Goal: Task Accomplishment & Management: Complete application form

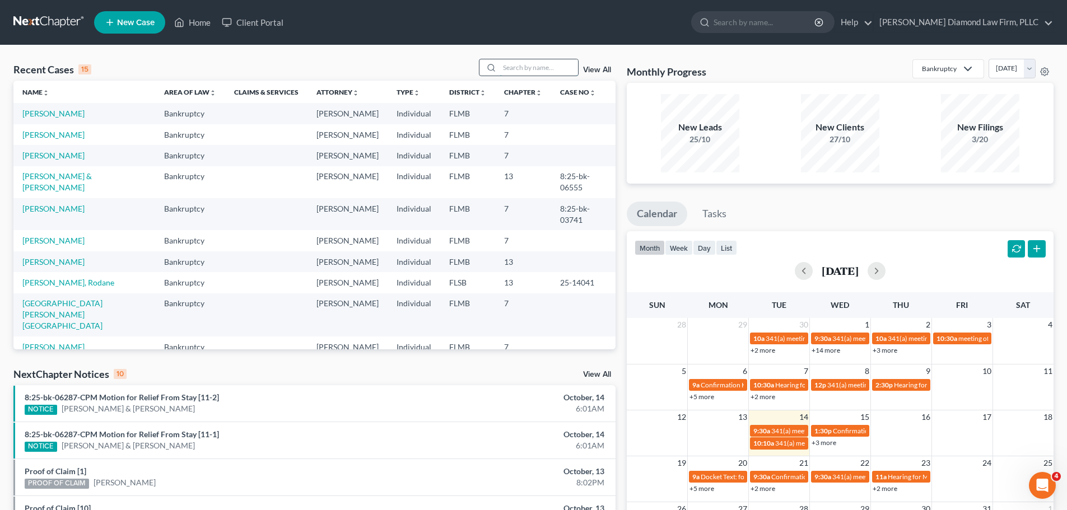
click at [547, 63] on input "search" at bounding box center [538, 67] width 78 height 16
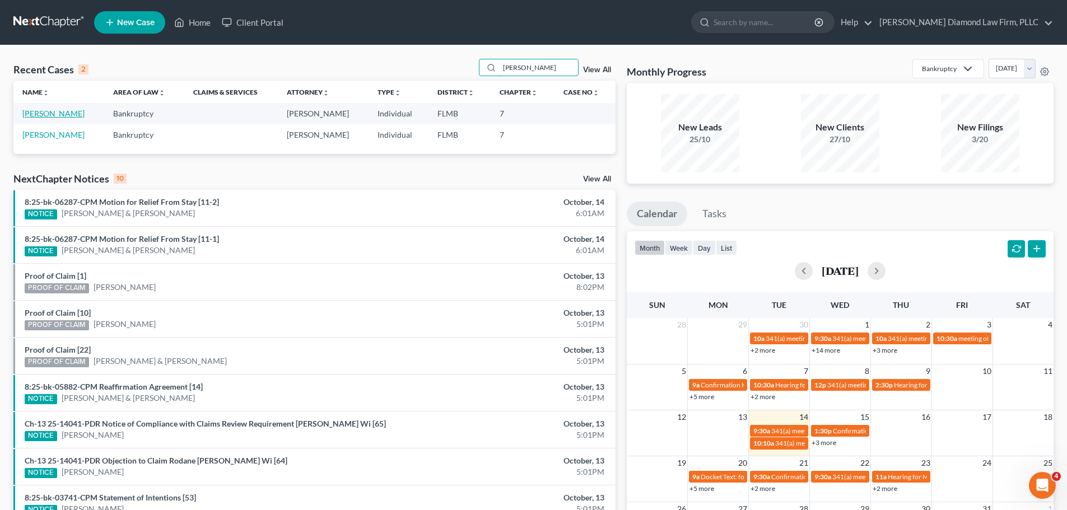
type input "[PERSON_NAME]"
click at [65, 115] on link "[PERSON_NAME]" at bounding box center [53, 114] width 62 height 10
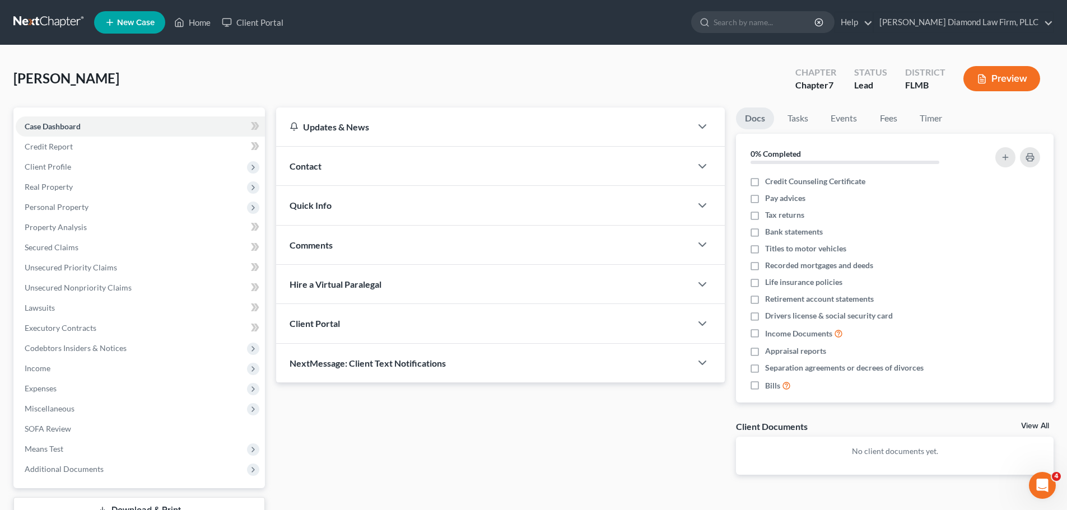
click at [411, 172] on div "Contact" at bounding box center [483, 166] width 415 height 39
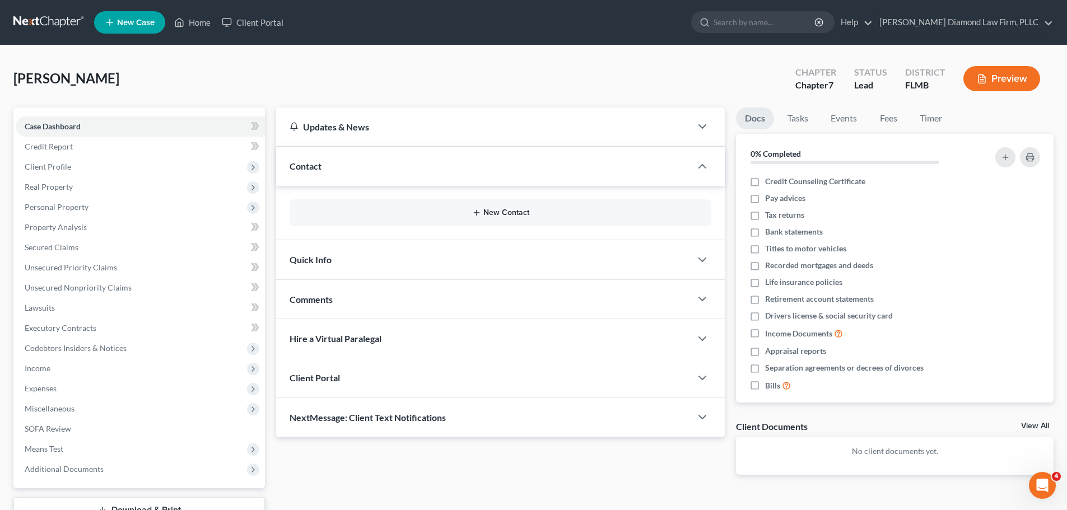
click at [411, 217] on button "New Contact" at bounding box center [500, 212] width 404 height 9
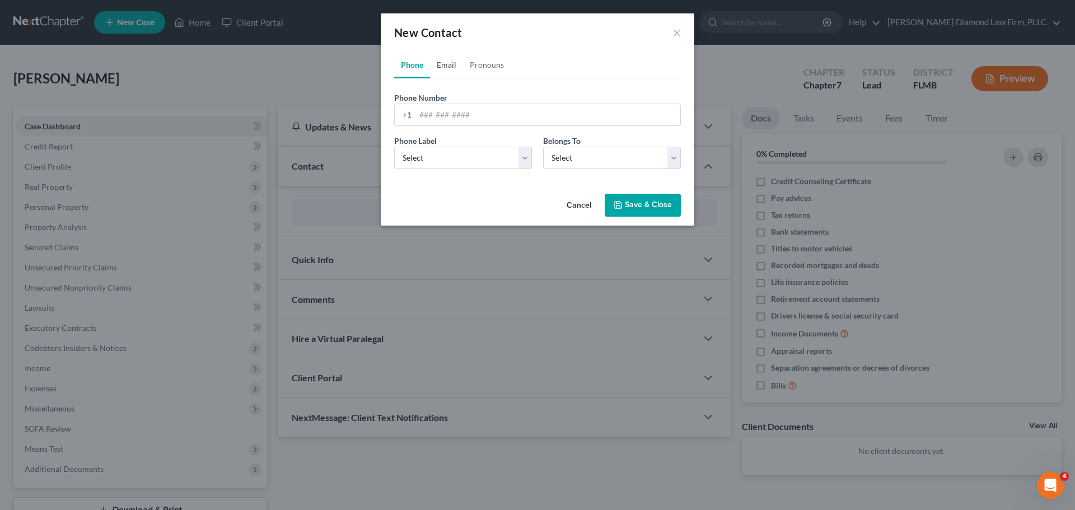
click at [446, 57] on link "Email" at bounding box center [446, 65] width 33 height 27
click at [482, 107] on input "email" at bounding box center [547, 114] width 265 height 21
paste input "[EMAIL_ADDRESS][DOMAIN_NAME]"
type input "[EMAIL_ADDRESS][DOMAIN_NAME]"
click at [479, 147] on select "Select Home Work Other" at bounding box center [463, 158] width 138 height 22
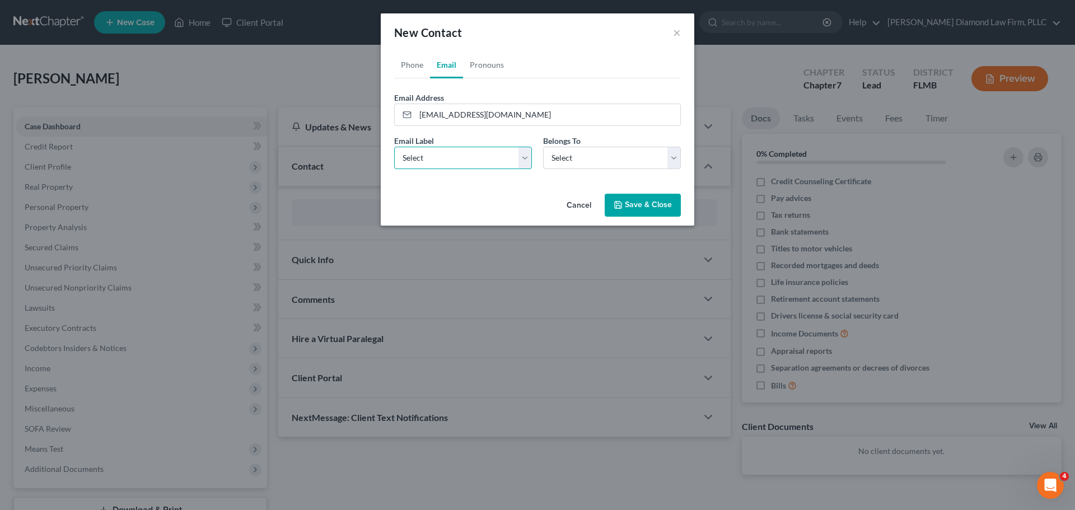
select select "0"
click at [394, 147] on select "Select Home Work Other" at bounding box center [463, 158] width 138 height 22
click at [571, 153] on select "Select Client Other" at bounding box center [612, 158] width 138 height 22
select select "0"
click at [543, 147] on select "Select Client Other" at bounding box center [612, 158] width 138 height 22
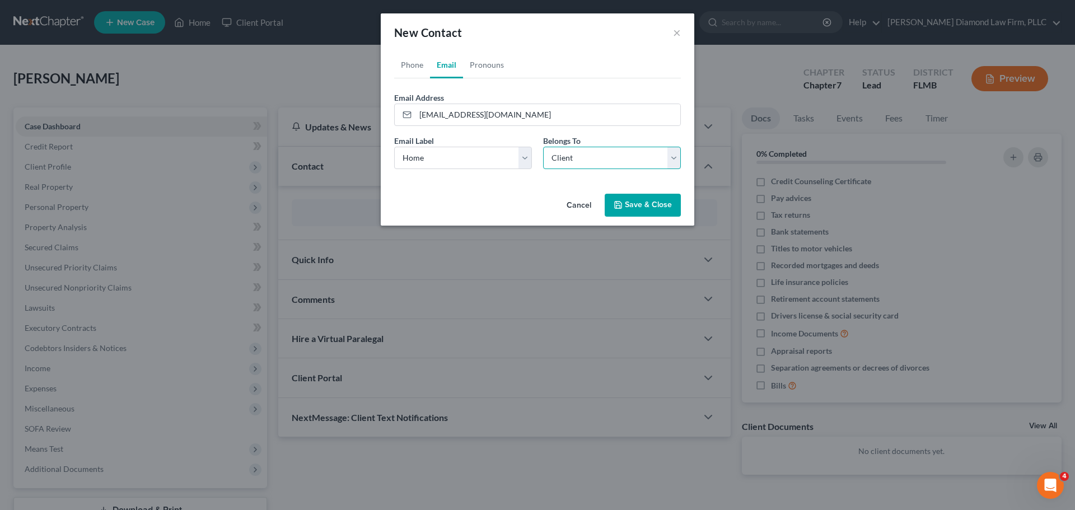
select select "0"
click at [405, 65] on link "Phone" at bounding box center [412, 65] width 36 height 27
click at [489, 124] on input "tel" at bounding box center [547, 114] width 265 height 21
paste input "+19412017823"
type input "9412017823"
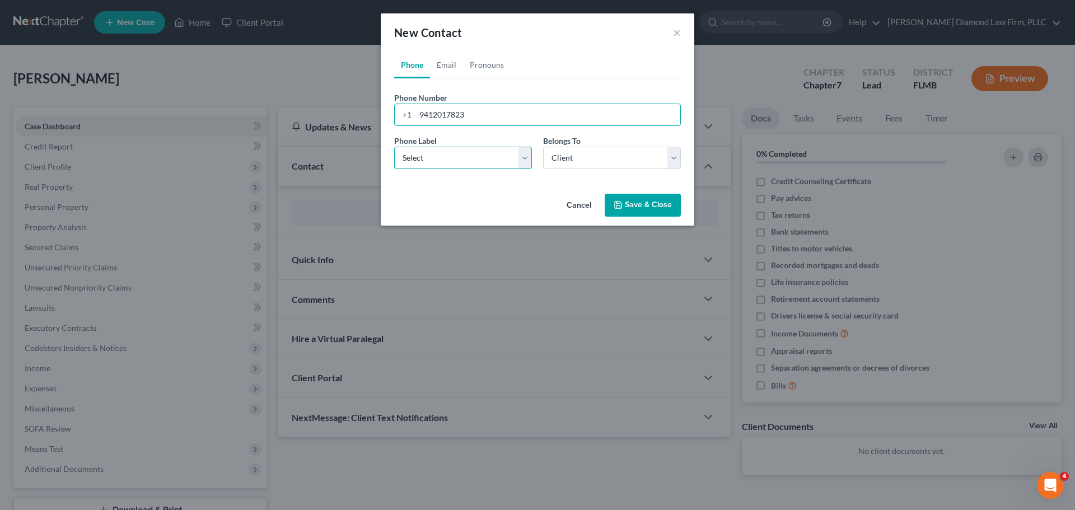
click at [469, 154] on select "Select Mobile Home Work Other" at bounding box center [463, 158] width 138 height 22
select select "0"
click at [394, 147] on select "Select Mobile Home Work Other" at bounding box center [463, 158] width 138 height 22
click at [642, 207] on button "Save & Close" at bounding box center [643, 206] width 76 height 24
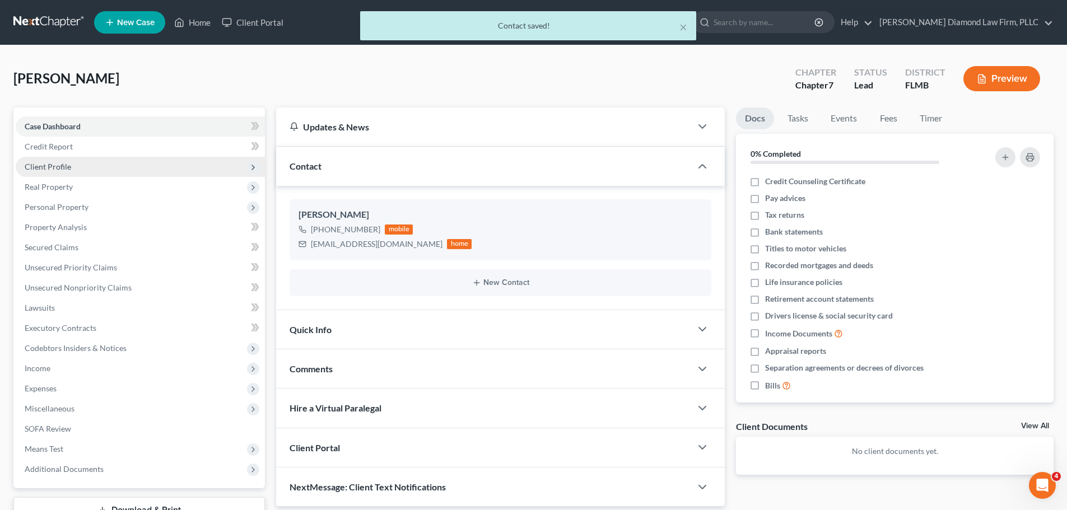
click at [66, 172] on span "Client Profile" at bounding box center [140, 167] width 249 height 20
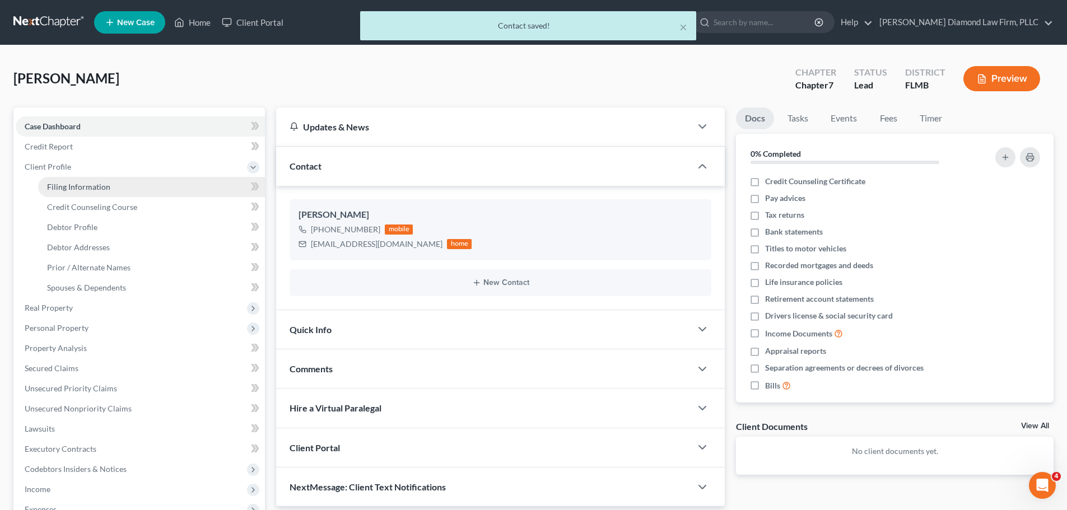
click at [71, 183] on span "Filing Information" at bounding box center [78, 187] width 63 height 10
select select "1"
select select "0"
select select "9"
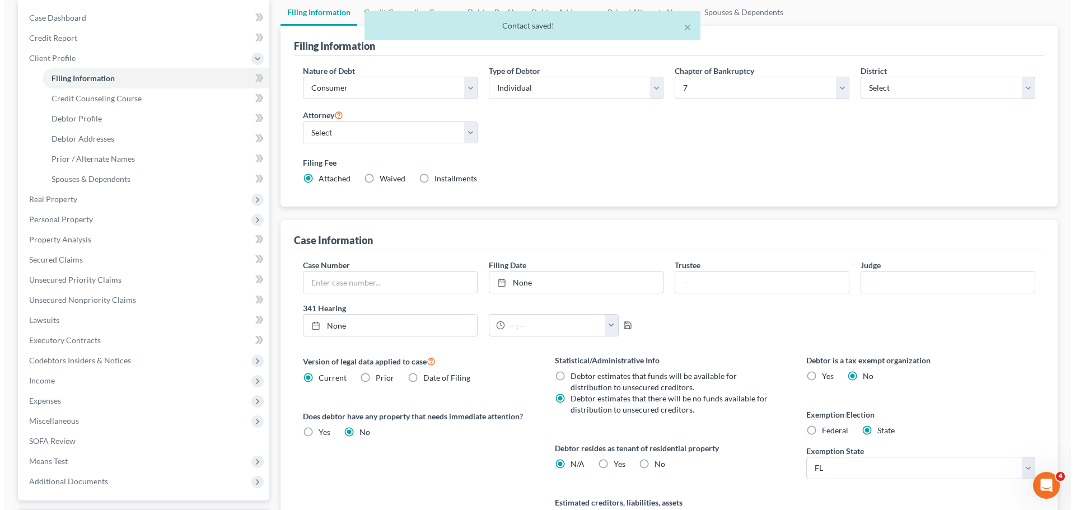
scroll to position [112, 0]
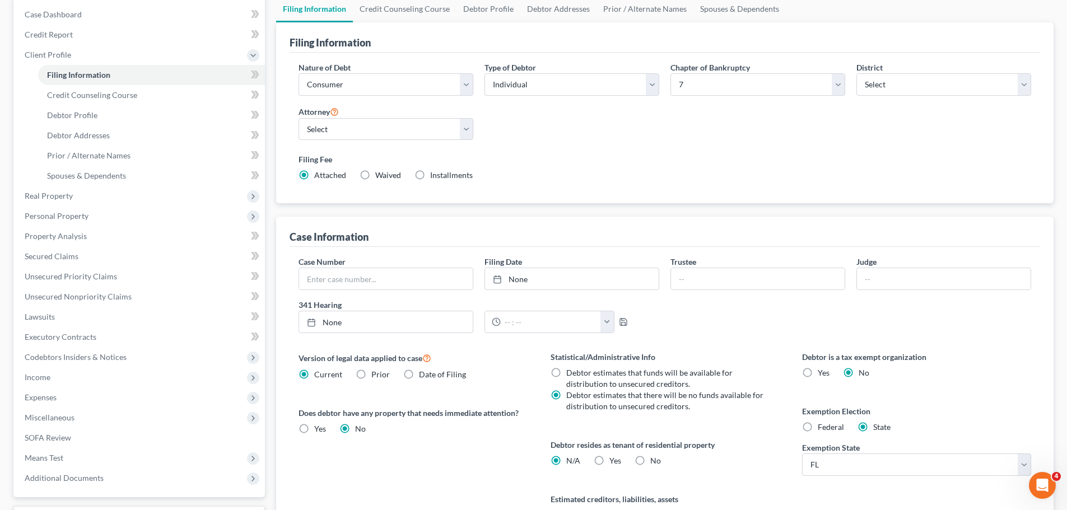
click at [609, 456] on label "Yes Yes" at bounding box center [615, 460] width 12 height 11
click at [614, 456] on input "Yes Yes" at bounding box center [617, 458] width 7 height 7
radio input "true"
radio input "false"
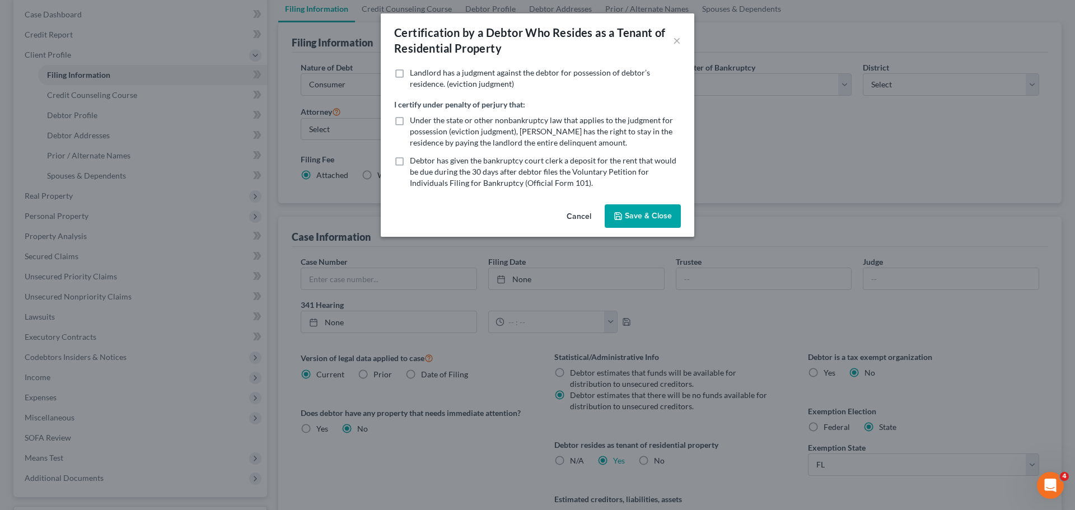
click at [672, 213] on button "Save & Close" at bounding box center [643, 216] width 76 height 24
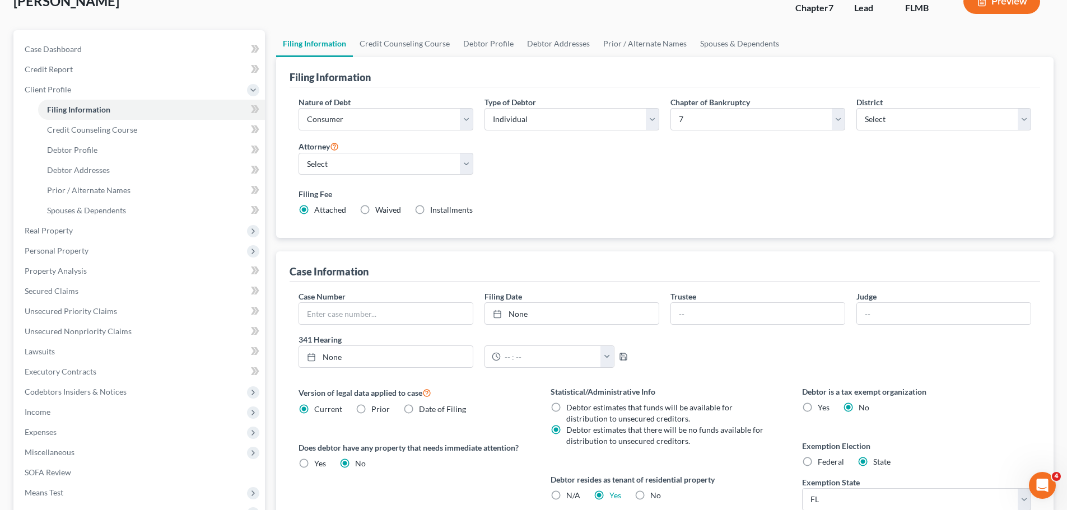
scroll to position [0, 0]
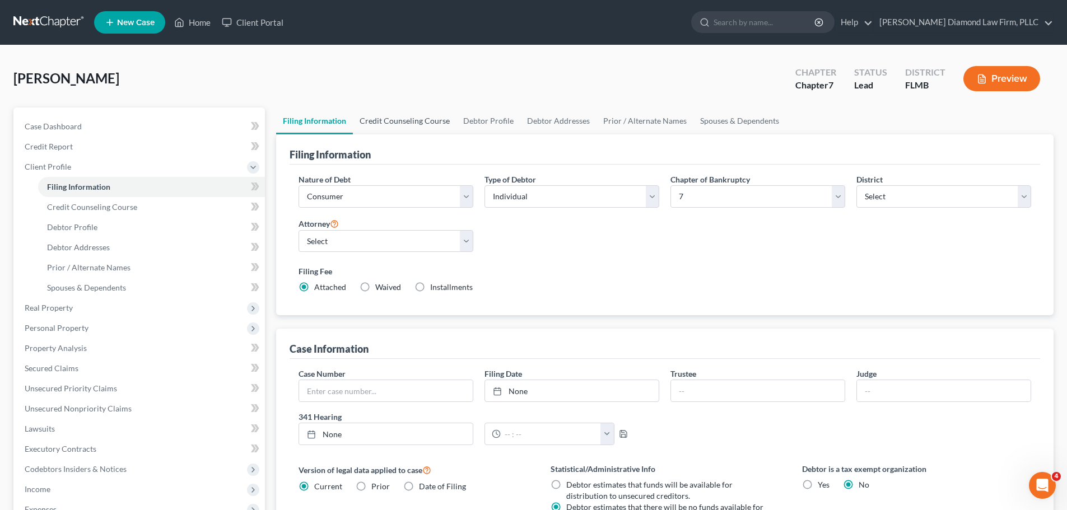
click at [391, 125] on link "Credit Counseling Course" at bounding box center [405, 120] width 104 height 27
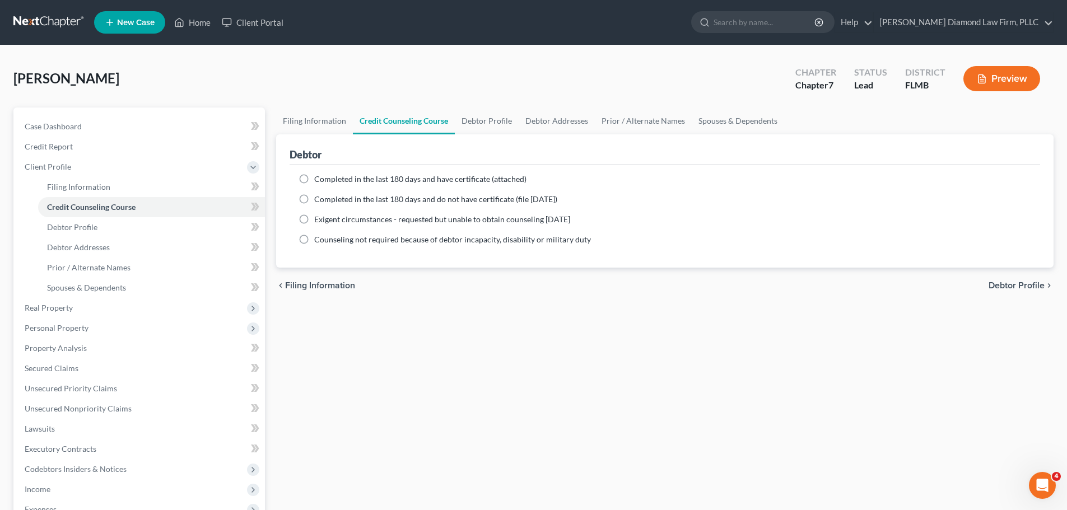
click at [376, 179] on span "Completed in the last 180 days and have certificate (attached)" at bounding box center [420, 179] width 212 height 10
click at [326, 179] on input "Completed in the last 180 days and have certificate (attached)" at bounding box center [322, 177] width 7 height 7
radio input "true"
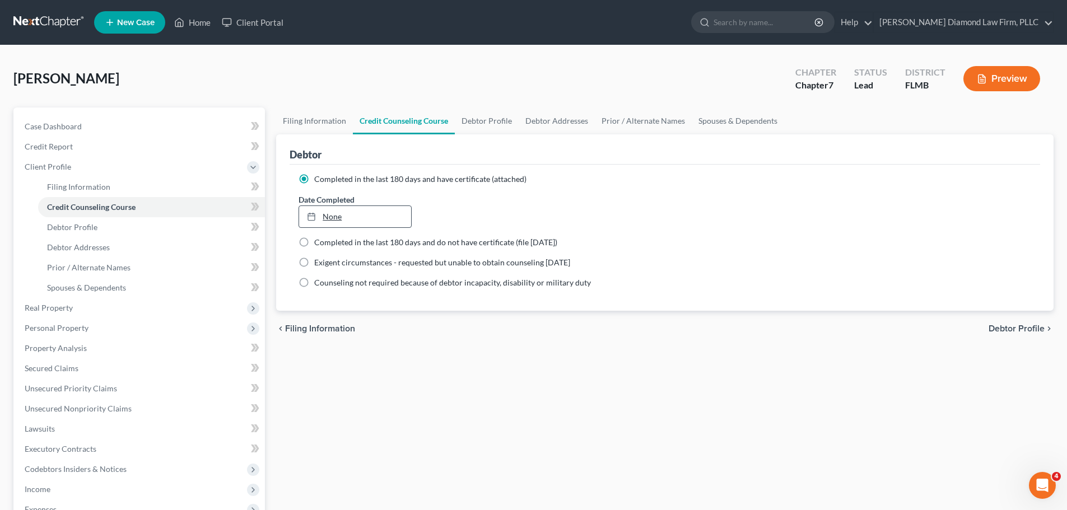
click at [340, 215] on link "None" at bounding box center [354, 216] width 111 height 21
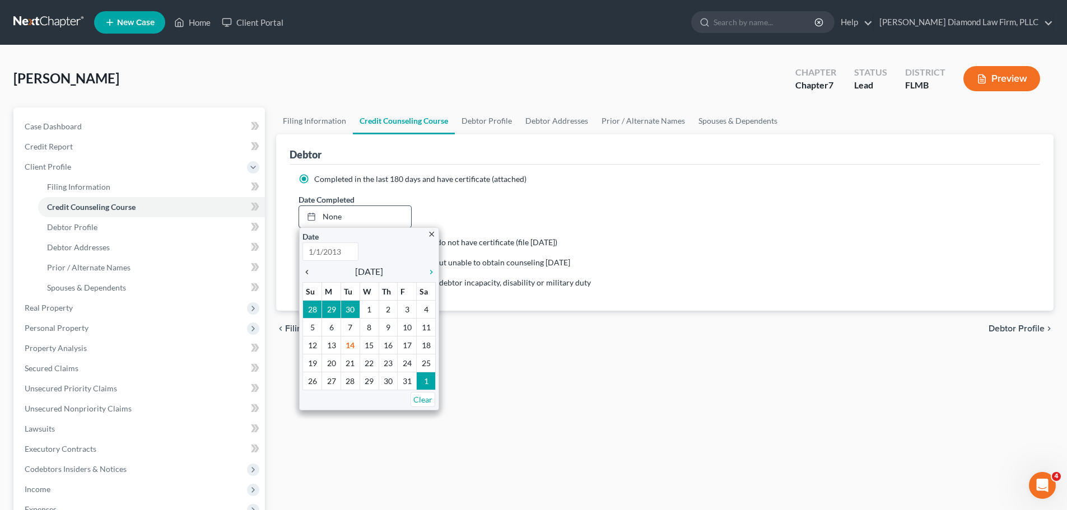
type input "10/14/2025"
click at [311, 271] on icon "chevron_left" at bounding box center [309, 272] width 15 height 9
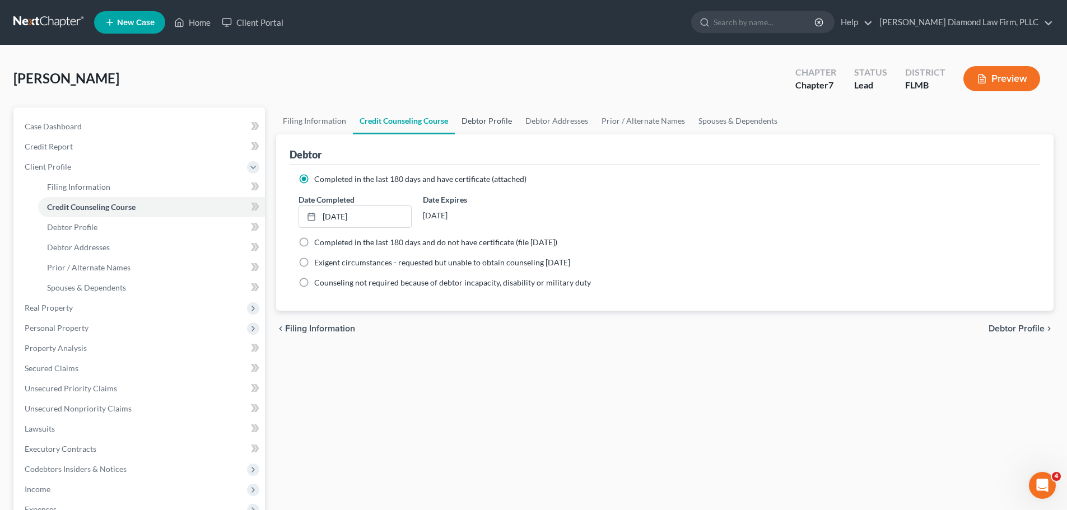
click at [482, 120] on link "Debtor Profile" at bounding box center [487, 120] width 64 height 27
select select "0"
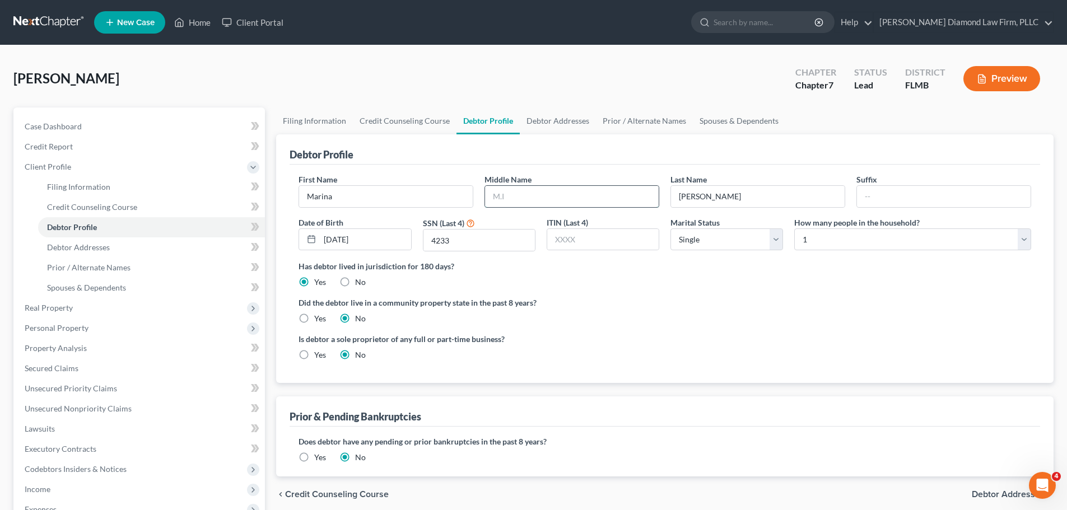
click at [578, 199] on input "text" at bounding box center [572, 196] width 174 height 21
type input "Danielle"
click at [544, 130] on link "Debtor Addresses" at bounding box center [558, 120] width 76 height 27
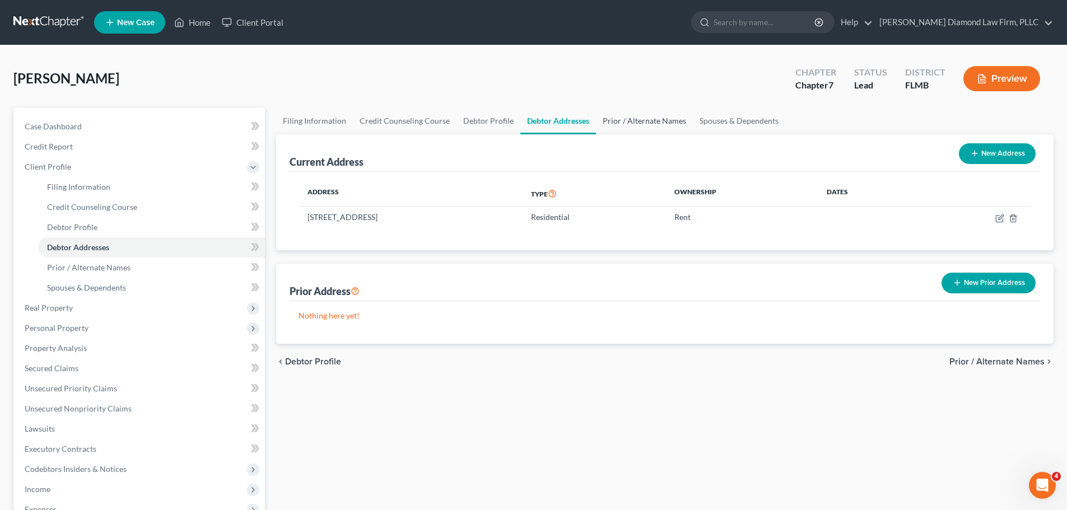
click at [642, 124] on link "Prior / Alternate Names" at bounding box center [644, 120] width 97 height 27
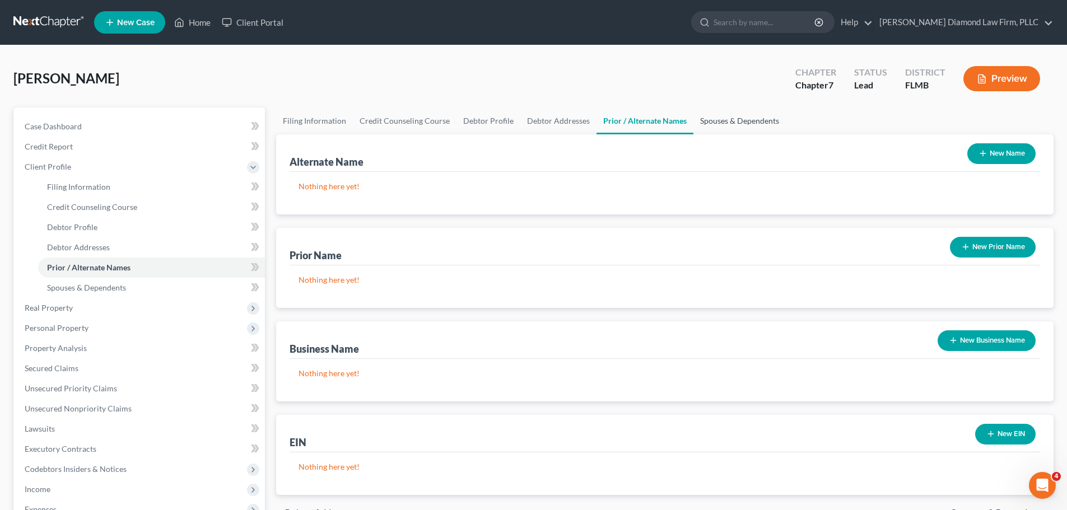
click at [728, 118] on link "Spouses & Dependents" at bounding box center [739, 120] width 92 height 27
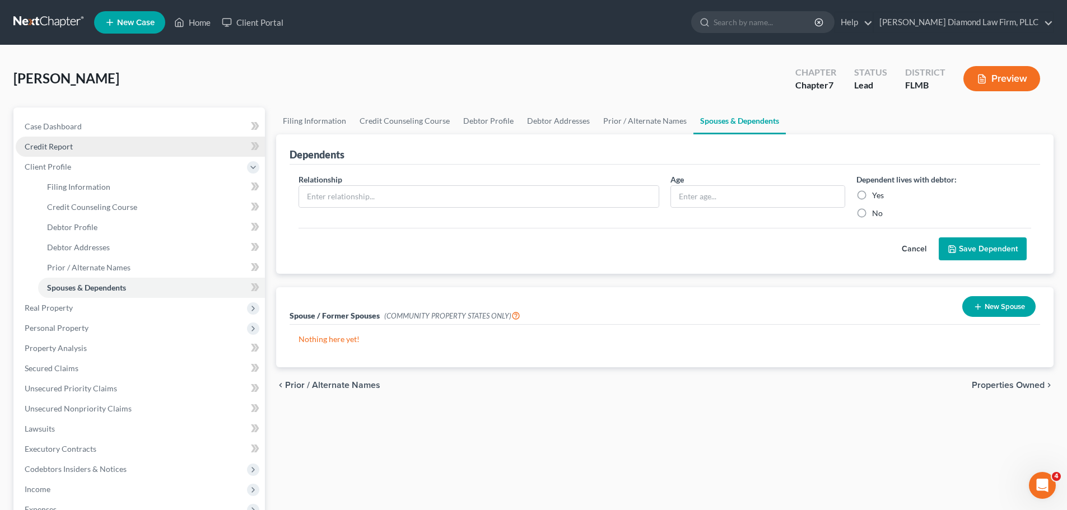
click at [68, 149] on span "Credit Report" at bounding box center [49, 147] width 48 height 10
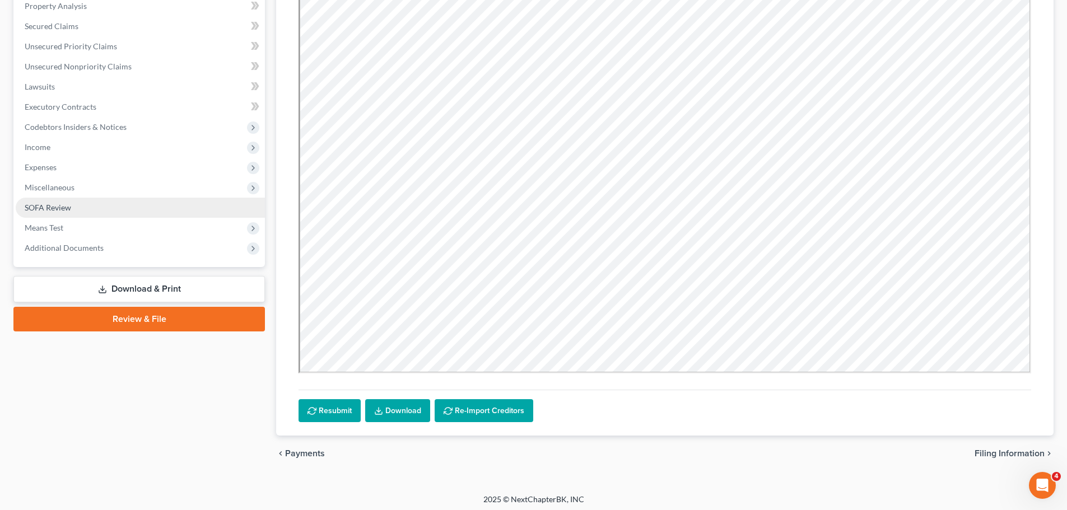
scroll to position [225, 0]
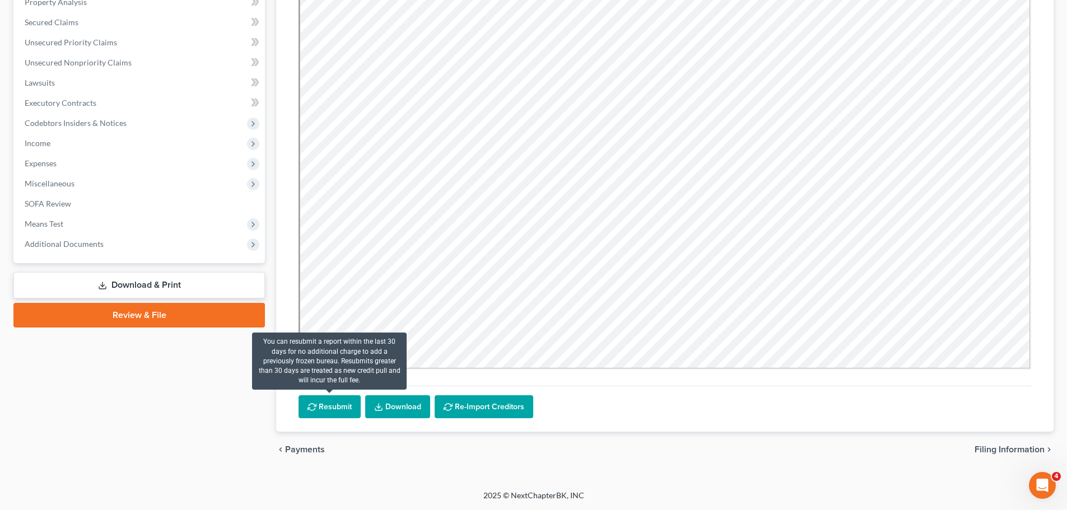
click at [329, 406] on button "Resubmit" at bounding box center [329, 407] width 62 height 24
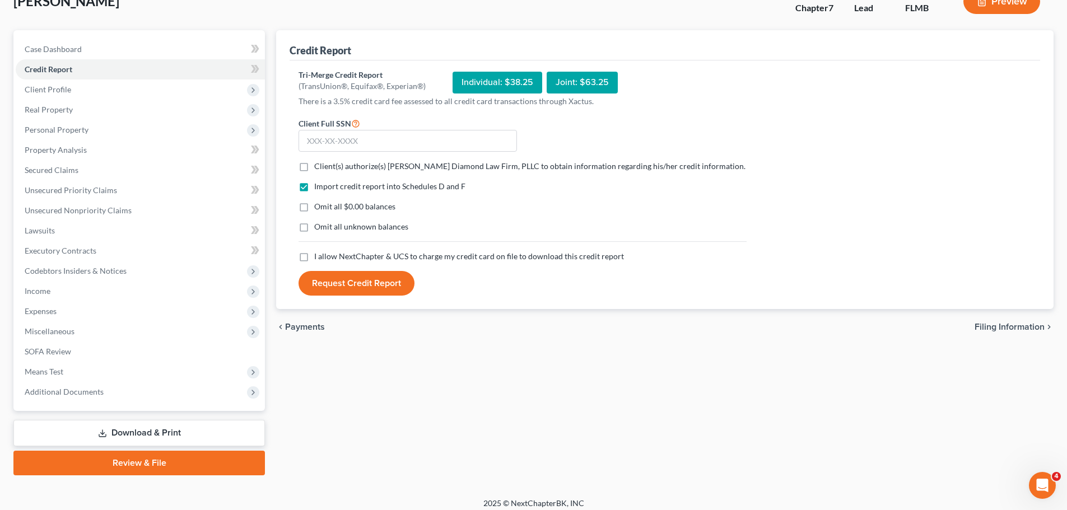
scroll to position [0, 0]
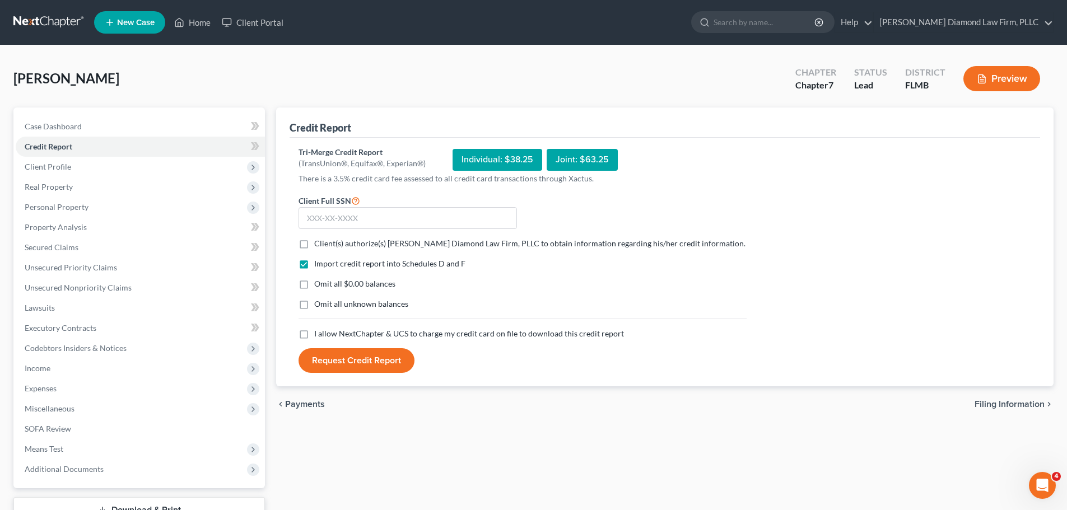
click at [335, 247] on span "Client(s) authorize(s) Ziegler Diamond Law Firm, PLLC to obtain information reg…" at bounding box center [529, 244] width 431 height 10
click at [326, 245] on input "Client(s) authorize(s) Ziegler Diamond Law Firm, PLLC to obtain information reg…" at bounding box center [322, 241] width 7 height 7
checkbox input "true"
click at [339, 333] on span "I allow NextChapter & UCS to charge my credit card on file to download this cre…" at bounding box center [469, 334] width 310 height 10
click at [326, 333] on input "I allow NextChapter & UCS to charge my credit card on file to download this cre…" at bounding box center [322, 331] width 7 height 7
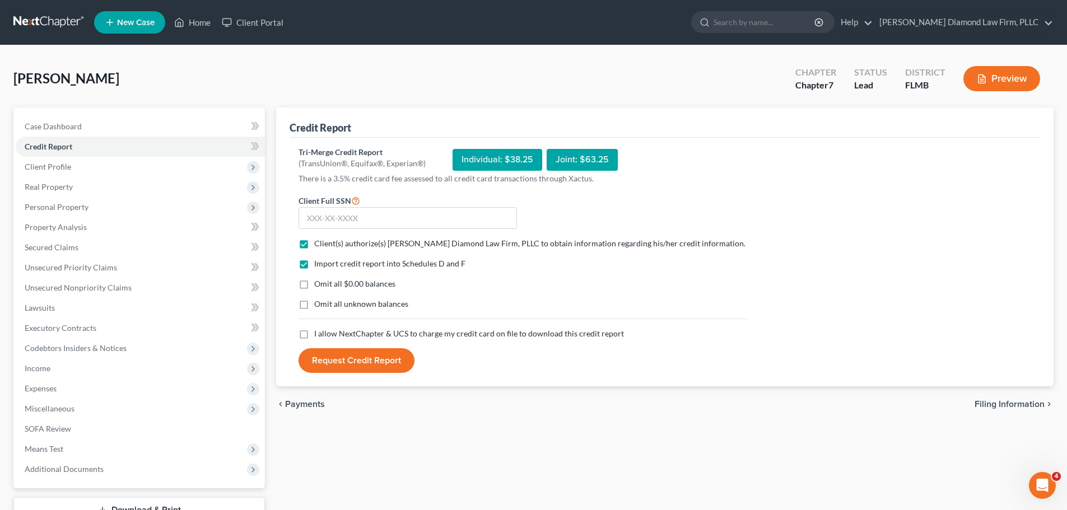
checkbox input "true"
click at [101, 247] on link "Secured Claims" at bounding box center [140, 247] width 249 height 20
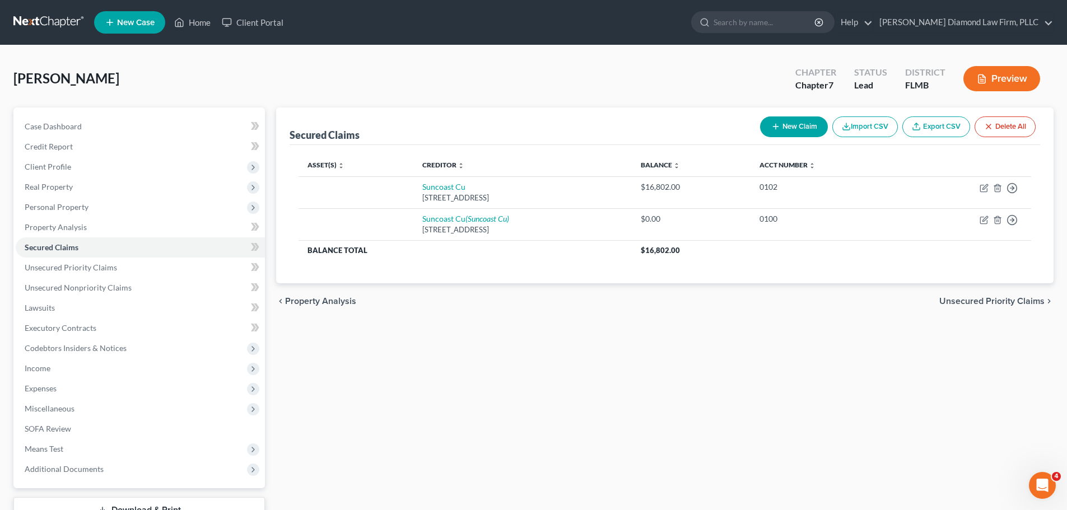
click at [1012, 125] on button "Delete All" at bounding box center [1004, 126] width 61 height 21
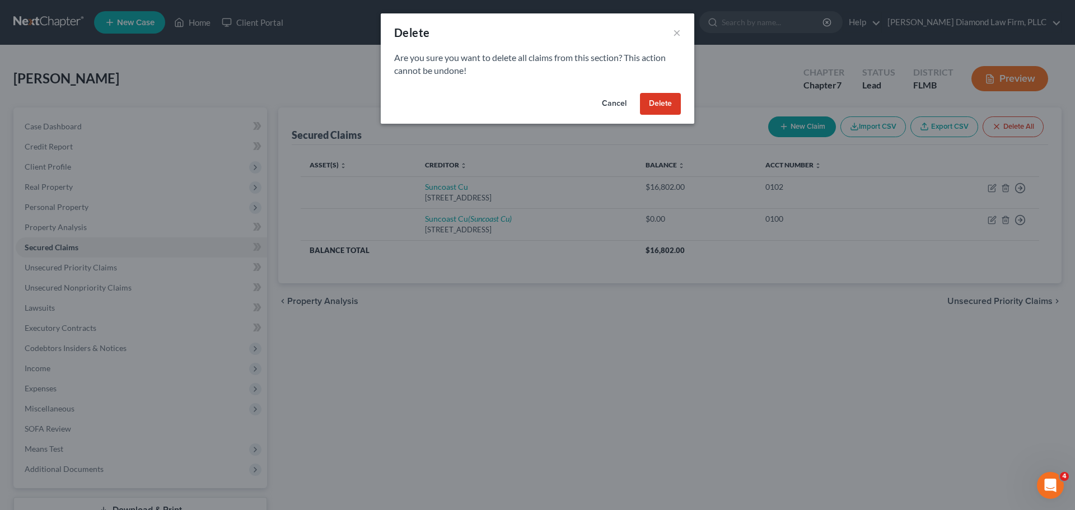
click at [673, 102] on button "Delete" at bounding box center [660, 104] width 41 height 22
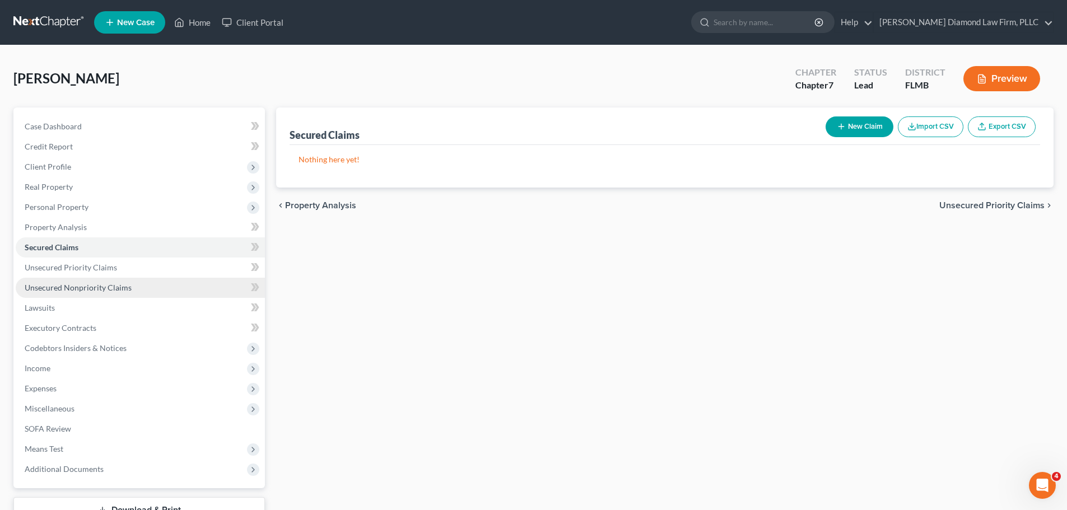
click at [83, 287] on span "Unsecured Nonpriority Claims" at bounding box center [78, 288] width 107 height 10
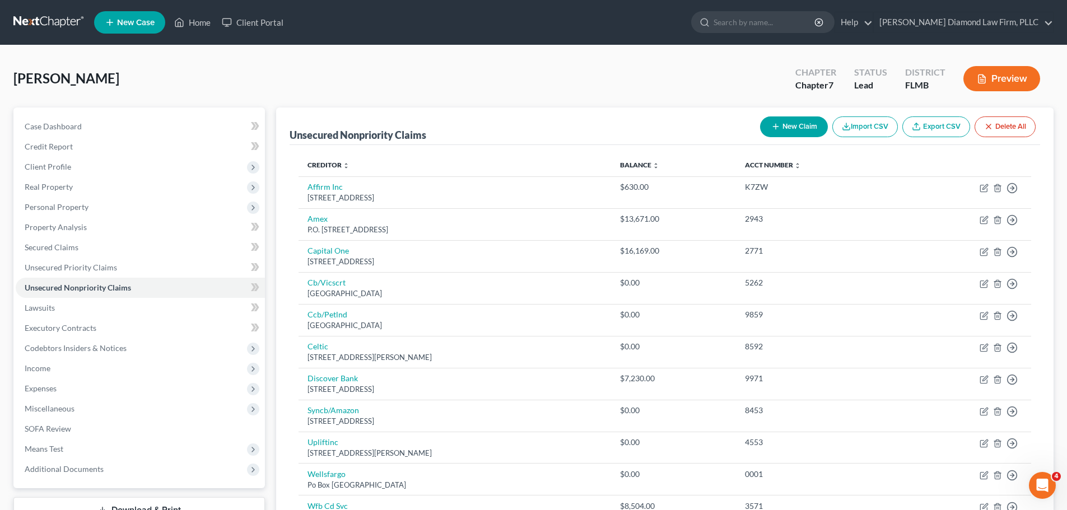
click at [1003, 125] on button "Delete All" at bounding box center [1004, 126] width 61 height 21
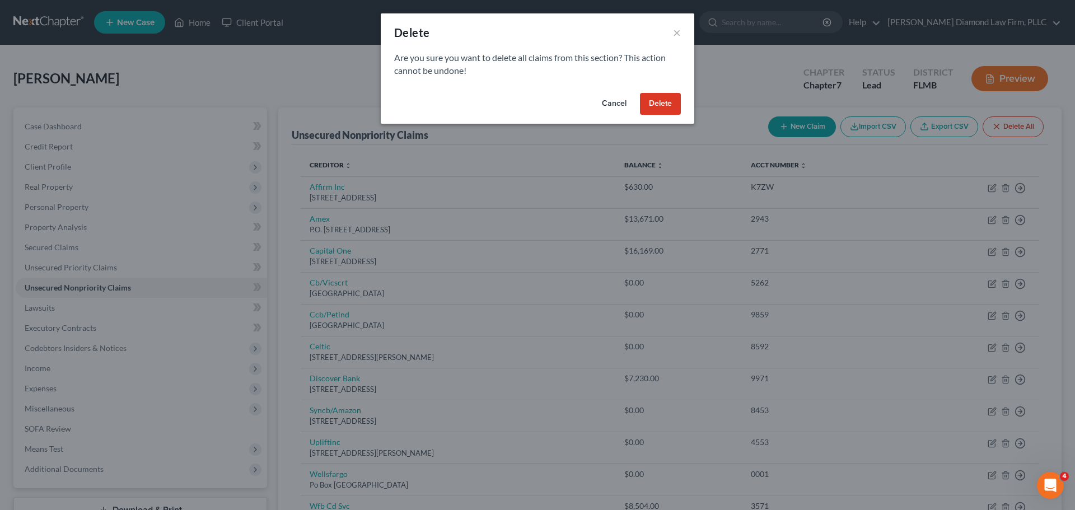
click at [659, 106] on button "Delete" at bounding box center [660, 104] width 41 height 22
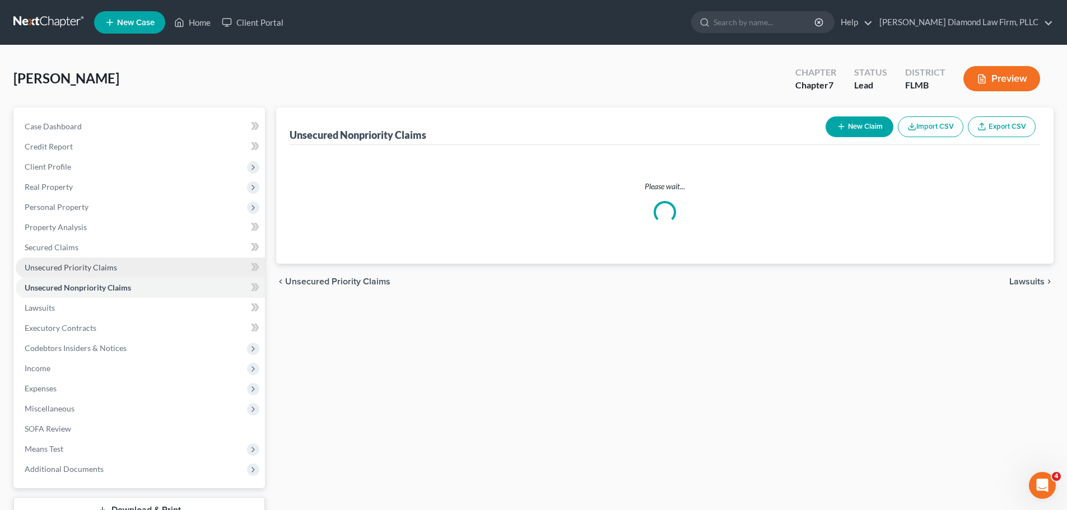
click at [66, 267] on span "Unsecured Priority Claims" at bounding box center [71, 268] width 92 height 10
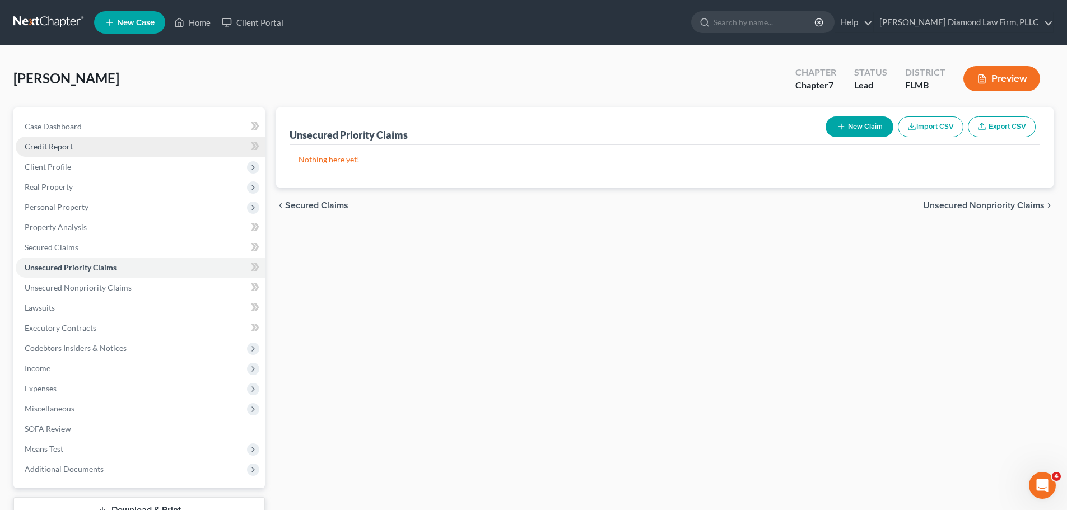
click at [69, 147] on span "Credit Report" at bounding box center [49, 147] width 48 height 10
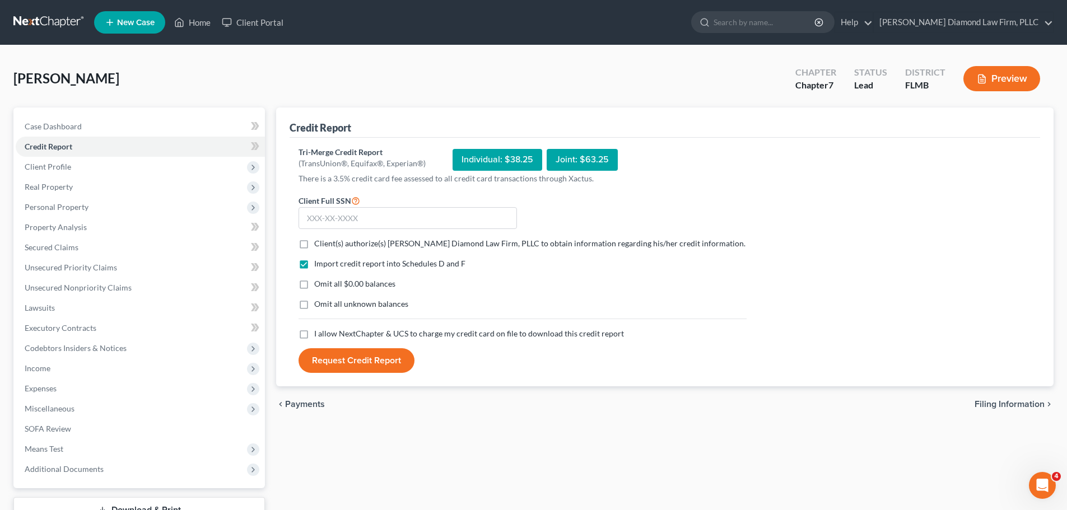
drag, startPoint x: 342, startPoint y: 241, endPoint x: 346, endPoint y: 258, distance: 17.2
click at [342, 242] on span "Client(s) authorize(s) Ziegler Diamond Law Firm, PLLC to obtain information reg…" at bounding box center [529, 244] width 431 height 10
click at [326, 242] on input "Client(s) authorize(s) Ziegler Diamond Law Firm, PLLC to obtain information reg…" at bounding box center [322, 241] width 7 height 7
checkbox input "true"
click at [350, 331] on span "I allow NextChapter & UCS to charge my credit card on file to download this cre…" at bounding box center [469, 334] width 310 height 10
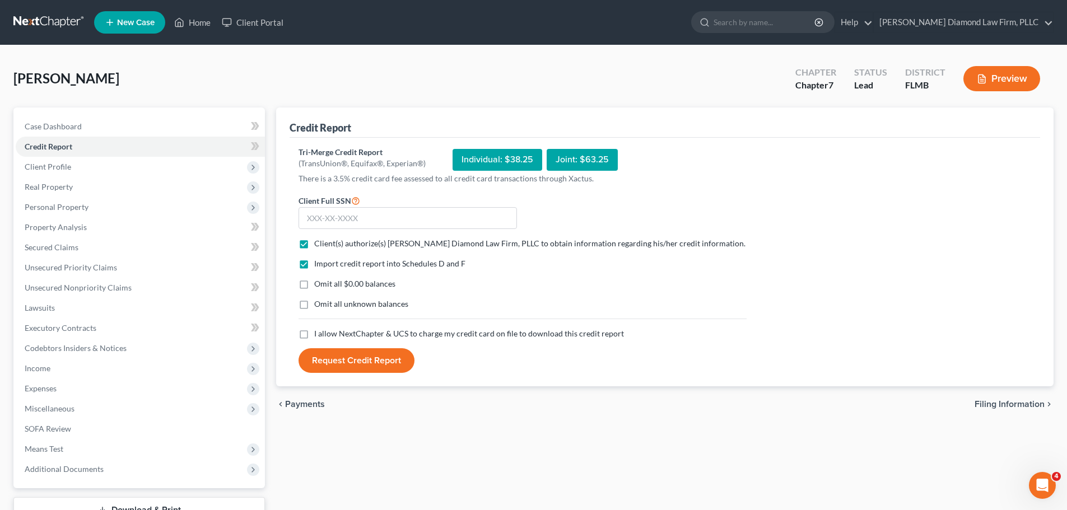
click at [326, 331] on input "I allow NextChapter & UCS to charge my credit card on file to download this cre…" at bounding box center [322, 331] width 7 height 7
checkbox input "true"
click at [395, 216] on input "text" at bounding box center [407, 218] width 218 height 22
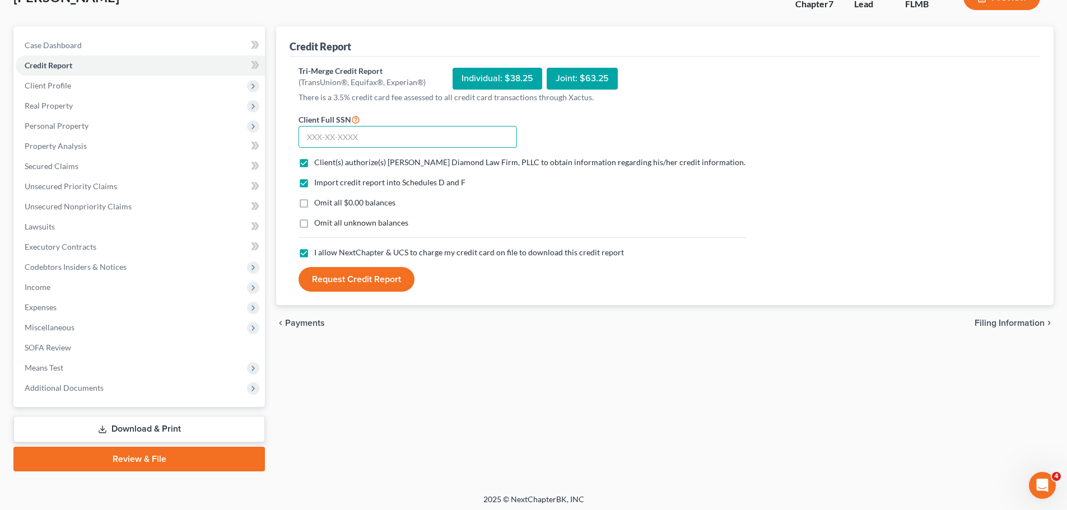
scroll to position [85, 0]
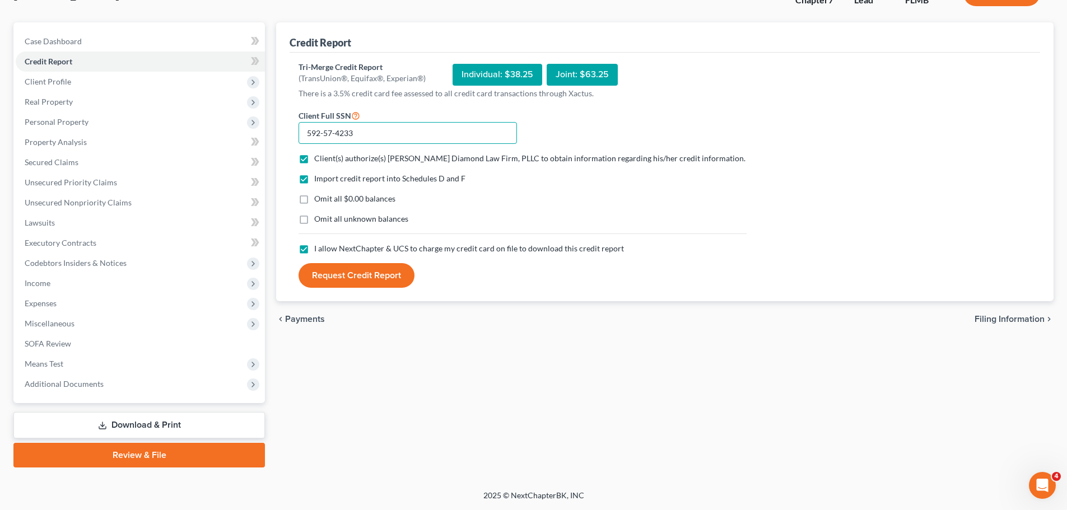
type input "592-57-4233"
click at [374, 280] on button "Request Credit Report" at bounding box center [356, 275] width 116 height 25
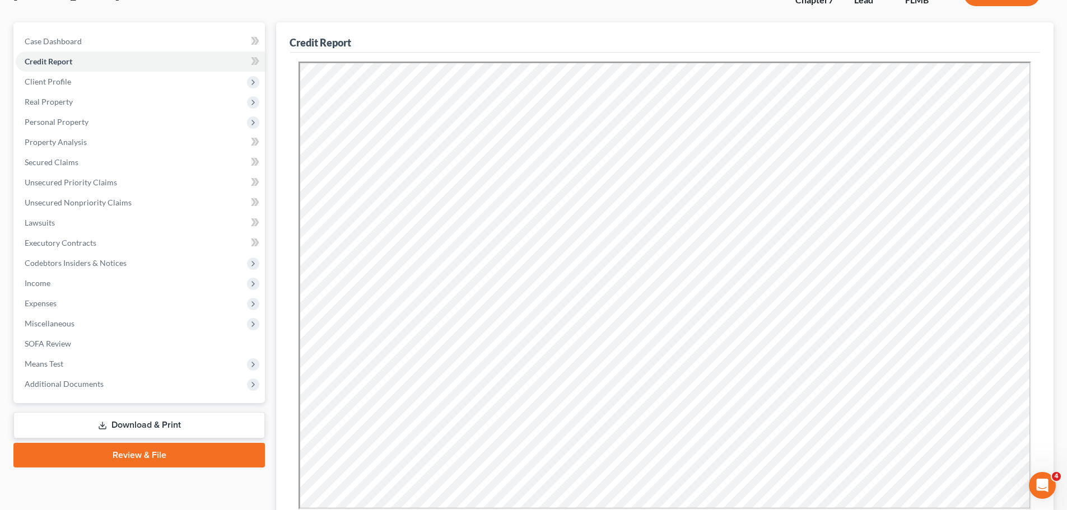
scroll to position [0, 0]
click at [69, 99] on span "Real Property" at bounding box center [49, 102] width 48 height 10
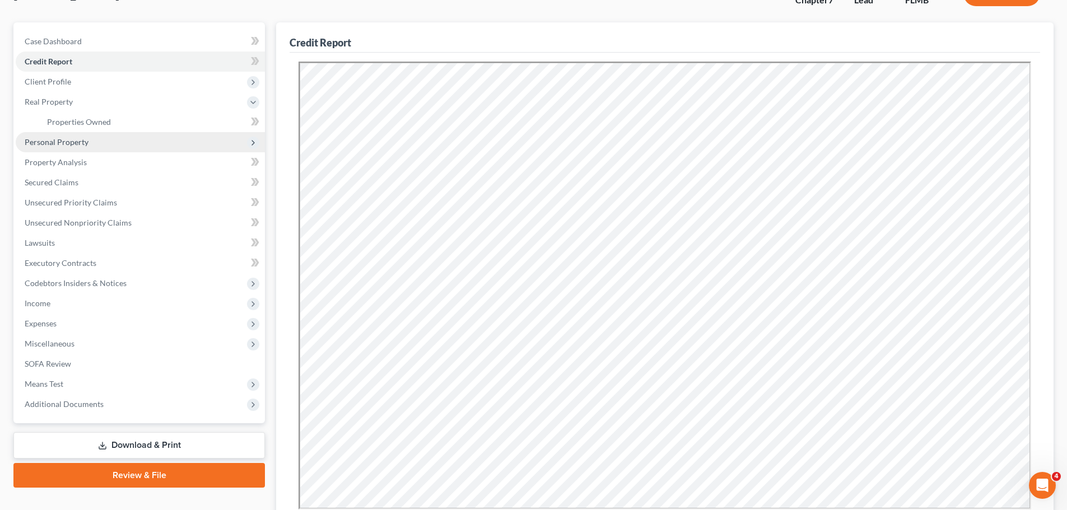
click at [60, 138] on span "Personal Property" at bounding box center [57, 142] width 64 height 10
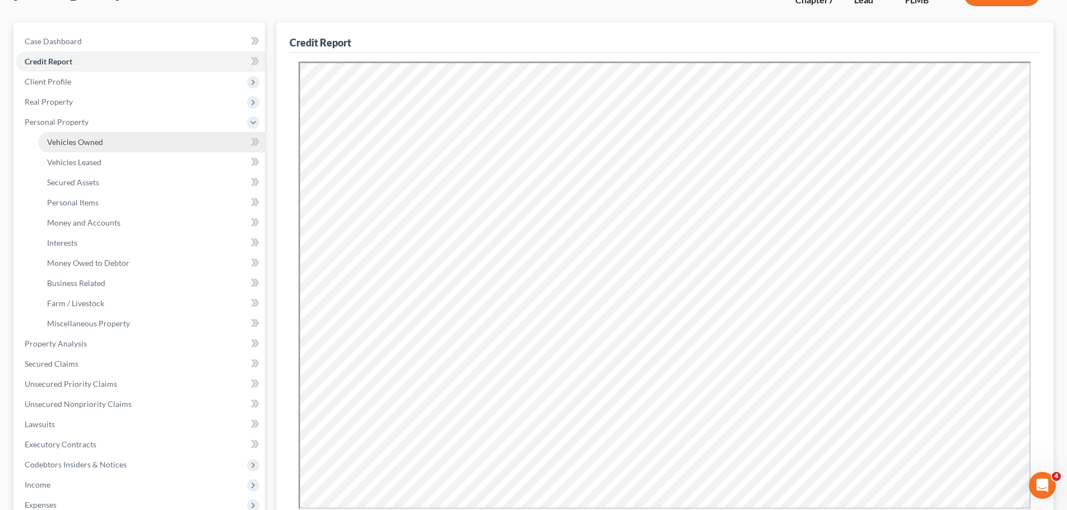
click at [59, 146] on span "Vehicles Owned" at bounding box center [75, 142] width 56 height 10
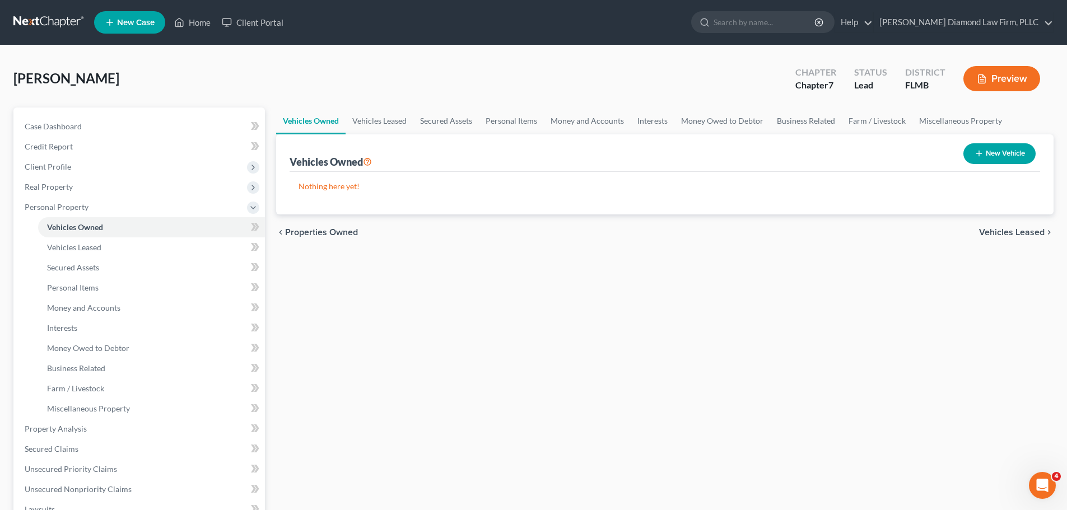
click at [975, 160] on button "New Vehicle" at bounding box center [999, 153] width 72 height 21
select select "0"
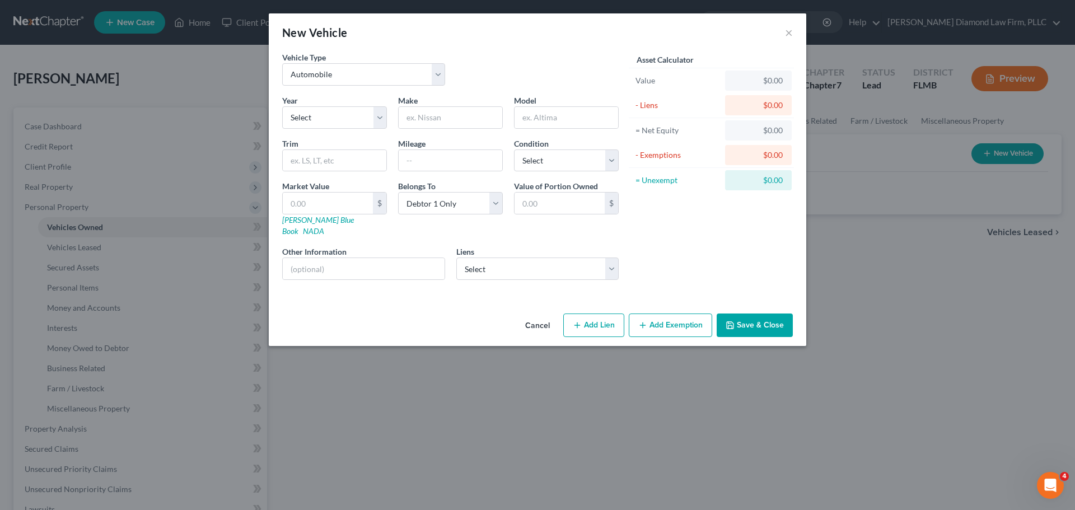
click at [361, 86] on div "Vehicle Type Select Automobile Truck Trailer Watercraft Aircraft Motor Home Atv…" at bounding box center [451, 73] width 348 height 43
click at [363, 77] on select "Select Automobile Truck Trailer Watercraft Aircraft Motor Home Atv Other Vehicle" at bounding box center [363, 74] width 163 height 22
click at [363, 85] on select "Select Automobile Truck Trailer Watercraft Aircraft Motor Home Atv Other Vehicle" at bounding box center [363, 74] width 163 height 22
click at [349, 120] on select "Select 2026 2025 2024 2023 2022 2021 2020 2019 2018 2017 2016 2015 2014 2013 20…" at bounding box center [334, 117] width 105 height 22
click at [282, 106] on select "Select 2026 2025 2024 2023 2022 2021 2020 2019 2018 2017 2016 2015 2014 2013 20…" at bounding box center [334, 117] width 105 height 22
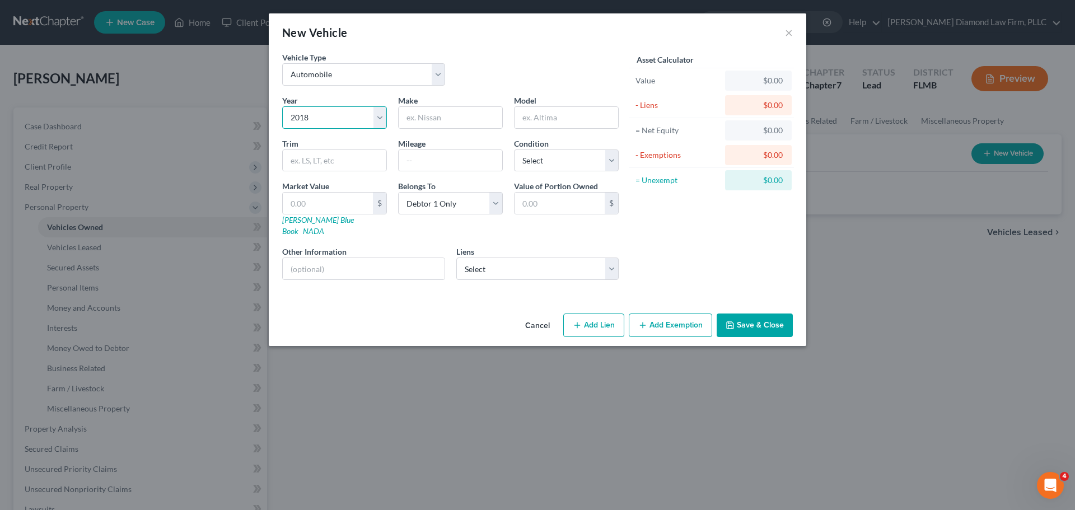
click at [328, 119] on select "Select 2026 2025 2024 2023 2022 2021 2020 2019 2018 2017 2016 2015 2014 2013 20…" at bounding box center [334, 117] width 105 height 22
select select "9"
click at [282, 106] on select "Select 2026 2025 2024 2023 2022 2021 2020 2019 2018 2017 2016 2015 2014 2013 20…" at bounding box center [334, 117] width 105 height 22
click at [469, 124] on input "text" at bounding box center [451, 117] width 104 height 21
type input "Chevy"
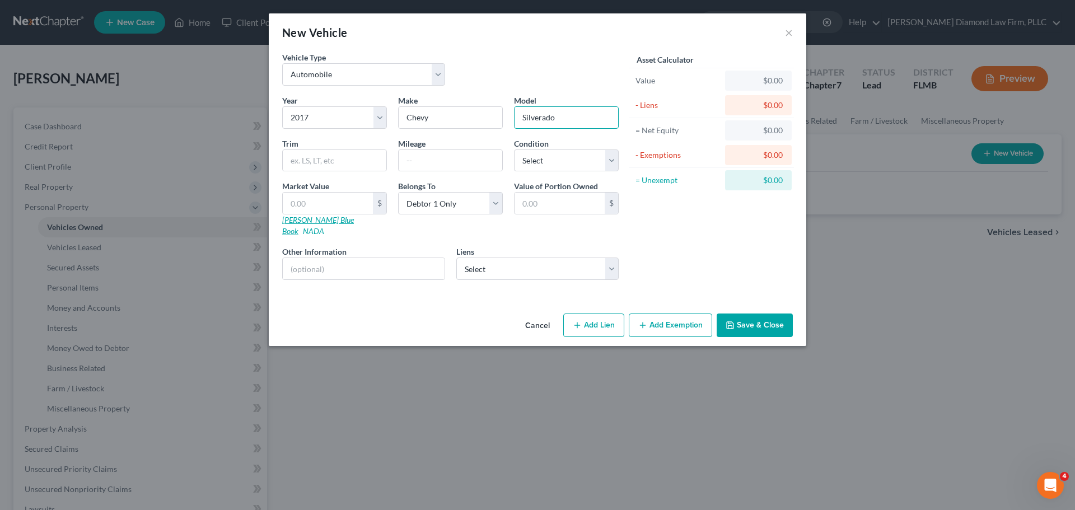
type input "Silverado"
click at [320, 218] on link "Kelly Blue Book" at bounding box center [318, 225] width 72 height 21
click at [342, 263] on input "text" at bounding box center [364, 268] width 162 height 21
drag, startPoint x: 394, startPoint y: 259, endPoint x: 308, endPoint y: 279, distance: 87.9
click at [308, 279] on div "Vehicle Type Select Automobile Truck Trailer Watercraft Aircraft Motor Home Atv…" at bounding box center [537, 181] width 537 height 258
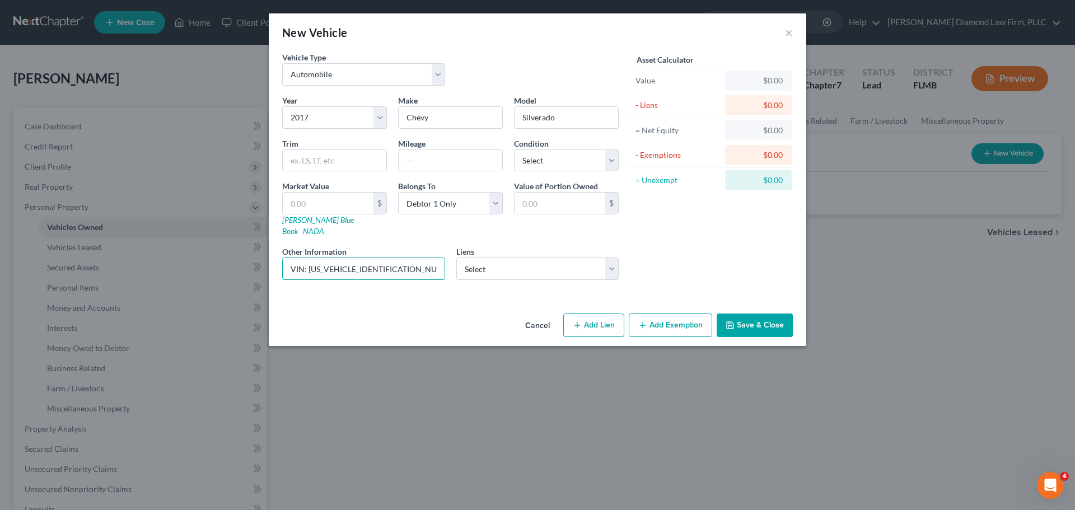
type input "VIN: 3GCUKTEC8HG213060"
click at [340, 192] on div "$" at bounding box center [334, 203] width 105 height 22
click at [334, 202] on input "text" at bounding box center [328, 203] width 90 height 21
type input "1"
type input "1.00"
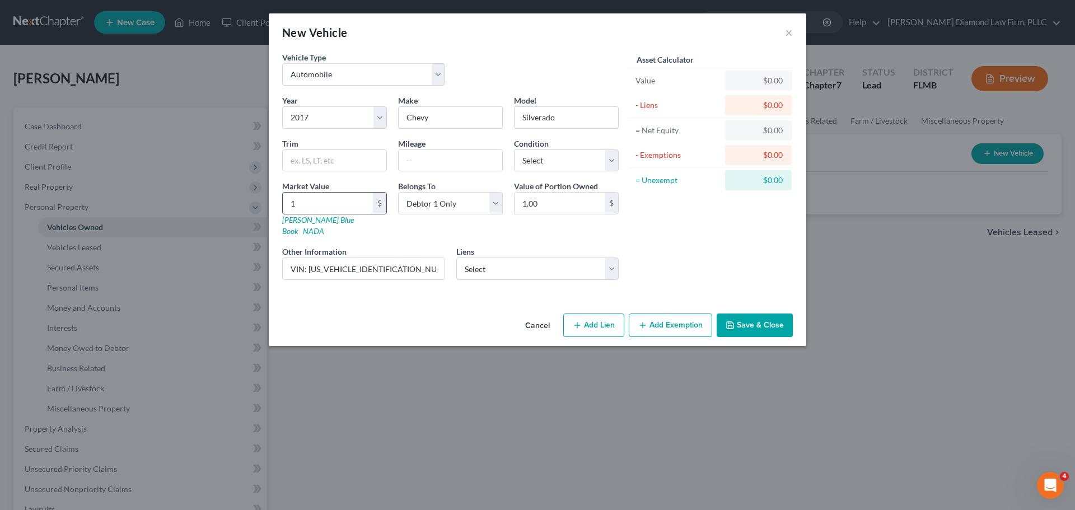
type input "14"
type input "14.00"
type input "149"
type input "149.00"
type input "1494"
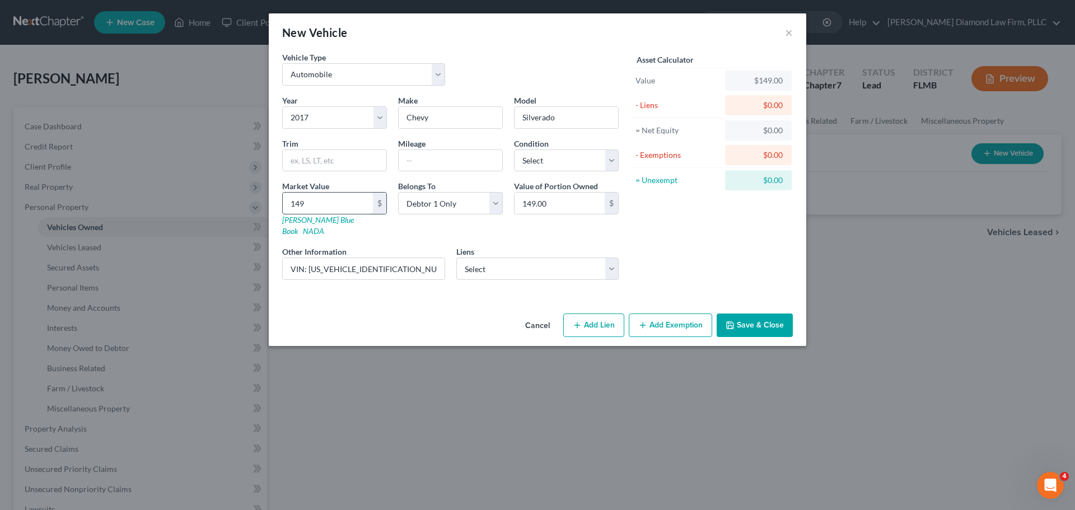
type input "1,494.00"
type input "1,4941"
type input "14,941.00"
type input "14,941"
drag, startPoint x: 553, startPoint y: 114, endPoint x: 522, endPoint y: 115, distance: 31.4
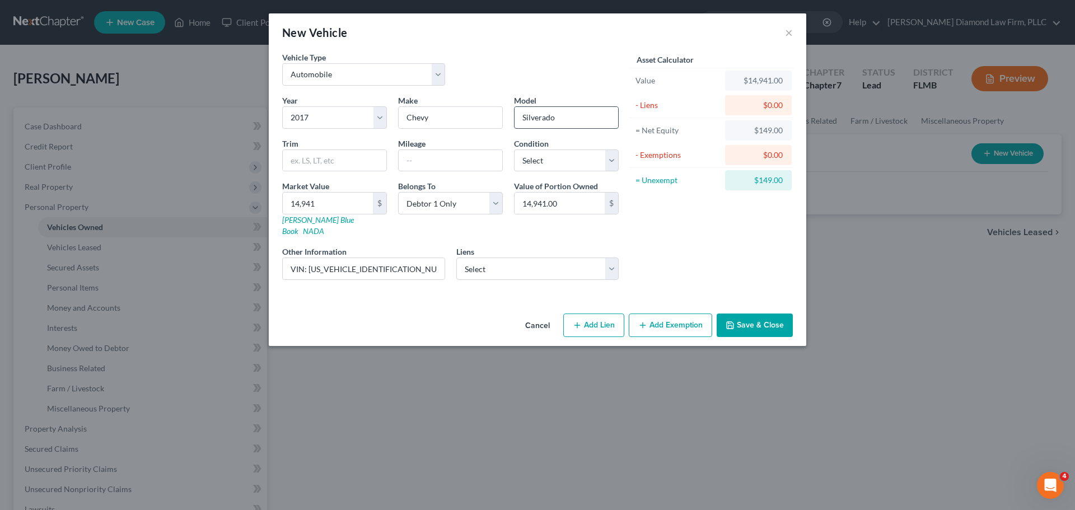
click at [522, 115] on input "Silverado" at bounding box center [567, 117] width 104 height 21
paste input "Chevrolet"
type input "Chevrolet"
click at [550, 164] on select "Select Excellent Very Good Good Fair Poor" at bounding box center [566, 160] width 105 height 22
select select "2"
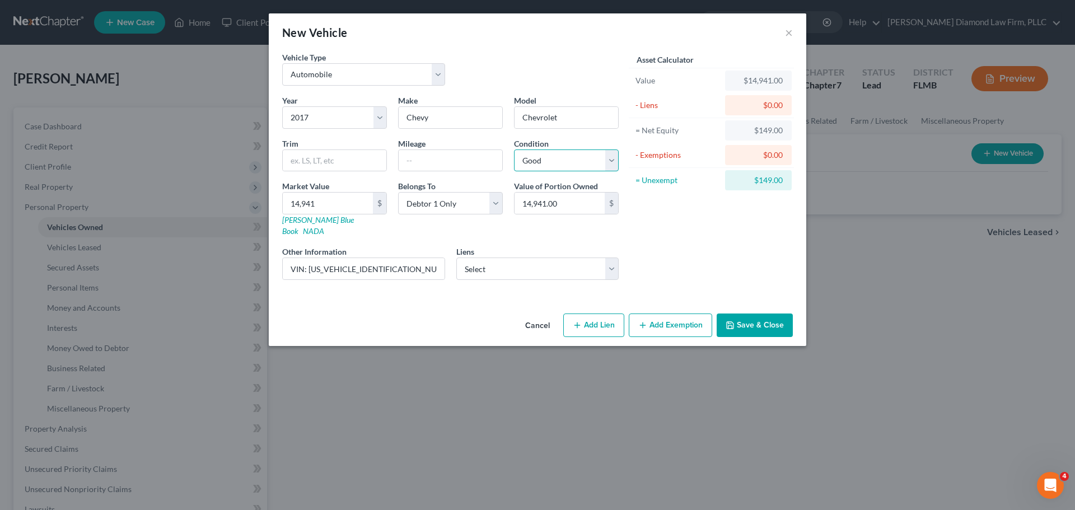
click at [514, 149] on select "Select Excellent Very Good Good Fair Poor" at bounding box center [566, 160] width 105 height 22
click at [433, 166] on input "text" at bounding box center [451, 160] width 104 height 21
type input "153000"
click at [535, 269] on div "Year Select 2026 2025 2024 2023 2022 2021 2020 2019 2018 2017 2016 2015 2014 20…" at bounding box center [451, 192] width 348 height 194
click at [529, 262] on select "Select Suncoast Cu - $14,669.00 Suncoast Cu - $0.00" at bounding box center [537, 269] width 163 height 22
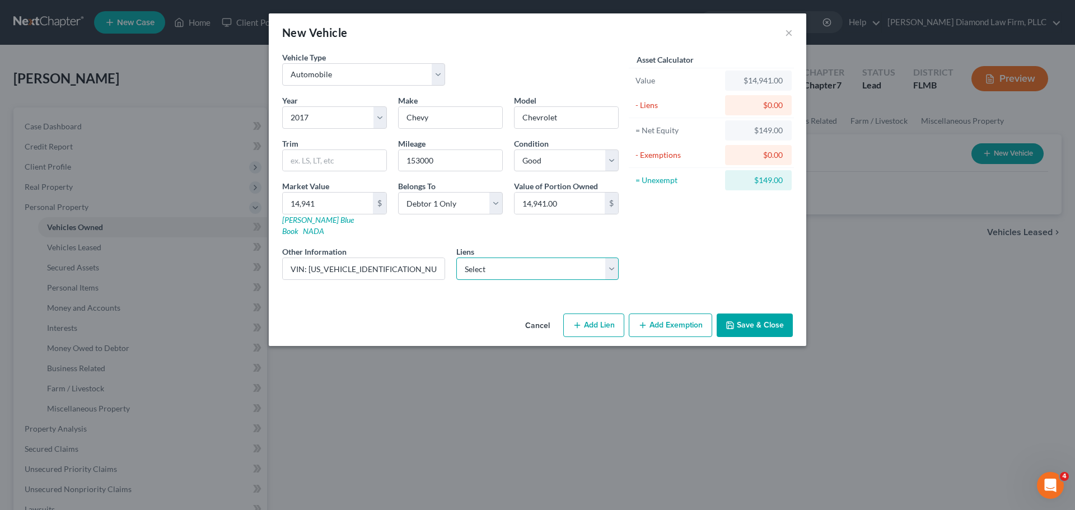
select select "0"
click at [456, 258] on select "Select Suncoast Cu - $14,669.00 Suncoast Cu - $0.00" at bounding box center [537, 269] width 163 height 22
select select
select select "9"
select select "0"
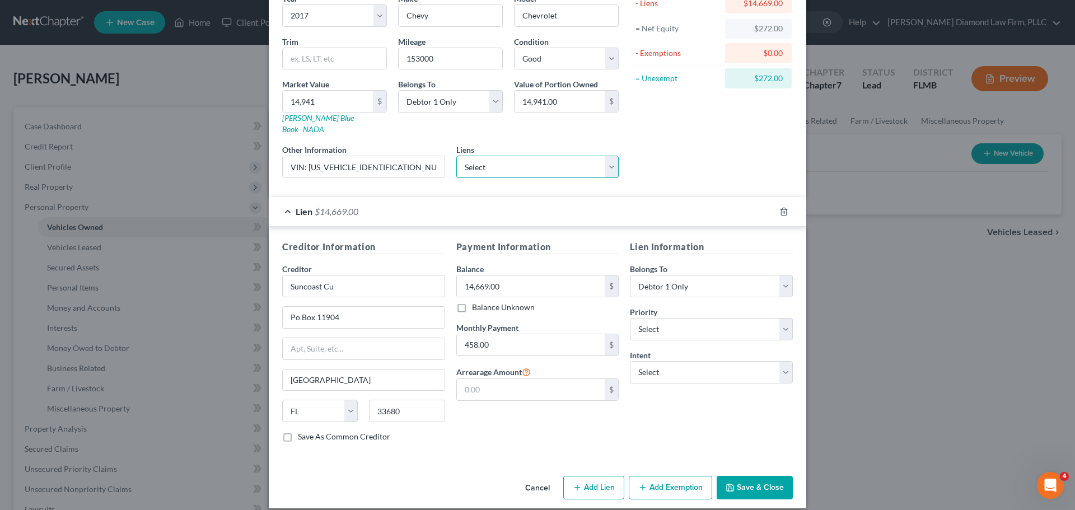
scroll to position [102, 0]
click at [674, 361] on select "Select Surrender Redeem Reaffirm Avoid Other" at bounding box center [711, 372] width 163 height 22
select select "2"
click at [630, 361] on select "Select Surrender Redeem Reaffirm Avoid Other" at bounding box center [711, 372] width 163 height 22
click at [754, 475] on button "Save & Close" at bounding box center [755, 487] width 76 height 24
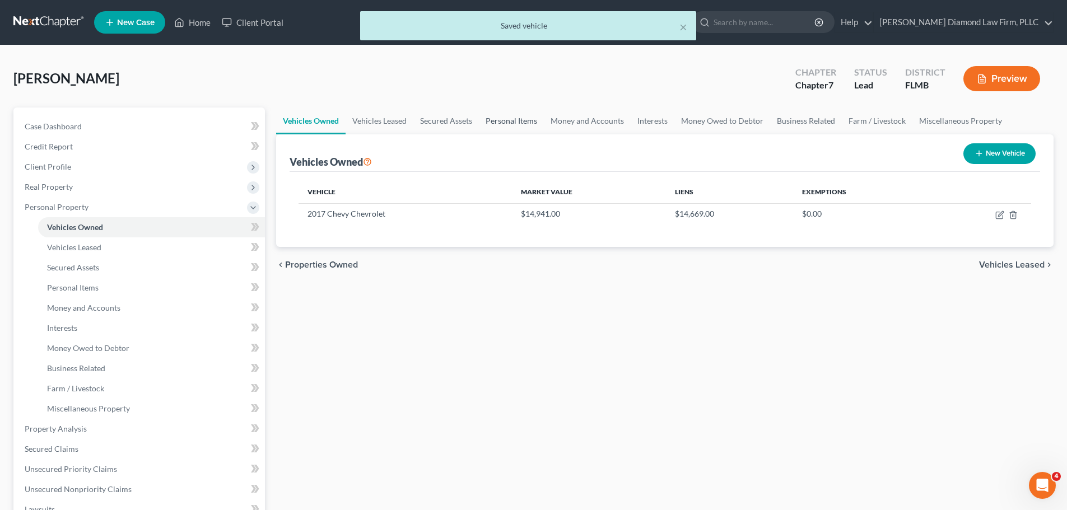
click at [511, 119] on link "Personal Items" at bounding box center [511, 120] width 65 height 27
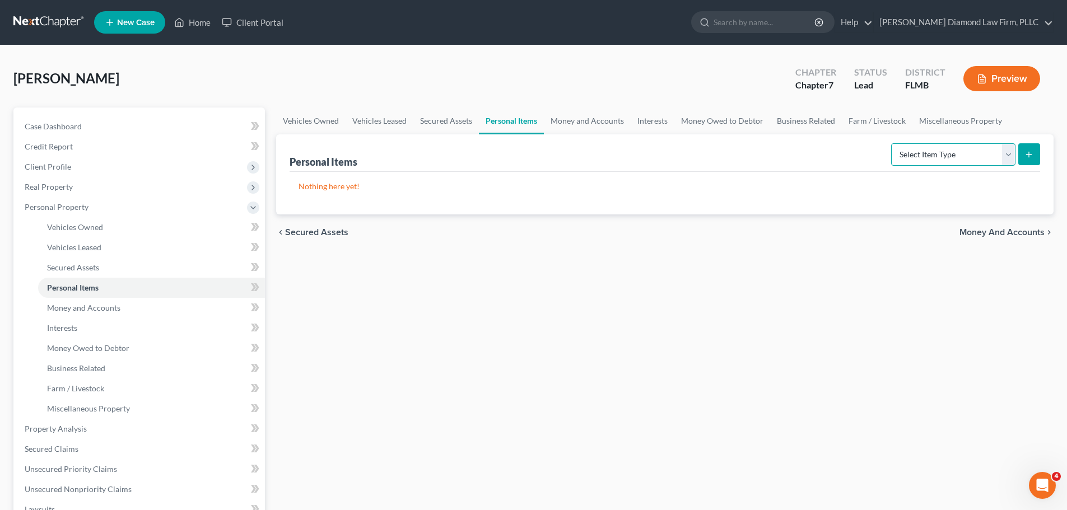
click at [955, 148] on select "Select Item Type Clothing Collectibles Of Value Electronics Firearms Household …" at bounding box center [953, 154] width 124 height 22
click at [954, 149] on select "Select Item Type Clothing Collectibles Of Value Electronics Firearms Household …" at bounding box center [953, 154] width 124 height 22
select select "electronics"
click at [892, 143] on select "Select Item Type Clothing Collectibles Of Value Electronics Firearms Household …" at bounding box center [953, 154] width 124 height 22
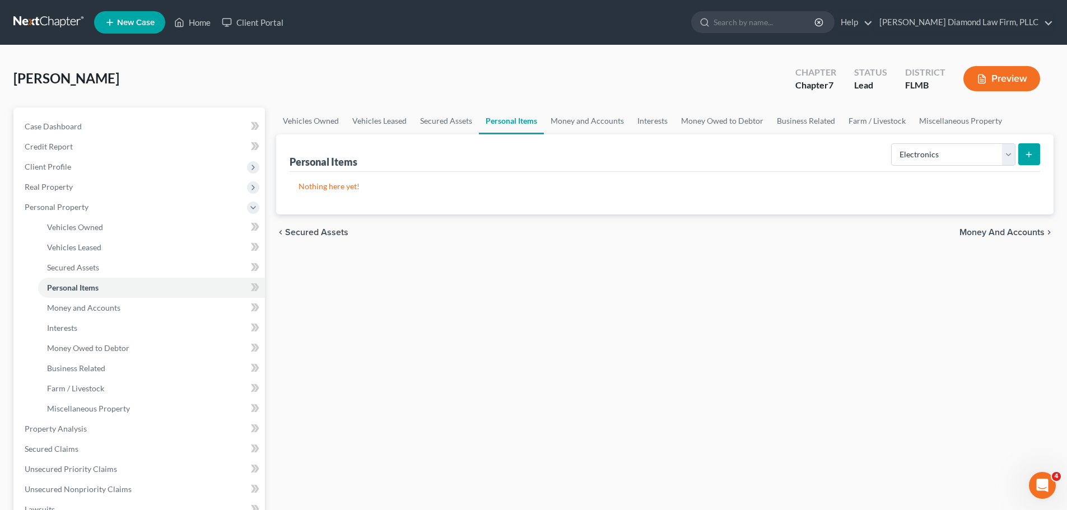
click at [1045, 158] on div "Personal Items Select Item Type Clothing Collectibles Of Value Electronics Fire…" at bounding box center [664, 174] width 777 height 80
click at [1032, 158] on icon "submit" at bounding box center [1028, 154] width 9 height 9
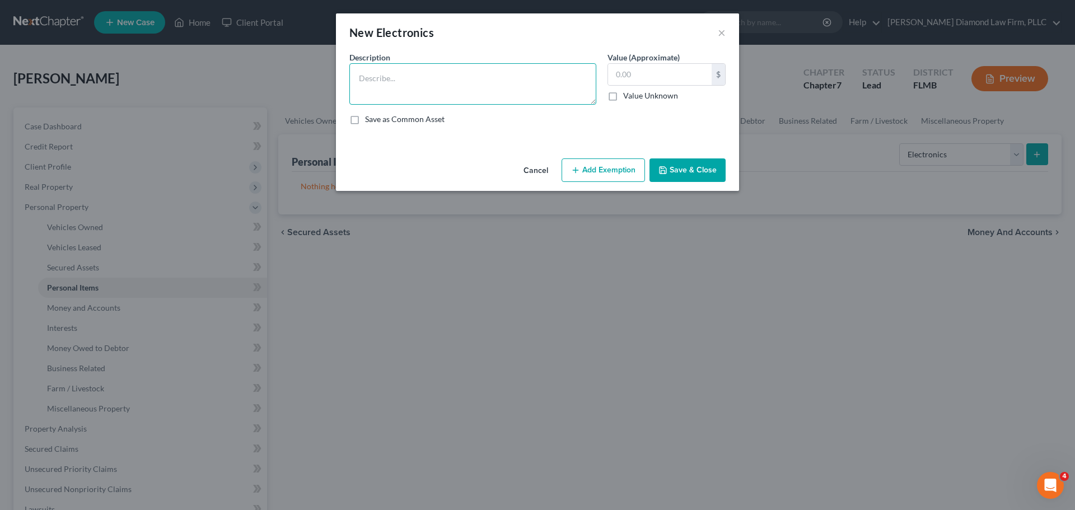
click at [443, 77] on textarea at bounding box center [472, 83] width 247 height 41
type textarea "Television, game consoles/games, computers/tablets/printers, cameras/cell phones"
click at [657, 79] on input "text" at bounding box center [660, 74] width 104 height 21
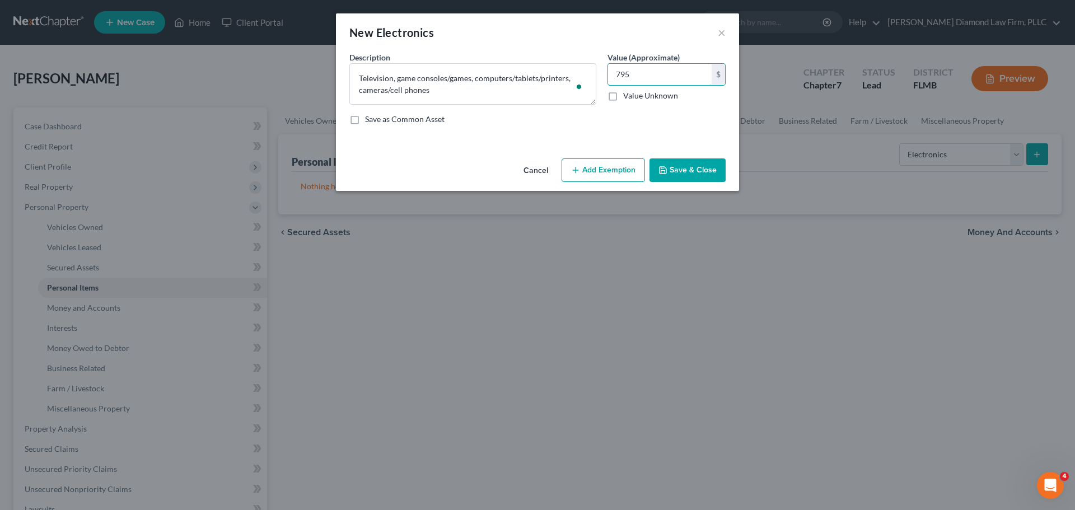
type input "795"
drag, startPoint x: 583, startPoint y: 176, endPoint x: 474, endPoint y: 211, distance: 114.0
click at [583, 176] on button "Add Exemption" at bounding box center [603, 170] width 83 height 24
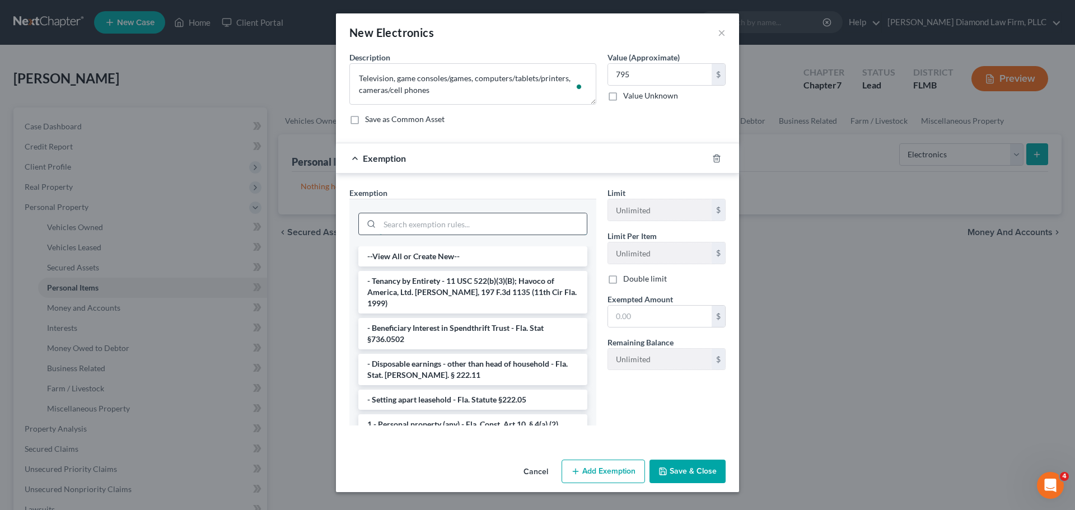
click at [438, 232] on input "search" at bounding box center [483, 223] width 207 height 21
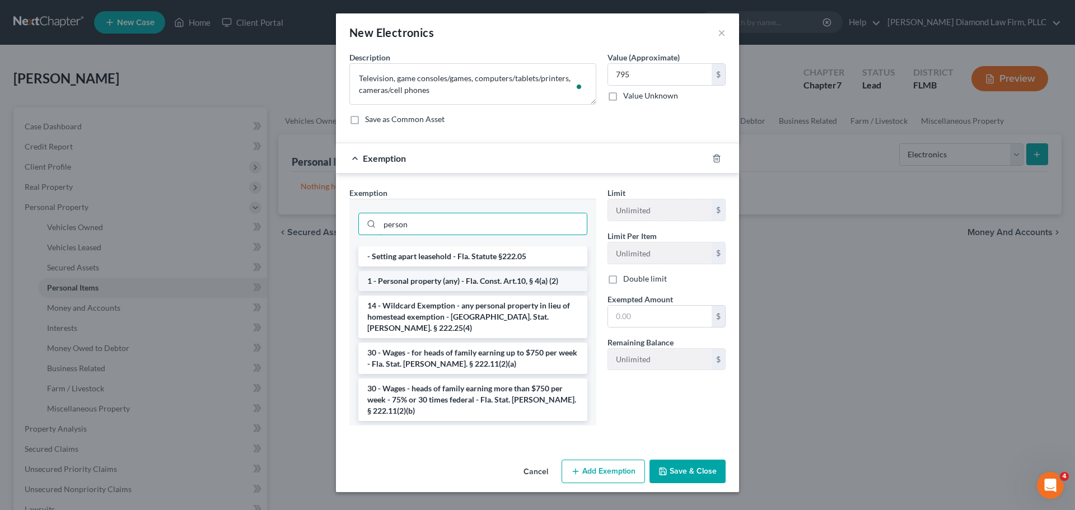
type input "person"
click at [449, 272] on li "1 - Personal property (any) - Fla. Const. Art.10, § 4(a) (2)" at bounding box center [472, 281] width 229 height 20
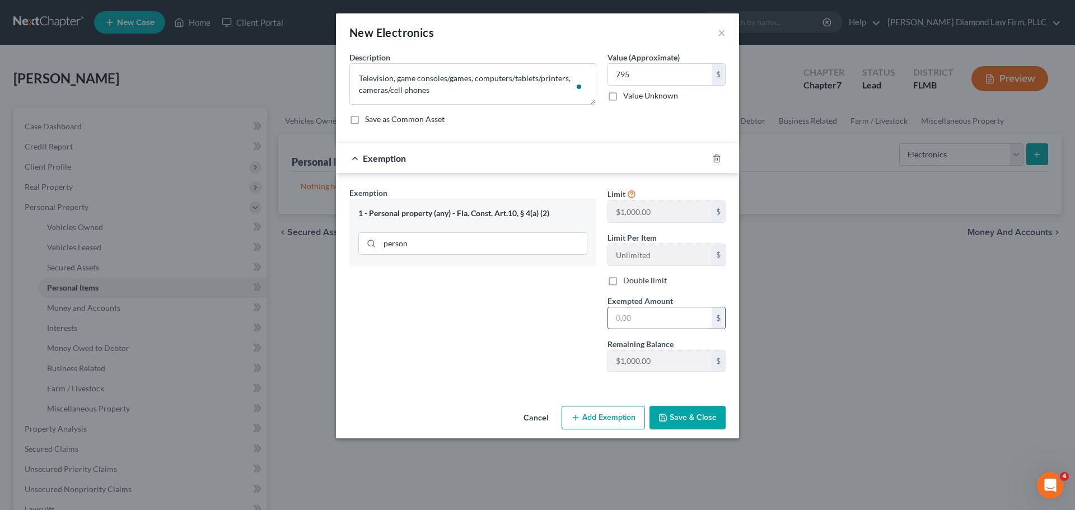
click at [650, 319] on input "text" at bounding box center [660, 317] width 104 height 21
type input "795"
click at [685, 426] on button "Save & Close" at bounding box center [687, 418] width 76 height 24
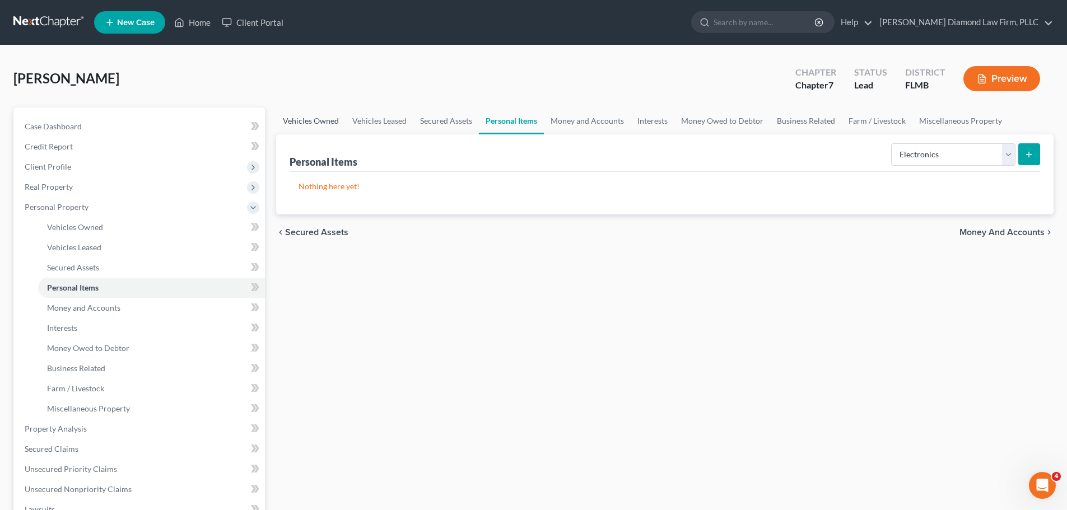
click at [314, 125] on link "Vehicles Owned" at bounding box center [310, 120] width 69 height 27
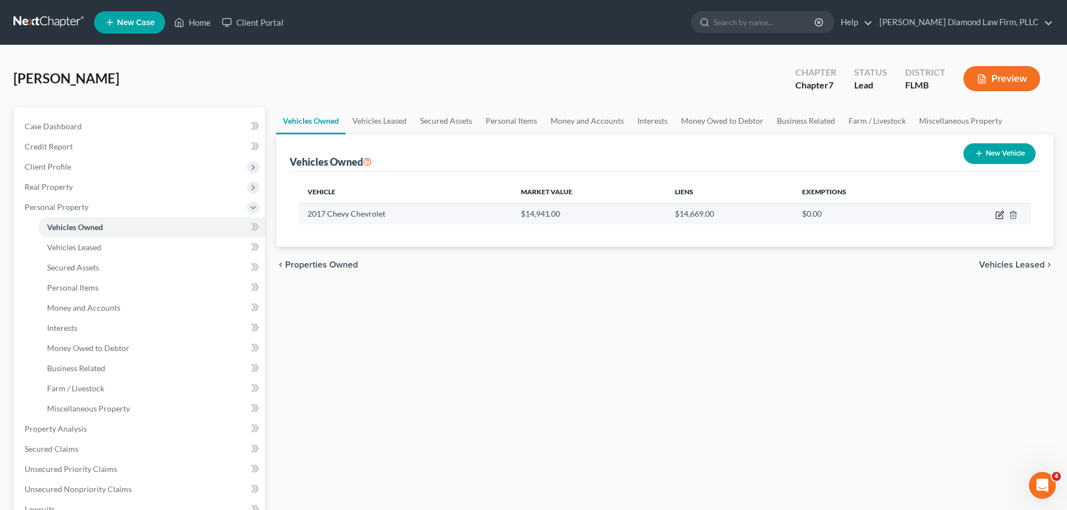
click at [999, 214] on icon "button" at bounding box center [999, 215] width 9 height 9
select select "0"
select select "9"
select select "2"
select select "0"
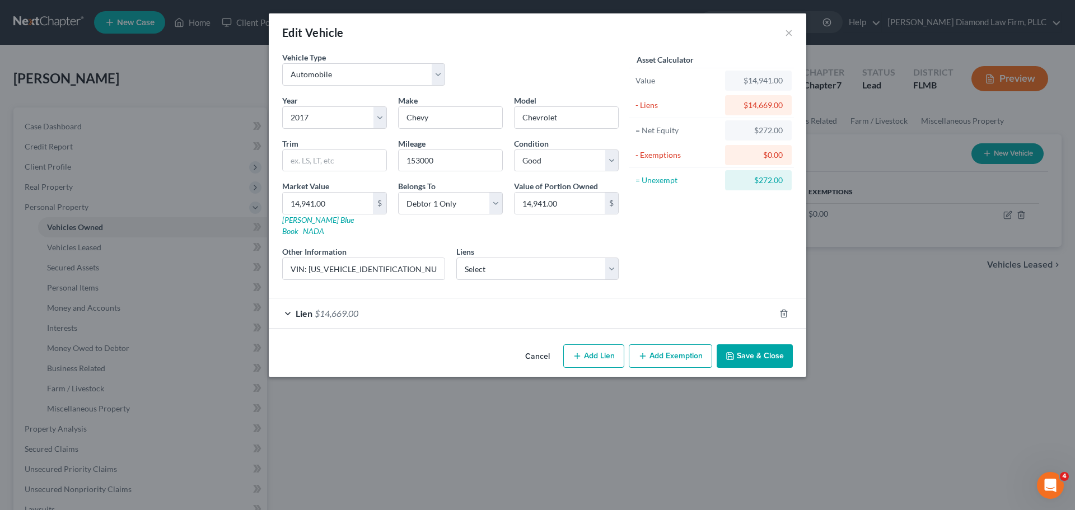
click at [675, 344] on button "Add Exemption" at bounding box center [670, 356] width 83 height 24
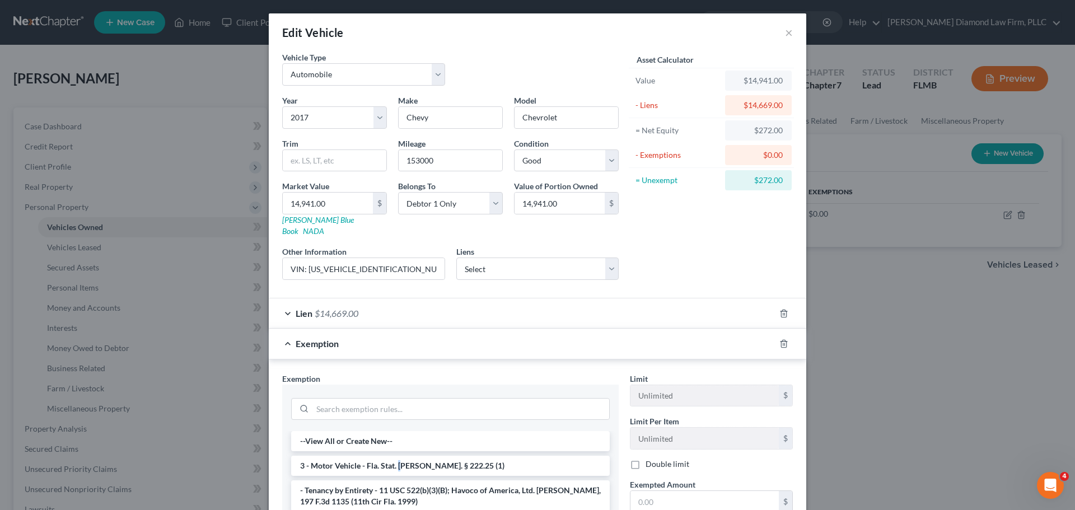
click at [396, 456] on li "3 - Motor Vehicle - Fla. Stat. Ann. § 222.25 (1)" at bounding box center [450, 466] width 319 height 20
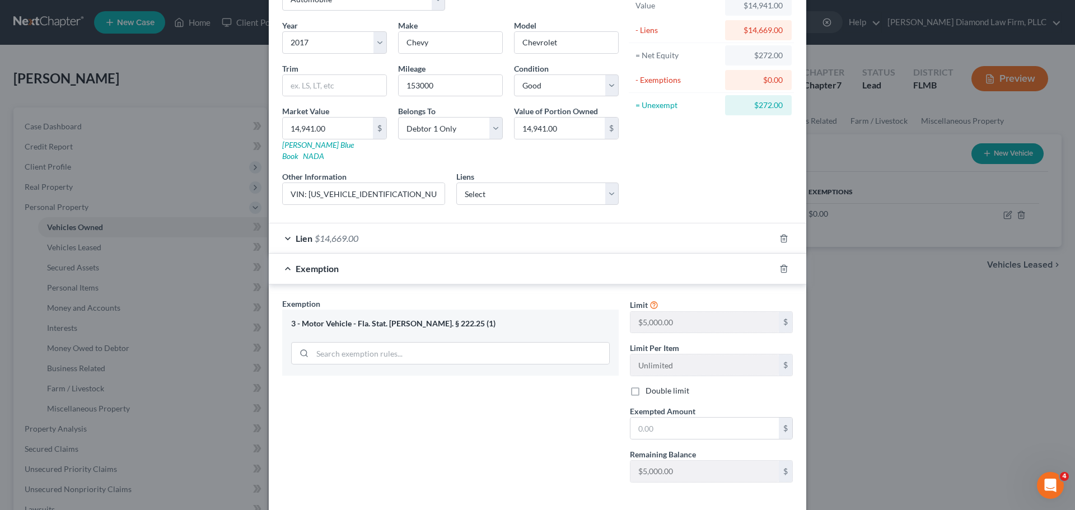
scroll to position [56, 0]
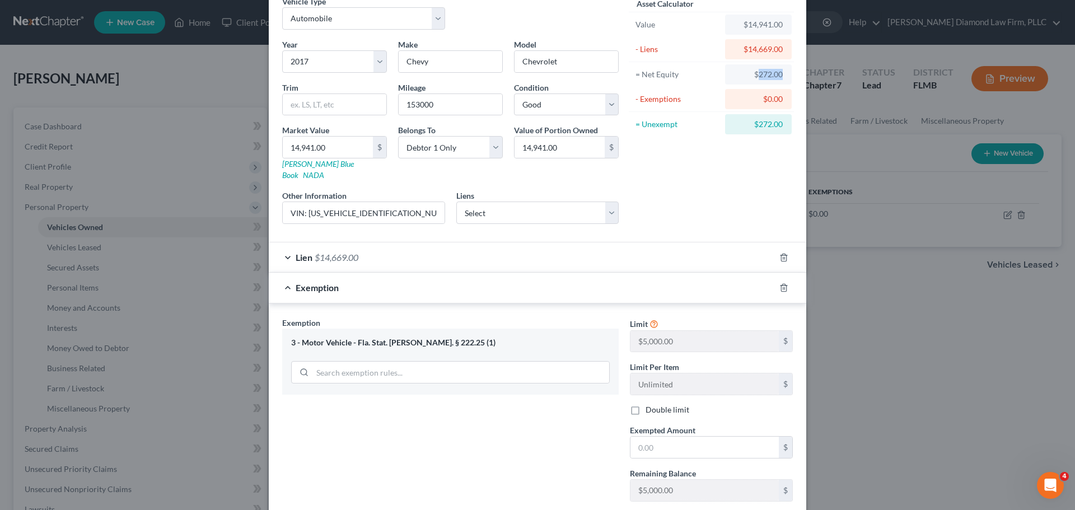
drag, startPoint x: 755, startPoint y: 74, endPoint x: 784, endPoint y: 76, distance: 29.1
click at [784, 76] on div "$272.00" at bounding box center [758, 74] width 67 height 20
copy div "272.00"
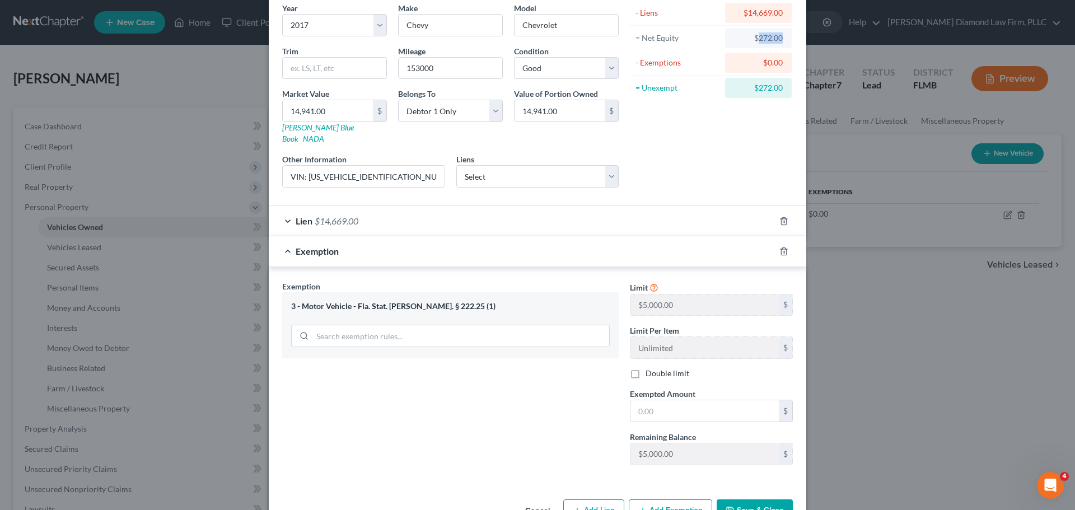
scroll to position [116, 0]
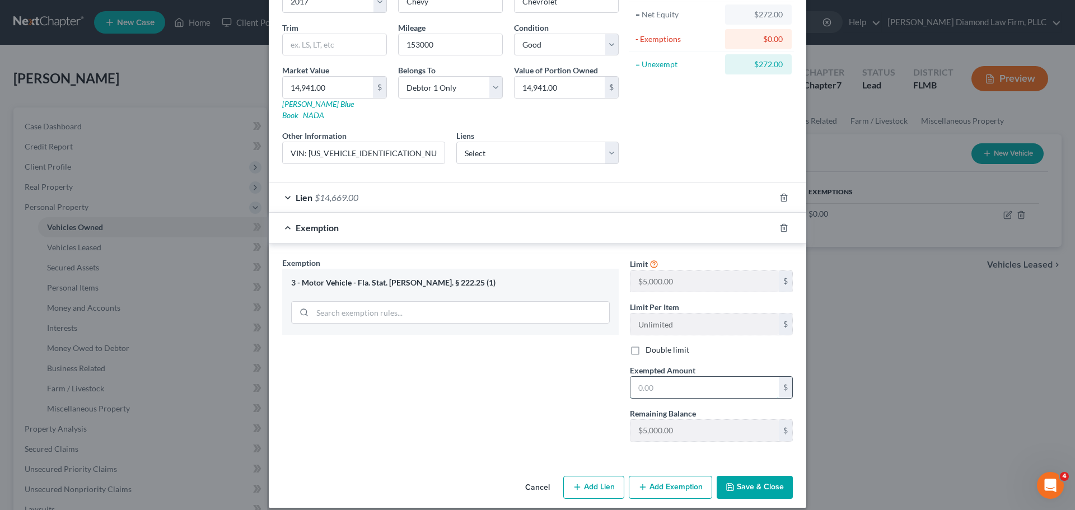
click at [661, 377] on input "text" at bounding box center [704, 387] width 148 height 21
paste input "272.00"
type input "272.00"
click at [755, 477] on button "Save & Close" at bounding box center [755, 488] width 76 height 24
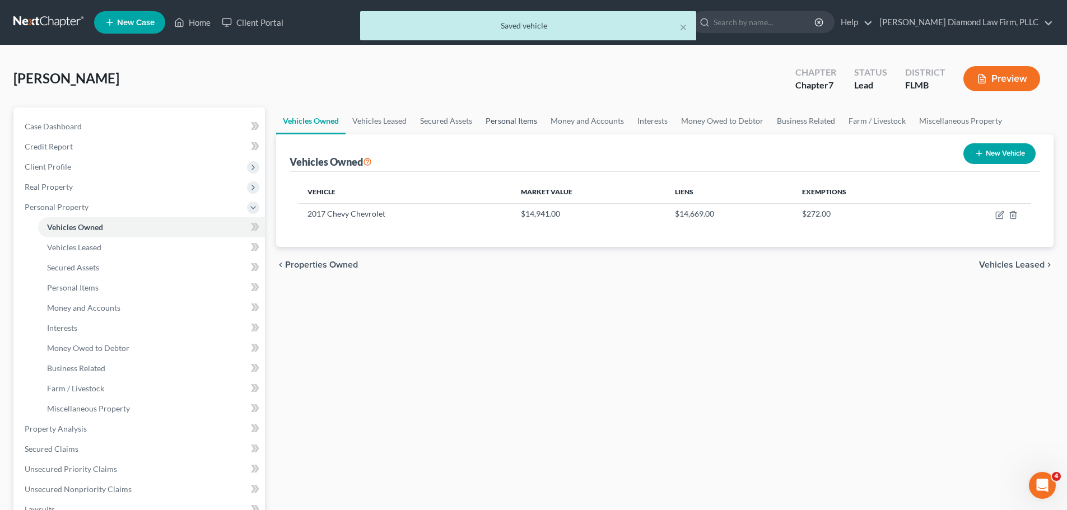
click at [502, 125] on link "Personal Items" at bounding box center [511, 120] width 65 height 27
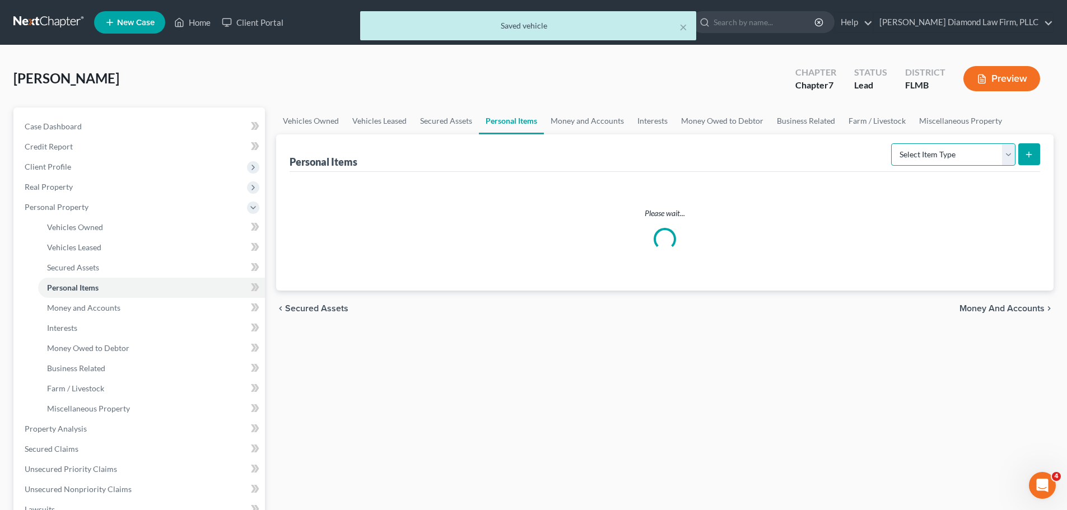
click at [929, 143] on select "Select Item Type Clothing Collectibles Of Value Electronics Firearms Household …" at bounding box center [953, 154] width 124 height 22
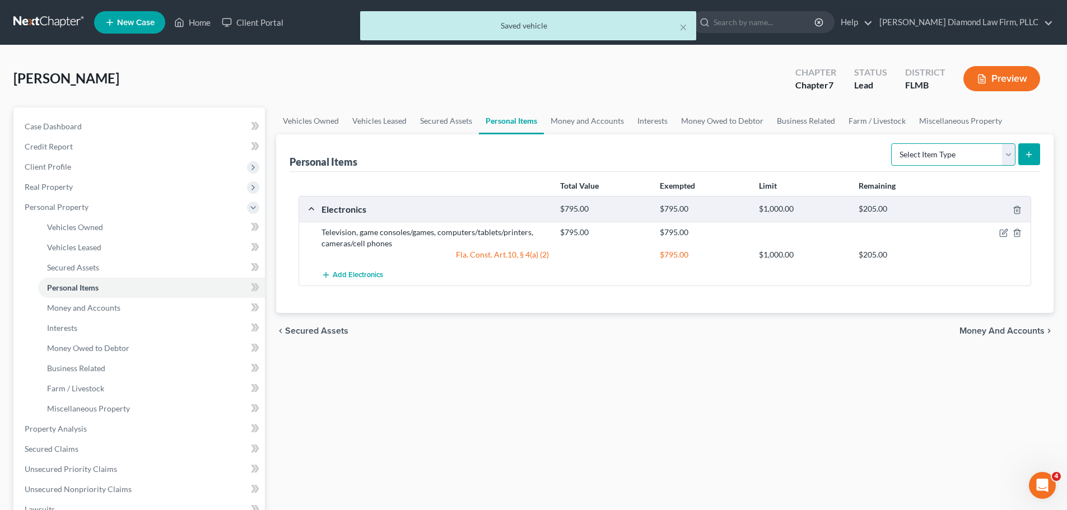
select select "household_goods"
click at [892, 143] on select "Select Item Type Clothing Collectibles Of Value Electronics Firearms Household …" at bounding box center [953, 154] width 124 height 22
click at [1021, 155] on button "submit" at bounding box center [1029, 154] width 22 height 22
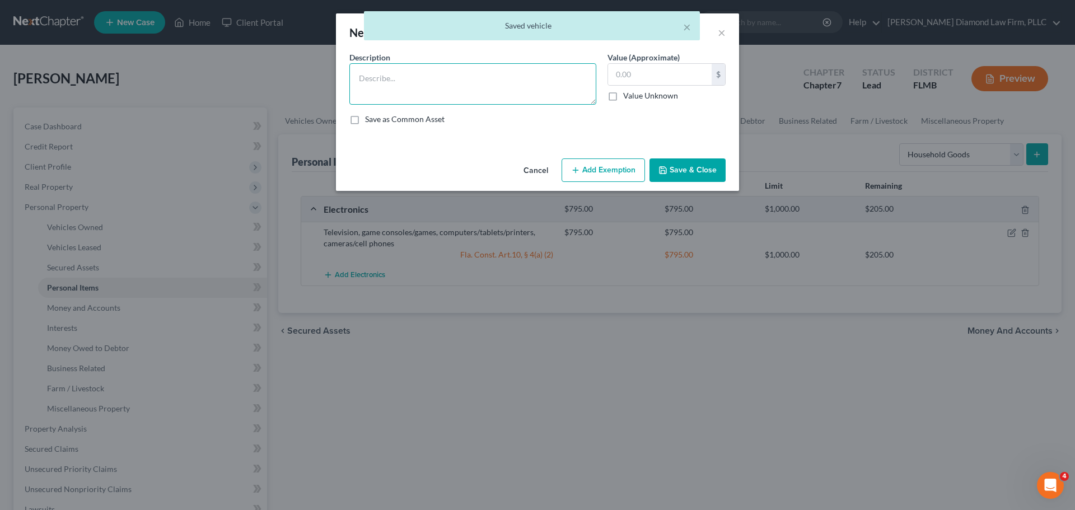
click at [416, 73] on textarea at bounding box center [472, 83] width 247 height 41
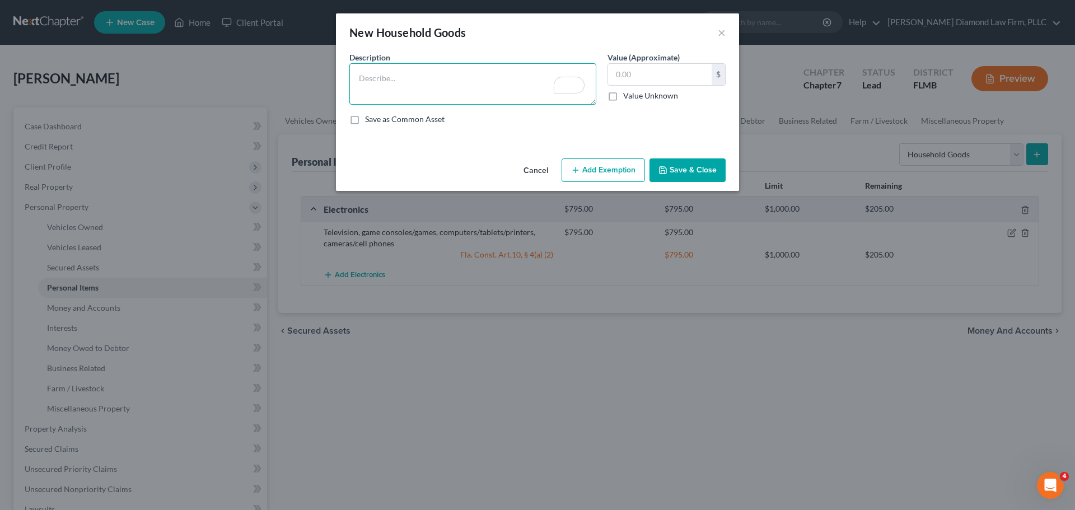
type textarea "V"
type textarea "Bed, linens, nightstand, dresser, desks, lamps, recline, kitchenware, washer/dr…"
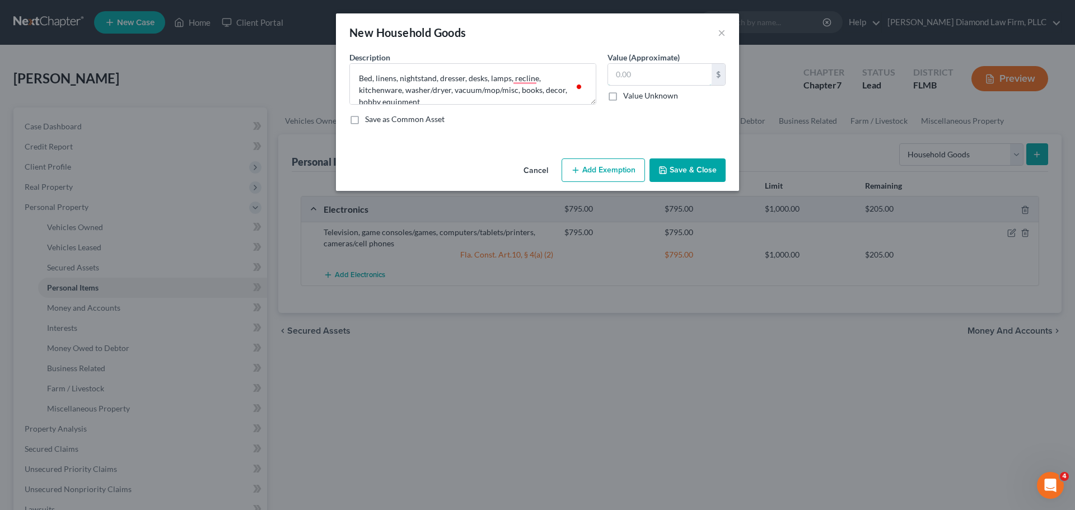
click at [660, 81] on input "text" at bounding box center [660, 74] width 104 height 21
type input "1,300"
click at [583, 164] on button "Add Exemption" at bounding box center [603, 170] width 83 height 24
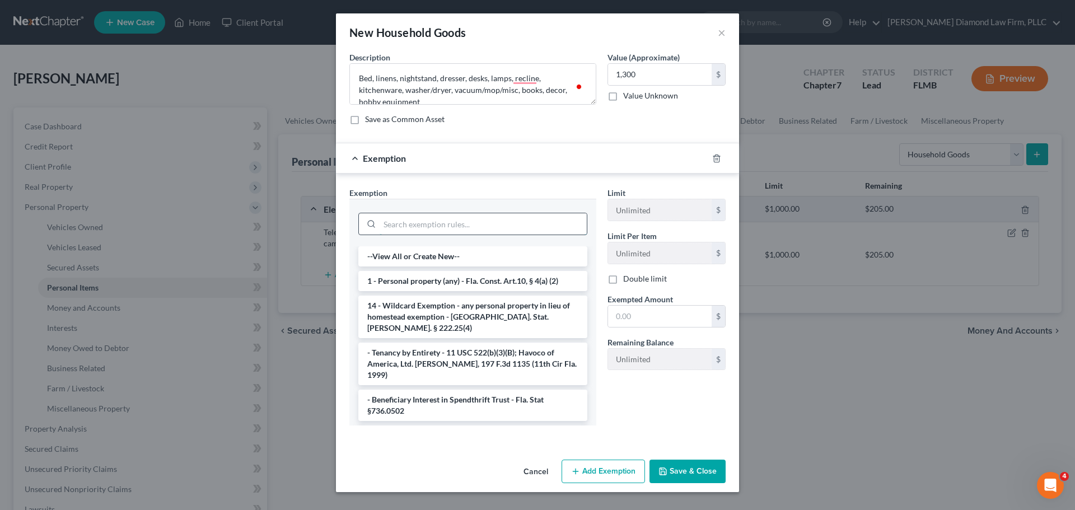
click at [449, 214] on input "search" at bounding box center [483, 223] width 207 height 21
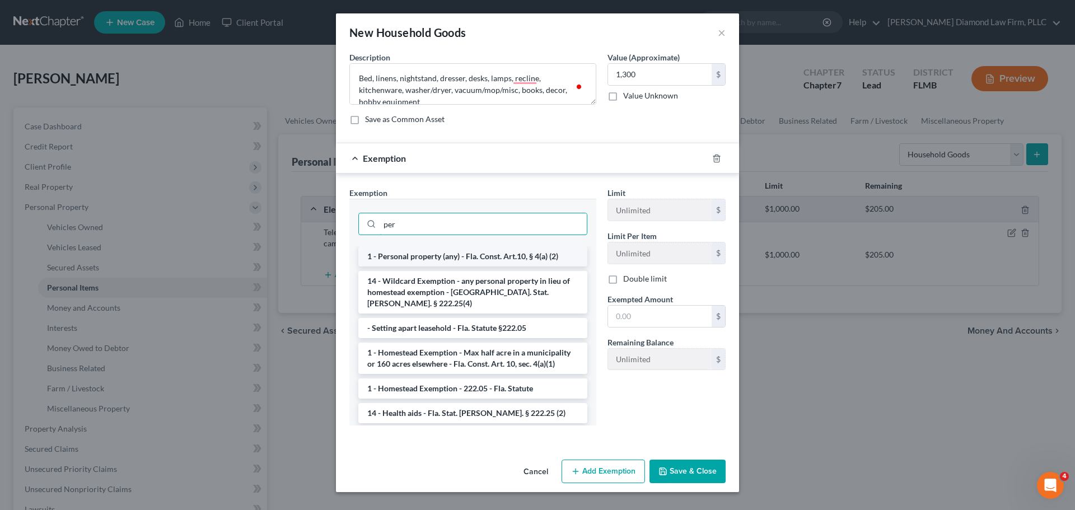
type input "per"
click at [461, 263] on li "1 - Personal property (any) - Fla. Const. Art.10, § 4(a) (2)" at bounding box center [472, 256] width 229 height 20
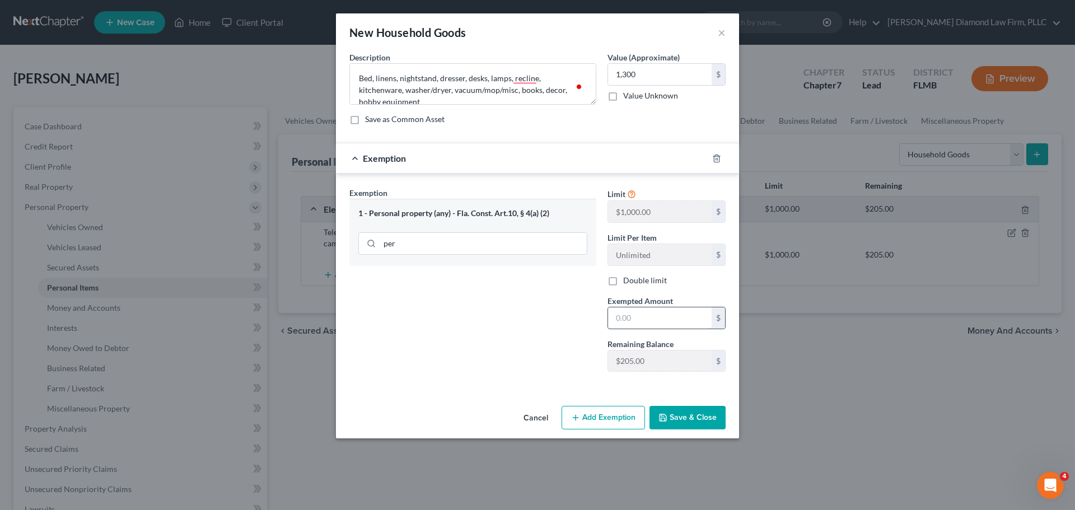
click at [642, 316] on input "text" at bounding box center [660, 317] width 104 height 21
type input "205"
click at [613, 424] on button "Add Exemption" at bounding box center [603, 418] width 83 height 24
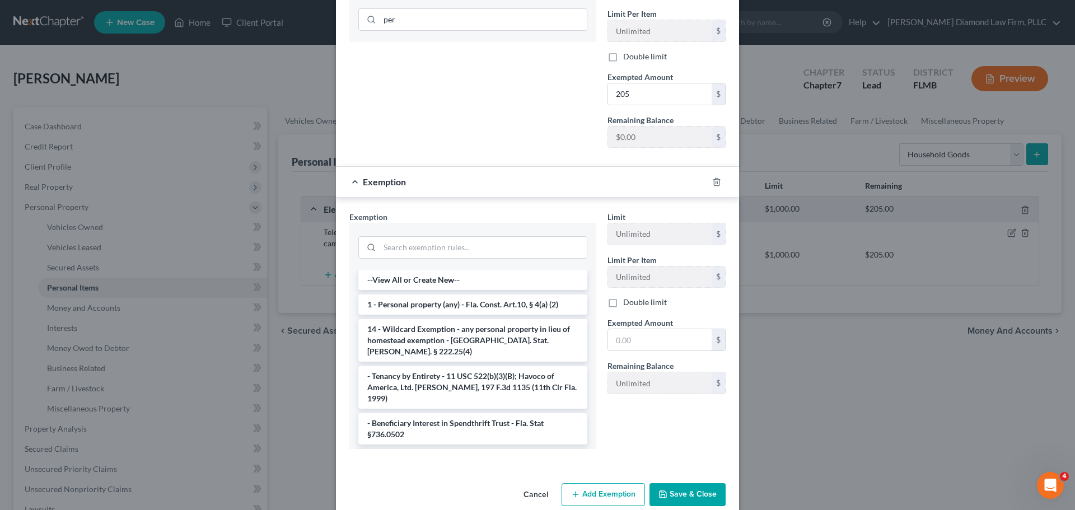
click at [437, 338] on li "14 - Wildcard Exemption - any personal property in lieu of homestead exemption …" at bounding box center [472, 340] width 229 height 43
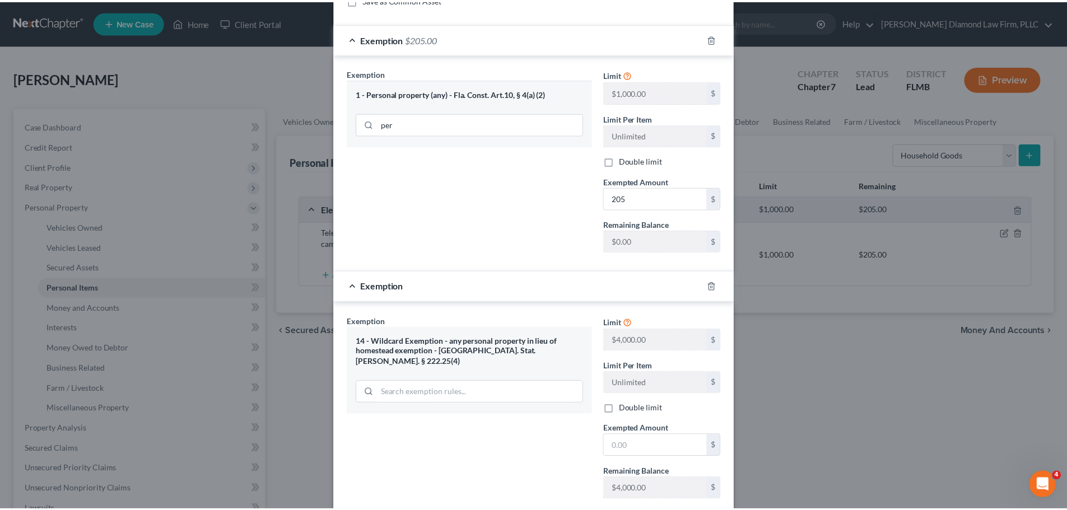
scroll to position [190, 0]
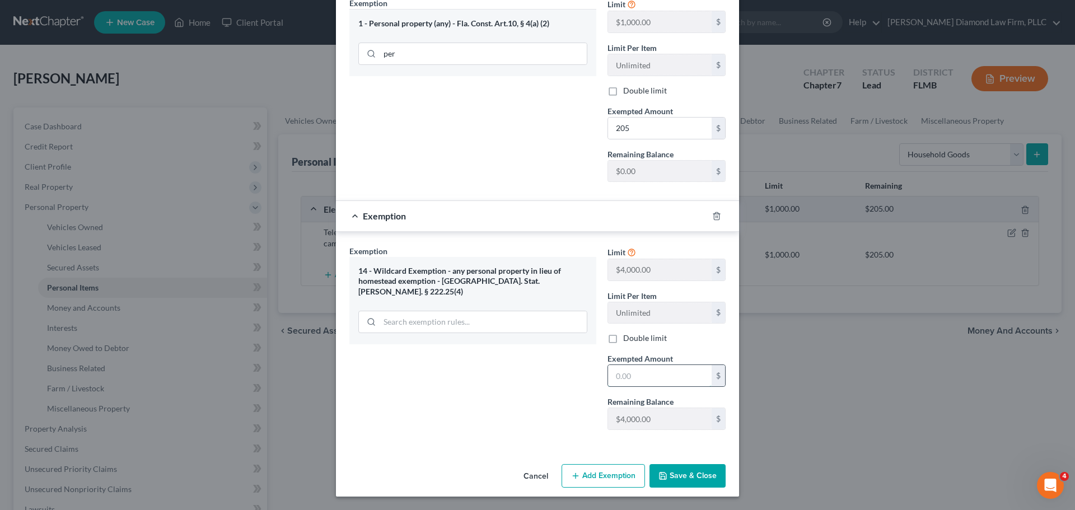
click at [651, 376] on input "text" at bounding box center [660, 375] width 104 height 21
type input "1,095"
click at [690, 469] on button "Save & Close" at bounding box center [687, 476] width 76 height 24
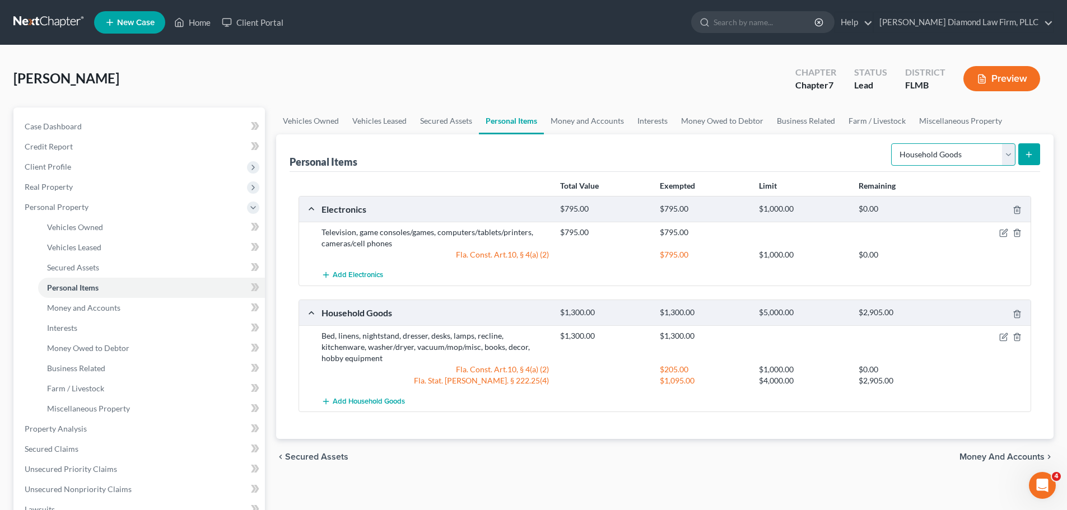
click at [931, 158] on select "Select Item Type Clothing Collectibles Of Value Electronics Firearms Household …" at bounding box center [953, 154] width 124 height 22
select select "clothing"
click at [892, 143] on select "Select Item Type Clothing Collectibles Of Value Electronics Firearms Household …" at bounding box center [953, 154] width 124 height 22
click at [1034, 154] on button "submit" at bounding box center [1029, 154] width 22 height 22
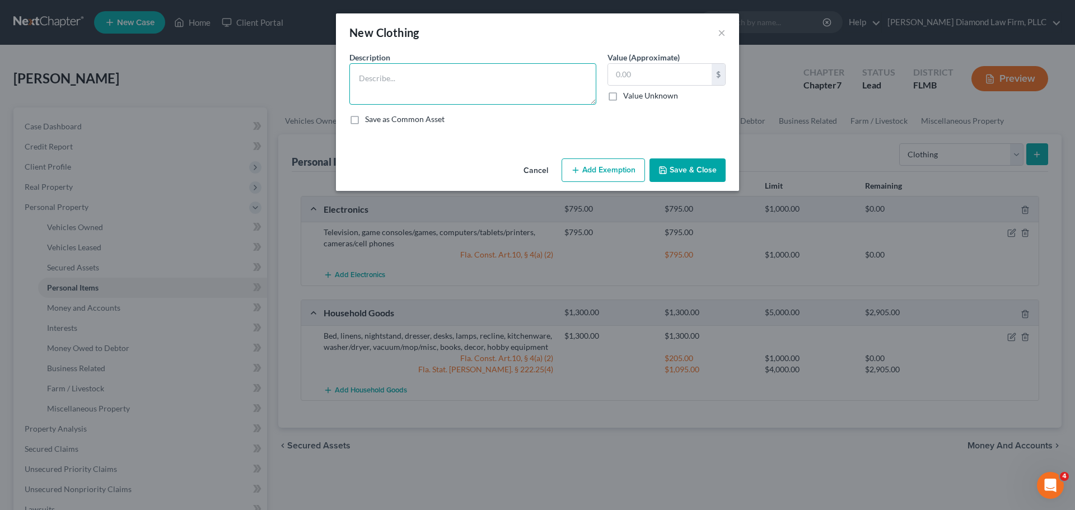
drag, startPoint x: 404, startPoint y: 90, endPoint x: 406, endPoint y: 96, distance: 5.8
click at [404, 90] on textarea at bounding box center [472, 83] width 247 height 41
type textarea "Clothes, shoes, and accessories"
type input "550"
click at [605, 167] on button "Add Exemption" at bounding box center [603, 170] width 83 height 24
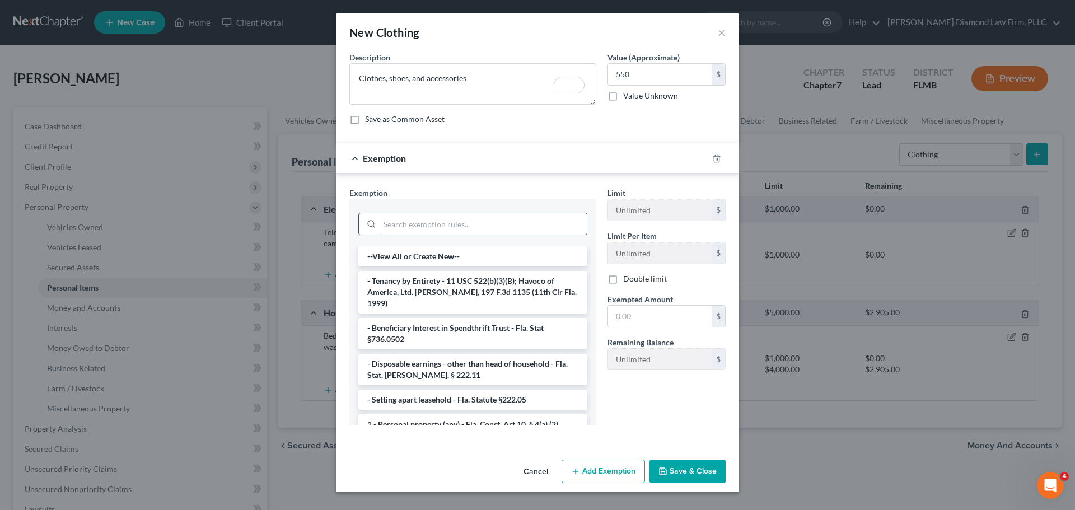
click at [426, 226] on input "search" at bounding box center [483, 223] width 207 height 21
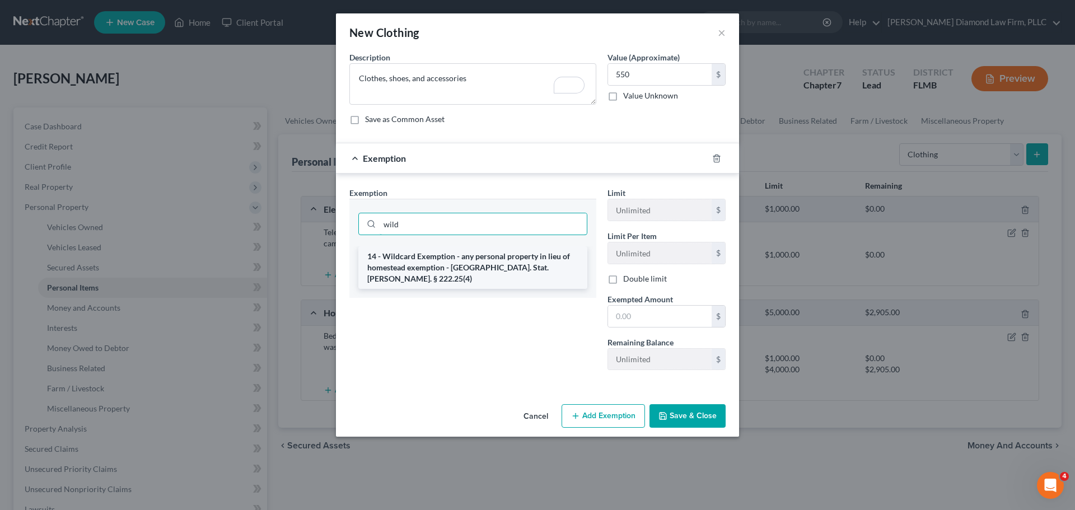
type input "wild"
click at [434, 264] on li "14 - Wildcard Exemption - any personal property in lieu of homestead exemption …" at bounding box center [472, 267] width 229 height 43
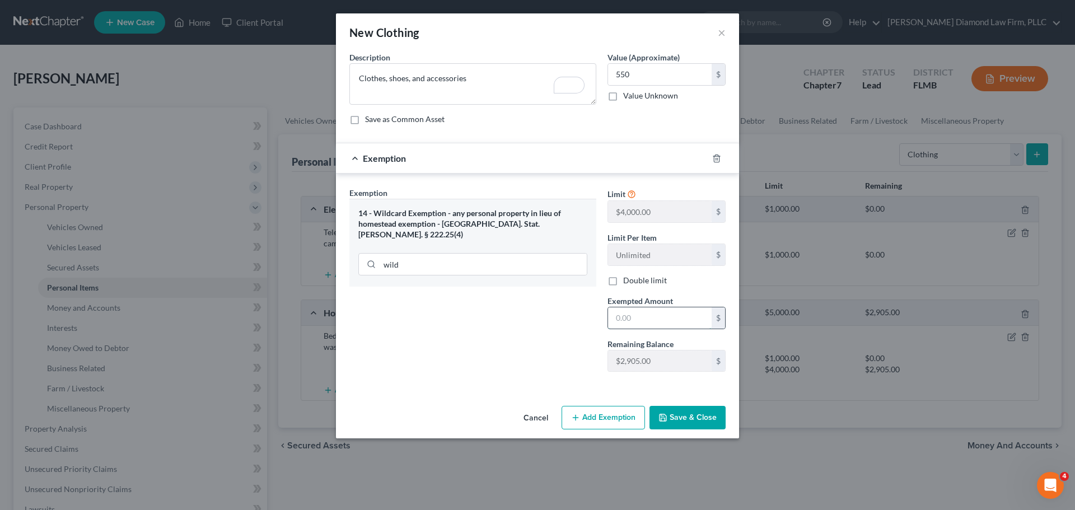
click at [659, 320] on input "text" at bounding box center [660, 317] width 104 height 21
type input "550"
click at [694, 429] on button "Save & Close" at bounding box center [687, 418] width 76 height 24
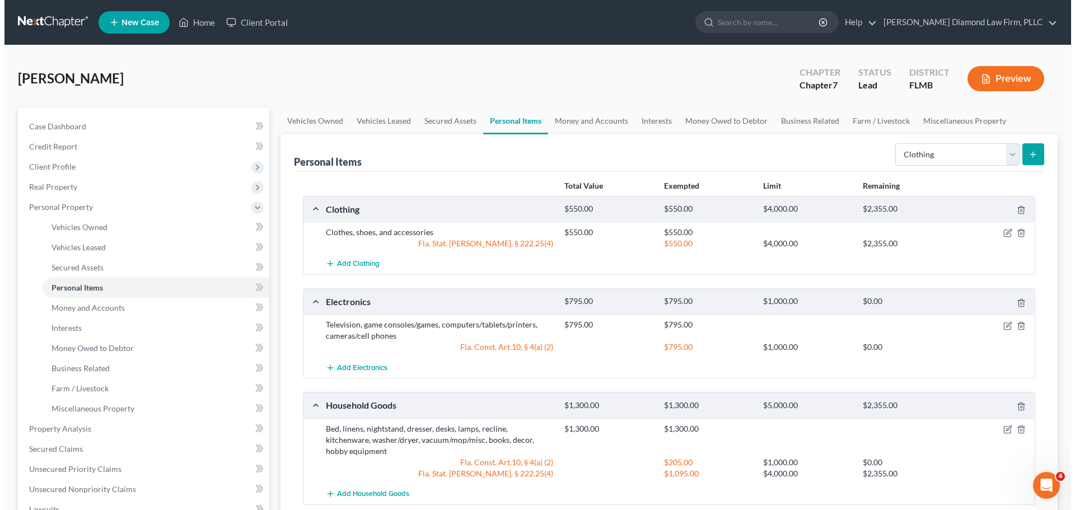
scroll to position [112, 0]
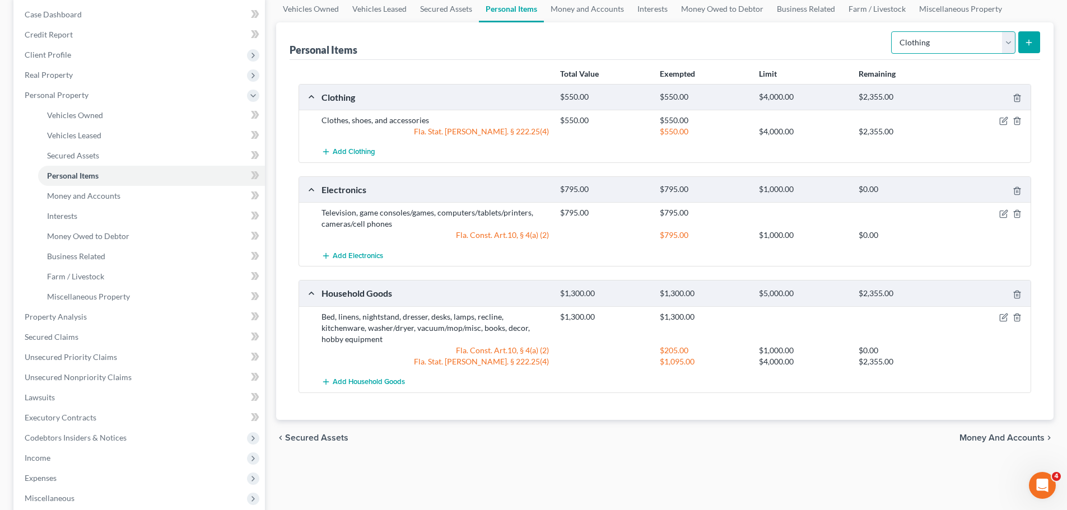
click at [918, 45] on select "Select Item Type Clothing Collectibles Of Value Electronics Firearms Household …" at bounding box center [953, 42] width 124 height 22
select select "jewelry"
click at [892, 31] on select "Select Item Type Clothing Collectibles Of Value Electronics Firearms Household …" at bounding box center [953, 42] width 124 height 22
click at [1026, 38] on icon "submit" at bounding box center [1028, 42] width 9 height 9
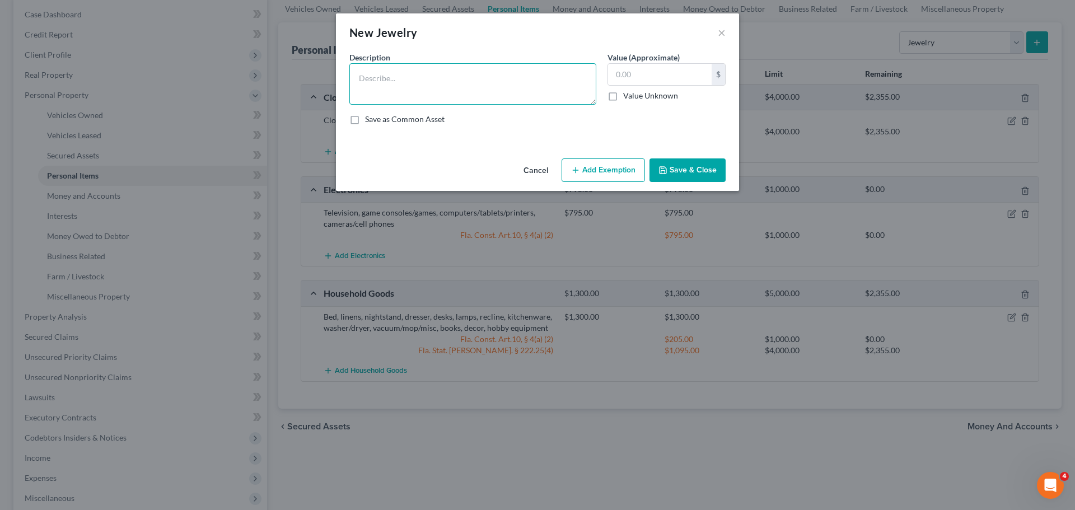
click at [424, 77] on textarea at bounding box center [472, 83] width 247 height 41
type textarea "Jewelry - 2 necklaces"
click at [688, 77] on input "text" at bounding box center [660, 74] width 104 height 21
type input "100"
click at [597, 167] on button "Add Exemption" at bounding box center [603, 170] width 83 height 24
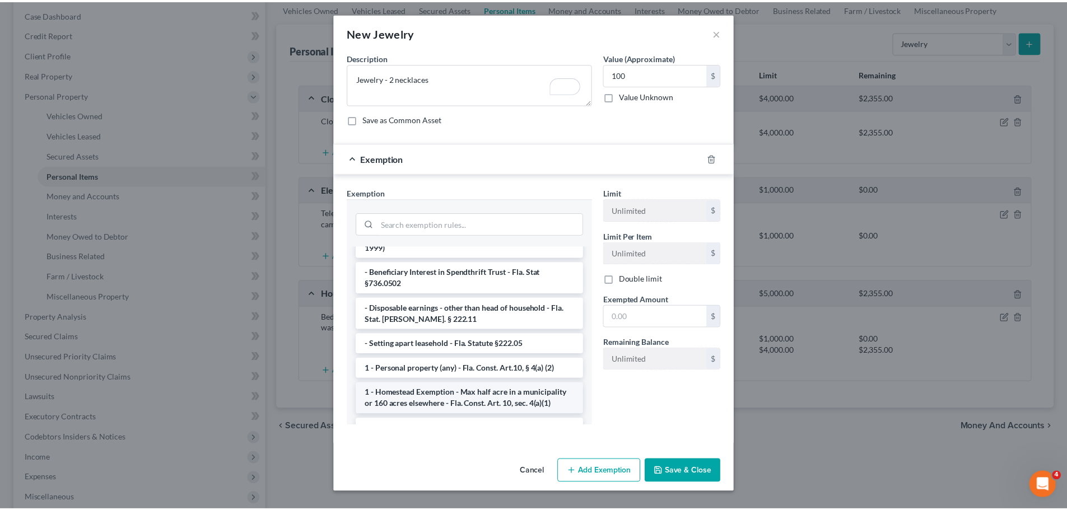
scroll to position [0, 0]
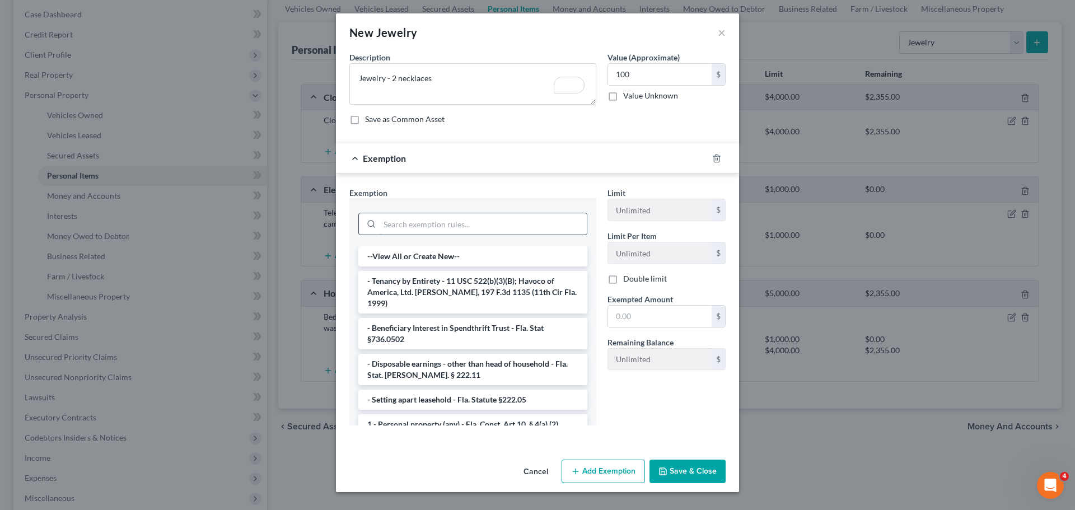
click at [424, 221] on input "search" at bounding box center [483, 223] width 207 height 21
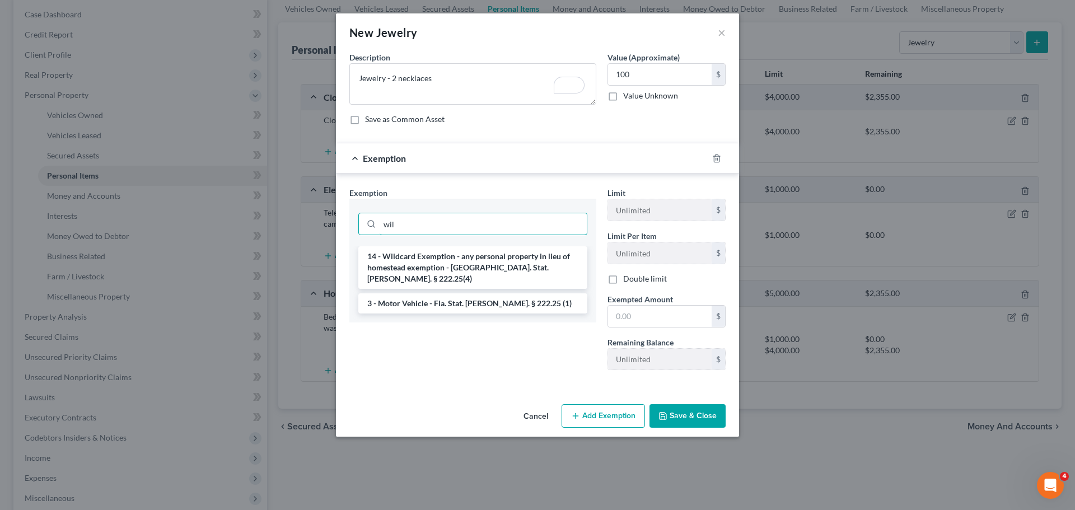
type input "wil"
click at [451, 281] on ul "14 - Wildcard Exemption - any personal property in lieu of homestead exemption …" at bounding box center [472, 279] width 229 height 67
click at [451, 268] on li "14 - Wildcard Exemption - any personal property in lieu of homestead exemption …" at bounding box center [472, 267] width 229 height 43
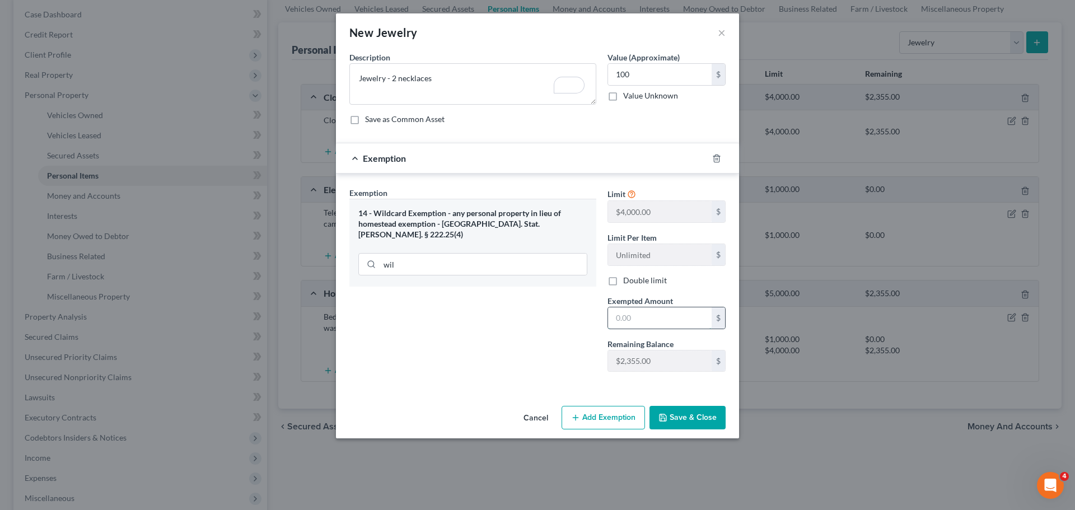
click at [657, 312] on input "text" at bounding box center [660, 317] width 104 height 21
type input "100"
click at [691, 410] on button "Save & Close" at bounding box center [687, 418] width 76 height 24
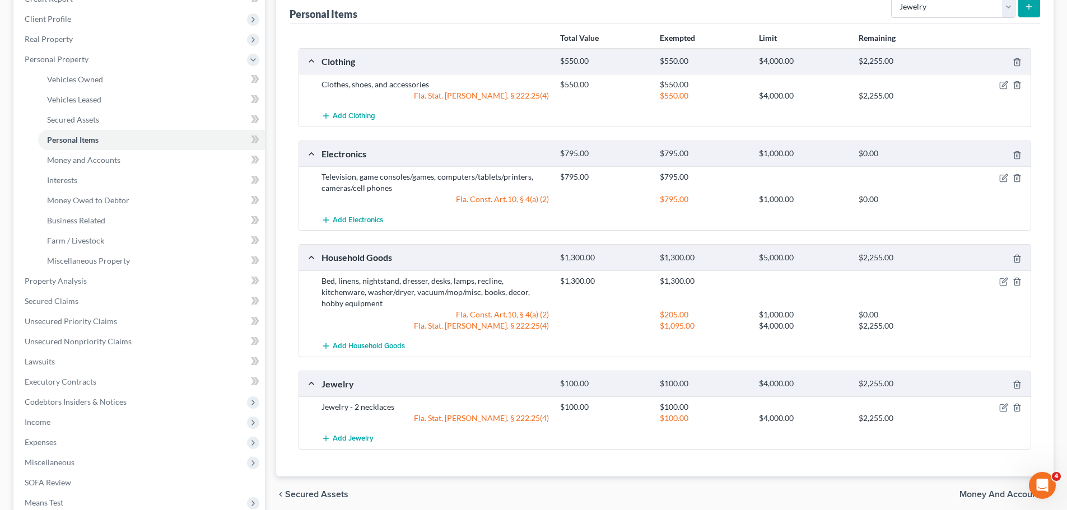
scroll to position [168, 0]
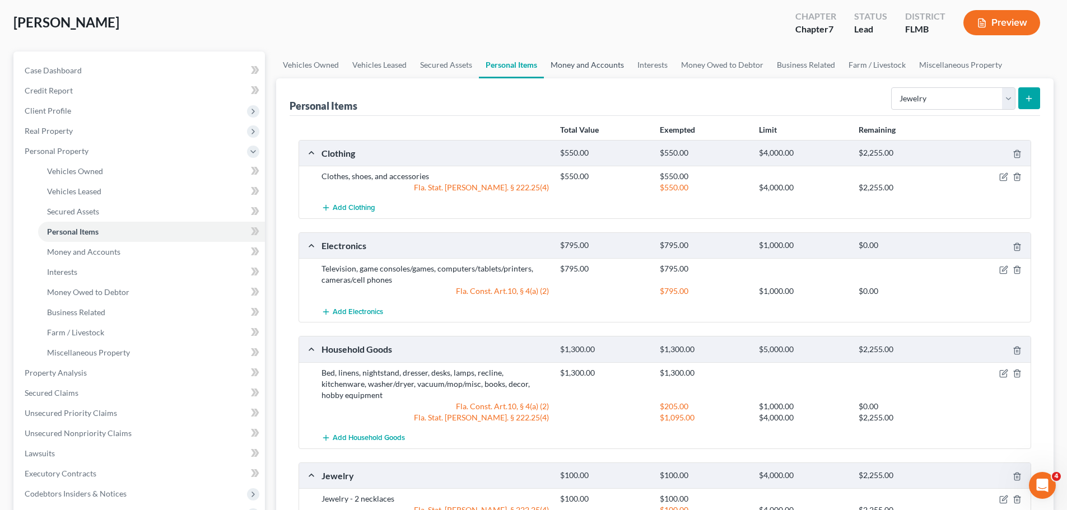
click at [585, 67] on link "Money and Accounts" at bounding box center [587, 65] width 87 height 27
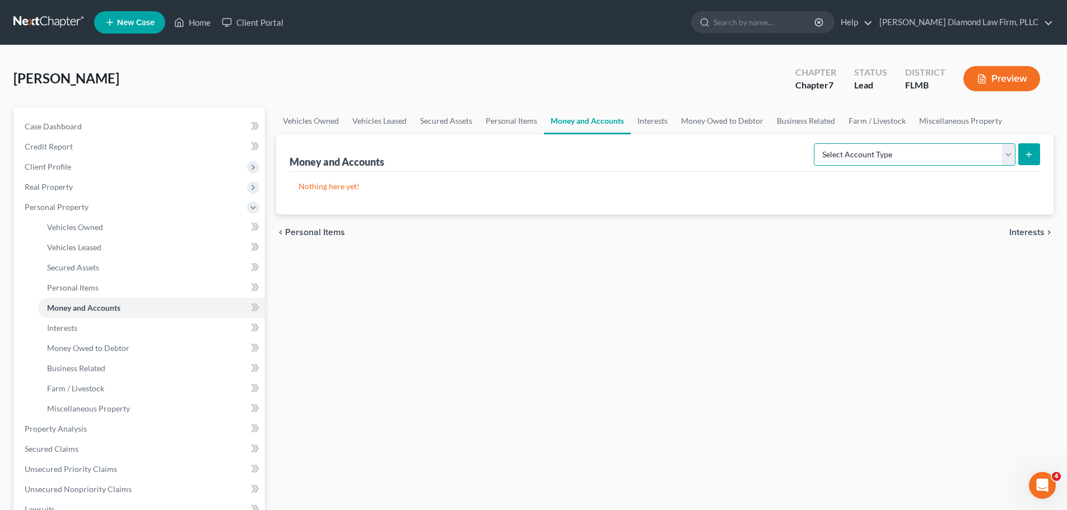
click at [861, 152] on select "Select Account Type Brokerage Cash on Hand Certificates of Deposit Checking Acc…" at bounding box center [915, 154] width 202 height 22
select select "savings"
click at [816, 143] on select "Select Account Type Brokerage Cash on Hand Certificates of Deposit Checking Acc…" at bounding box center [915, 154] width 202 height 22
click at [1023, 152] on button "submit" at bounding box center [1029, 154] width 22 height 22
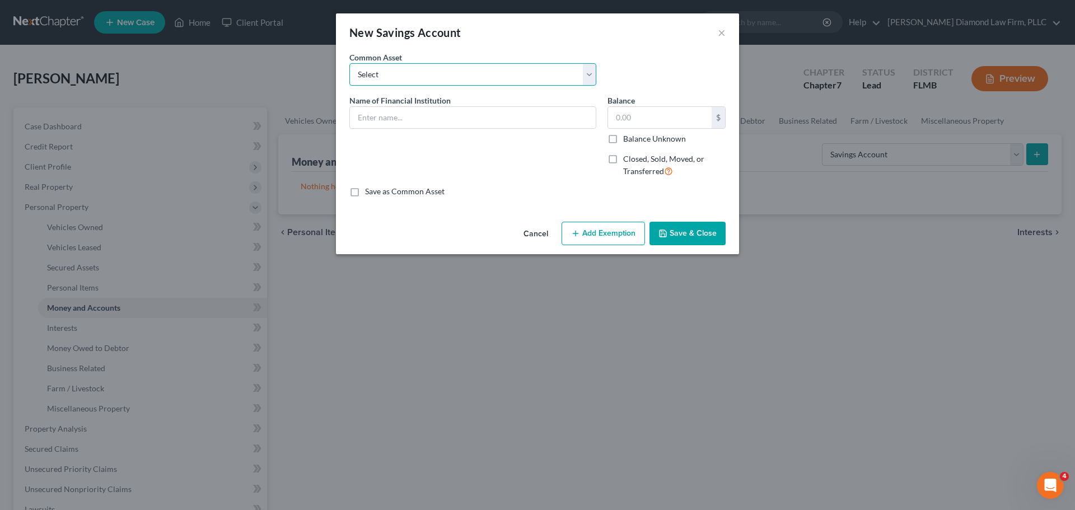
click at [408, 85] on select "Select Achieva Truist Navy Federal CU SunTrust PNC Bank Suncoast Credit Union W…" at bounding box center [472, 74] width 247 height 22
click at [586, 40] on div "New Savings Account ×" at bounding box center [537, 32] width 403 height 38
click at [459, 114] on input "text" at bounding box center [473, 117] width 246 height 21
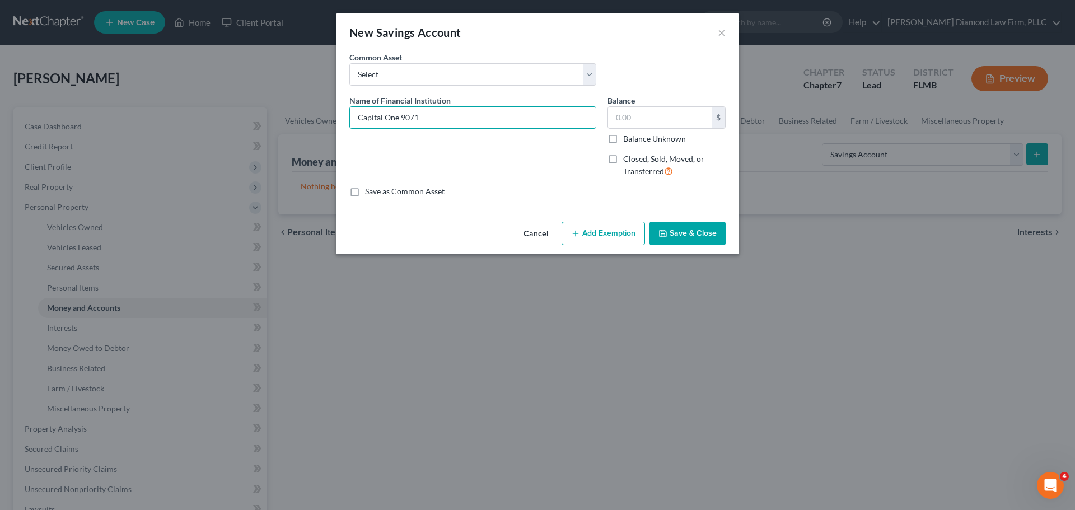
type input "Capital One 9071"
click at [530, 228] on button "Cancel" at bounding box center [536, 234] width 43 height 22
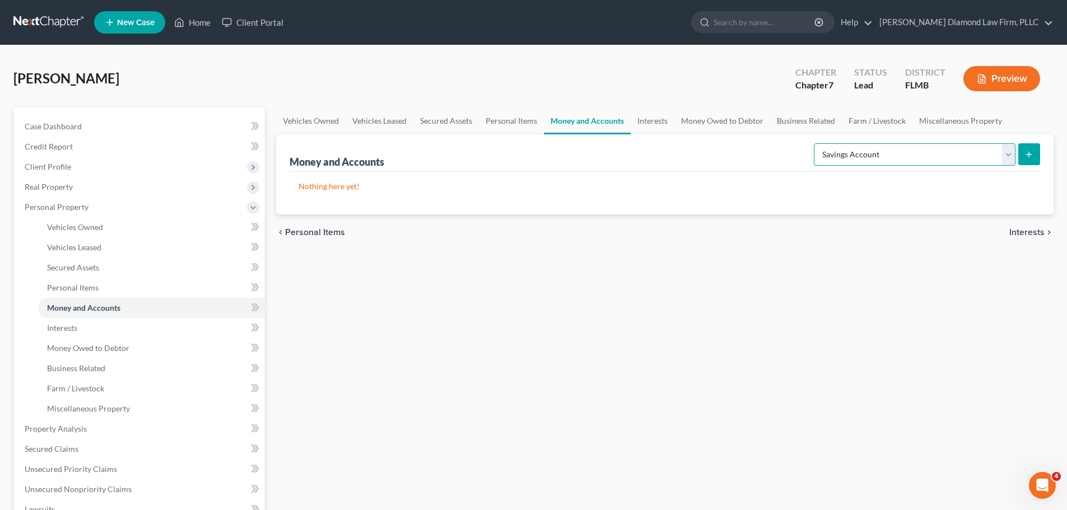
click at [866, 155] on select "Select Account Type Brokerage Cash on Hand Certificates of Deposit Checking Acc…" at bounding box center [915, 154] width 202 height 22
select select "checking"
click at [816, 143] on select "Select Account Type Brokerage Cash on Hand Certificates of Deposit Checking Acc…" at bounding box center [915, 154] width 202 height 22
click at [1029, 165] on button "submit" at bounding box center [1029, 154] width 22 height 22
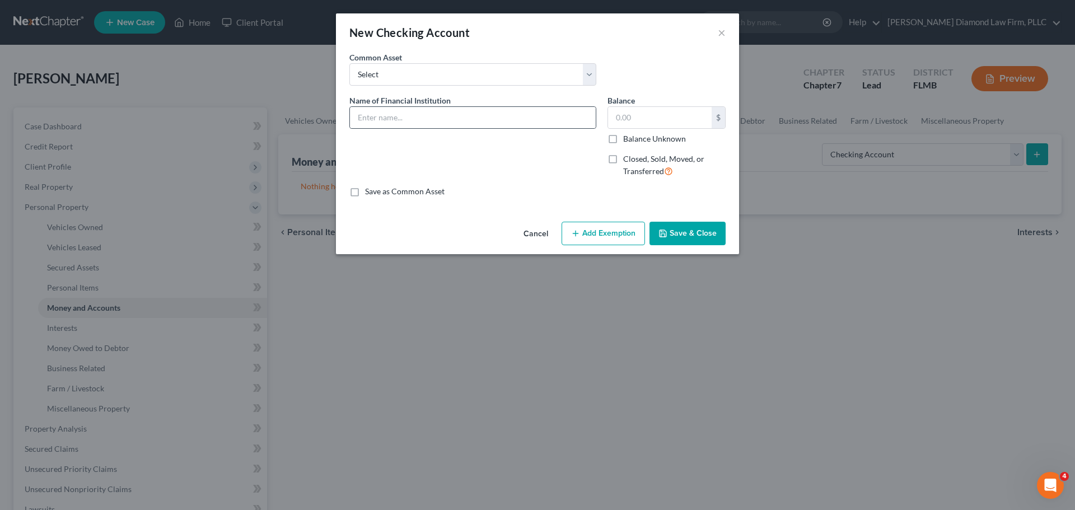
click at [385, 106] on div at bounding box center [472, 117] width 247 height 22
click at [399, 115] on input "text" at bounding box center [473, 117] width 246 height 21
type input "Capital One 9071"
type input "0"
click at [683, 225] on button "Save & Close" at bounding box center [687, 234] width 76 height 24
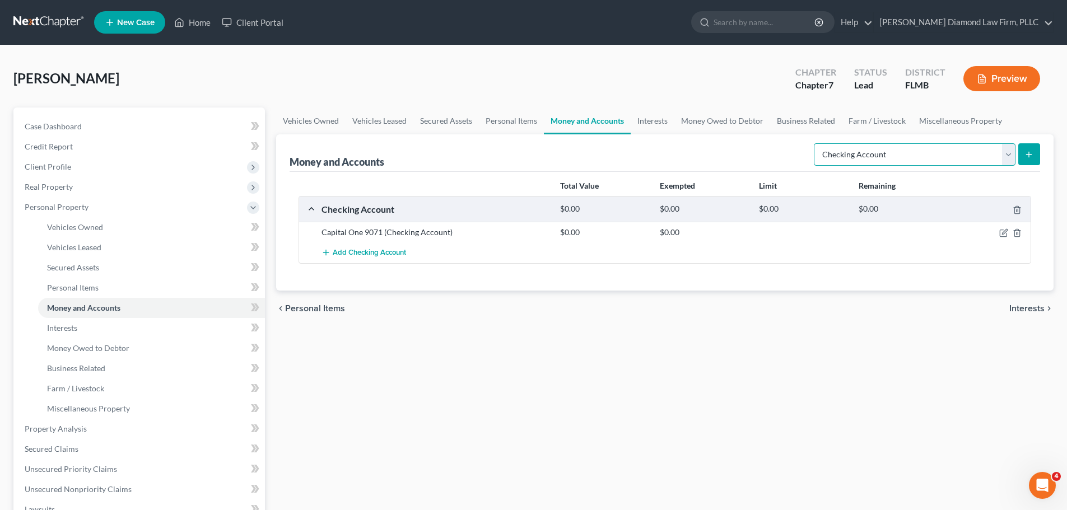
click at [885, 162] on select "Select Account Type Brokerage Cash on Hand Certificates of Deposit Checking Acc…" at bounding box center [915, 154] width 202 height 22
select select "savings"
click at [816, 143] on select "Select Account Type Brokerage Cash on Hand Certificates of Deposit Checking Acc…" at bounding box center [915, 154] width 202 height 22
click at [1026, 156] on icon "submit" at bounding box center [1028, 154] width 9 height 9
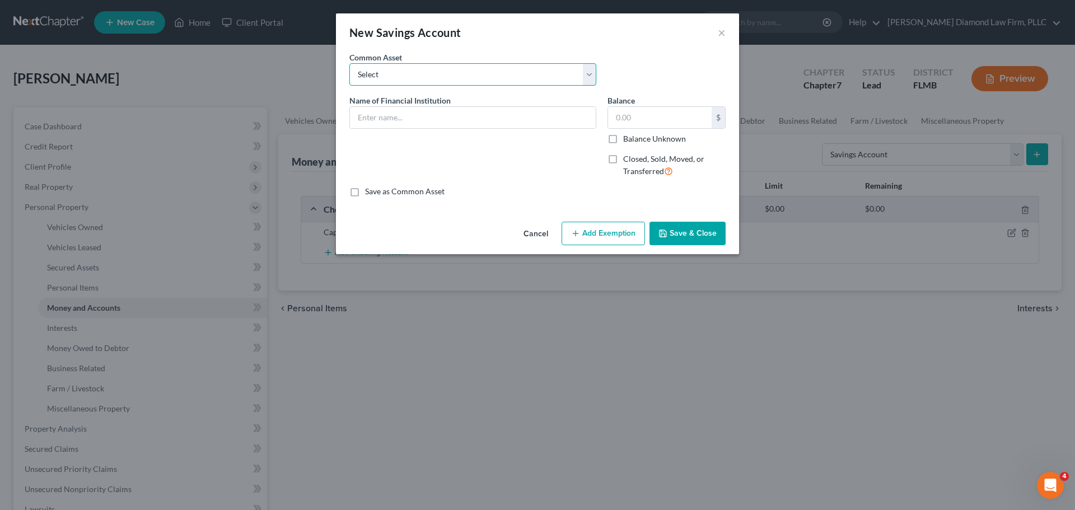
click at [405, 86] on div "Common Asset Select Achieva Truist Navy Federal CU SunTrust PNC Bank Suncoast C…" at bounding box center [537, 73] width 387 height 43
select select "5"
click at [349, 63] on select "Select Achieva Truist Navy Federal CU SunTrust PNC Bank Suncoast Credit Union W…" at bounding box center [472, 74] width 247 height 22
type input "Suncoast Credit Union"
type input "0"
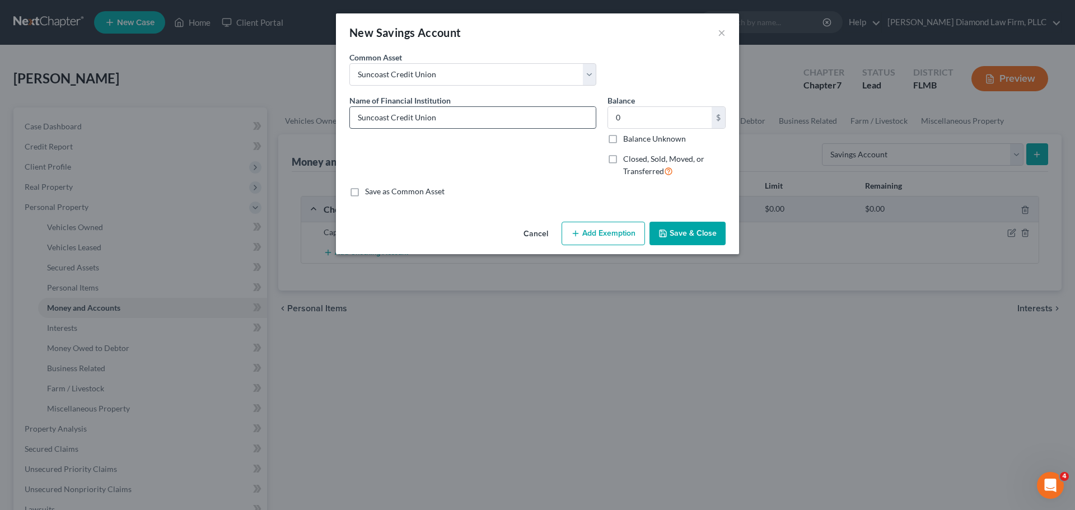
click at [455, 125] on div "Suncoast Credit Union" at bounding box center [472, 117] width 247 height 22
click at [454, 121] on input "Suncoast Credit Union" at bounding box center [473, 117] width 246 height 21
type input "Suncoast Credit Union 7990"
click at [677, 121] on input "0" at bounding box center [660, 117] width 104 height 21
type input "25.13"
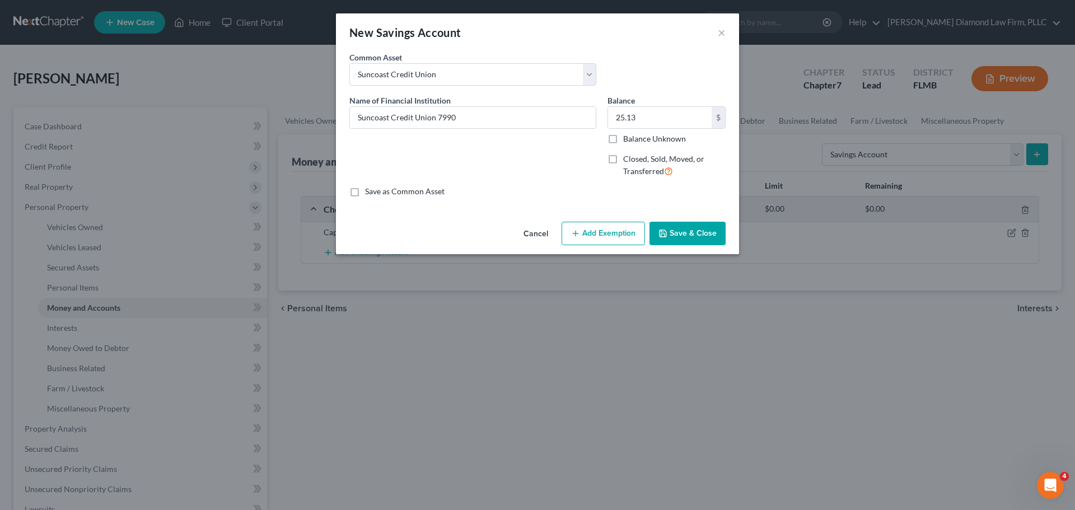
click at [702, 239] on button "Save & Close" at bounding box center [687, 234] width 76 height 24
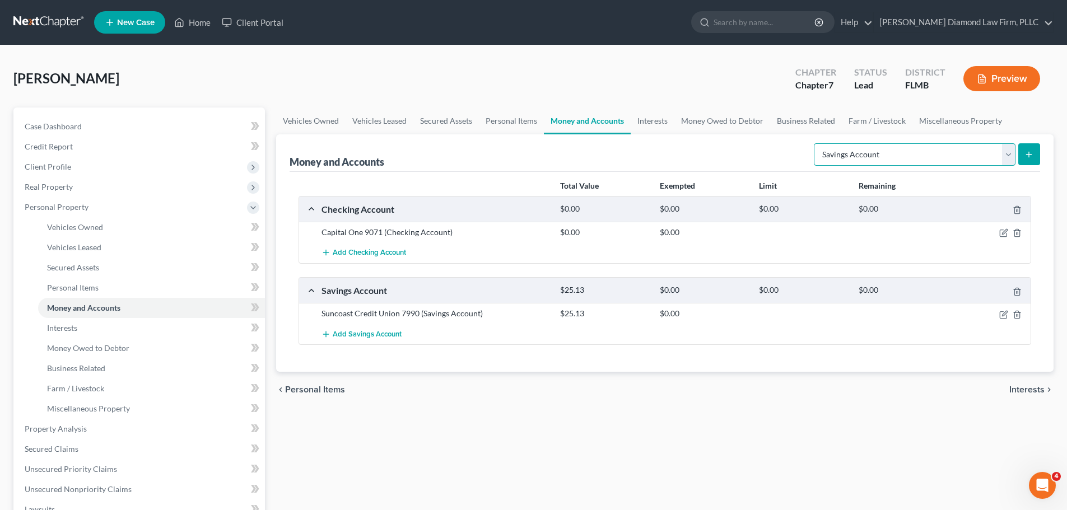
click at [850, 147] on select "Select Account Type Brokerage Cash on Hand Certificates of Deposit Checking Acc…" at bounding box center [915, 154] width 202 height 22
select select "checking"
click at [816, 143] on select "Select Account Type Brokerage Cash on Hand Certificates of Deposit Checking Acc…" at bounding box center [915, 154] width 202 height 22
click at [1018, 162] on form "Select Account Type Brokerage Cash on Hand Certificates of Deposit Checking Acc…" at bounding box center [927, 154] width 226 height 23
click at [1022, 160] on button "submit" at bounding box center [1029, 154] width 22 height 22
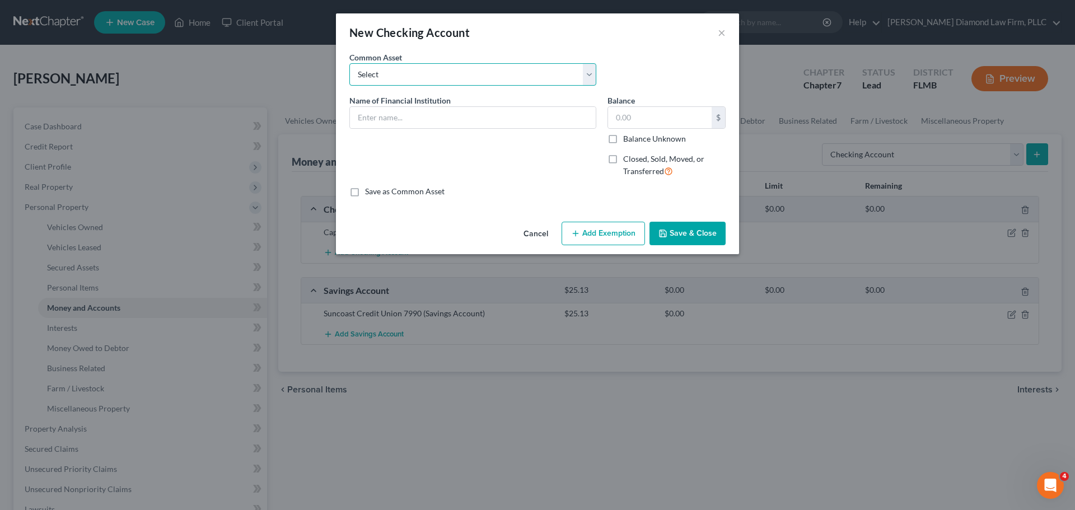
click at [418, 76] on select "Select Chase Bank Achieva Truist Regions Truist Navy Federal CU Bank of America…" at bounding box center [472, 74] width 247 height 22
select select "9"
click at [349, 63] on select "Select Chase Bank Achieva Truist Regions Truist Navy Federal CU Bank of America…" at bounding box center [472, 74] width 247 height 22
click at [441, 118] on input "[PERSON_NAME] Fargo" at bounding box center [473, 117] width 246 height 21
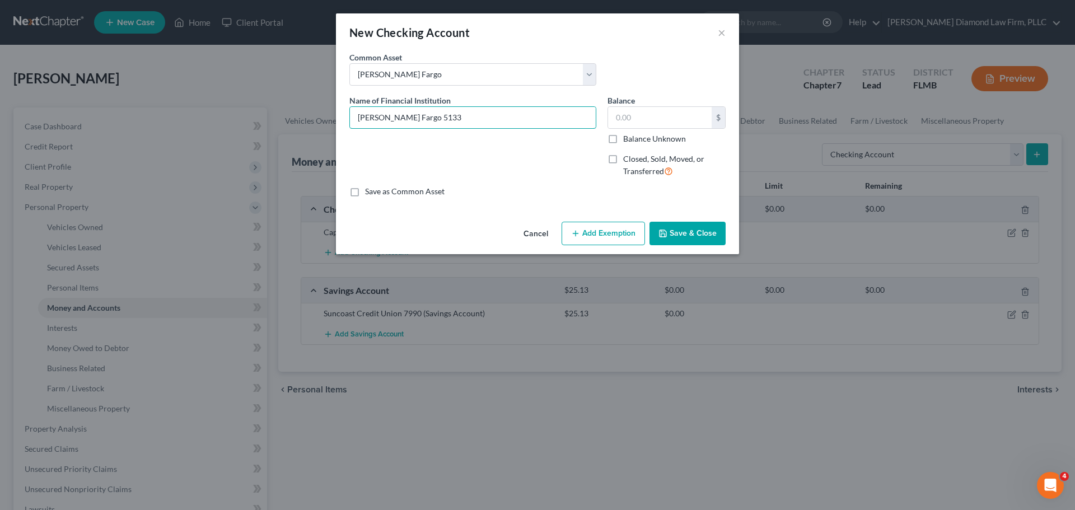
type input "Wells Fargo 5133"
type input "748.71"
click at [700, 232] on button "Save & Close" at bounding box center [687, 234] width 76 height 24
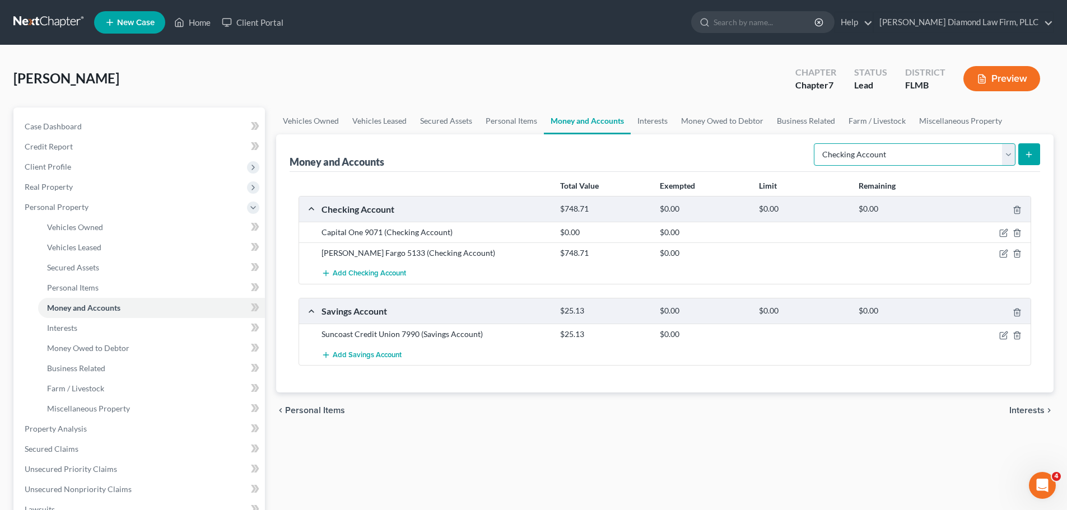
click at [856, 144] on select "Select Account Type Brokerage Cash on Hand Certificates of Deposit Checking Acc…" at bounding box center [915, 154] width 202 height 22
select select "other"
click at [816, 143] on select "Select Account Type Brokerage Cash on Hand Certificates of Deposit Checking Acc…" at bounding box center [915, 154] width 202 height 22
click at [1040, 152] on div "Money and Accounts Select Account Type Brokerage Cash on Hand Certificates of D…" at bounding box center [664, 263] width 777 height 258
click at [1032, 153] on icon "submit" at bounding box center [1028, 154] width 9 height 9
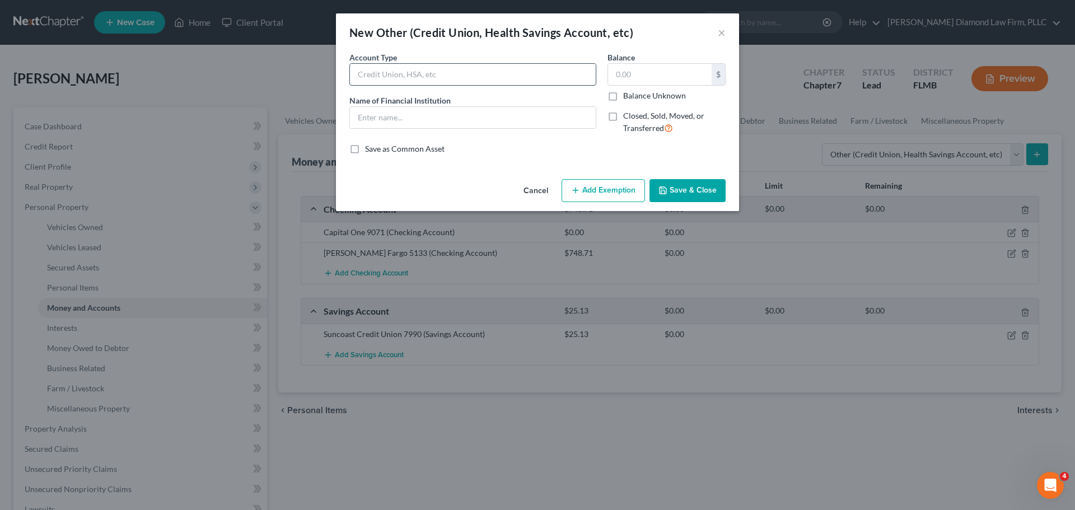
click at [426, 73] on input "text" at bounding box center [473, 74] width 246 height 21
type input "HSA"
type input "Optum Bank 2605"
click at [652, 85] on input "text" at bounding box center [660, 74] width 104 height 21
type input "1,874.30"
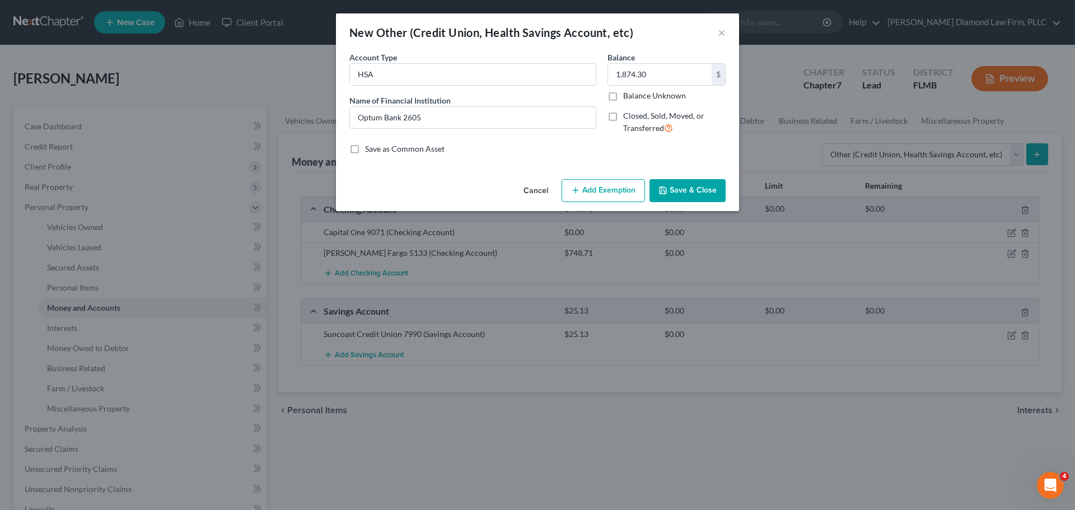
click at [591, 190] on button "Add Exemption" at bounding box center [603, 191] width 83 height 24
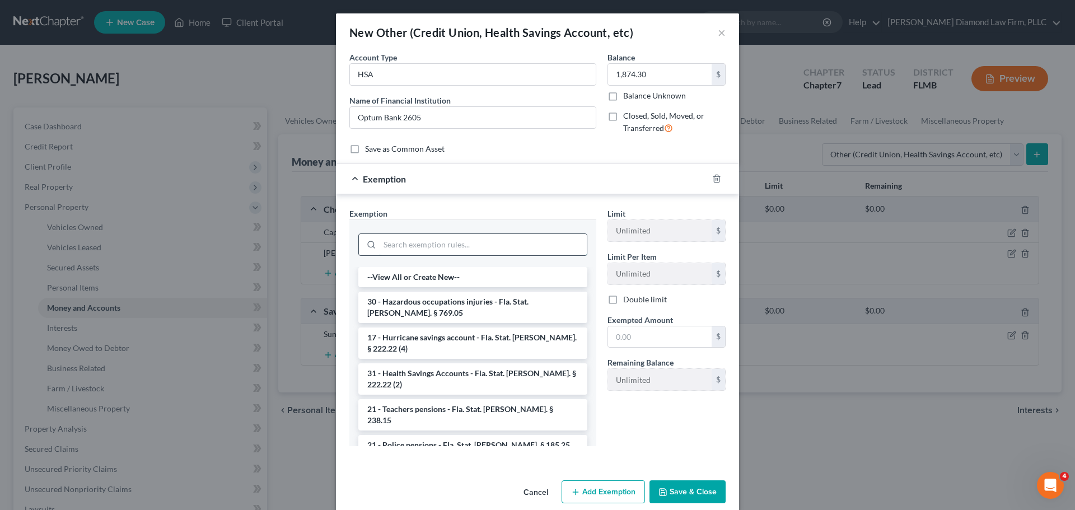
click at [444, 246] on input "search" at bounding box center [483, 244] width 207 height 21
click at [490, 363] on li "31 - Health Savings Accounts - Fla. Stat. Ann. § 222.22 (2)" at bounding box center [472, 378] width 229 height 31
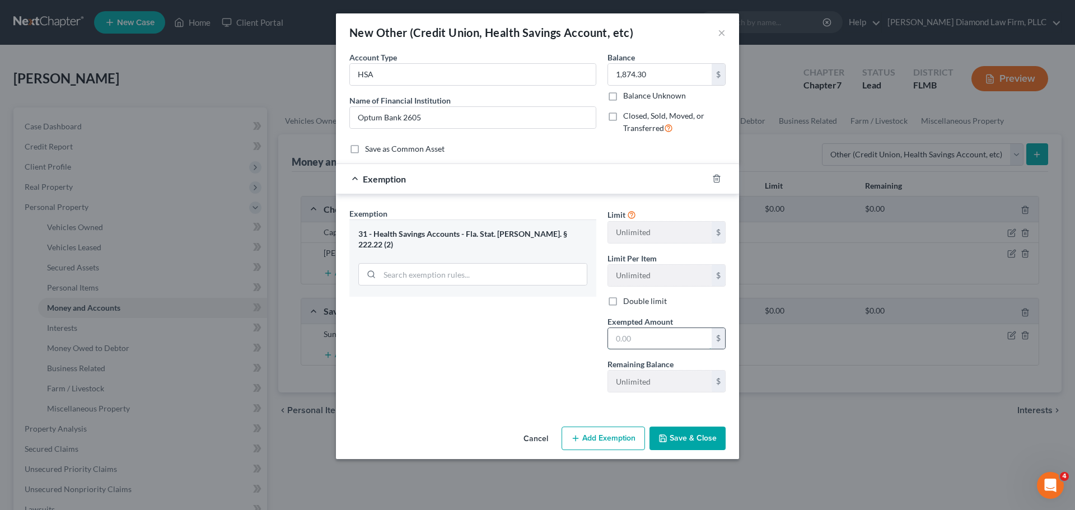
click at [670, 336] on input "text" at bounding box center [660, 338] width 104 height 21
type input "1,874.30"
click at [690, 438] on button "Save & Close" at bounding box center [687, 439] width 76 height 24
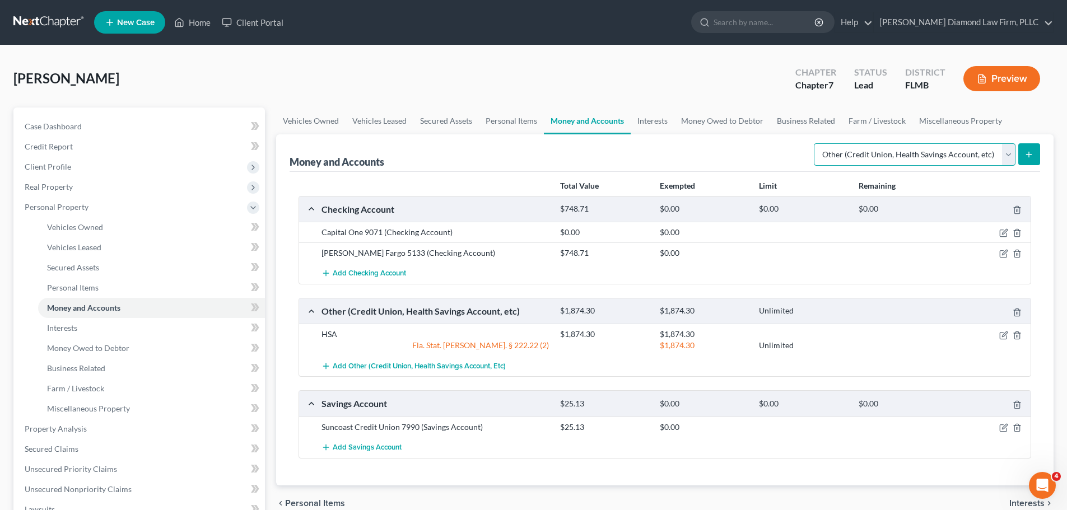
click at [924, 152] on select "Select Account Type Brokerage Cash on Hand Certificates of Deposit Checking Acc…" at bounding box center [915, 154] width 202 height 22
click at [633, 117] on link "Interests" at bounding box center [652, 120] width 44 height 27
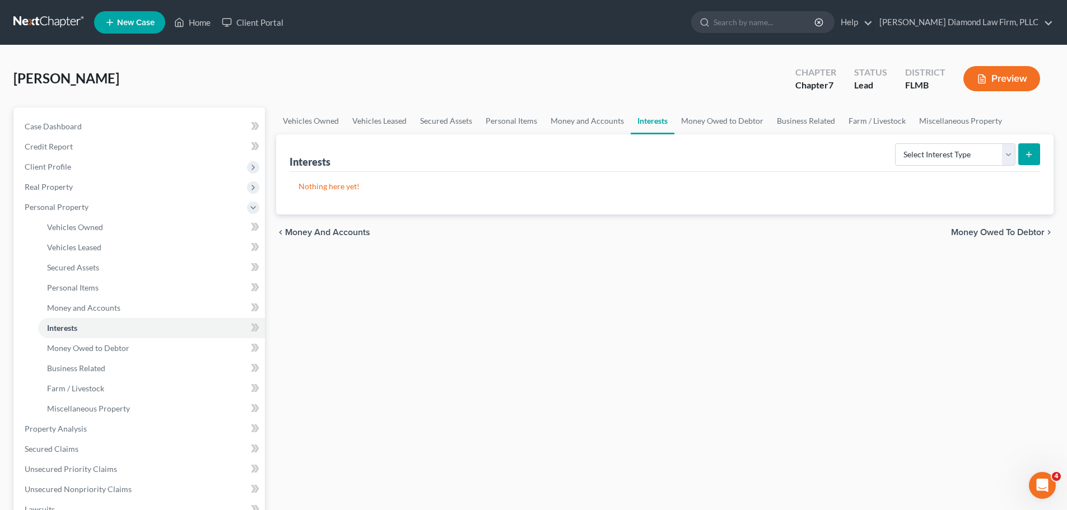
click at [894, 157] on div "Select Interest Type 401K Annuity Bond Education IRA Government Bond Government…" at bounding box center [964, 154] width 149 height 30
click at [914, 157] on select "Select Interest Type 401K Annuity Bond Education IRA Government Bond Government…" at bounding box center [955, 154] width 120 height 22
click at [948, 151] on select "Select Interest Type 401K Annuity Bond Education IRA Government Bond Government…" at bounding box center [955, 154] width 120 height 22
click at [567, 118] on link "Money and Accounts" at bounding box center [587, 120] width 87 height 27
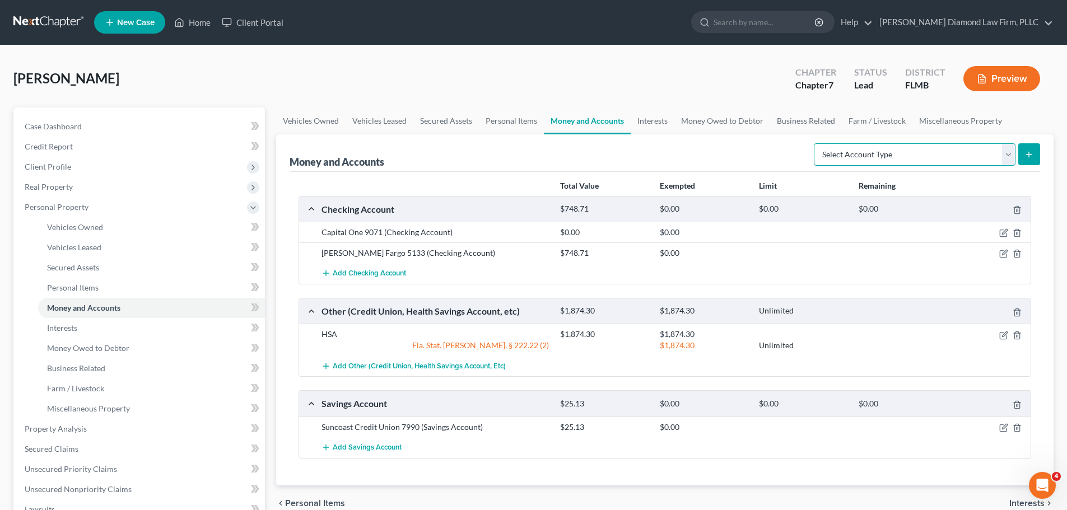
click at [945, 161] on select "Select Account Type Brokerage Cash on Hand Certificates of Deposit Checking Acc…" at bounding box center [915, 154] width 202 height 22
click at [889, 157] on select "Select Account Type Brokerage Cash on Hand Certificates of Deposit Checking Acc…" at bounding box center [915, 154] width 202 height 22
select select "brokerage"
click at [816, 143] on select "Select Account Type Brokerage Cash on Hand Certificates of Deposit Checking Acc…" at bounding box center [915, 154] width 202 height 22
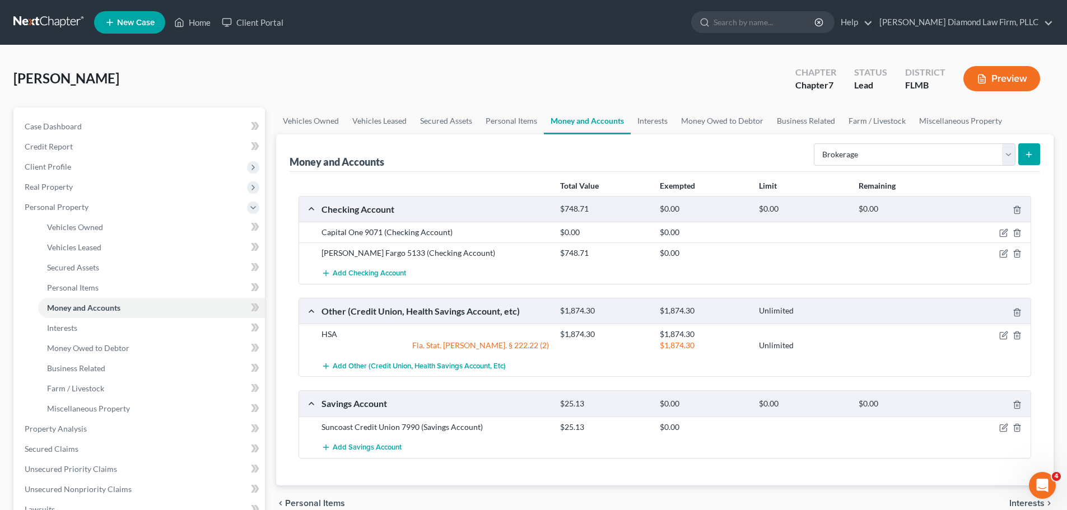
click at [1026, 148] on button "submit" at bounding box center [1029, 154] width 22 height 22
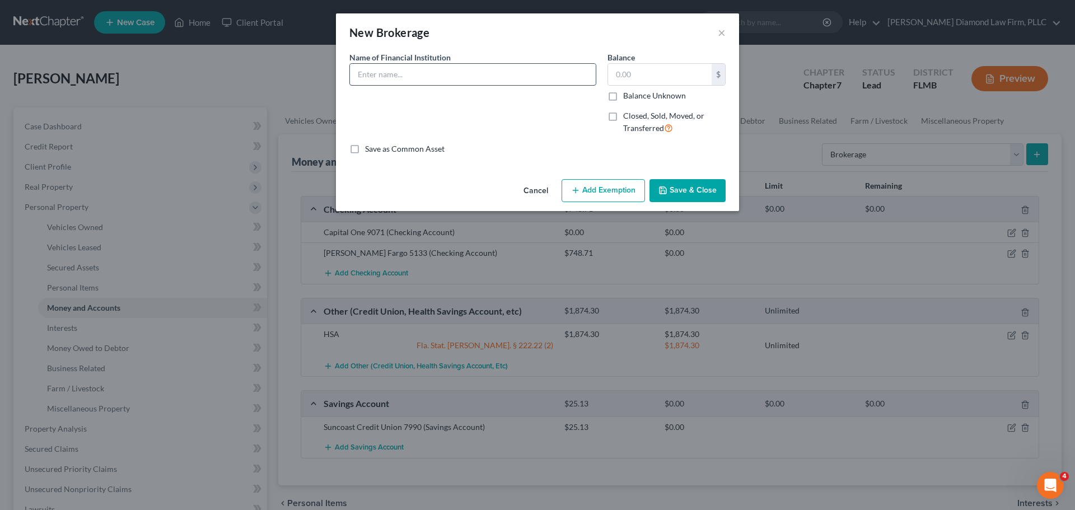
click at [462, 77] on input "text" at bounding box center [473, 74] width 246 height 21
drag, startPoint x: 486, startPoint y: 101, endPoint x: 484, endPoint y: 85, distance: 15.8
click at [486, 101] on div "Name of Financial Institution *" at bounding box center [473, 98] width 258 height 92
click at [484, 85] on div at bounding box center [472, 74] width 247 height 22
click at [485, 67] on input "text" at bounding box center [473, 74] width 246 height 21
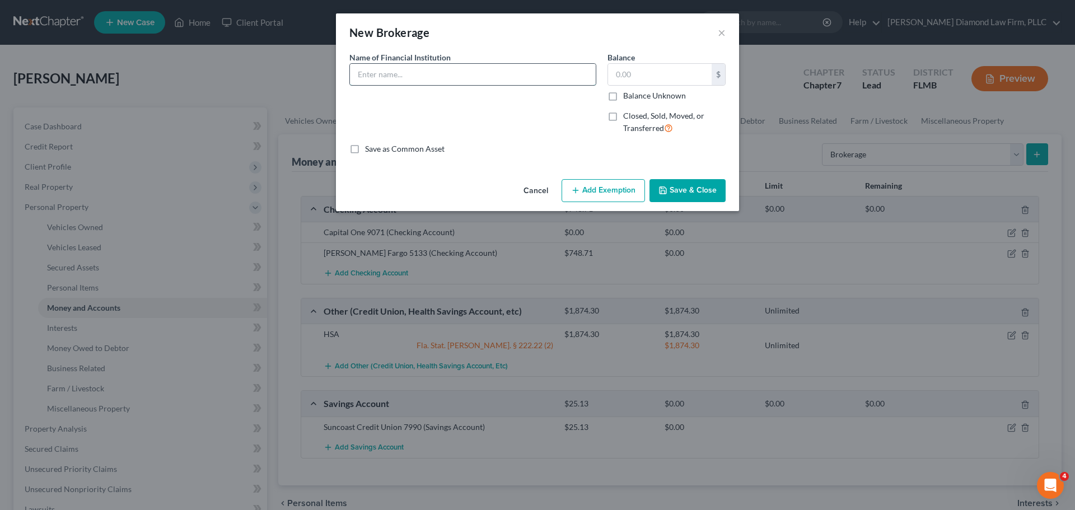
type input "C"
type input "Acorns Securities 4990"
type input "37.30"
click at [579, 185] on button "Add Exemption" at bounding box center [603, 191] width 83 height 24
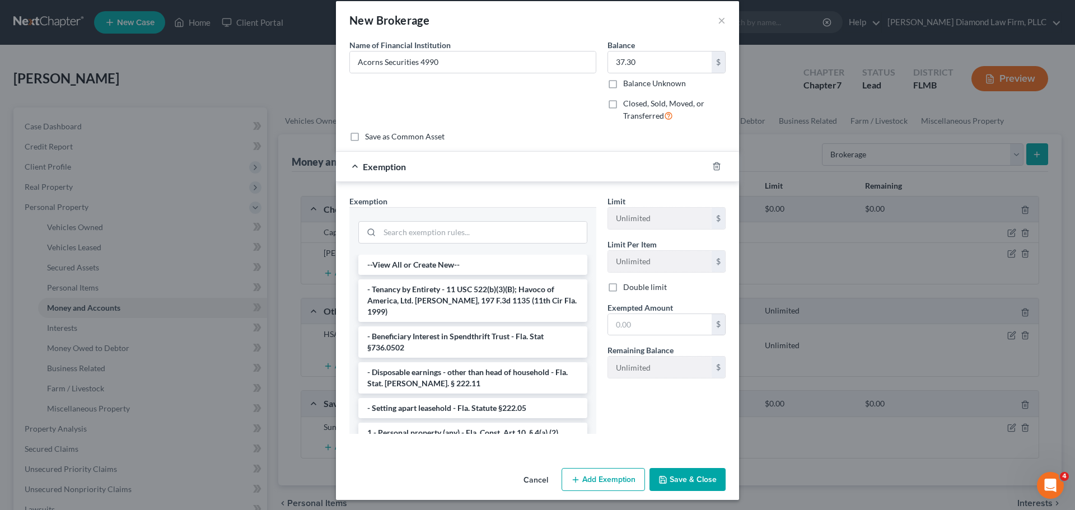
scroll to position [16, 0]
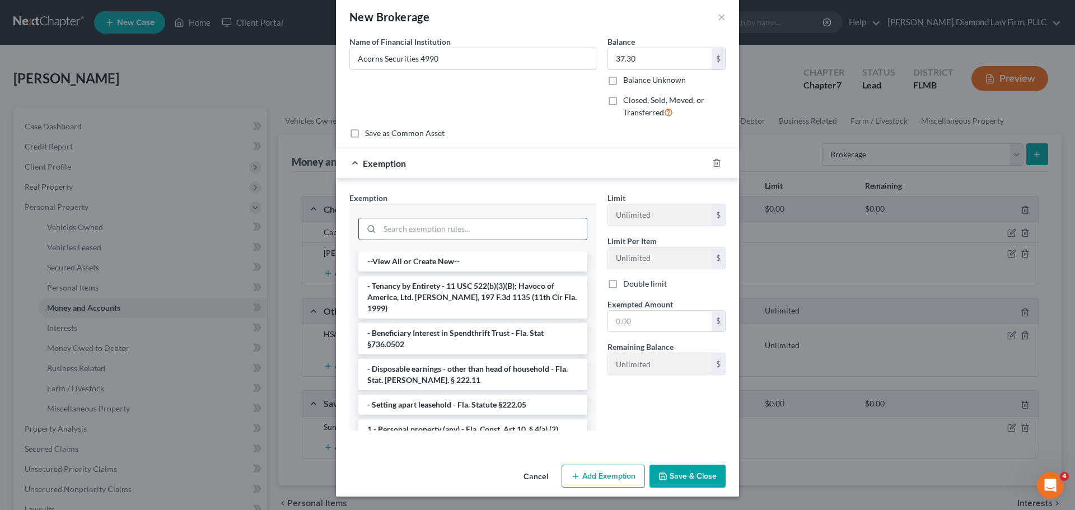
click at [451, 230] on input "search" at bounding box center [483, 228] width 207 height 21
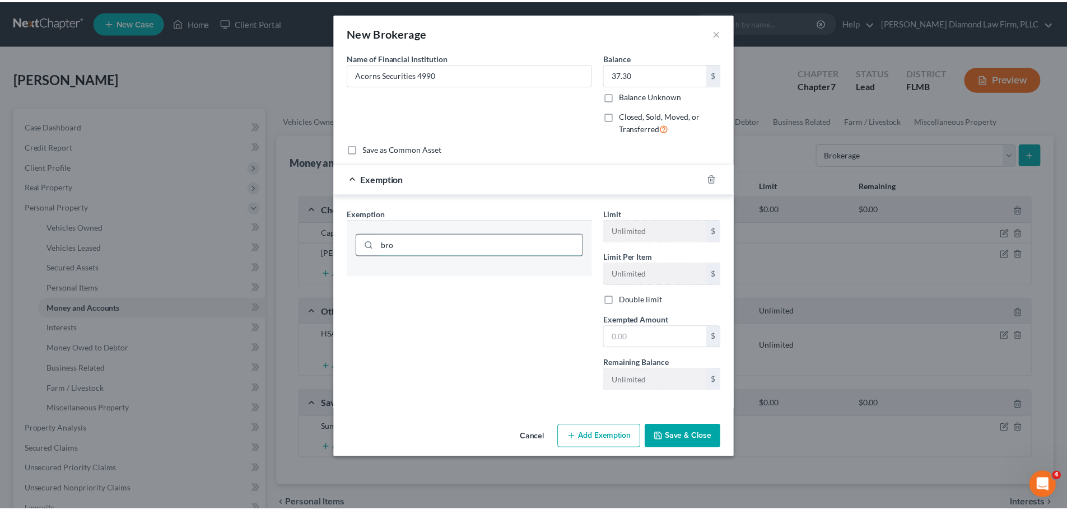
scroll to position [0, 0]
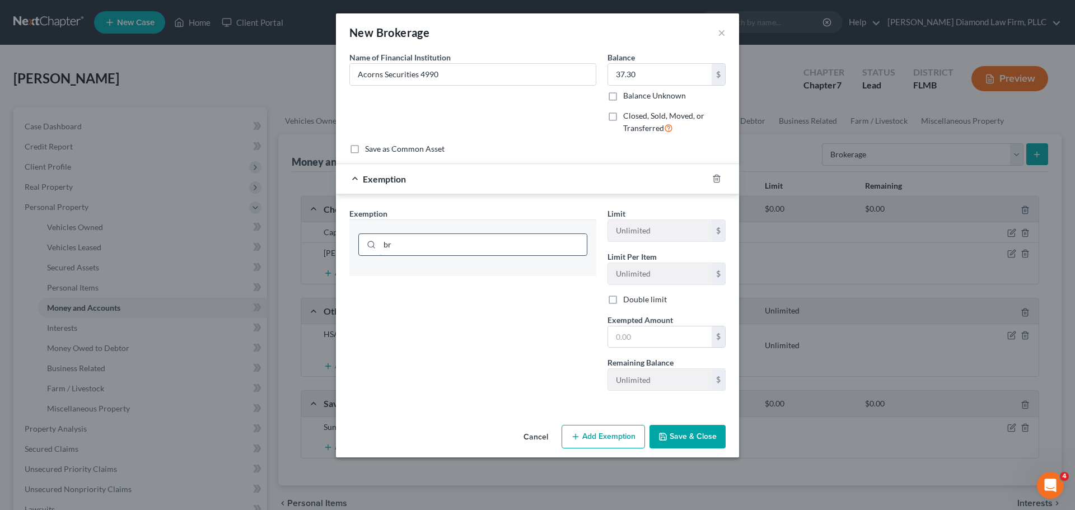
type input "b"
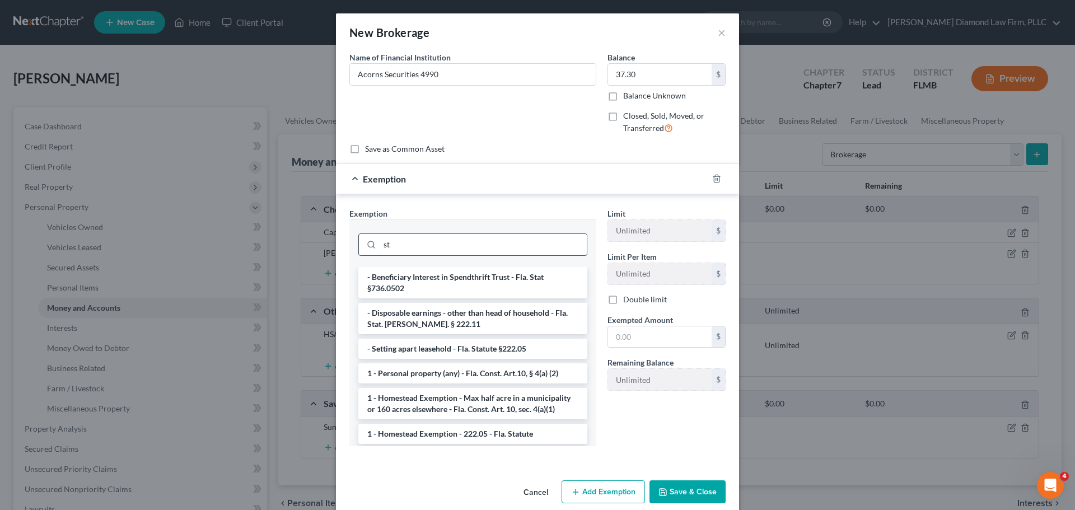
type input "s"
type input "i"
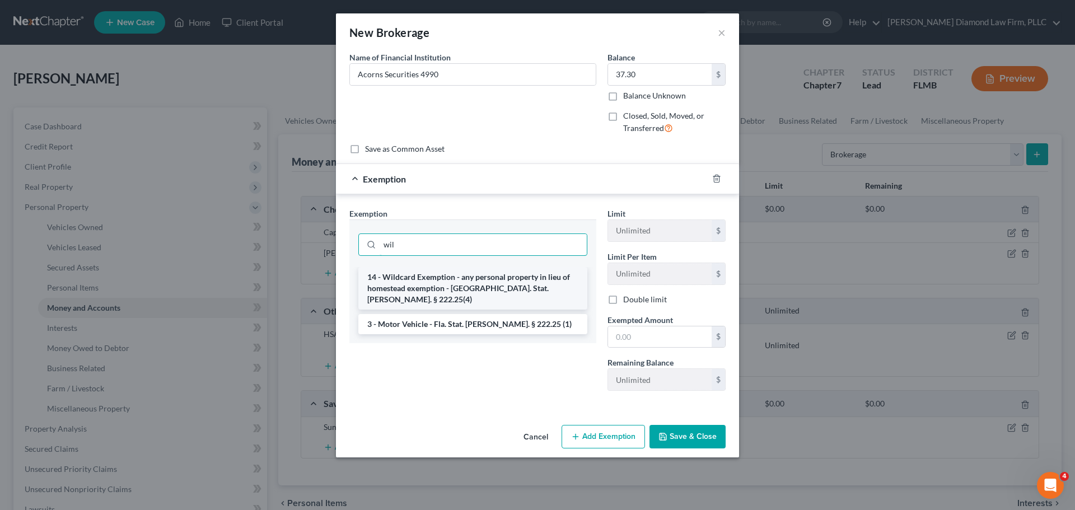
type input "wil"
click at [470, 287] on li "14 - Wildcard Exemption - any personal property in lieu of homestead exemption …" at bounding box center [472, 288] width 229 height 43
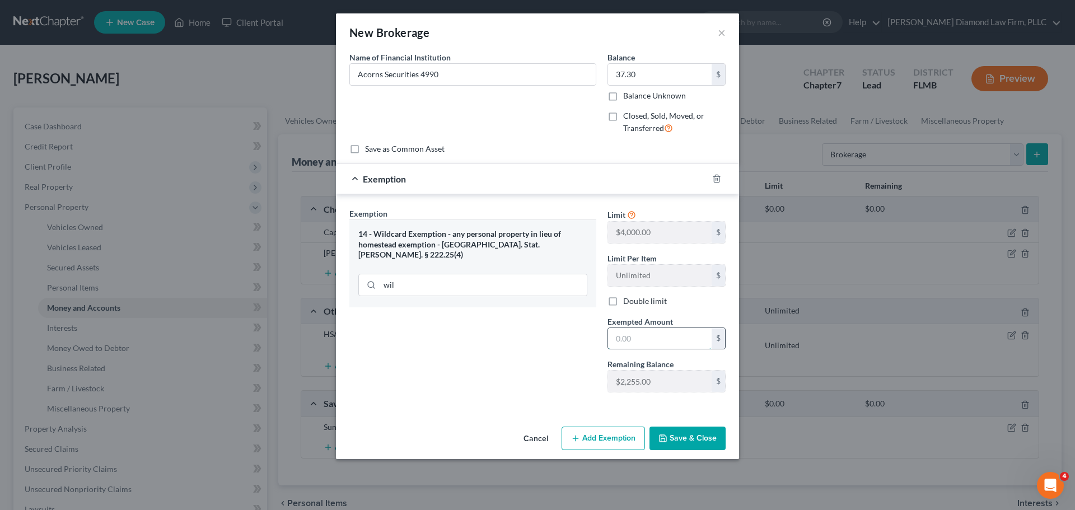
click at [630, 338] on input "text" at bounding box center [660, 338] width 104 height 21
type input "37.30"
click at [671, 436] on button "Save & Close" at bounding box center [687, 439] width 76 height 24
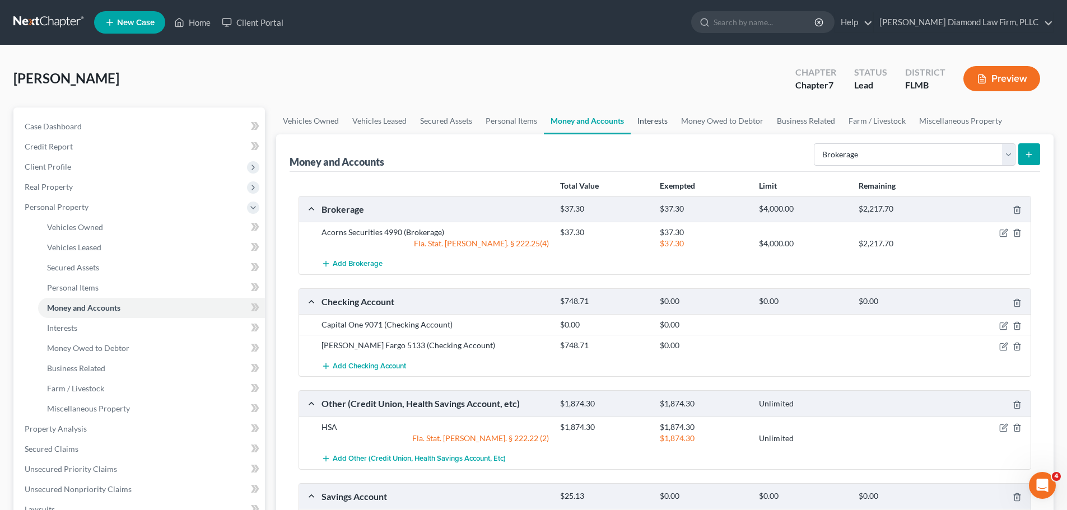
click at [655, 126] on link "Interests" at bounding box center [652, 120] width 44 height 27
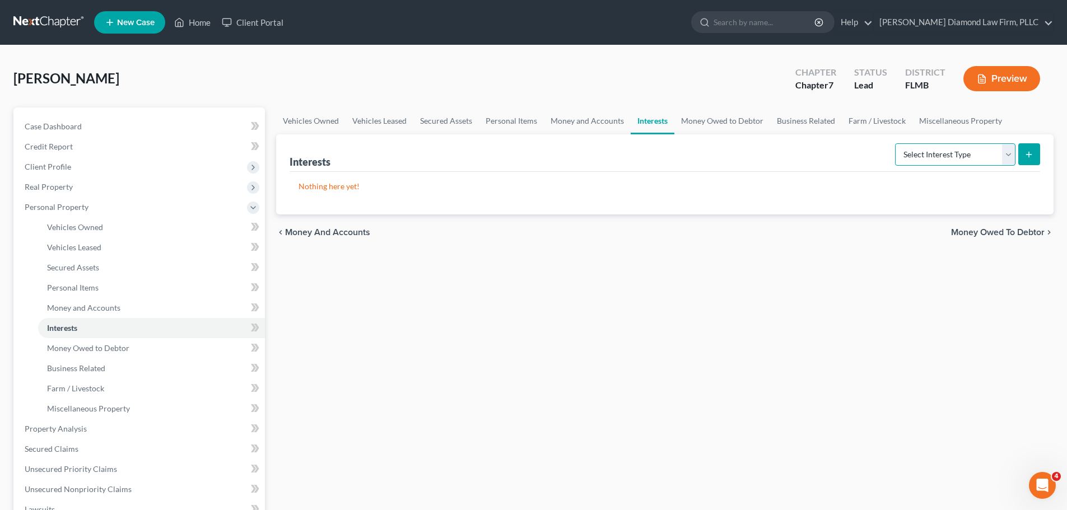
click at [906, 158] on select "Select Interest Type 401K Annuity Bond Education IRA Government Bond Government…" at bounding box center [955, 154] width 120 height 22
drag, startPoint x: 611, startPoint y: 124, endPoint x: 611, endPoint y: 133, distance: 9.5
click at [611, 124] on link "Money and Accounts" at bounding box center [587, 120] width 87 height 27
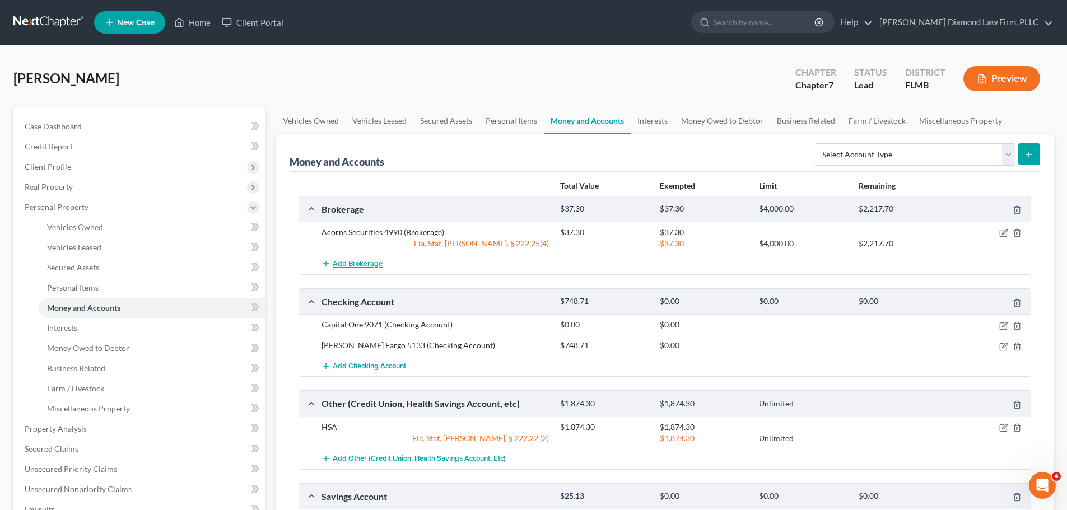
click at [375, 260] on span "Add Brokerage" at bounding box center [358, 264] width 50 height 9
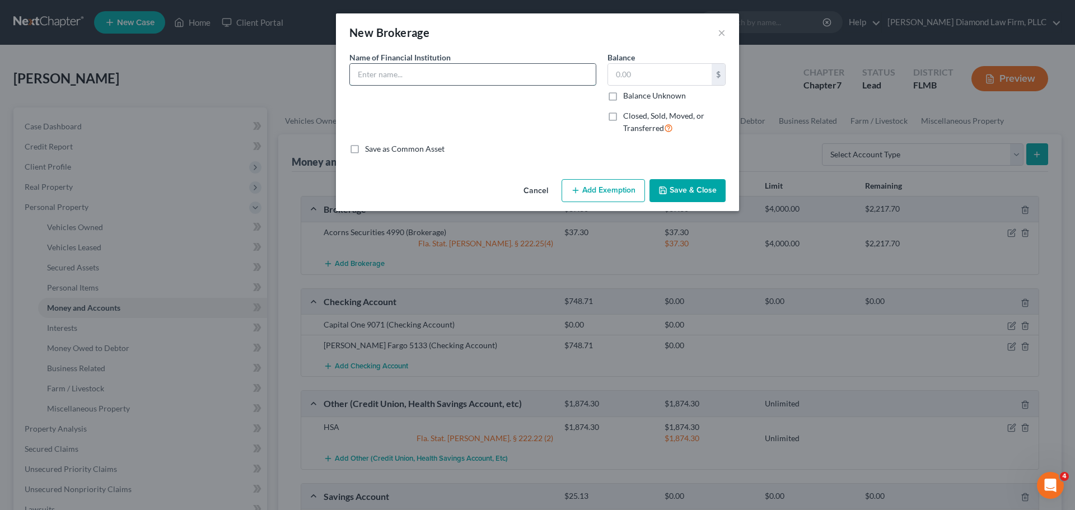
click at [452, 74] on input "text" at bounding box center [473, 74] width 246 height 21
type input "Robinhood 0496"
type input "96.37"
click at [583, 178] on div "Cancel Add Exemption Save & Close" at bounding box center [537, 193] width 403 height 37
click at [587, 191] on button "Add Exemption" at bounding box center [603, 191] width 83 height 24
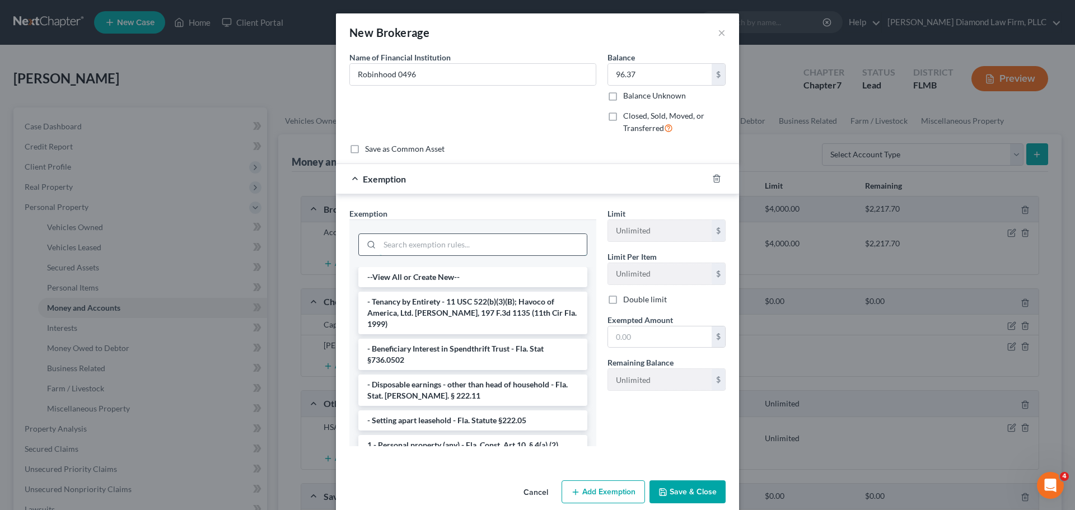
drag, startPoint x: 423, startPoint y: 238, endPoint x: 426, endPoint y: 233, distance: 5.8
click at [424, 238] on input "search" at bounding box center [483, 244] width 207 height 21
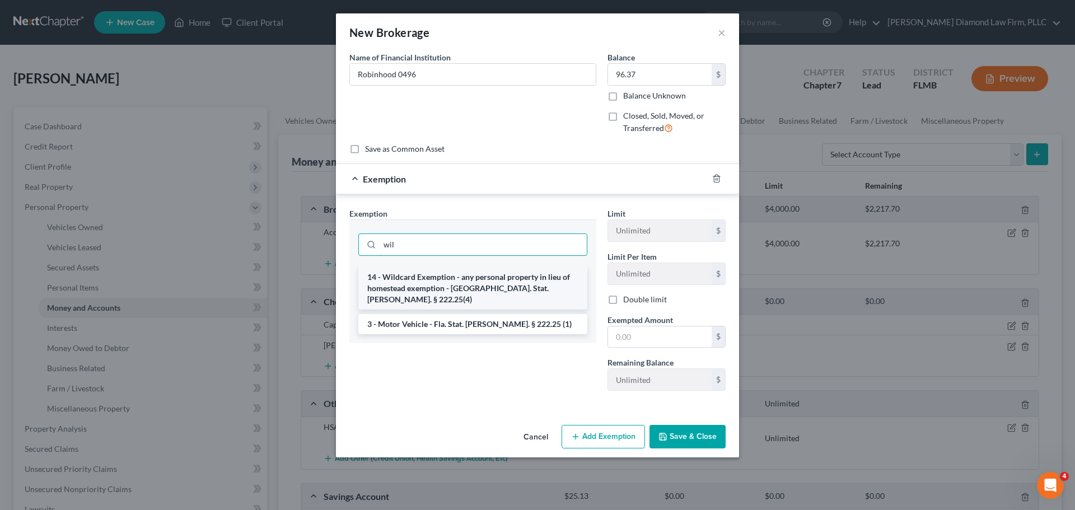
type input "wil"
click at [438, 273] on li "14 - Wildcard Exemption - any personal property in lieu of homestead exemption …" at bounding box center [472, 288] width 229 height 43
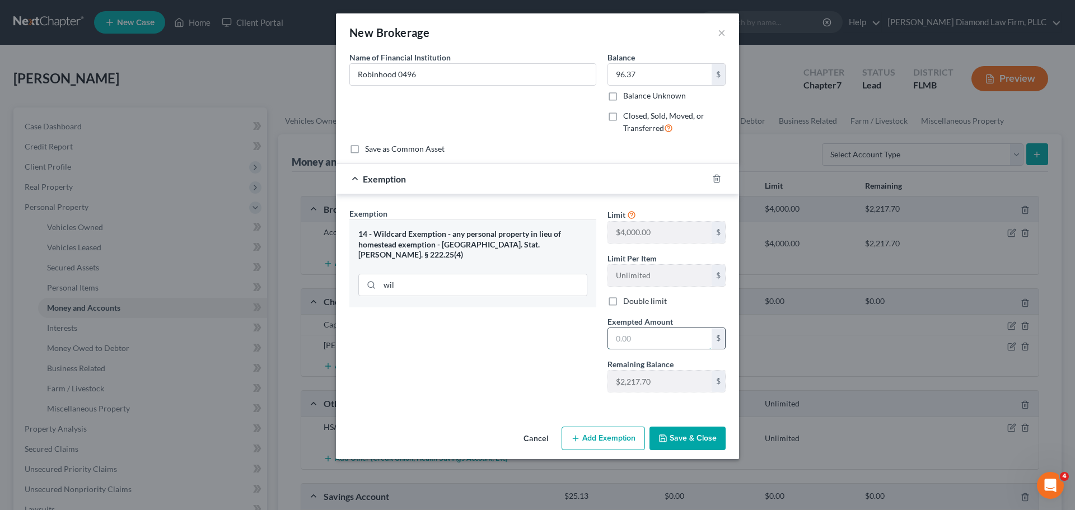
click at [667, 347] on input "text" at bounding box center [660, 338] width 104 height 21
type input "96.37"
click at [683, 437] on button "Save & Close" at bounding box center [687, 439] width 76 height 24
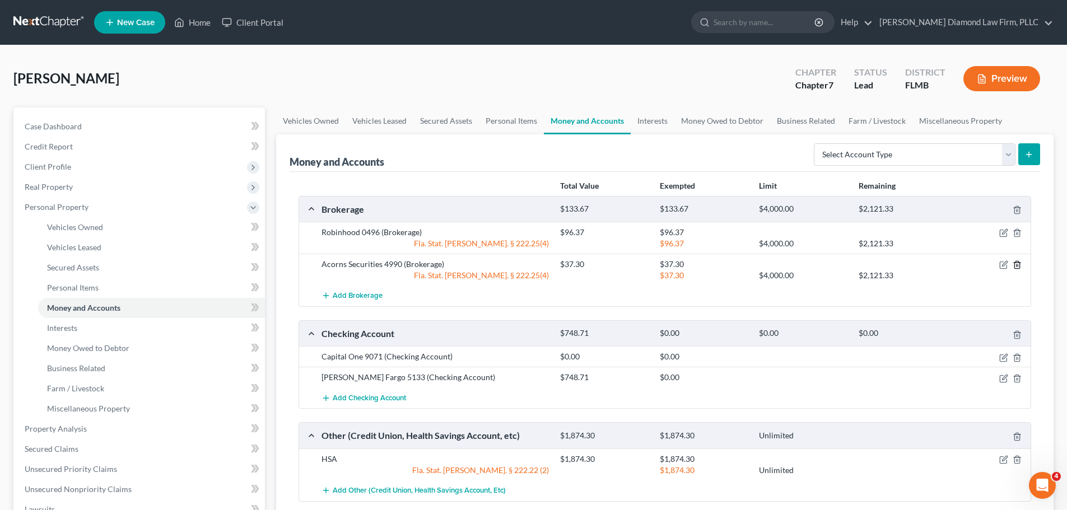
click at [1015, 261] on icon "button" at bounding box center [1016, 264] width 5 height 7
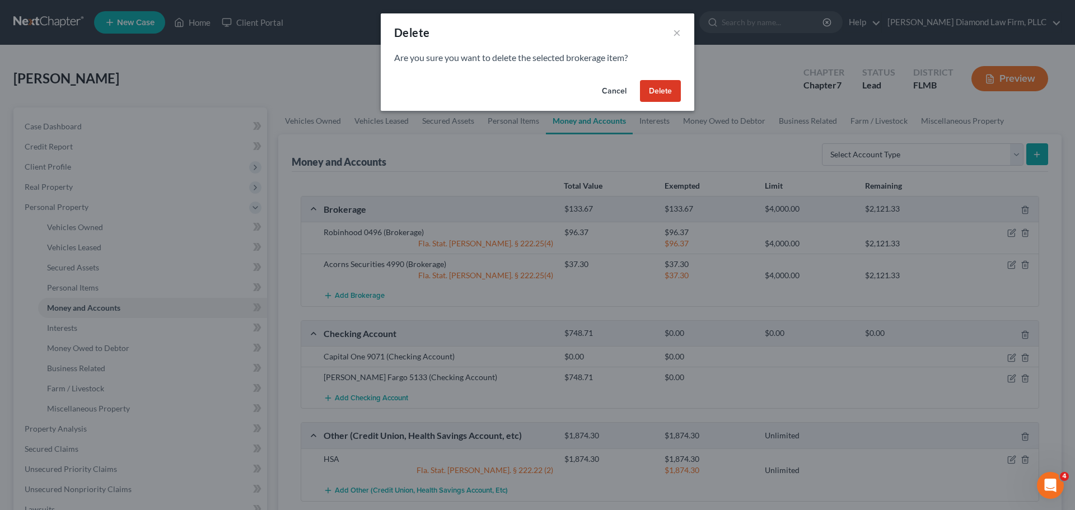
click at [670, 93] on button "Delete" at bounding box center [660, 91] width 41 height 22
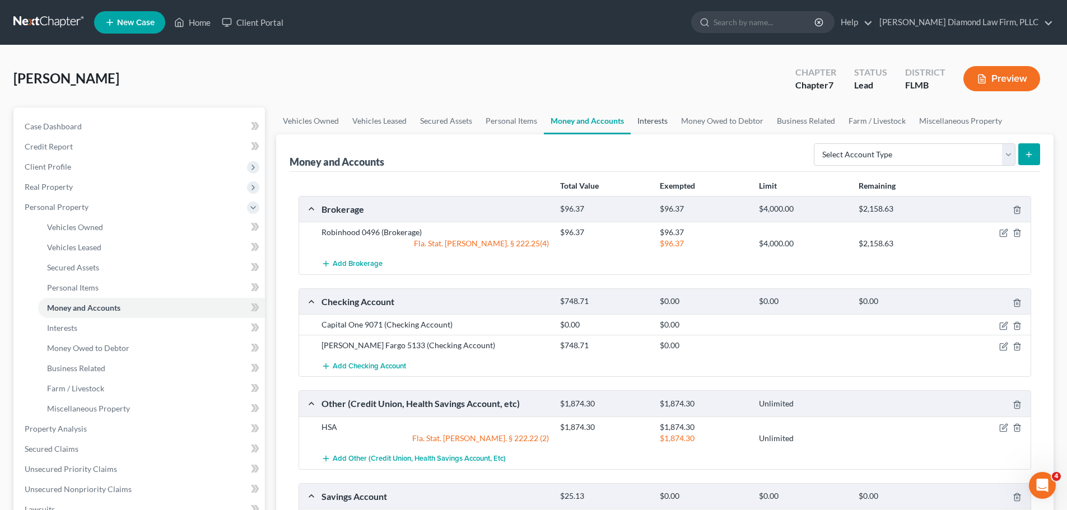
click at [655, 121] on link "Interests" at bounding box center [652, 120] width 44 height 27
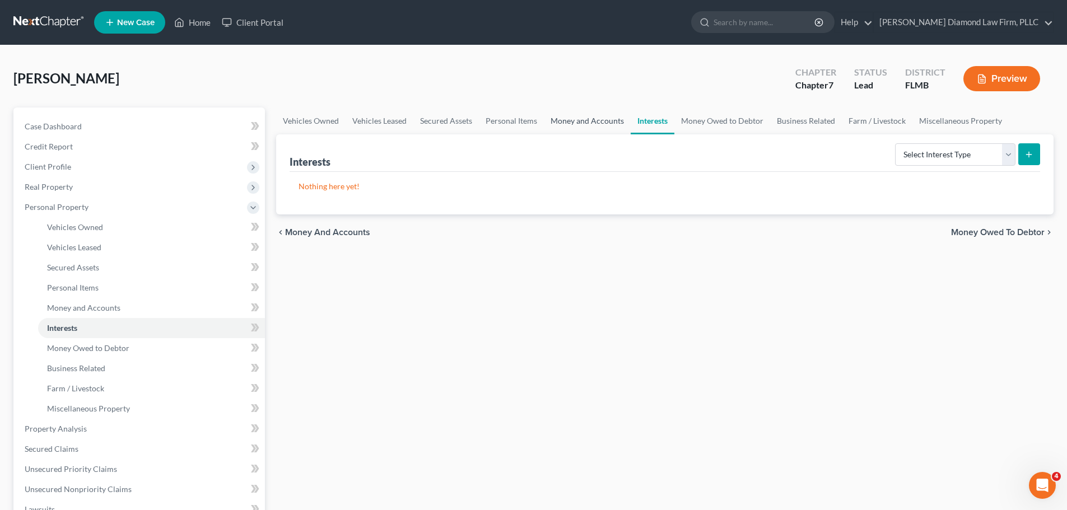
click at [580, 124] on link "Money and Accounts" at bounding box center [587, 120] width 87 height 27
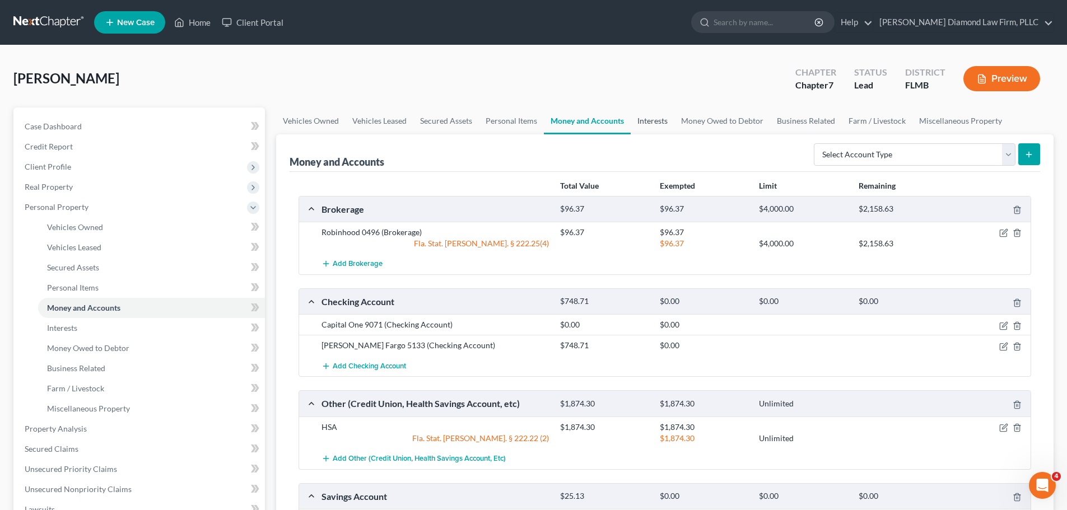
click at [640, 124] on link "Interests" at bounding box center [652, 120] width 44 height 27
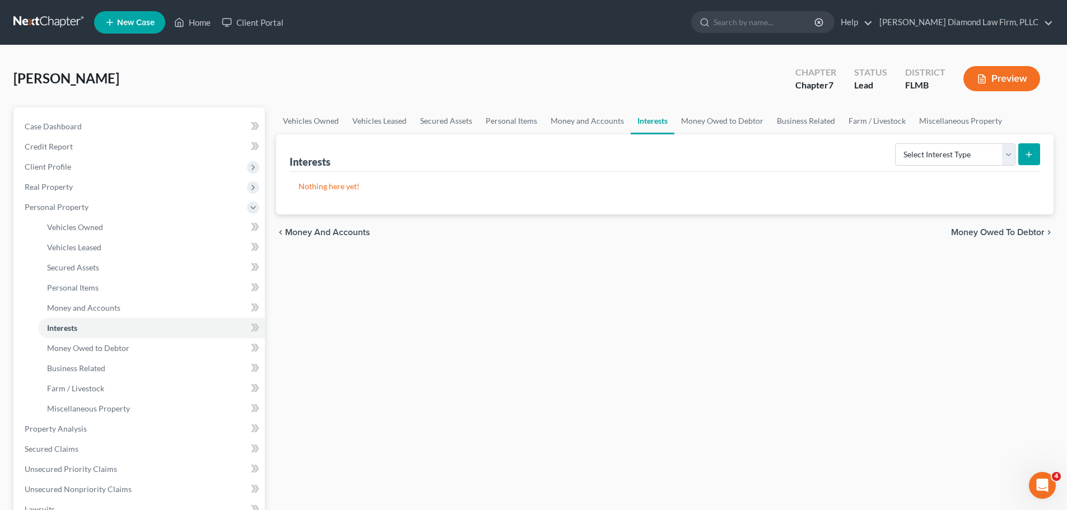
click at [948, 167] on div "Select Interest Type 401K Annuity Bond Education IRA Government Bond Government…" at bounding box center [964, 154] width 149 height 30
click at [948, 161] on select "Select Interest Type 401K Annuity Bond Education IRA Government Bond Government…" at bounding box center [955, 154] width 120 height 22
select select "stock"
click at [896, 143] on select "Select Interest Type 401K Annuity Bond Education IRA Government Bond Government…" at bounding box center [955, 154] width 120 height 22
click at [1030, 156] on icon "submit" at bounding box center [1028, 154] width 9 height 9
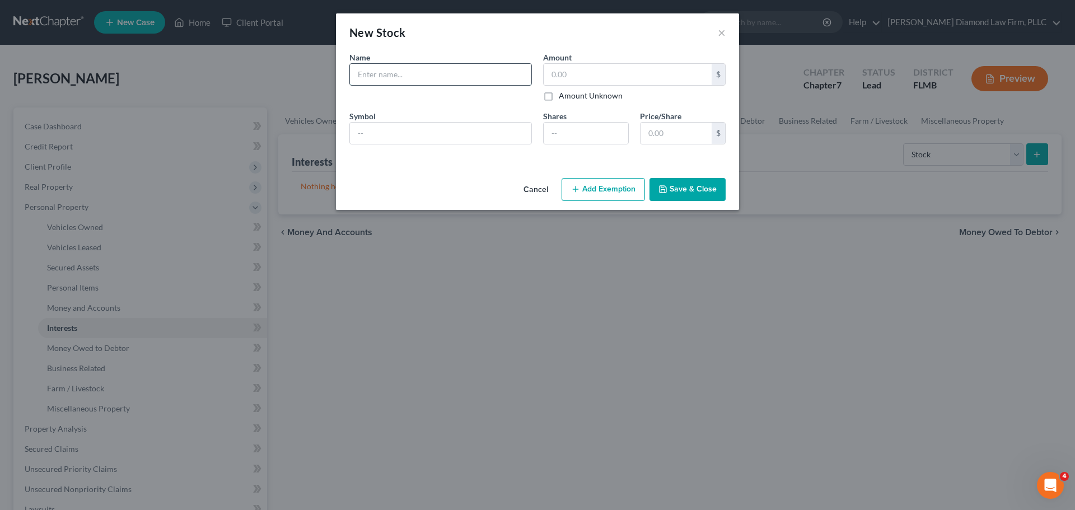
click at [418, 72] on input "text" at bounding box center [440, 74] width 181 height 21
type input "Robinhood"
click at [618, 80] on input "text" at bounding box center [628, 74] width 168 height 21
type input "9"
type input "96.37"
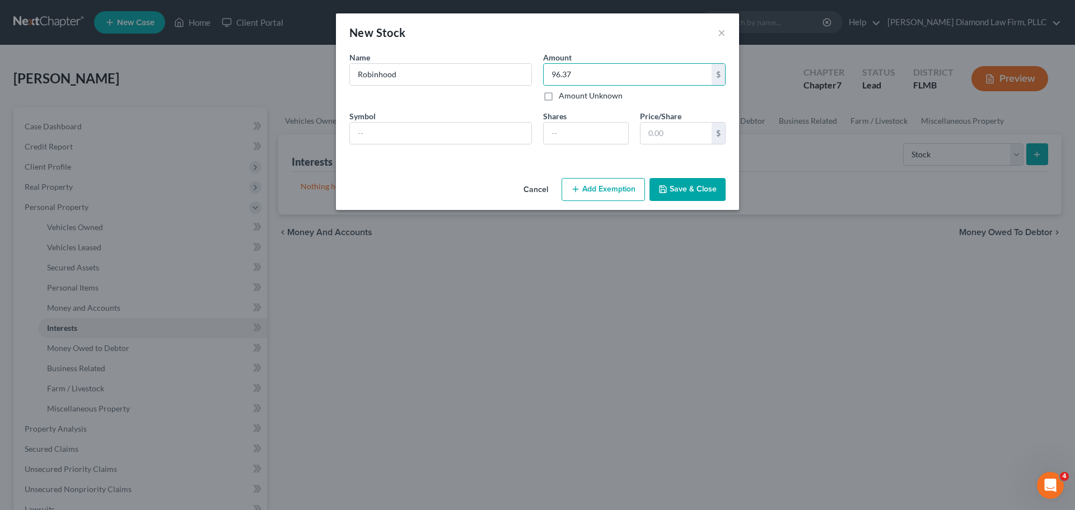
click at [625, 199] on button "Add Exemption" at bounding box center [603, 190] width 83 height 24
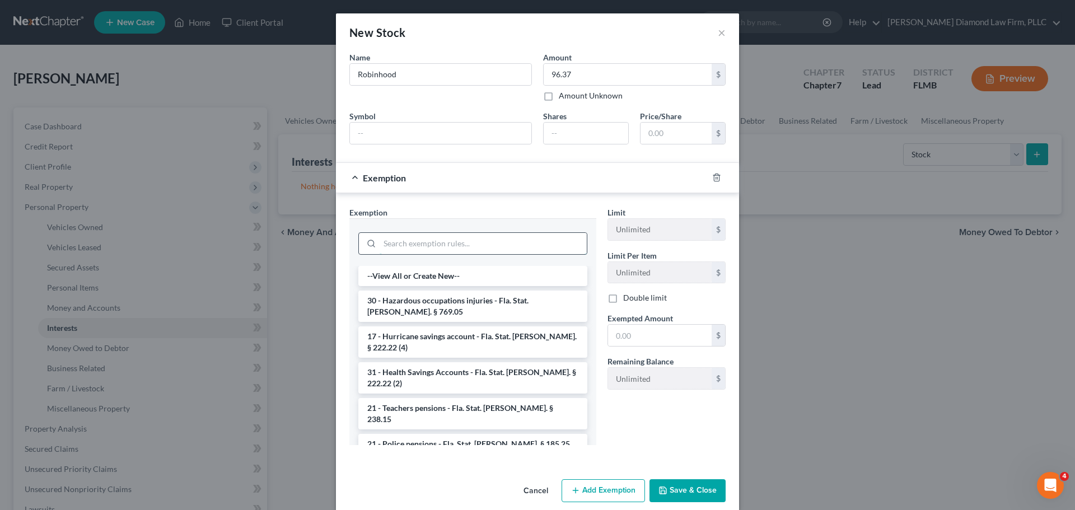
click at [508, 253] on input "search" at bounding box center [483, 243] width 207 height 21
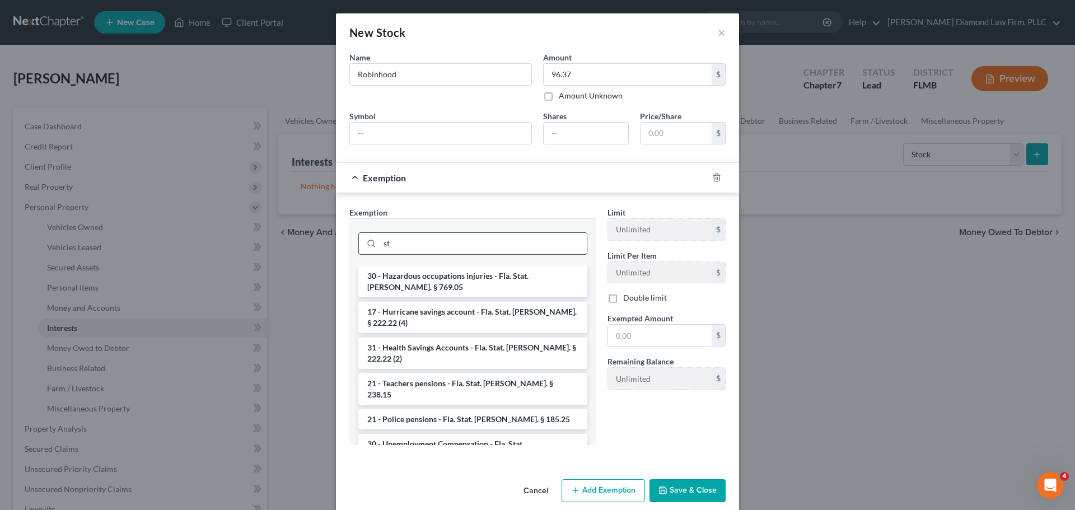
type input "s"
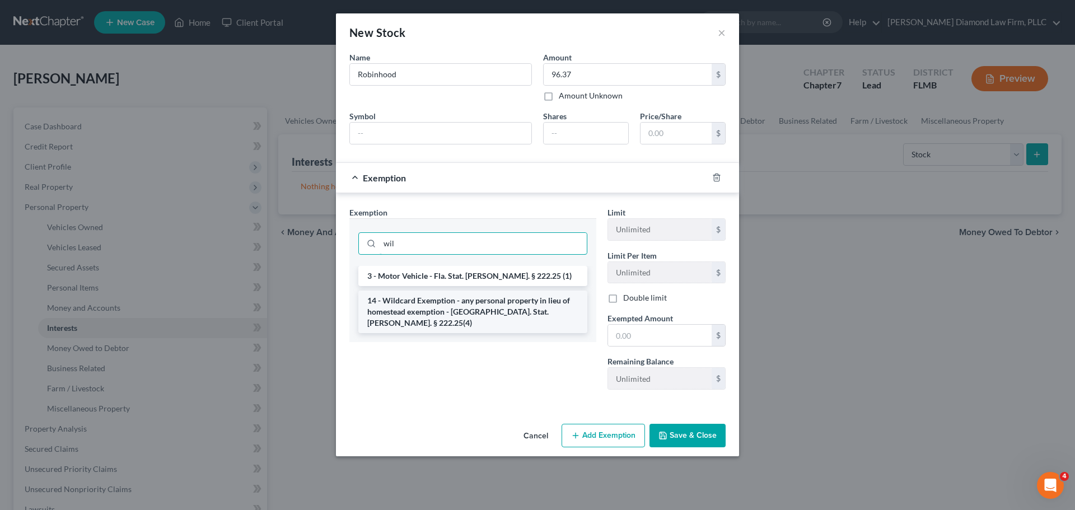
type input "wil"
click at [476, 300] on li "14 - Wildcard Exemption - any personal property in lieu of homestead exemption …" at bounding box center [472, 312] width 229 height 43
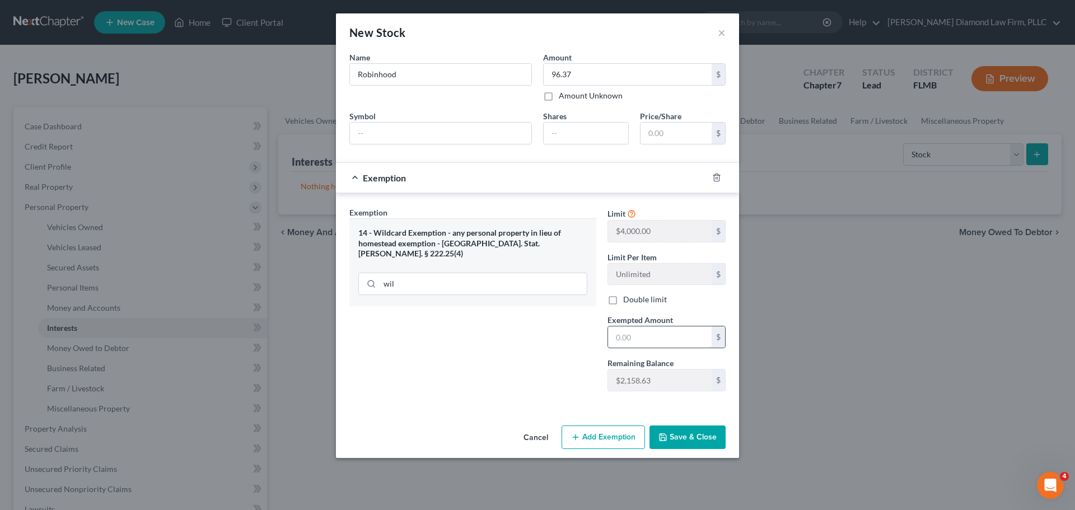
click at [624, 341] on input "text" at bounding box center [660, 336] width 104 height 21
type input "96.37"
click at [689, 438] on button "Save & Close" at bounding box center [687, 438] width 76 height 24
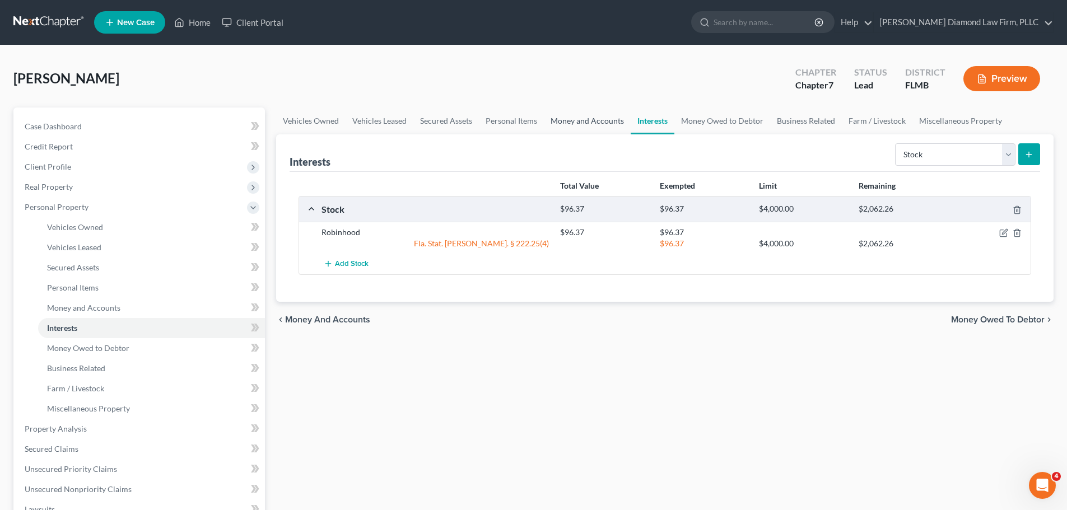
click at [586, 123] on link "Money and Accounts" at bounding box center [587, 120] width 87 height 27
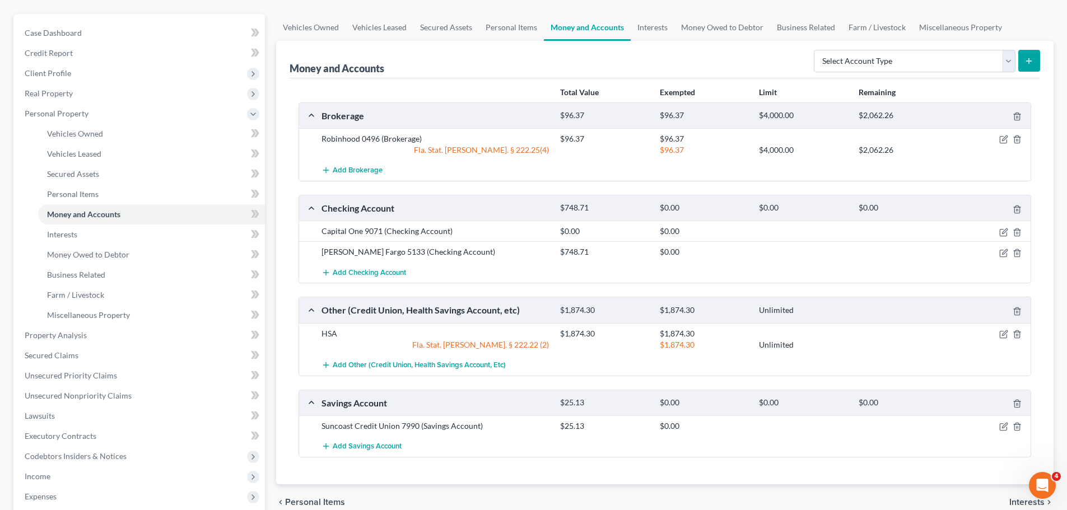
scroll to position [112, 0]
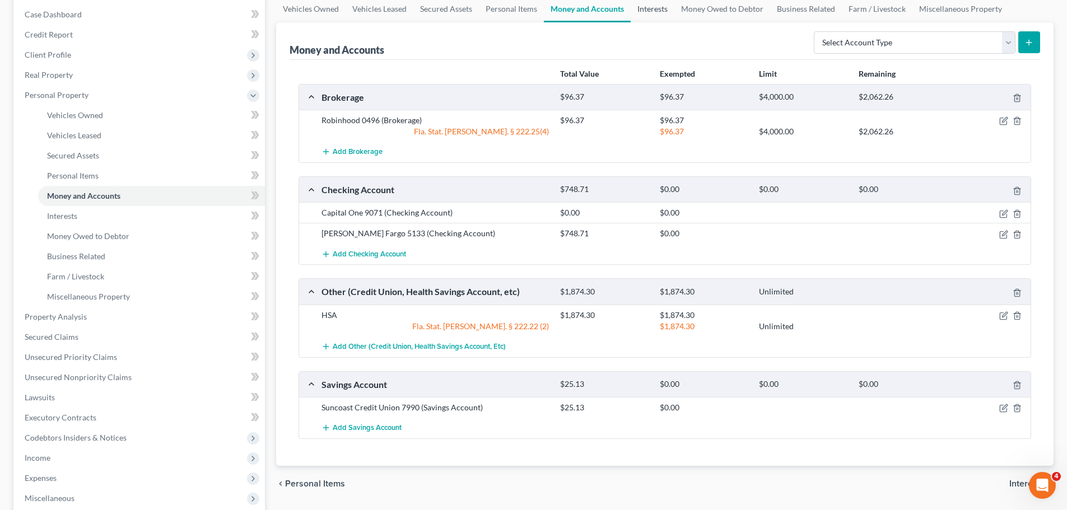
click at [656, 13] on link "Interests" at bounding box center [652, 9] width 44 height 27
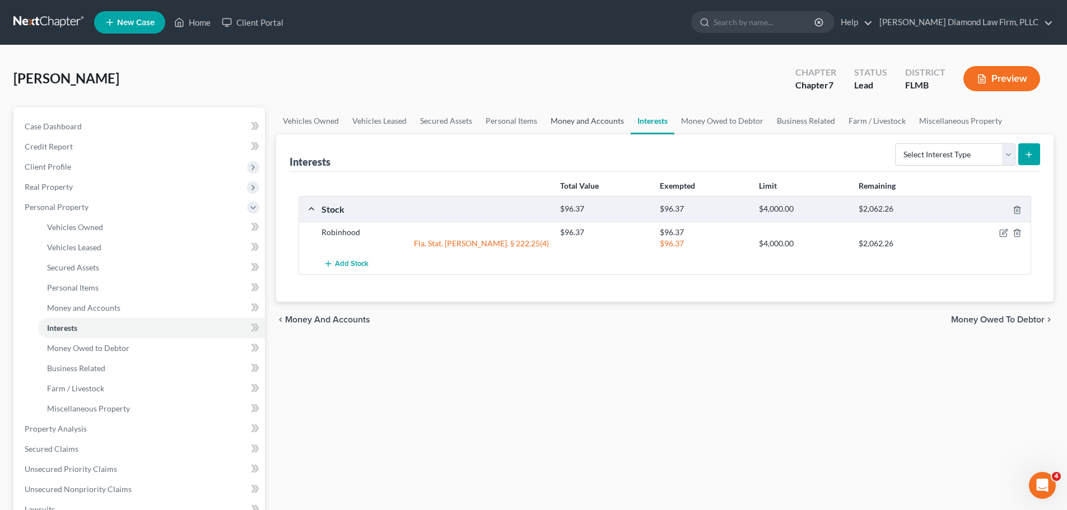
click at [583, 122] on link "Money and Accounts" at bounding box center [587, 120] width 87 height 27
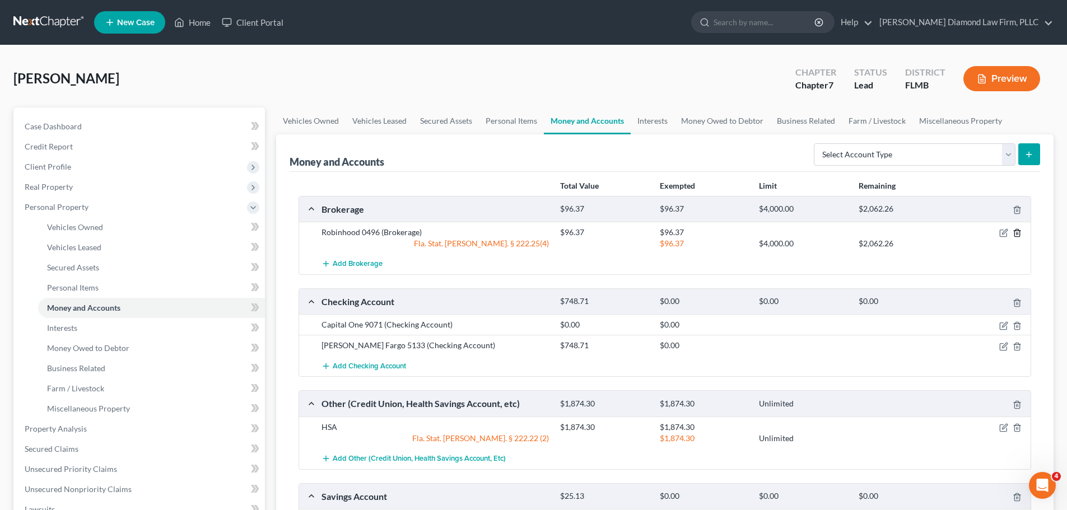
click at [1018, 232] on icon "button" at bounding box center [1016, 232] width 9 height 9
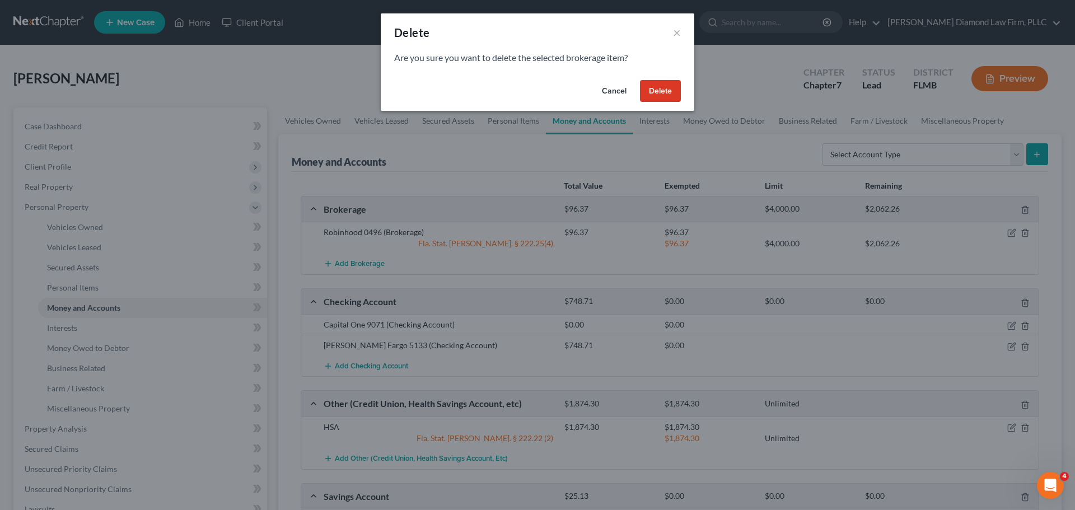
click at [660, 94] on button "Delete" at bounding box center [660, 91] width 41 height 22
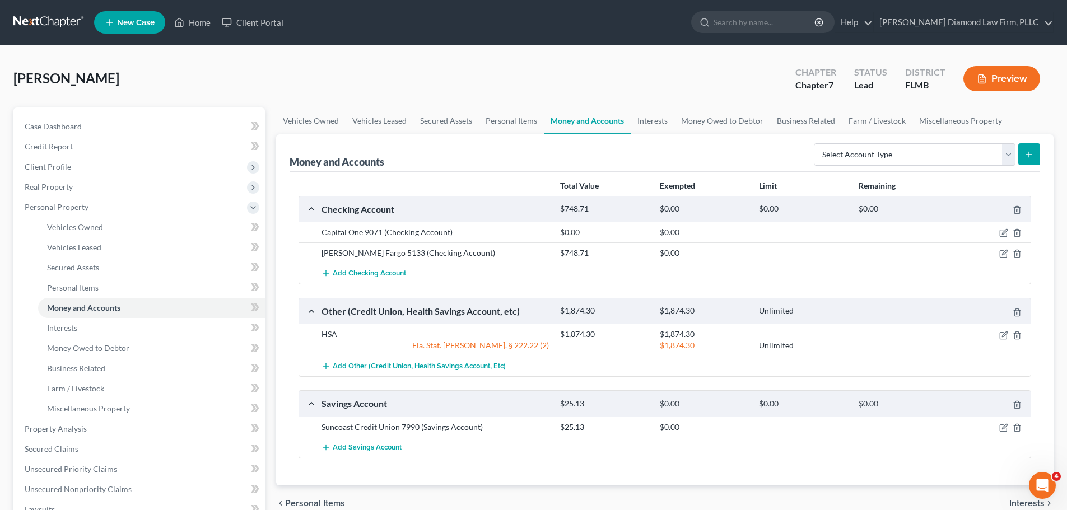
click at [910, 140] on div "Select Account Type Brokerage Cash on Hand Certificates of Deposit Checking Acc…" at bounding box center [924, 154] width 231 height 30
click at [907, 154] on select "Select Account Type Brokerage Cash on Hand Certificates of Deposit Checking Acc…" at bounding box center [915, 154] width 202 height 22
select select "brokerage"
click at [816, 143] on select "Select Account Type Brokerage Cash on Hand Certificates of Deposit Checking Acc…" at bounding box center [915, 154] width 202 height 22
click at [1037, 151] on button "submit" at bounding box center [1029, 154] width 22 height 22
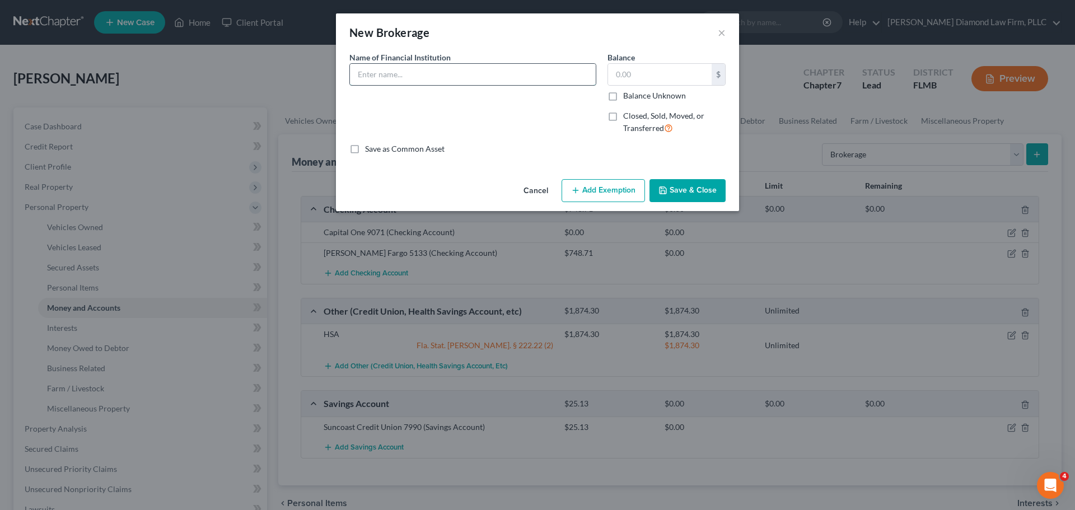
click at [434, 72] on input "text" at bounding box center [473, 74] width 246 height 21
type input "Acorns"
click at [651, 83] on input "text" at bounding box center [660, 74] width 104 height 21
type input "36"
click at [616, 184] on button "Add Exemption" at bounding box center [603, 191] width 83 height 24
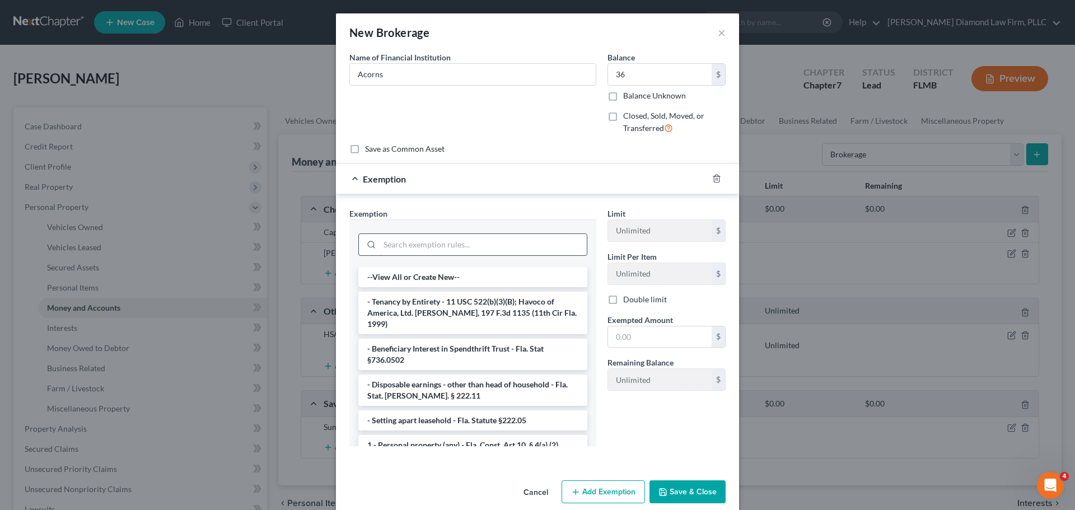
click at [457, 254] on input "search" at bounding box center [483, 244] width 207 height 21
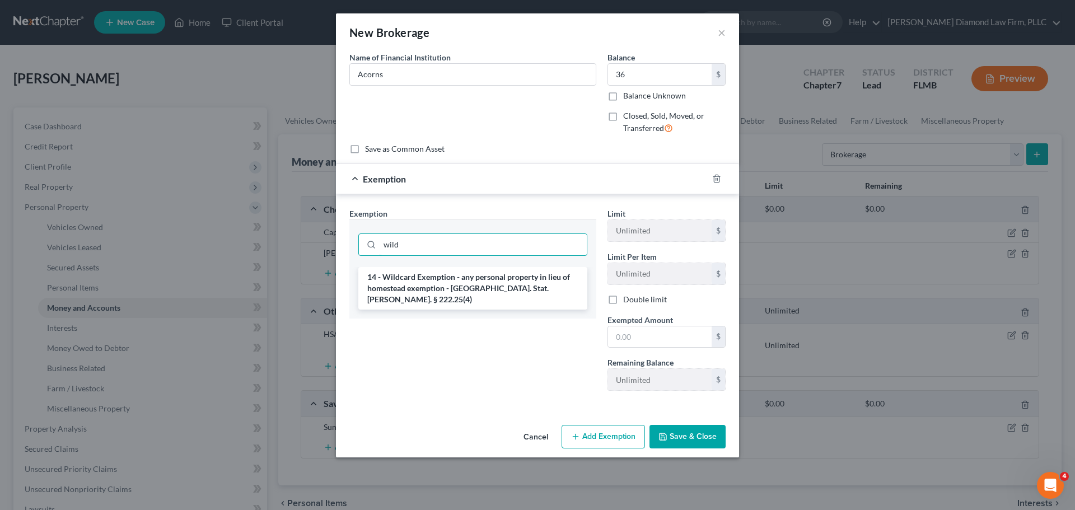
type input "wild"
click at [470, 274] on li "14 - Wildcard Exemption - any personal property in lieu of homestead exemption …" at bounding box center [472, 288] width 229 height 43
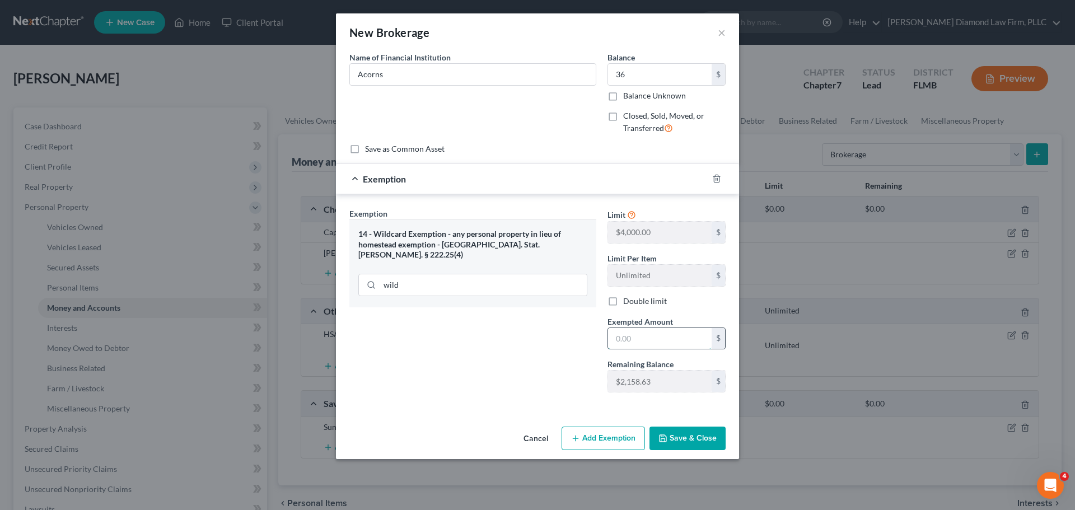
click at [663, 336] on input "text" at bounding box center [660, 338] width 104 height 21
type input "36.0"
click at [700, 434] on button "Save & Close" at bounding box center [687, 439] width 76 height 24
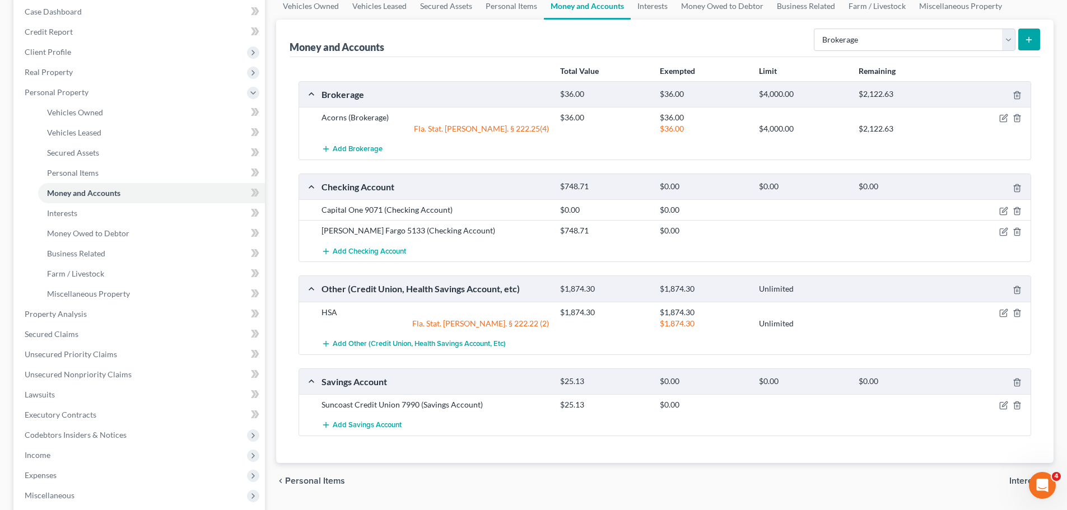
scroll to position [56, 0]
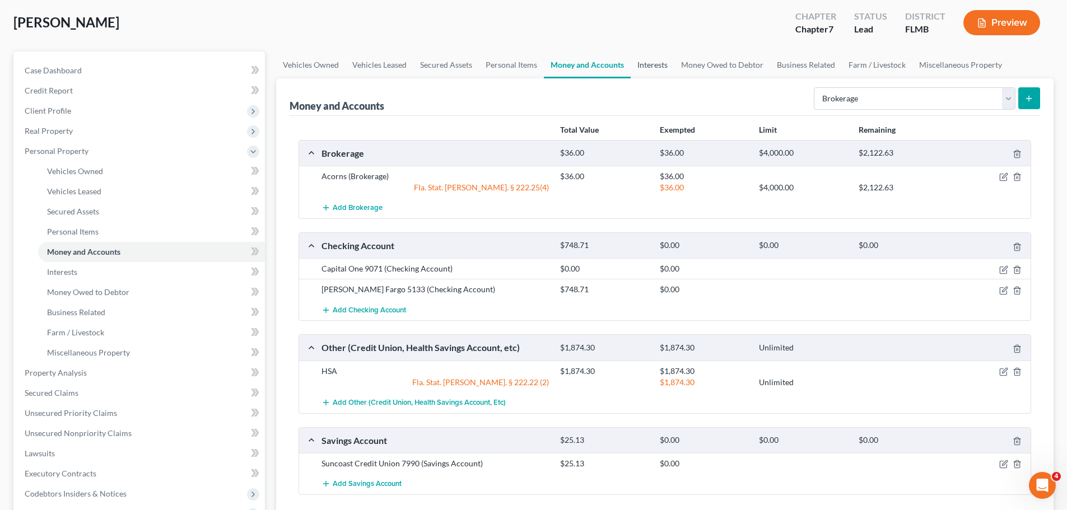
click at [642, 68] on link "Interests" at bounding box center [652, 65] width 44 height 27
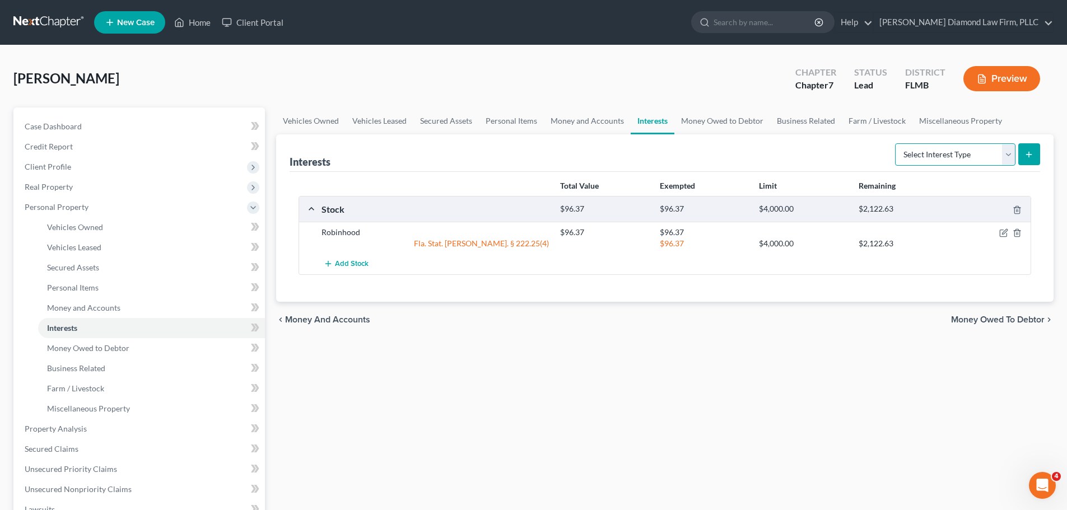
click at [952, 157] on select "Select Interest Type 401K Annuity Bond Education IRA Government Bond Government…" at bounding box center [955, 154] width 120 height 22
select select "401k"
click at [896, 143] on select "Select Interest Type 401K Annuity Bond Education IRA Government Bond Government…" at bounding box center [955, 154] width 120 height 22
click at [1013, 158] on select "Select Interest Type 401K Annuity Bond Education IRA Government Bond Government…" at bounding box center [955, 154] width 120 height 22
click at [987, 155] on select "Select Interest Type 401K Annuity Bond Education IRA Government Bond Government…" at bounding box center [955, 154] width 120 height 22
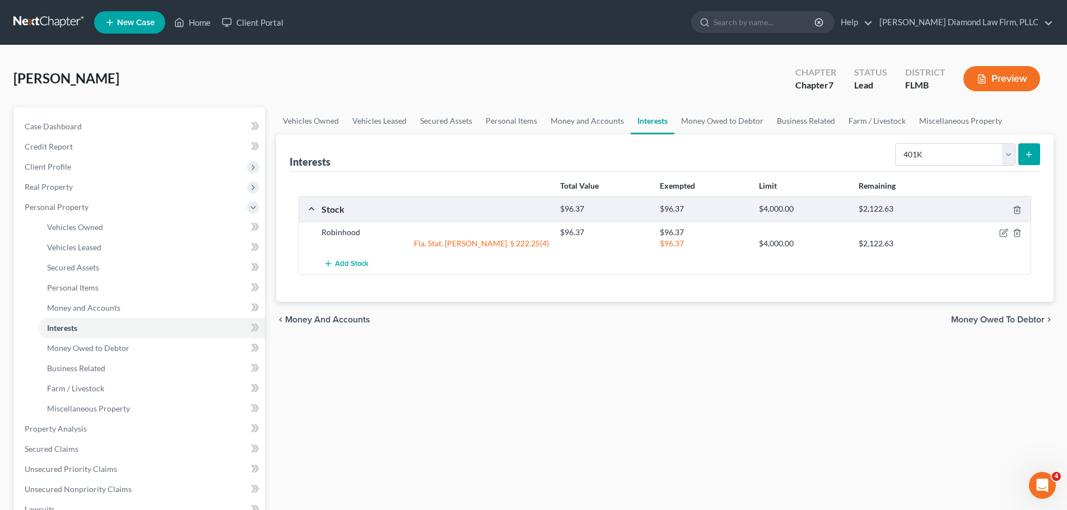
click at [1039, 151] on button "submit" at bounding box center [1029, 154] width 22 height 22
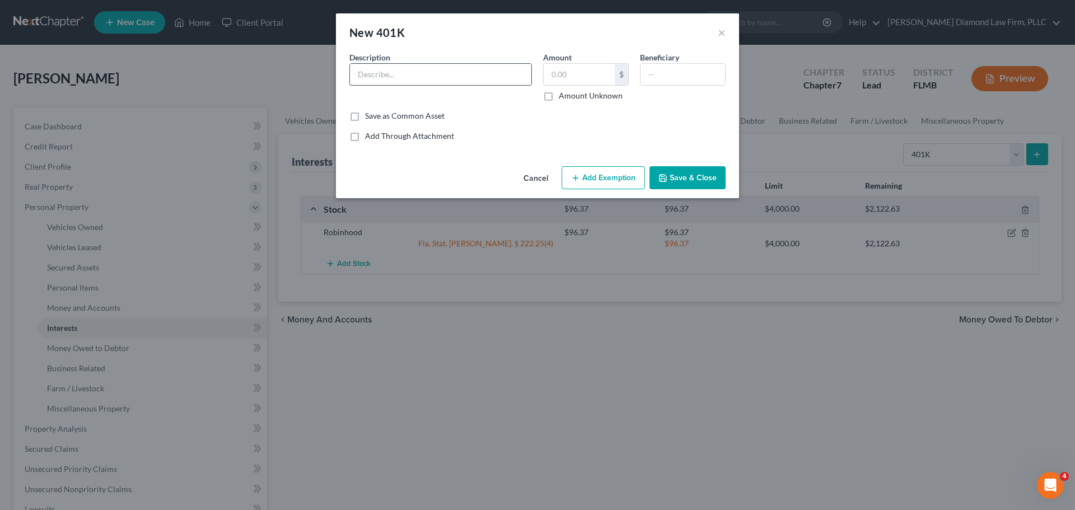
click at [459, 69] on input "text" at bounding box center [440, 74] width 181 height 21
click at [446, 76] on input "text" at bounding box center [440, 74] width 181 height 21
click at [368, 72] on input "Fedelity 401K" at bounding box center [440, 74] width 181 height 21
type input "Fidelity 401K"
click at [590, 71] on input "text" at bounding box center [579, 74] width 71 height 21
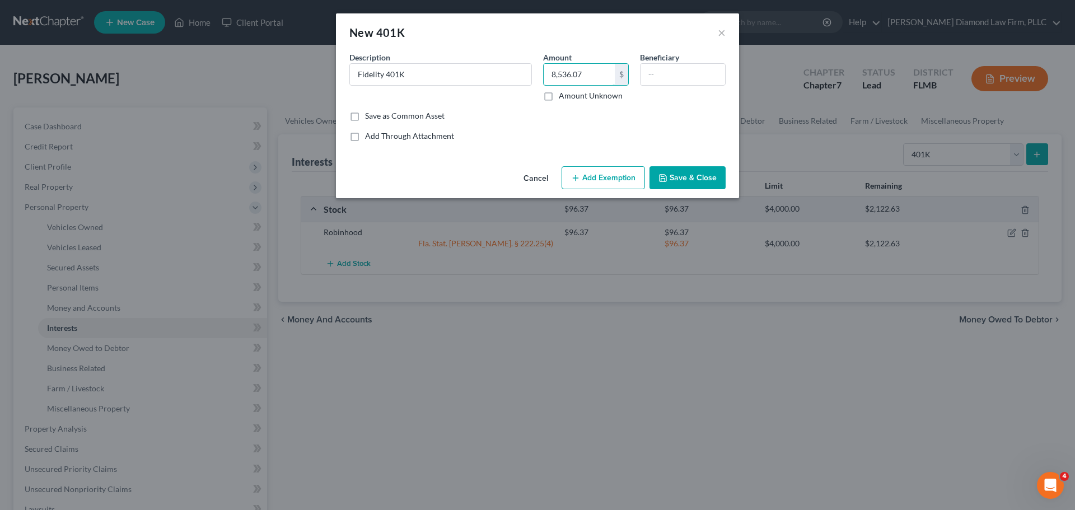
type input "8,536.07"
click at [593, 186] on button "Add Exemption" at bounding box center [603, 178] width 83 height 24
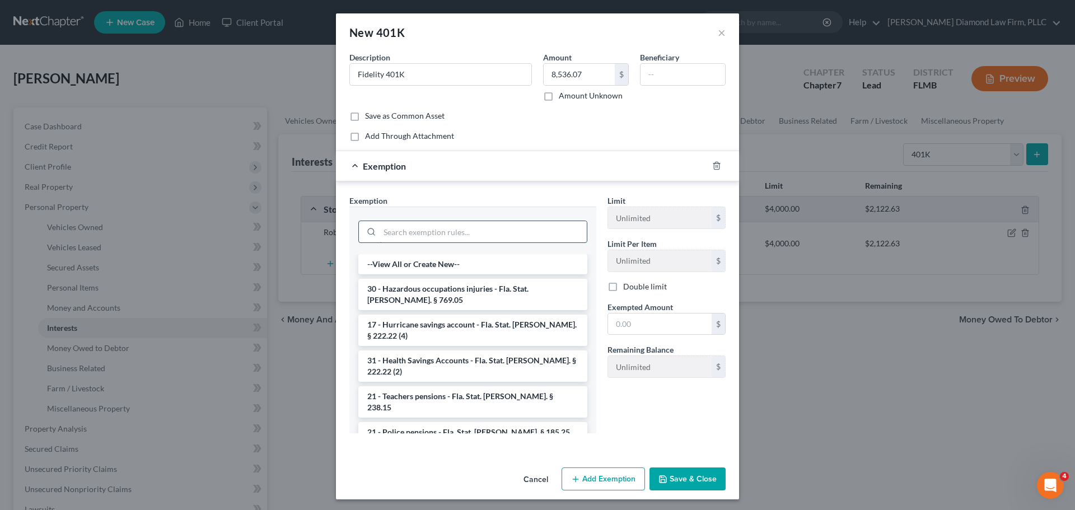
click at [429, 228] on input "search" at bounding box center [483, 231] width 207 height 21
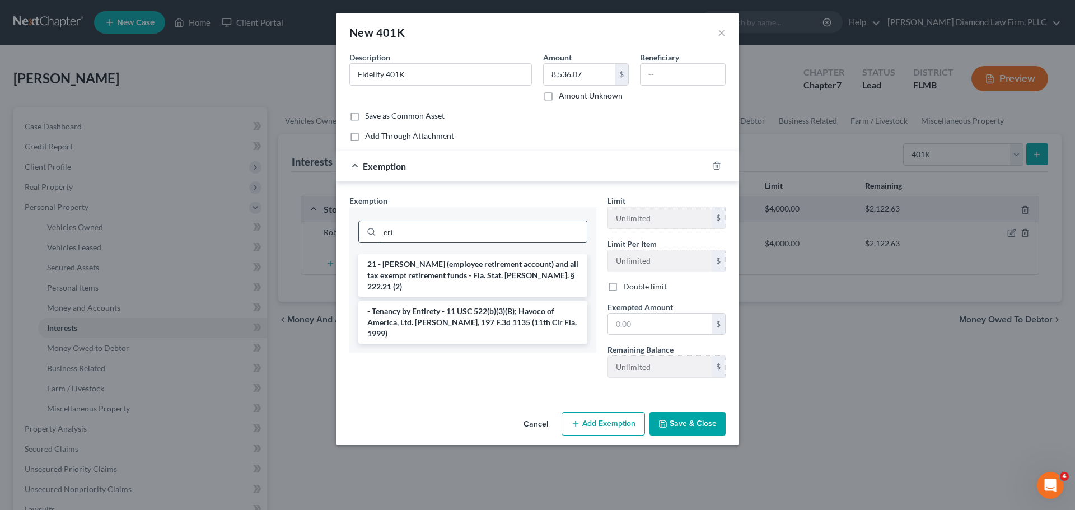
type input "eri"
click at [437, 261] on li "21 - ERISA (employee retirement account) and all tax exempt retirement funds - …" at bounding box center [472, 275] width 229 height 43
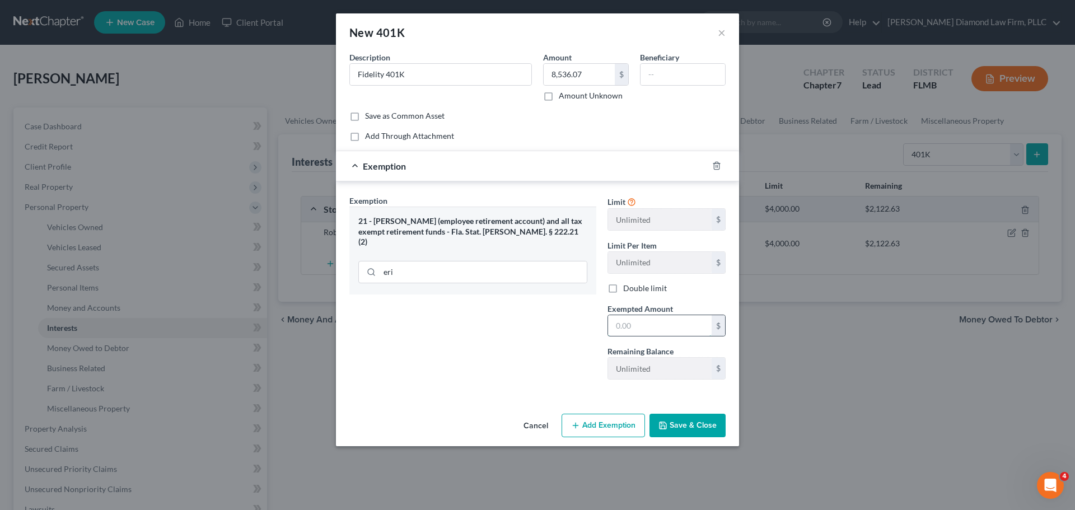
click at [643, 329] on input "text" at bounding box center [660, 325] width 104 height 21
type input "8,536.07"
click at [681, 422] on button "Save & Close" at bounding box center [687, 426] width 76 height 24
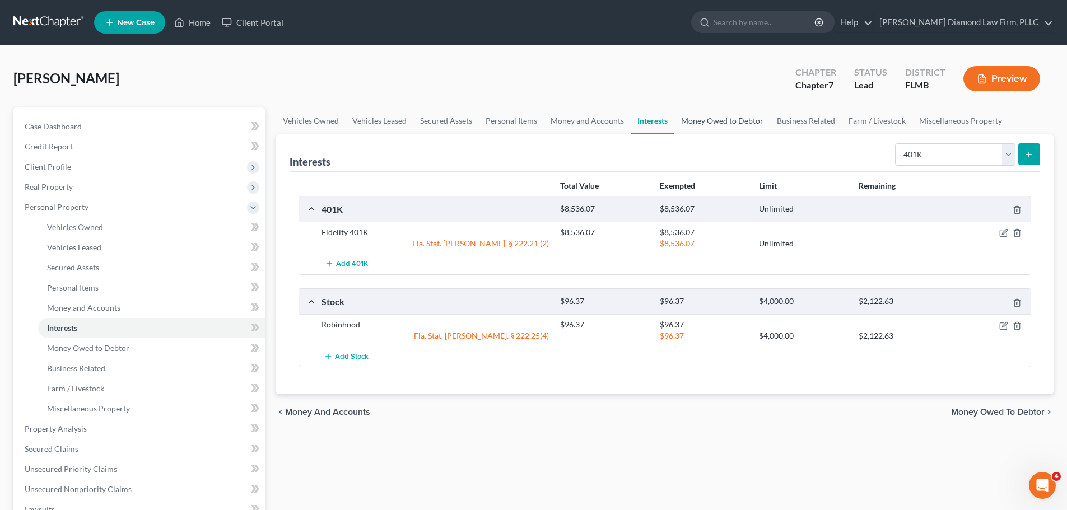
click at [703, 123] on link "Money Owed to Debtor" at bounding box center [722, 120] width 96 height 27
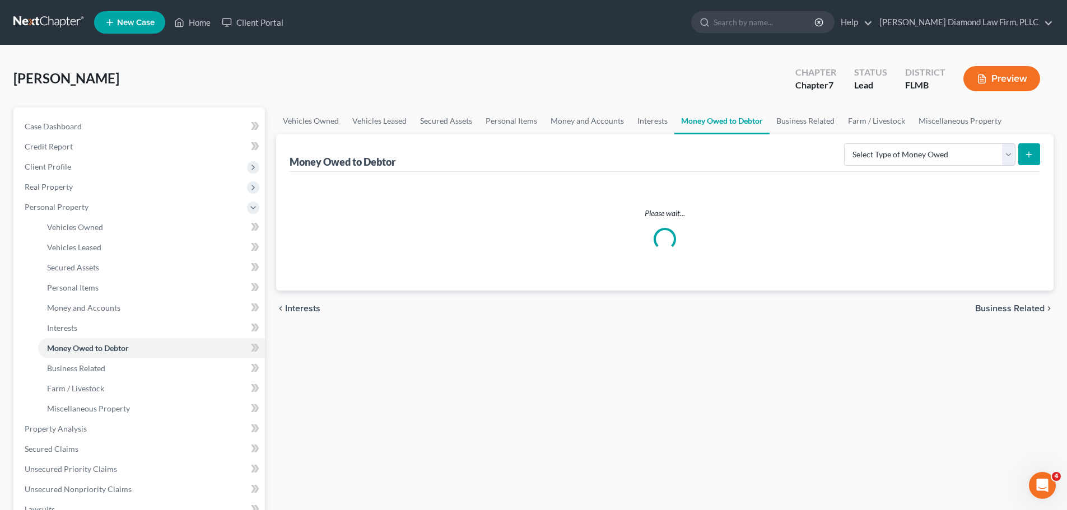
click at [876, 141] on div "Select Type of Money Owed Accounts Receivable Alimony Child Support Claims Agai…" at bounding box center [939, 154] width 200 height 30
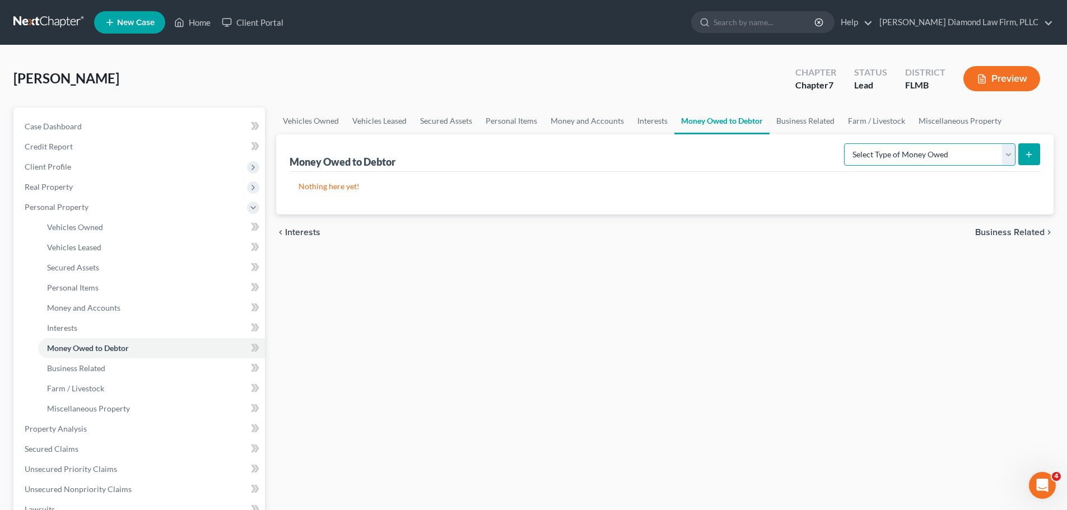
click at [873, 148] on select "Select Type of Money Owed Accounts Receivable Alimony Child Support Claims Agai…" at bounding box center [929, 154] width 171 height 22
select select "claims_against_third_parties"
click at [845, 143] on select "Select Type of Money Owed Accounts Receivable Alimony Child Support Claims Agai…" at bounding box center [929, 154] width 171 height 22
click at [1025, 159] on button "submit" at bounding box center [1029, 154] width 22 height 22
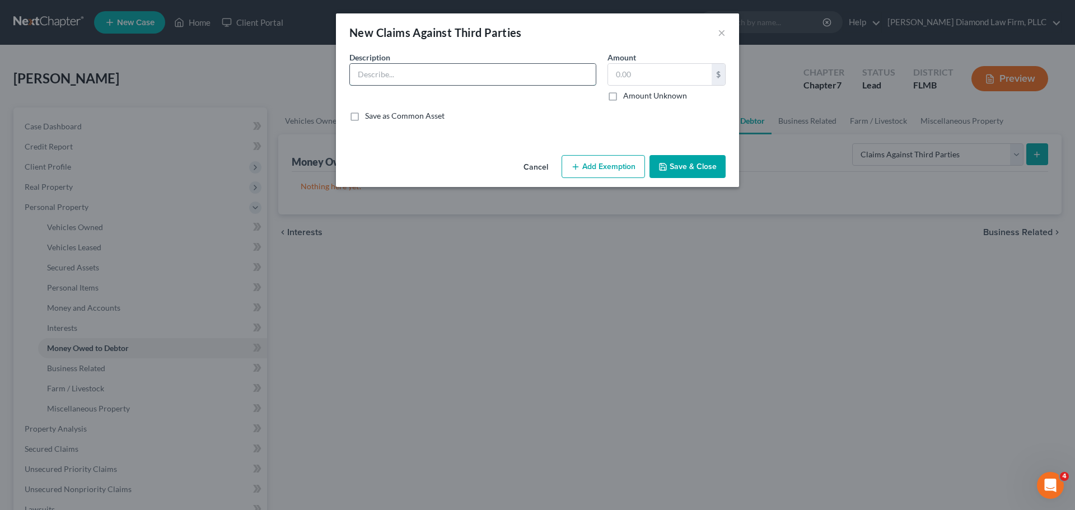
click at [413, 81] on input "text" at bounding box center [473, 74] width 246 height 21
type input "ColHar claim"
type input "1,000"
click at [606, 157] on button "Add Exemption" at bounding box center [603, 167] width 83 height 24
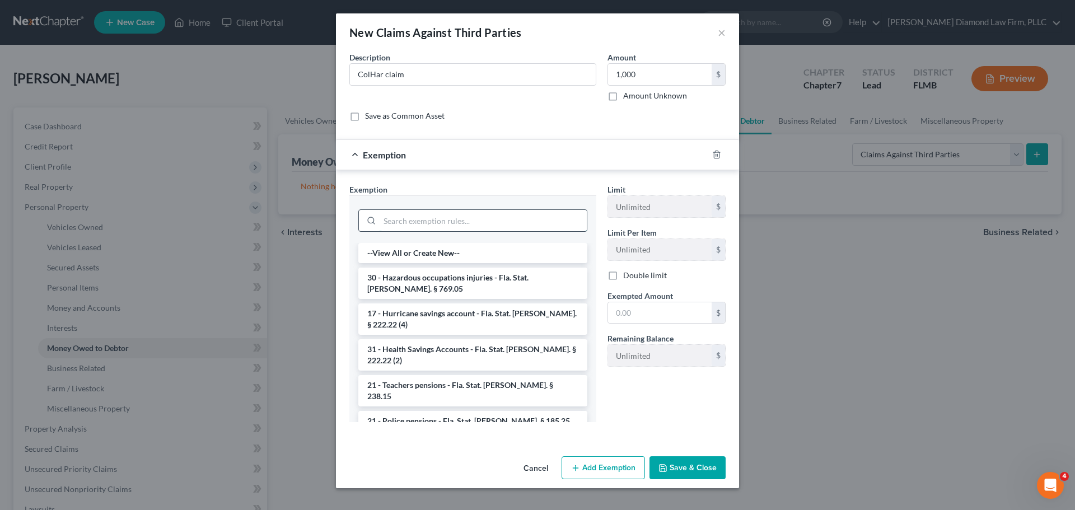
click at [412, 225] on input "search" at bounding box center [483, 220] width 207 height 21
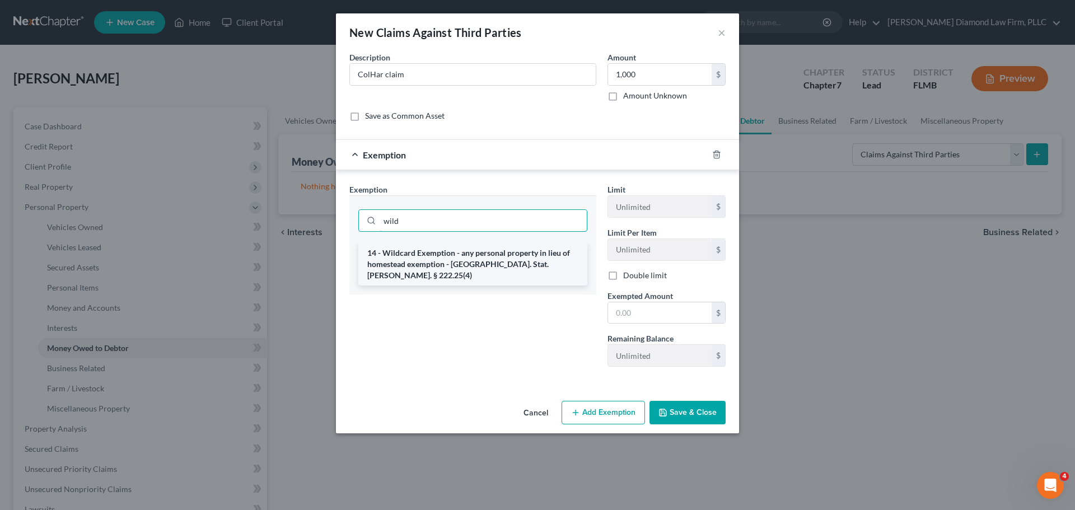
type input "wild"
click at [429, 264] on li "14 - Wildcard Exemption - any personal property in lieu of homestead exemption …" at bounding box center [472, 264] width 229 height 43
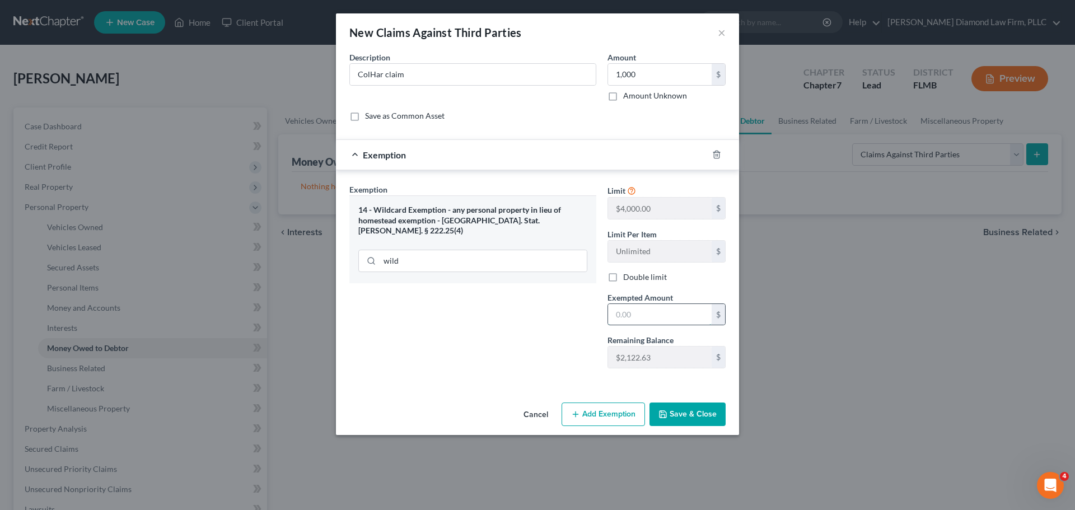
click at [648, 316] on input "text" at bounding box center [660, 314] width 104 height 21
type input "1,000"
click at [677, 429] on div "Cancel Add Exemption Save & Close" at bounding box center [537, 416] width 403 height 37
click at [676, 422] on button "Save & Close" at bounding box center [687, 415] width 76 height 24
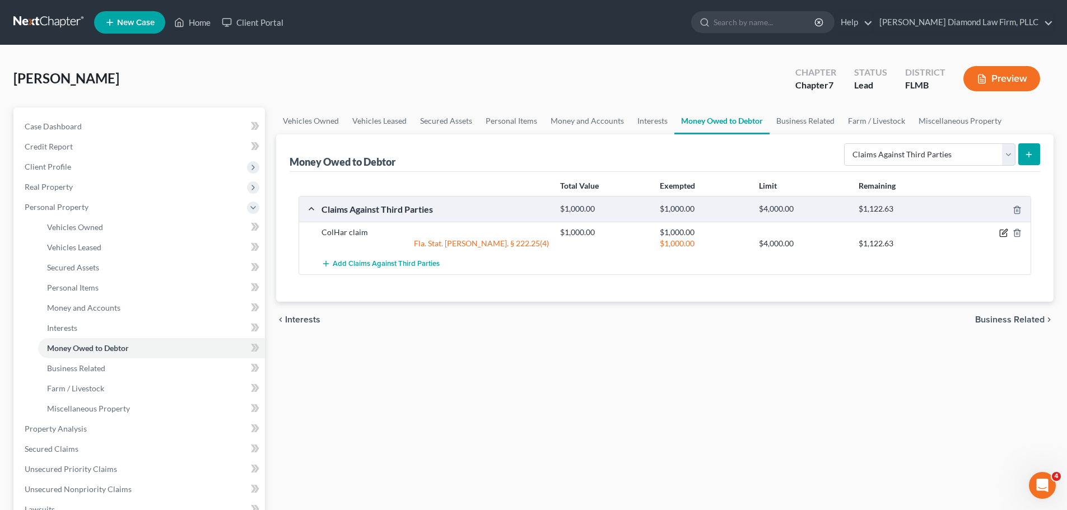
drag, startPoint x: 1001, startPoint y: 231, endPoint x: 755, endPoint y: 198, distance: 247.9
click at [1001, 231] on icon "button" at bounding box center [1003, 232] width 9 height 9
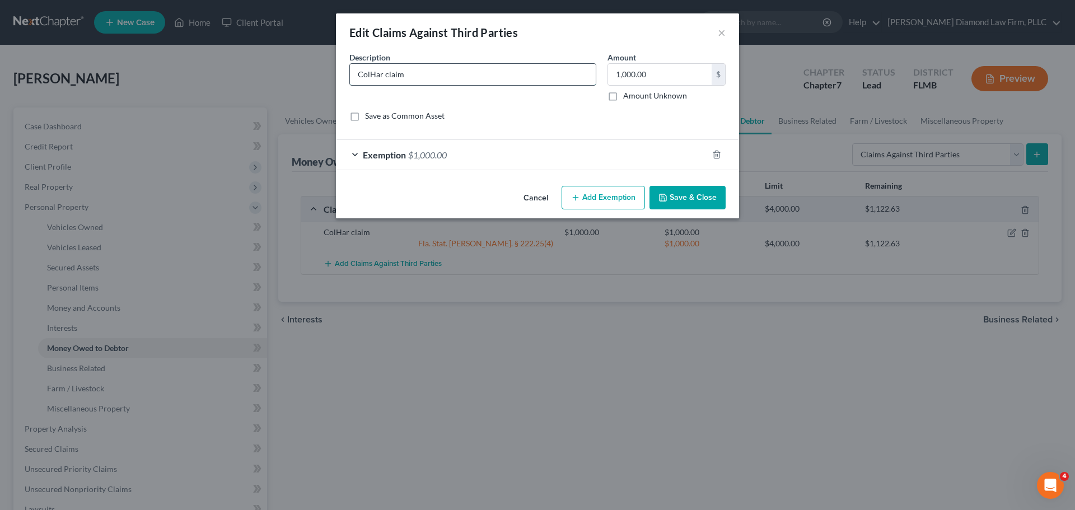
click at [432, 76] on input "ColHar claim" at bounding box center [473, 74] width 246 height 21
type input "ColHar claim against AMEX"
click at [678, 193] on button "Save & Close" at bounding box center [687, 198] width 76 height 24
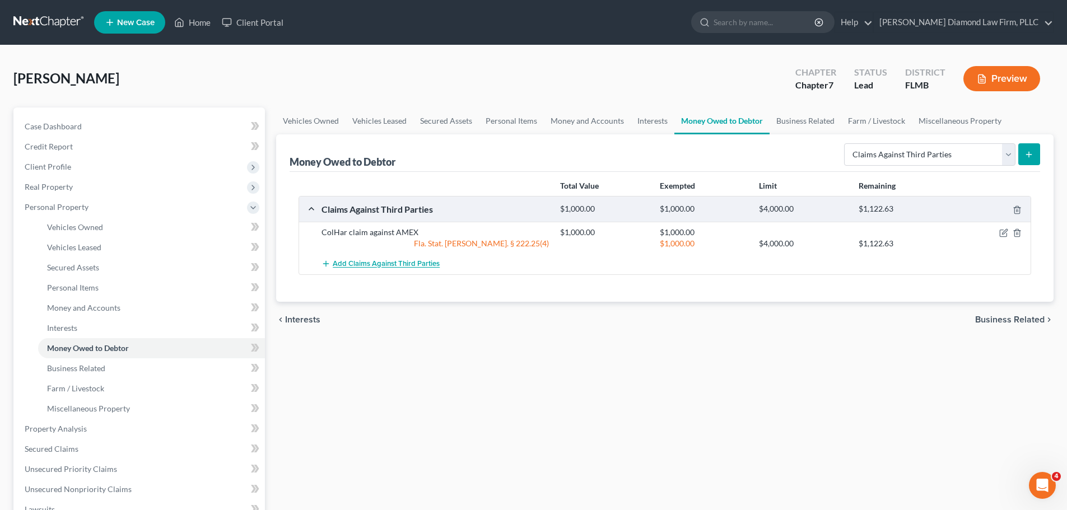
click at [393, 261] on span "Add Claims Against Third Parties" at bounding box center [386, 264] width 107 height 9
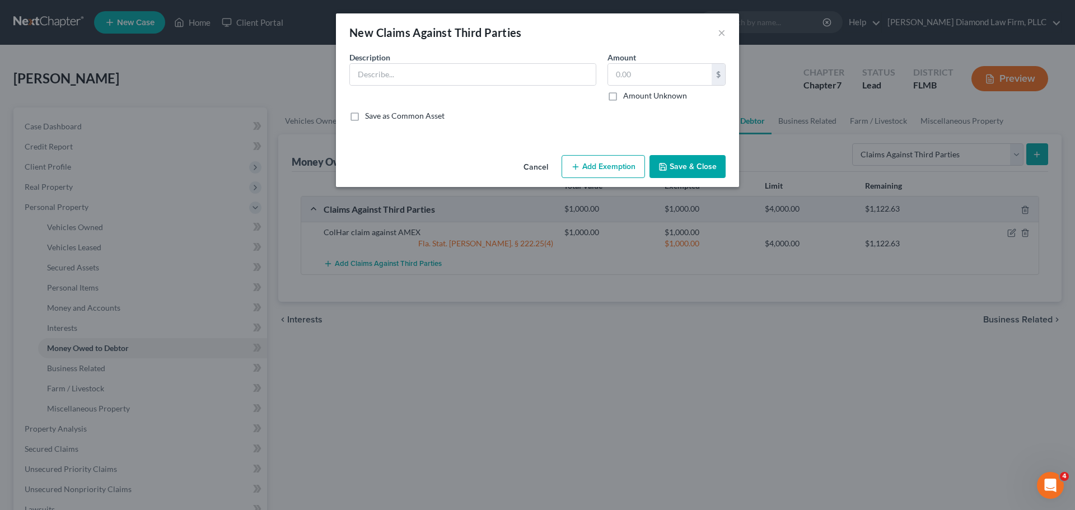
click at [396, 86] on div "Description *" at bounding box center [473, 77] width 258 height 50
click at [398, 77] on input "text" at bounding box center [473, 74] width 246 height 21
type input "ColHar claim against WElls Fargo"
type input "1,000"
click at [444, 75] on input "ColHar claim against WElls Fargo" at bounding box center [473, 74] width 246 height 21
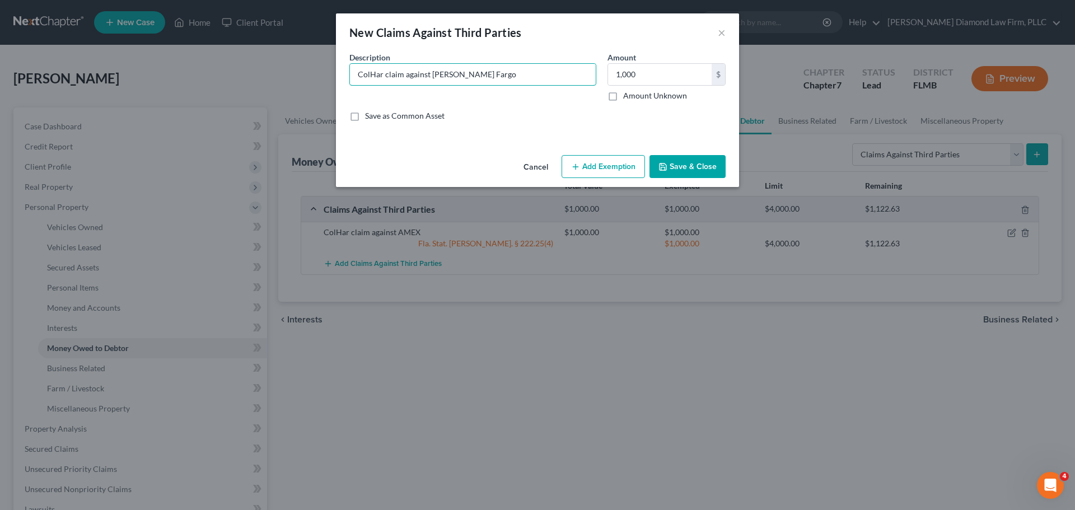
type input "ColHar claim against Wells Fargo"
drag, startPoint x: 605, startPoint y: 165, endPoint x: 601, endPoint y: 172, distance: 8.8
click at [606, 165] on button "Add Exemption" at bounding box center [603, 167] width 83 height 24
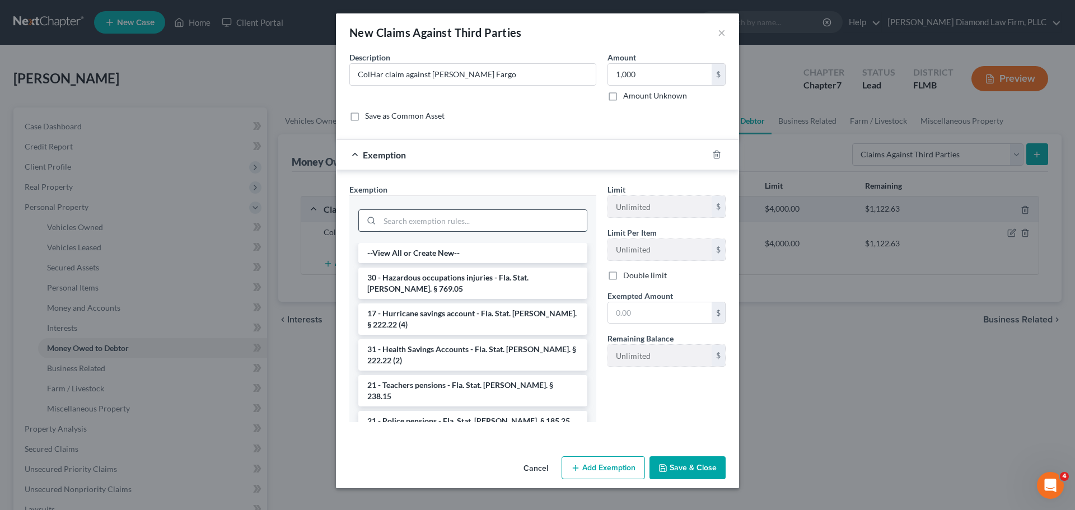
click at [455, 216] on input "search" at bounding box center [483, 220] width 207 height 21
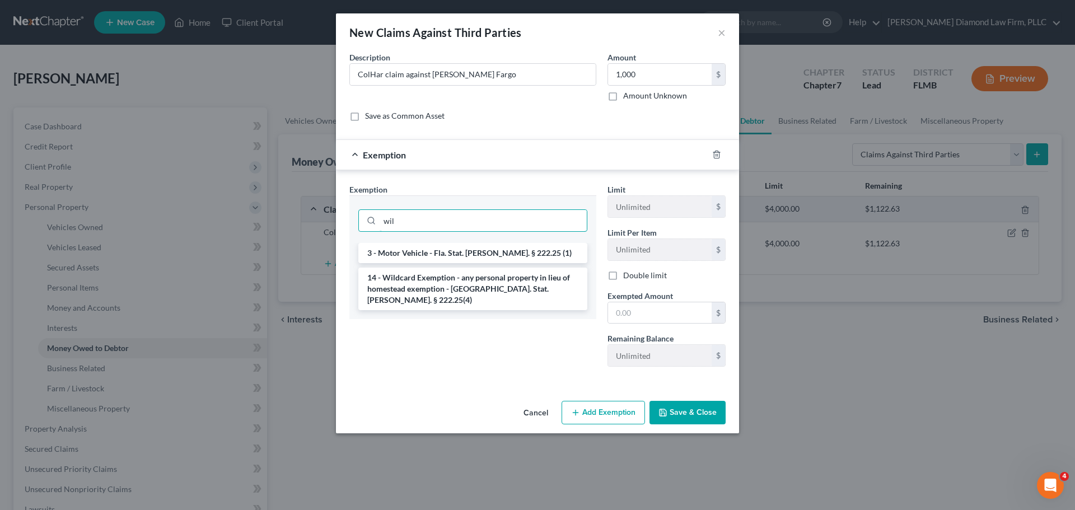
type input "wil"
click at [450, 271] on li "14 - Wildcard Exemption - any personal property in lieu of homestead exemption …" at bounding box center [472, 289] width 229 height 43
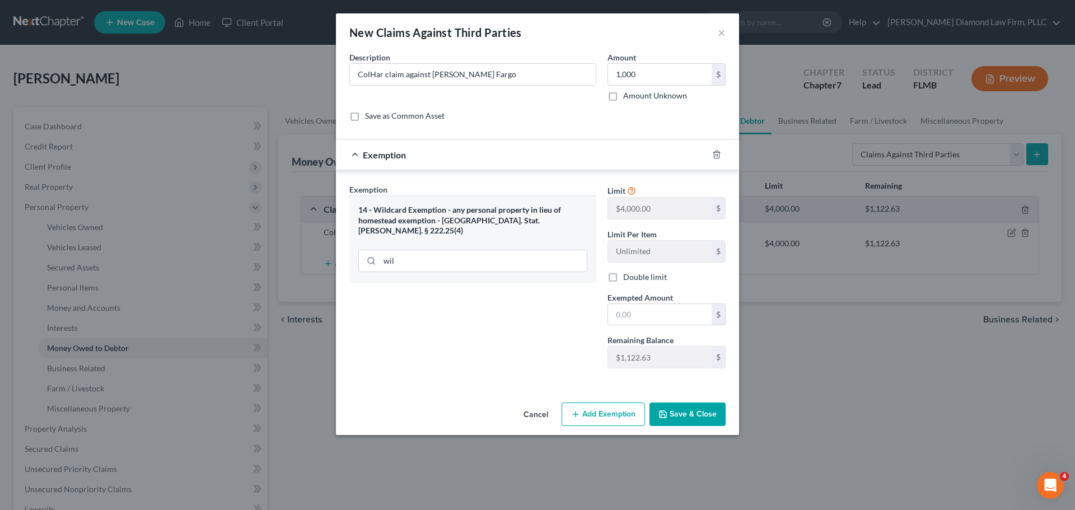
click at [662, 328] on div "Limit $4,000.00 $ Limit Per Item Unlimited $ Double limit Exempted Amount * $ R…" at bounding box center [666, 281] width 129 height 194
click at [660, 321] on input "text" at bounding box center [660, 314] width 104 height 21
type input "1,000"
click at [675, 414] on button "Save & Close" at bounding box center [687, 415] width 76 height 24
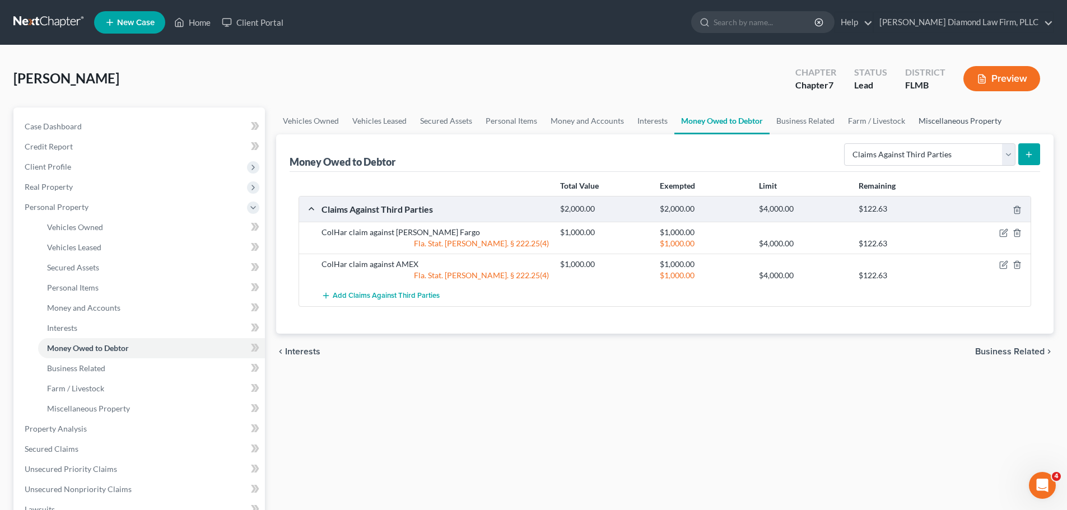
click at [955, 117] on link "Miscellaneous Property" at bounding box center [960, 120] width 96 height 27
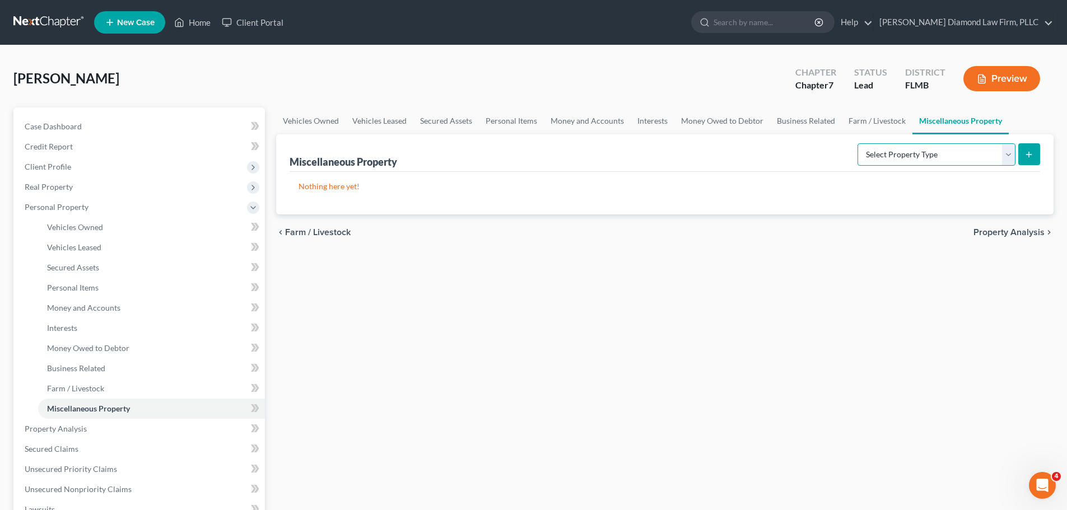
click at [863, 151] on select "Select Property Type Assigned for Creditor Benefit Within 1 Year Holding for An…" at bounding box center [936, 154] width 158 height 22
select select "transferred"
click at [857, 143] on select "Select Property Type Assigned for Creditor Benefit Within 1 Year Holding for An…" at bounding box center [936, 154] width 158 height 22
click at [1031, 158] on icon "submit" at bounding box center [1028, 154] width 9 height 9
select select "Ordinary (within 2 years)"
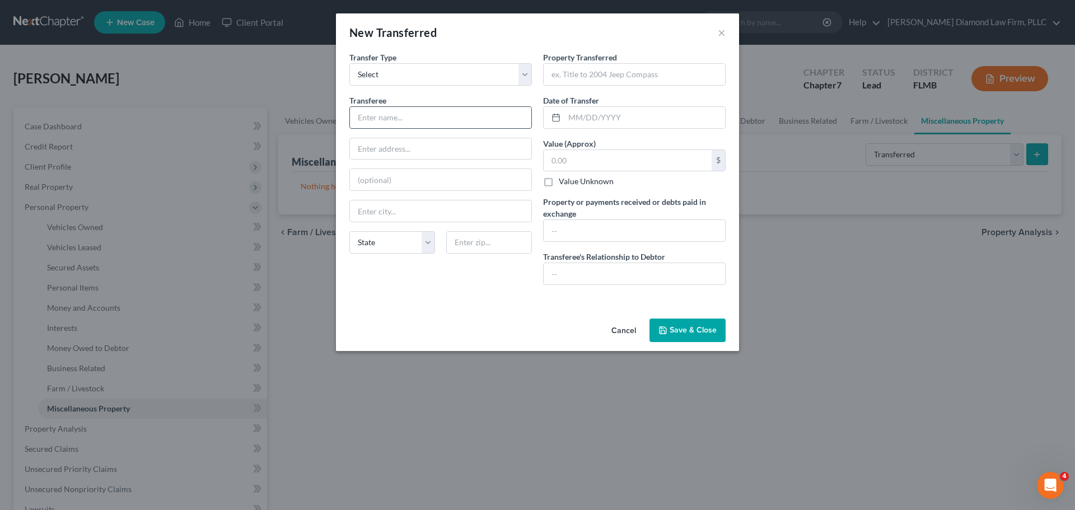
click at [407, 119] on input "text" at bounding box center [440, 117] width 181 height 21
click at [409, 126] on input "text" at bounding box center [440, 117] width 181 height 21
type input "Iran Rubio"
type input "10626 Demilo Pl"
type input "Apt 208"
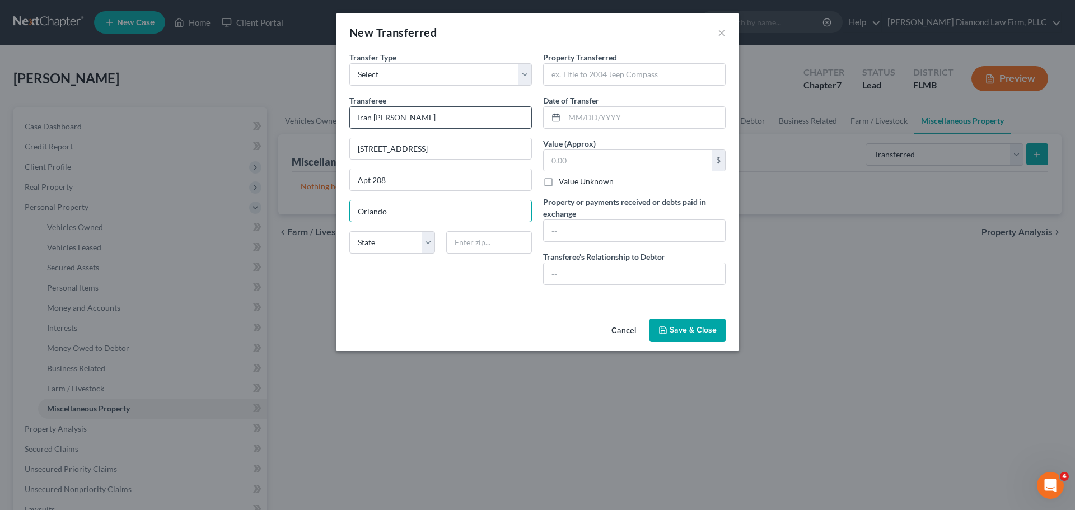
type input "Orlando"
select select "9"
type input "32836"
click at [619, 78] on input "text" at bounding box center [634, 74] width 181 height 21
type input "2011 Honda"
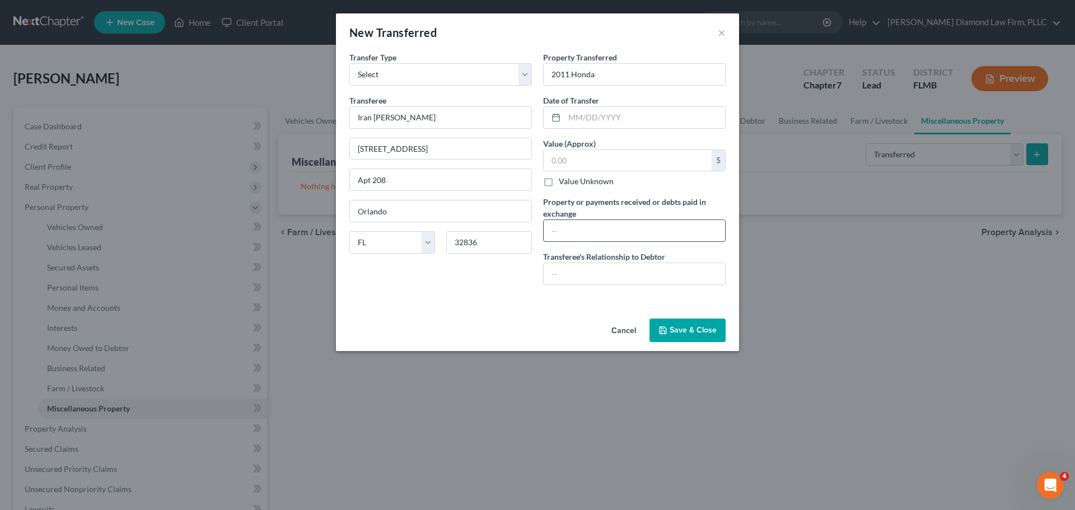
click at [583, 235] on input "text" at bounding box center [634, 230] width 181 height 21
click at [590, 123] on input "text" at bounding box center [644, 117] width 161 height 21
click at [551, 233] on input "1,800" at bounding box center [634, 230] width 181 height 21
drag, startPoint x: 618, startPoint y: 226, endPoint x: 550, endPoint y: 236, distance: 69.1
click at [550, 236] on input "$1,800" at bounding box center [634, 230] width 181 height 21
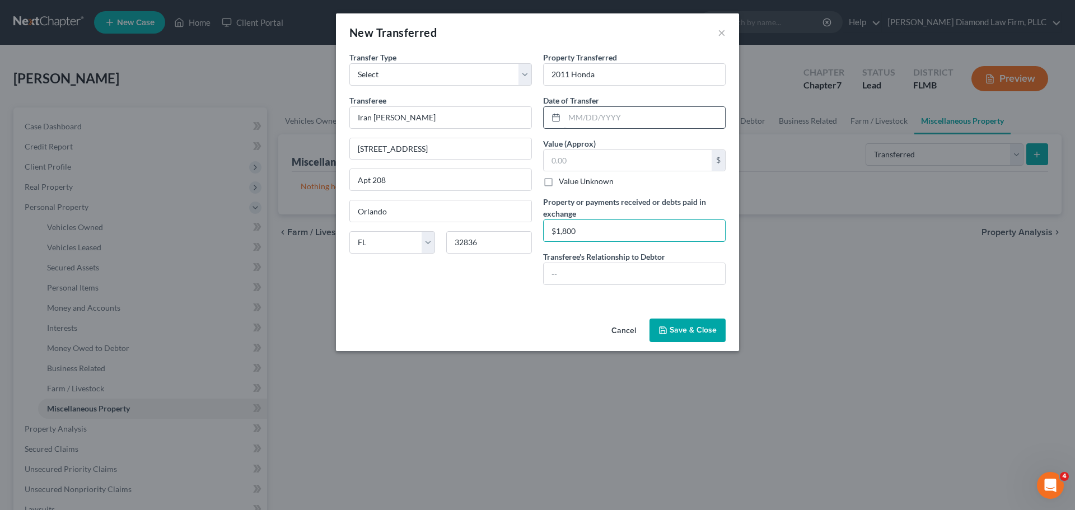
type input "$1,800"
drag, startPoint x: 593, startPoint y: 123, endPoint x: 589, endPoint y: 169, distance: 46.1
click at [592, 123] on input "text" at bounding box center [644, 117] width 161 height 21
type input "[DATE]"
click at [591, 173] on div "$ Value Unknown" at bounding box center [634, 168] width 183 height 38
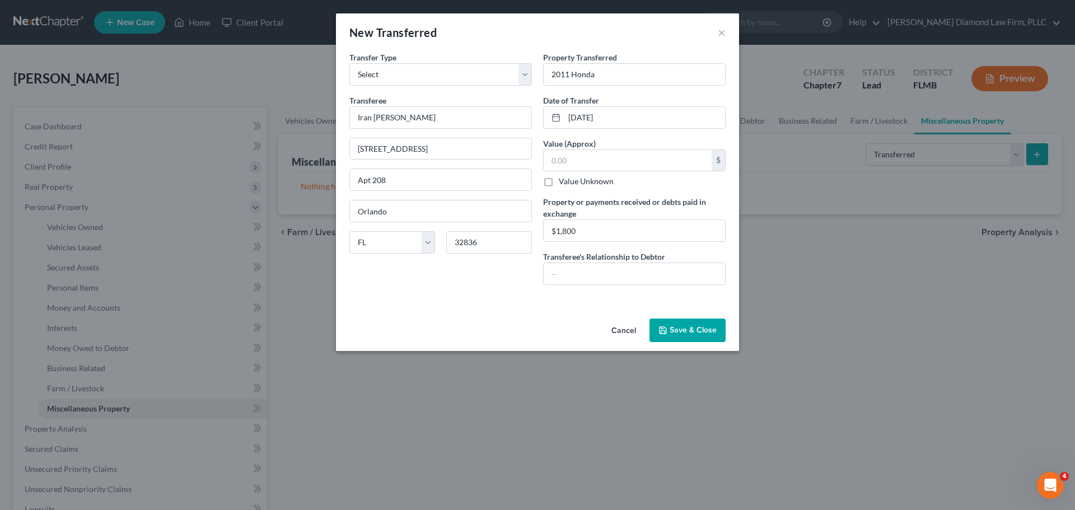
click at [586, 181] on label "Value Unknown" at bounding box center [586, 181] width 55 height 11
click at [571, 181] on input "Value Unknown" at bounding box center [566, 179] width 7 height 7
checkbox input "true"
type input "0.00"
click at [695, 334] on button "Save & Close" at bounding box center [687, 331] width 76 height 24
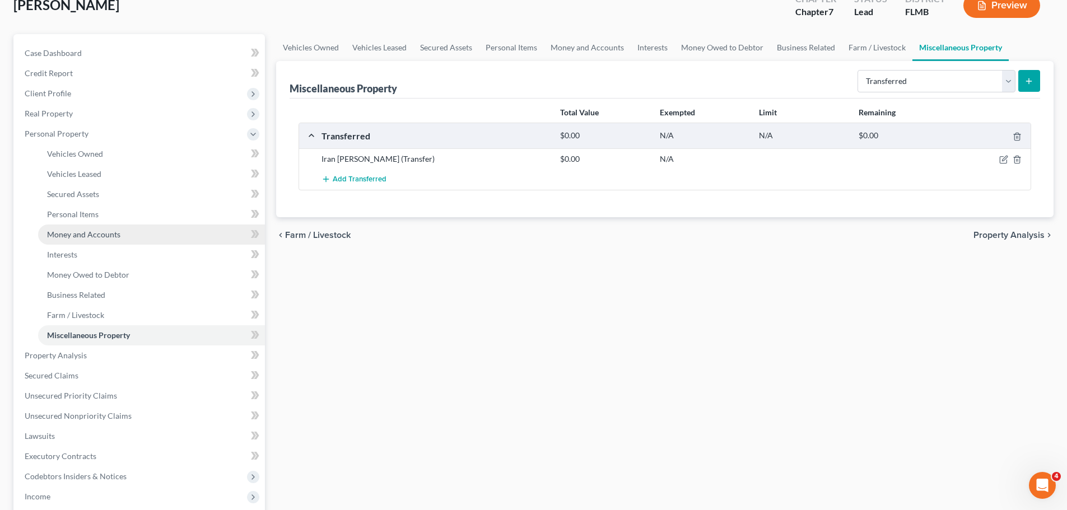
scroll to position [56, 0]
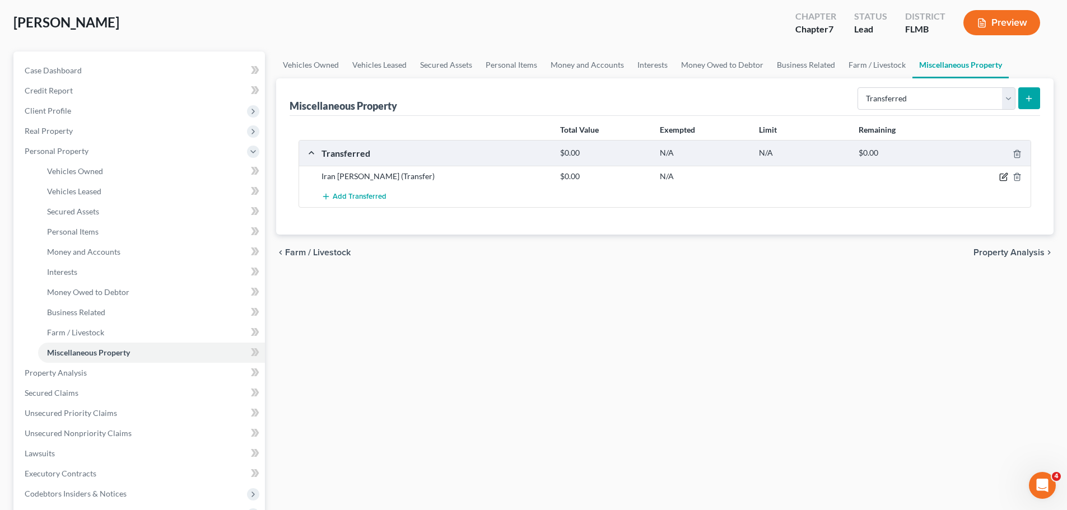
click at [1001, 180] on icon "button" at bounding box center [1003, 176] width 9 height 9
select select "Ordinary (within 2 years)"
select select "9"
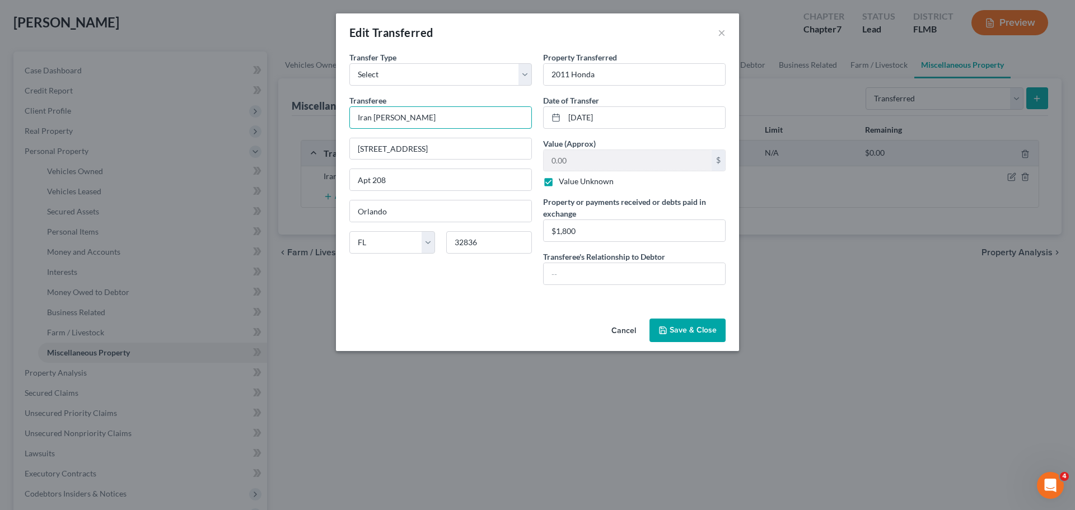
drag, startPoint x: 420, startPoint y: 119, endPoint x: 334, endPoint y: 120, distance: 85.7
click at [334, 120] on div "Edit Transferred × An exemption set must first be selected from the Filing Info…" at bounding box center [537, 255] width 1075 height 510
type input "E"
type input "Rubio Alfonso"
click at [606, 277] on input "text" at bounding box center [634, 273] width 181 height 21
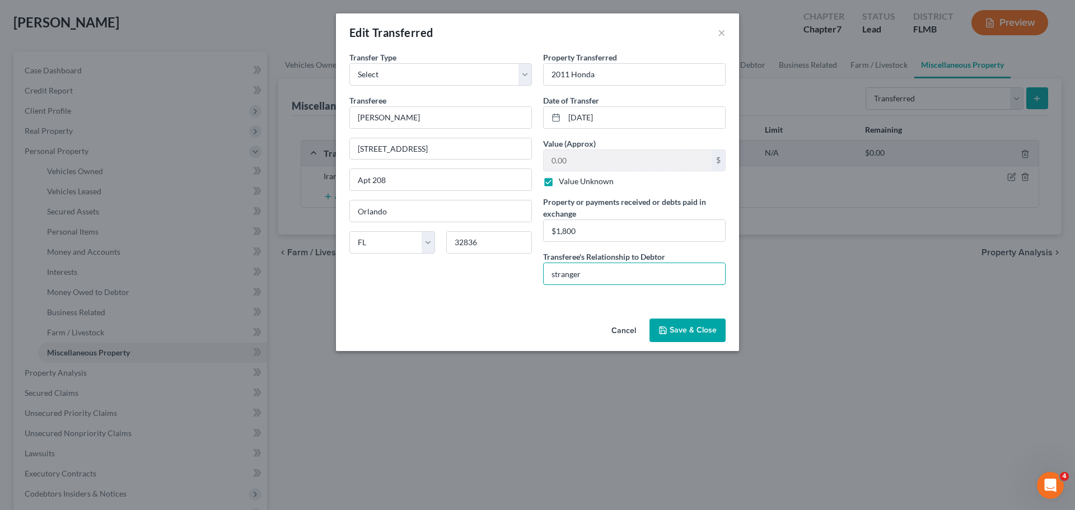
type input "stranger"
click at [690, 336] on button "Save & Close" at bounding box center [687, 331] width 76 height 24
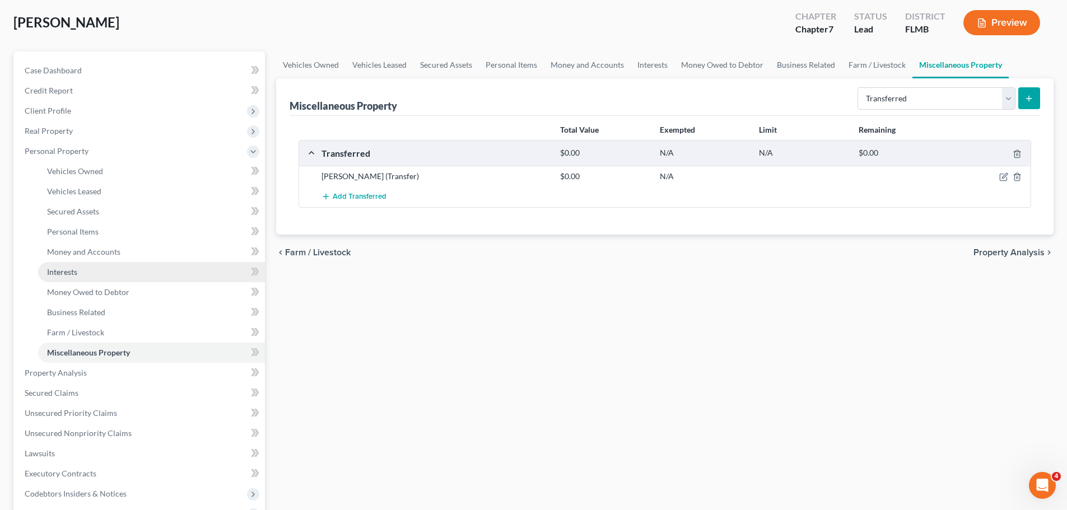
scroll to position [112, 0]
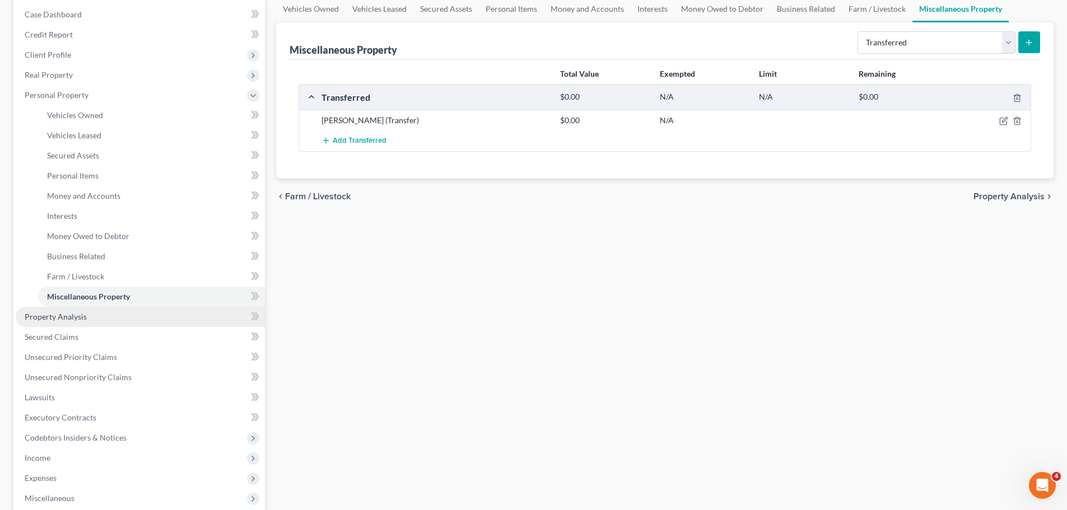
click at [99, 314] on link "Property Analysis" at bounding box center [140, 317] width 249 height 20
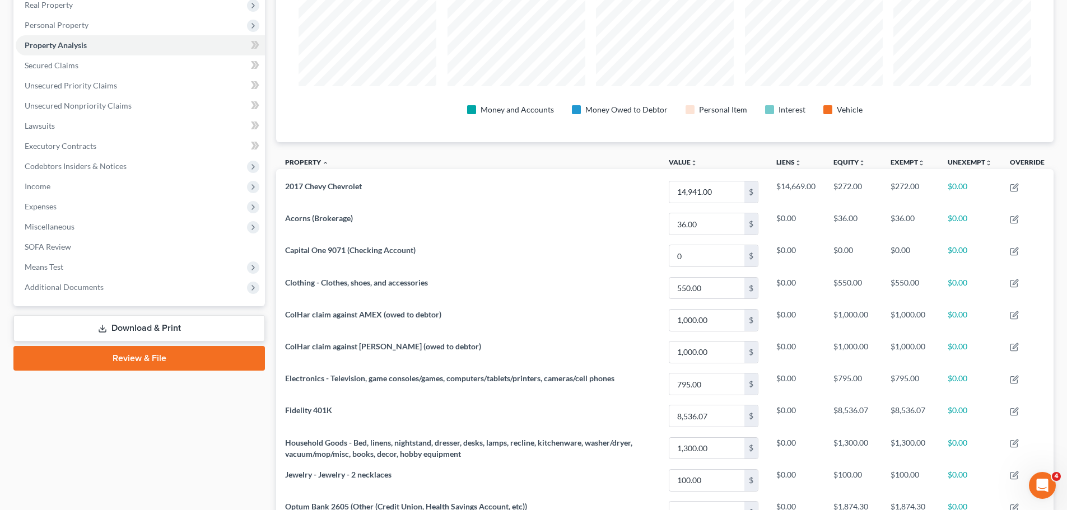
scroll to position [14, 0]
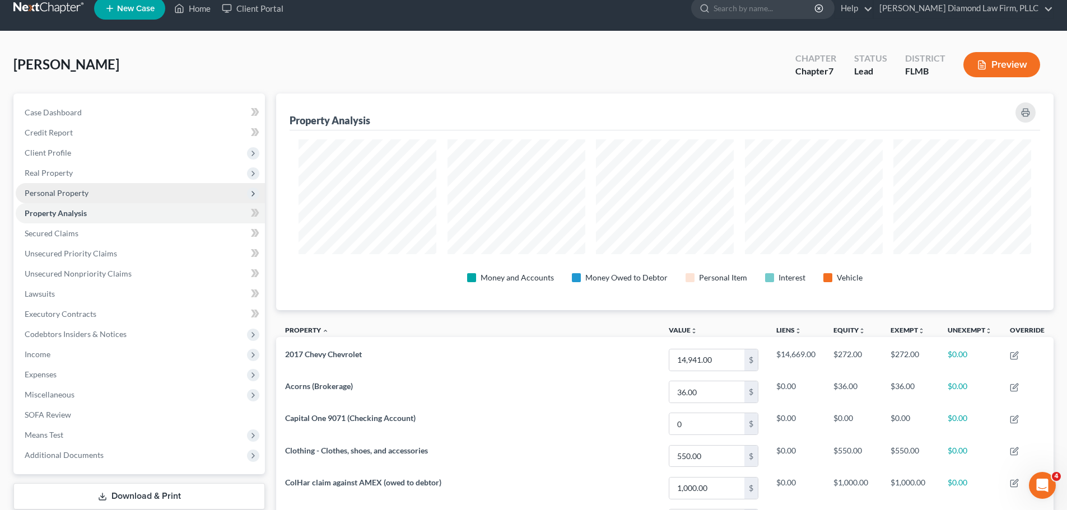
click at [56, 194] on span "Personal Property" at bounding box center [57, 193] width 64 height 10
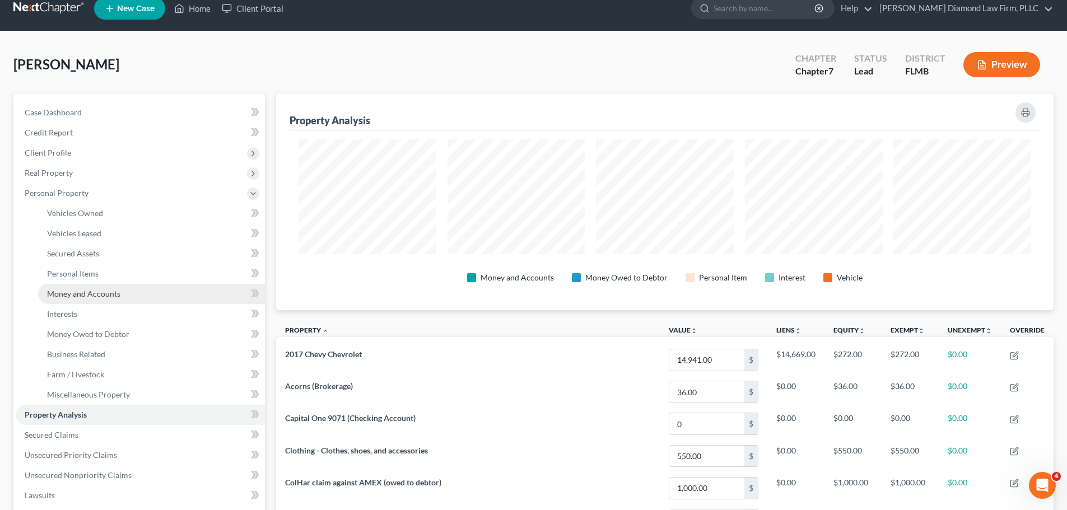
click at [105, 290] on span "Money and Accounts" at bounding box center [83, 294] width 73 height 10
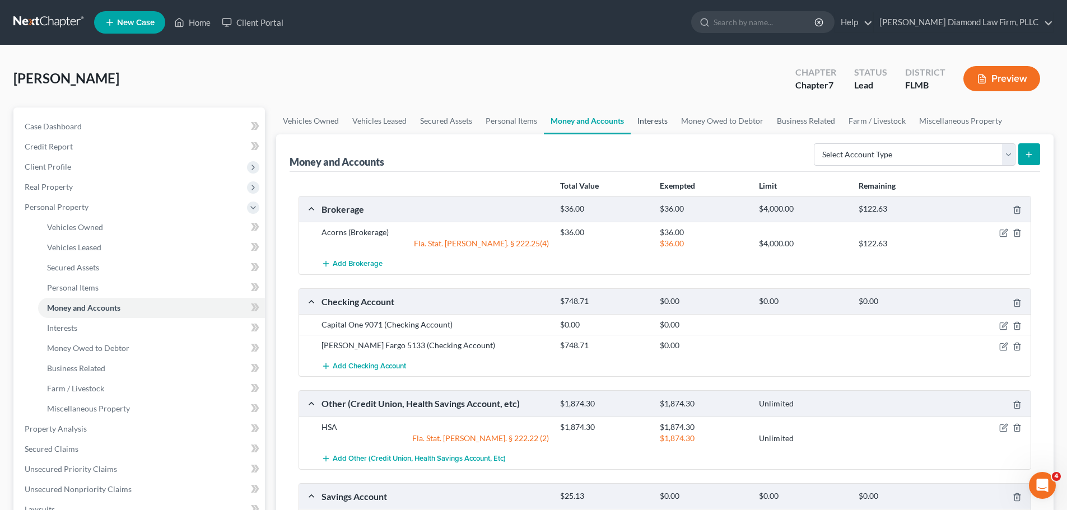
click at [658, 124] on link "Interests" at bounding box center [652, 120] width 44 height 27
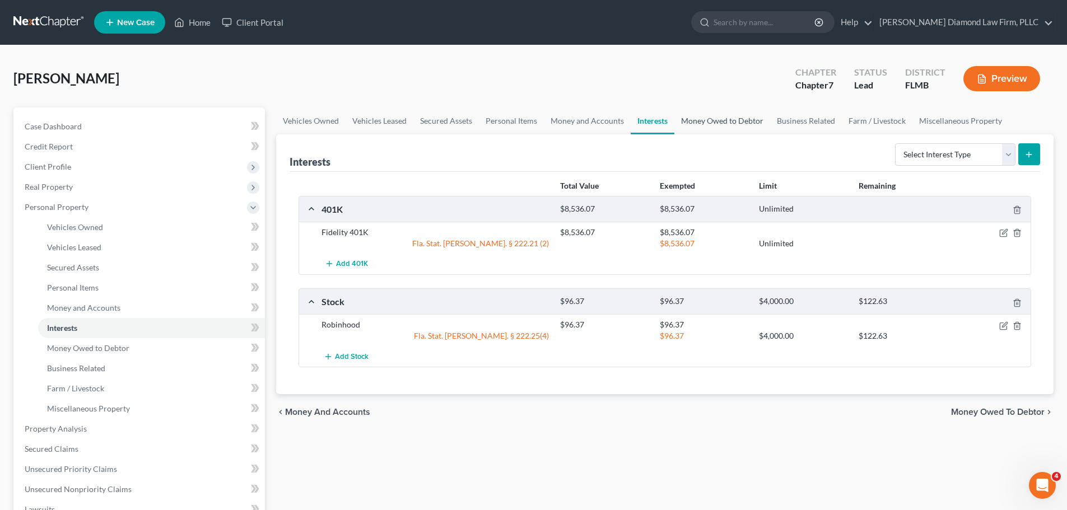
click at [711, 116] on link "Money Owed to Debtor" at bounding box center [722, 120] width 96 height 27
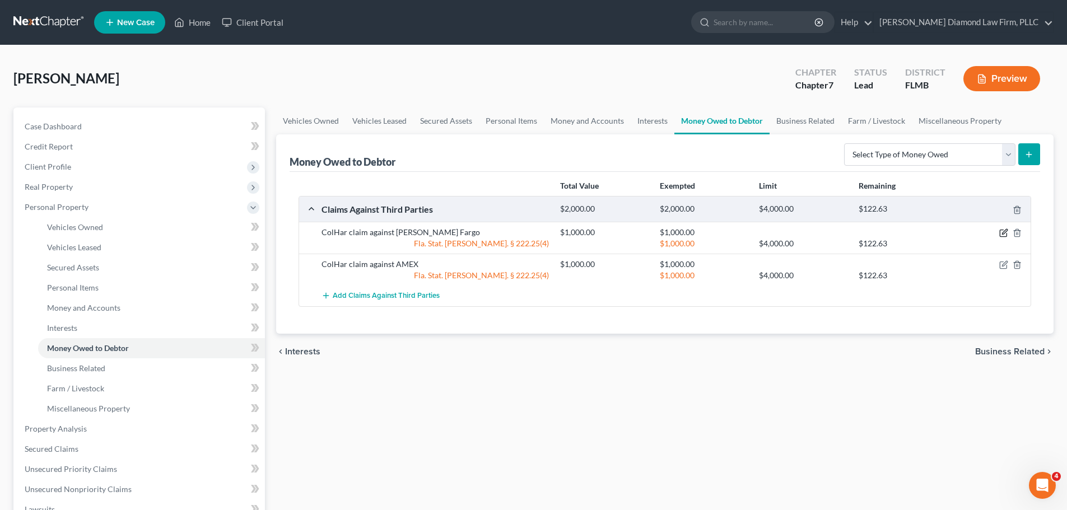
click at [1006, 232] on icon "button" at bounding box center [1004, 232] width 5 height 5
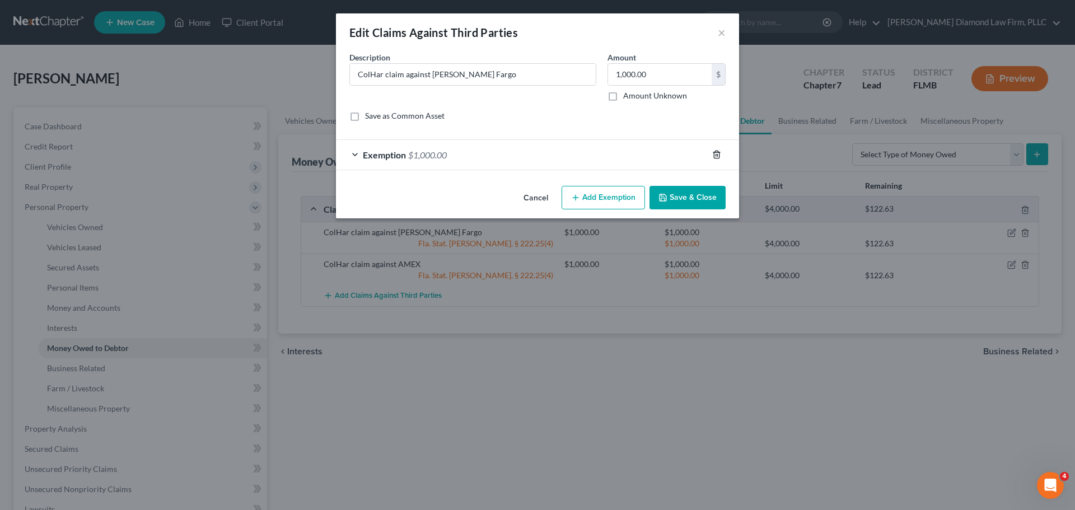
click at [714, 157] on icon "button" at bounding box center [716, 154] width 5 height 7
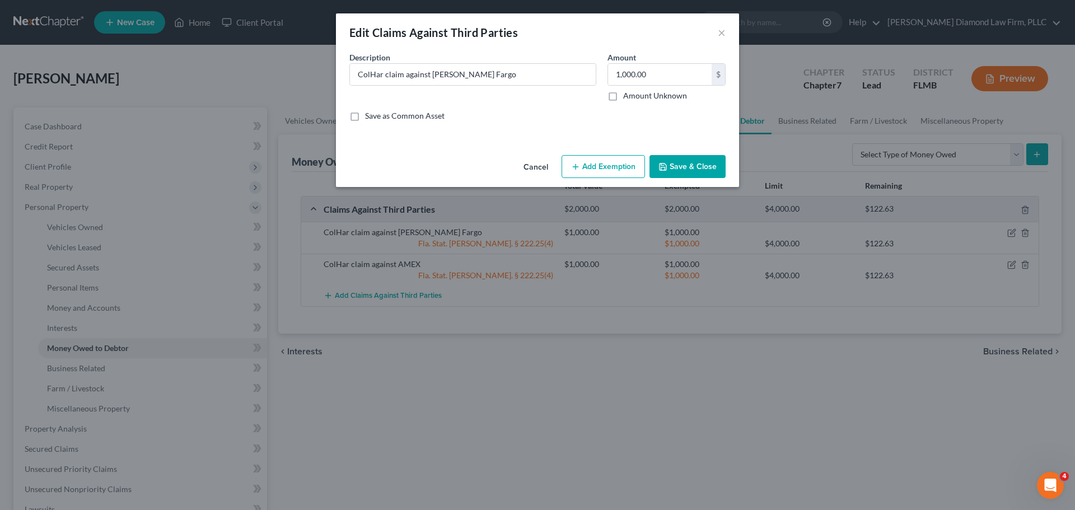
click at [688, 163] on button "Save & Close" at bounding box center [687, 167] width 76 height 24
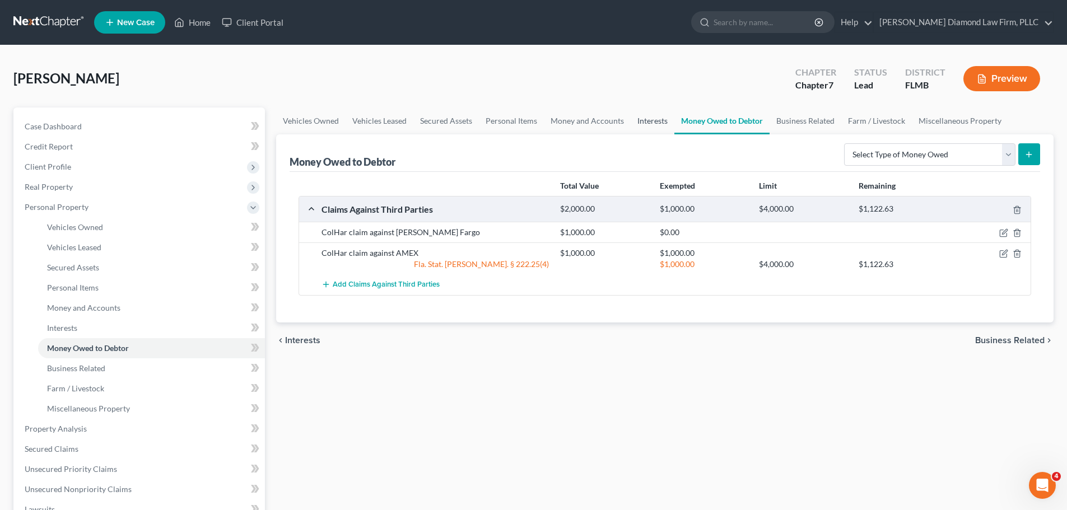
click at [633, 123] on link "Interests" at bounding box center [652, 120] width 44 height 27
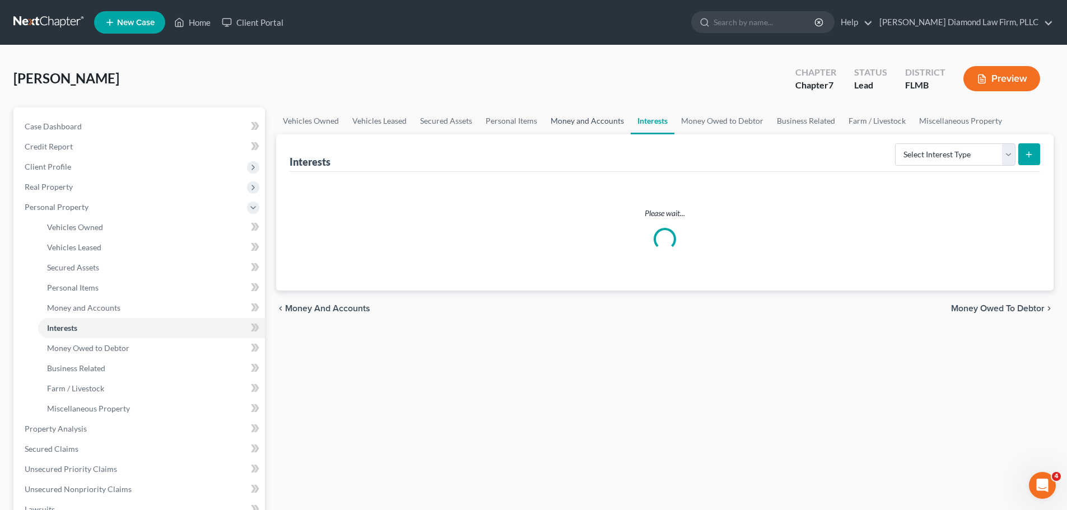
click at [572, 120] on link "Money and Accounts" at bounding box center [587, 120] width 87 height 27
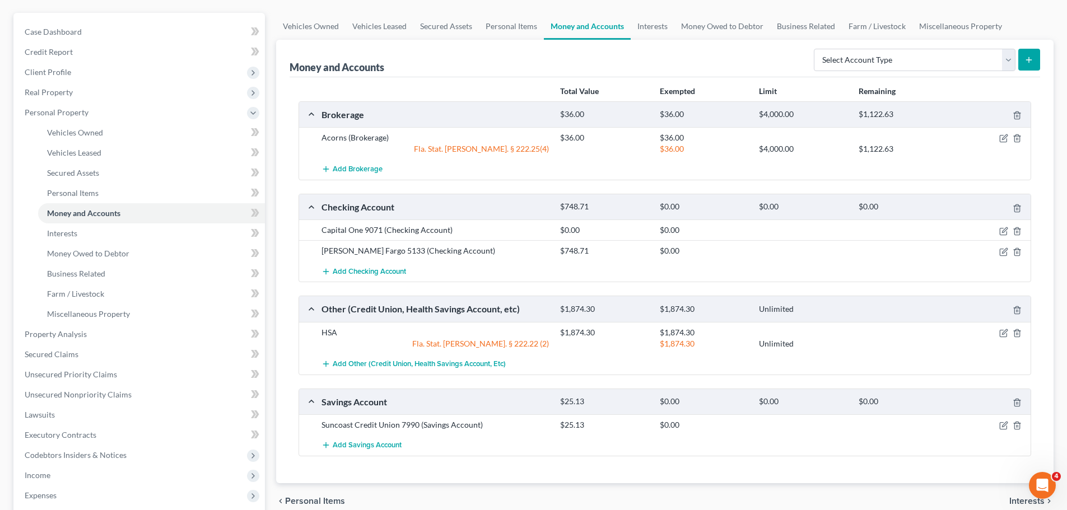
scroll to position [112, 0]
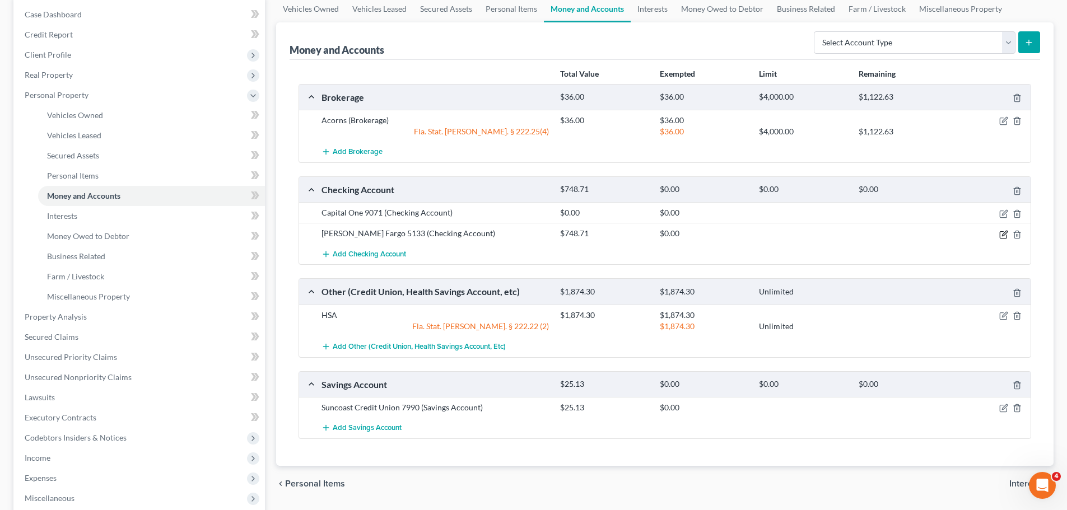
click at [1000, 234] on icon "button" at bounding box center [1003, 234] width 9 height 9
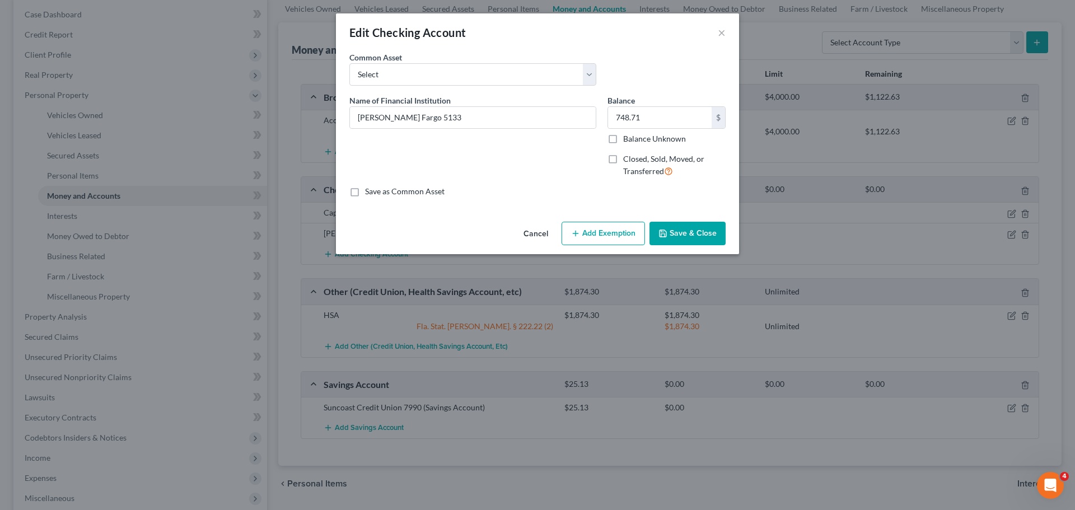
click at [607, 242] on button "Add Exemption" at bounding box center [603, 234] width 83 height 24
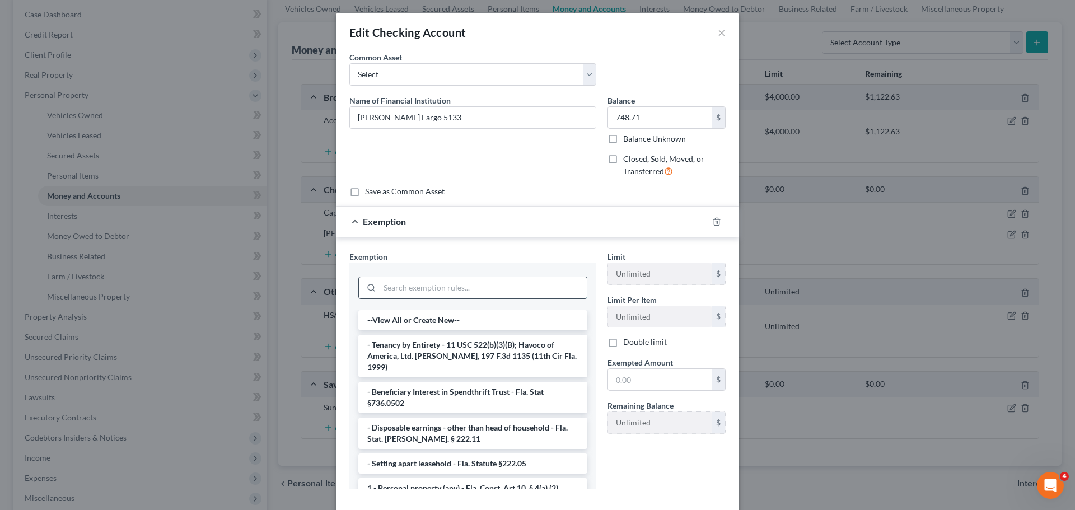
click at [437, 292] on input "search" at bounding box center [483, 287] width 207 height 21
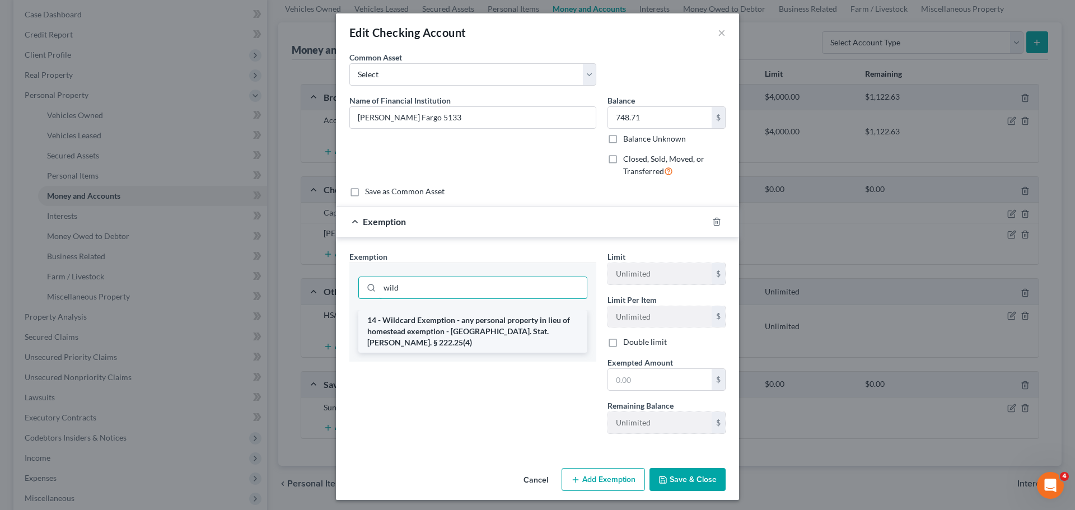
type input "wild"
click at [438, 329] on li "14 - Wildcard Exemption - any personal property in lieu of homestead exemption …" at bounding box center [472, 331] width 229 height 43
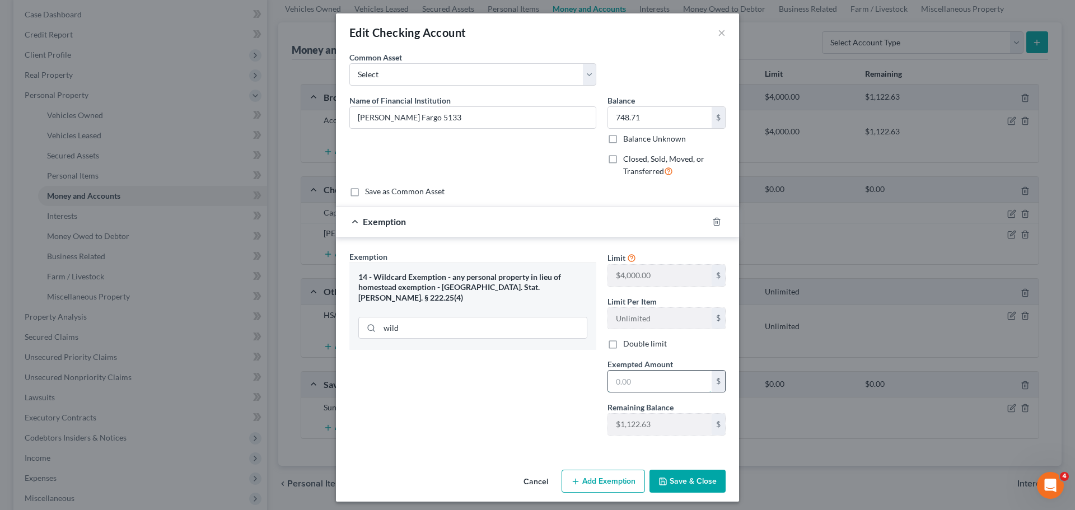
click at [660, 375] on input "text" at bounding box center [660, 381] width 104 height 21
type input "748.71"
click at [684, 479] on button "Save & Close" at bounding box center [687, 482] width 76 height 24
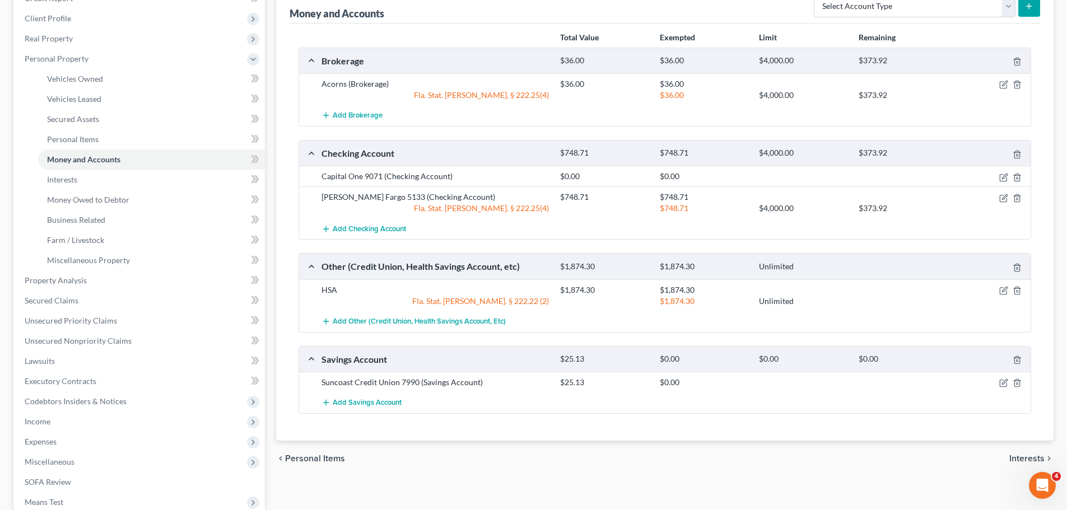
scroll to position [168, 0]
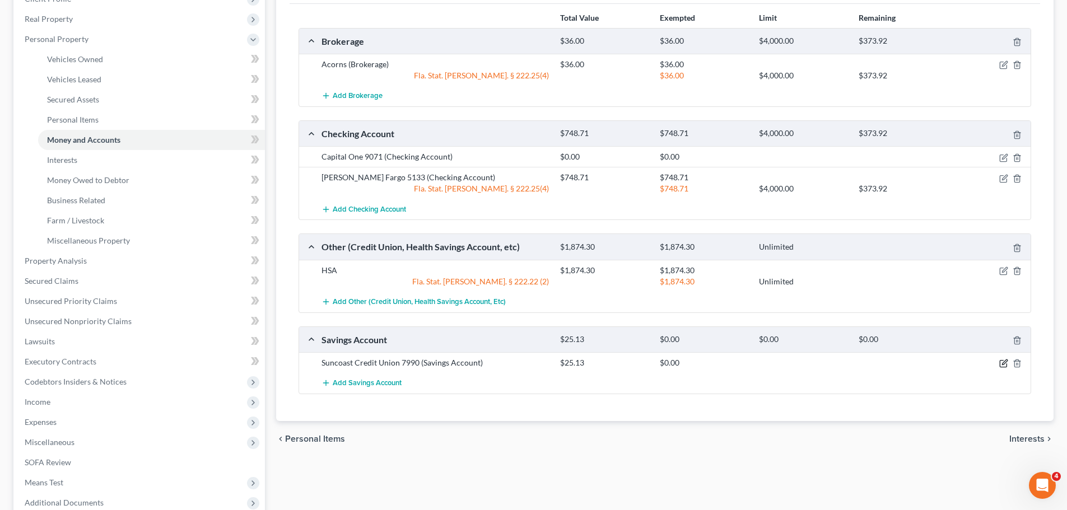
click at [1003, 364] on icon "button" at bounding box center [1004, 362] width 5 height 5
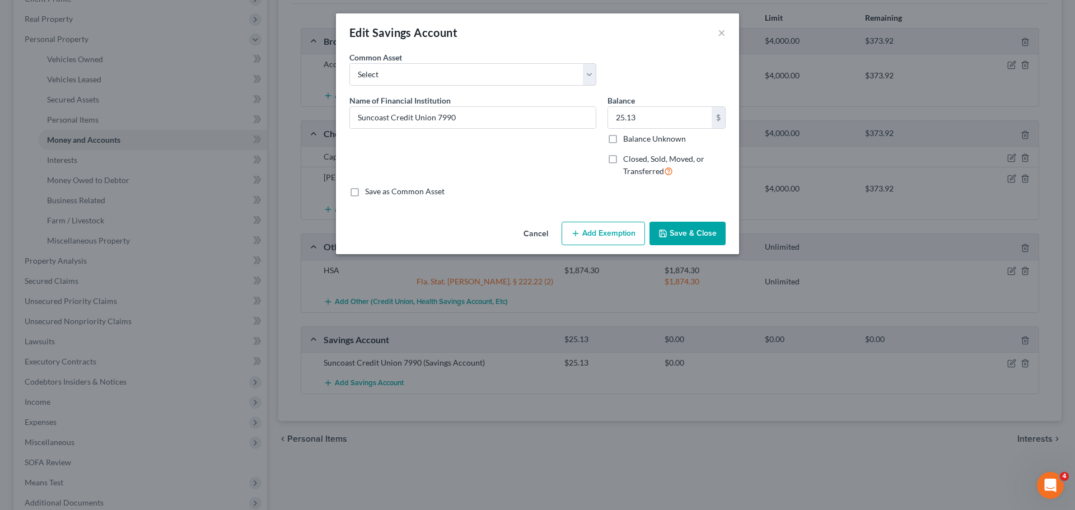
click at [592, 236] on button "Add Exemption" at bounding box center [603, 234] width 83 height 24
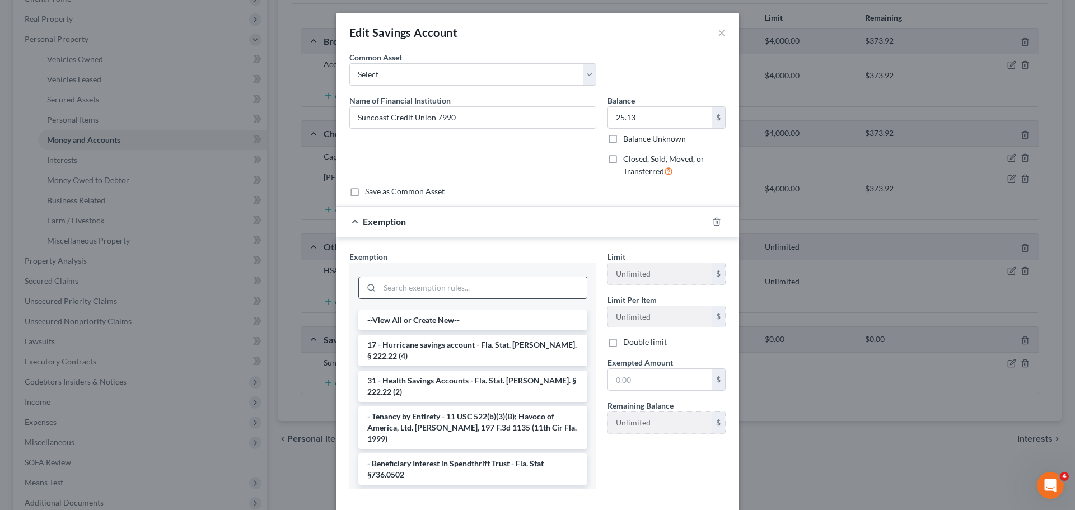
click at [455, 291] on input "search" at bounding box center [483, 287] width 207 height 21
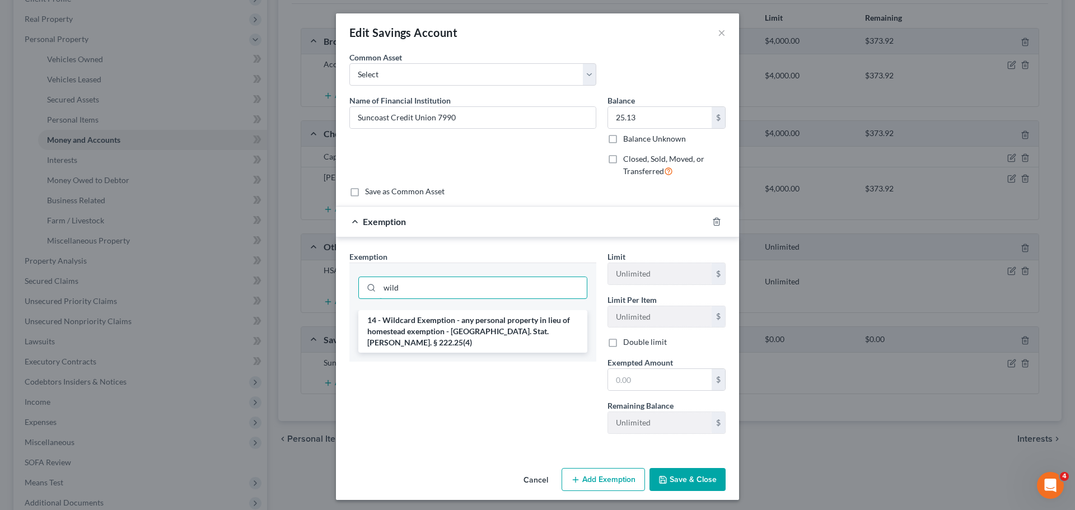
type input "wild"
click at [457, 332] on li "14 - Wildcard Exemption - any personal property in lieu of homestead exemption …" at bounding box center [472, 331] width 229 height 43
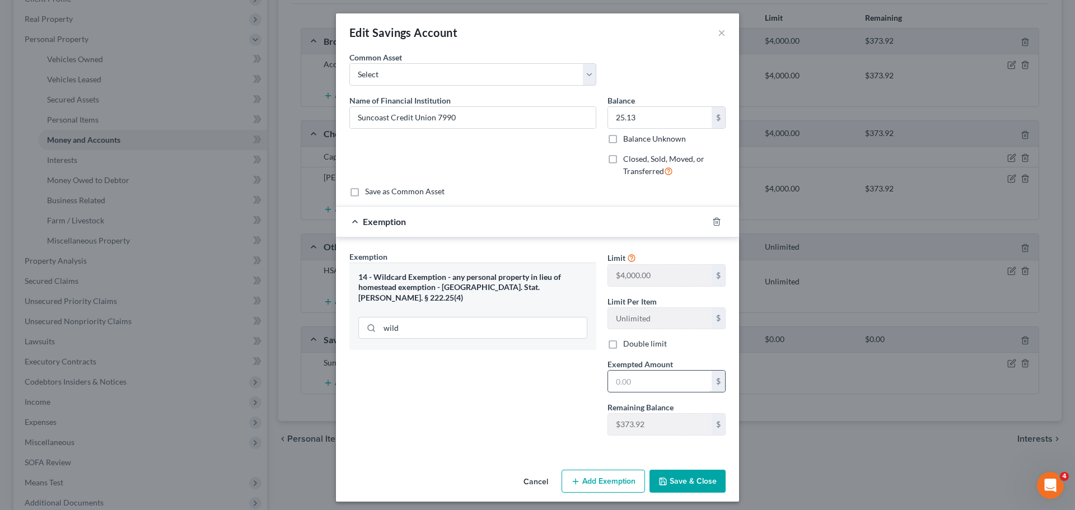
click at [625, 378] on input "text" at bounding box center [660, 381] width 104 height 21
type input "25.13"
click at [680, 485] on button "Save & Close" at bounding box center [687, 482] width 76 height 24
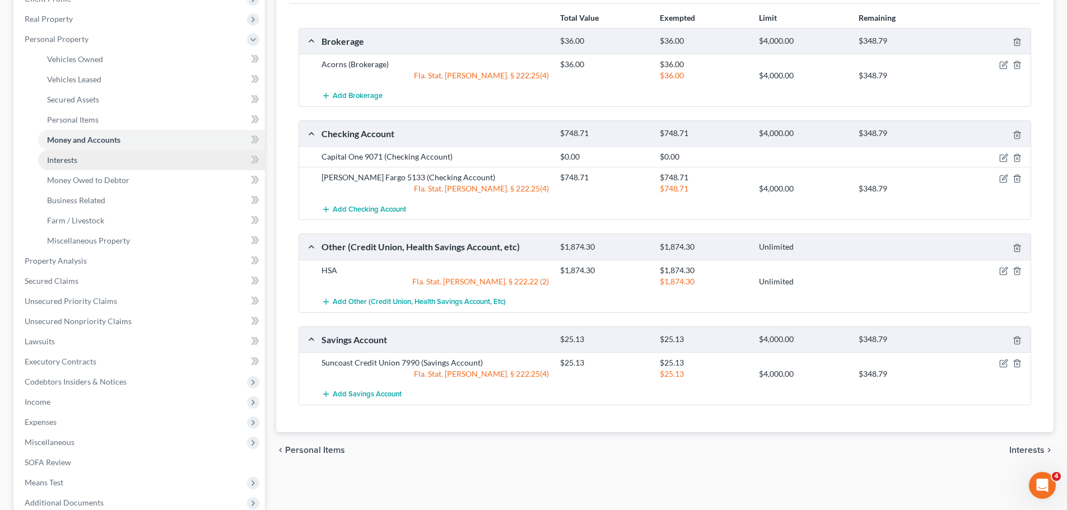
click at [99, 167] on link "Interests" at bounding box center [151, 160] width 227 height 20
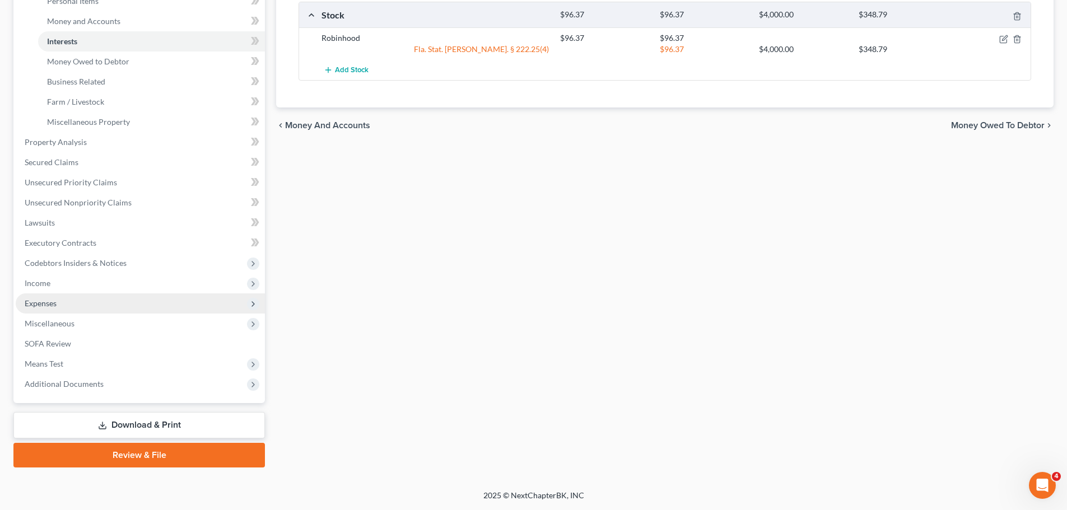
click at [85, 311] on span "Expenses" at bounding box center [140, 303] width 249 height 20
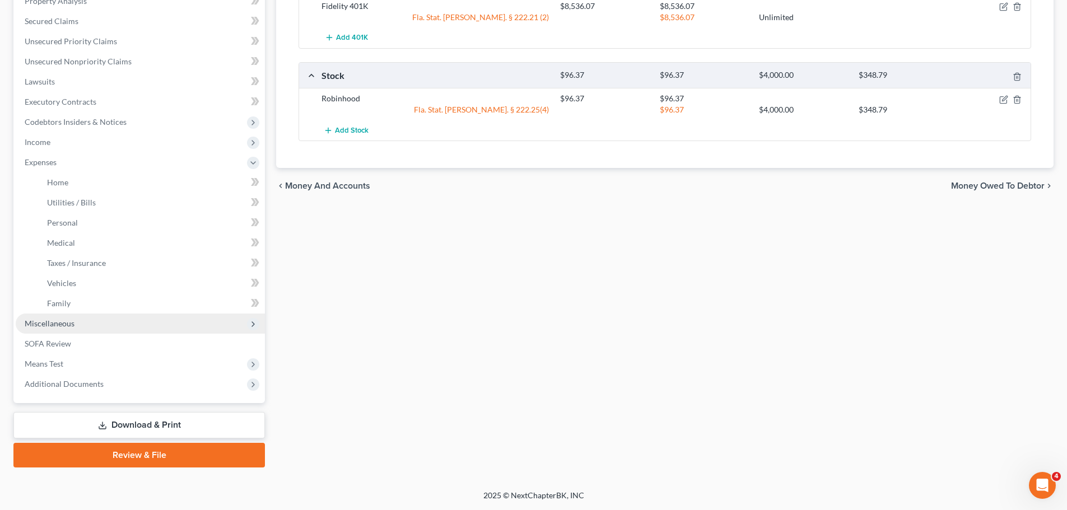
click at [74, 332] on span "Miscellaneous" at bounding box center [140, 324] width 249 height 20
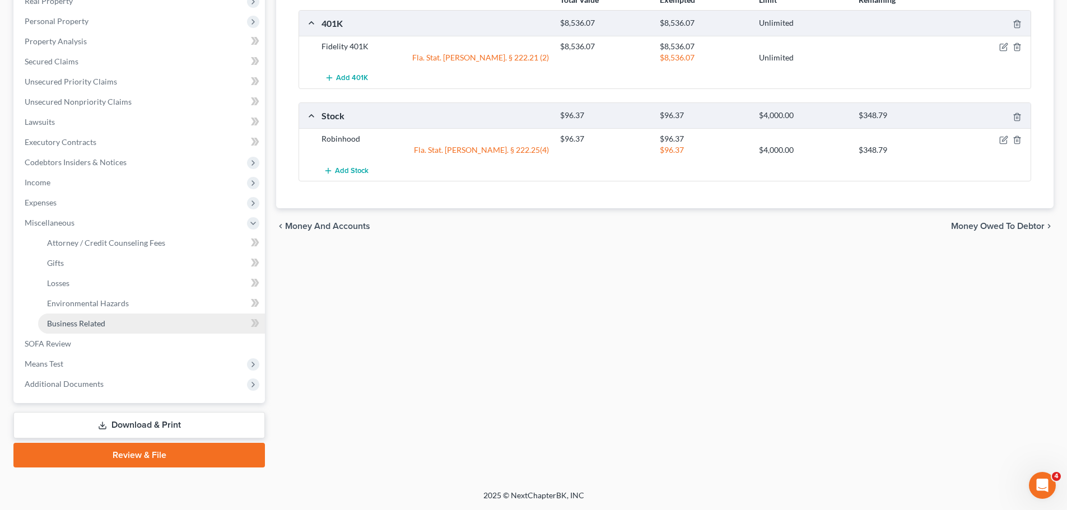
click at [87, 329] on link "Business Related" at bounding box center [151, 324] width 227 height 20
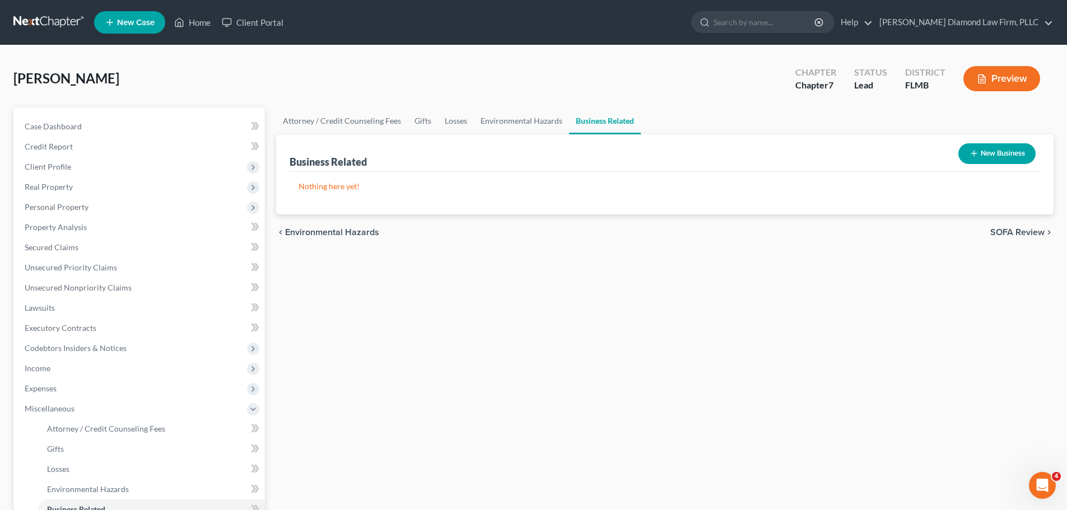
click at [997, 151] on button "New Business" at bounding box center [996, 153] width 77 height 21
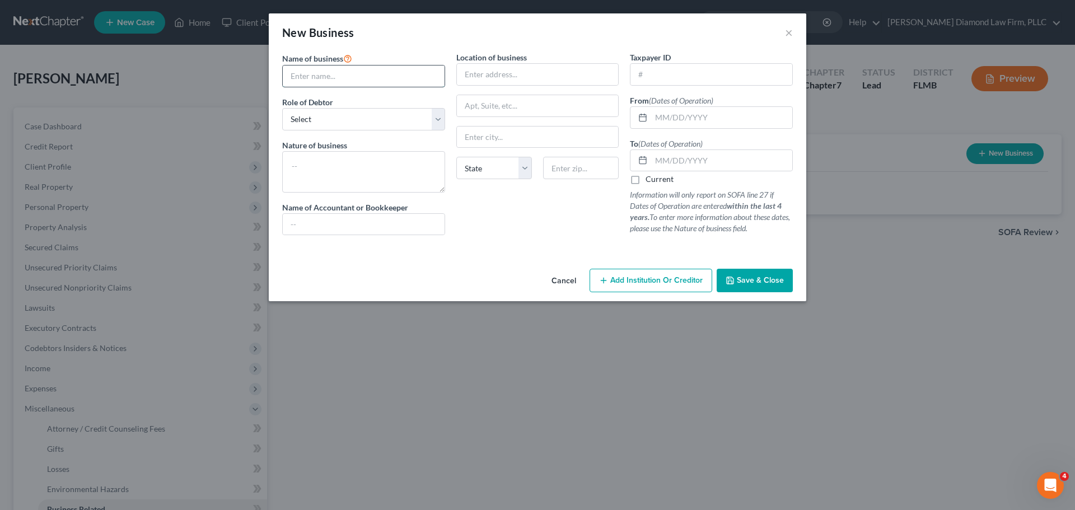
click at [346, 77] on input "text" at bounding box center [364, 76] width 162 height 21
click at [361, 79] on input "text" at bounding box center [364, 76] width 162 height 21
paste input "TIGHTLINE POLYGRAPH SERVICES LLC"
type input "TIGHTLINE POLYGRAPH SERVICES LLC"
click at [349, 118] on select "Select A member of a limited liability company (LLC) or limited liability partn…" at bounding box center [363, 119] width 163 height 22
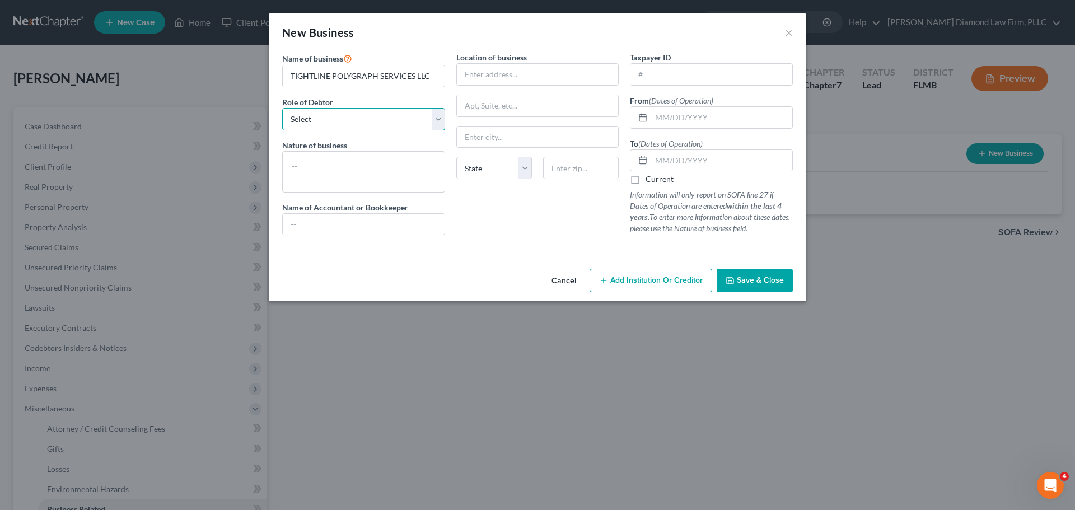
select select "officer"
click at [282, 108] on select "Select A member of a limited liability company (LLC) or limited liability partn…" at bounding box center [363, 119] width 163 height 22
click at [702, 123] on input "text" at bounding box center [721, 117] width 141 height 21
type input "05/09/2022"
click at [707, 154] on input "text" at bounding box center [721, 160] width 141 height 21
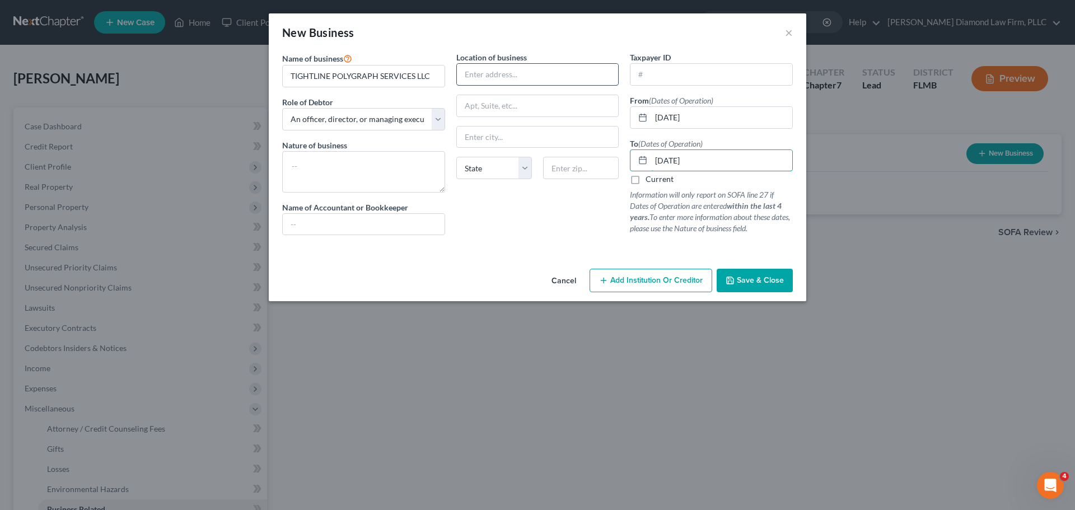
type input "[DATE]"
click at [498, 72] on input "text" at bounding box center [538, 74] width 162 height 21
type input "[STREET_ADDRESS]"
type input "Bradenton"
select select "9"
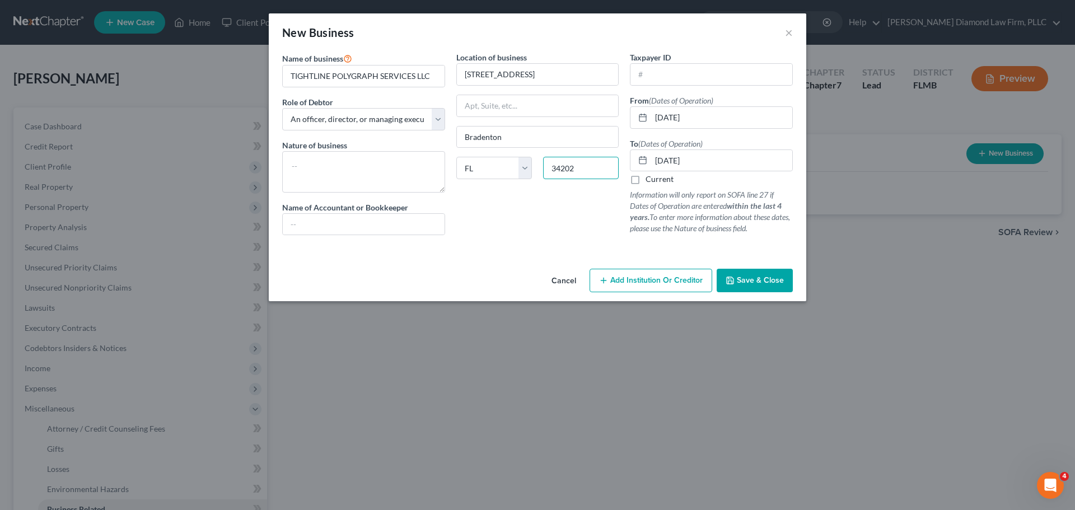
type input "34202"
click at [734, 282] on icon "button" at bounding box center [730, 280] width 9 height 9
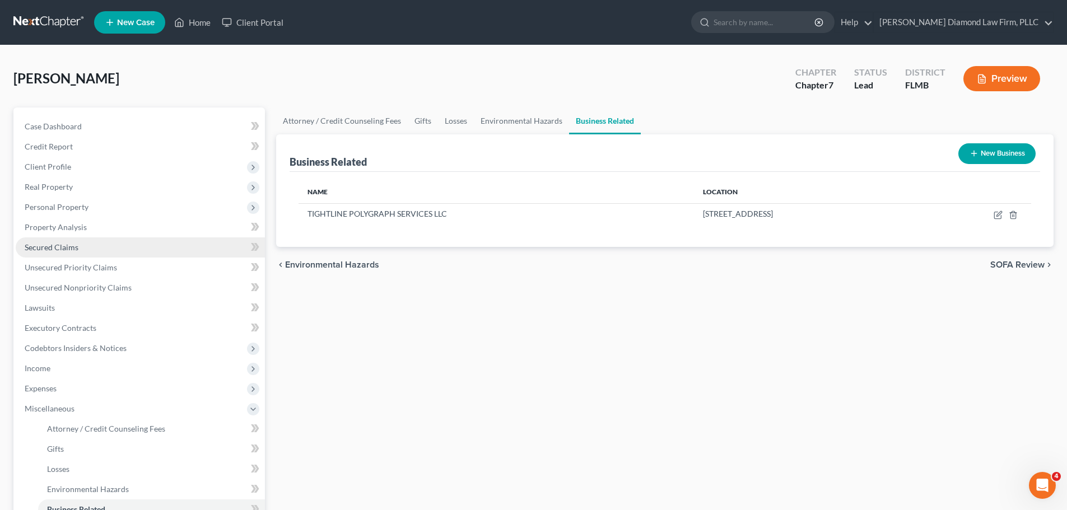
click at [86, 249] on link "Secured Claims" at bounding box center [140, 247] width 249 height 20
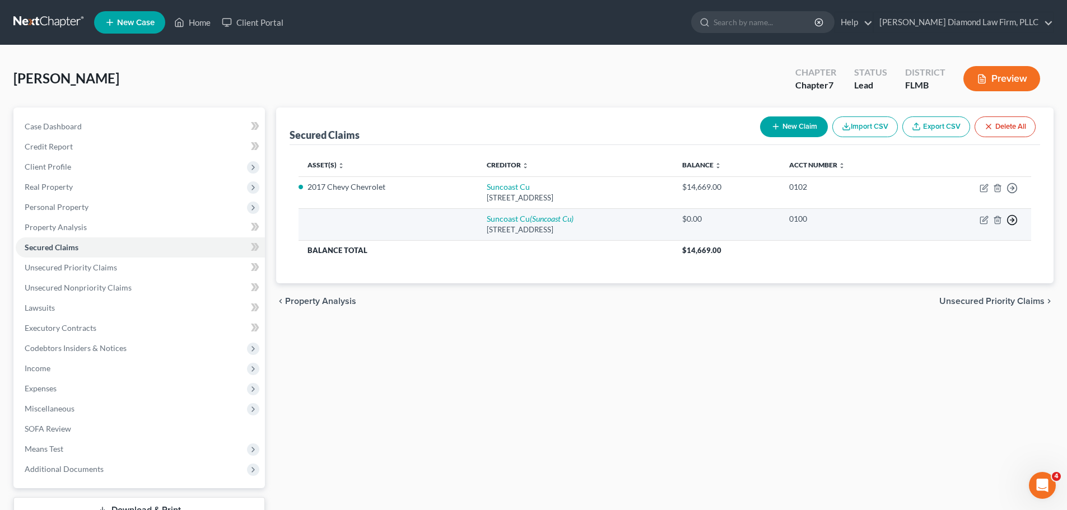
click at [1014, 221] on icon "button" at bounding box center [1011, 219] width 11 height 11
click at [962, 246] on link "Move to F" at bounding box center [961, 246] width 94 height 19
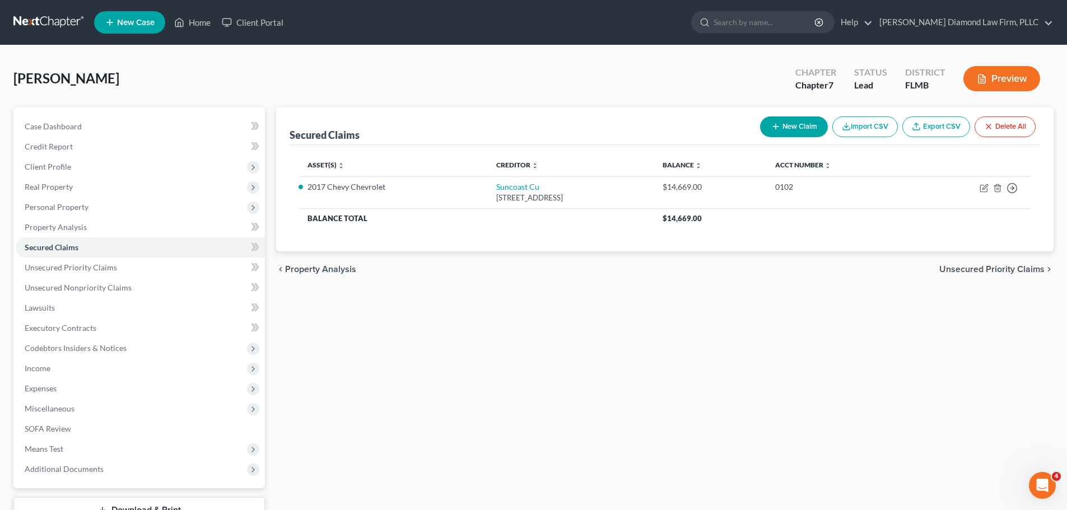
click at [40, 24] on link at bounding box center [49, 22] width 72 height 20
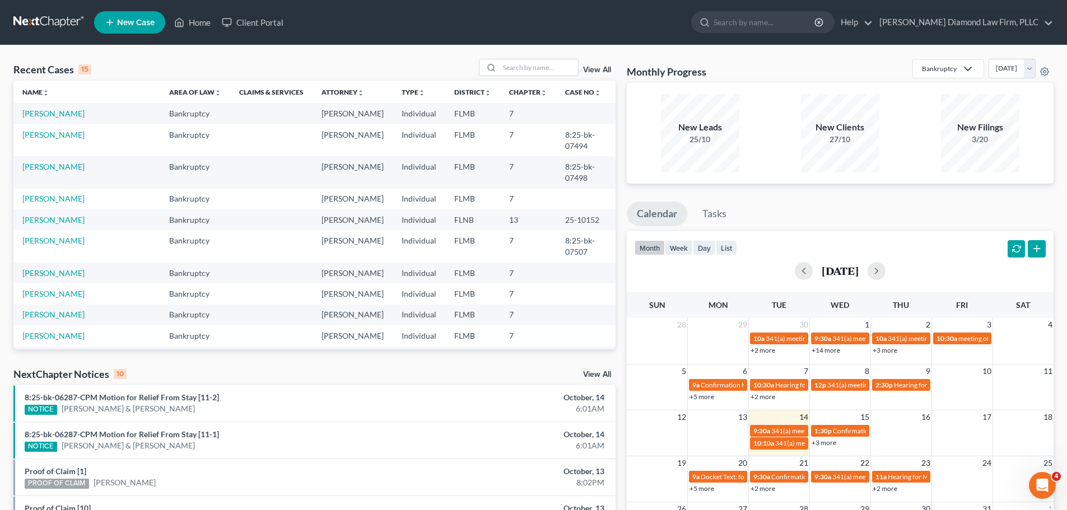
scroll to position [56, 0]
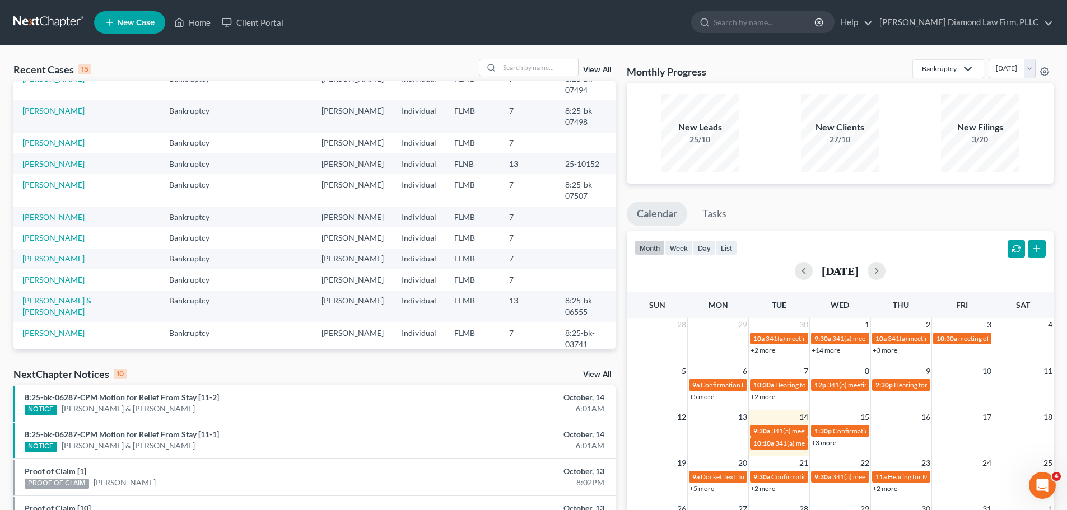
click at [63, 212] on link "[PERSON_NAME]" at bounding box center [53, 217] width 62 height 10
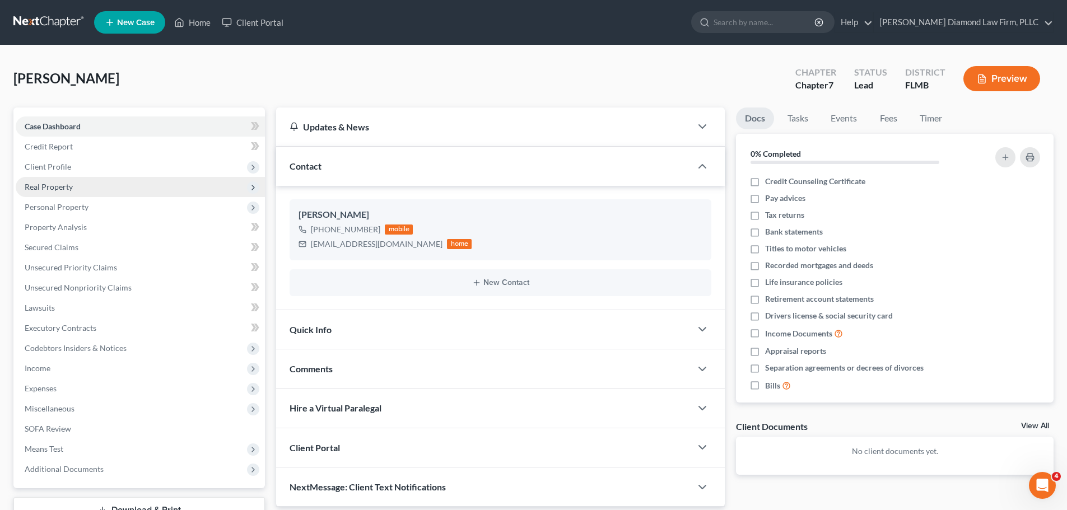
scroll to position [56, 0]
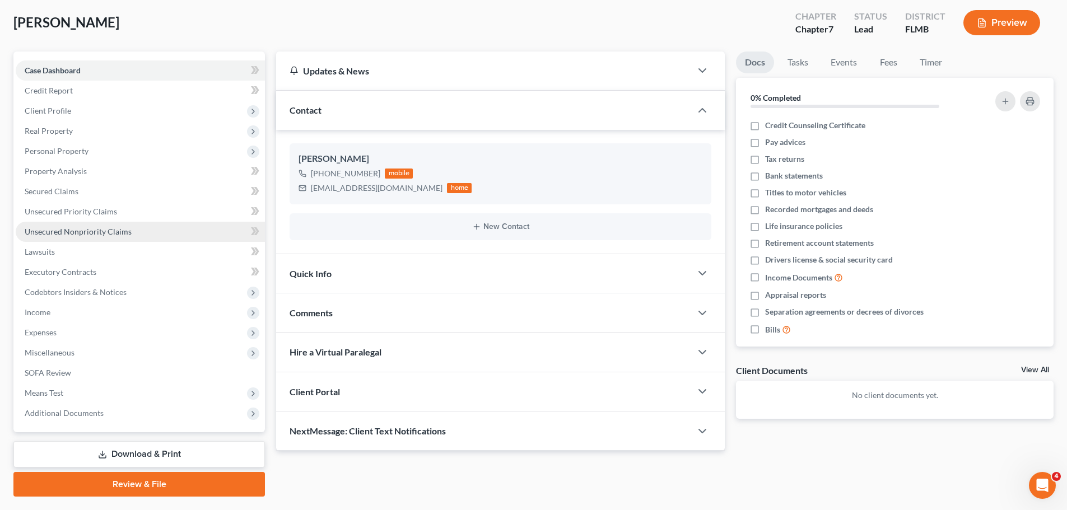
click at [81, 231] on span "Unsecured Nonpriority Claims" at bounding box center [78, 232] width 107 height 10
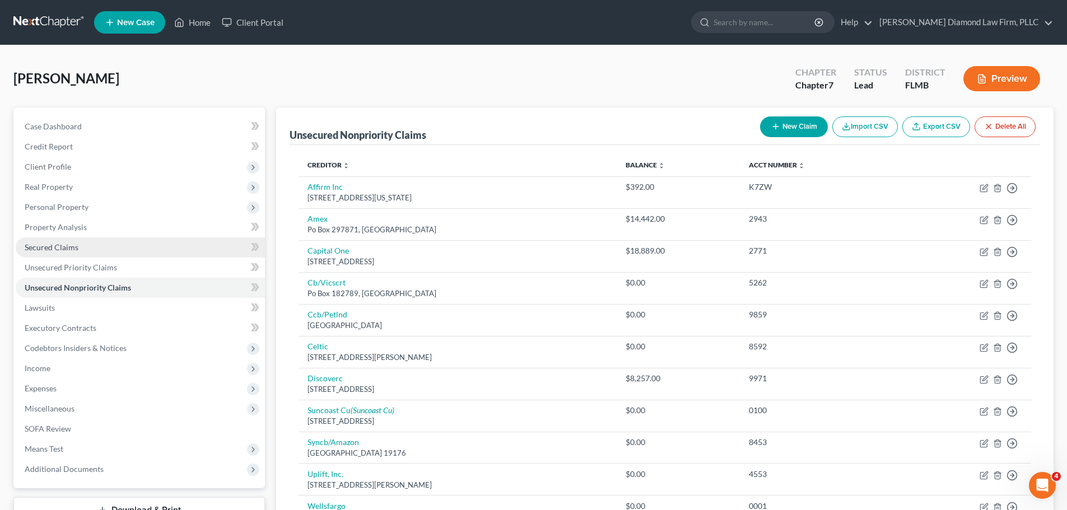
click at [99, 247] on link "Secured Claims" at bounding box center [140, 247] width 249 height 20
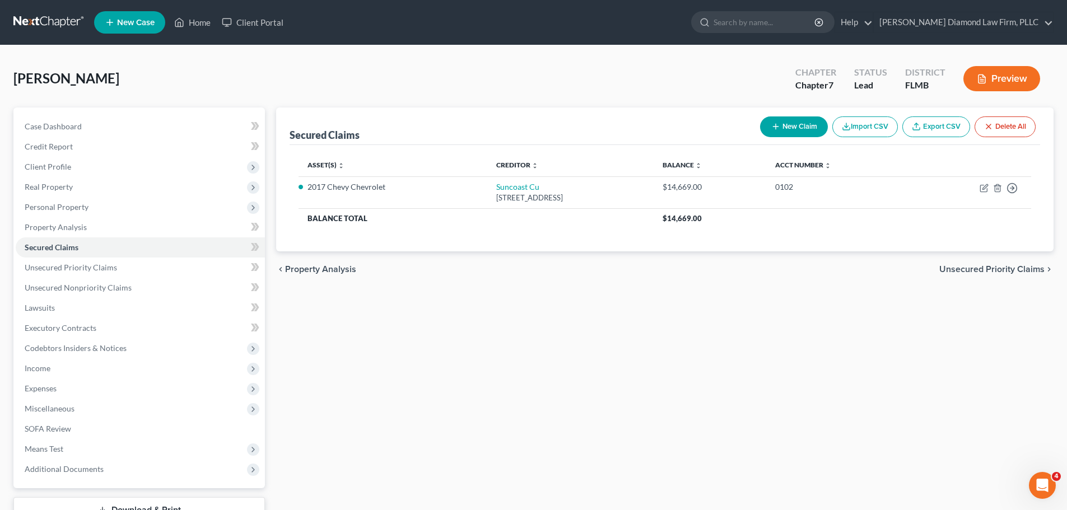
click at [792, 268] on div "chevron_left Property Analysis Unsecured Priority Claims chevron_right" at bounding box center [664, 269] width 777 height 36
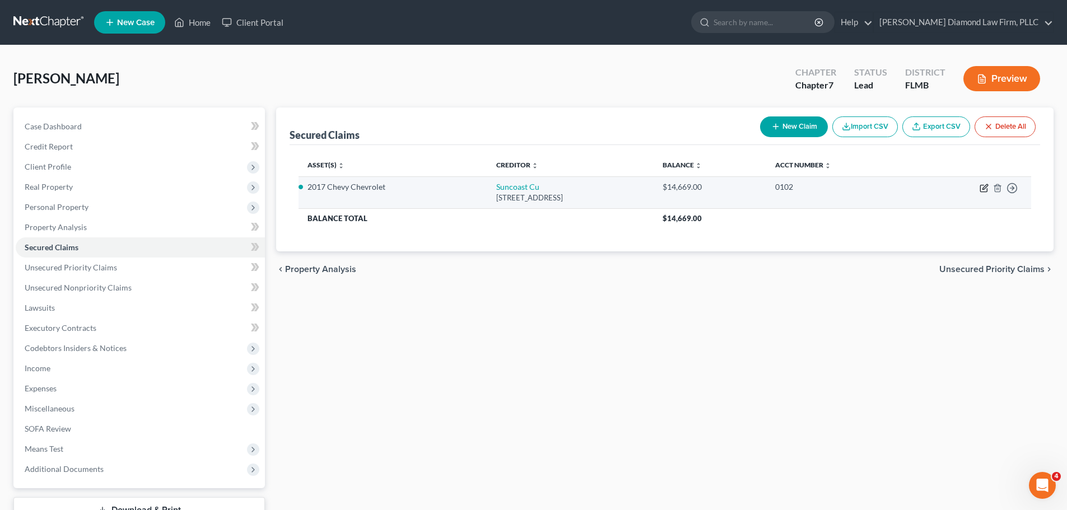
click at [986, 188] on icon "button" at bounding box center [983, 188] width 9 height 9
select select "9"
select select "8"
select select "2"
select select "0"
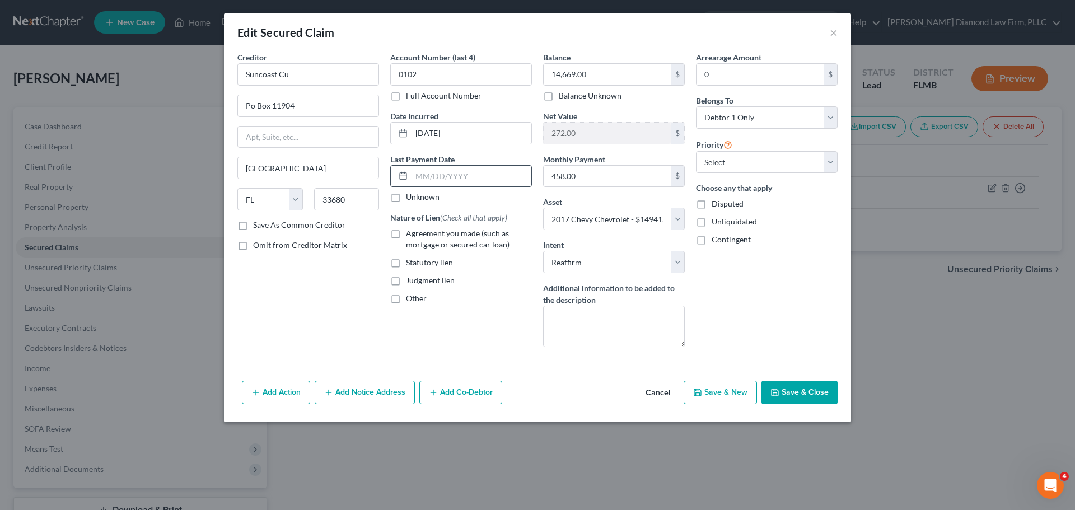
click at [450, 172] on input "text" at bounding box center [472, 176] width 120 height 21
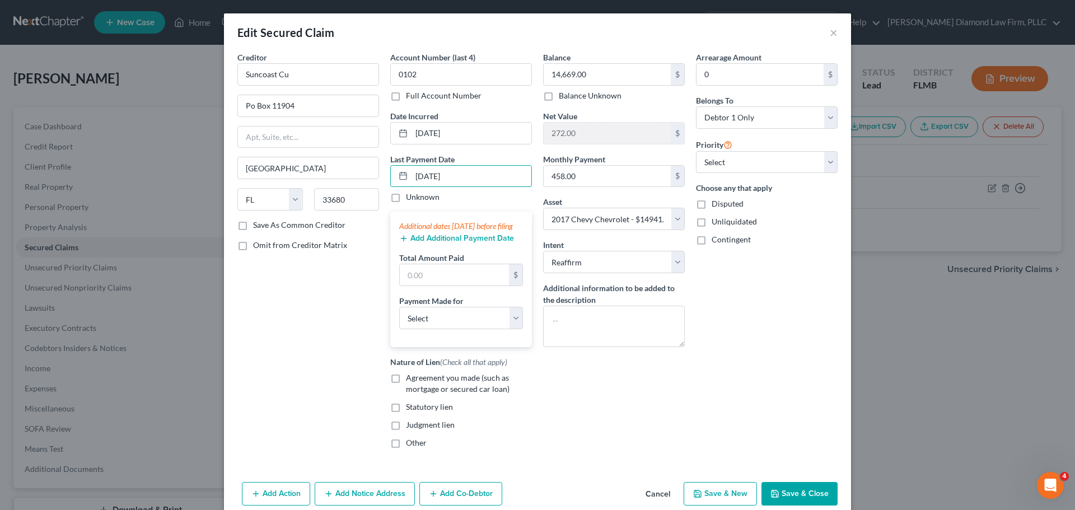
type input "[DATE]"
click at [445, 264] on label "Total Amount Paid" at bounding box center [431, 258] width 65 height 12
click at [445, 279] on input "text" at bounding box center [454, 274] width 109 height 21
type input "460"
click at [411, 329] on select "Select Car Credit Card Loan Repayment Mortgage Other Suppliers Or Vendors" at bounding box center [461, 318] width 124 height 22
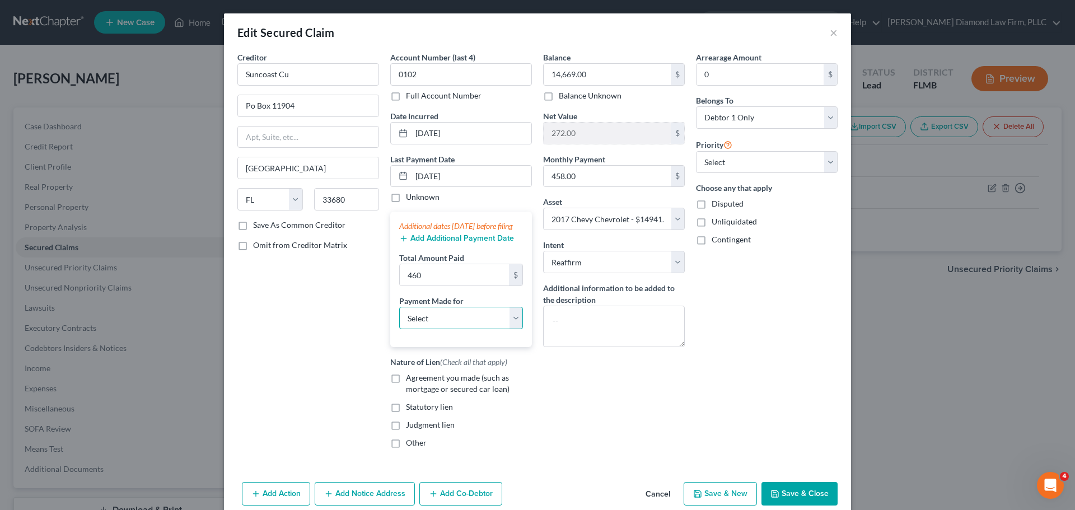
select select "0"
click at [399, 318] on select "Select Car Credit Card Loan Repayment Mortgage Other Suppliers Or Vendors" at bounding box center [461, 318] width 124 height 22
click at [425, 389] on span "Agreement you made (such as mortgage or secured car loan)" at bounding box center [458, 383] width 104 height 21
click at [418, 380] on input "Agreement you made (such as mortgage or secured car loan)" at bounding box center [413, 375] width 7 height 7
checkbox input "true"
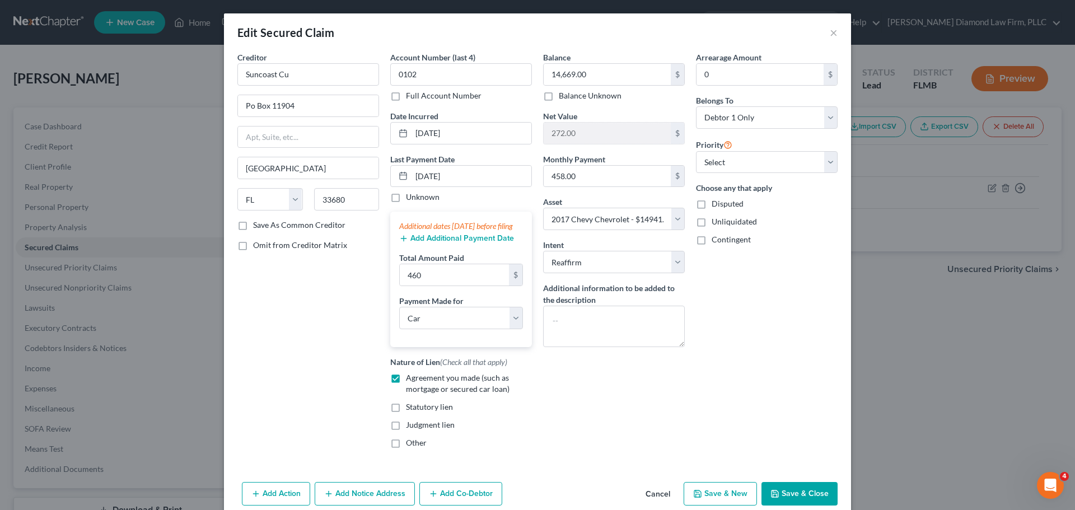
click at [438, 255] on div "Additional dates [DATE] before filing Add Additional Payment Date Total Amount …" at bounding box center [461, 279] width 142 height 135
click at [438, 243] on button "Add Additional Payment Date" at bounding box center [456, 238] width 115 height 9
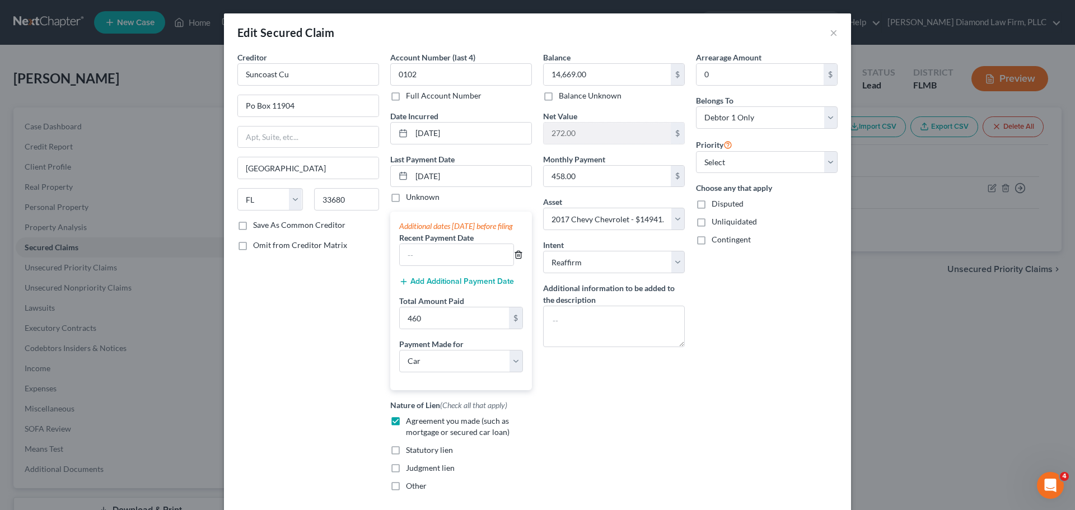
click at [515, 259] on icon "button" at bounding box center [518, 254] width 9 height 9
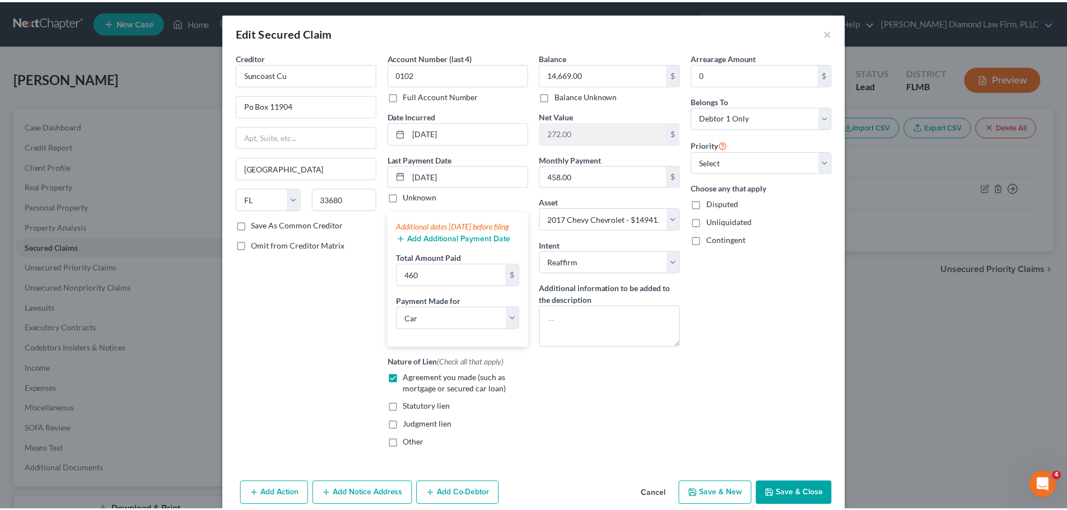
scroll to position [38, 0]
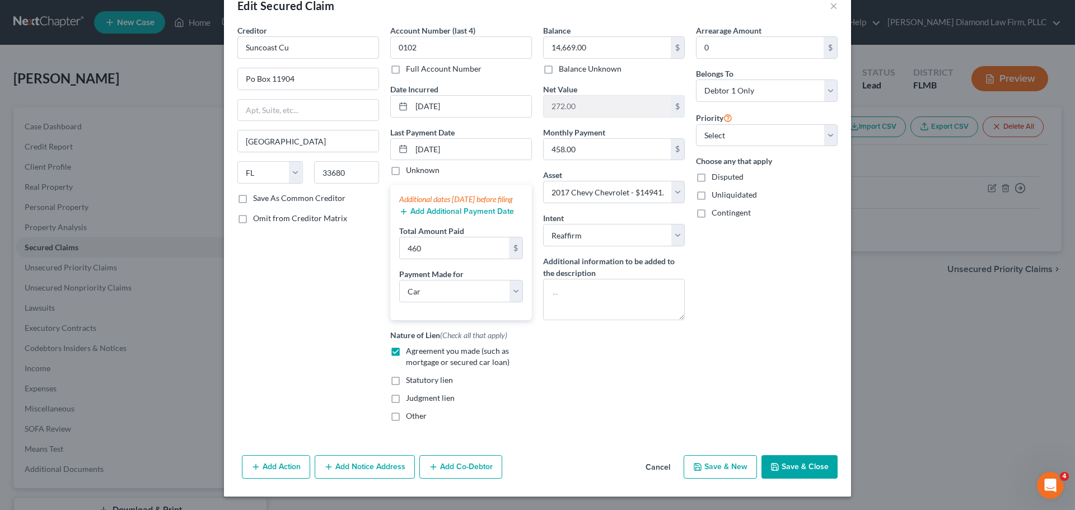
click at [814, 469] on button "Save & Close" at bounding box center [799, 467] width 76 height 24
select select
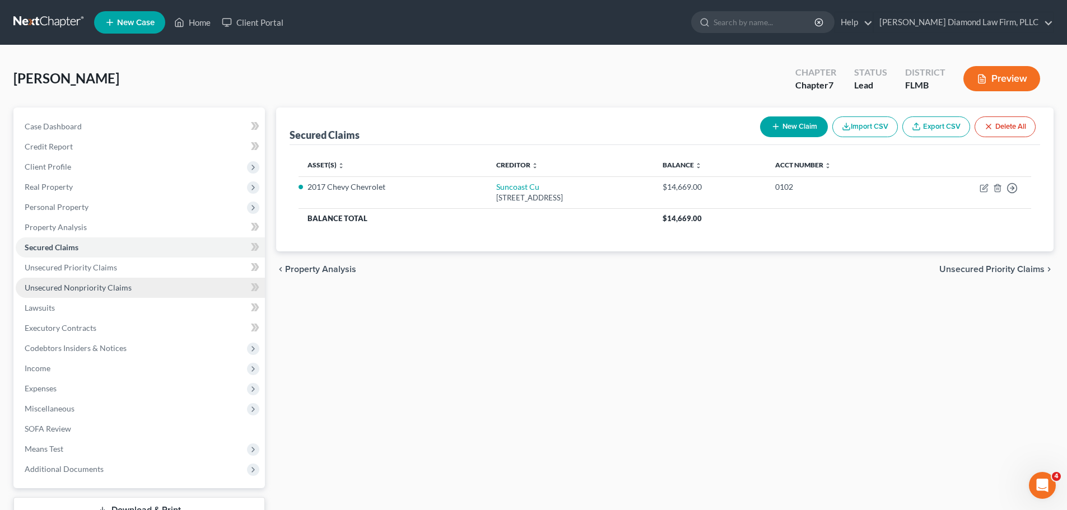
click at [129, 290] on link "Unsecured Nonpriority Claims" at bounding box center [140, 288] width 249 height 20
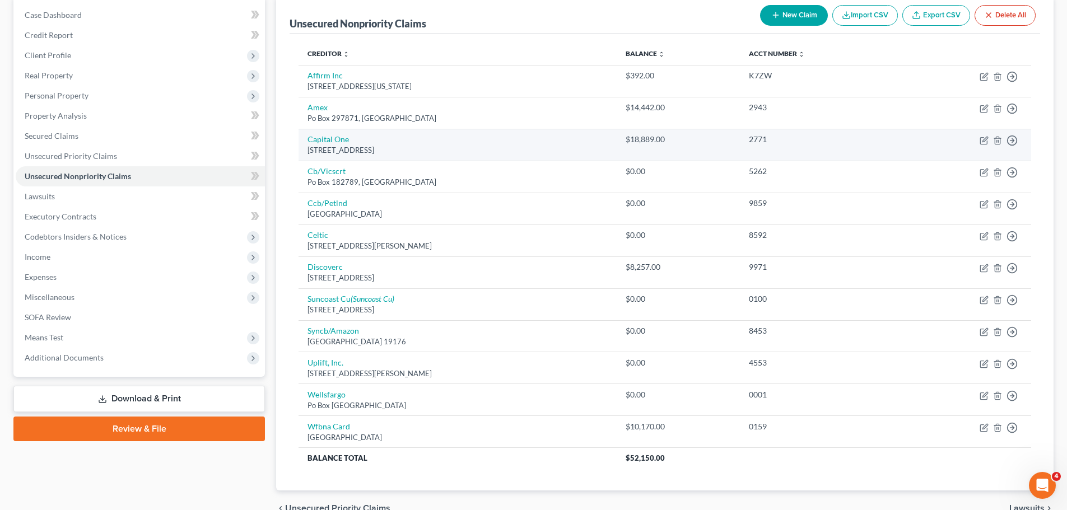
scroll to position [112, 0]
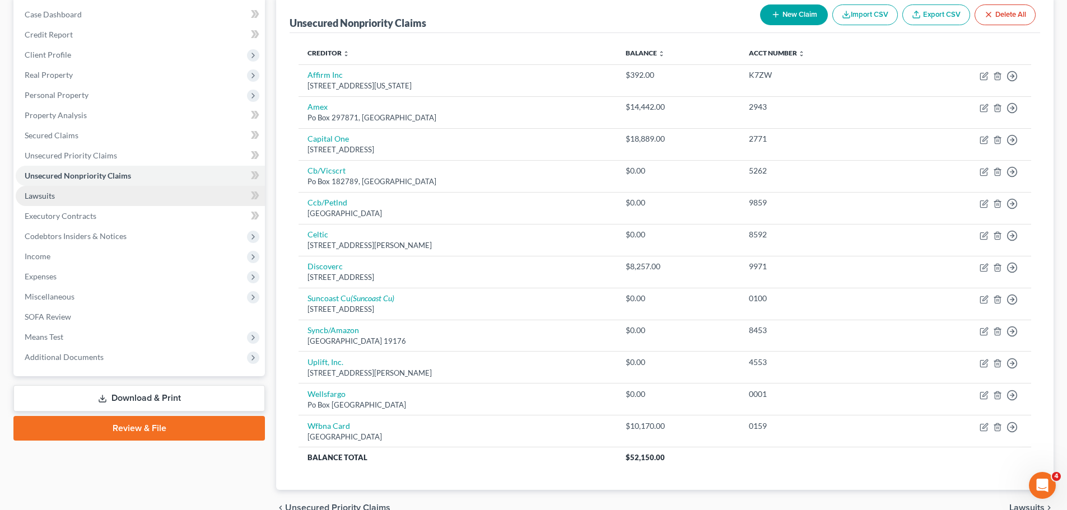
click at [59, 198] on link "Lawsuits" at bounding box center [140, 196] width 249 height 20
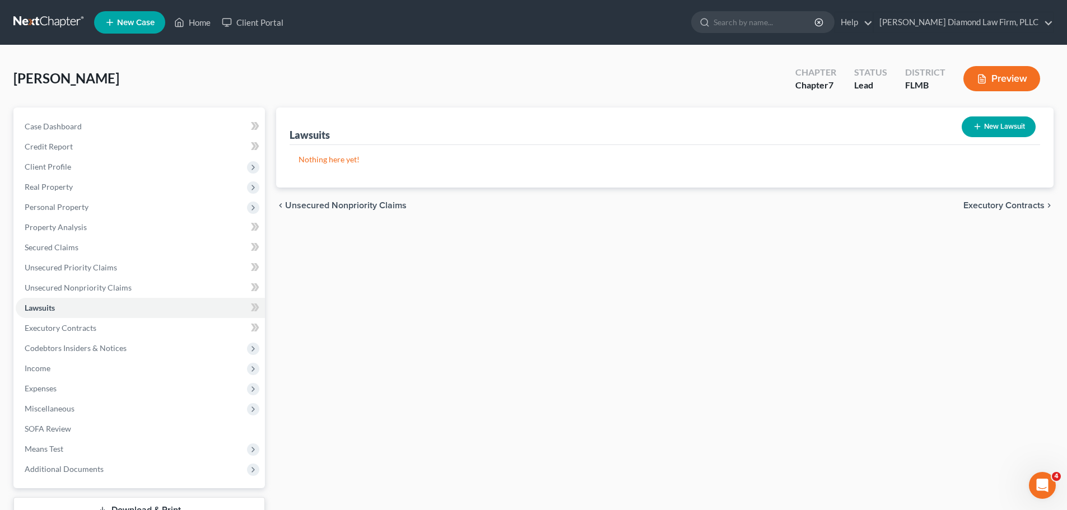
click at [979, 130] on button "New Lawsuit" at bounding box center [998, 126] width 74 height 21
select select "0"
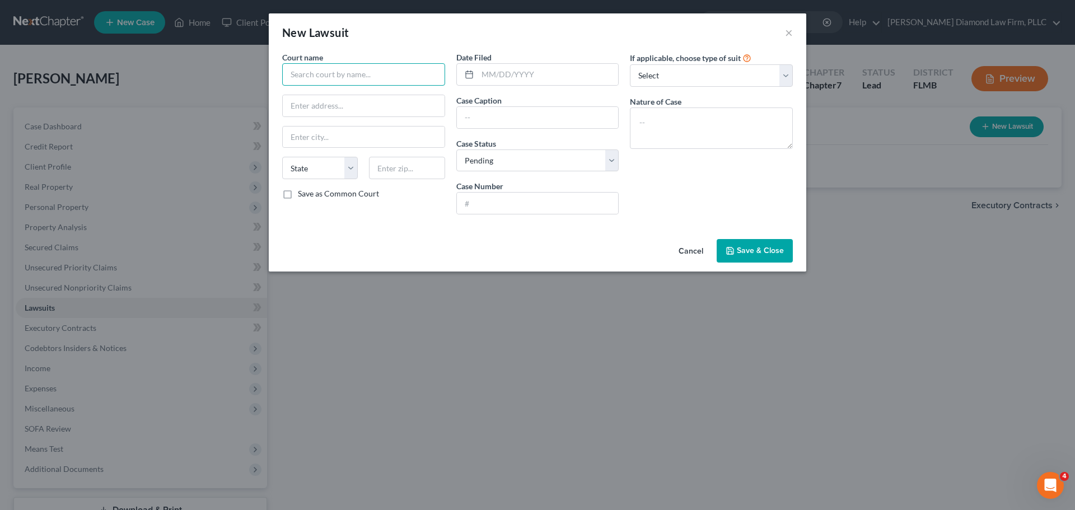
click at [339, 78] on input "text" at bounding box center [363, 74] width 163 height 22
click at [343, 90] on div "Manatee County Court" at bounding box center [349, 93] width 116 height 11
type input "Manatee County Court"
type input "[STREET_ADDRESS]"
type input "Bradenton"
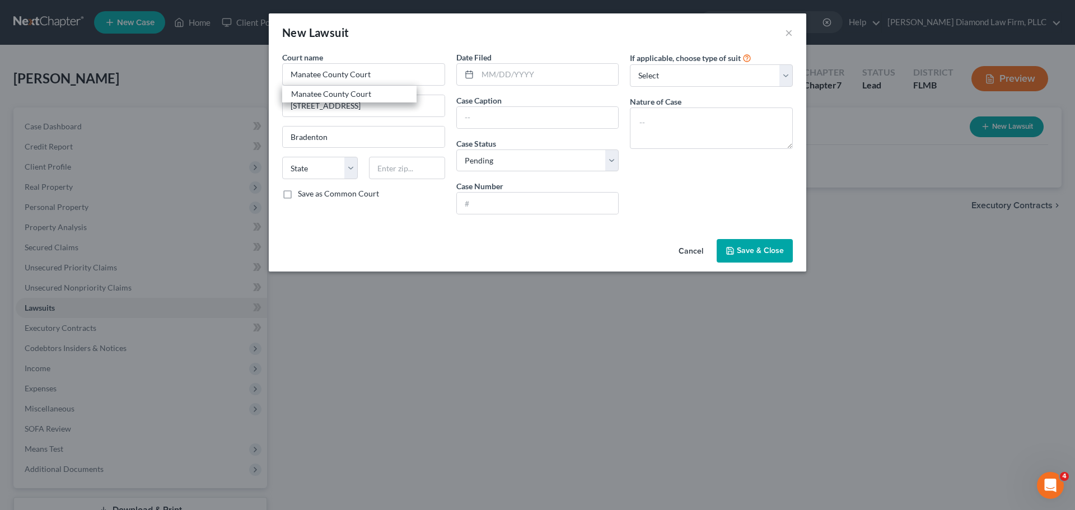
select select "9"
type input "34205"
click at [523, 79] on input "text" at bounding box center [548, 74] width 141 height 21
type input "[DATE]"
click at [760, 254] on span "Save & Close" at bounding box center [760, 251] width 47 height 10
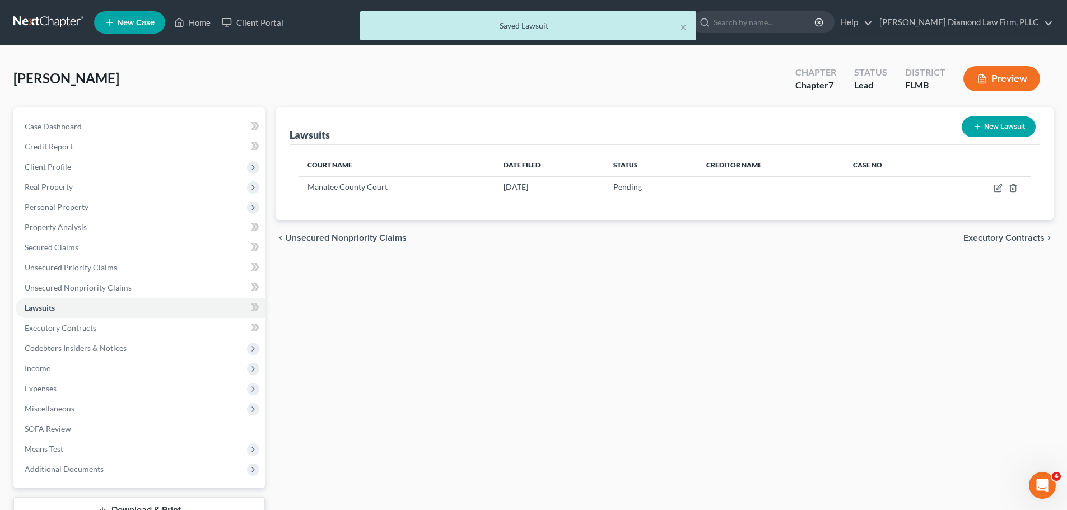
click at [999, 119] on button "New Lawsuit" at bounding box center [998, 126] width 74 height 21
select select "0"
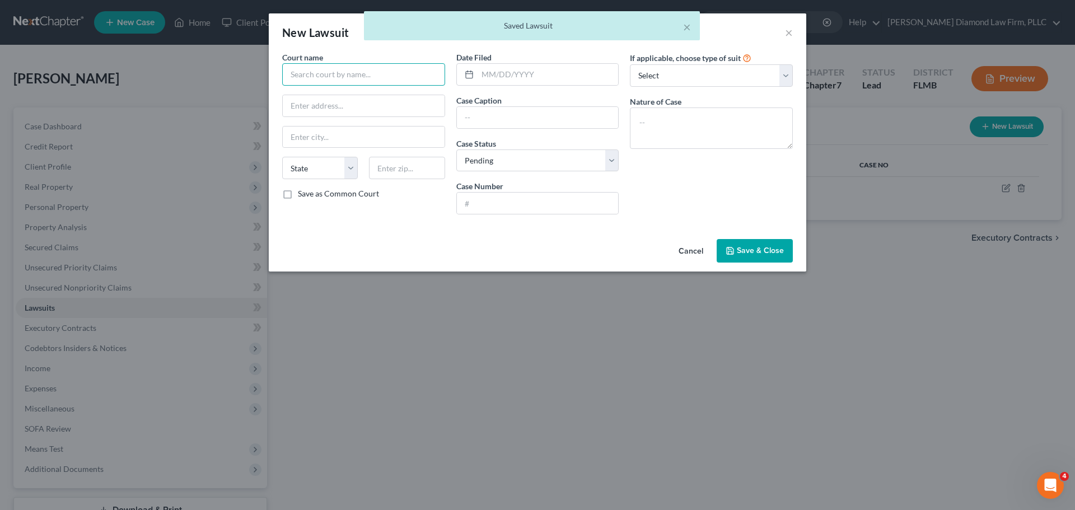
click at [370, 79] on input "text" at bounding box center [363, 74] width 163 height 22
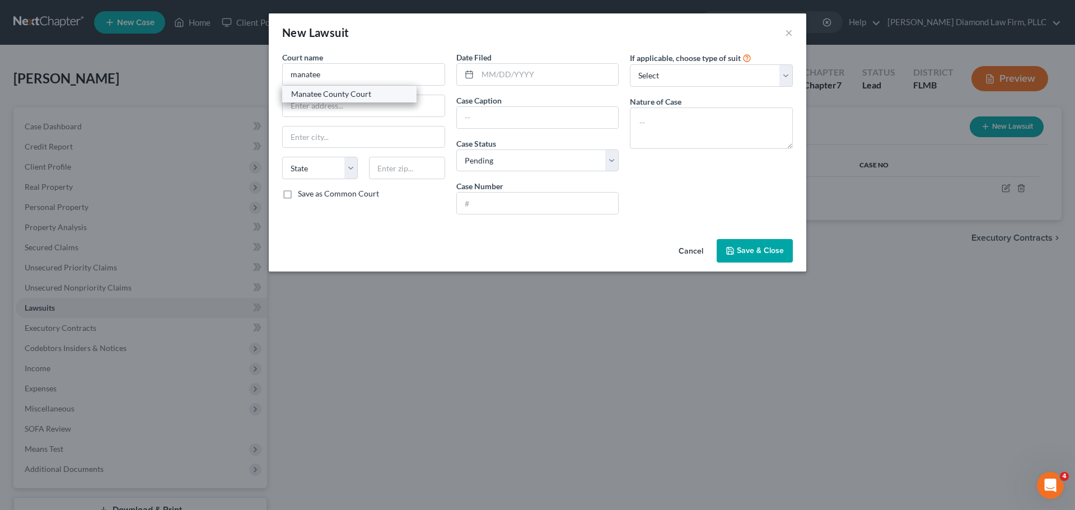
click at [349, 95] on div "Manatee County Court" at bounding box center [349, 93] width 116 height 11
type input "Manatee County Court"
type input "[STREET_ADDRESS]"
type input "Bradenton"
select select "9"
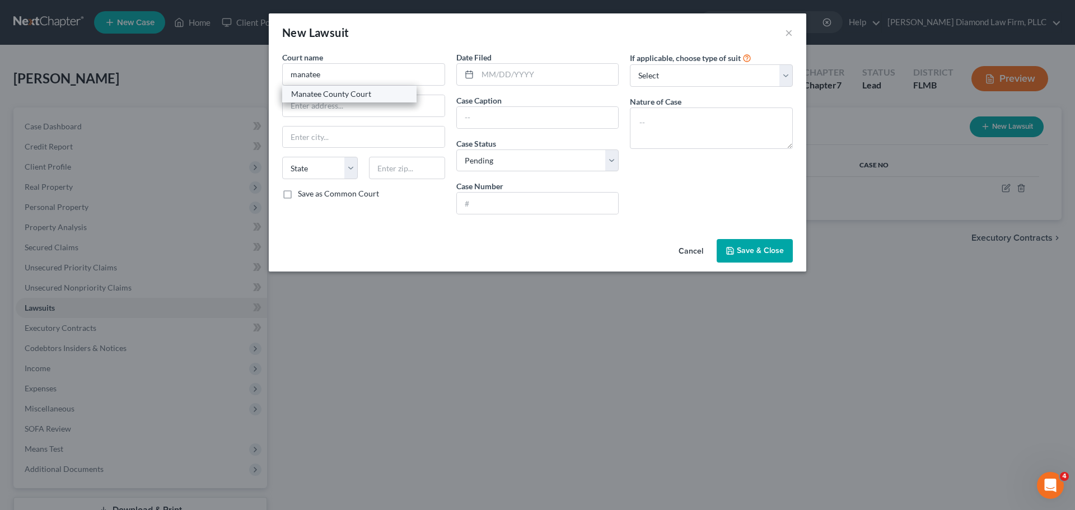
type input "34205"
click at [518, 76] on input "text" at bounding box center [548, 74] width 141 height 21
type input "[DATE]"
click at [740, 245] on button "Save & Close" at bounding box center [755, 251] width 76 height 24
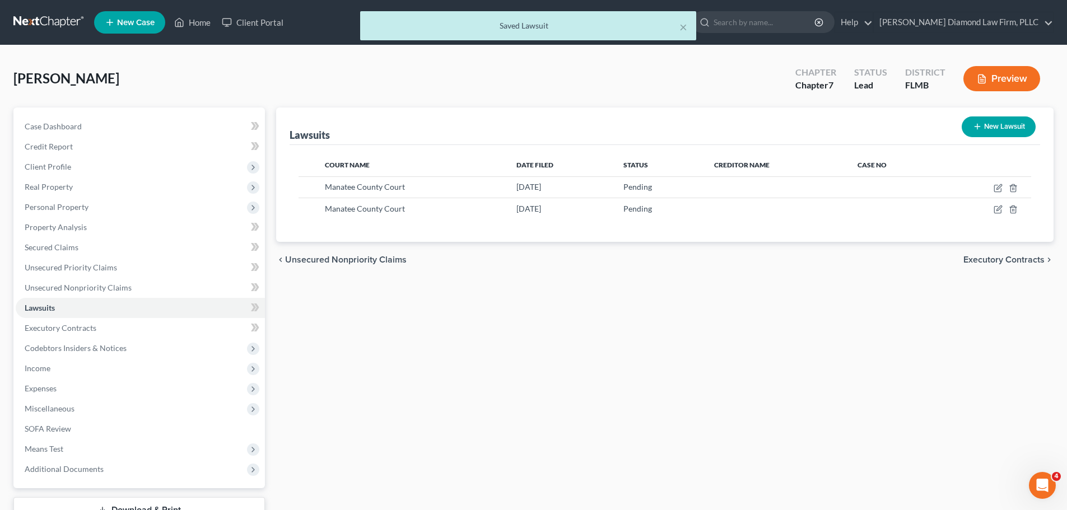
click at [1006, 118] on button "New Lawsuit" at bounding box center [998, 126] width 74 height 21
select select "0"
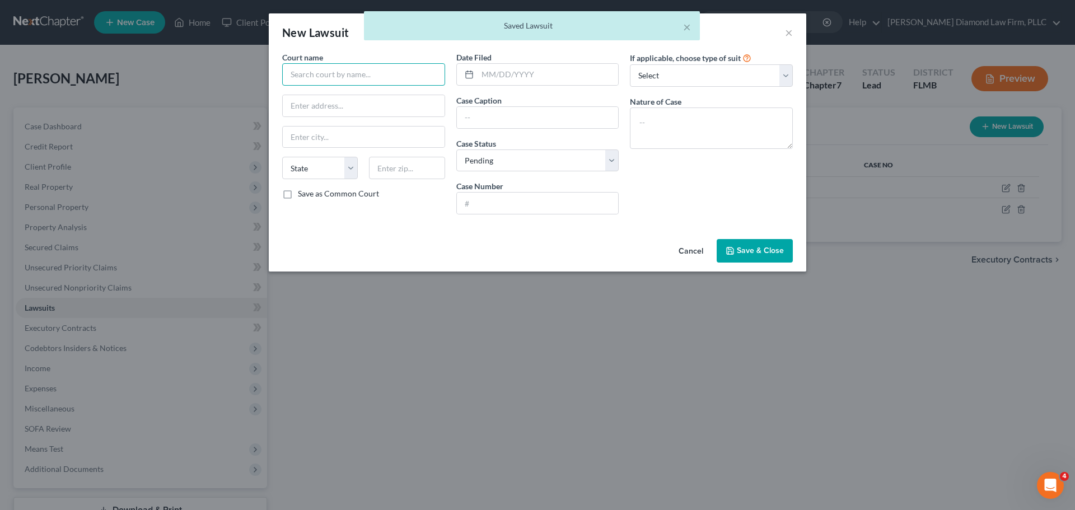
click at [335, 71] on input "text" at bounding box center [363, 74] width 163 height 22
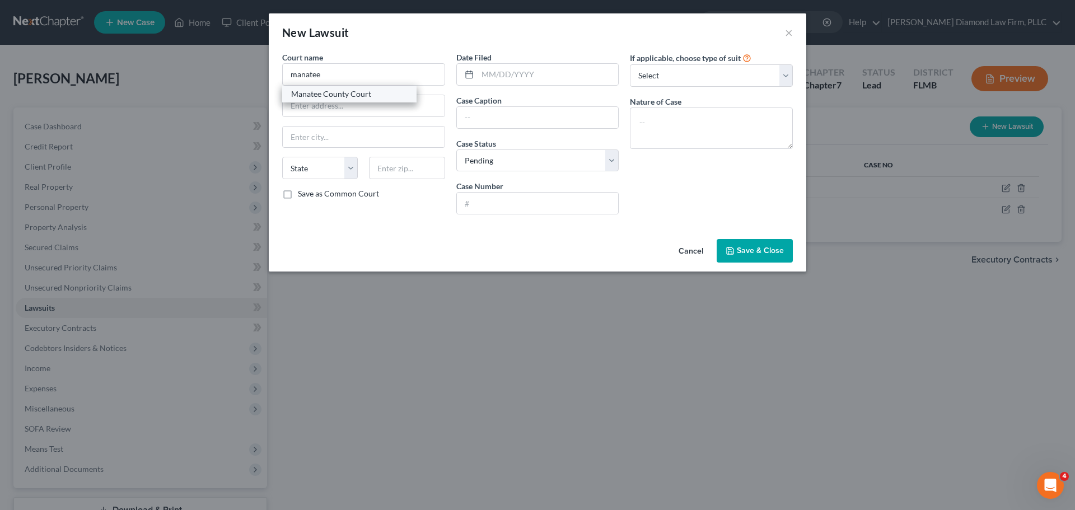
click at [331, 98] on div "Manatee County Court" at bounding box center [349, 93] width 116 height 11
type input "Manatee County Court"
type input "[STREET_ADDRESS]"
type input "Bradenton"
select select "9"
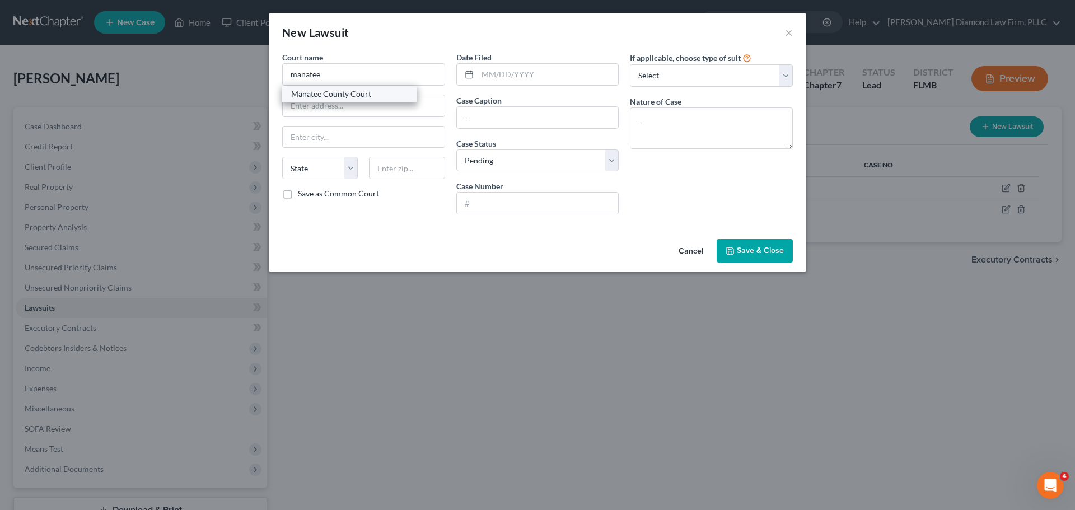
type input "34205"
click at [490, 71] on input "text" at bounding box center [548, 74] width 141 height 21
type input "[DATE]"
click at [743, 248] on span "Save & Close" at bounding box center [760, 251] width 47 height 10
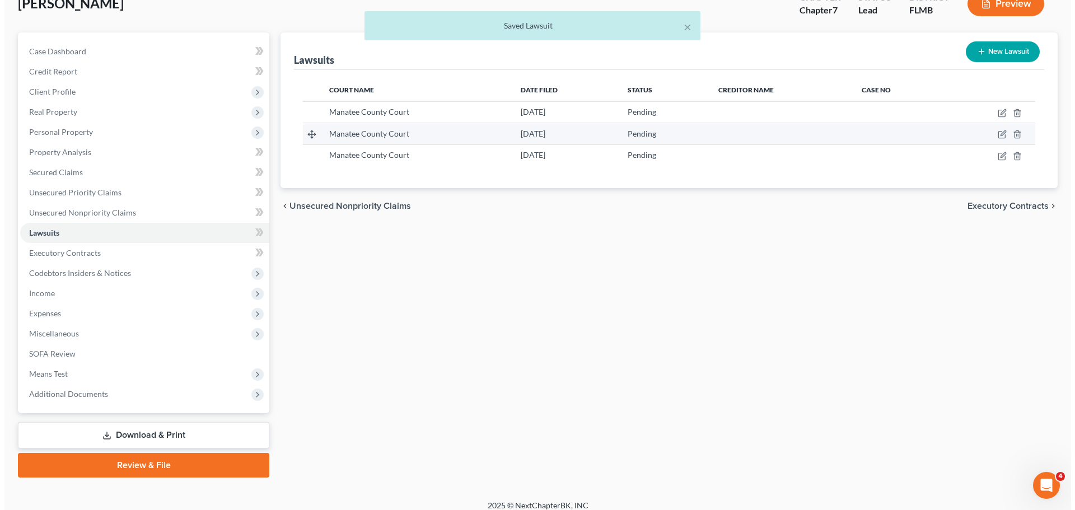
scroll to position [85, 0]
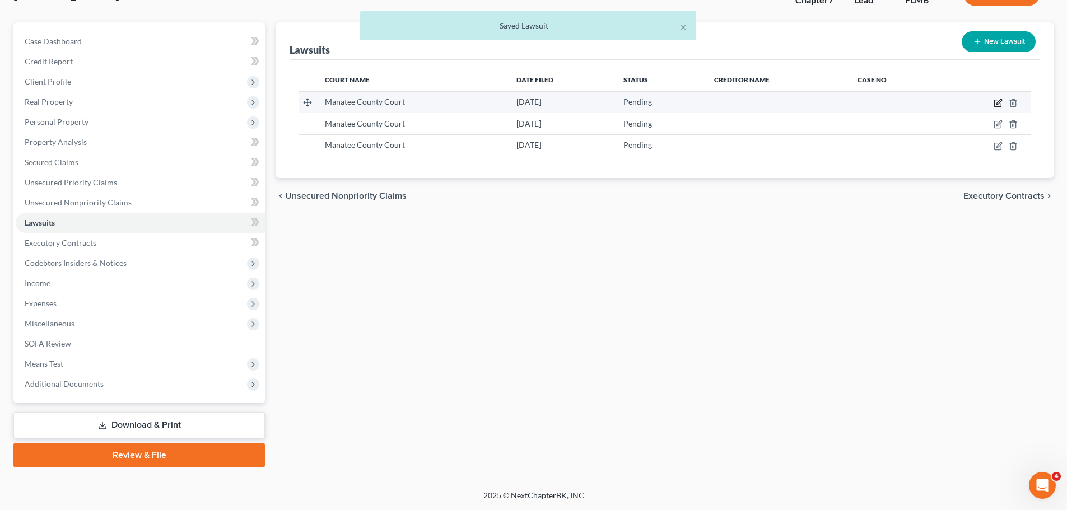
click at [998, 102] on icon "button" at bounding box center [998, 101] width 5 height 5
select select "9"
select select "0"
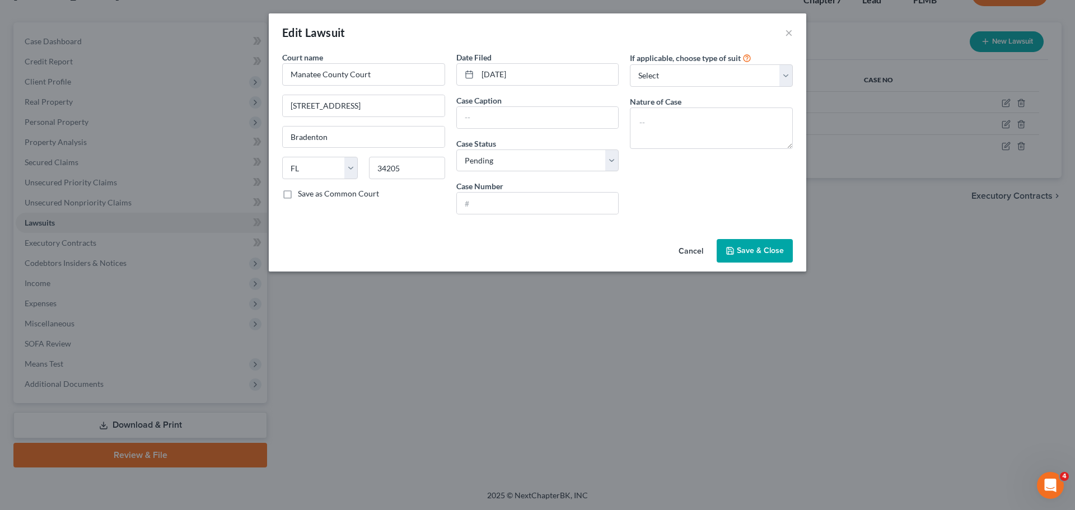
click at [504, 189] on div "Case Number" at bounding box center [537, 197] width 163 height 34
click at [505, 194] on input "text" at bounding box center [538, 203] width 162 height 21
paste input "2025CC002807AX"
type input "2025CC002807AX"
click at [529, 117] on input "text" at bounding box center [538, 117] width 162 height 21
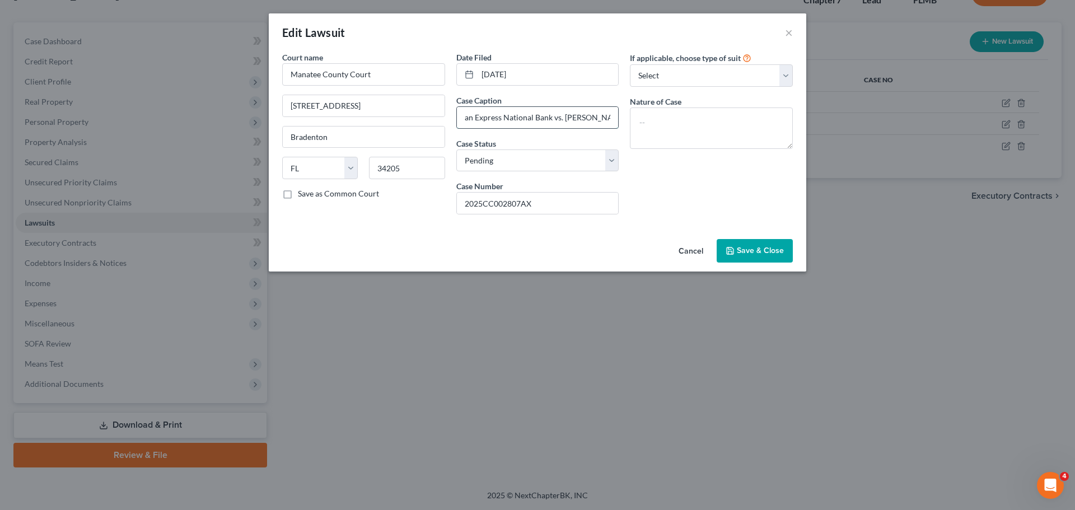
scroll to position [0, 29]
type input "American Express National Bank vs. [PERSON_NAME]"
click at [703, 119] on textarea at bounding box center [711, 127] width 163 height 41
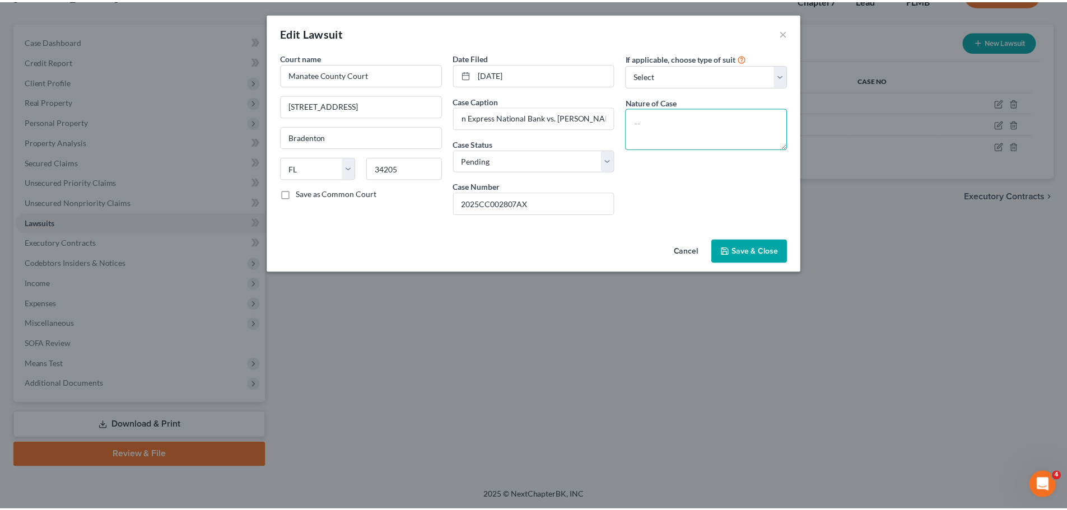
scroll to position [0, 0]
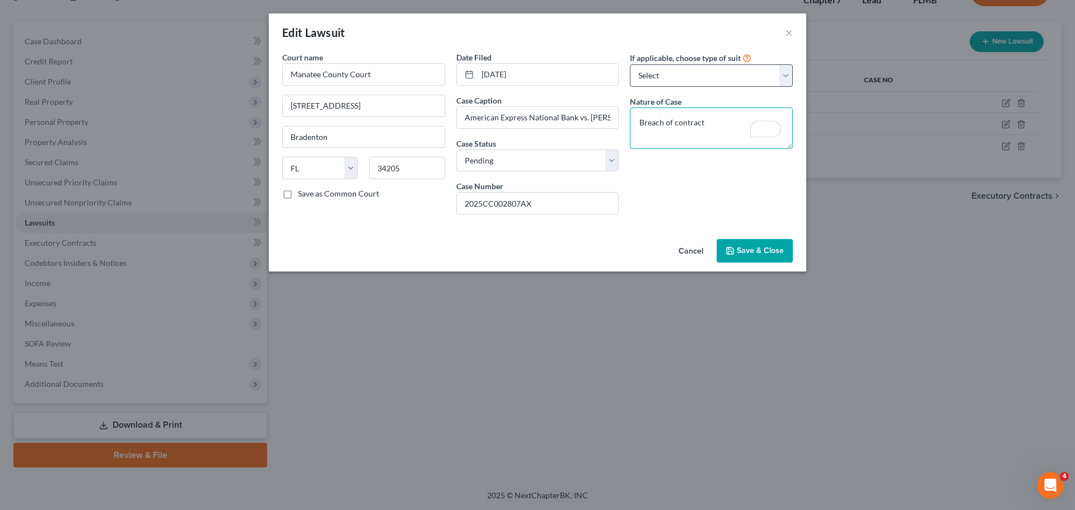
type textarea "Breach of contract"
drag, startPoint x: 706, startPoint y: 75, endPoint x: 705, endPoint y: 85, distance: 10.1
click at [706, 75] on select "Select Repossession Garnishment Foreclosure Attached, Seized, Or Levied Other" at bounding box center [711, 75] width 163 height 22
select select "4"
click at [630, 64] on select "Select Repossession Garnishment Foreclosure Attached, Seized, Or Levied Other" at bounding box center [711, 75] width 163 height 22
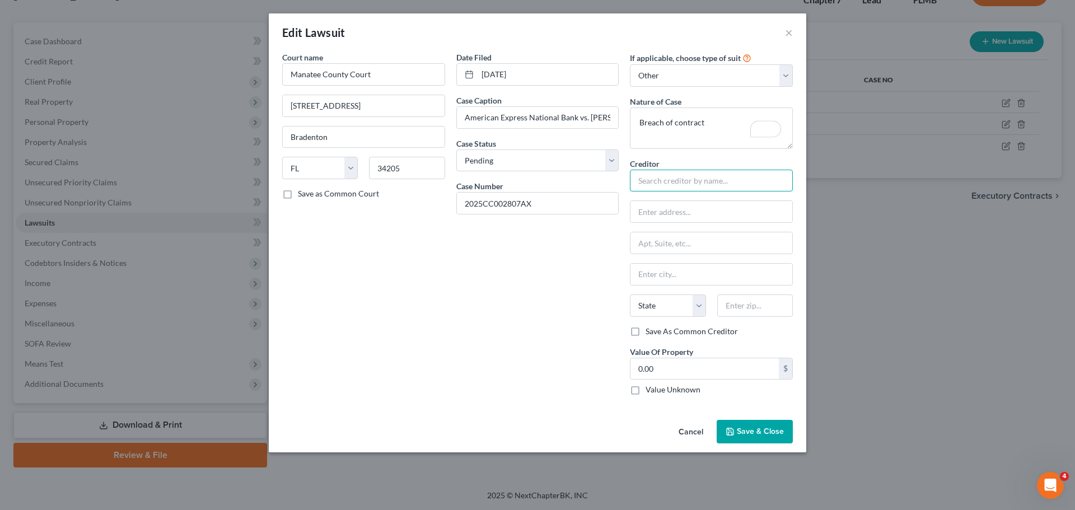
click at [672, 179] on input "text" at bounding box center [711, 181] width 163 height 22
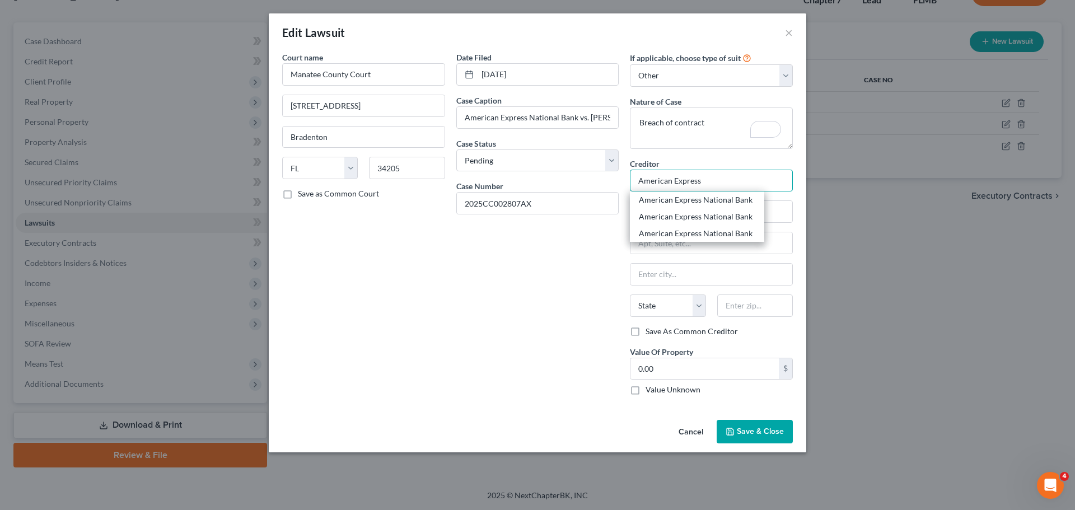
type input "American Express"
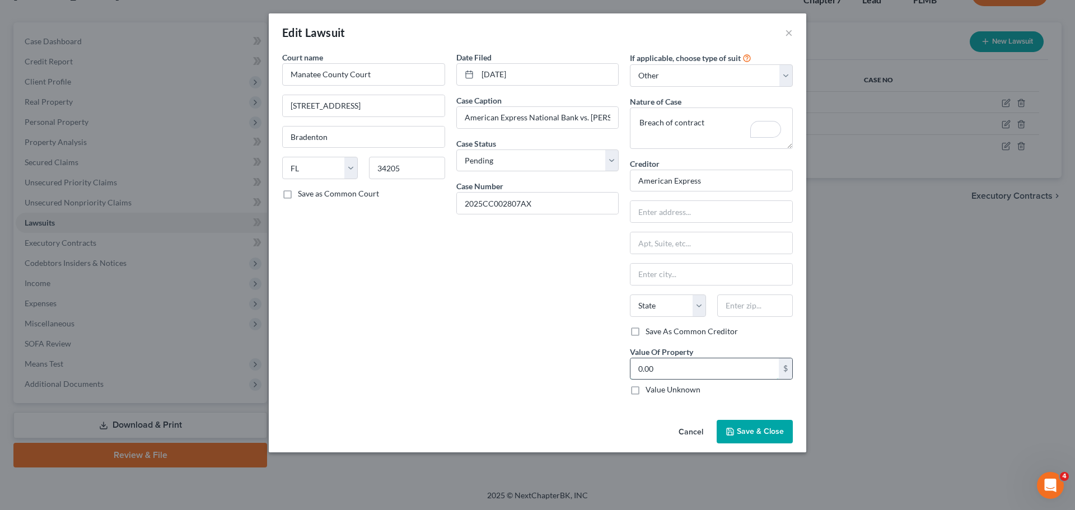
click at [674, 371] on input "0.00" at bounding box center [704, 368] width 148 height 21
type input "14,442.13"
click at [749, 433] on span "Save & Close" at bounding box center [760, 432] width 47 height 10
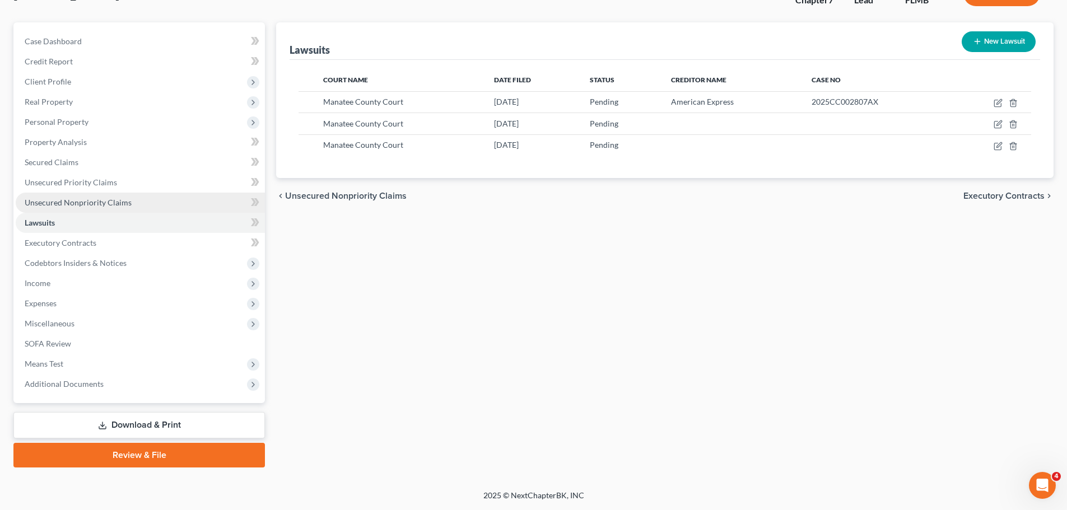
click at [72, 200] on span "Unsecured Nonpriority Claims" at bounding box center [78, 203] width 107 height 10
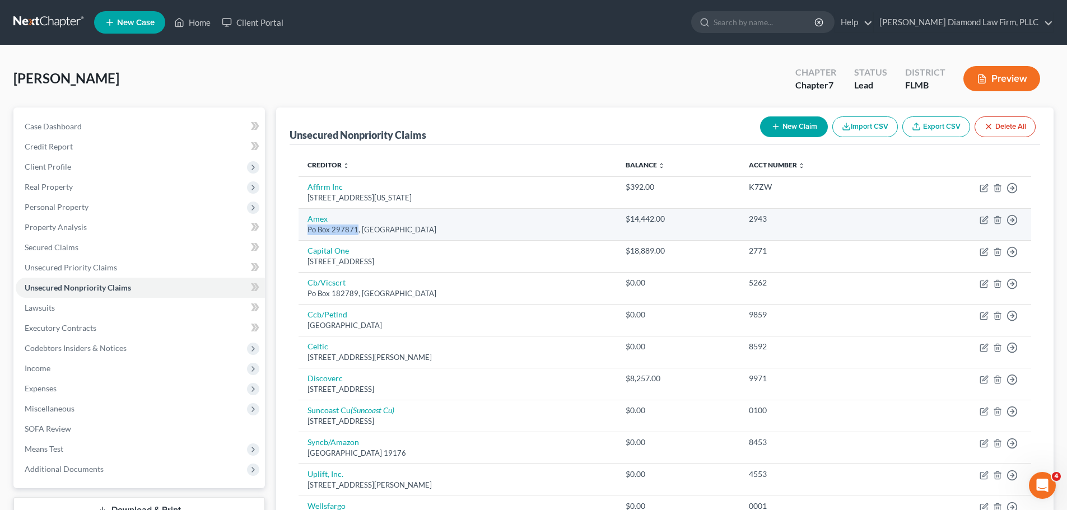
drag, startPoint x: 306, startPoint y: 229, endPoint x: 356, endPoint y: 232, distance: 49.4
click at [356, 232] on td "Amex Po Box 297871, [GEOGRAPHIC_DATA]" at bounding box center [456, 224] width 317 height 32
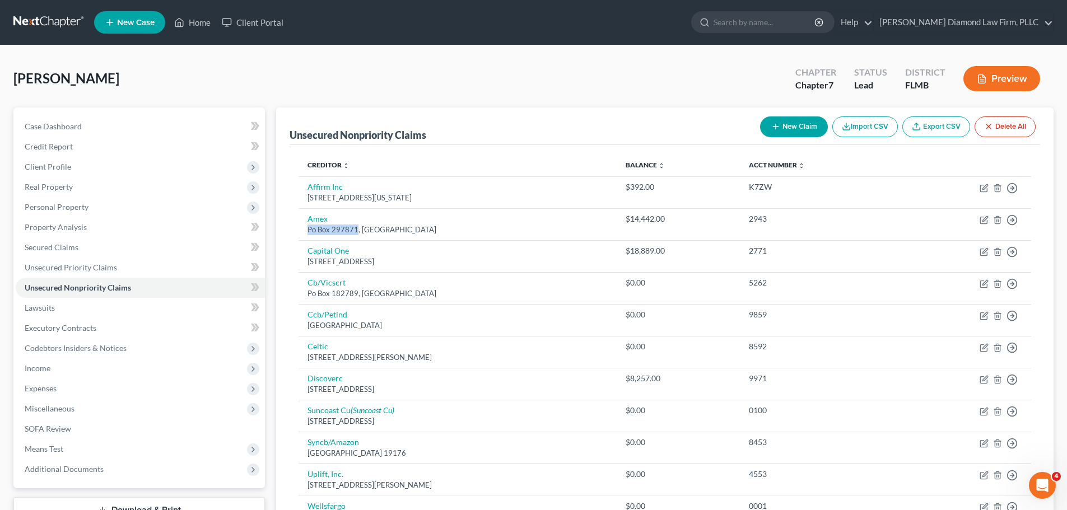
copy div "Po Box 297871"
click at [98, 309] on link "Lawsuits" at bounding box center [140, 308] width 249 height 20
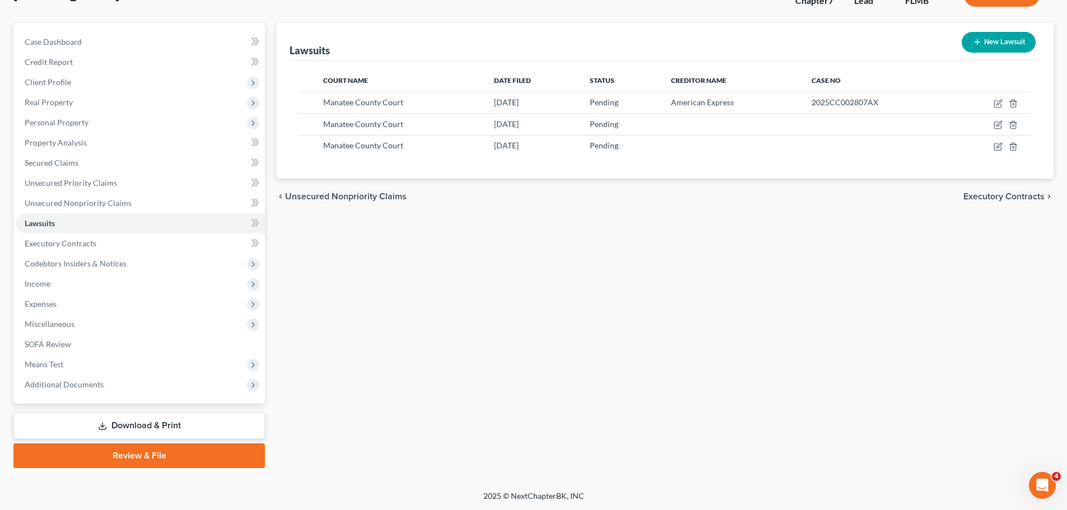
scroll to position [85, 0]
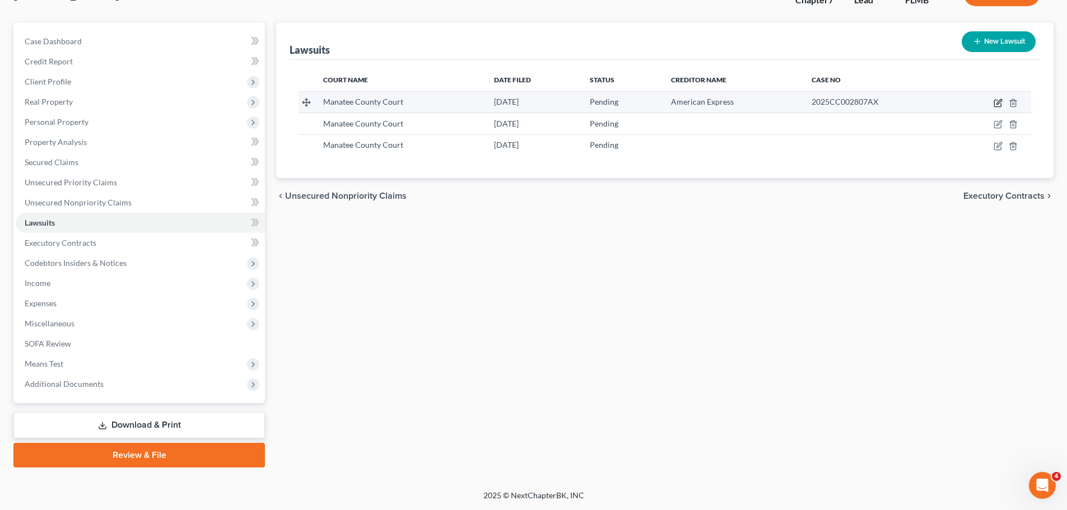
click at [997, 103] on icon "button" at bounding box center [998, 101] width 5 height 5
select select "9"
select select "0"
select select "4"
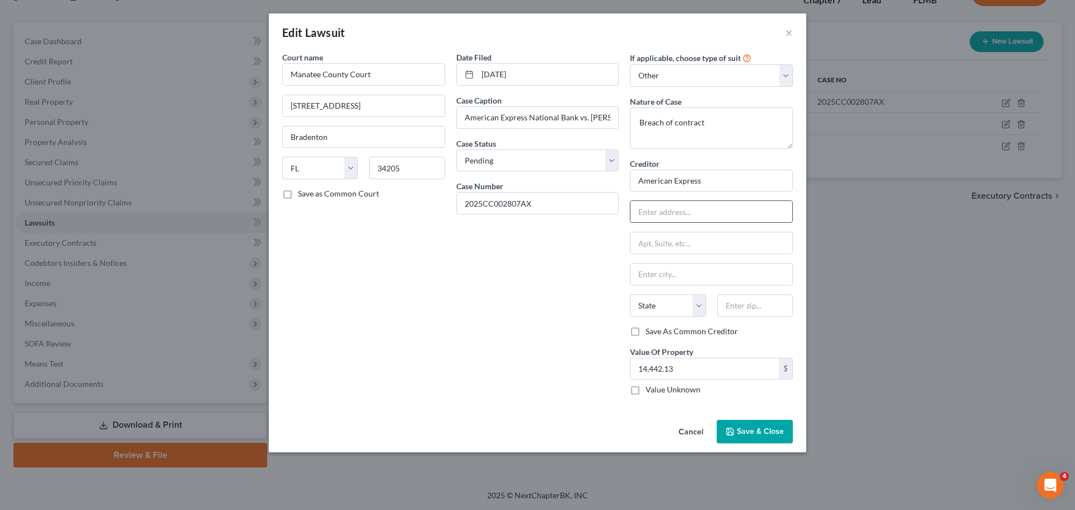
click at [670, 213] on input "text" at bounding box center [711, 211] width 162 height 21
paste input "Po Box 297871"
type input "Po Box 297871"
click at [675, 267] on input "text" at bounding box center [711, 274] width 162 height 21
type input "[GEOGRAPHIC_DATA]"
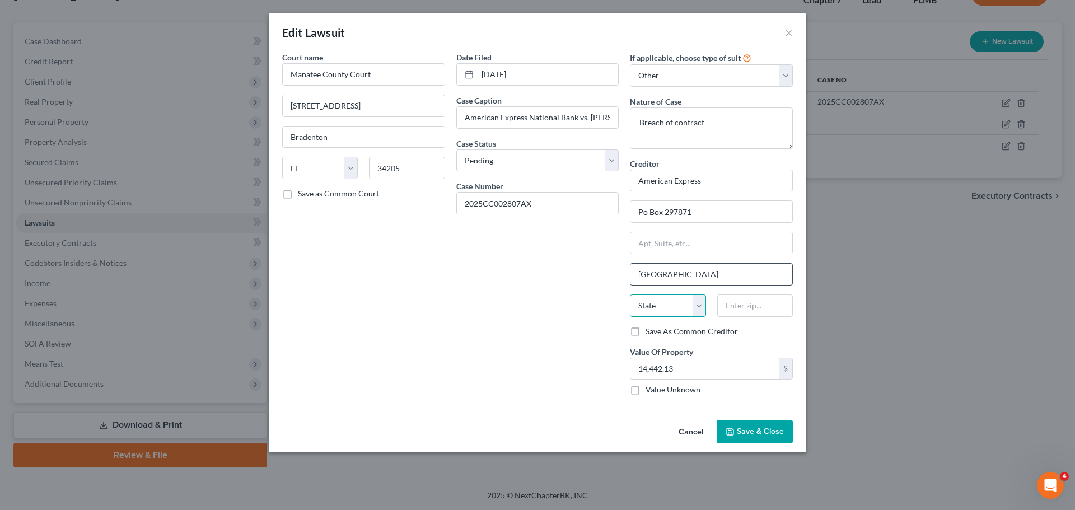
select select "9"
click at [728, 432] on polyline "button" at bounding box center [730, 433] width 4 height 3
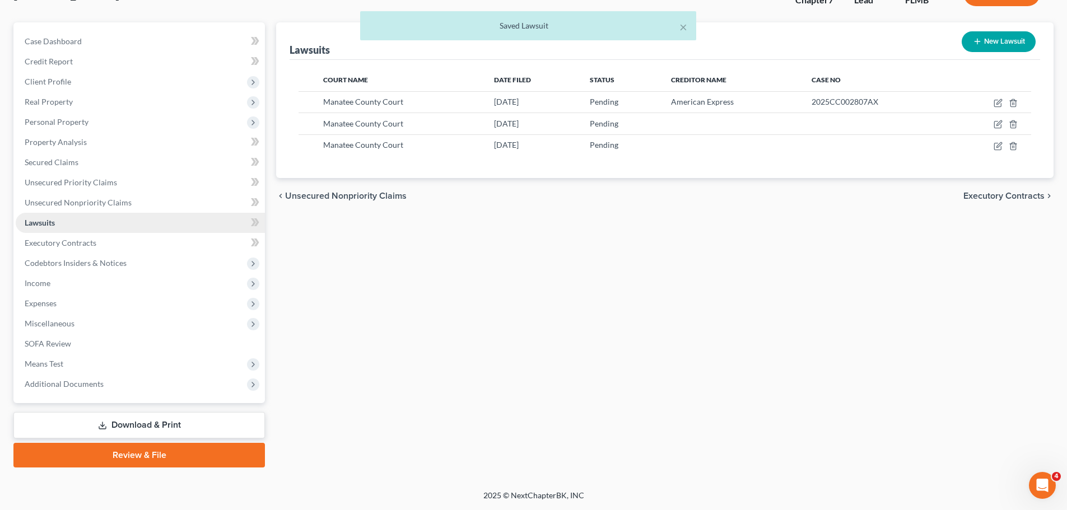
click at [90, 213] on link "Lawsuits" at bounding box center [140, 223] width 249 height 20
click at [88, 204] on span "Unsecured Nonpriority Claims" at bounding box center [78, 203] width 107 height 10
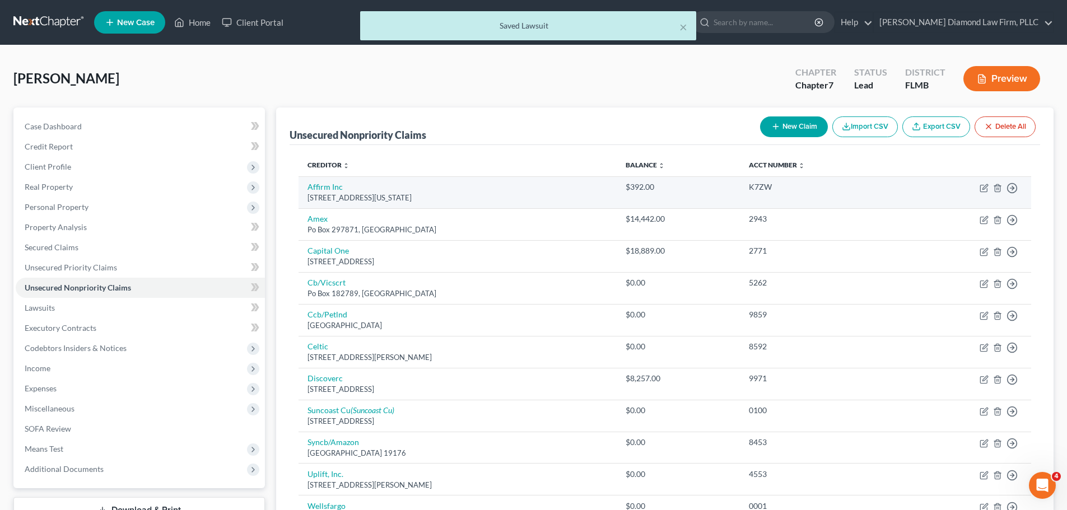
scroll to position [56, 0]
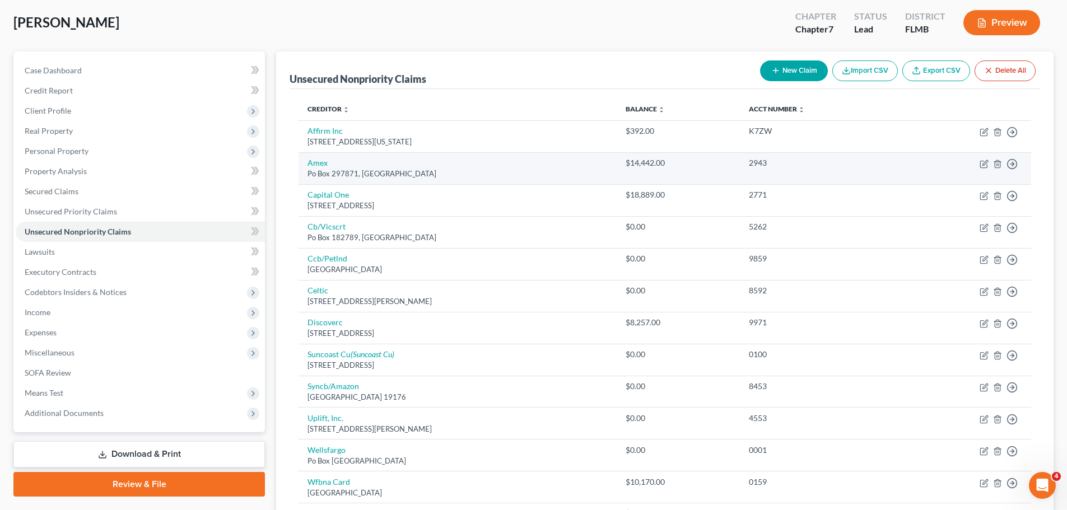
drag, startPoint x: 422, startPoint y: 175, endPoint x: 445, endPoint y: 175, distance: 23.0
click at [445, 175] on div "Po Box 297871, [GEOGRAPHIC_DATA]" at bounding box center [457, 174] width 300 height 11
drag, startPoint x: 374, startPoint y: 175, endPoint x: 471, endPoint y: 176, distance: 97.4
click at [471, 176] on div "Po Box 297871, [GEOGRAPHIC_DATA]" at bounding box center [457, 174] width 300 height 11
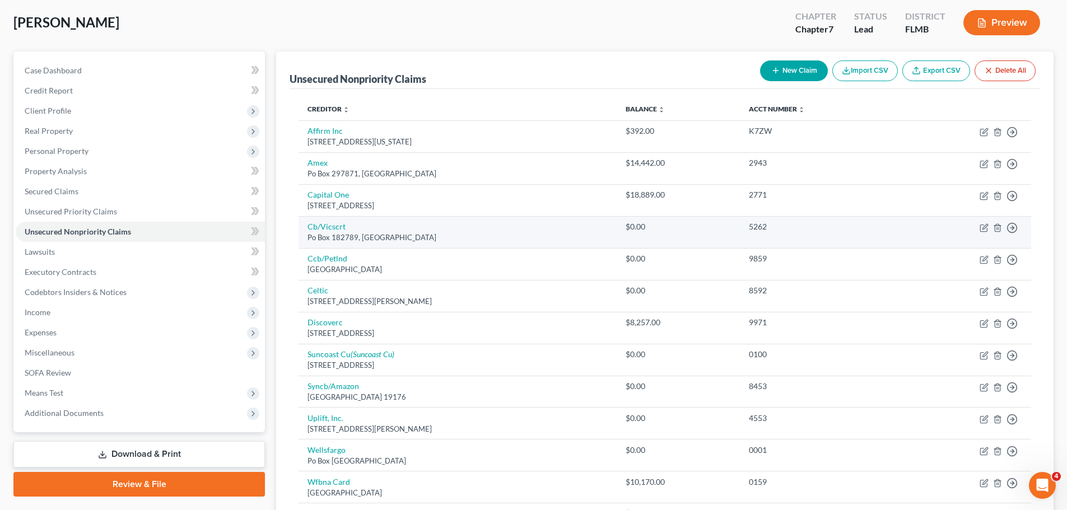
copy div "[GEOGRAPHIC_DATA]"
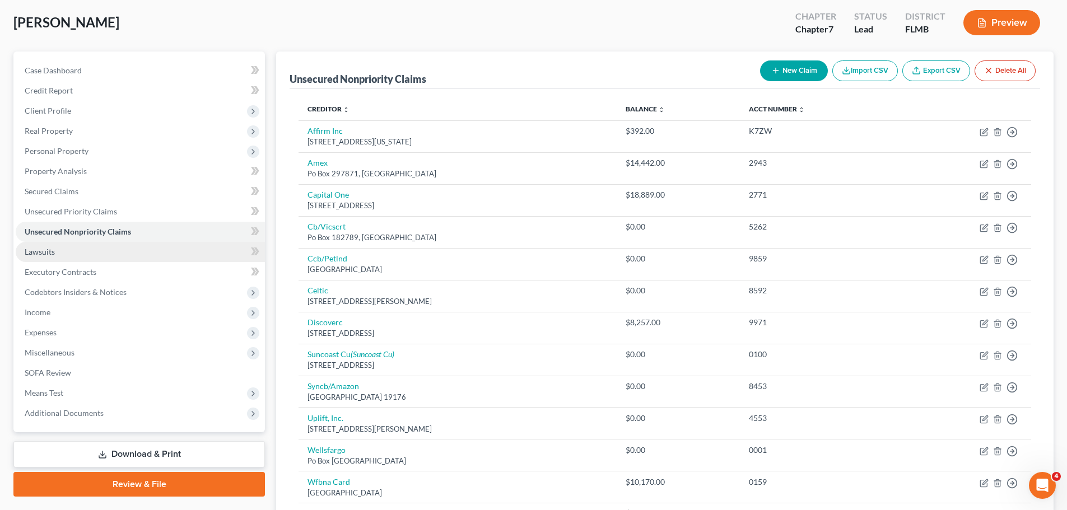
click at [76, 246] on link "Lawsuits" at bounding box center [140, 252] width 249 height 20
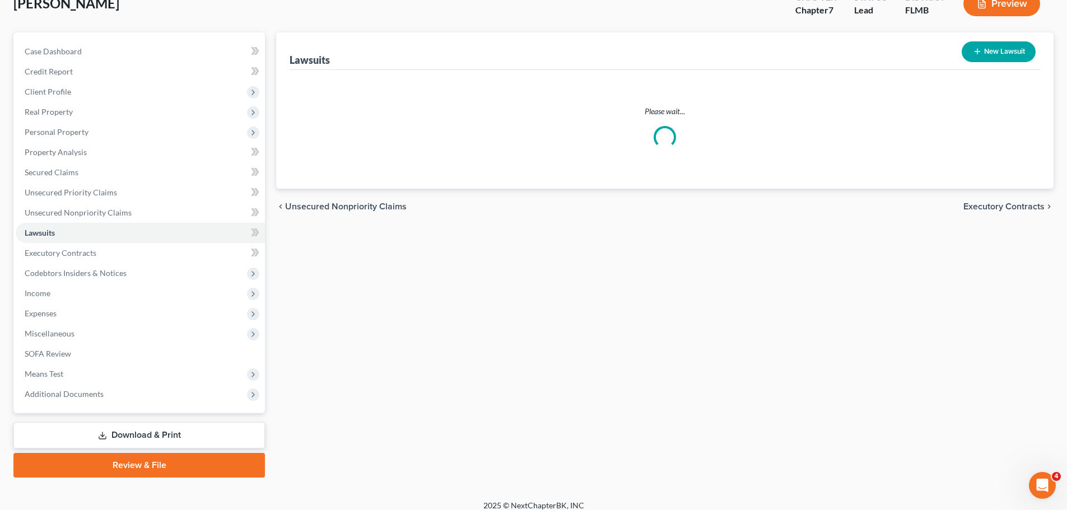
scroll to position [85, 0]
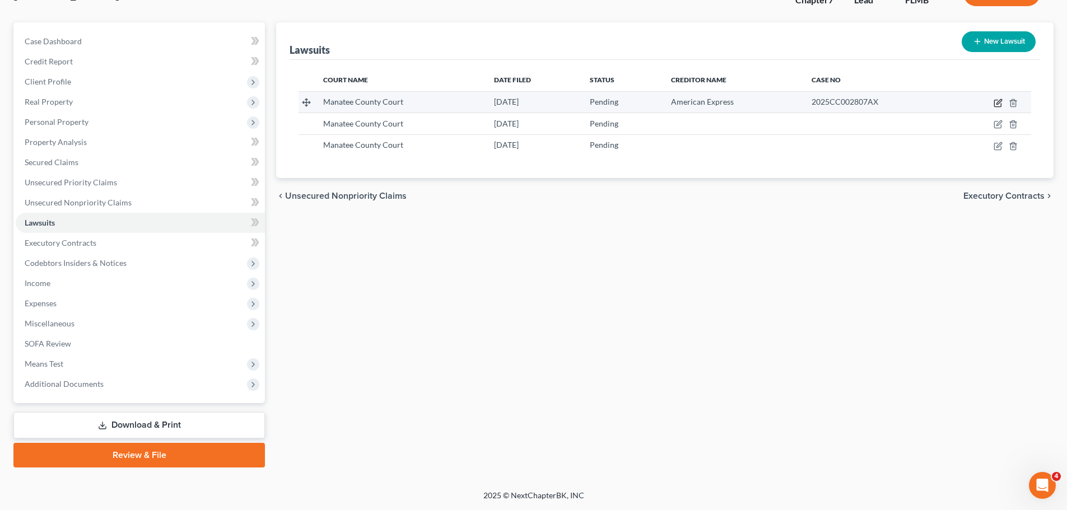
click at [995, 102] on icon "button" at bounding box center [997, 103] width 9 height 9
select select "9"
select select "0"
select select "4"
select select "9"
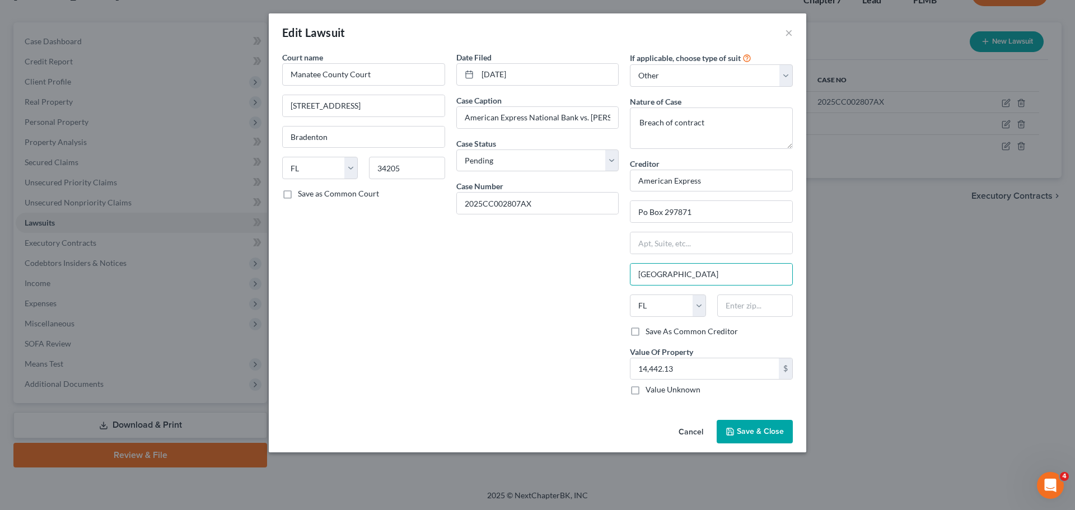
drag, startPoint x: 696, startPoint y: 275, endPoint x: 585, endPoint y: 275, distance: 110.9
click at [585, 275] on div "Court name * Manatee County Court [GEOGRAPHIC_DATA] W [GEOGRAPHIC_DATA] State […" at bounding box center [538, 228] width 522 height 353
paste input "[GEOGRAPHIC_DATA]"
click at [639, 274] on input "[GEOGRAPHIC_DATA]" at bounding box center [711, 274] width 162 height 21
type input "[GEOGRAPHIC_DATA]"
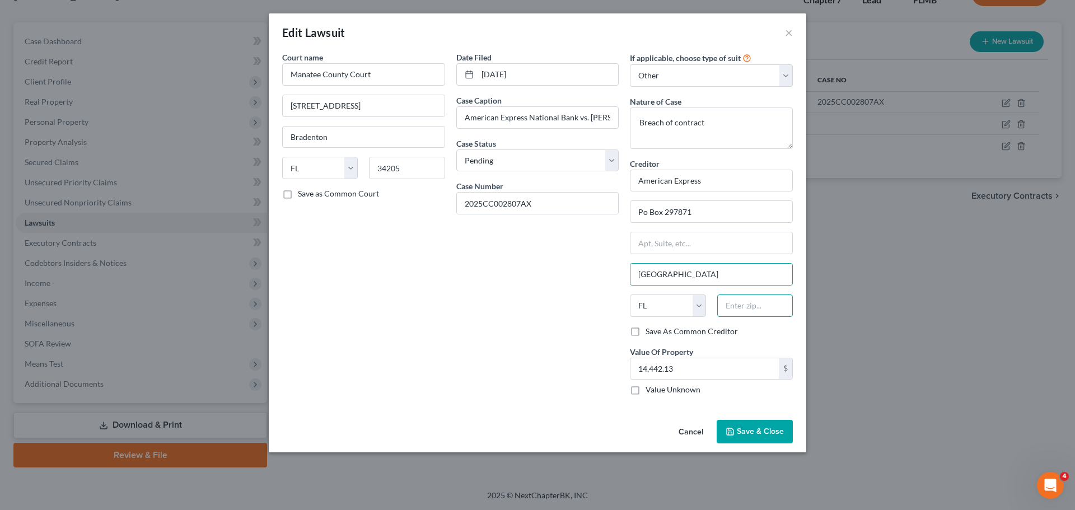
click at [736, 298] on input "text" at bounding box center [755, 306] width 76 height 22
type input "33329"
type input "[GEOGRAPHIC_DATA]"
drag, startPoint x: 738, startPoint y: 278, endPoint x: 693, endPoint y: 279, distance: 45.4
click at [693, 279] on input "[GEOGRAPHIC_DATA]" at bounding box center [711, 274] width 162 height 21
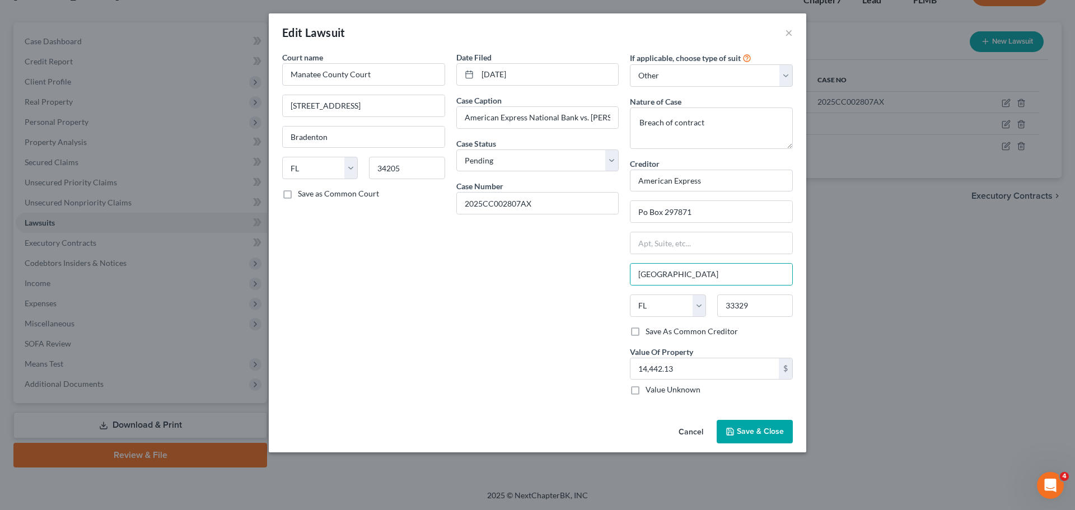
click at [761, 427] on span "Save & Close" at bounding box center [760, 432] width 47 height 10
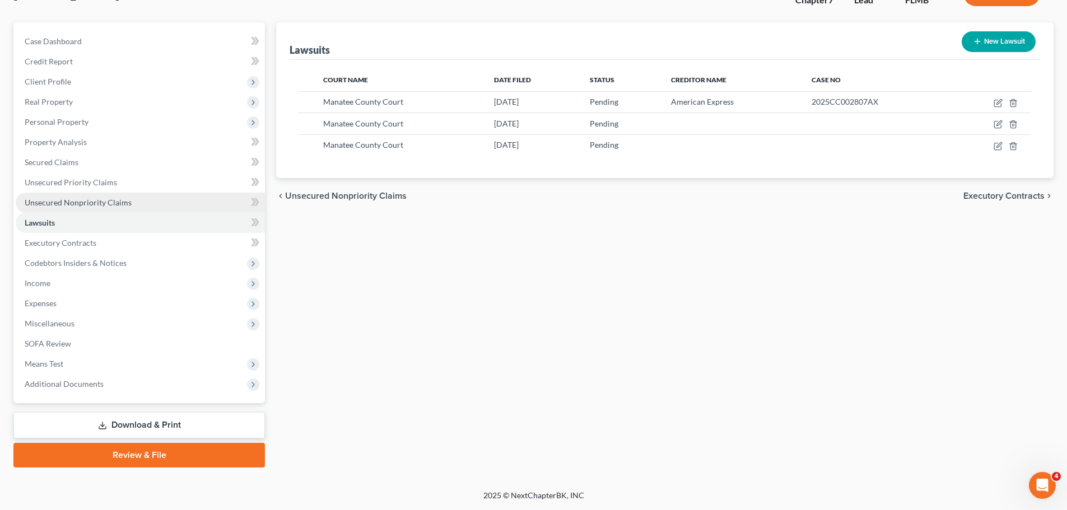
click at [134, 204] on link "Unsecured Nonpriority Claims" at bounding box center [140, 203] width 249 height 20
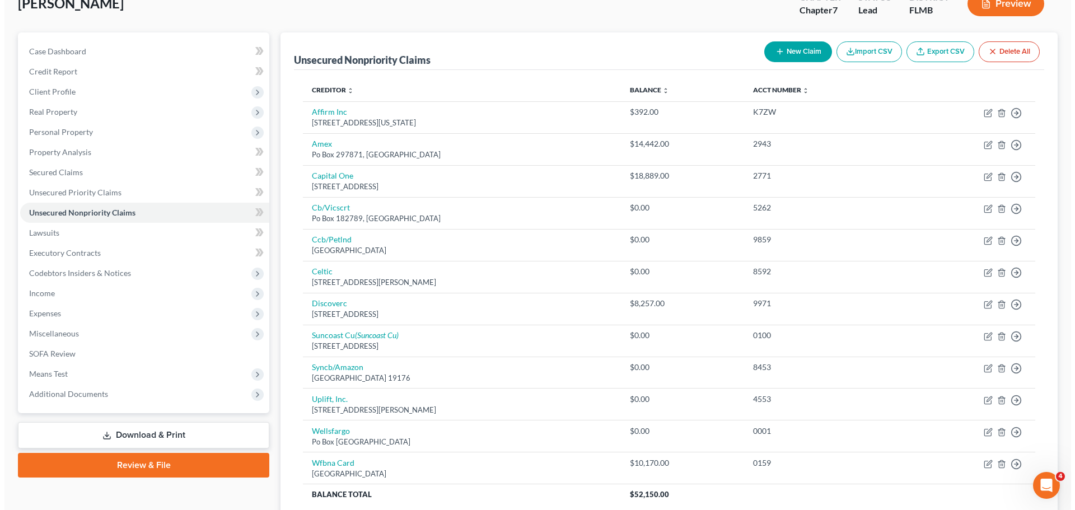
scroll to position [112, 0]
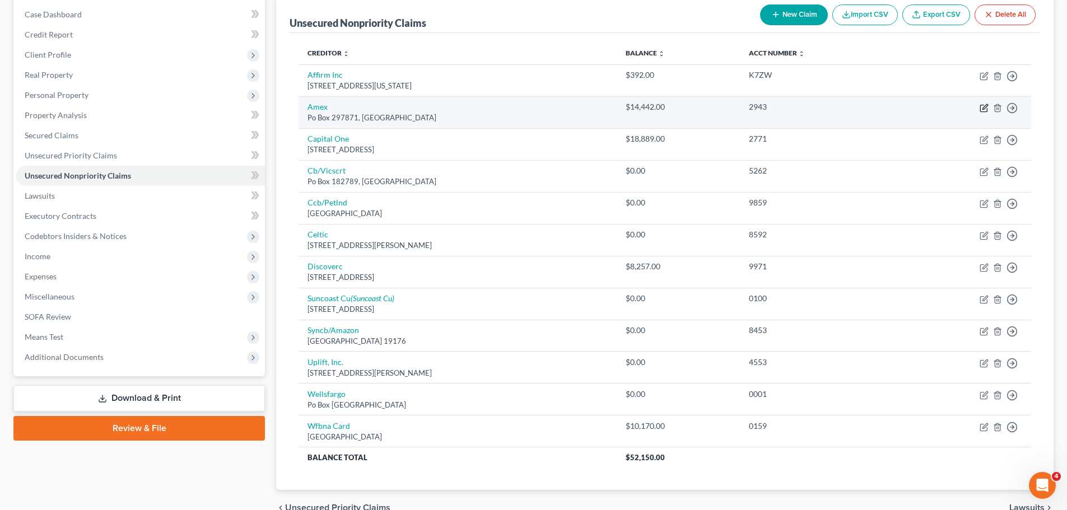
click at [983, 106] on icon "button" at bounding box center [983, 108] width 9 height 9
select select "9"
select select "2"
select select "0"
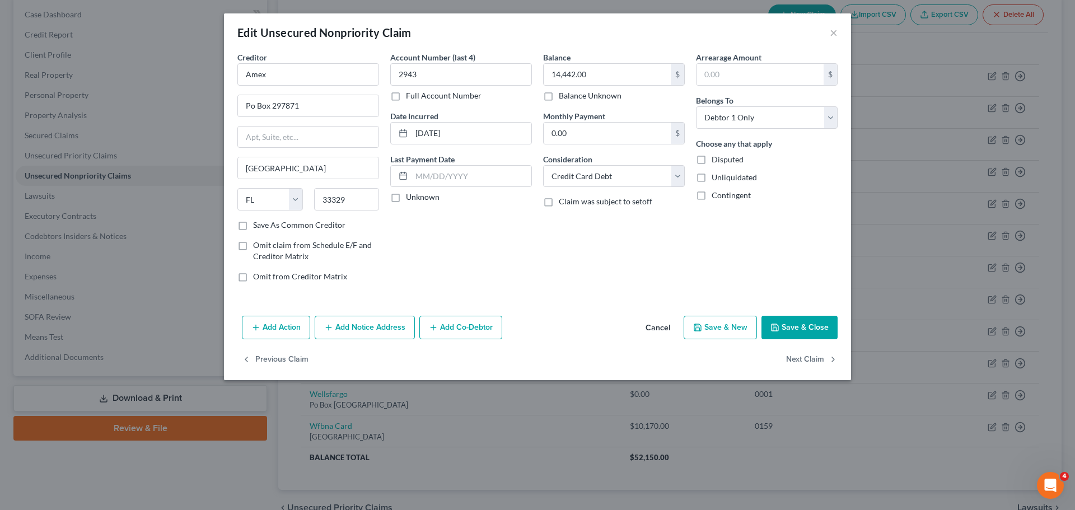
click at [371, 325] on button "Add Notice Address" at bounding box center [365, 328] width 100 height 24
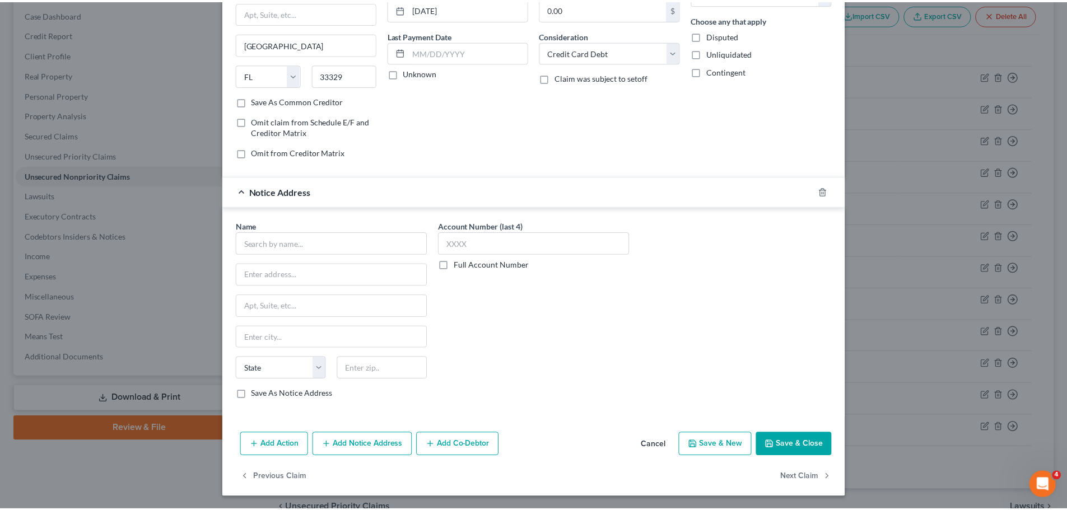
scroll to position [125, 0]
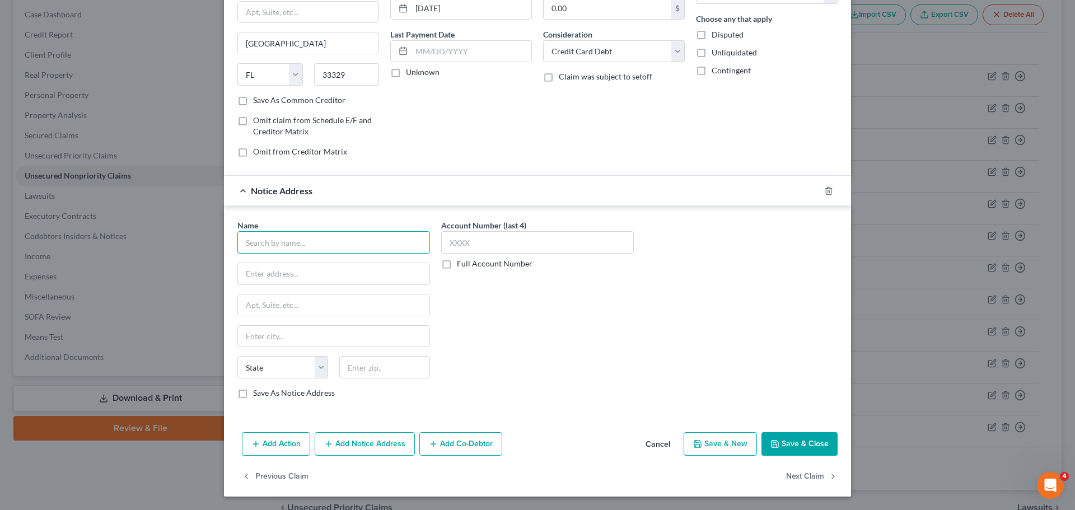
click at [309, 245] on input "text" at bounding box center [333, 242] width 193 height 22
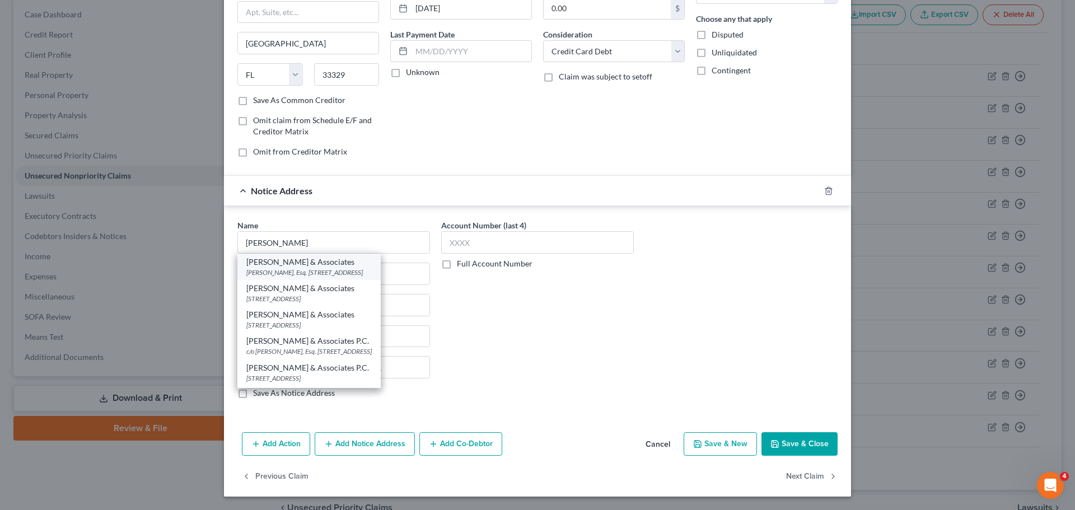
click at [315, 266] on div "[PERSON_NAME] & Associates" at bounding box center [308, 261] width 125 height 11
type input "[PERSON_NAME] & Associates"
type input "[PERSON_NAME], Esq."
type input "PO Box 48979"
type input "[GEOGRAPHIC_DATA]"
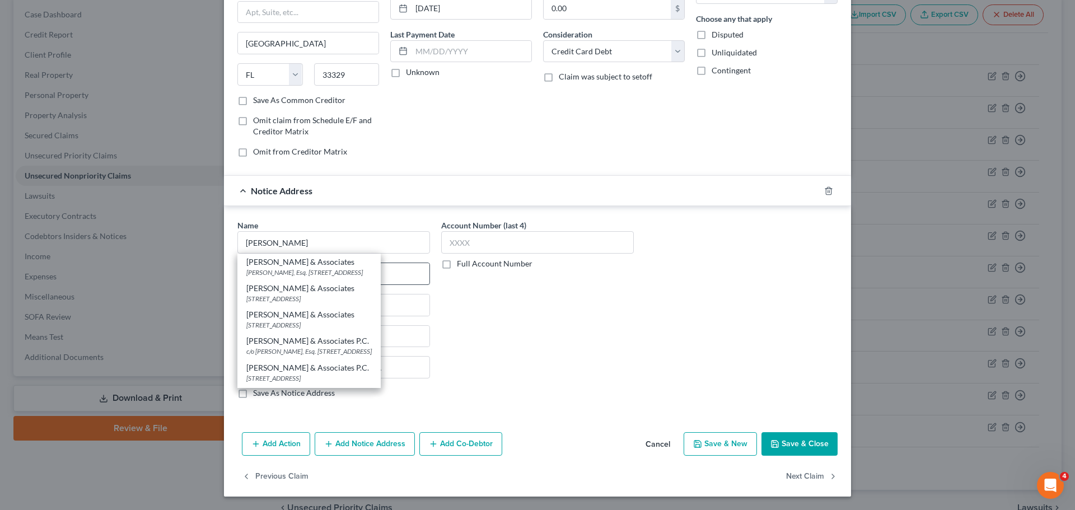
select select "9"
type input "33646"
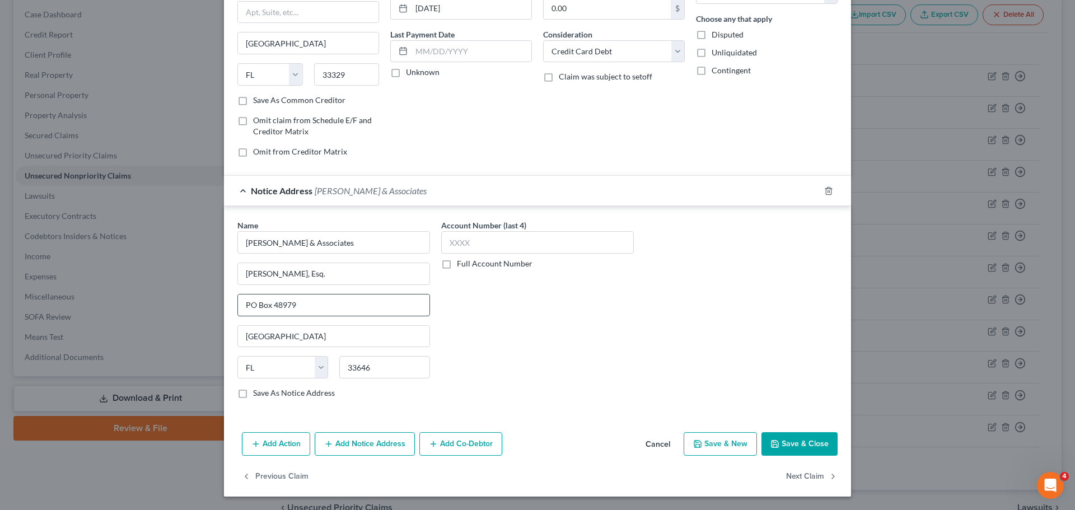
drag, startPoint x: 298, startPoint y: 308, endPoint x: 235, endPoint y: 308, distance: 62.7
click at [238, 308] on input "PO Box 48979" at bounding box center [333, 305] width 191 height 21
drag, startPoint x: 247, startPoint y: 275, endPoint x: 231, endPoint y: 275, distance: 16.2
click at [232, 275] on div "Name * [PERSON_NAME] & Associates [PERSON_NAME], Esq. Tampa State [US_STATE] AK…" at bounding box center [334, 313] width 204 height 188
paste input "PO Box 48979"
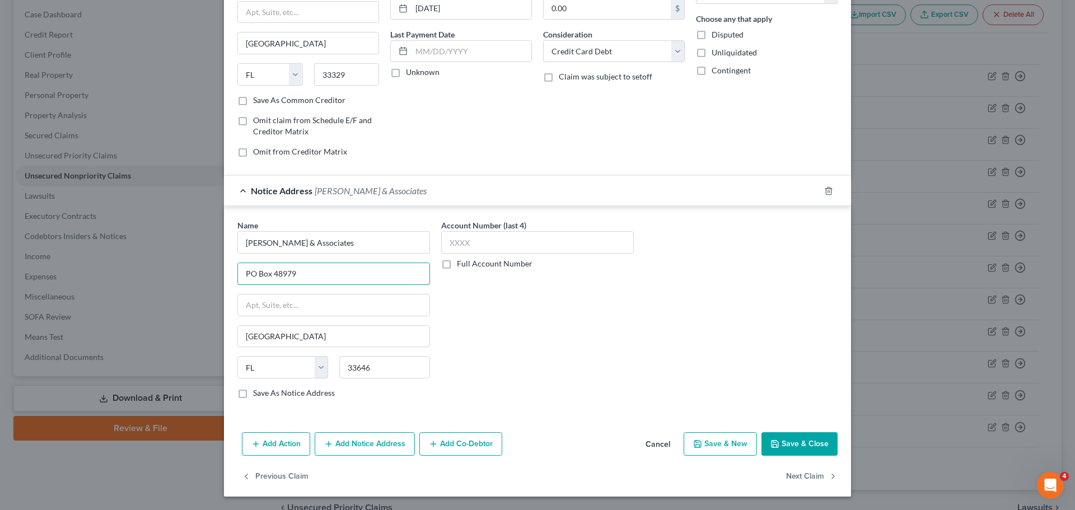
type input "PO Box 48979"
click at [796, 436] on button "Save & Close" at bounding box center [799, 444] width 76 height 24
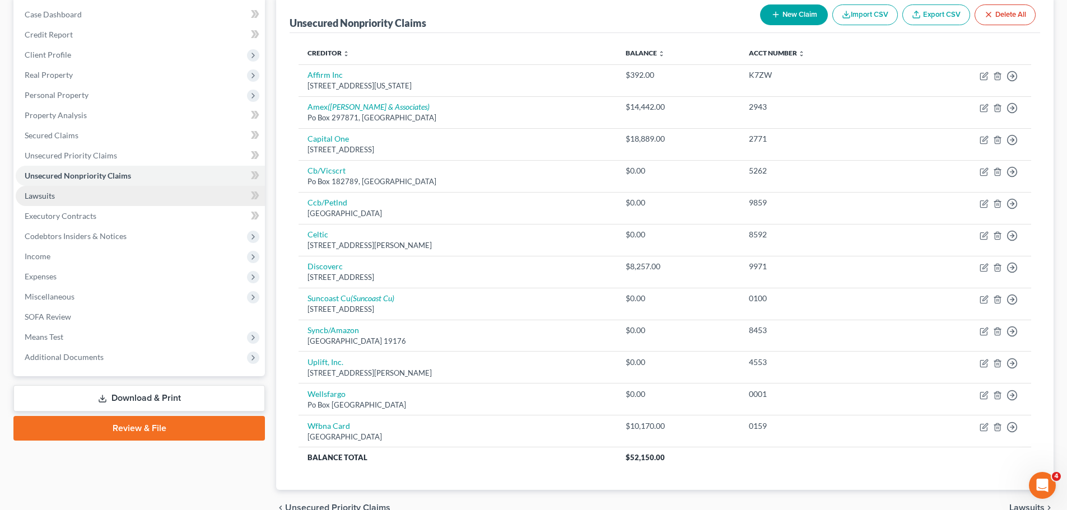
click at [87, 193] on link "Lawsuits" at bounding box center [140, 196] width 249 height 20
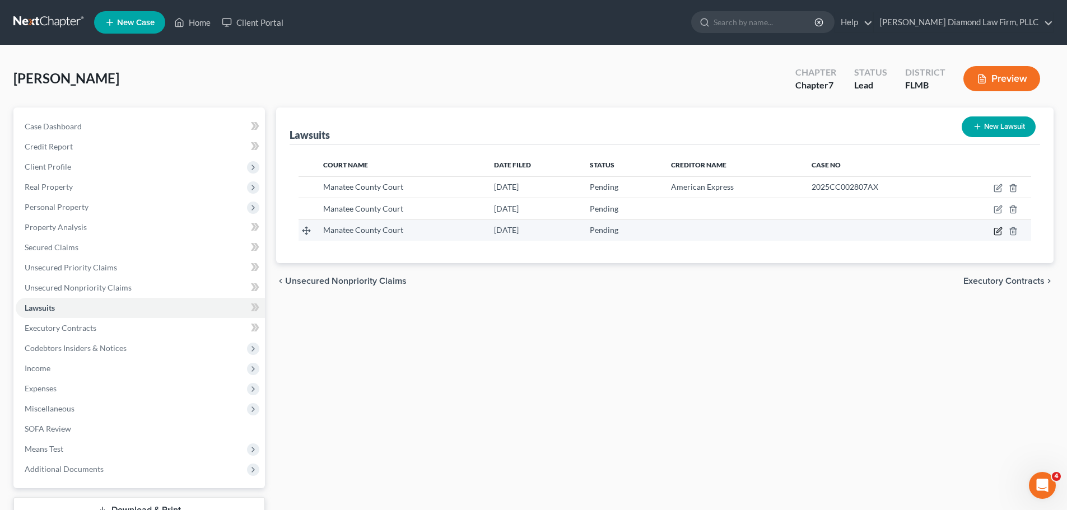
click at [998, 233] on icon "button" at bounding box center [997, 231] width 9 height 9
select select "9"
select select "0"
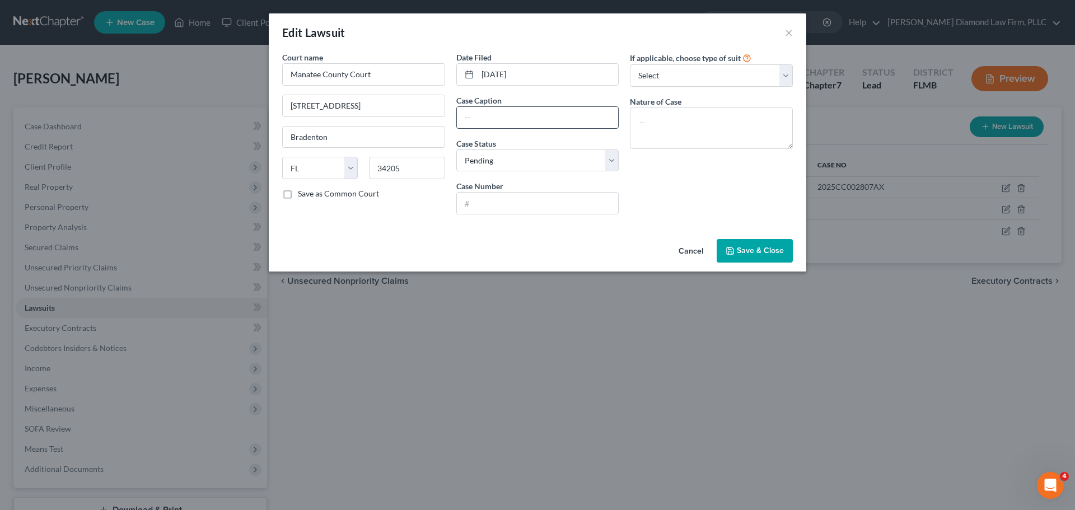
click at [498, 115] on input "text" at bounding box center [538, 117] width 162 height 21
type input "[PERSON_NAME] vs. [PERSON_NAME] Fargo Bank N.A."
click at [512, 202] on input "text" at bounding box center [538, 203] width 162 height 21
paste input "2025SC003124AX"
type input "2025SC003124AX"
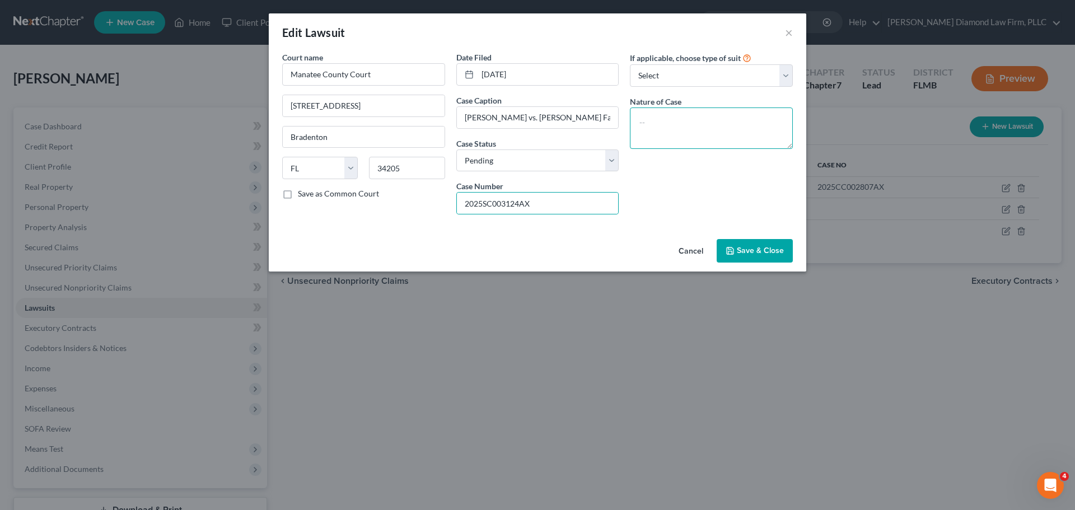
click at [746, 130] on textarea at bounding box center [711, 127] width 163 height 41
type textarea "Collection harassment"
click at [705, 67] on select "Select Repossession Garnishment Foreclosure Attached, Seized, Or Levied Other" at bounding box center [711, 75] width 163 height 22
select select "4"
click at [630, 64] on select "Select Repossession Garnishment Foreclosure Attached, Seized, Or Levied Other" at bounding box center [711, 75] width 163 height 22
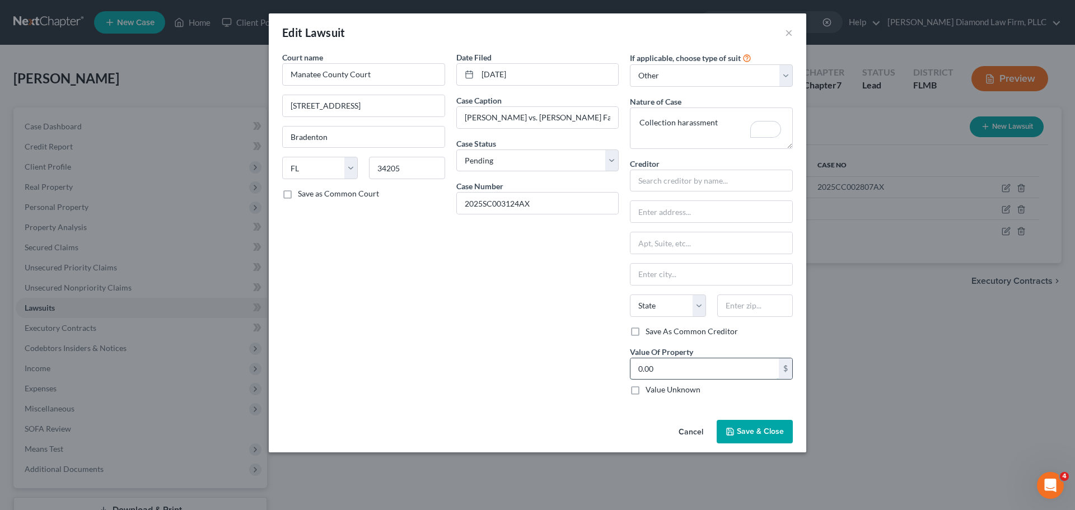
click at [692, 378] on input "0.00" at bounding box center [704, 368] width 148 height 21
type input "1,000"
click at [672, 186] on input "text" at bounding box center [711, 181] width 163 height 22
type input "[PERSON_NAME] Fargo Bank N.A"
type input "PO Box 77053"
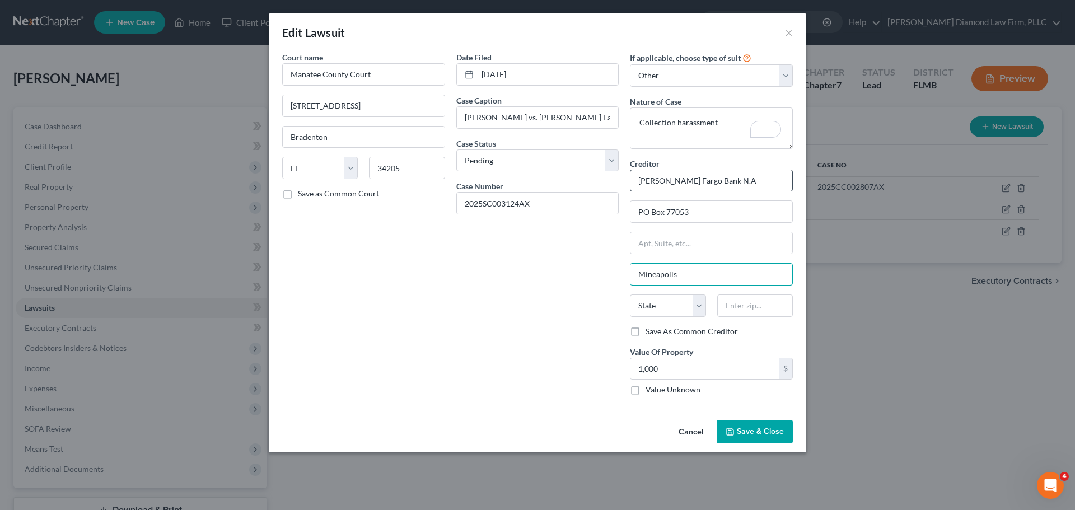
type input "Mineapolis"
select select "24"
type input "55480"
click at [779, 437] on button "Save & Close" at bounding box center [755, 432] width 76 height 24
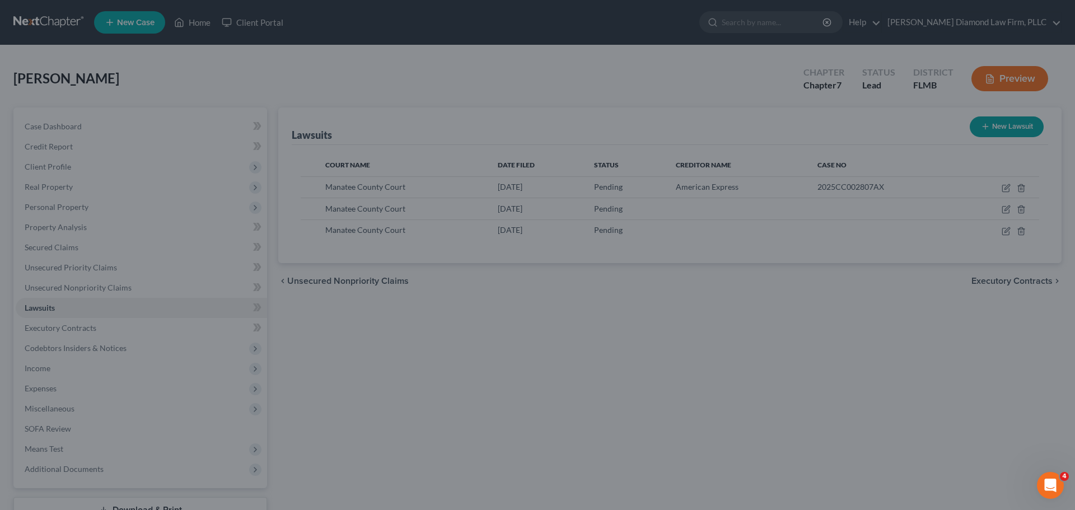
type input "[GEOGRAPHIC_DATA]"
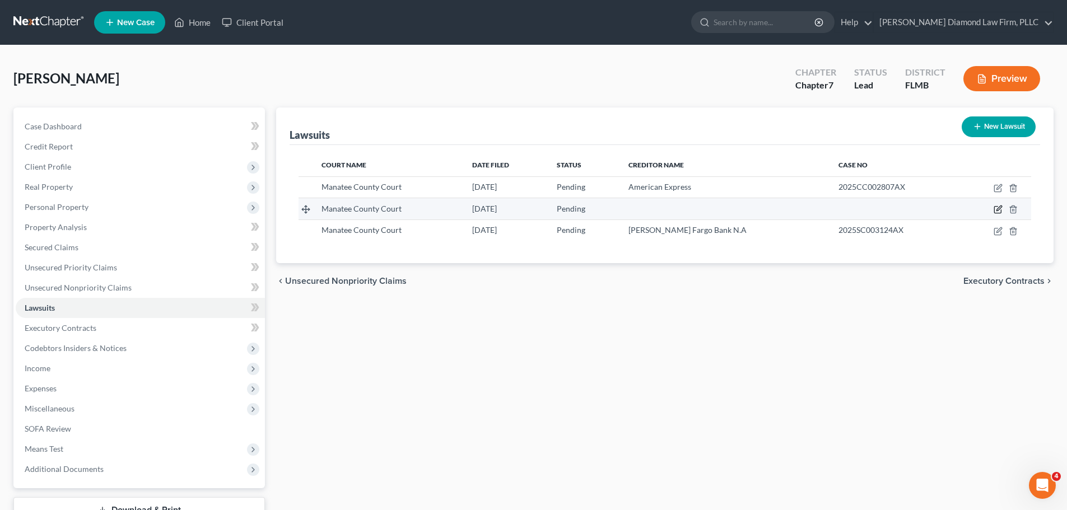
click at [996, 209] on icon "button" at bounding box center [997, 209] width 9 height 9
select select "9"
select select "0"
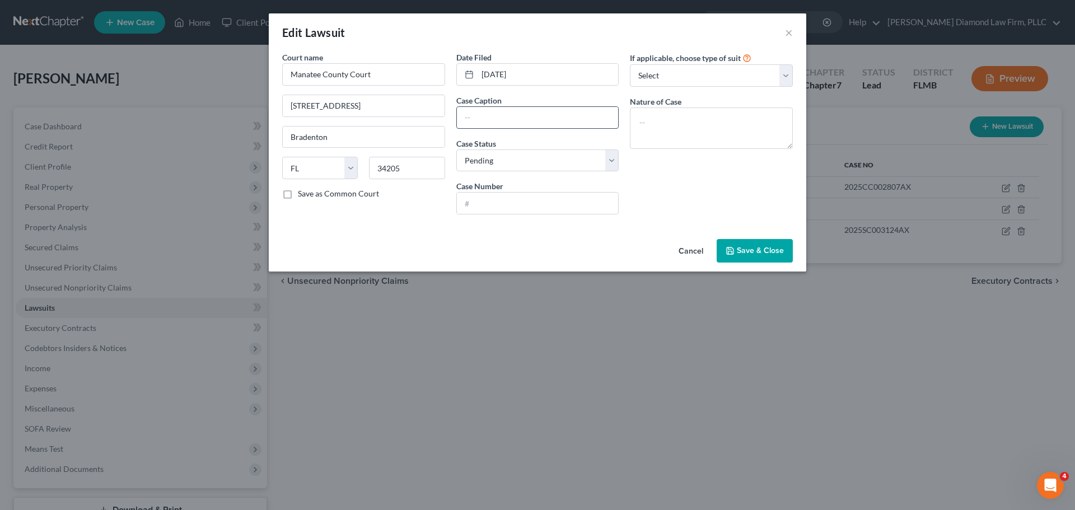
click at [502, 123] on input "text" at bounding box center [538, 117] width 162 height 21
paste input "2025SC002611AX"
type input "2025SC002611AX"
click at [535, 205] on input "text" at bounding box center [538, 203] width 162 height 21
paste input "2025SC002611AX"
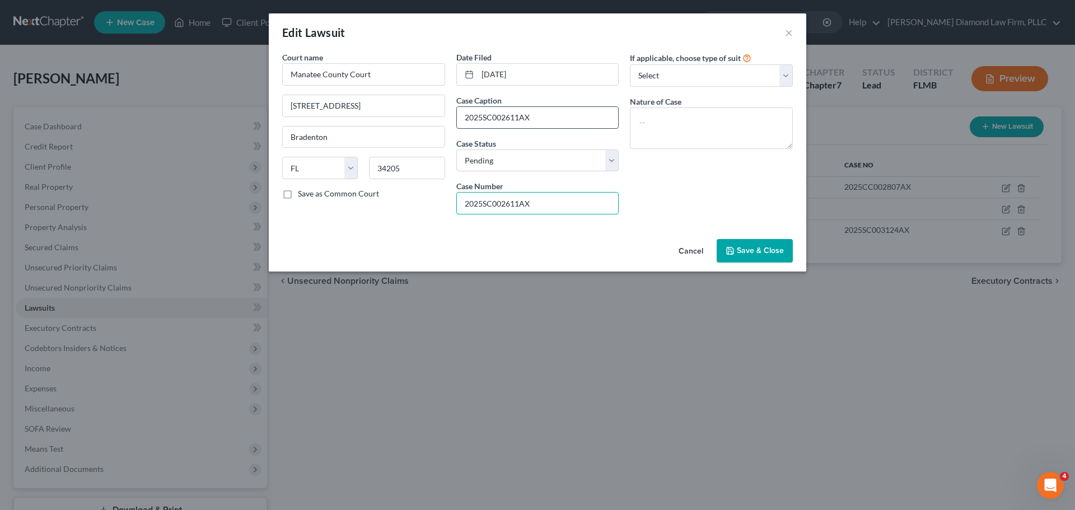
type input "2025SC002611AX"
drag, startPoint x: 532, startPoint y: 120, endPoint x: 462, endPoint y: 127, distance: 70.3
click at [462, 127] on input "2025SC002611AX" at bounding box center [538, 117] width 162 height 21
type input "[PERSON_NAME] vs. American Express Company"
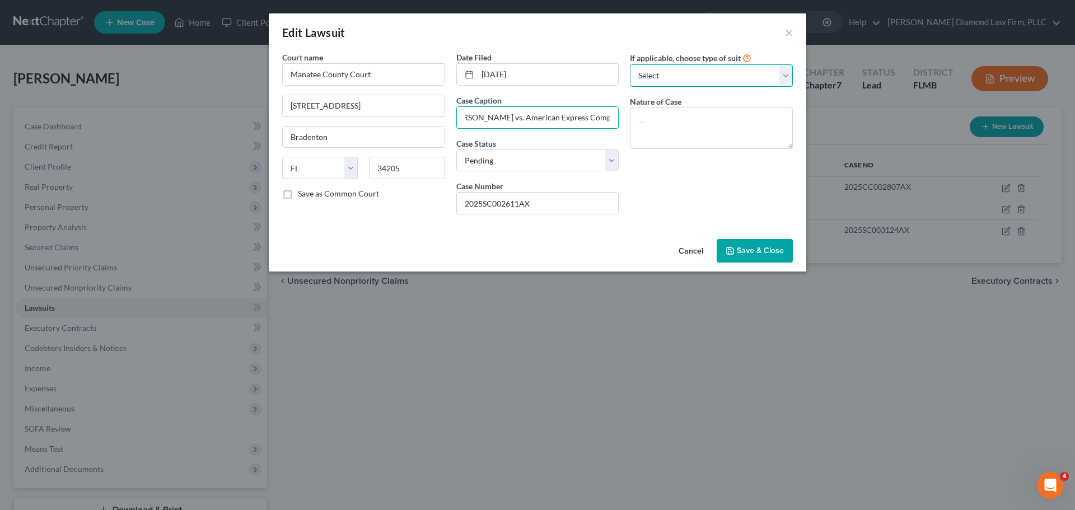
click at [683, 81] on select "Select Repossession Garnishment Foreclosure Attached, Seized, Or Levied Other" at bounding box center [711, 75] width 163 height 22
select select "4"
click at [630, 64] on select "Select Repossession Garnishment Foreclosure Attached, Seized, Or Levied Other" at bounding box center [711, 75] width 163 height 22
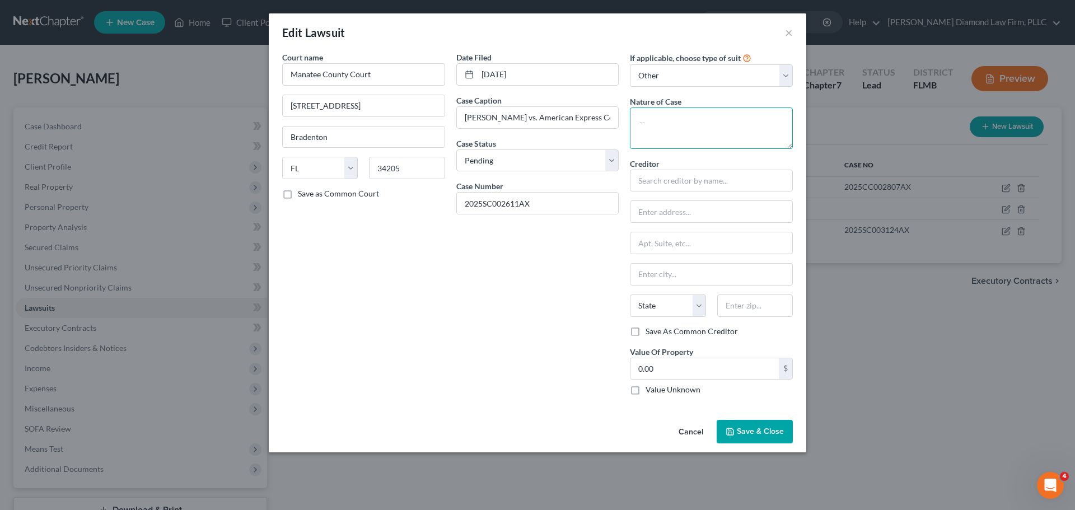
click at [672, 117] on textarea at bounding box center [711, 127] width 163 height 41
type textarea "Collection harassment"
click at [685, 186] on input "text" at bounding box center [711, 181] width 163 height 22
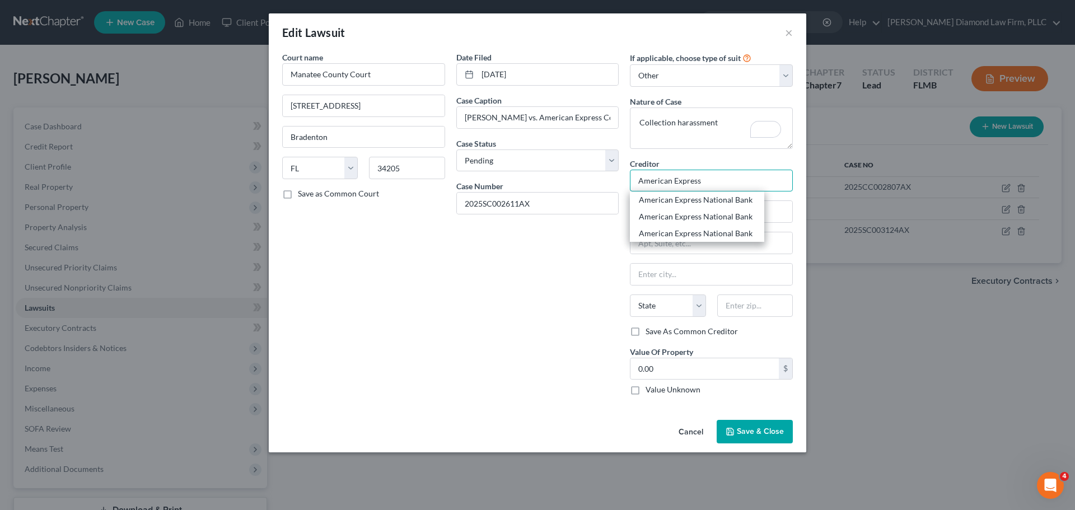
type input "American Express"
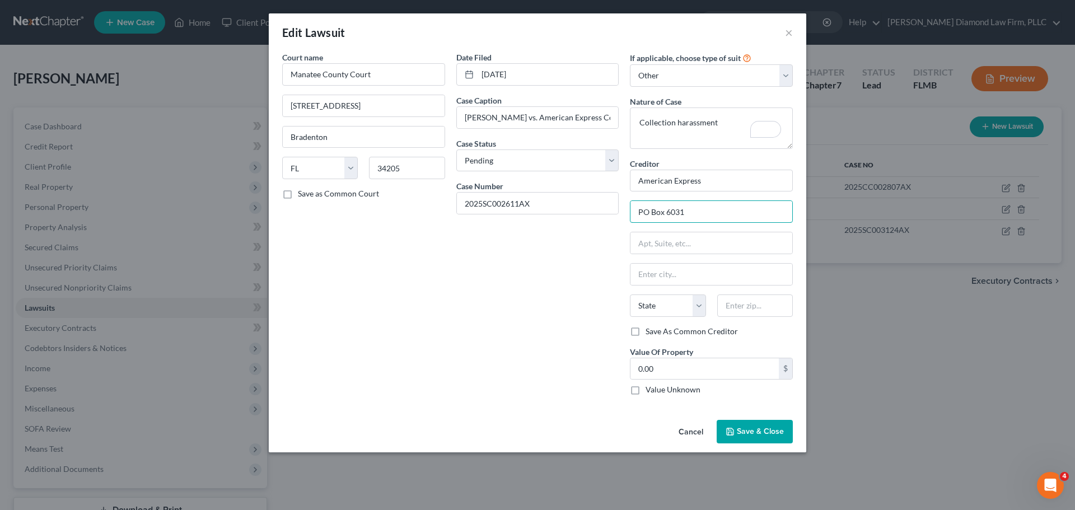
type input "PO Box 6031"
type input "[PERSON_NAME] Stream"
select select "14"
type input "60197"
click at [683, 376] on input "0.00" at bounding box center [704, 368] width 148 height 21
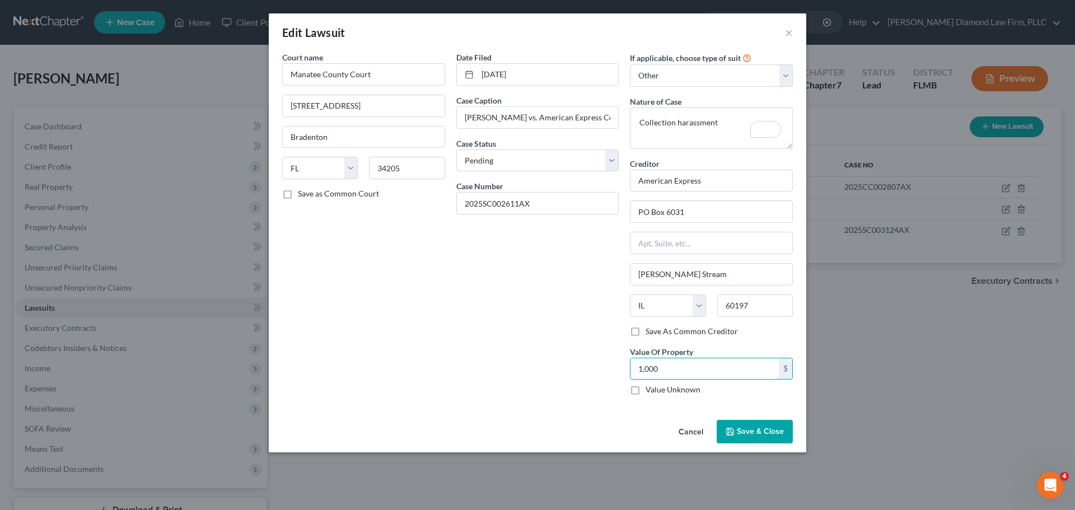
type input "1,000"
click at [758, 441] on button "Save & Close" at bounding box center [755, 432] width 76 height 24
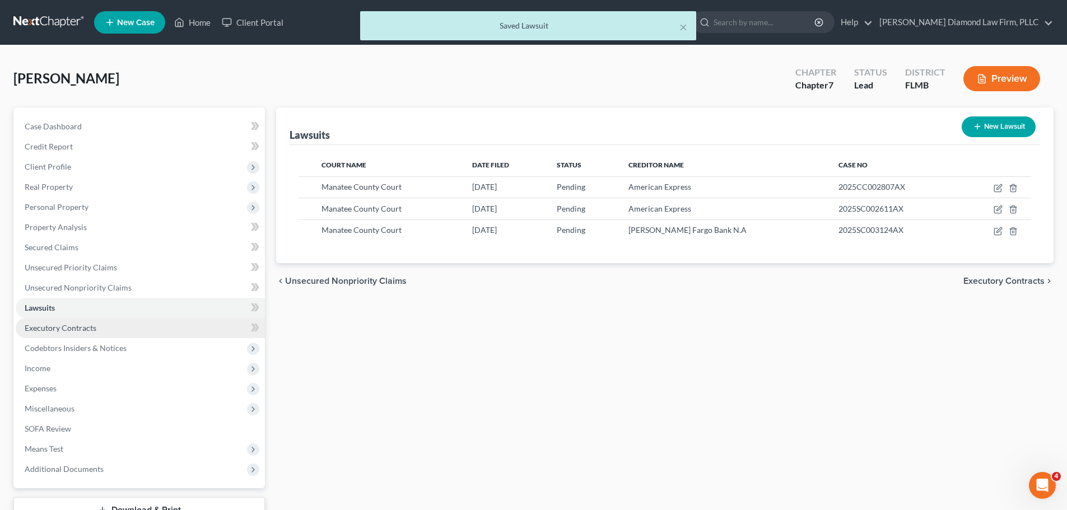
click at [133, 326] on link "Executory Contracts" at bounding box center [140, 328] width 249 height 20
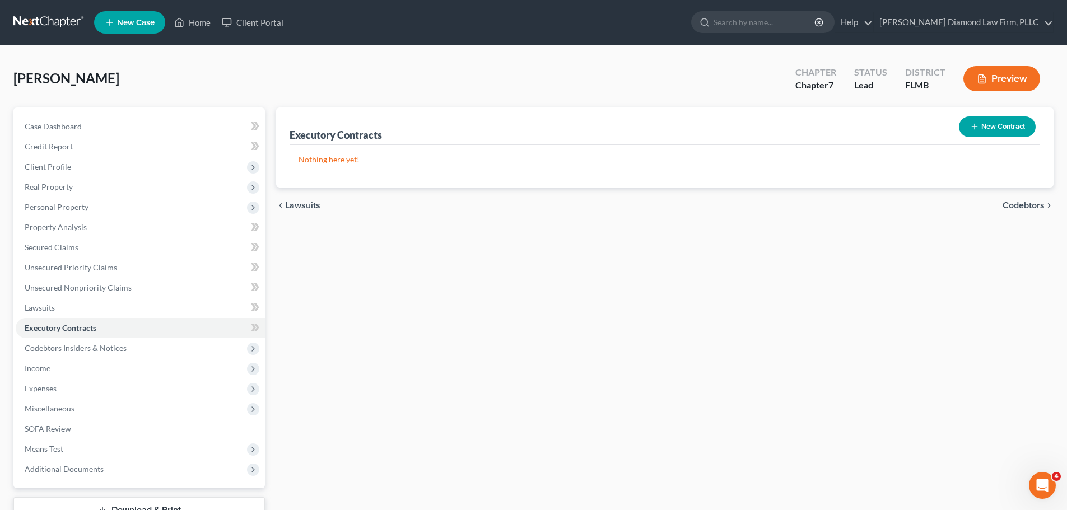
click at [975, 128] on icon "button" at bounding box center [974, 126] width 9 height 9
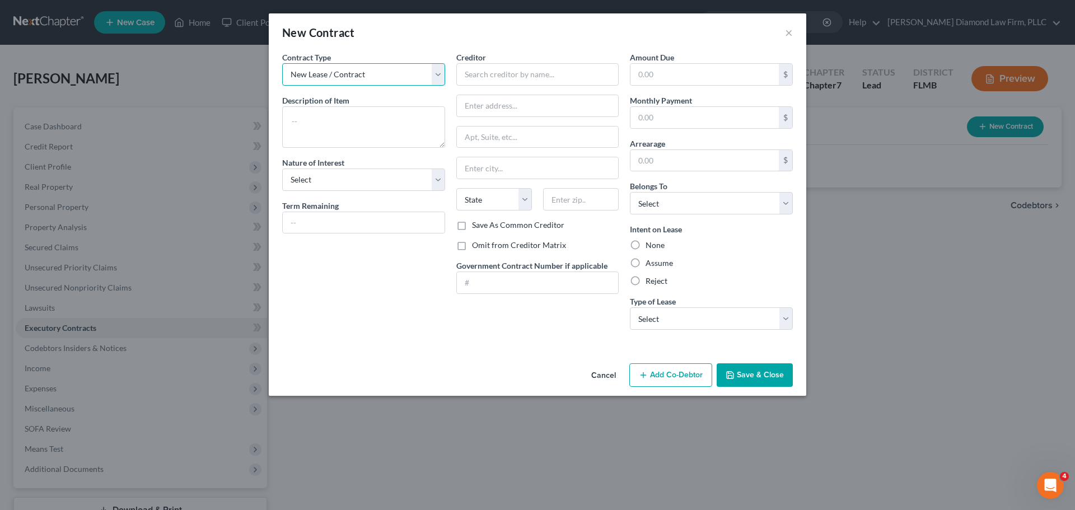
click at [361, 84] on select "New Lease / Contract New Timeshare" at bounding box center [363, 74] width 163 height 22
click at [344, 127] on textarea at bounding box center [363, 126] width 163 height 41
type textarea "Apartment lease"
click at [352, 170] on select "Select Purchaser Agent Lessor Lessee" at bounding box center [363, 180] width 163 height 22
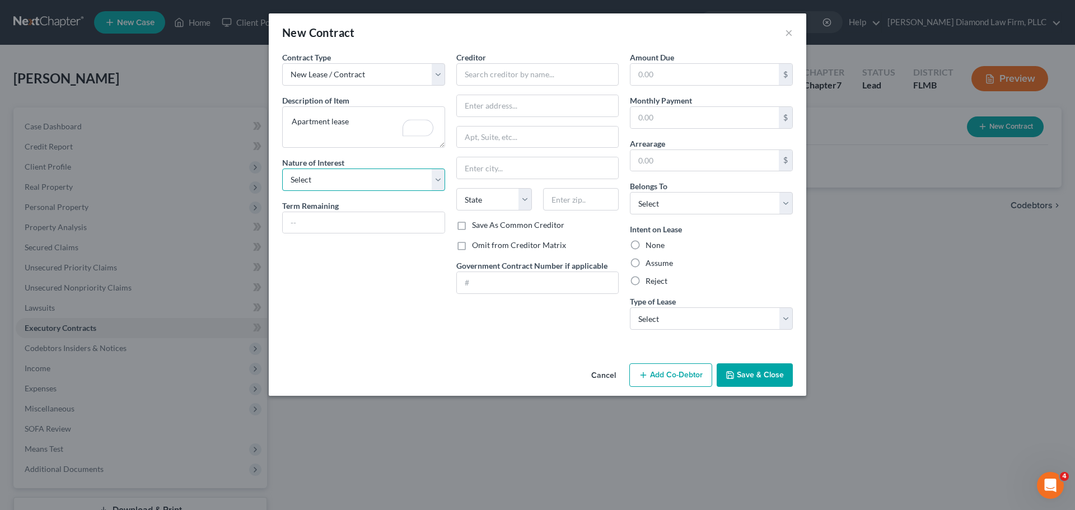
select select "3"
click at [282, 169] on select "Select Purchaser Agent Lessor Lessee" at bounding box center [363, 180] width 163 height 22
click at [356, 203] on div "Term Remaining" at bounding box center [363, 217] width 163 height 34
click at [354, 212] on input "text" at bounding box center [364, 222] width 162 height 21
click at [526, 76] on input "text" at bounding box center [537, 74] width 163 height 22
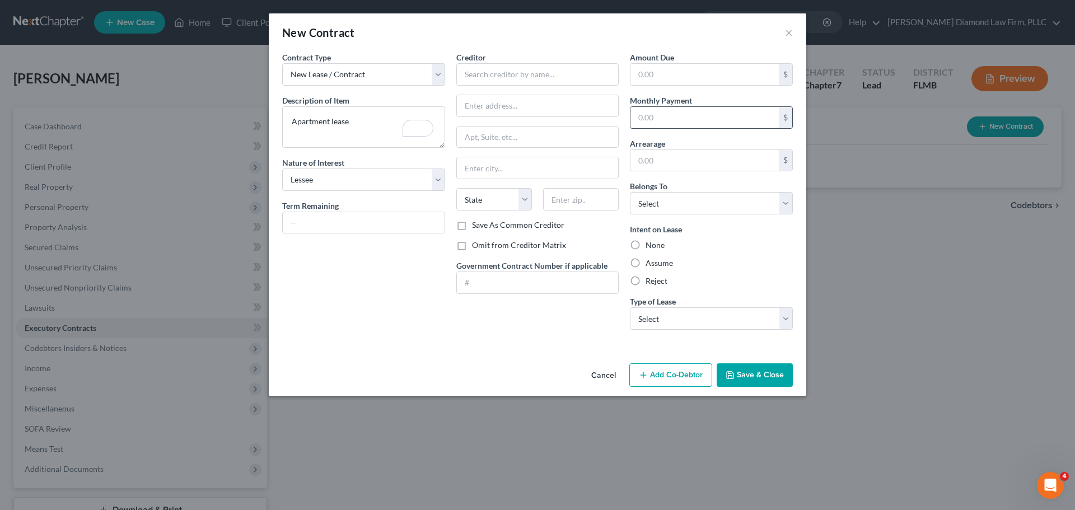
click at [742, 115] on input "text" at bounding box center [704, 117] width 148 height 21
type input "1,616"
click at [744, 206] on select "Select Debtor 1 Only Debtor 2 Only Debtor 1 And Debtor 2 Only At Least One Of T…" at bounding box center [711, 203] width 163 height 22
select select "3"
click at [630, 192] on select "Select Debtor 1 Only Debtor 2 Only Debtor 1 And Debtor 2 Only At Least One Of T…" at bounding box center [711, 203] width 163 height 22
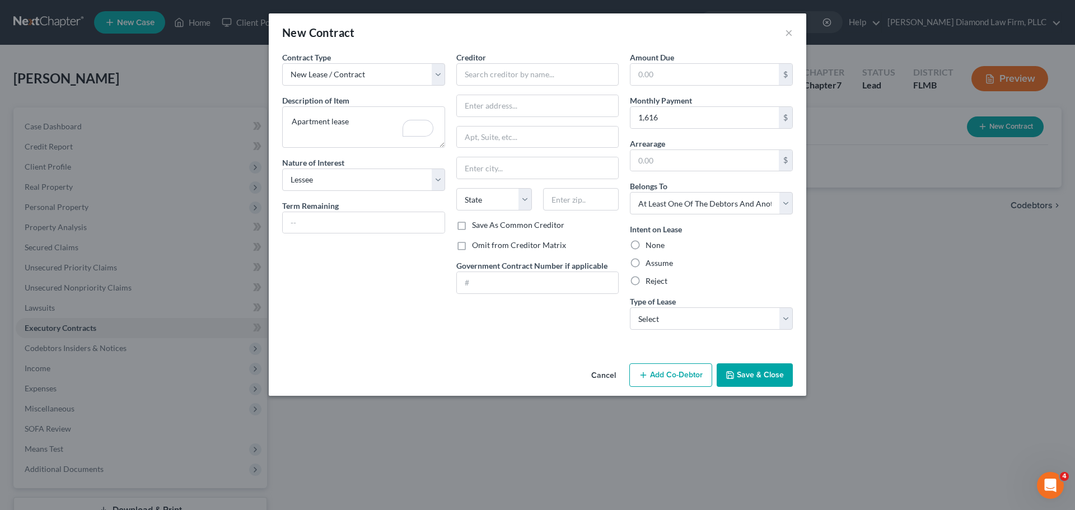
click at [646, 270] on div "Intent on Lease None Assume Reject" at bounding box center [711, 254] width 163 height 63
click at [646, 264] on label "Assume" at bounding box center [659, 263] width 27 height 11
click at [650, 264] on input "Assume" at bounding box center [653, 261] width 7 height 7
radio input "true"
click at [683, 372] on button "Add Co-Debtor" at bounding box center [670, 375] width 83 height 24
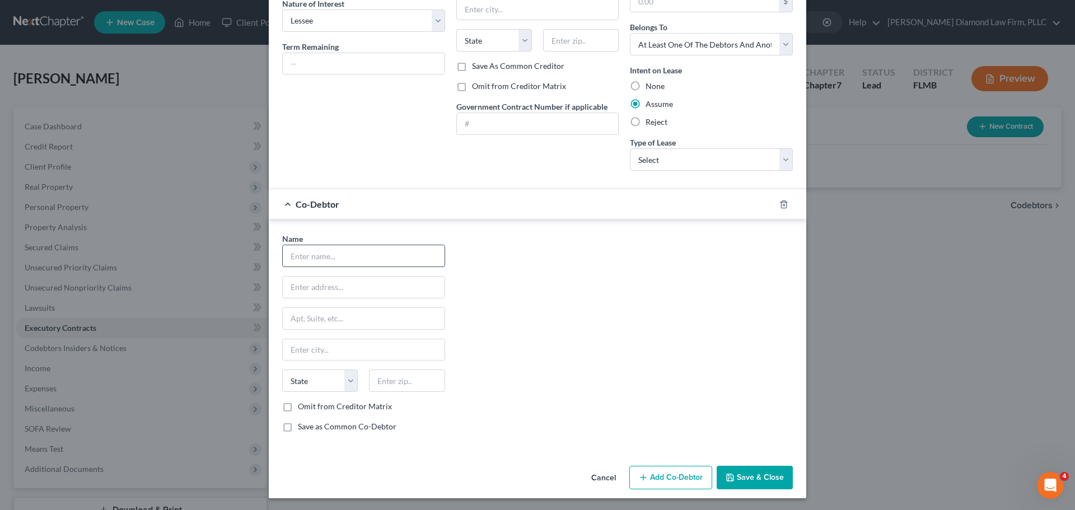
scroll to position [161, 0]
click at [374, 250] on input "text" at bounding box center [364, 254] width 162 height 21
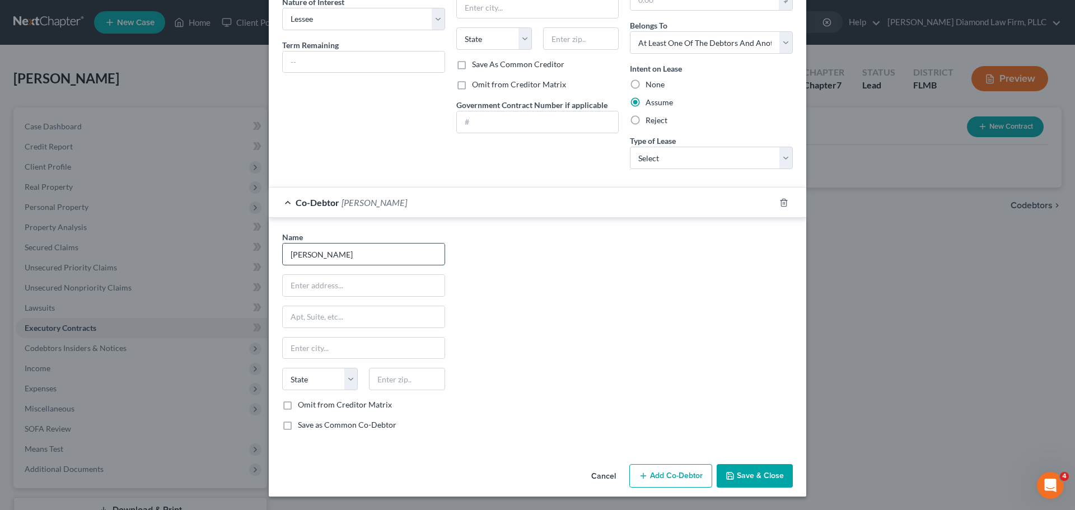
type input "[PERSON_NAME]"
click at [362, 283] on input "text" at bounding box center [364, 285] width 162 height 21
type input "2255 South 300 E"
type input "Apt #A433"
type input "[GEOGRAPHIC_DATA]"
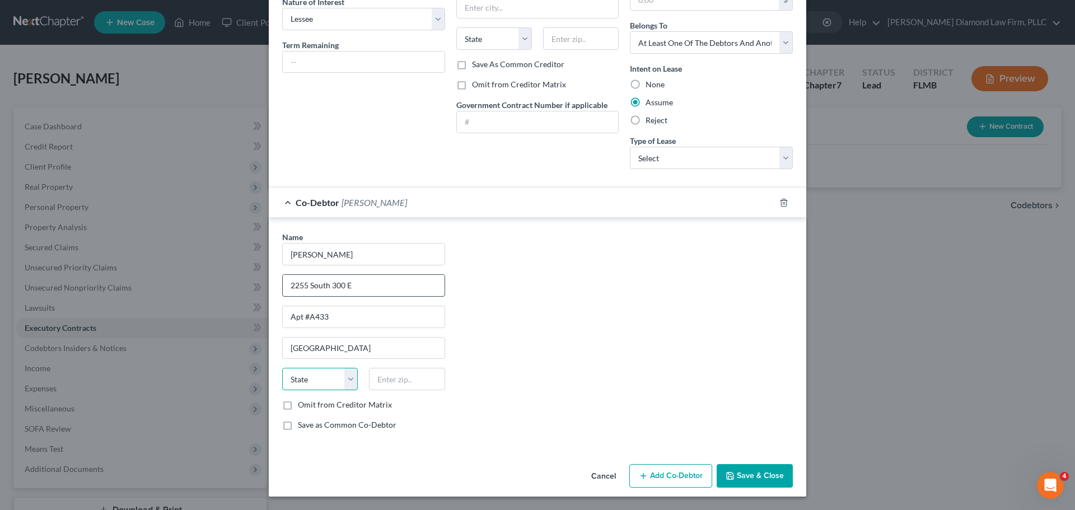
select select "46"
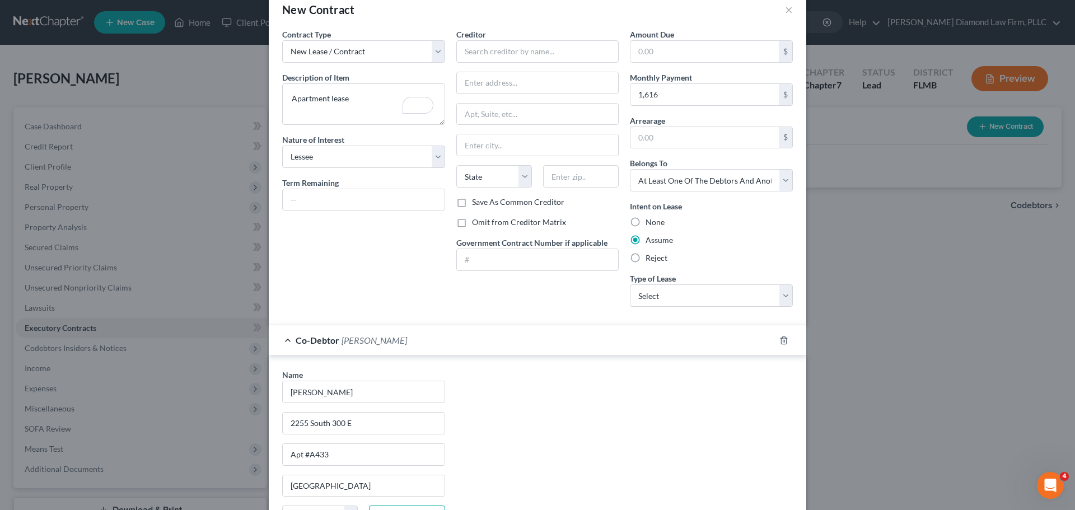
scroll to position [0, 0]
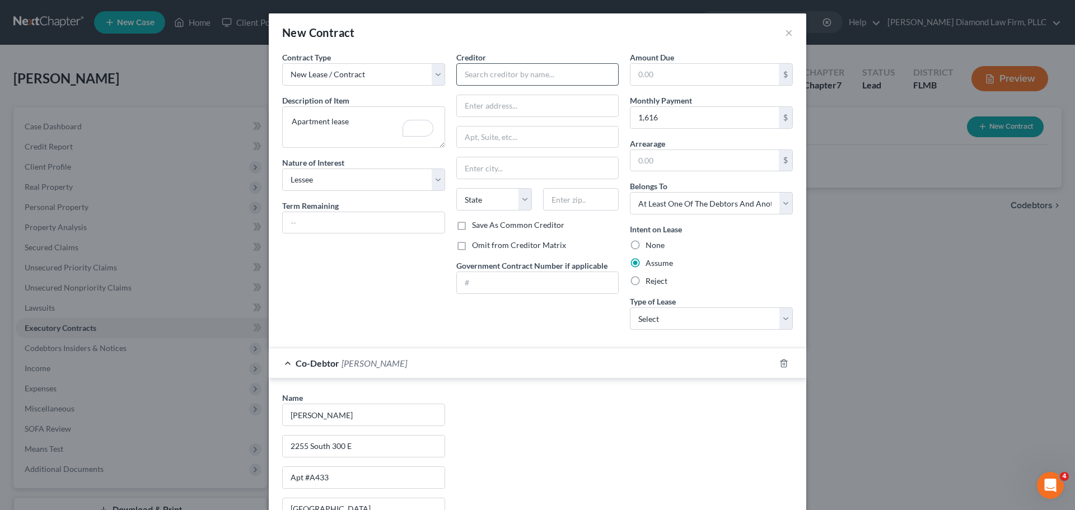
type input "84115"
click at [492, 80] on input "text" at bounding box center [537, 74] width 163 height 22
type input "The [PERSON_NAME]"
type input "650 S 500 W"
type input "Ste 111"
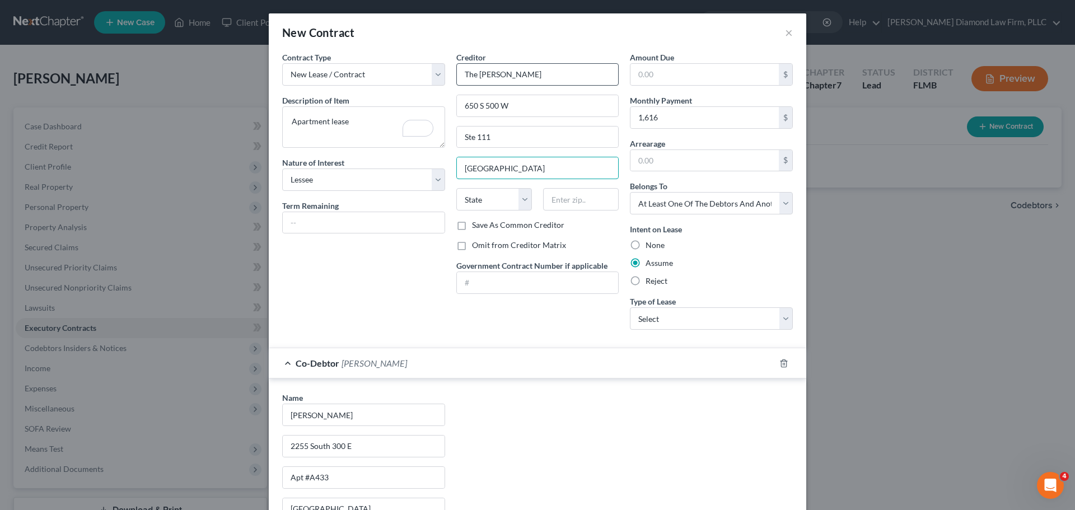
type input "[GEOGRAPHIC_DATA]"
select select "46"
type input "84101"
click at [660, 332] on div "Amount Due $ Monthly Payment 1,616 $ Arrearage $ Belongs To * Select Debtor 1 O…" at bounding box center [711, 195] width 174 height 287
click at [660, 325] on select "Select Real Estate Car Other" at bounding box center [711, 318] width 163 height 22
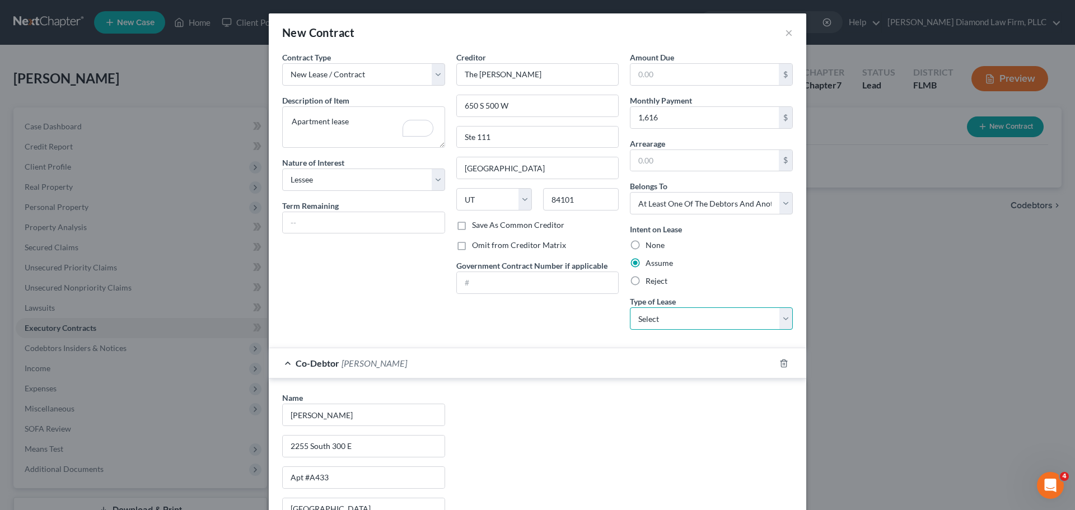
select select "0"
click at [630, 307] on select "Select Real Estate Car Other" at bounding box center [711, 318] width 163 height 22
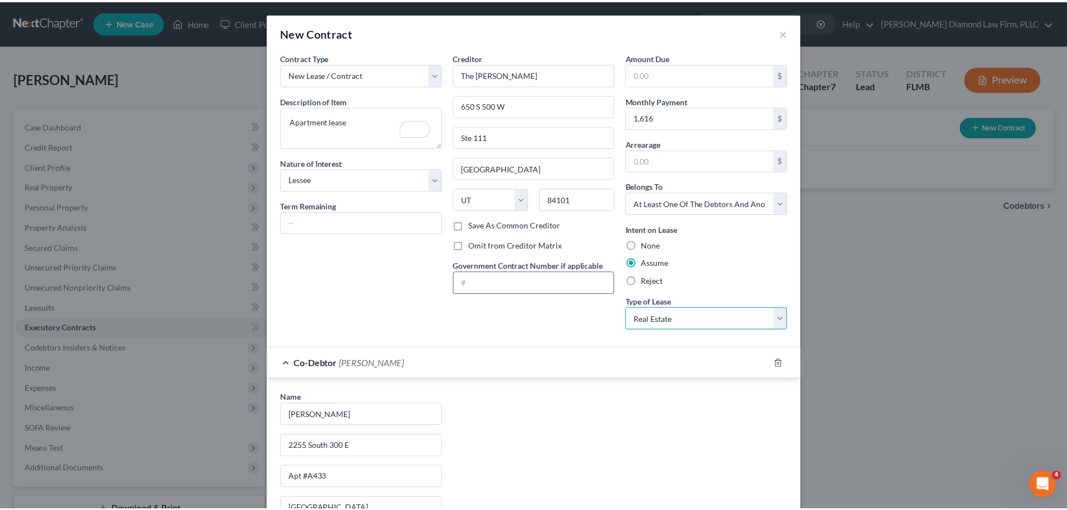
scroll to position [161, 0]
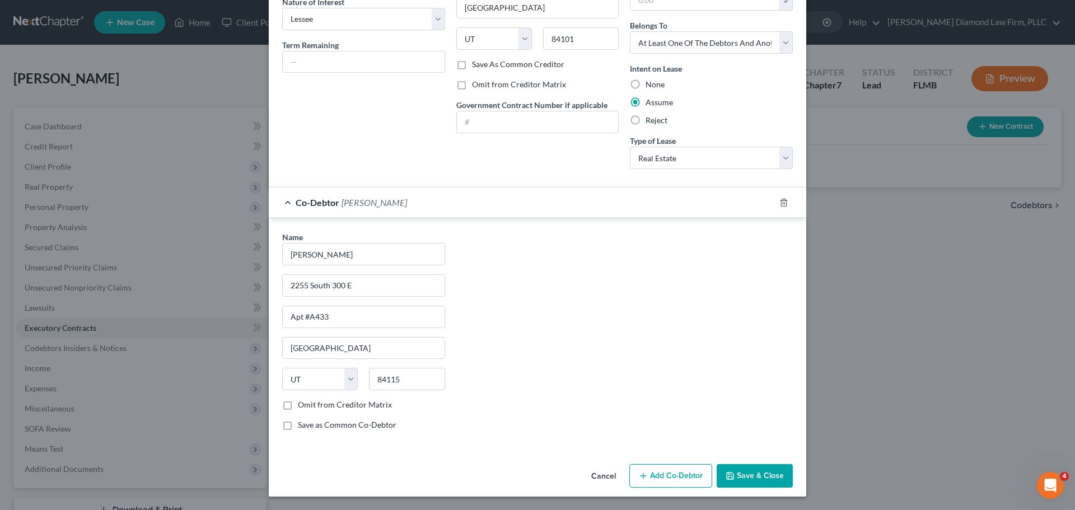
click at [766, 480] on button "Save & Close" at bounding box center [755, 476] width 76 height 24
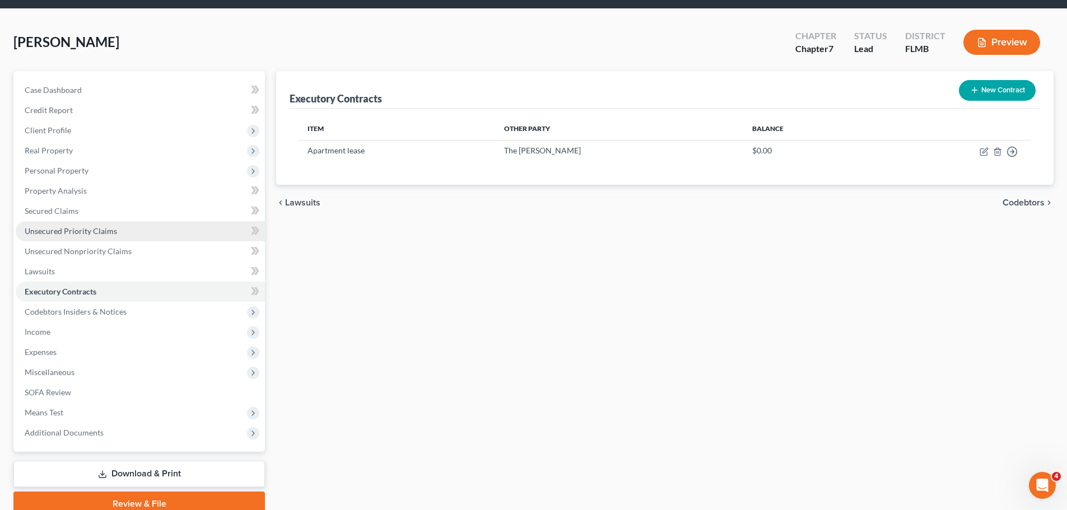
scroll to position [56, 0]
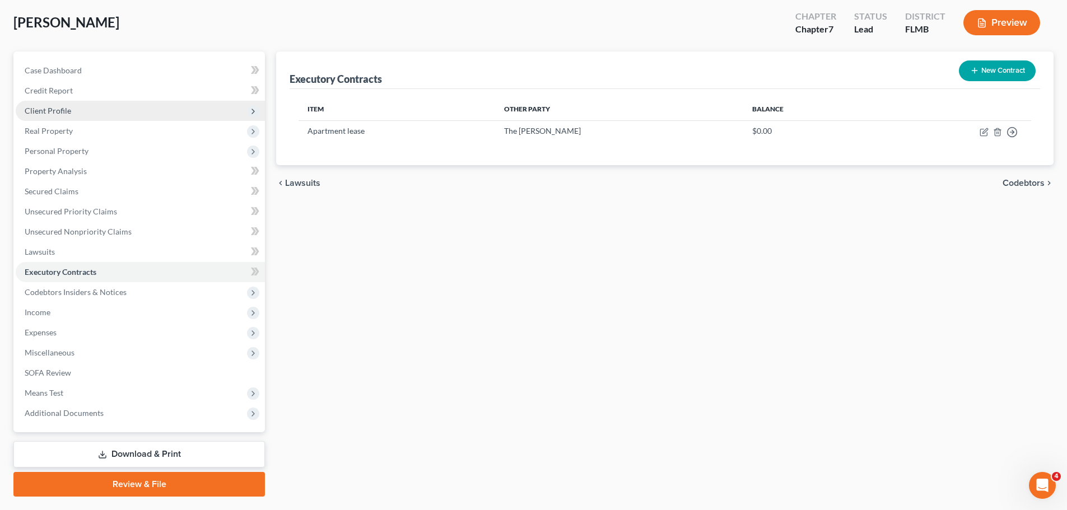
click at [81, 110] on span "Client Profile" at bounding box center [140, 111] width 249 height 20
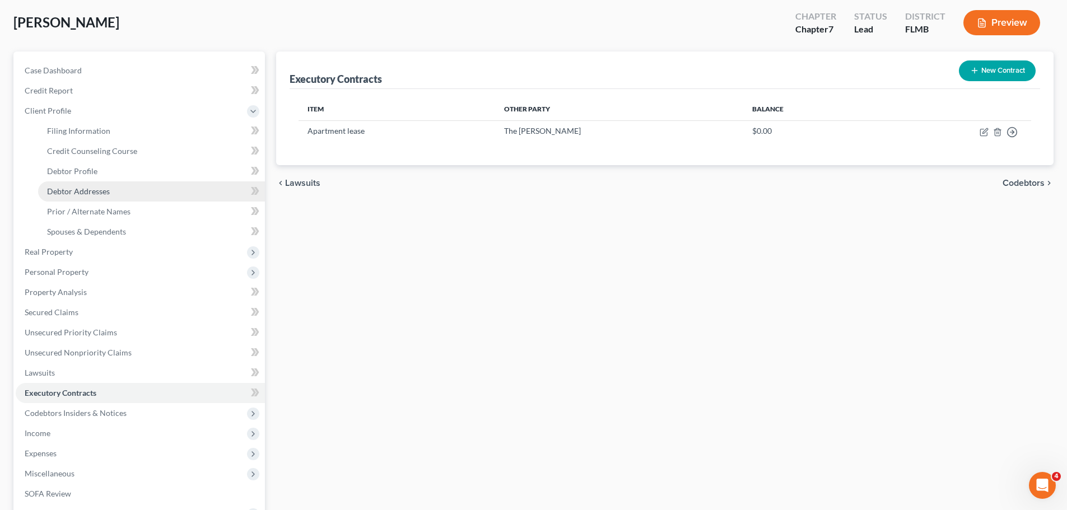
click at [85, 191] on span "Debtor Addresses" at bounding box center [78, 191] width 63 height 10
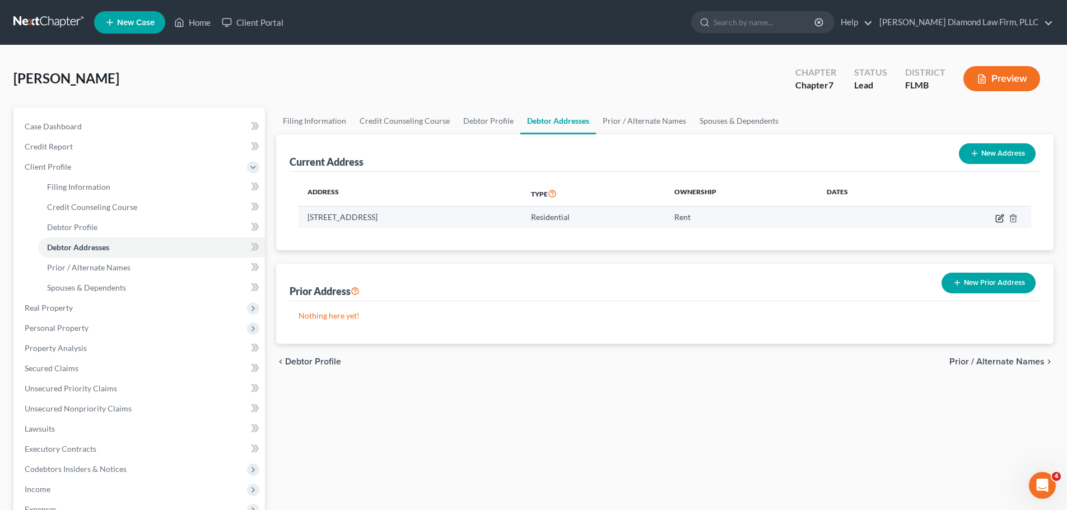
click at [999, 219] on icon "button" at bounding box center [1000, 216] width 5 height 5
select select "9"
select select "0"
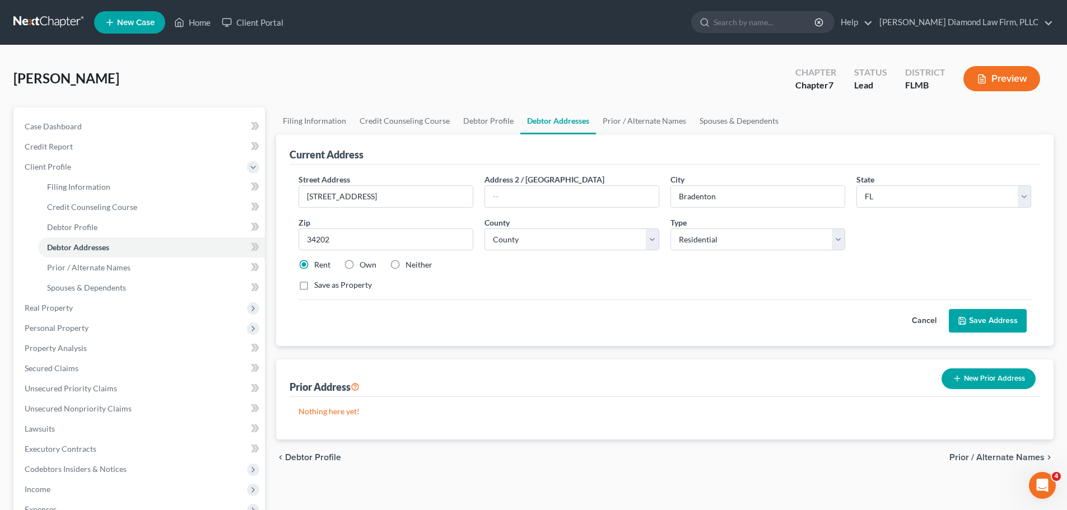
click at [406, 269] on label "Neither" at bounding box center [418, 264] width 27 height 11
click at [410, 267] on input "Neither" at bounding box center [413, 262] width 7 height 7
radio input "true"
click at [980, 318] on button "Save Address" at bounding box center [987, 321] width 78 height 24
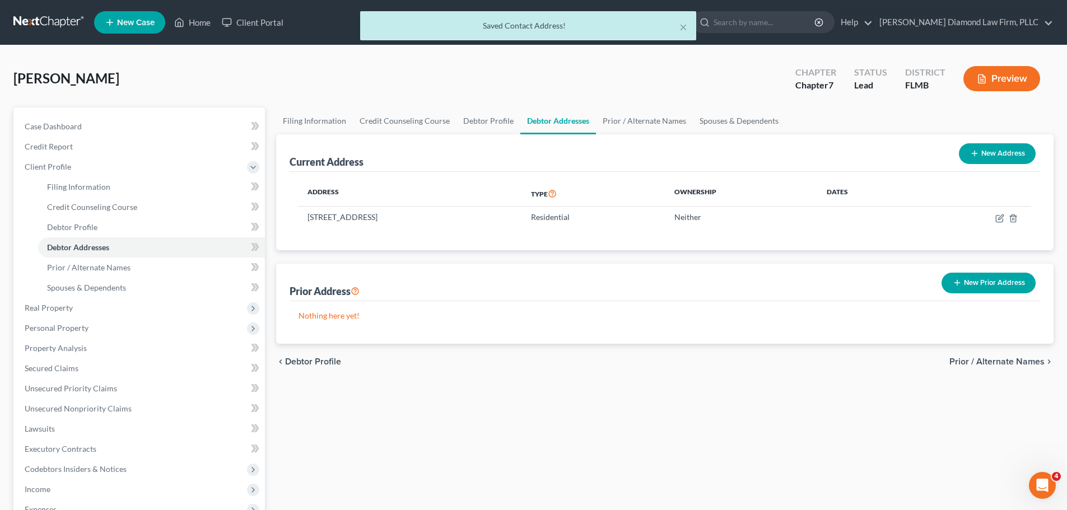
click at [977, 285] on button "New Prior Address" at bounding box center [988, 283] width 94 height 21
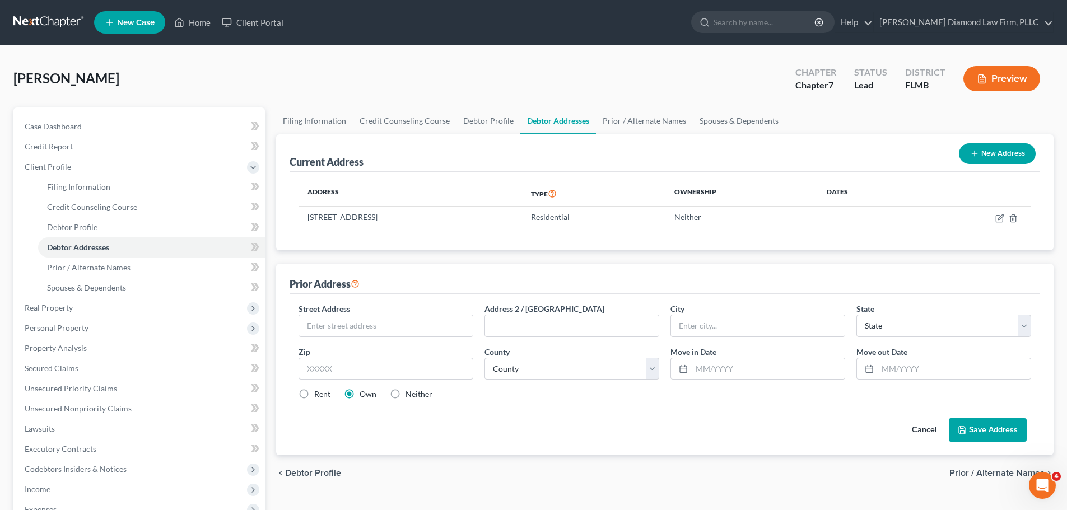
click at [926, 432] on button "Cancel" at bounding box center [923, 430] width 49 height 22
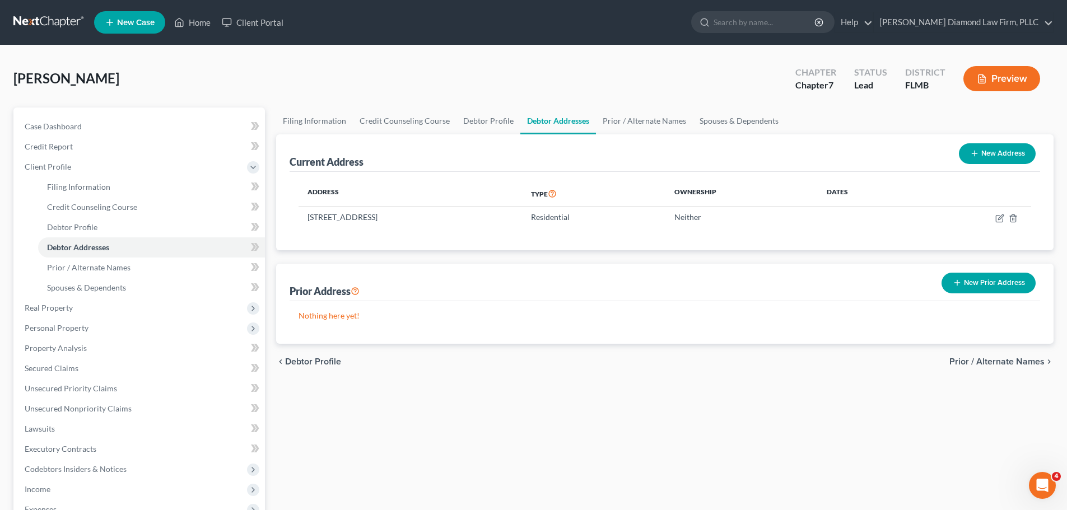
click at [978, 155] on button "New Address" at bounding box center [997, 153] width 77 height 21
select select "0"
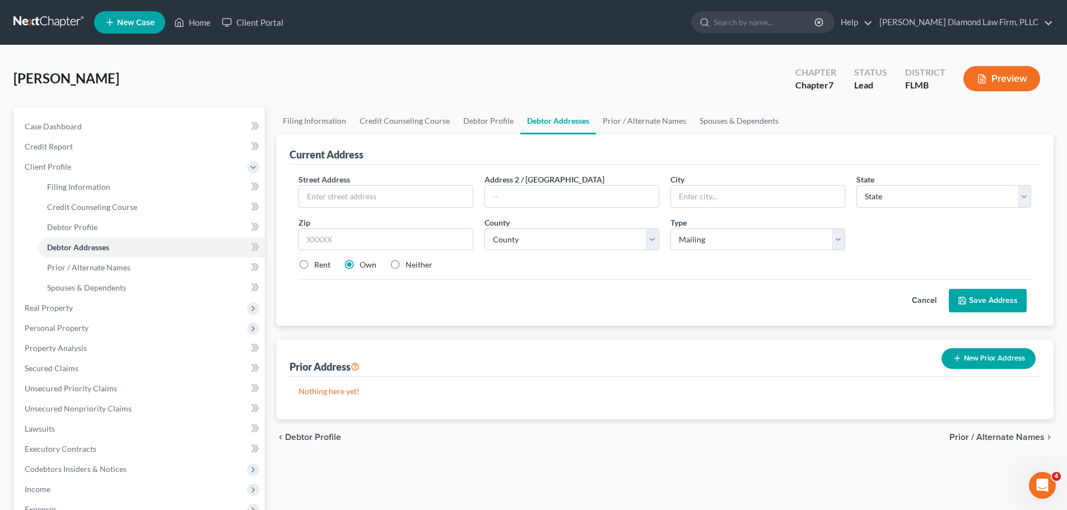
click at [929, 296] on button "Cancel" at bounding box center [923, 300] width 49 height 22
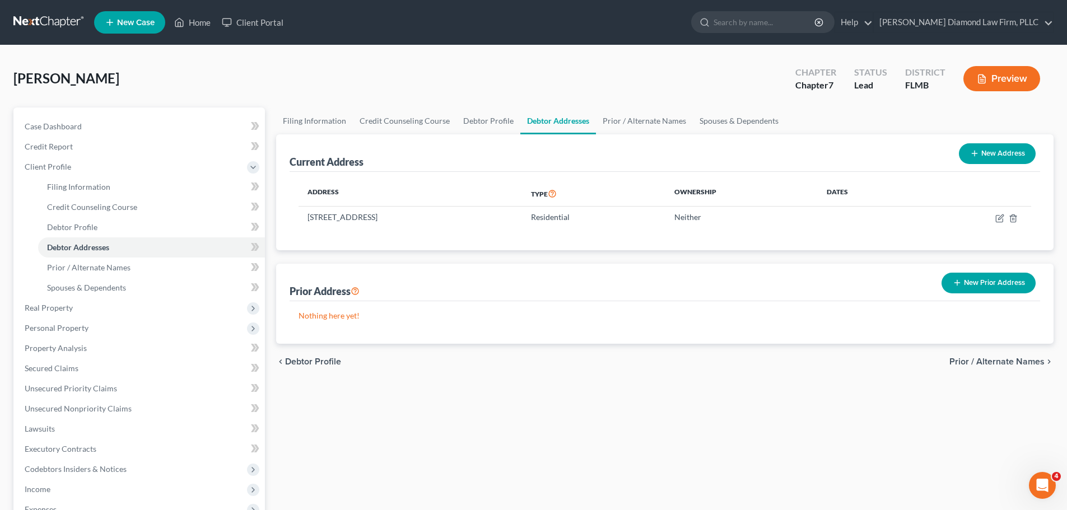
click at [1006, 153] on button "New Address" at bounding box center [997, 153] width 77 height 21
select select "0"
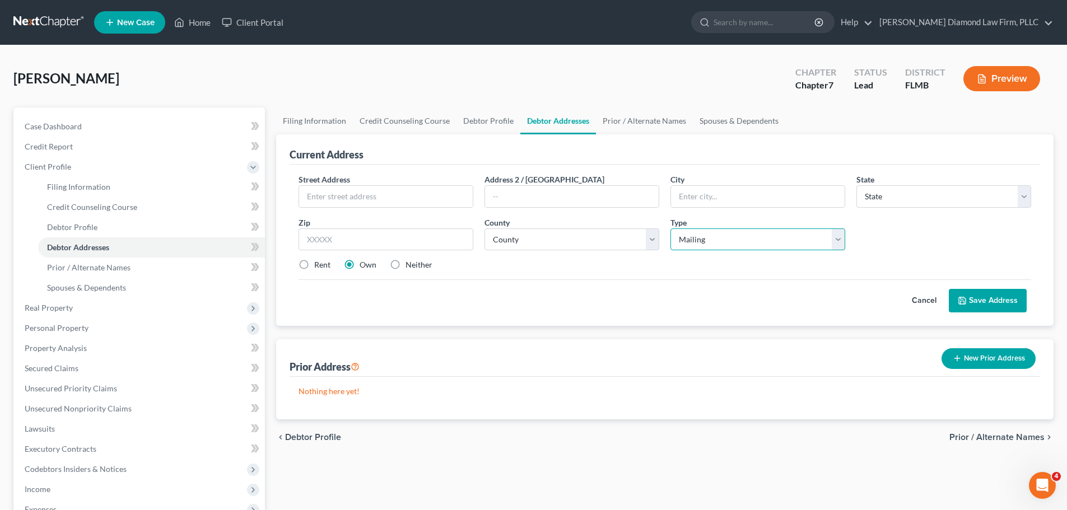
click at [772, 243] on select "Select Mailing Rental Business" at bounding box center [757, 239] width 175 height 22
click at [909, 303] on button "Cancel" at bounding box center [923, 300] width 49 height 22
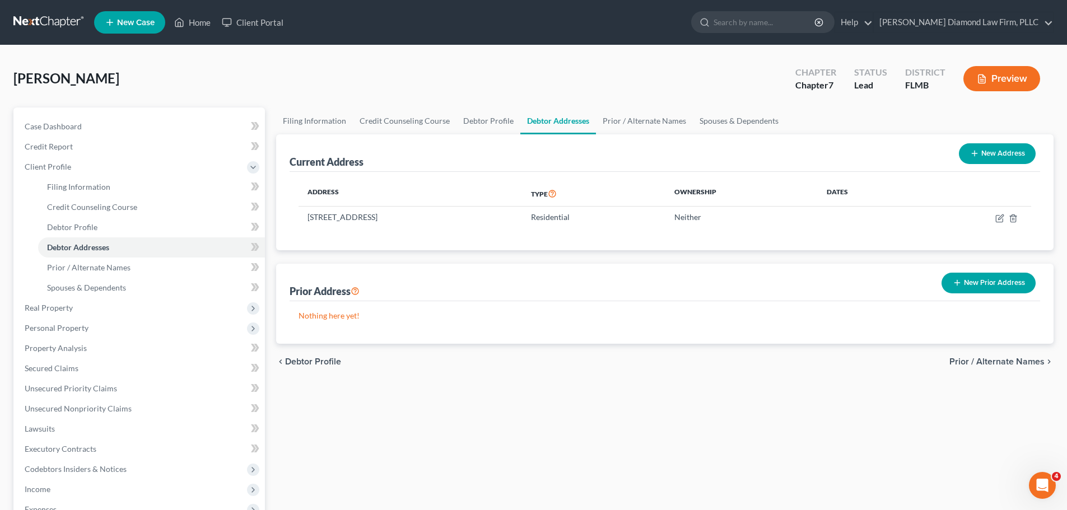
click at [970, 284] on button "New Prior Address" at bounding box center [988, 283] width 94 height 21
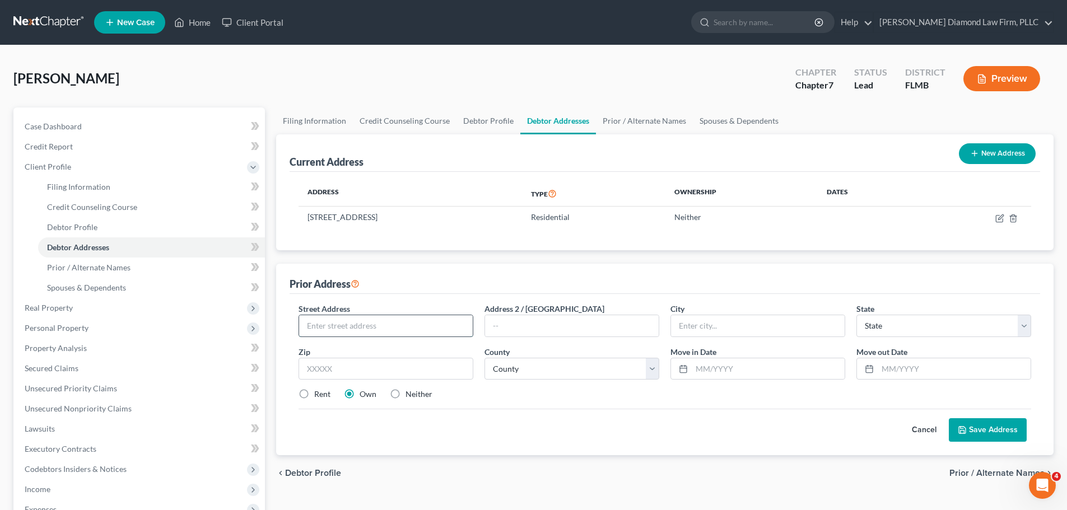
click at [363, 320] on input "text" at bounding box center [386, 325] width 174 height 21
type input "[STREET_ADDRESS]"
type input "Unit 203"
type input "Bradenton"
select select "9"
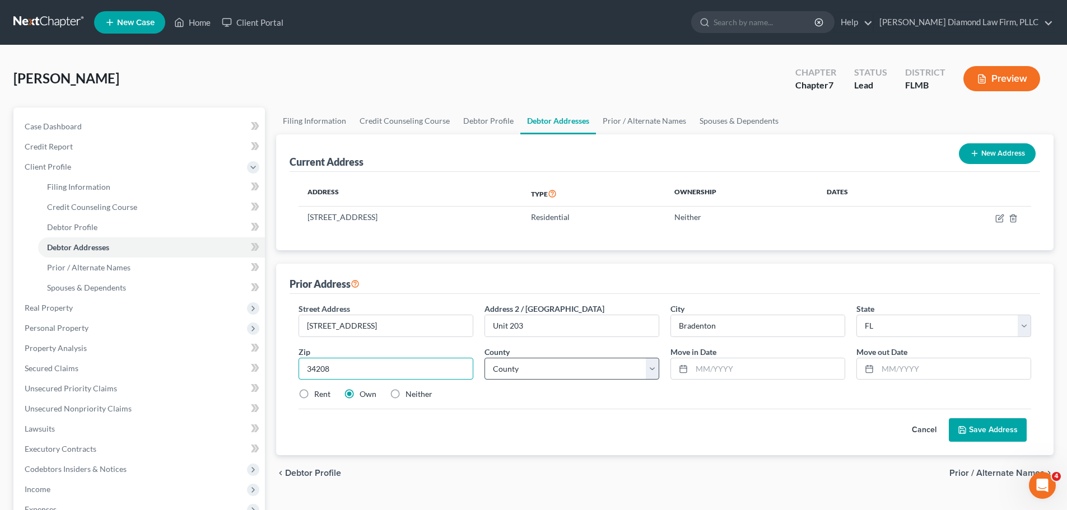
type input "34208"
click at [571, 377] on select "County [GEOGRAPHIC_DATA] [GEOGRAPHIC_DATA] [GEOGRAPHIC_DATA] [GEOGRAPHIC_DATA] …" at bounding box center [571, 369] width 175 height 22
select select "39"
click at [484, 358] on select "County [GEOGRAPHIC_DATA] [GEOGRAPHIC_DATA] [GEOGRAPHIC_DATA] [GEOGRAPHIC_DATA] …" at bounding box center [571, 369] width 175 height 22
click at [744, 364] on input "text" at bounding box center [767, 368] width 153 height 21
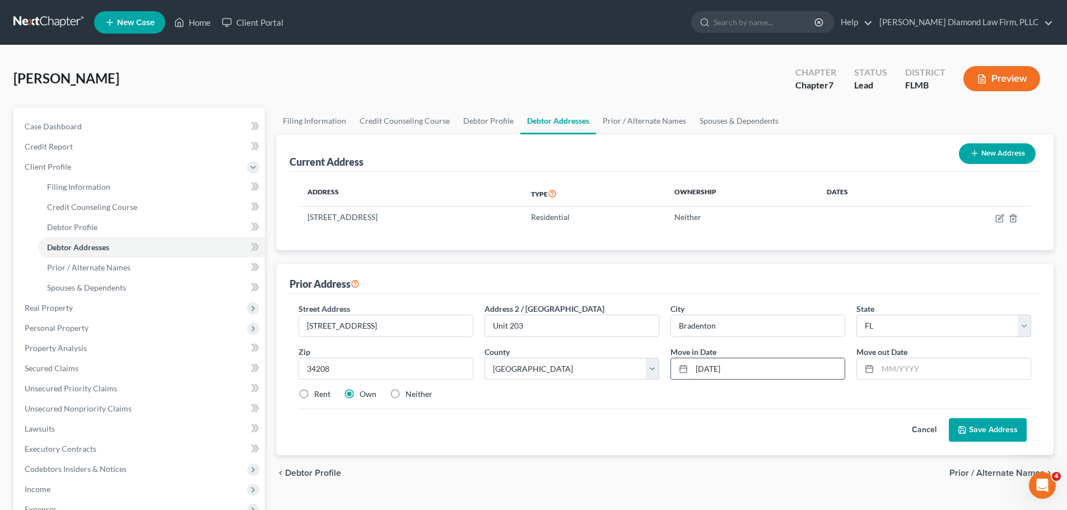
type input "[DATE]"
click at [314, 394] on label "Rent" at bounding box center [322, 394] width 16 height 11
click at [319, 394] on input "Rent" at bounding box center [322, 392] width 7 height 7
radio input "true"
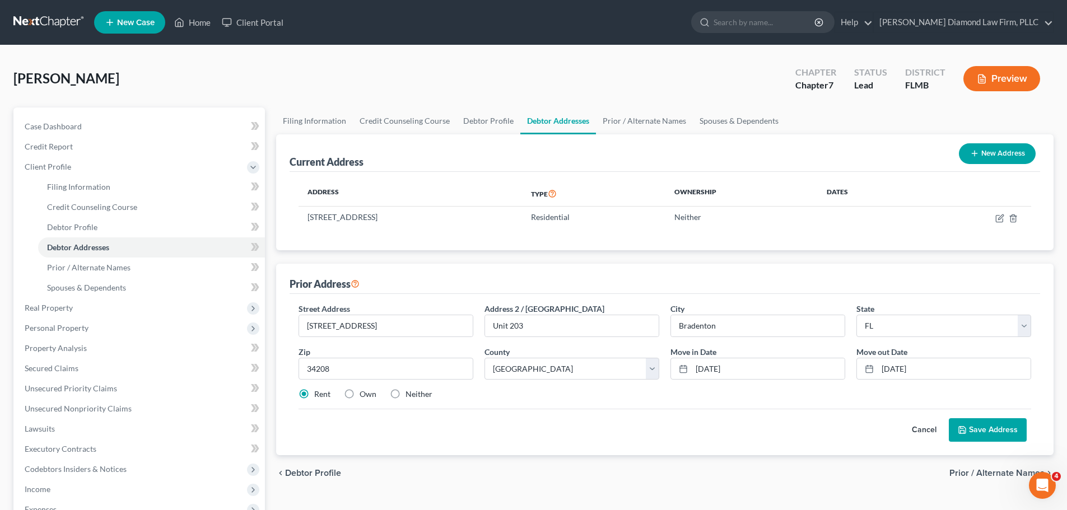
click at [980, 426] on button "Save Address" at bounding box center [987, 430] width 78 height 24
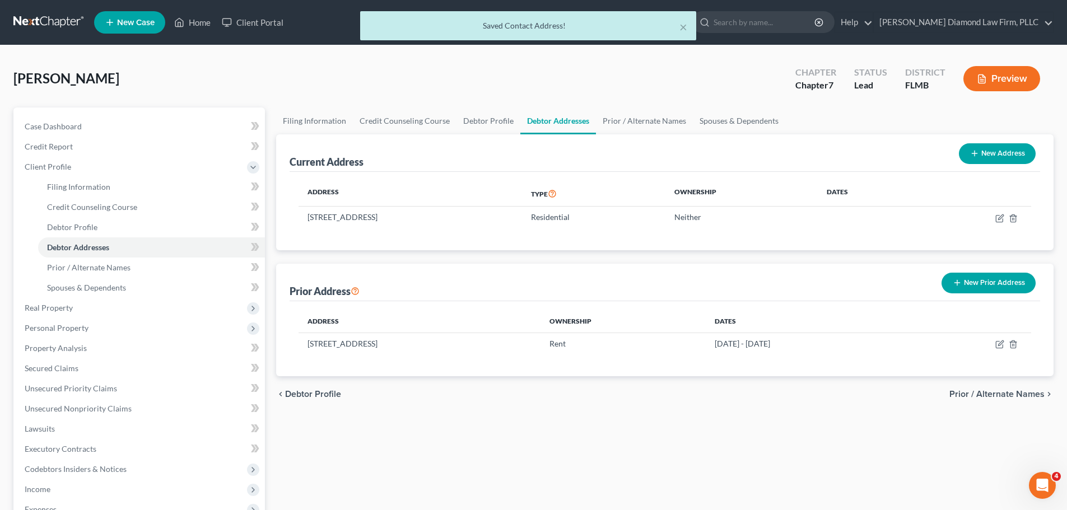
click at [966, 279] on button "New Prior Address" at bounding box center [988, 283] width 94 height 21
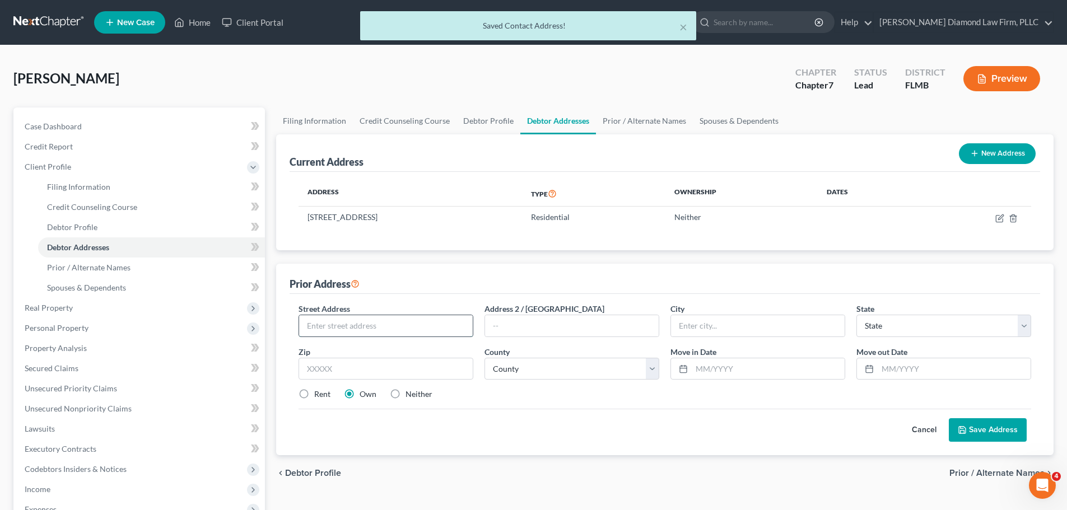
click at [391, 328] on input "text" at bounding box center [386, 325] width 174 height 21
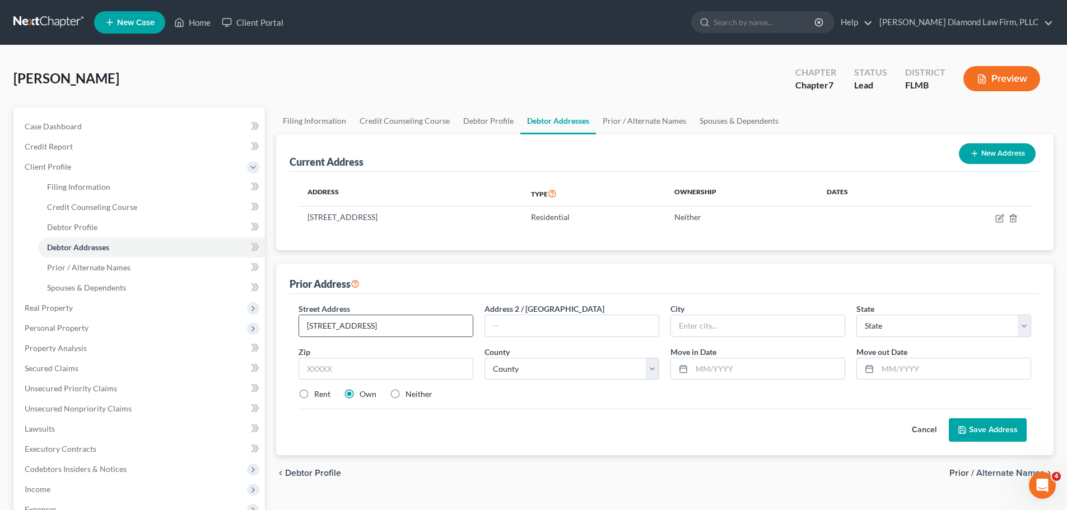
type input "[STREET_ADDRESS]"
type input "Bradenton"
select select "9"
type input "34202"
click at [610, 370] on select "County [GEOGRAPHIC_DATA] [GEOGRAPHIC_DATA] [GEOGRAPHIC_DATA] [GEOGRAPHIC_DATA] …" at bounding box center [571, 369] width 175 height 22
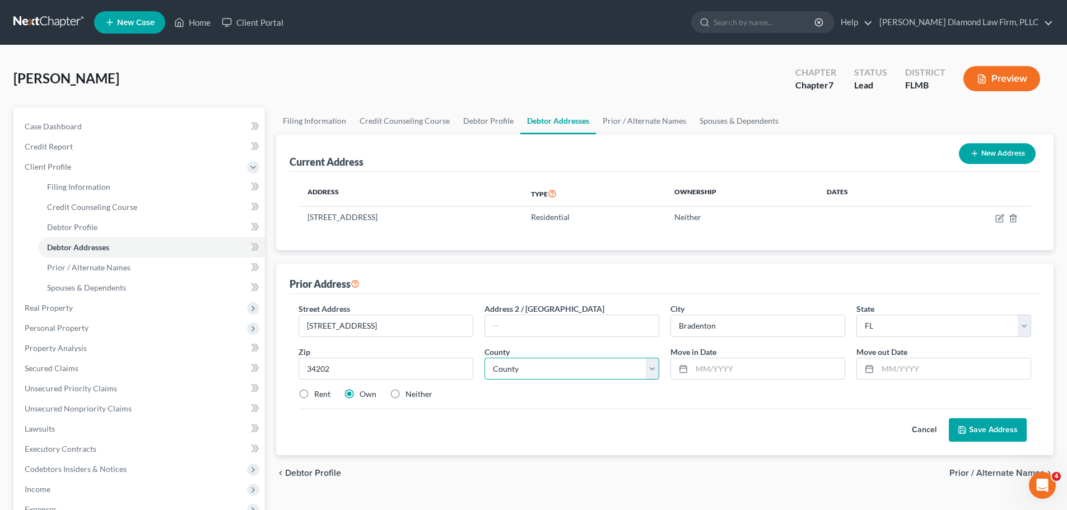
select select "39"
click at [484, 358] on select "County [GEOGRAPHIC_DATA] [GEOGRAPHIC_DATA] [GEOGRAPHIC_DATA] [GEOGRAPHIC_DATA] …" at bounding box center [571, 369] width 175 height 22
click at [741, 363] on input "text" at bounding box center [767, 368] width 153 height 21
type input "[DATE]"
type input "1"
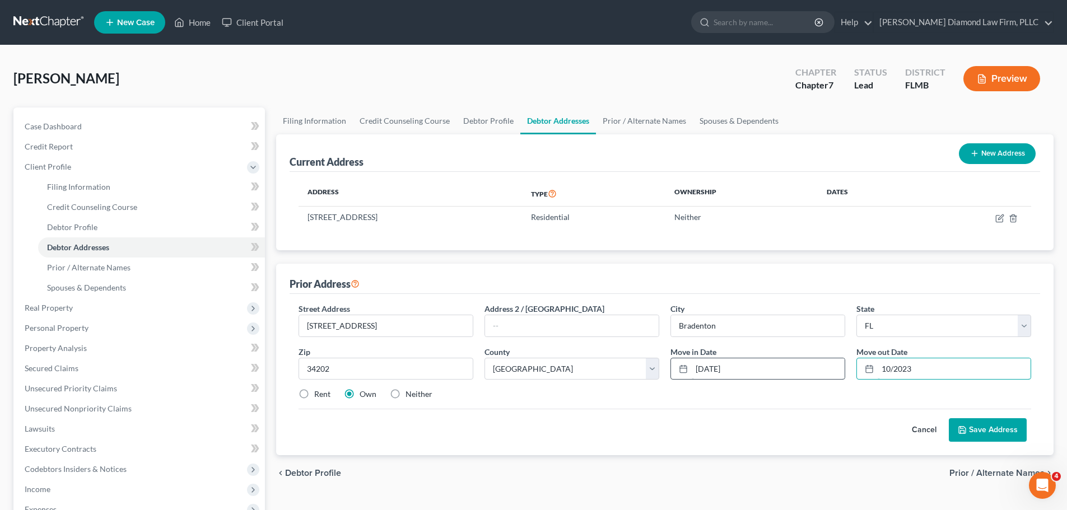
type input "10/2023"
click at [718, 370] on input "[DATE]" at bounding box center [767, 368] width 153 height 21
type input "10/2023"
click at [889, 367] on input "10/2023" at bounding box center [953, 368] width 153 height 21
type input "11/2023"
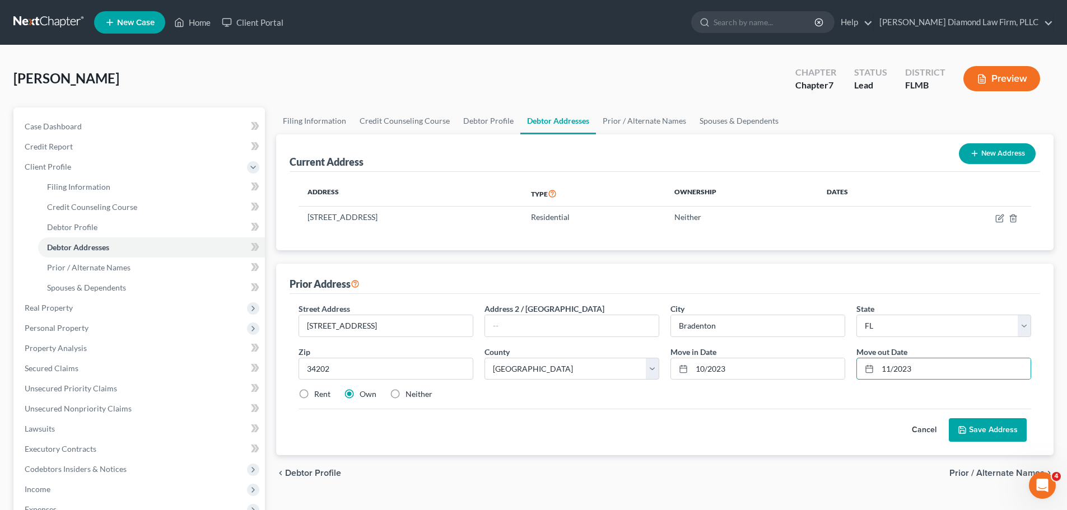
click at [405, 397] on label "Neither" at bounding box center [418, 394] width 27 height 11
click at [410, 396] on input "Neither" at bounding box center [413, 392] width 7 height 7
radio input "true"
click at [979, 433] on button "Save Address" at bounding box center [987, 430] width 78 height 24
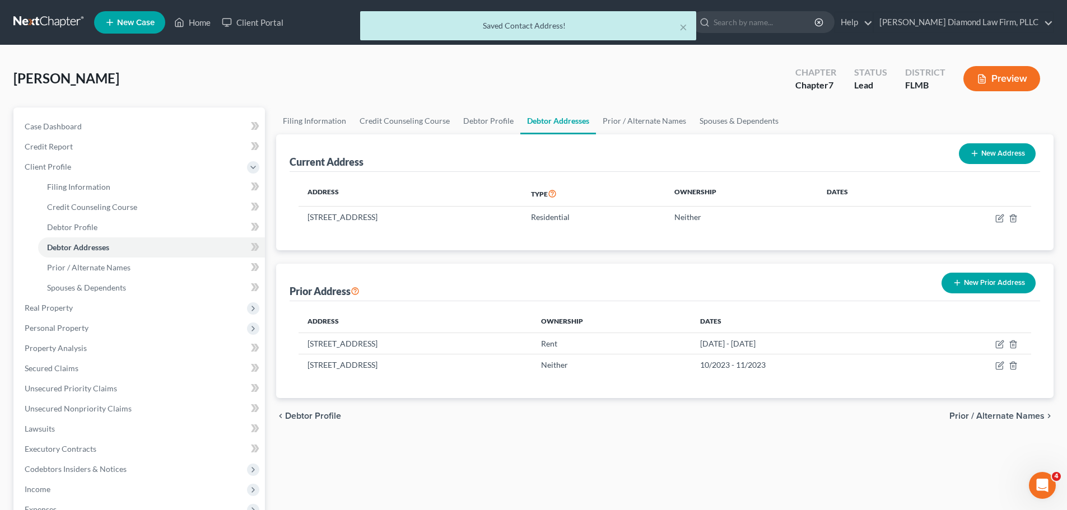
click at [974, 283] on button "New Prior Address" at bounding box center [988, 283] width 94 height 21
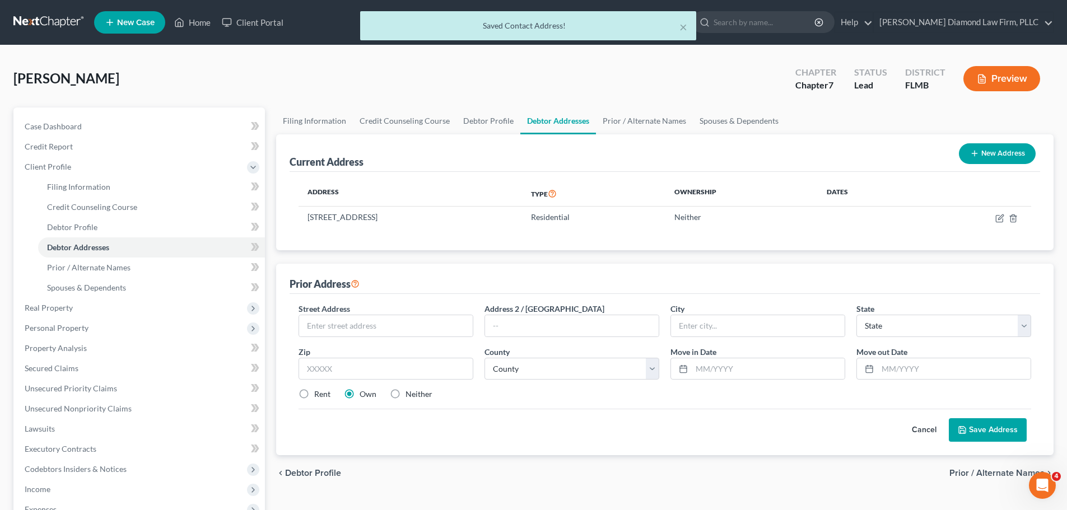
click at [920, 431] on button "Cancel" at bounding box center [923, 430] width 49 height 22
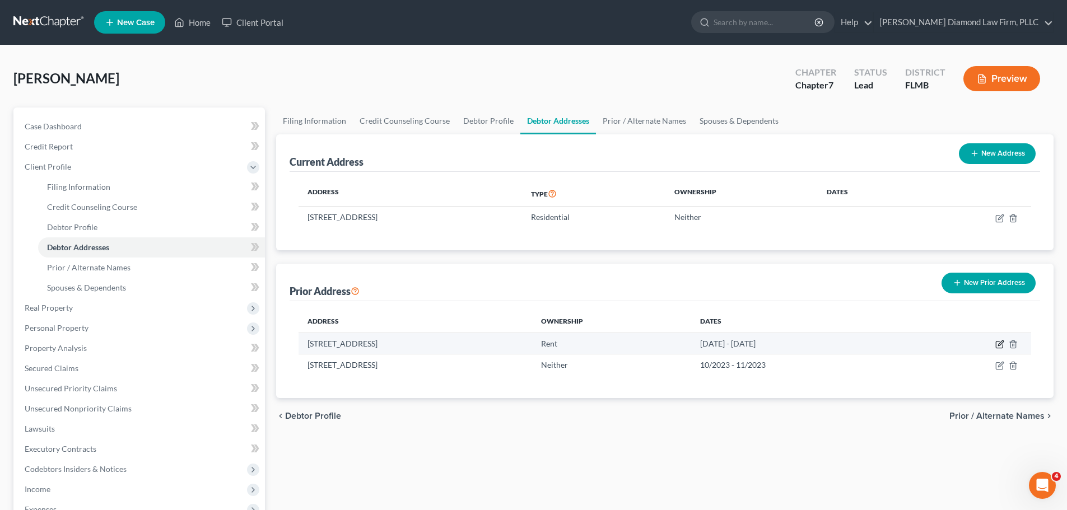
click at [996, 343] on icon "button" at bounding box center [998, 345] width 7 height 7
select select "9"
select select "39"
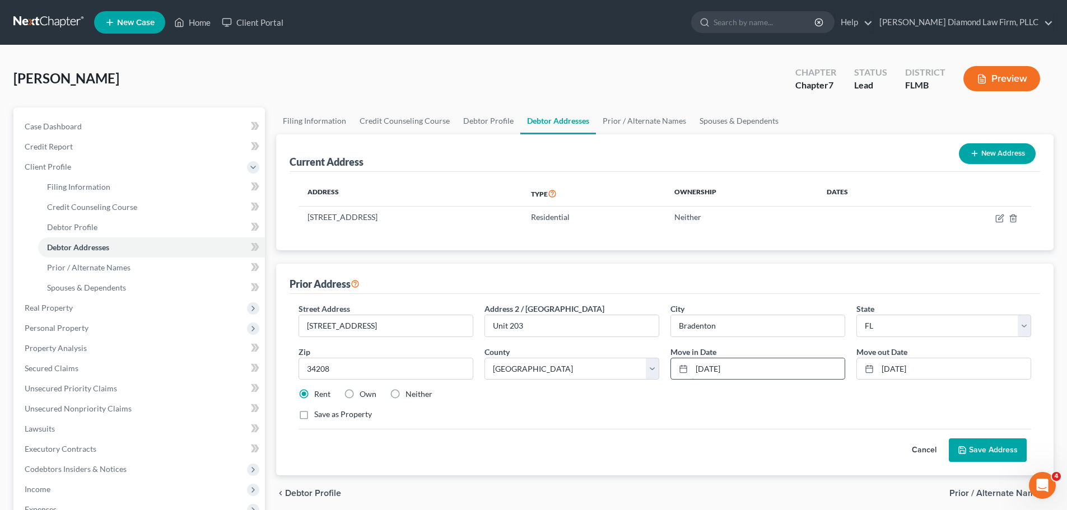
click at [715, 371] on input "[DATE]" at bounding box center [767, 368] width 153 height 21
type input "10/2022"
click at [903, 366] on input "[DATE]" at bounding box center [953, 368] width 153 height 21
type input "10/2023"
click at [977, 452] on button "Save Address" at bounding box center [987, 450] width 78 height 24
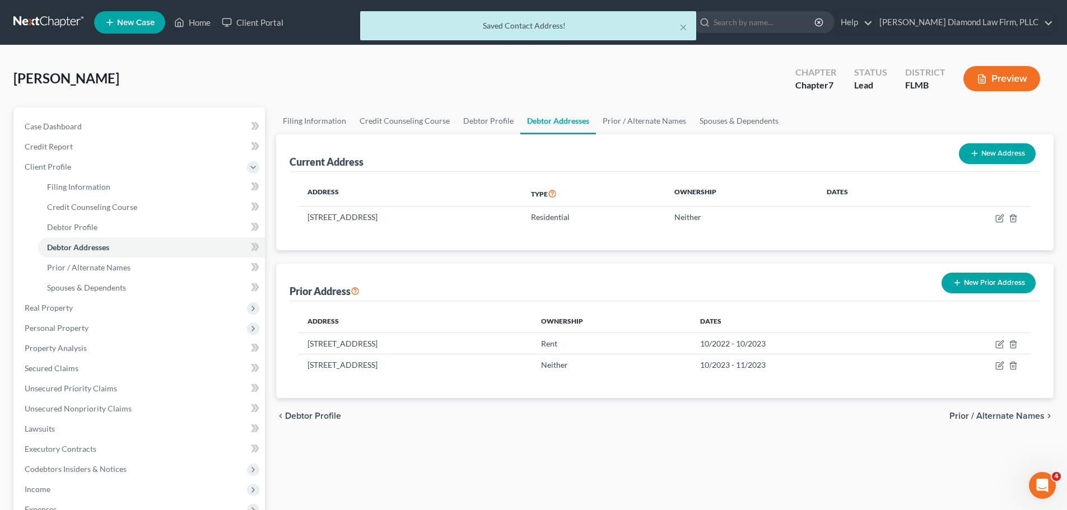
click at [970, 279] on button "New Prior Address" at bounding box center [988, 283] width 94 height 21
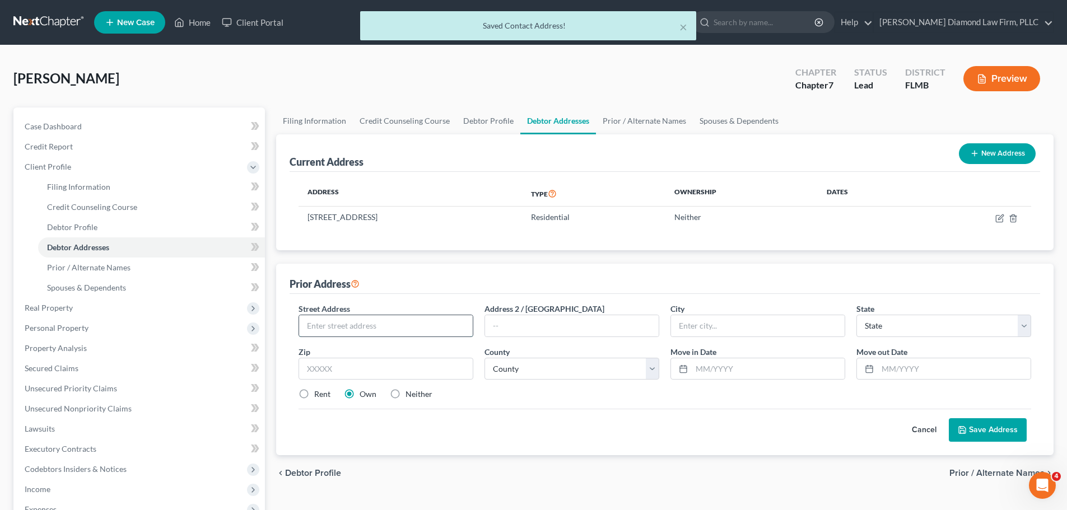
click at [347, 321] on input "text" at bounding box center [386, 325] width 174 height 21
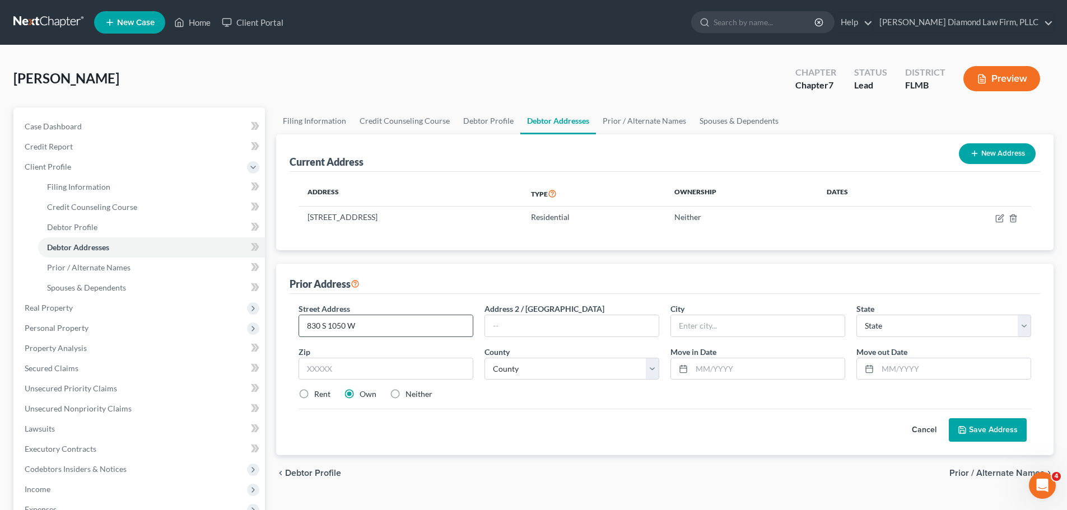
type input "830 S 1050 W"
type input "Unit C302"
type input "Tooele"
select select "46"
type input "84071"
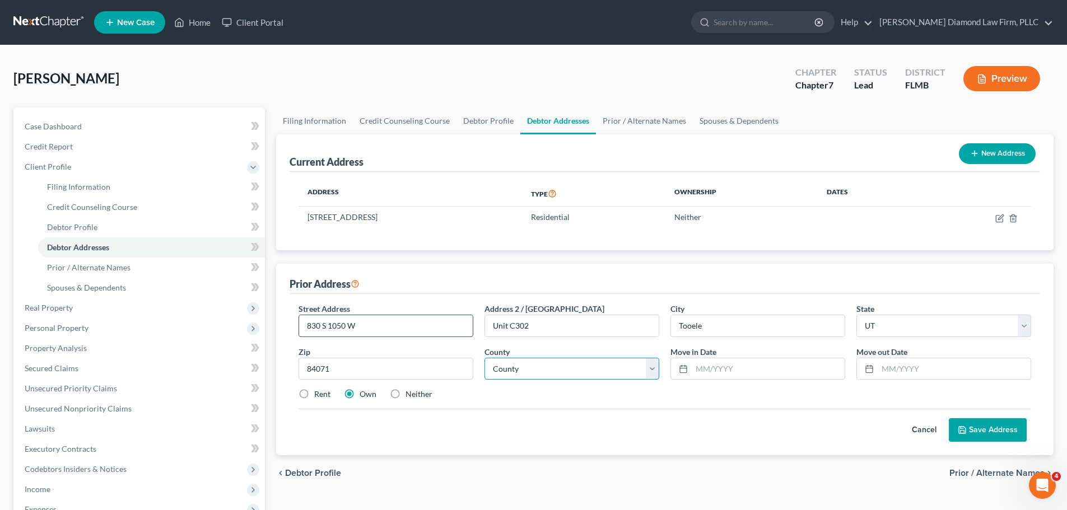
type input "Stockton"
click at [596, 376] on select "County [GEOGRAPHIC_DATA] [GEOGRAPHIC_DATA] [GEOGRAPHIC_DATA] [GEOGRAPHIC_DATA] …" at bounding box center [571, 369] width 175 height 22
select select "22"
click at [484, 358] on select "County [GEOGRAPHIC_DATA] [GEOGRAPHIC_DATA] [GEOGRAPHIC_DATA] [GEOGRAPHIC_DATA] …" at bounding box center [571, 369] width 175 height 22
click at [739, 367] on input "text" at bounding box center [767, 368] width 153 height 21
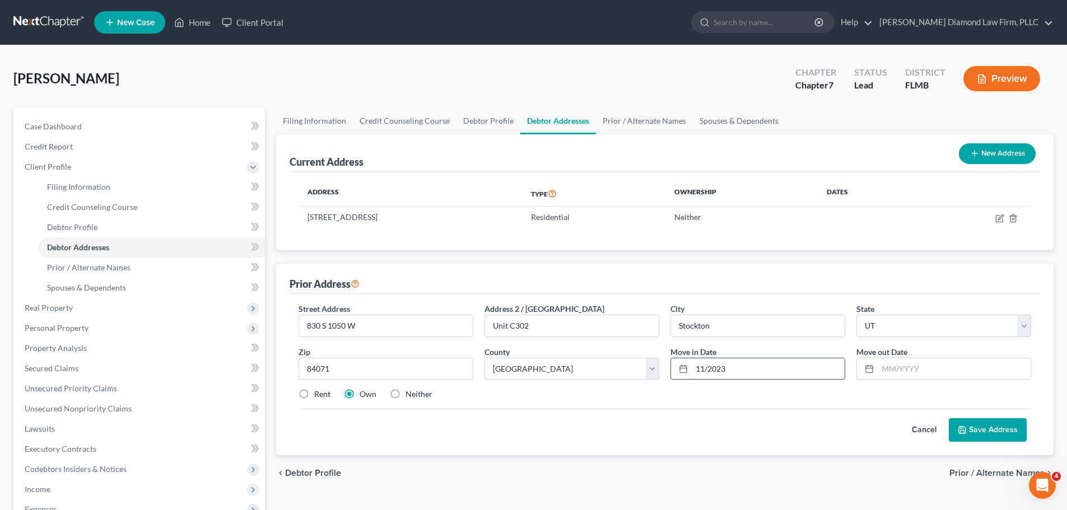
type input "11/2023"
type input "08/2024"
click at [982, 436] on button "Save Address" at bounding box center [987, 430] width 78 height 24
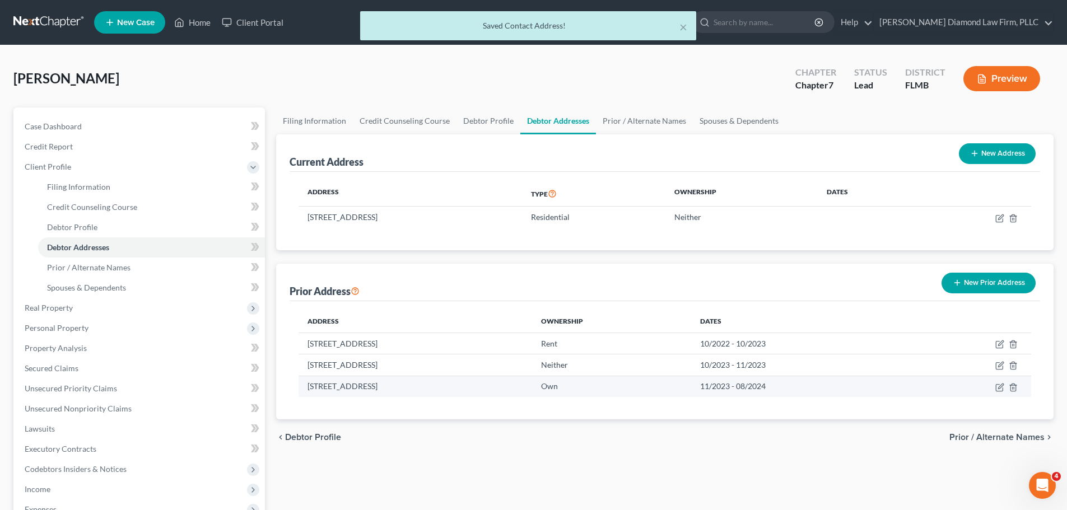
click at [991, 386] on td at bounding box center [971, 386] width 119 height 21
click at [995, 387] on icon "button" at bounding box center [999, 387] width 9 height 9
select select "46"
select select "22"
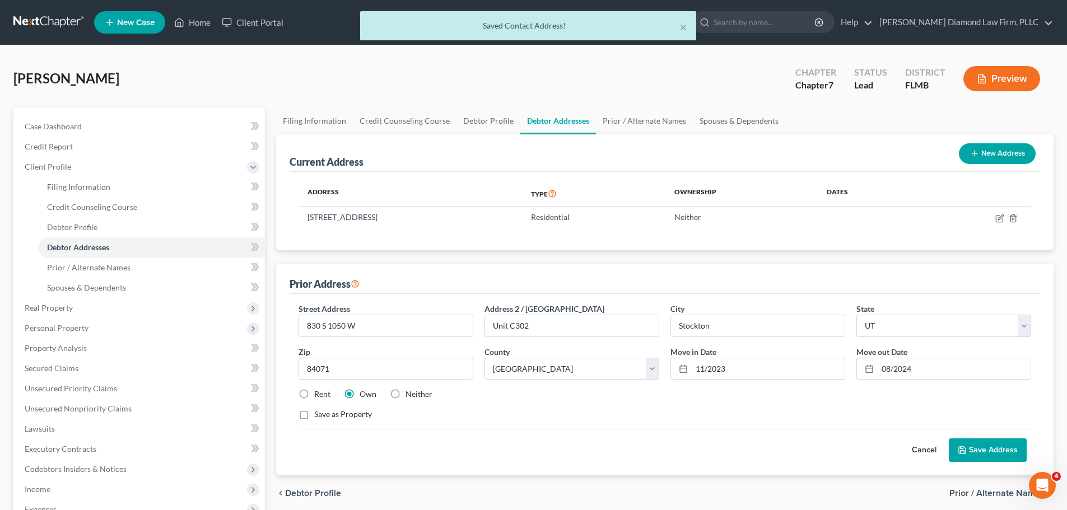
click at [325, 394] on label "Rent" at bounding box center [322, 394] width 16 height 11
click at [325, 394] on input "Rent" at bounding box center [322, 392] width 7 height 7
radio input "true"
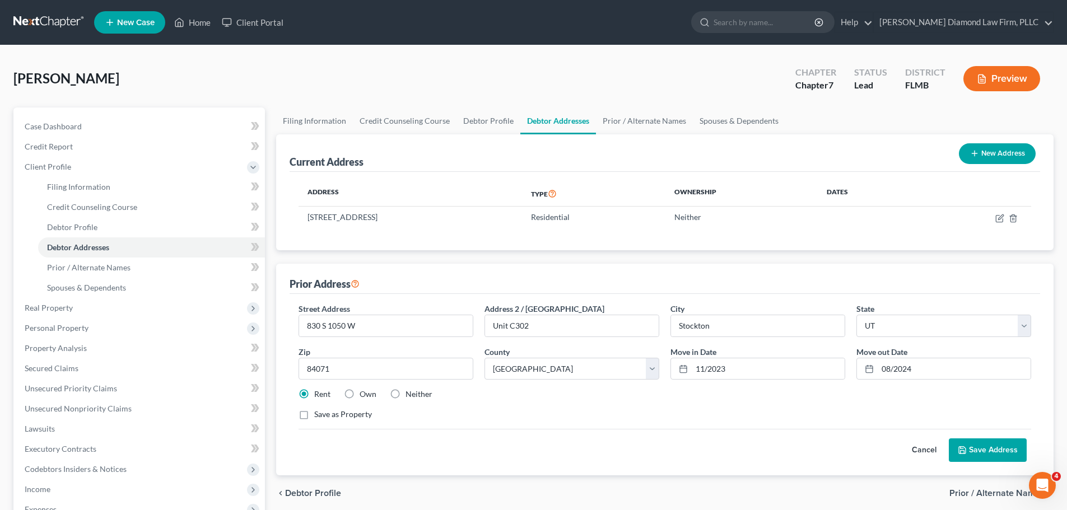
click at [988, 452] on button "Save Address" at bounding box center [987, 450] width 78 height 24
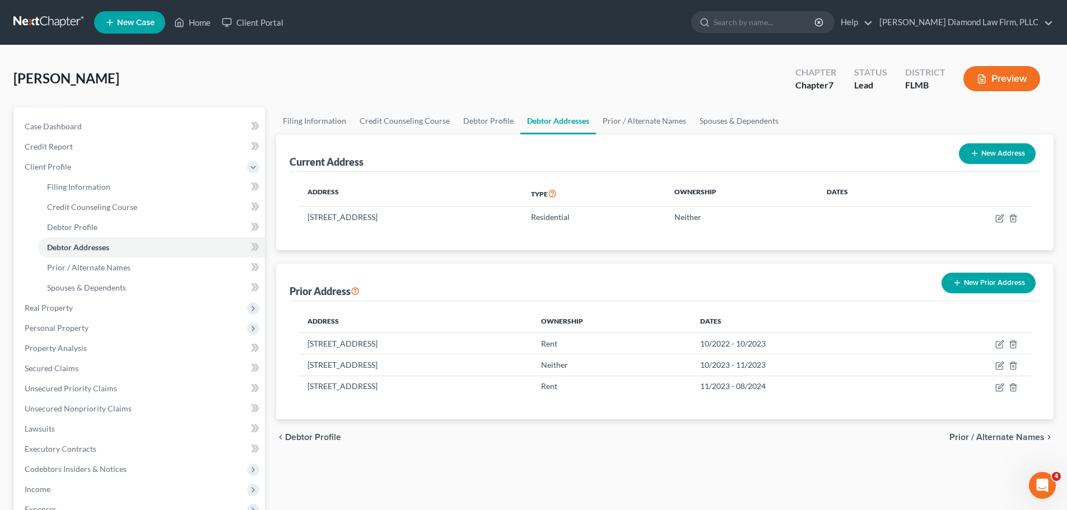
click at [978, 150] on button "New Address" at bounding box center [997, 153] width 77 height 21
select select "0"
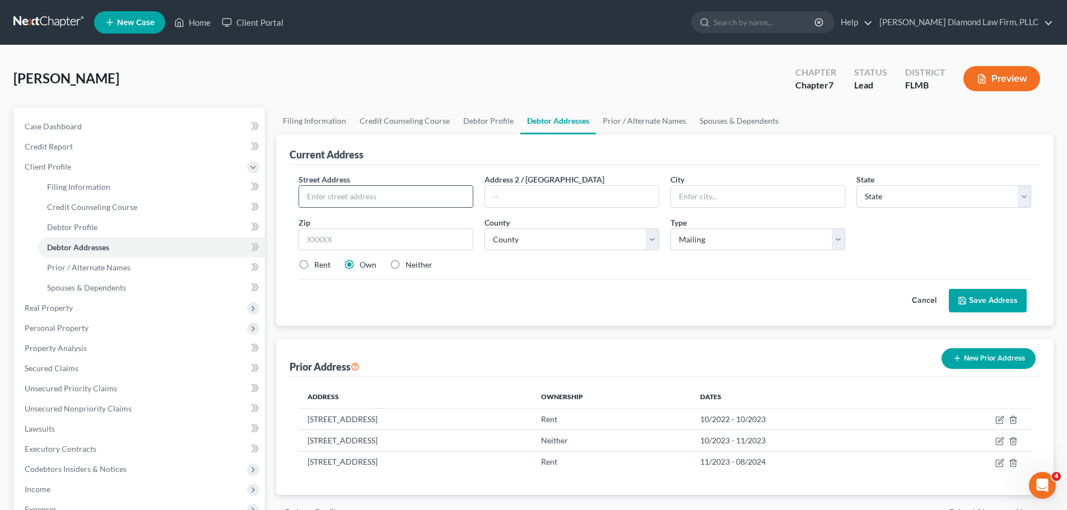
click at [410, 192] on input "text" at bounding box center [386, 196] width 174 height 21
click at [378, 196] on input "text" at bounding box center [386, 196] width 174 height 21
type input "[STREET_ADDRESS]"
type input "U"
type input "#A433"
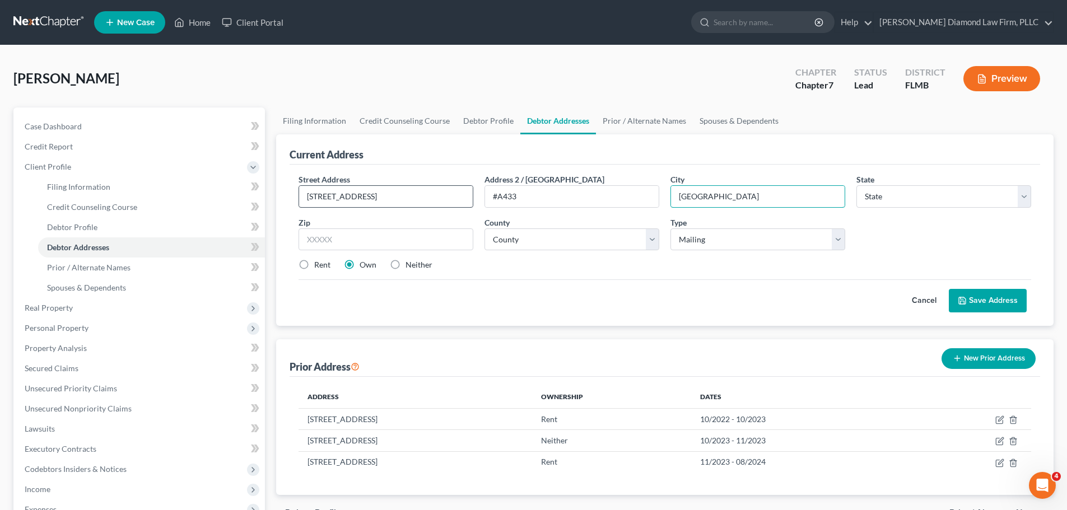
type input "[GEOGRAPHIC_DATA]"
click at [904, 195] on select "State [US_STATE] AK AR AZ CA CO CT DE DC [GEOGRAPHIC_DATA] [GEOGRAPHIC_DATA] GU…" at bounding box center [943, 196] width 175 height 22
select select "46"
click at [856, 185] on select "State [US_STATE] AK AR AZ CA CO CT DE DC [GEOGRAPHIC_DATA] [GEOGRAPHIC_DATA] GU…" at bounding box center [943, 196] width 175 height 22
click at [394, 242] on input "text" at bounding box center [385, 239] width 175 height 22
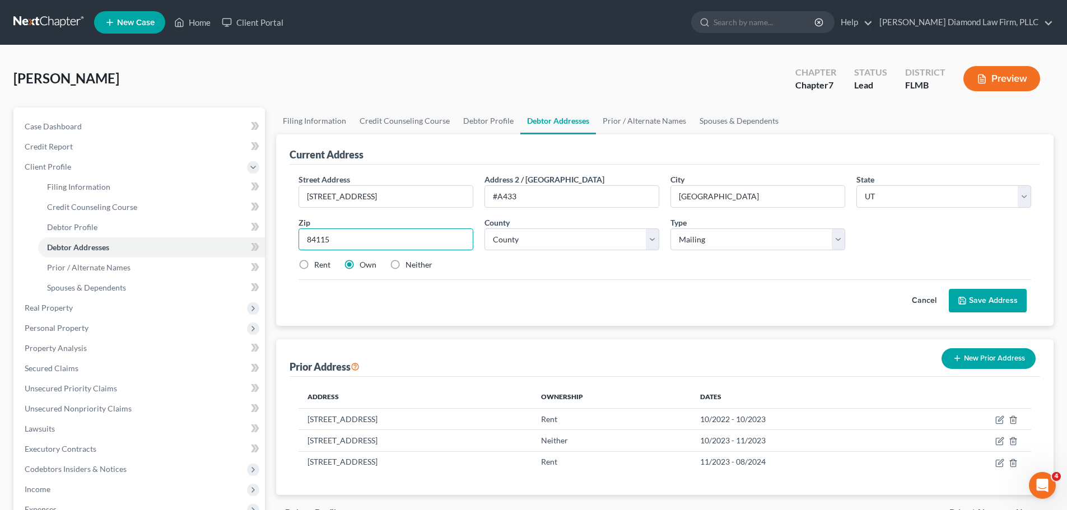
type input "84115"
click at [320, 255] on div "Street Address * [STREET_ADDRESS] * [GEOGRAPHIC_DATA] * State [US_STATE] AK AR …" at bounding box center [665, 227] width 744 height 106
click at [320, 269] on label "Rent" at bounding box center [322, 264] width 16 height 11
click at [320, 267] on input "Rent" at bounding box center [322, 262] width 7 height 7
radio input "true"
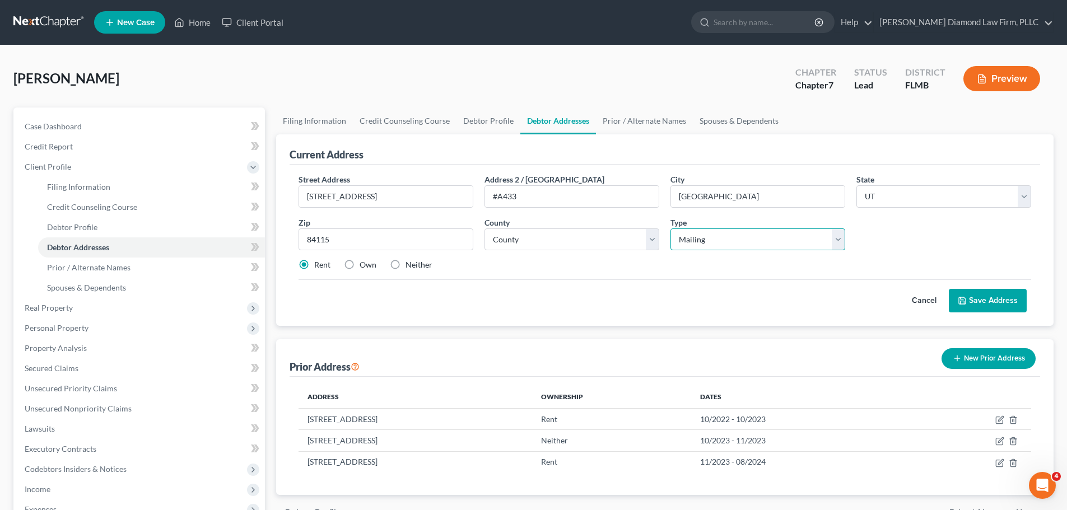
click at [765, 240] on select "Select Mailing Rental Business" at bounding box center [757, 239] width 175 height 22
click at [572, 245] on select "County [GEOGRAPHIC_DATA] [GEOGRAPHIC_DATA] [GEOGRAPHIC_DATA] [GEOGRAPHIC_DATA] …" at bounding box center [571, 239] width 175 height 22
select select "17"
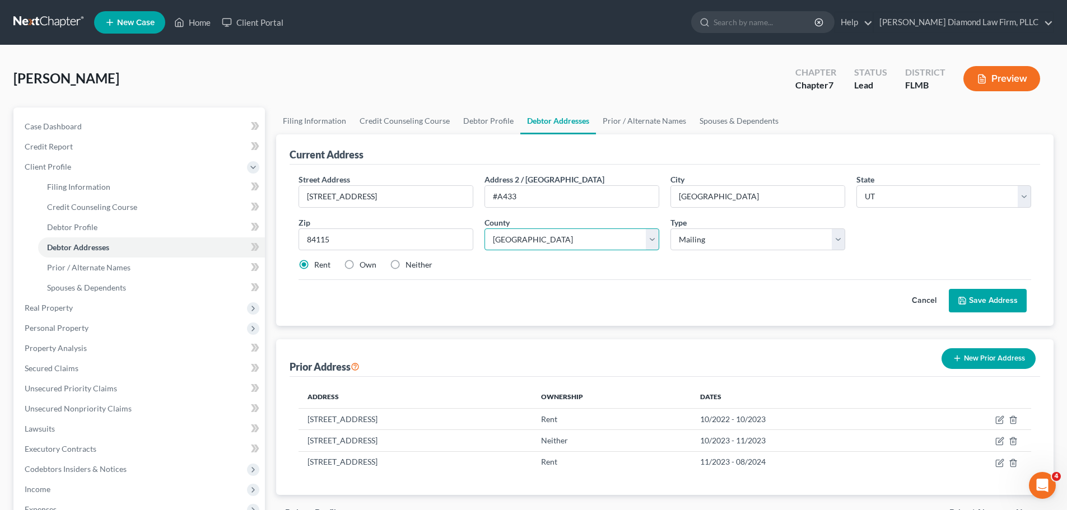
click at [484, 228] on select "County [GEOGRAPHIC_DATA] [GEOGRAPHIC_DATA] [GEOGRAPHIC_DATA] [GEOGRAPHIC_DATA] …" at bounding box center [571, 239] width 175 height 22
click at [983, 295] on button "Save Address" at bounding box center [987, 301] width 78 height 24
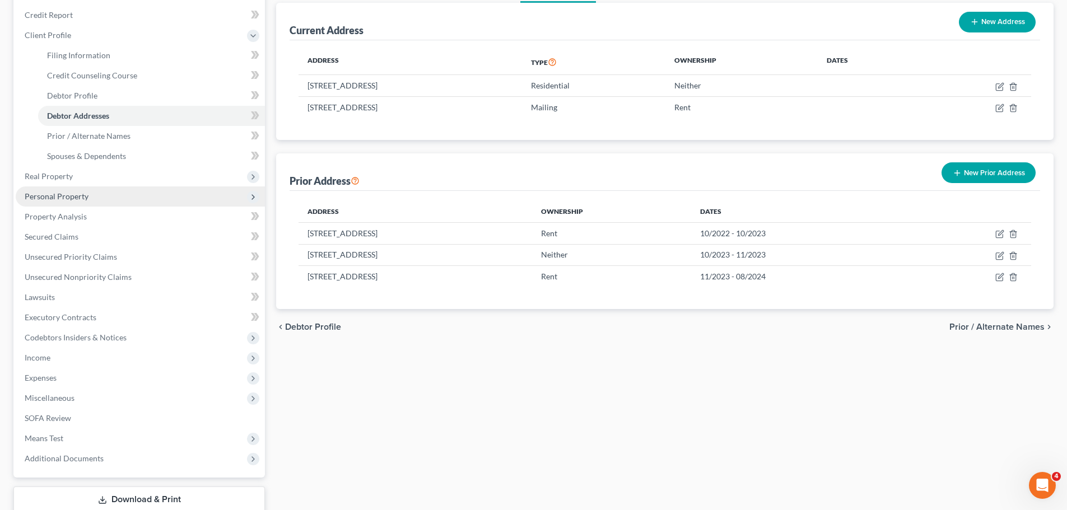
scroll to position [206, 0]
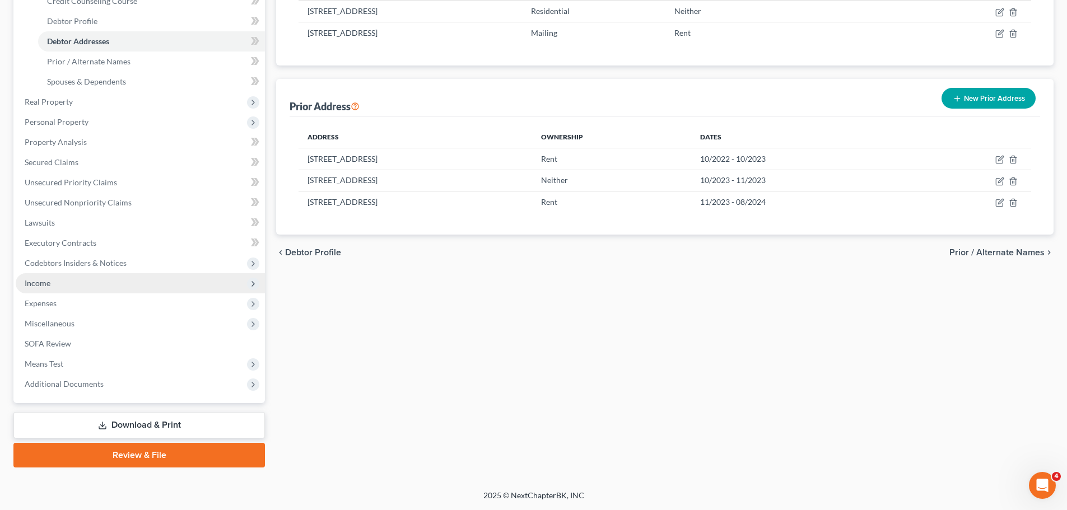
click at [109, 279] on span "Income" at bounding box center [140, 283] width 249 height 20
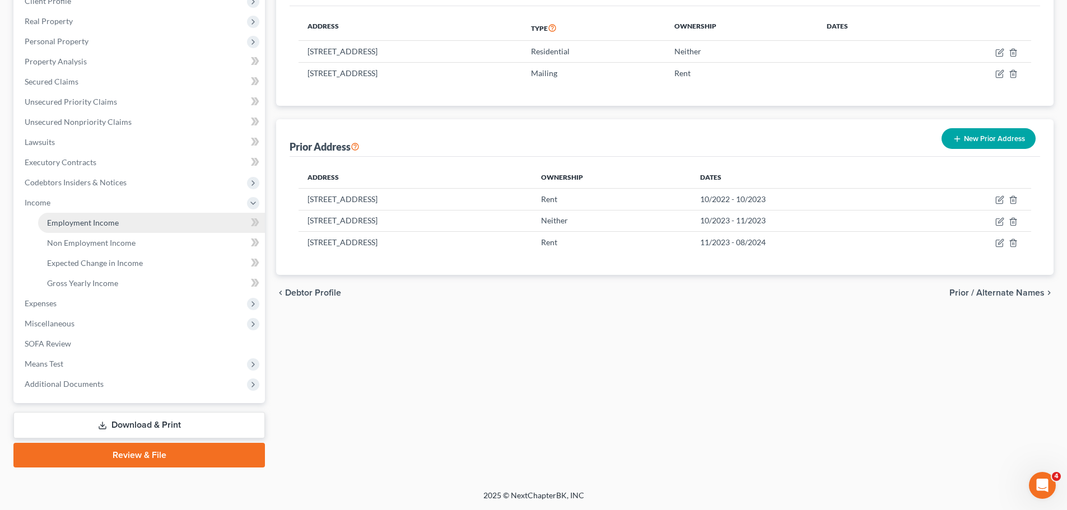
click at [92, 224] on span "Employment Income" at bounding box center [83, 223] width 72 height 10
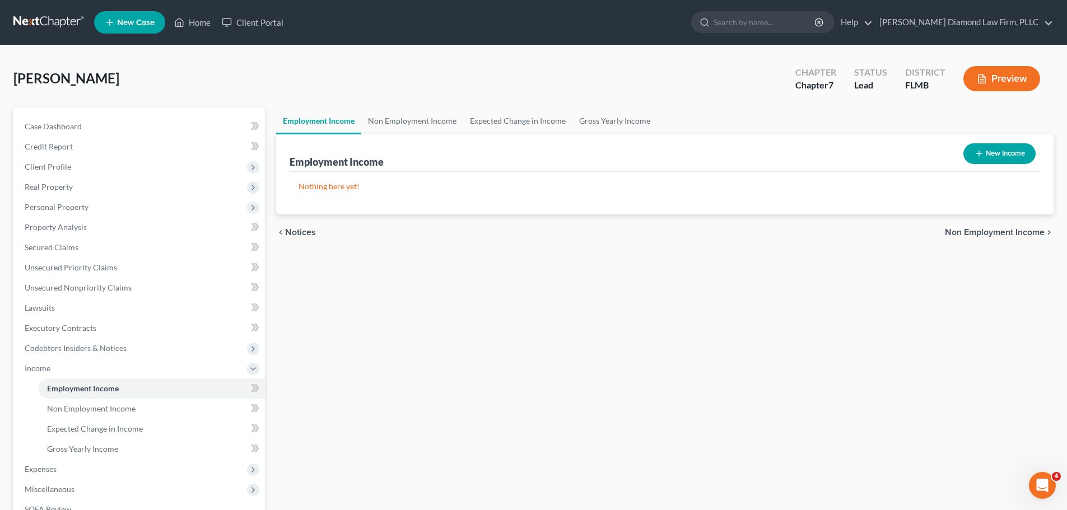
click at [1013, 149] on button "New Income" at bounding box center [999, 153] width 72 height 21
select select "0"
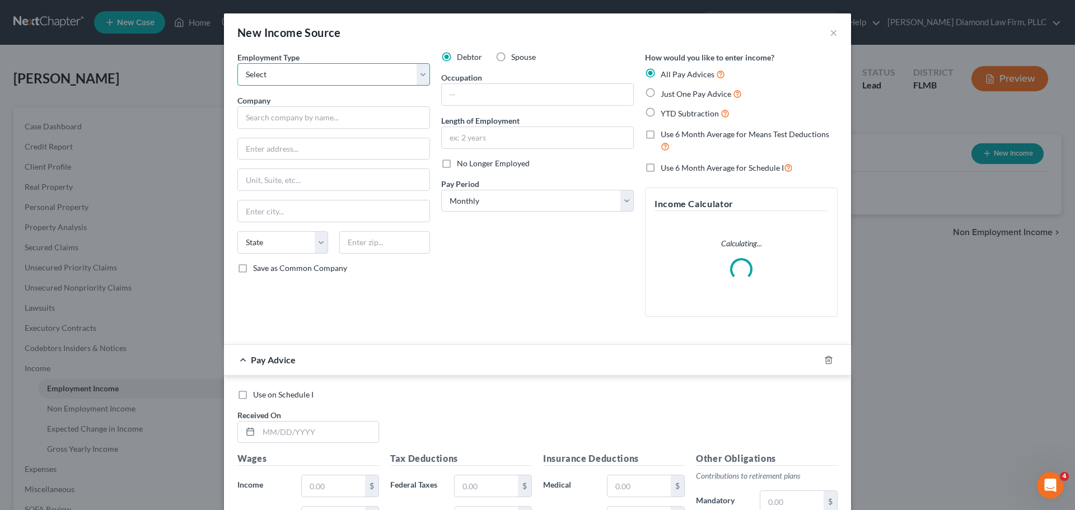
click at [361, 80] on select "Select Full or [DEMOGRAPHIC_DATA] Employment Self Employment" at bounding box center [333, 74] width 193 height 22
select select "0"
click at [237, 63] on select "Select Full or [DEMOGRAPHIC_DATA] Employment Self Employment" at bounding box center [333, 74] width 193 height 22
click at [354, 113] on input "text" at bounding box center [333, 117] width 193 height 22
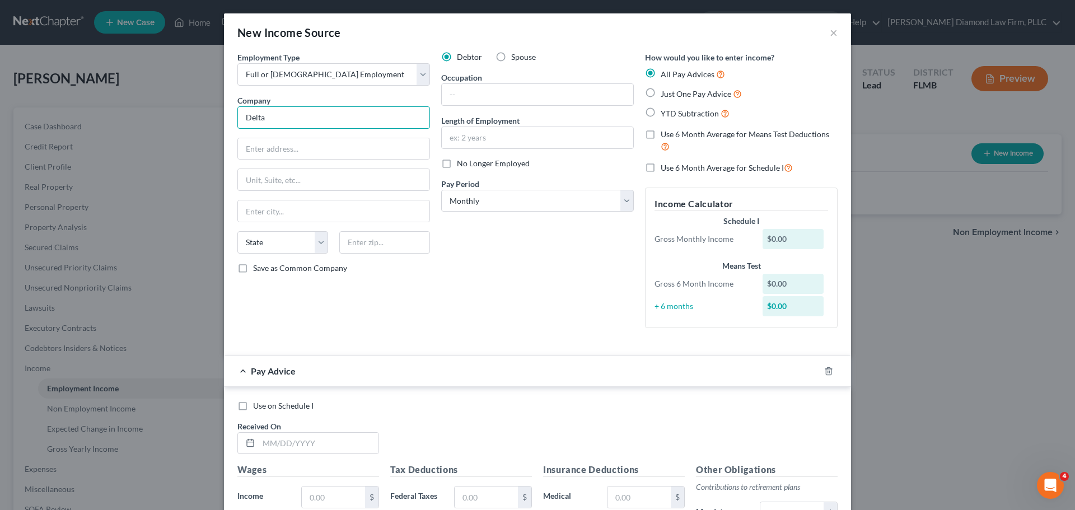
click at [317, 120] on input "Delta" at bounding box center [333, 117] width 193 height 22
type input "Delta Air Lines"
click at [309, 156] on input "text" at bounding box center [333, 148] width 191 height 21
type input "[STREET_ADDRESS]"
type input "Dept 982"
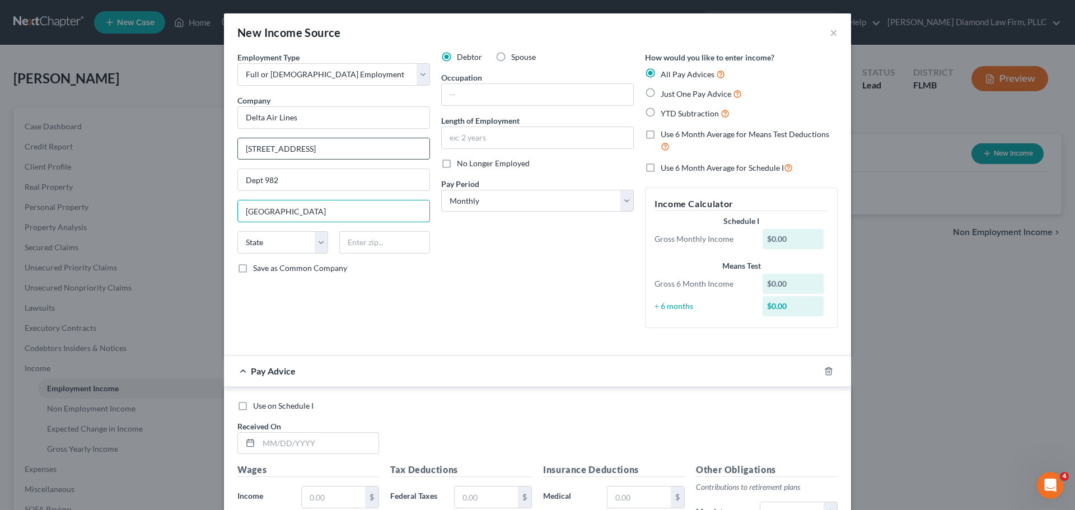
type input "[GEOGRAPHIC_DATA]"
select select "10"
type input "30354"
click at [497, 92] on input "text" at bounding box center [537, 94] width 191 height 21
type input "Supply Attendant"
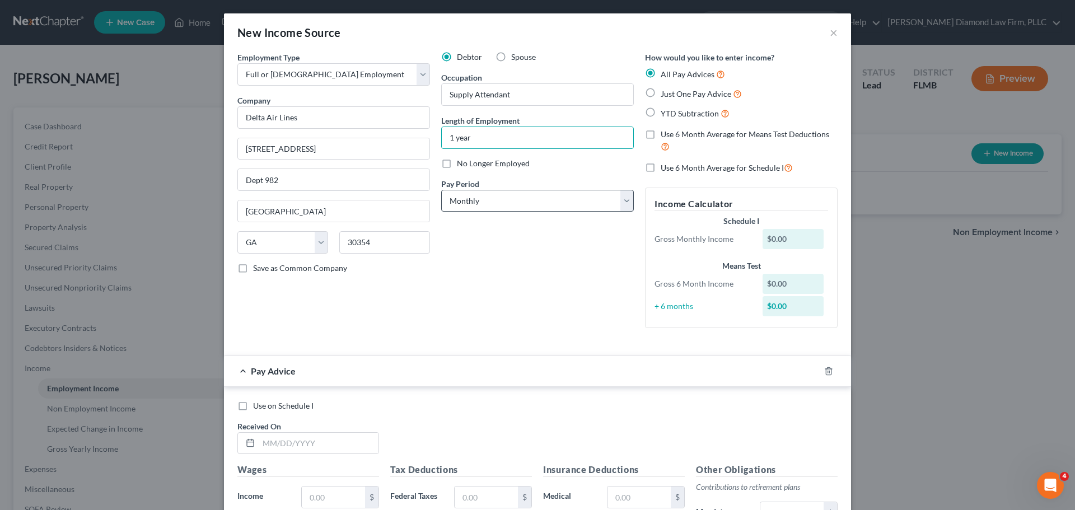
type input "1 year"
click at [556, 204] on select "Select Monthly Twice Monthly Every Other Week Weekly" at bounding box center [537, 201] width 193 height 22
select select "2"
click at [441, 190] on select "Select Monthly Twice Monthly Every Other Week Weekly" at bounding box center [537, 201] width 193 height 22
click at [824, 373] on icon "button" at bounding box center [828, 371] width 9 height 9
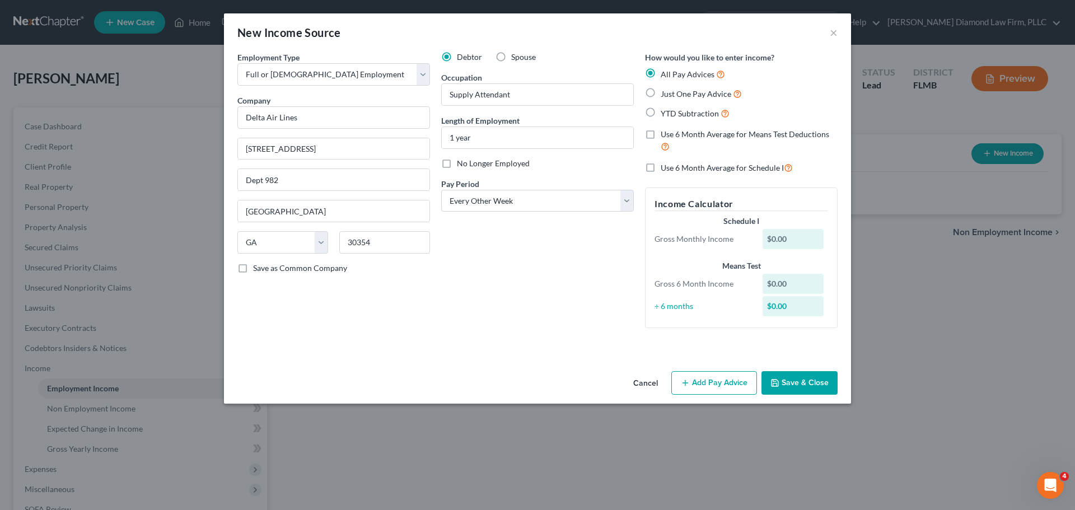
click at [794, 390] on button "Save & Close" at bounding box center [799, 383] width 76 height 24
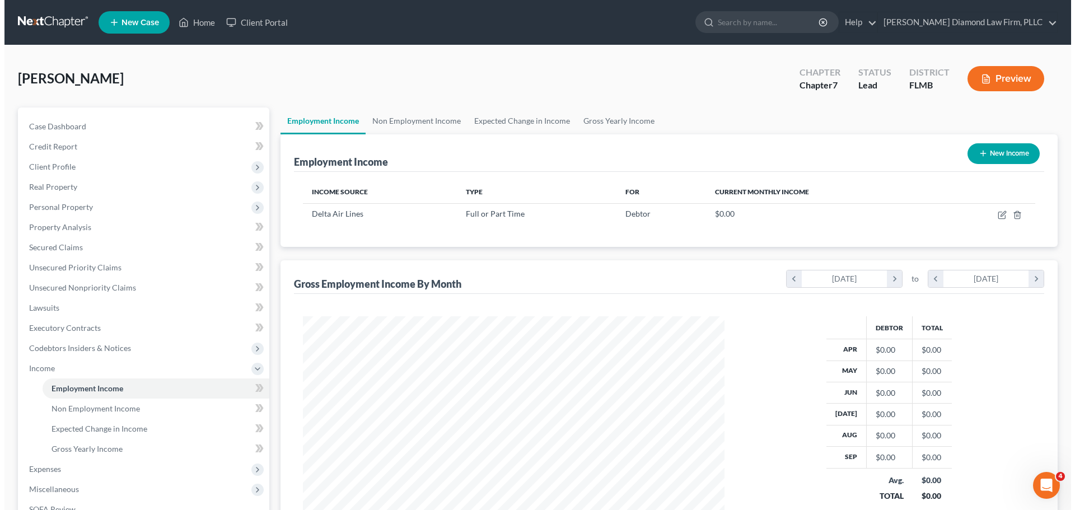
scroll to position [559685, 559453]
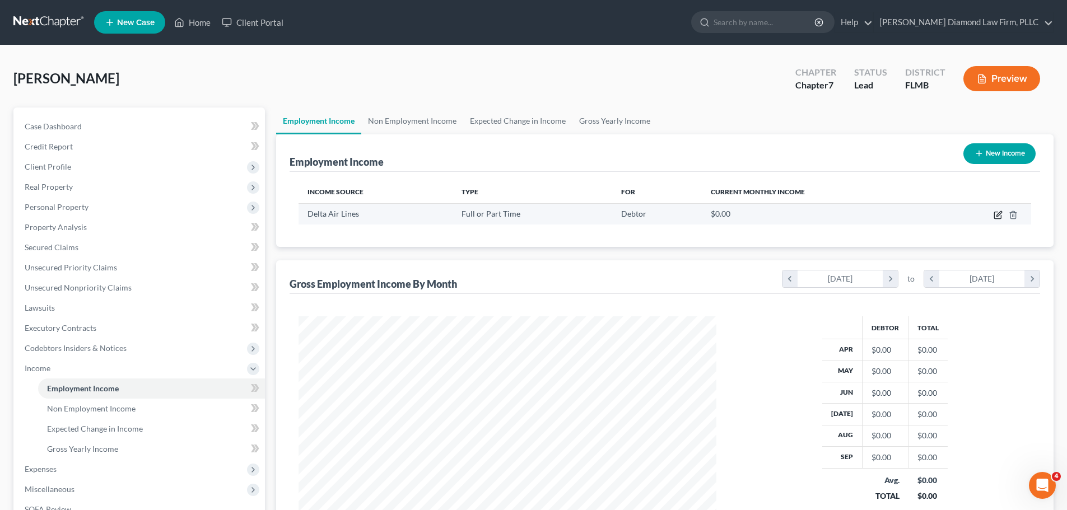
click at [996, 216] on icon "button" at bounding box center [997, 215] width 9 height 9
select select "0"
select select "10"
select select "2"
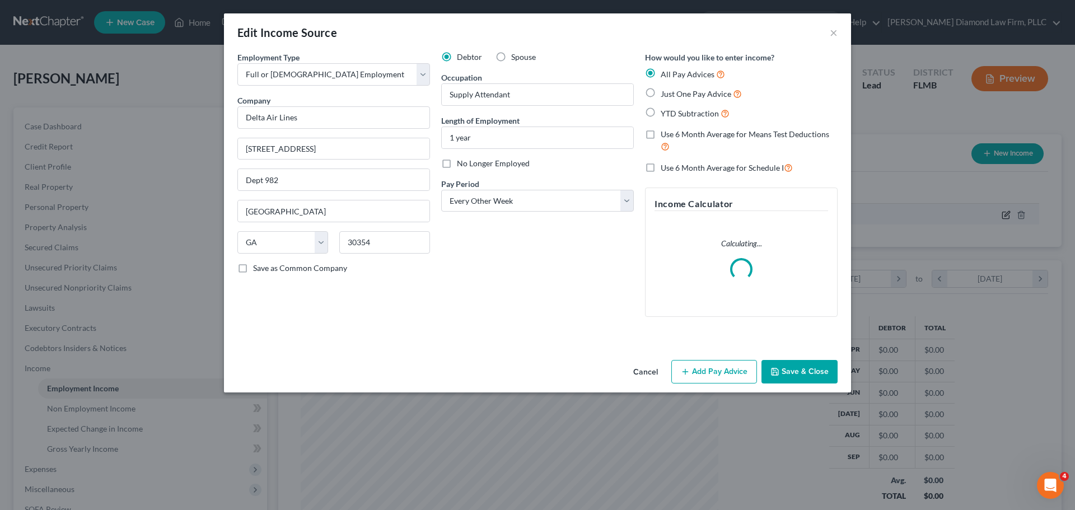
scroll to position [211, 444]
click at [711, 357] on div "Cancel Add Pay Advice Save & Close" at bounding box center [537, 374] width 627 height 37
click at [707, 372] on button "Add Pay Advice" at bounding box center [714, 372] width 86 height 24
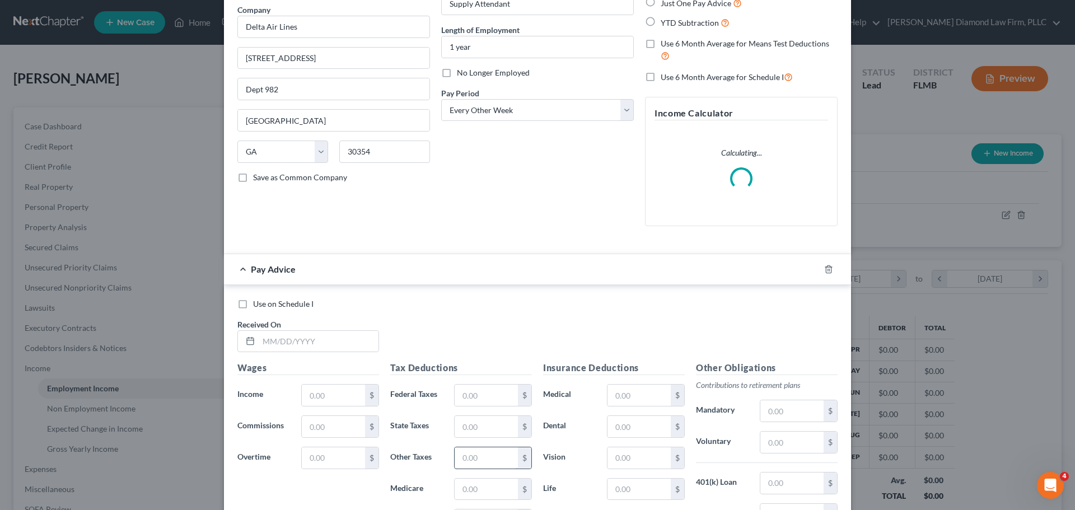
scroll to position [264, 0]
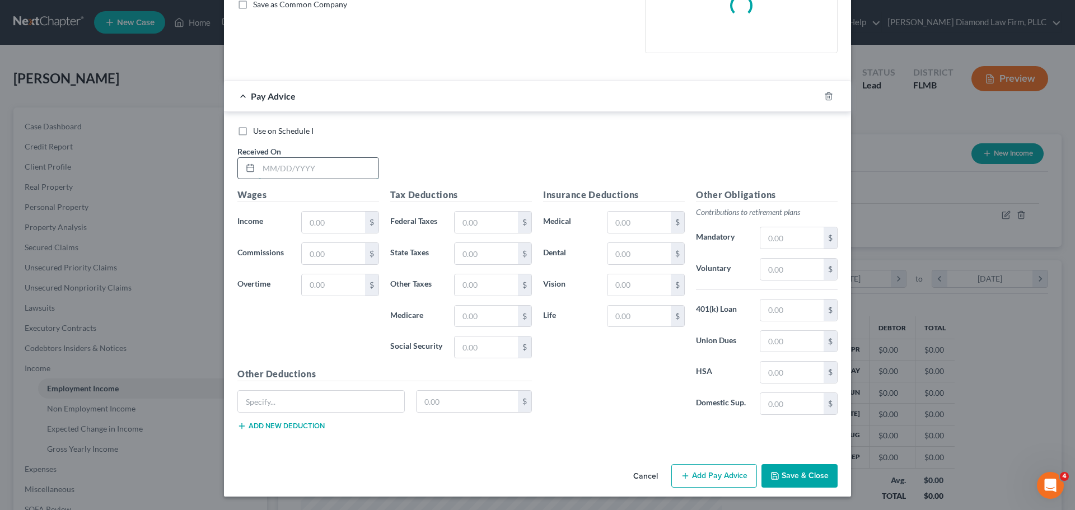
click at [339, 172] on input "text" at bounding box center [319, 168] width 120 height 21
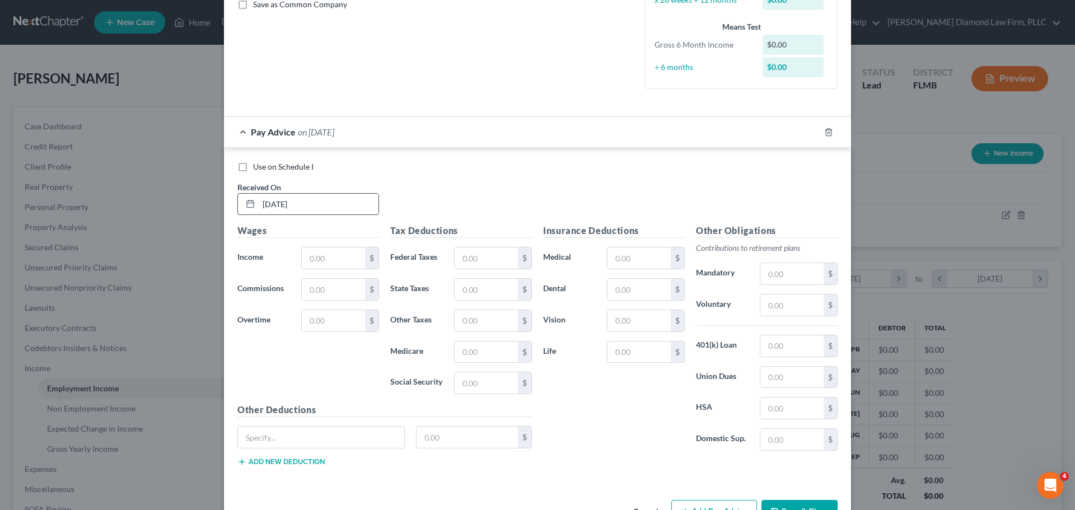
type input "[DATE]"
type input "1,742.40"
click at [777, 306] on input "text" at bounding box center [791, 305] width 63 height 21
type input "104.54"
click at [634, 262] on input "text" at bounding box center [638, 257] width 63 height 21
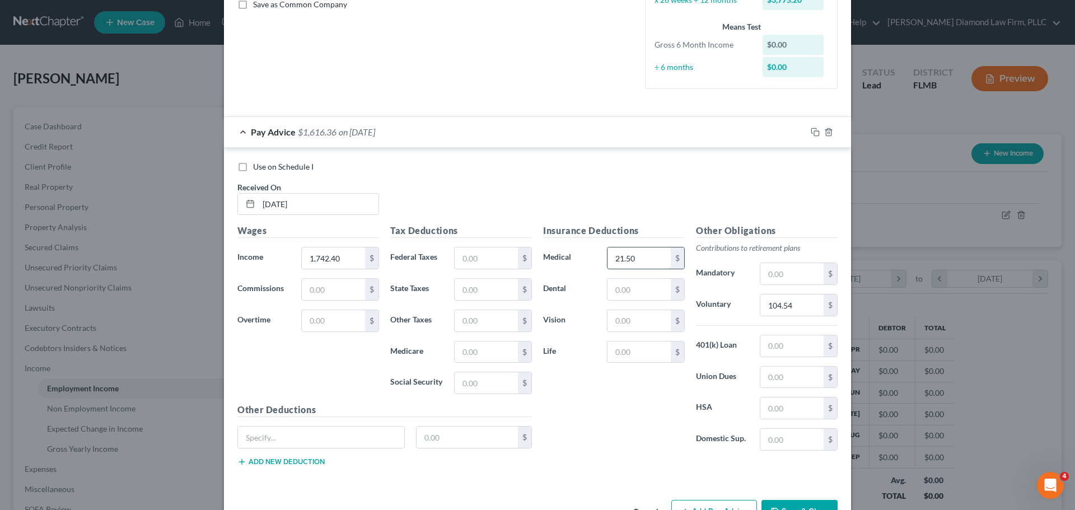
type input "21.50"
type input "10.50"
type input "3.37"
click at [801, 415] on input "text" at bounding box center [791, 408] width 63 height 21
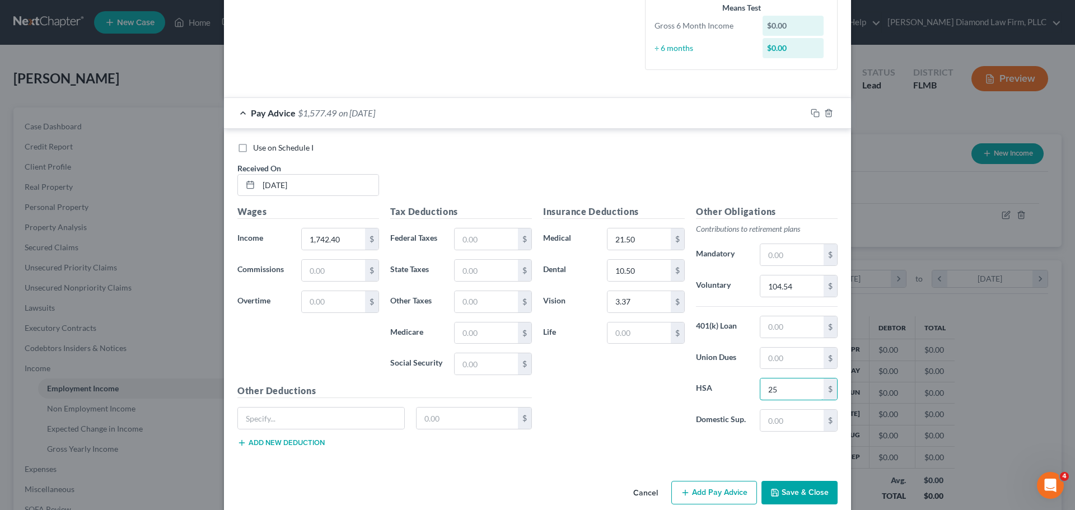
scroll to position [300, 0]
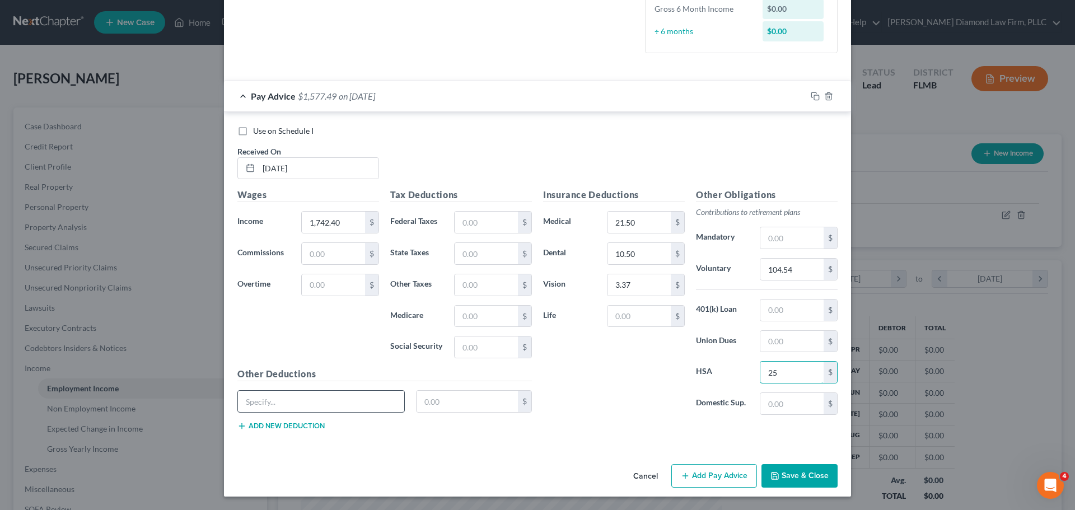
type input "25"
click at [323, 400] on input "text" at bounding box center [321, 401] width 166 height 21
type input "STD"
click at [293, 423] on button "Add new deduction" at bounding box center [280, 426] width 87 height 9
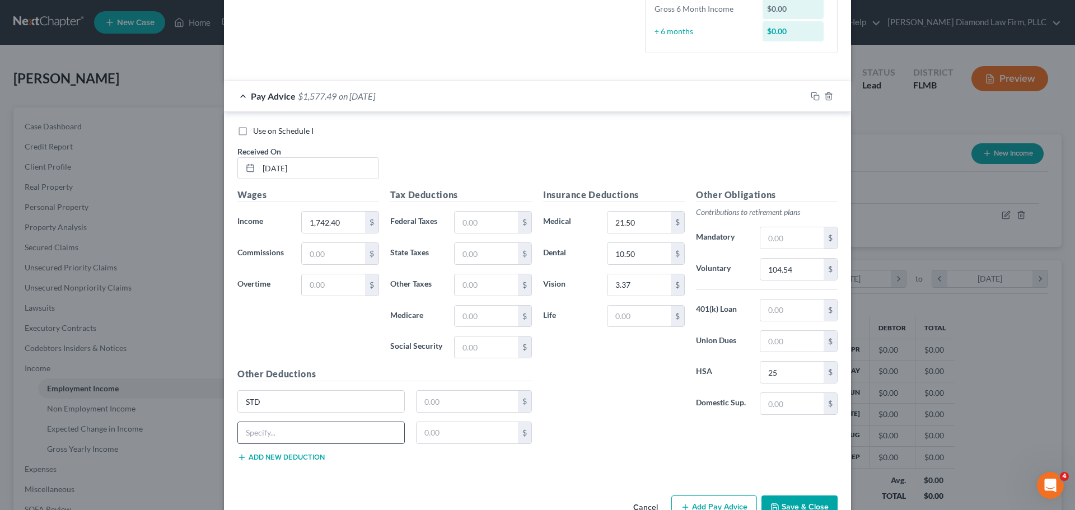
click at [291, 425] on input "text" at bounding box center [321, 432] width 166 height 21
type input "LTD"
type input "4.42"
click at [443, 404] on input "text" at bounding box center [468, 401] width 102 height 21
type input "22.10"
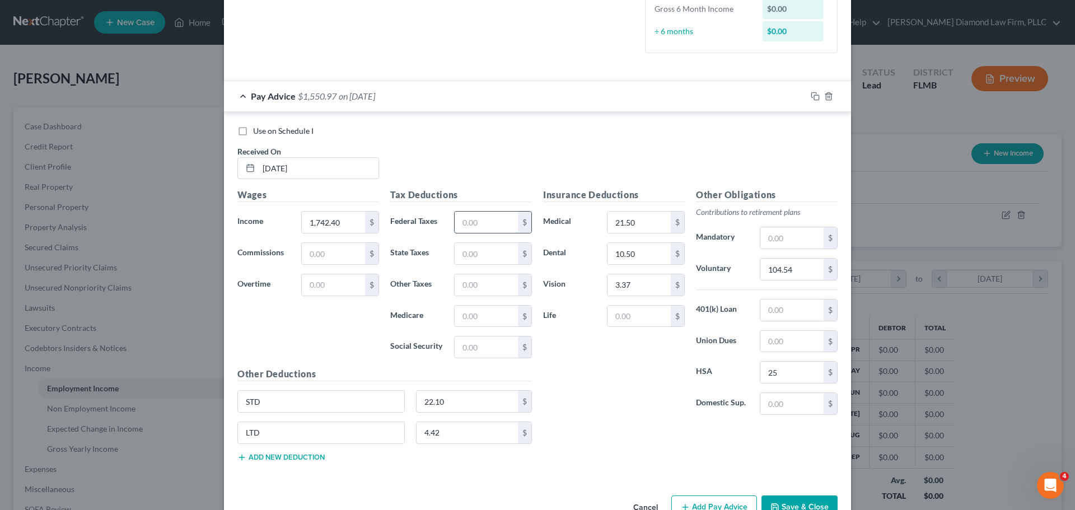
click at [479, 224] on input "text" at bounding box center [486, 222] width 63 height 21
type input "110.89"
click at [493, 247] on input "text" at bounding box center [486, 253] width 63 height 21
type input "70.95"
type input "24.39"
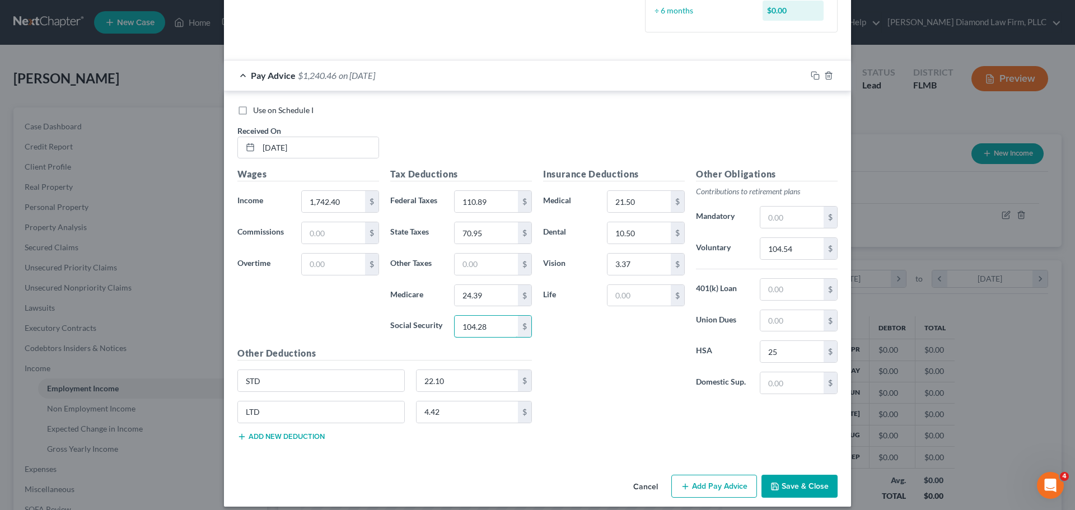
scroll to position [330, 0]
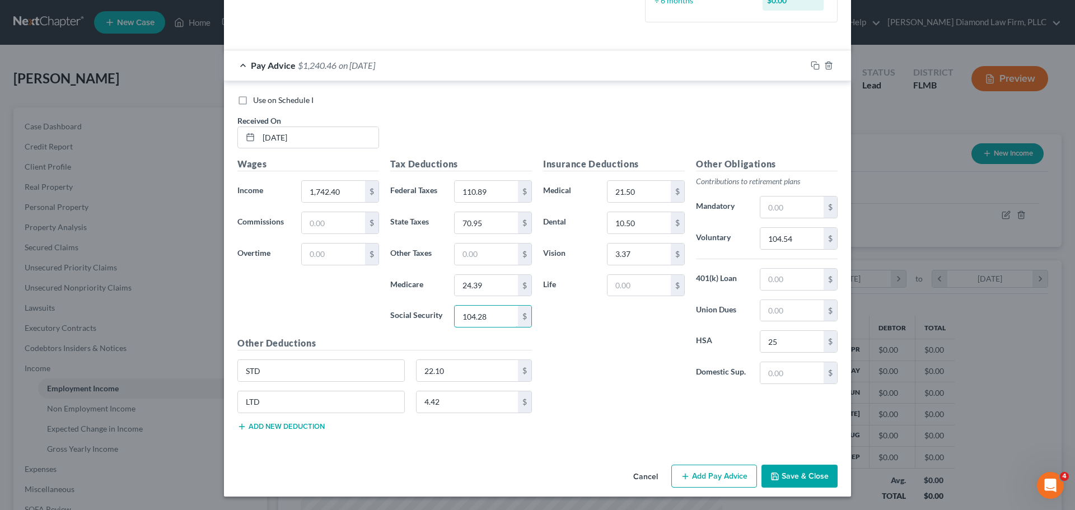
type input "104.28"
click at [282, 428] on button "Add new deduction" at bounding box center [280, 426] width 87 height 9
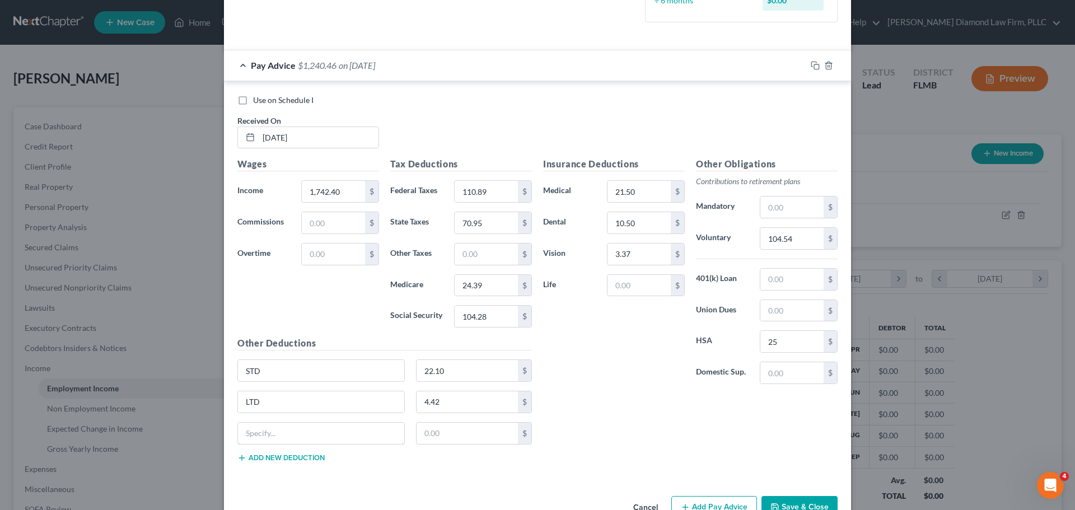
click at [281, 427] on input "text" at bounding box center [321, 433] width 166 height 21
type input "CombCare/Scholarship fund"
type input "1"
click at [810, 58] on div at bounding box center [828, 66] width 45 height 18
drag, startPoint x: 811, startPoint y: 64, endPoint x: 900, endPoint y: 114, distance: 101.7
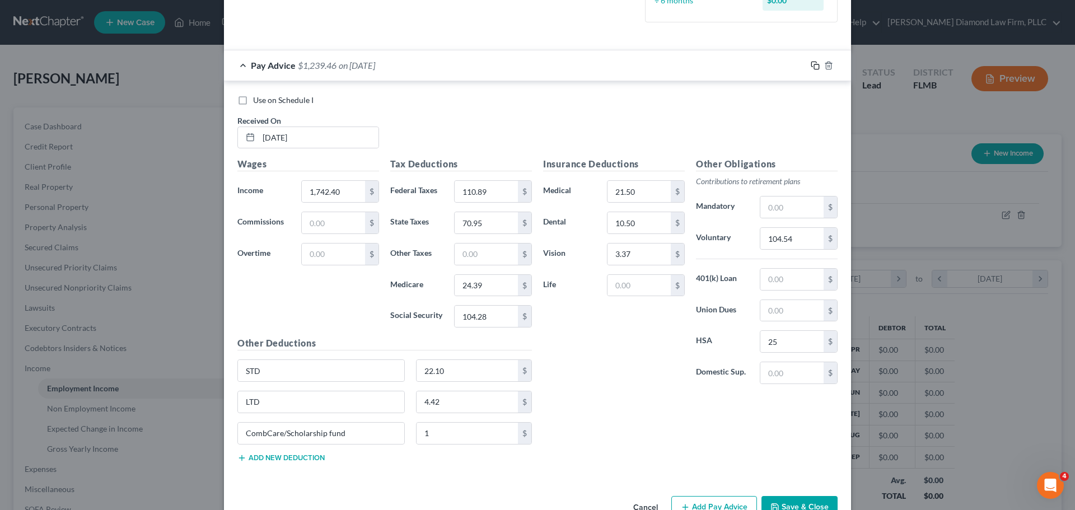
click at [814, 64] on rect "button" at bounding box center [816, 66] width 5 height 5
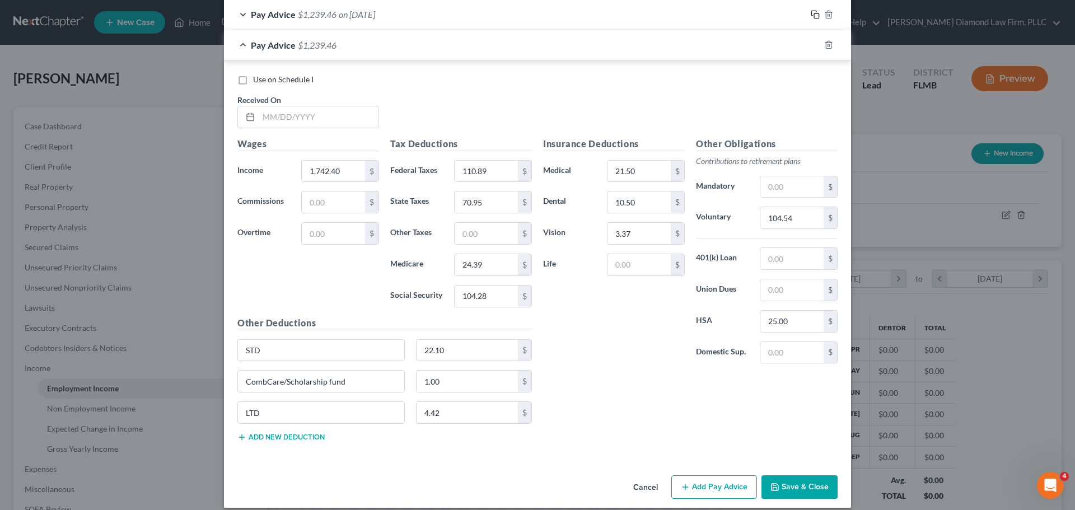
scroll to position [386, 0]
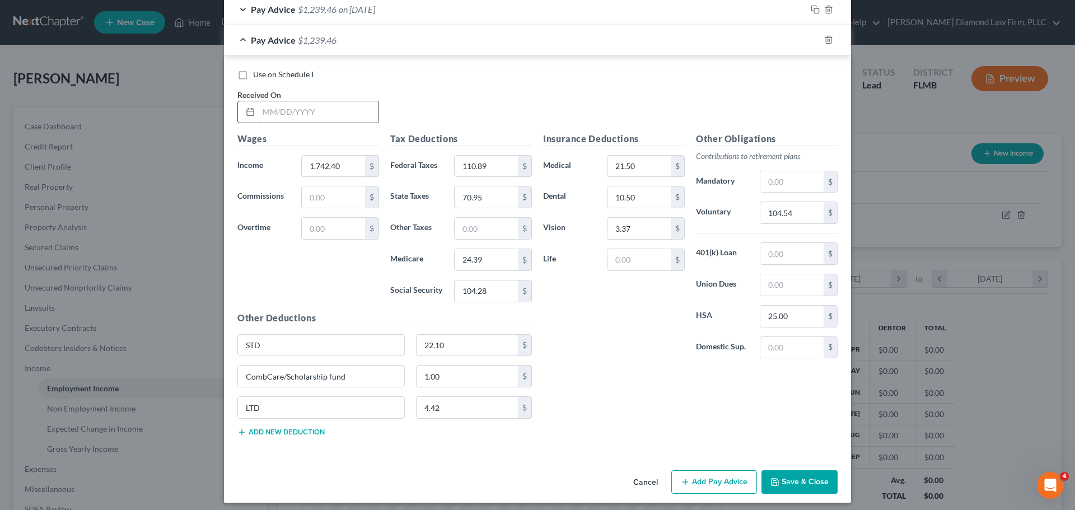
click at [279, 116] on input "text" at bounding box center [319, 111] width 120 height 21
type input "[DATE]"
type input "1,739.38"
type input "70.78"
click at [491, 167] on input "110.89" at bounding box center [486, 166] width 63 height 21
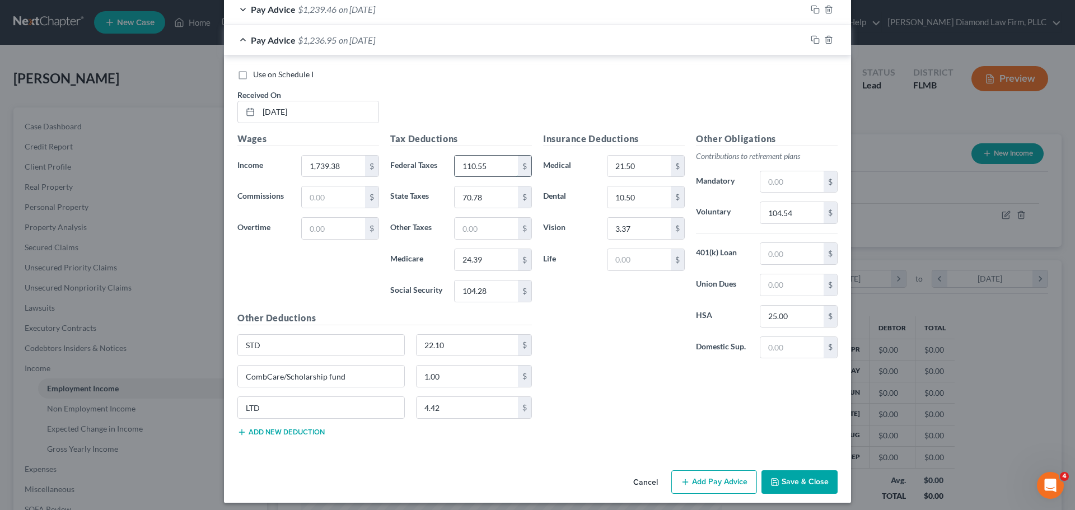
type input "110.55"
type input "24.34"
type input "104.10"
click at [787, 219] on input "104.54" at bounding box center [791, 212] width 63 height 21
type input "104.36"
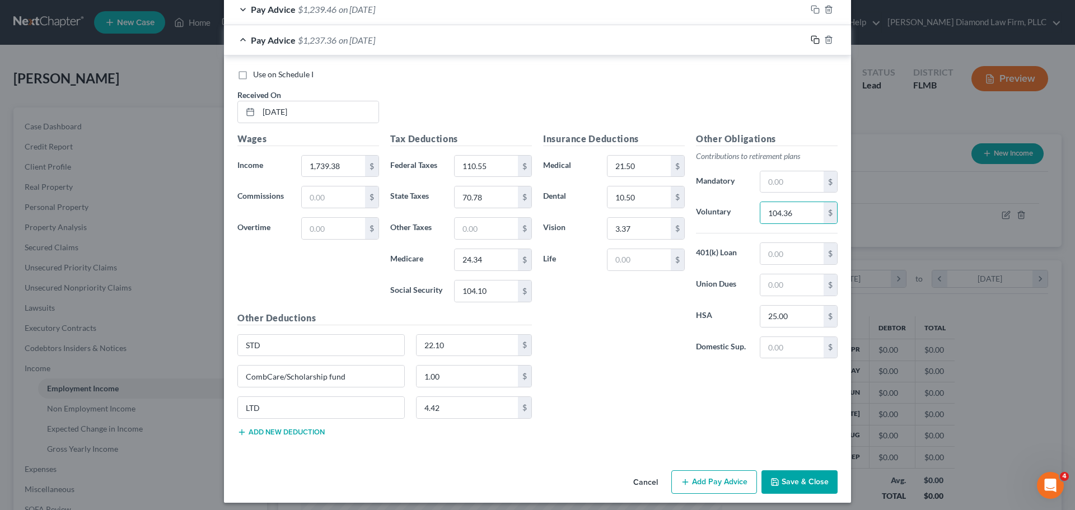
click at [814, 40] on rect "button" at bounding box center [816, 41] width 5 height 5
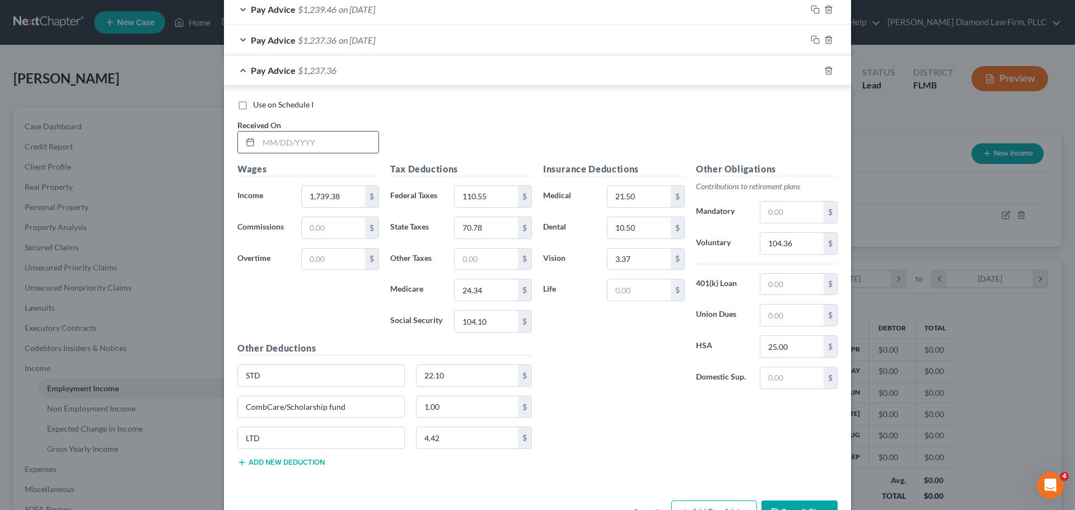
click at [315, 151] on input "text" at bounding box center [319, 142] width 120 height 21
type input "[DATE]"
type input "1,730.57"
type input "127.36"
type input "78.02"
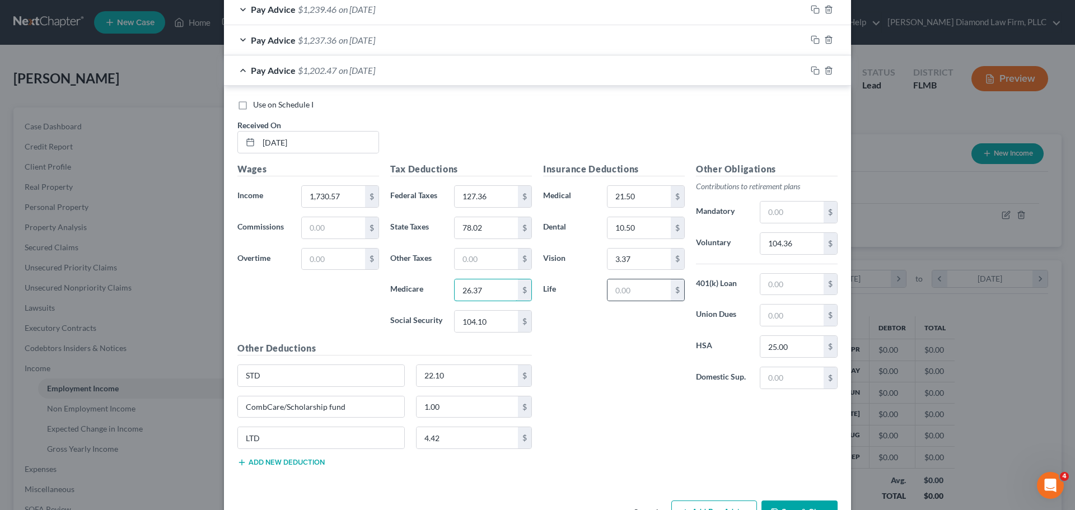
type input "26.37"
type input "112.75"
click at [796, 247] on input "104.36" at bounding box center [791, 243] width 63 height 21
click at [811, 71] on icon "button" at bounding box center [815, 70] width 9 height 9
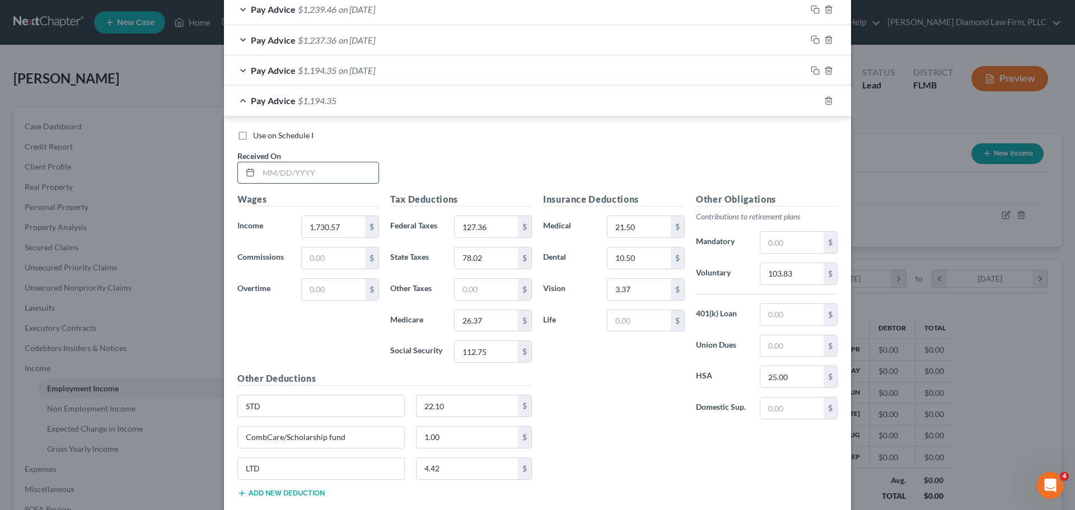
click at [296, 175] on input "text" at bounding box center [319, 172] width 120 height 21
click at [796, 282] on input "103.83" at bounding box center [791, 273] width 63 height 21
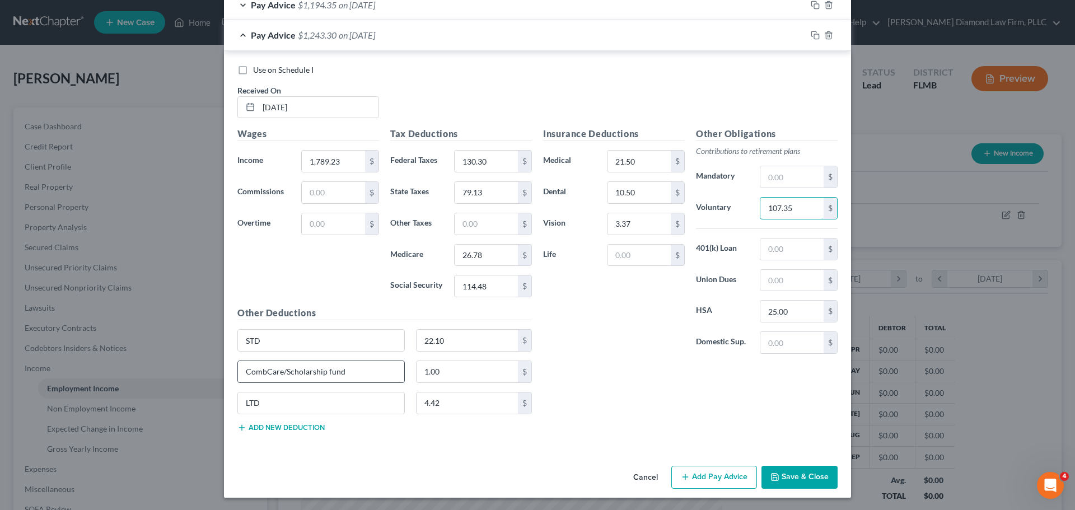
scroll to position [453, 0]
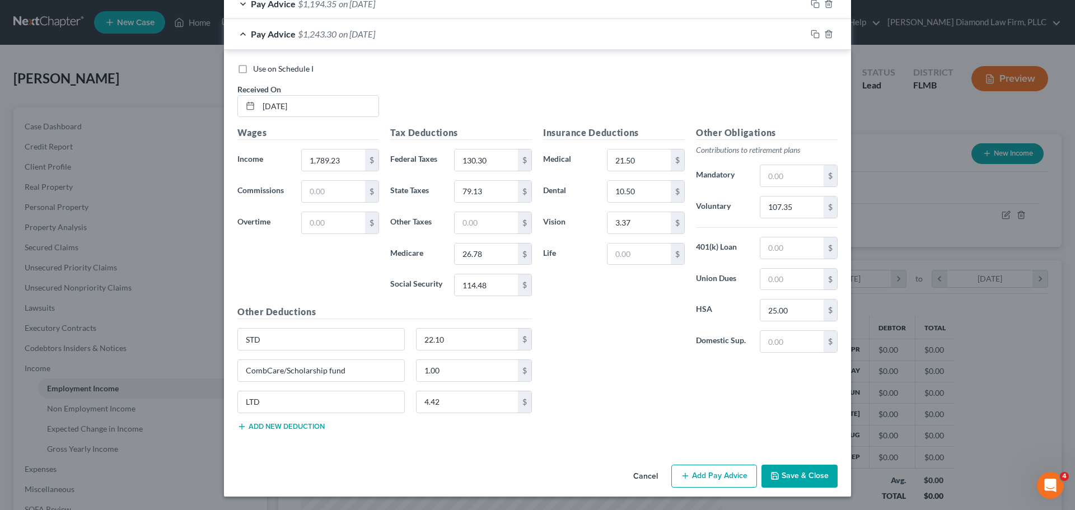
click at [252, 423] on button "Add new deduction" at bounding box center [280, 426] width 87 height 9
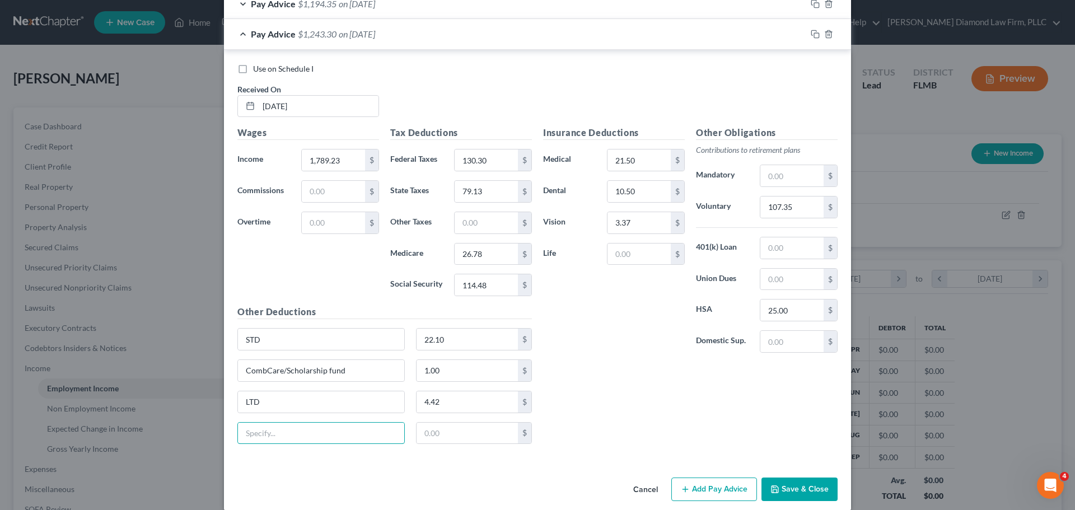
click at [279, 428] on input "text" at bounding box center [321, 433] width 166 height 21
click at [811, 34] on icon "button" at bounding box center [815, 34] width 9 height 9
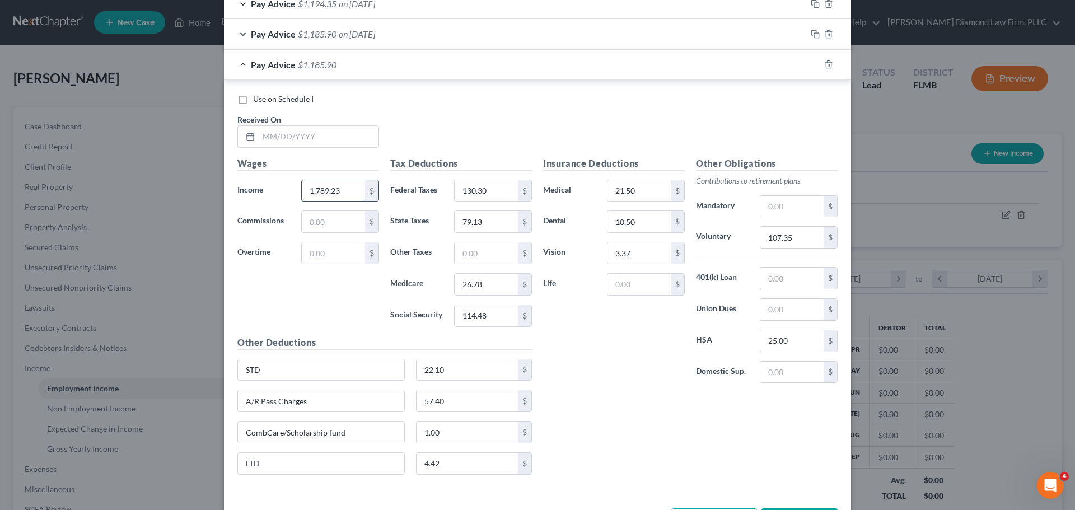
click at [345, 192] on input "1,789.23" at bounding box center [333, 190] width 63 height 21
click at [331, 142] on input "text" at bounding box center [319, 136] width 120 height 21
click at [800, 241] on input "107.35" at bounding box center [791, 237] width 63 height 21
click at [443, 465] on input "4.42" at bounding box center [468, 463] width 102 height 21
click at [452, 440] on input "1.00" at bounding box center [468, 432] width 102 height 21
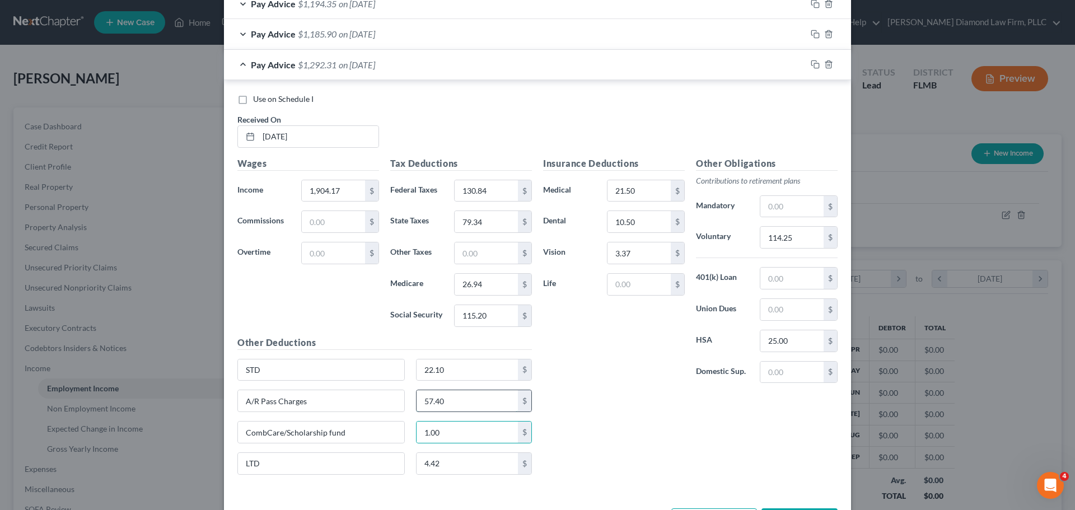
click at [450, 406] on input "57.40" at bounding box center [468, 400] width 102 height 21
click at [811, 61] on icon "button" at bounding box center [813, 63] width 5 height 5
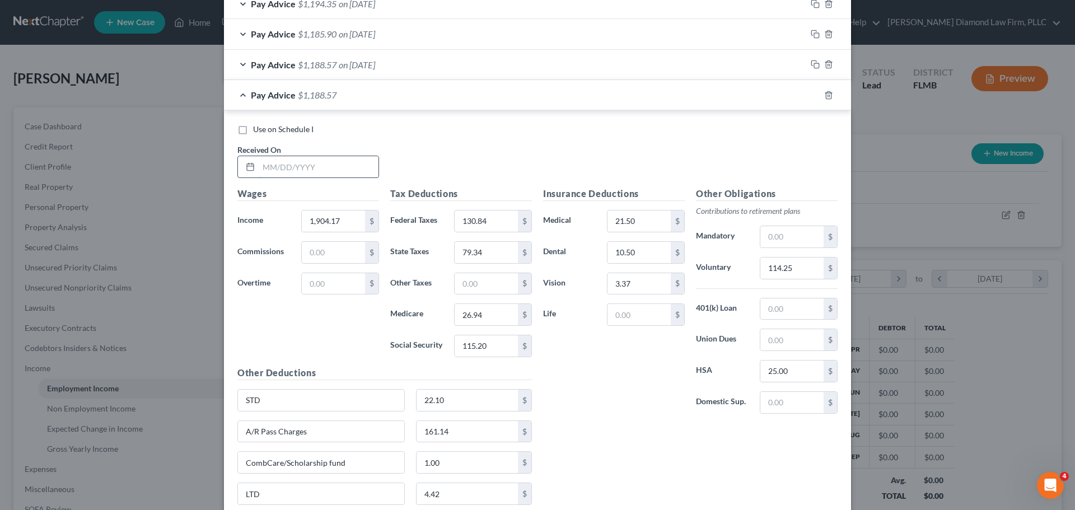
click at [303, 165] on input "text" at bounding box center [319, 166] width 120 height 21
click at [341, 219] on input "1,359.58" at bounding box center [333, 221] width 63 height 21
click at [489, 218] on input "130.84" at bounding box center [486, 221] width 63 height 21
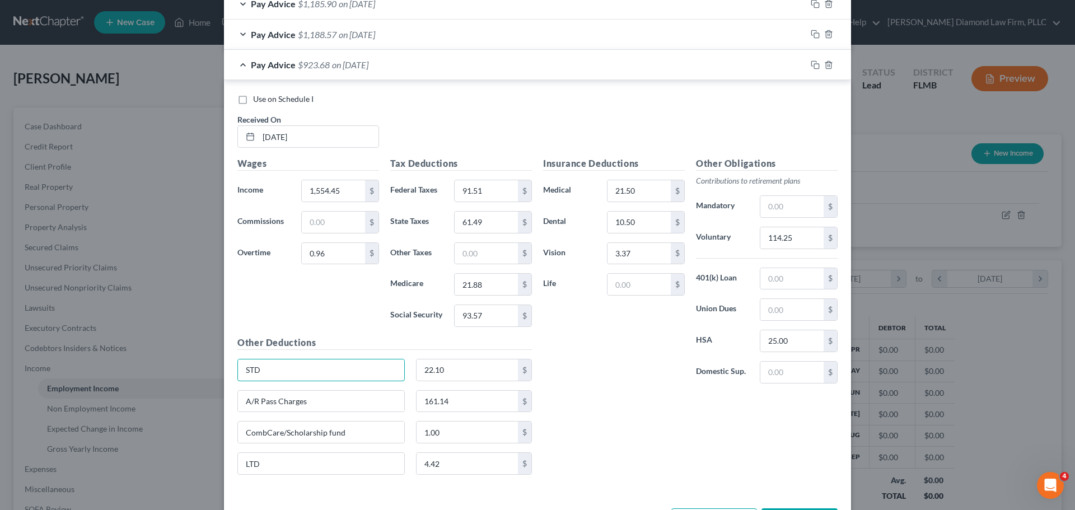
scroll to position [509, 0]
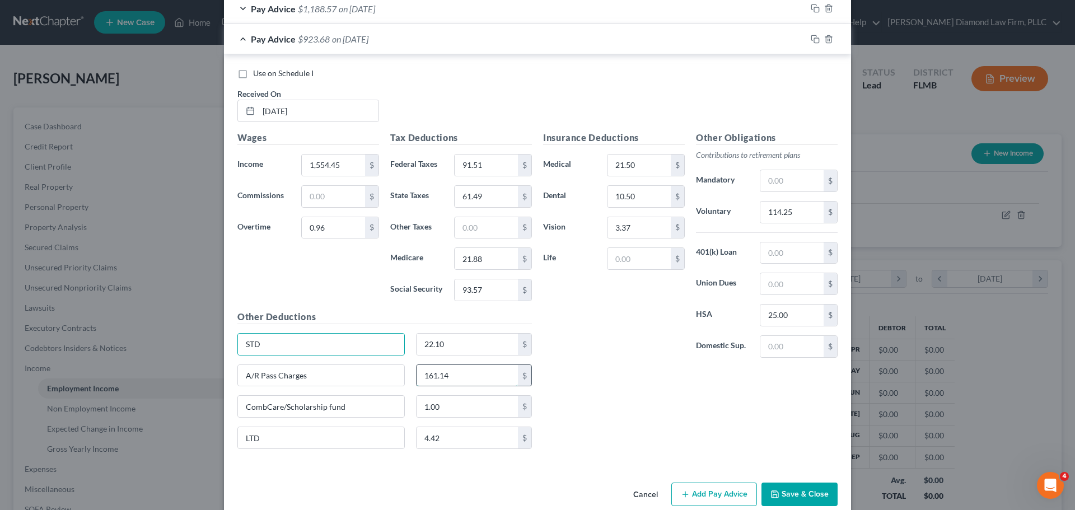
click at [497, 372] on input "161.14" at bounding box center [468, 375] width 102 height 21
click at [794, 213] on input "114.25" at bounding box center [791, 212] width 63 height 21
click at [811, 42] on icon "button" at bounding box center [815, 39] width 9 height 9
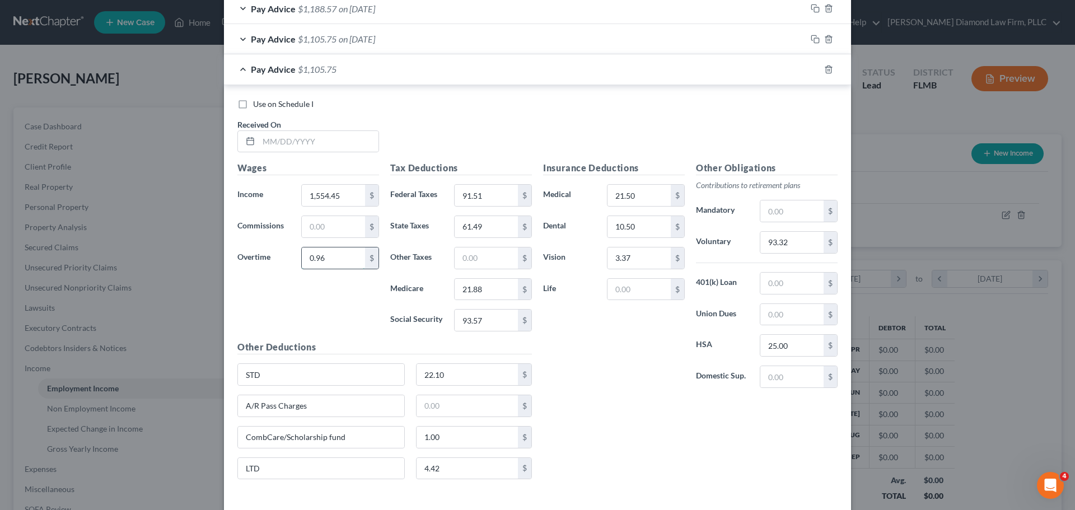
click at [325, 259] on input "0.96" at bounding box center [333, 257] width 63 height 21
click at [332, 194] on input "1,554.45" at bounding box center [333, 195] width 63 height 21
click at [313, 146] on input "text" at bounding box center [319, 141] width 120 height 21
click at [485, 202] on input "91.51" at bounding box center [486, 195] width 63 height 21
click at [791, 239] on input "93.32" at bounding box center [791, 242] width 63 height 21
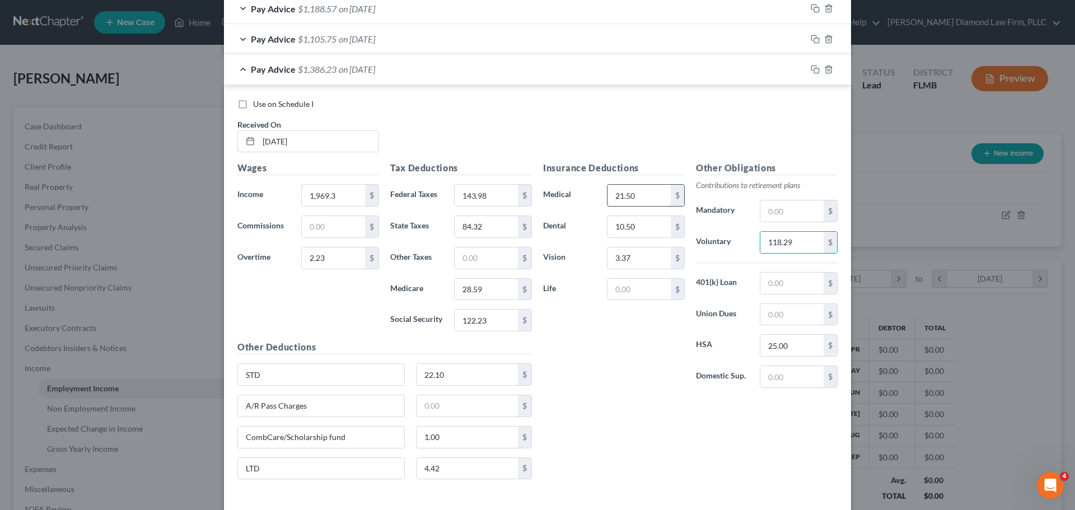
click at [641, 203] on input "21.50" at bounding box center [638, 195] width 63 height 21
click at [632, 225] on input "10.50" at bounding box center [638, 226] width 63 height 21
click at [630, 251] on input "3.37" at bounding box center [638, 257] width 63 height 21
click at [456, 373] on input "22.10" at bounding box center [468, 374] width 102 height 21
drag, startPoint x: 467, startPoint y: 439, endPoint x: 456, endPoint y: 462, distance: 26.0
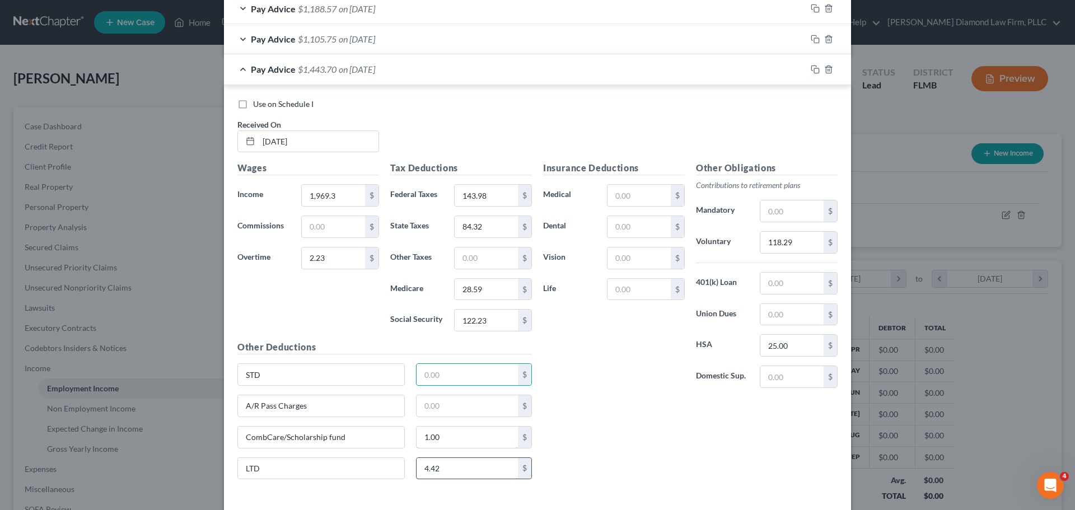
click at [466, 439] on input "1.00" at bounding box center [468, 437] width 102 height 21
click at [455, 473] on input "4.42" at bounding box center [468, 468] width 102 height 21
click at [474, 437] on input "text" at bounding box center [468, 437] width 102 height 21
click at [783, 349] on input "25.00" at bounding box center [791, 345] width 63 height 21
click at [268, 62] on div "Pay Advice $1,473.12 on [DATE]" at bounding box center [515, 69] width 582 height 30
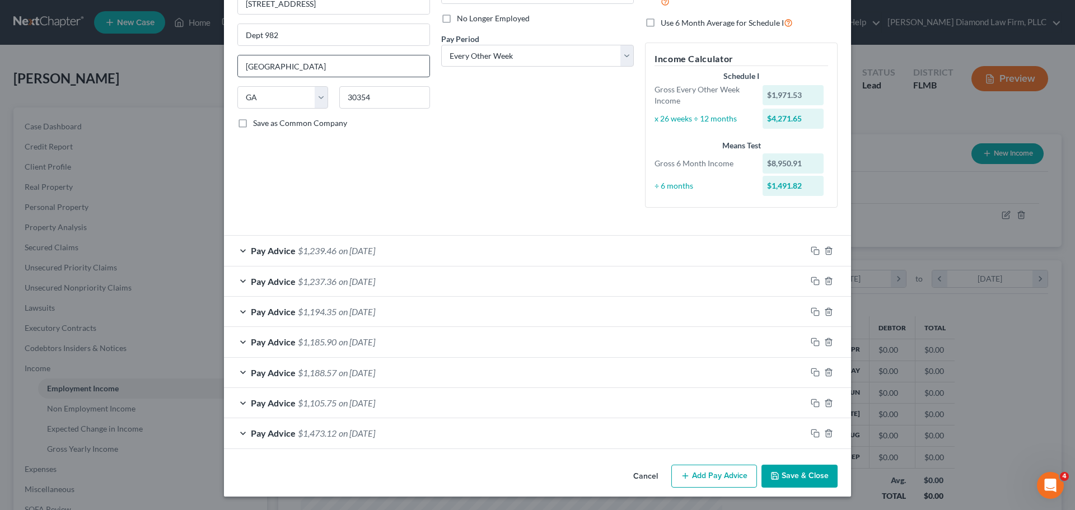
scroll to position [145, 0]
click at [811, 399] on icon "button" at bounding box center [815, 403] width 9 height 9
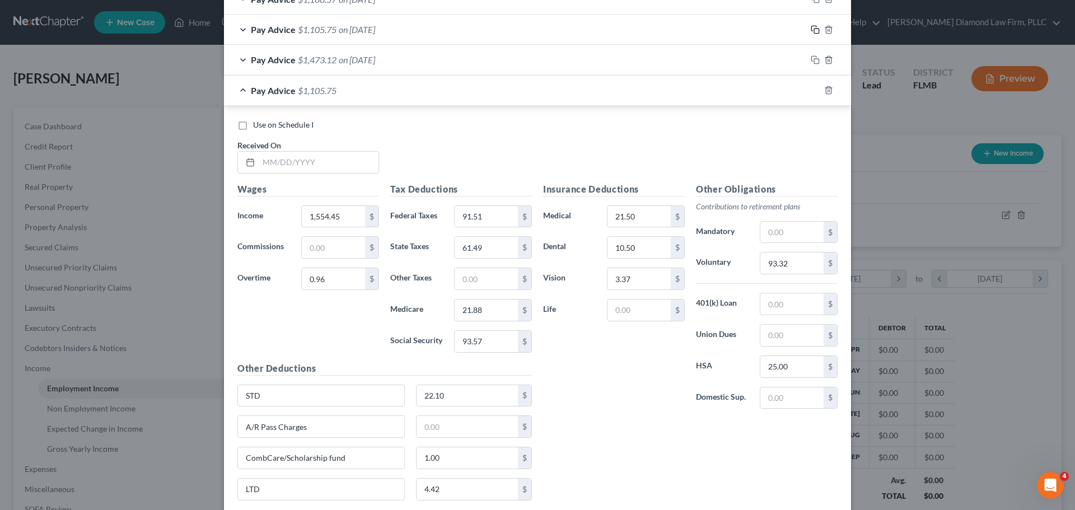
scroll to position [537, 0]
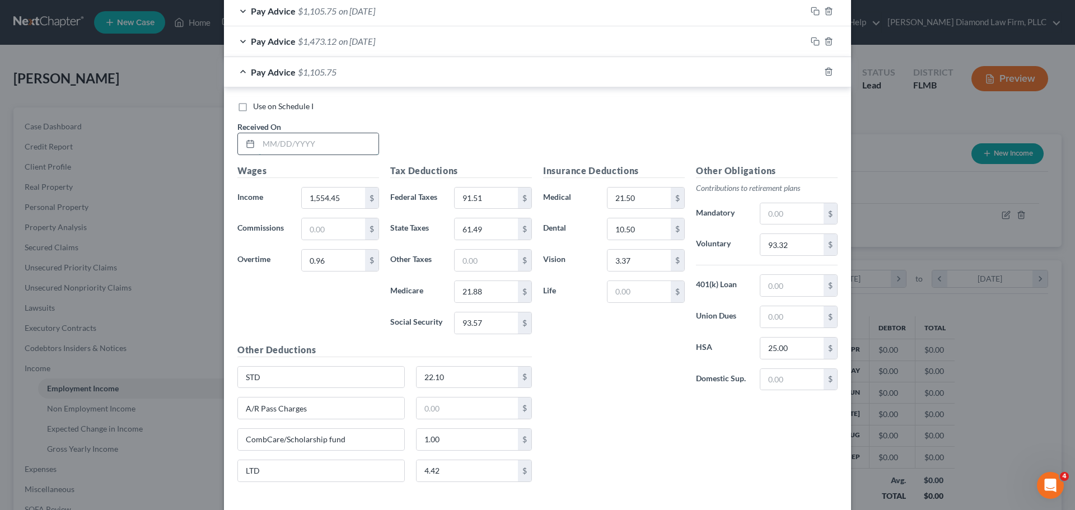
click at [356, 139] on input "text" at bounding box center [319, 143] width 120 height 21
click at [323, 227] on input "text" at bounding box center [333, 228] width 63 height 21
click at [339, 194] on input "1,554.45" at bounding box center [333, 198] width 63 height 21
click at [641, 192] on input "21.50" at bounding box center [638, 198] width 63 height 21
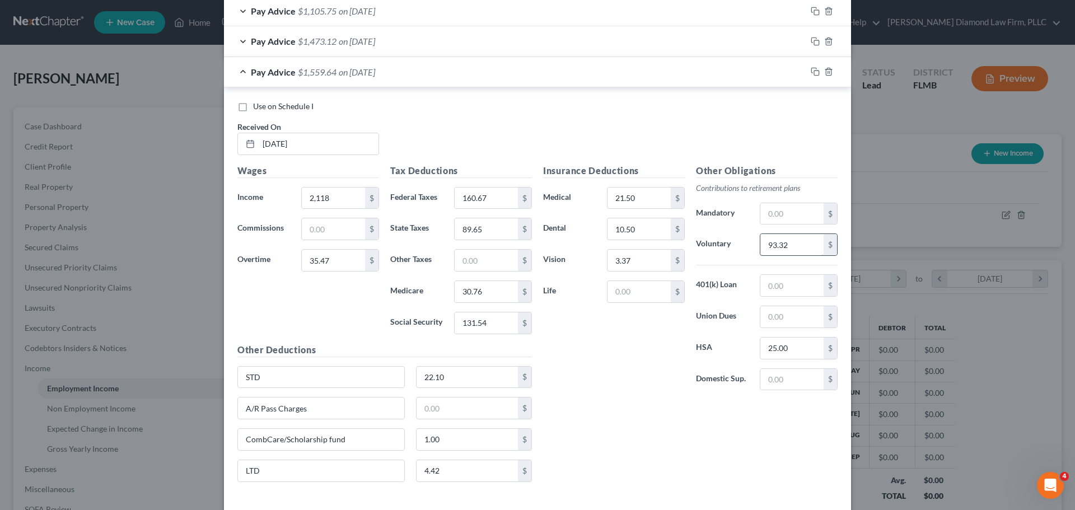
click at [810, 240] on input "93.32" at bounding box center [791, 244] width 63 height 21
click at [455, 445] on input "1.00" at bounding box center [468, 439] width 102 height 21
click at [623, 409] on div "Insurance Deductions Medical 21.50 $ Dental 10.50 $ Vision 3.37 $ Life $ Other …" at bounding box center [690, 327] width 306 height 327
drag, startPoint x: 475, startPoint y: 196, endPoint x: 487, endPoint y: 202, distance: 13.0
click at [475, 196] on input "160.67" at bounding box center [486, 198] width 63 height 21
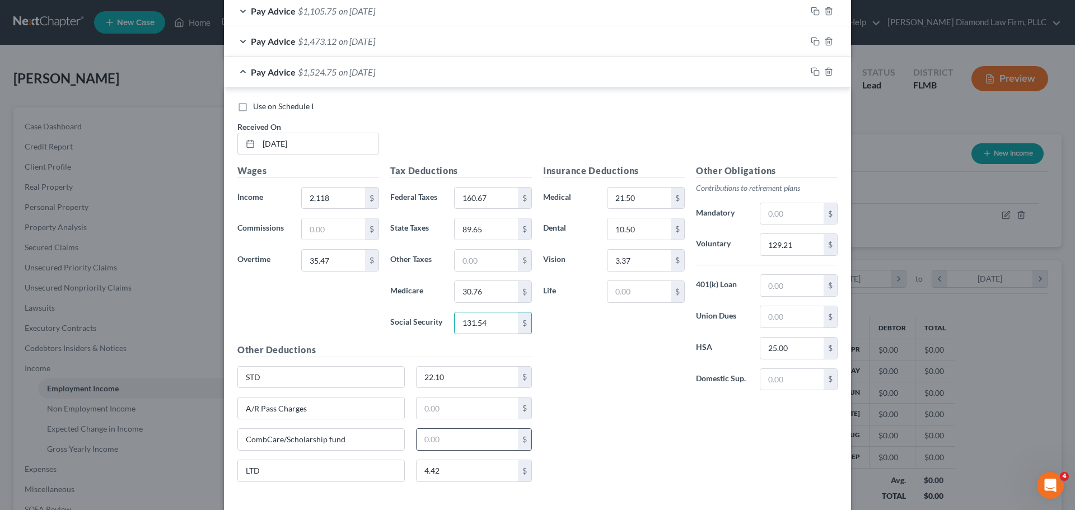
click at [459, 430] on input "text" at bounding box center [468, 439] width 102 height 21
click at [456, 405] on input "text" at bounding box center [468, 408] width 102 height 21
click at [462, 432] on input "text" at bounding box center [468, 439] width 102 height 21
click at [812, 76] on icon "button" at bounding box center [815, 71] width 9 height 9
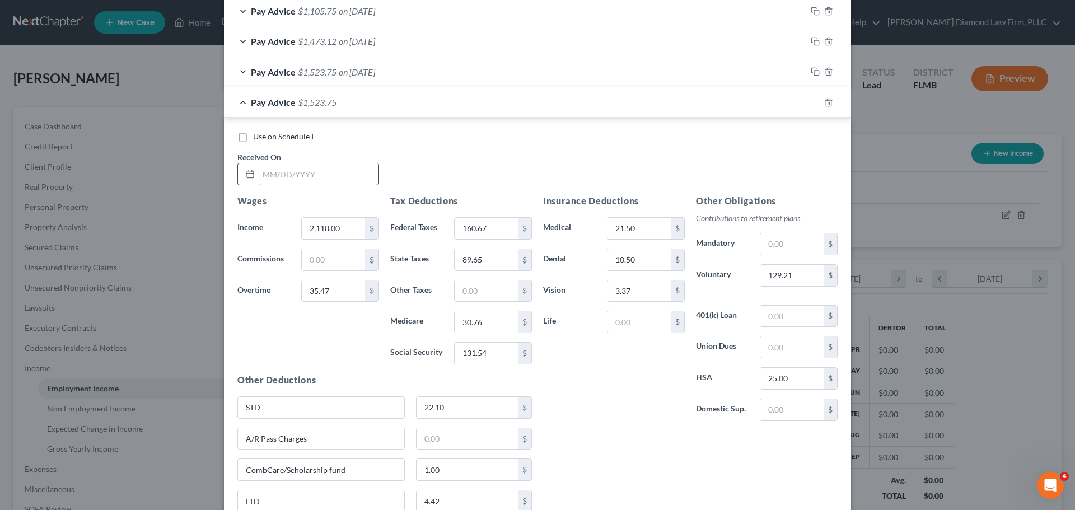
click at [302, 172] on input "text" at bounding box center [319, 173] width 120 height 21
drag, startPoint x: 336, startPoint y: 267, endPoint x: 336, endPoint y: 231, distance: 35.8
click at [336, 267] on input "text" at bounding box center [333, 259] width 63 height 21
click at [336, 224] on input "2,118.00" at bounding box center [333, 228] width 63 height 21
click at [483, 253] on input "89.65" at bounding box center [486, 259] width 63 height 21
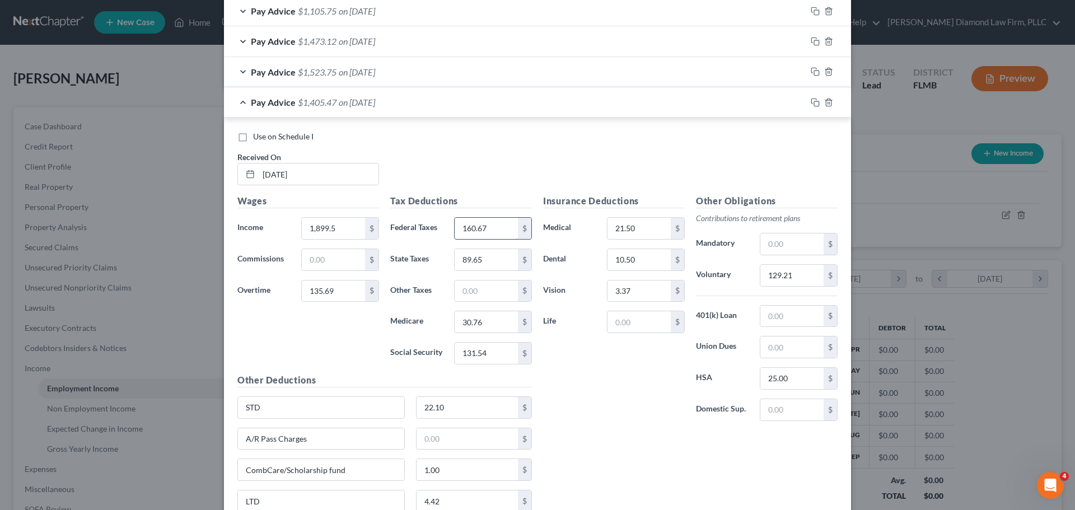
click at [485, 235] on input "160.67" at bounding box center [486, 228] width 63 height 21
click at [767, 282] on input "129.21" at bounding box center [791, 275] width 63 height 21
click at [812, 104] on icon "button" at bounding box center [815, 102] width 9 height 9
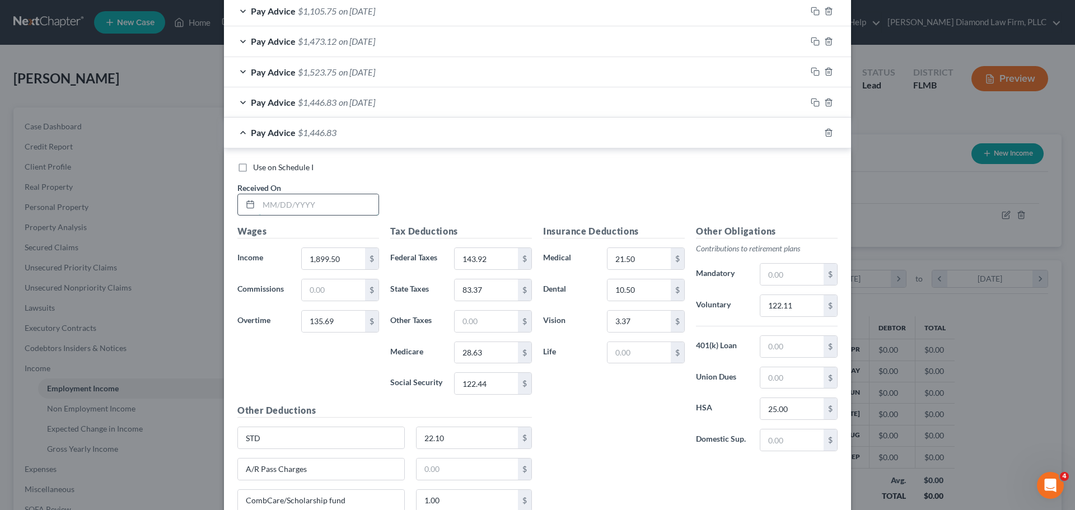
click at [325, 202] on input "text" at bounding box center [319, 204] width 120 height 21
click at [798, 305] on input "122.11" at bounding box center [791, 305] width 63 height 21
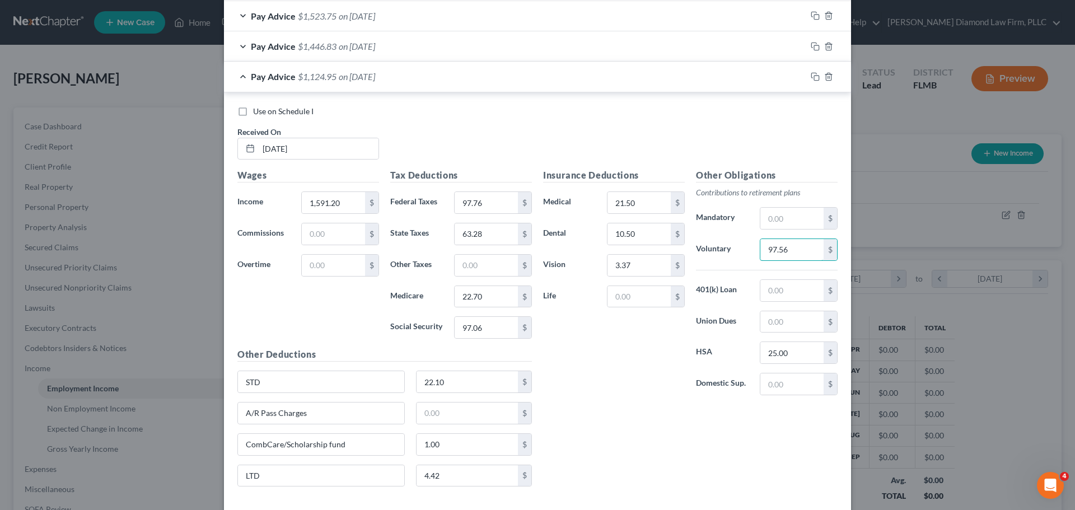
scroll to position [649, 0]
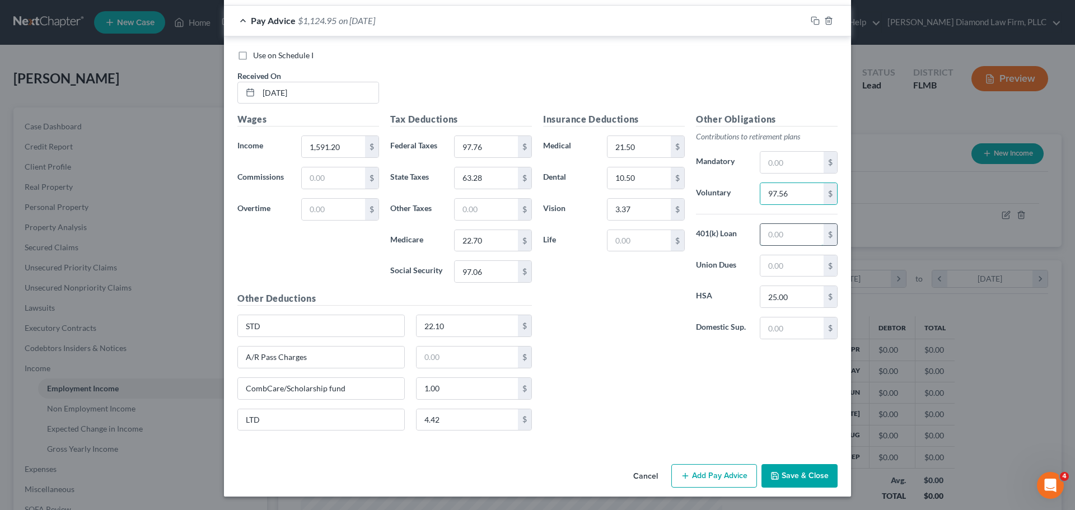
click at [765, 231] on input "text" at bounding box center [791, 234] width 63 height 21
click at [319, 144] on input "1,591.20" at bounding box center [333, 146] width 63 height 21
click at [811, 22] on icon "button" at bounding box center [813, 19] width 5 height 5
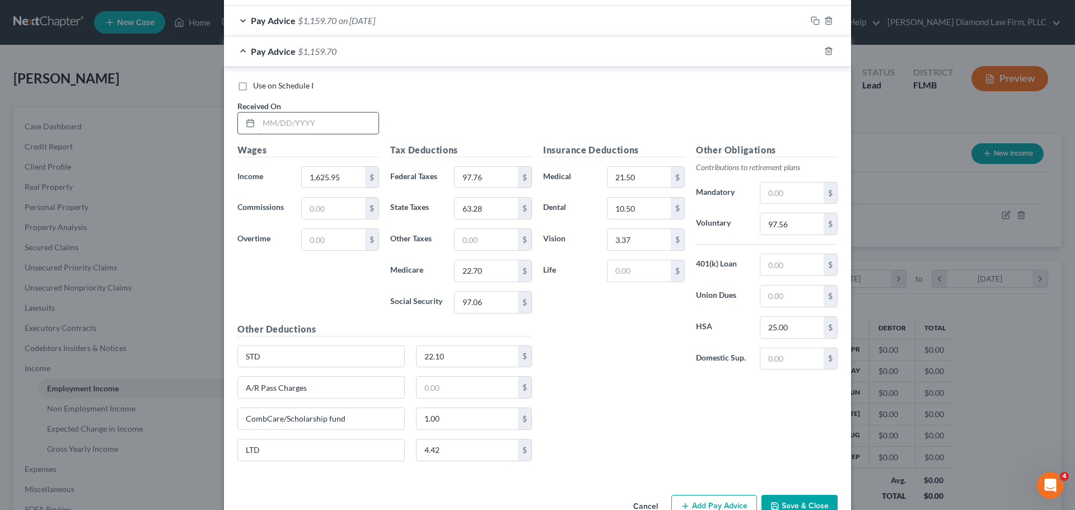
click at [323, 122] on input "text" at bounding box center [319, 123] width 120 height 21
click at [794, 220] on input "97.56" at bounding box center [791, 223] width 63 height 21
click at [811, 53] on icon "button" at bounding box center [815, 50] width 9 height 9
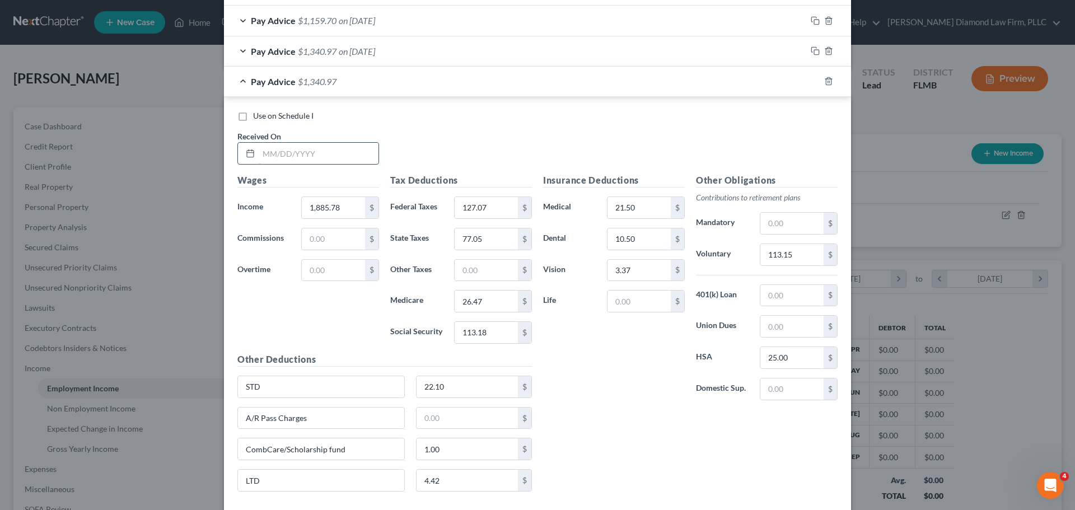
click at [298, 158] on input "text" at bounding box center [319, 153] width 120 height 21
click at [343, 276] on input "text" at bounding box center [333, 270] width 63 height 21
click at [342, 199] on input "2" at bounding box center [333, 207] width 63 height 21
click at [499, 203] on input "127.07" at bounding box center [486, 207] width 63 height 21
click at [484, 229] on input "77.05" at bounding box center [486, 238] width 63 height 21
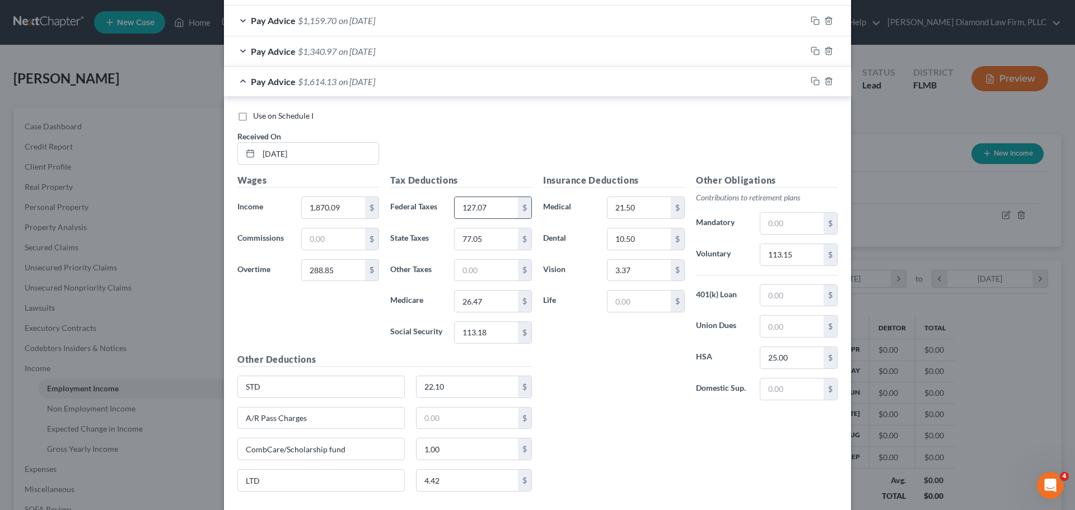
click at [492, 202] on input "127.07" at bounding box center [486, 207] width 63 height 21
click at [493, 237] on input "97.71" at bounding box center [486, 238] width 63 height 21
click at [797, 255] on input "113.15" at bounding box center [791, 254] width 63 height 21
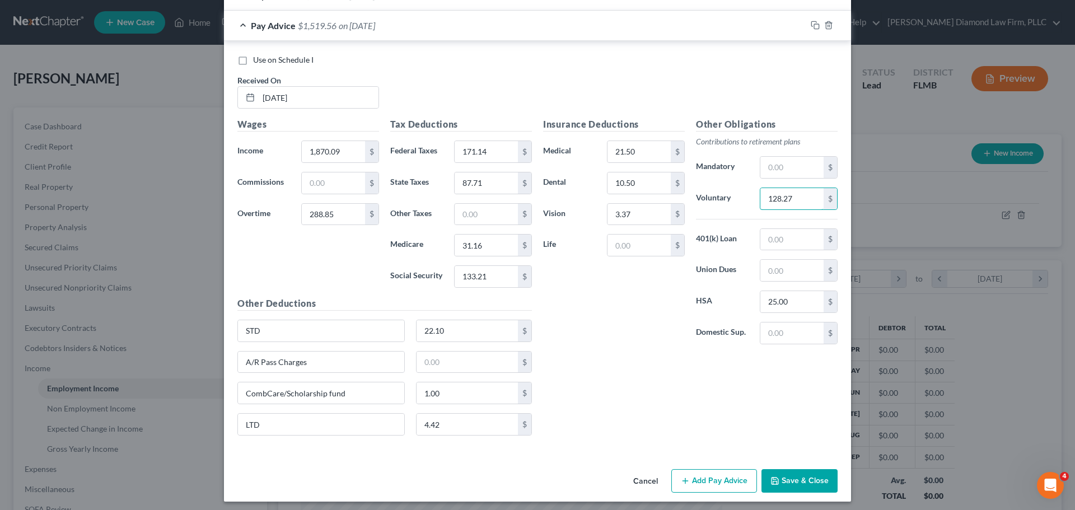
scroll to position [710, 0]
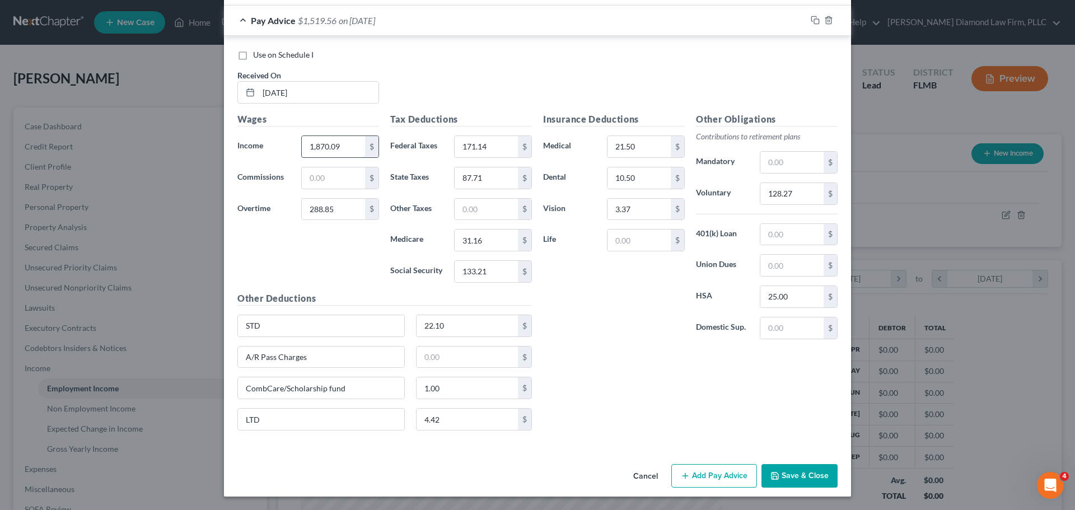
click at [352, 150] on input "1,870.09" at bounding box center [333, 146] width 63 height 21
click at [349, 147] on input "1,581.24" at bounding box center [333, 146] width 63 height 21
click at [485, 151] on input "171.14" at bounding box center [486, 146] width 63 height 21
click at [790, 199] on input "128.27" at bounding box center [791, 193] width 63 height 21
drag, startPoint x: 317, startPoint y: 356, endPoint x: 233, endPoint y: 357, distance: 84.0
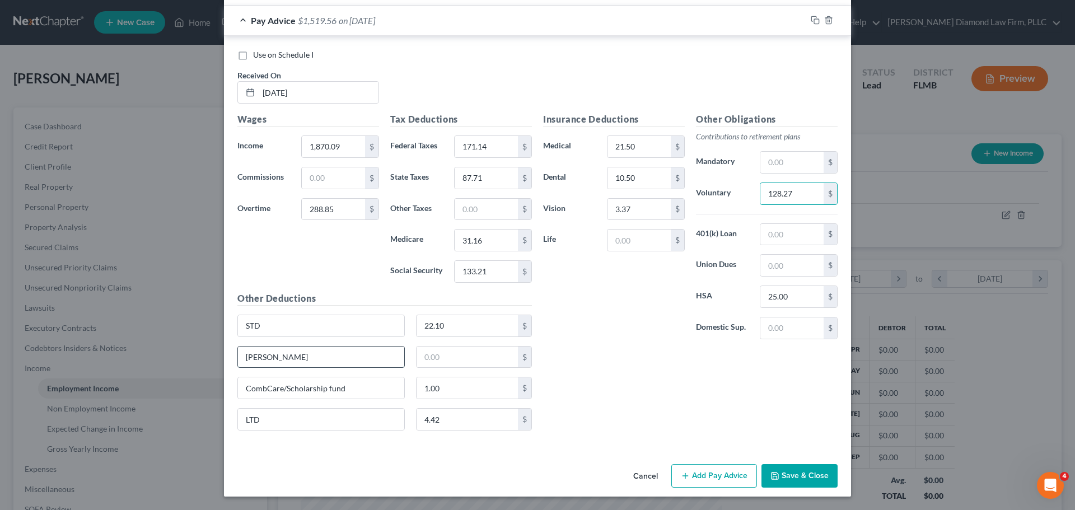
click at [238, 357] on input "[PERSON_NAME]" at bounding box center [321, 357] width 166 height 21
click at [479, 320] on input "22.10" at bounding box center [468, 325] width 102 height 21
click at [478, 417] on input "4.42" at bounding box center [468, 419] width 102 height 21
click at [471, 393] on input "1.00" at bounding box center [468, 387] width 102 height 21
click at [471, 420] on input "4.47" at bounding box center [468, 419] width 102 height 21
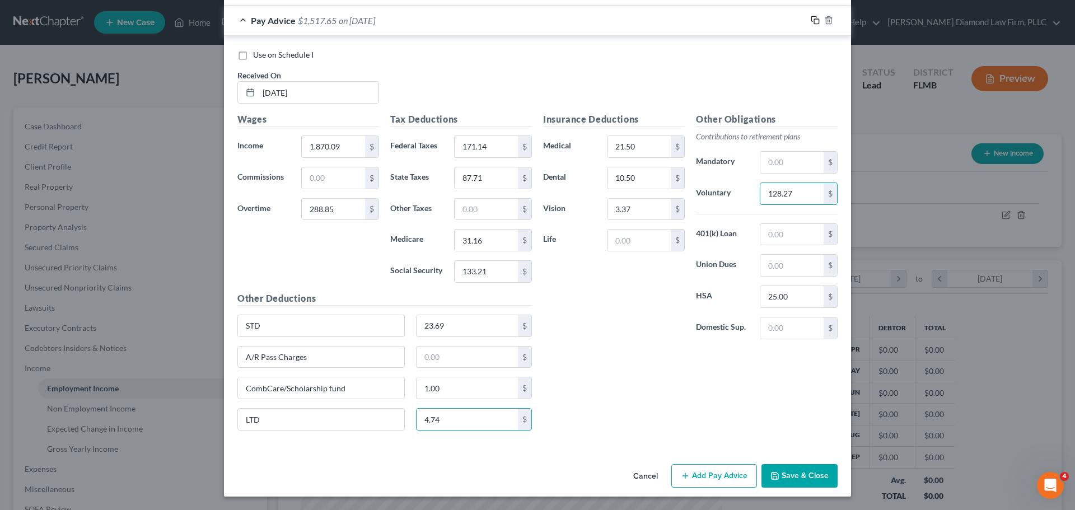
click at [814, 21] on rect "button" at bounding box center [816, 21] width 5 height 5
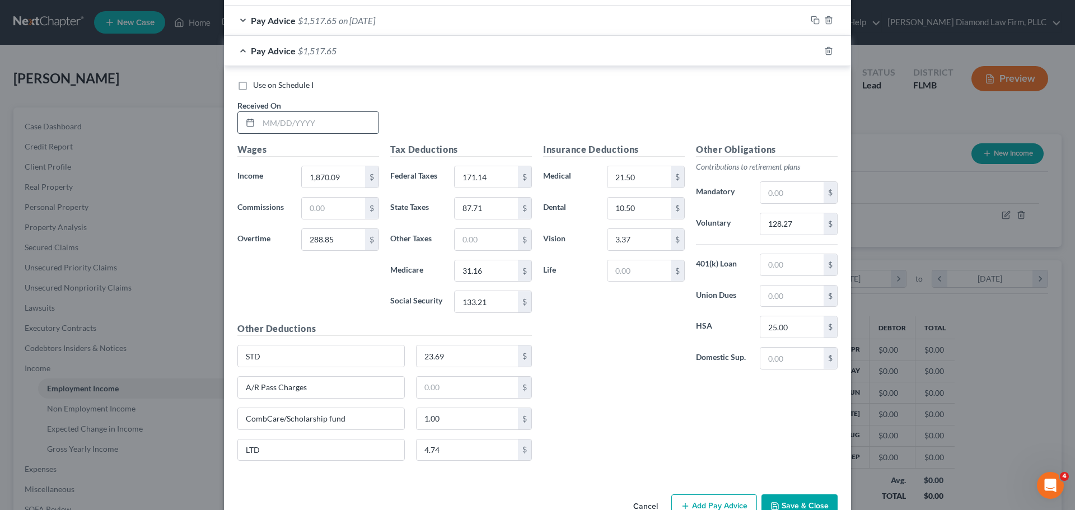
click at [277, 133] on input "text" at bounding box center [319, 122] width 120 height 21
click at [343, 233] on input "288.85" at bounding box center [333, 239] width 63 height 21
click at [353, 182] on input "1,870.09" at bounding box center [333, 176] width 63 height 21
click at [512, 177] on input "171.14" at bounding box center [486, 176] width 63 height 21
click at [801, 221] on input "128.27" at bounding box center [791, 223] width 63 height 21
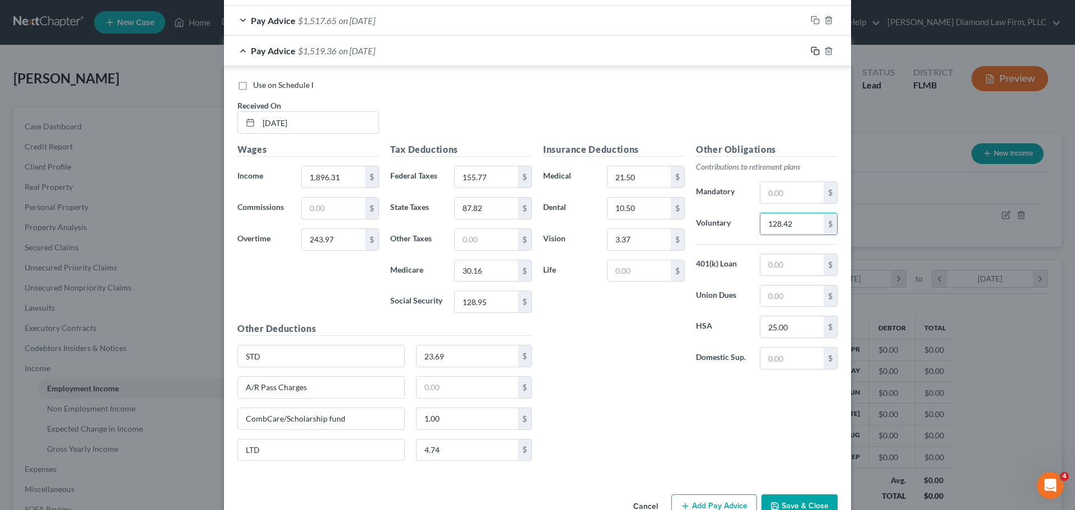
click at [811, 50] on icon "button" at bounding box center [815, 50] width 9 height 9
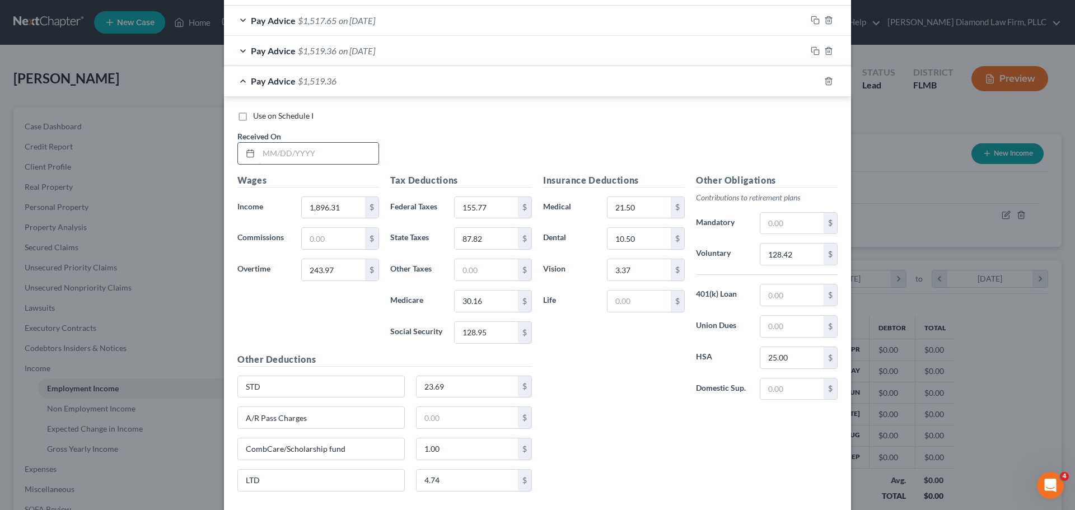
click at [269, 160] on input "text" at bounding box center [319, 153] width 120 height 21
drag, startPoint x: 347, startPoint y: 243, endPoint x: 349, endPoint y: 206, distance: 37.0
click at [347, 243] on input "text" at bounding box center [333, 238] width 63 height 21
click at [348, 207] on input "1,896.31" at bounding box center [333, 207] width 63 height 21
click at [799, 247] on input "128.42" at bounding box center [791, 254] width 63 height 21
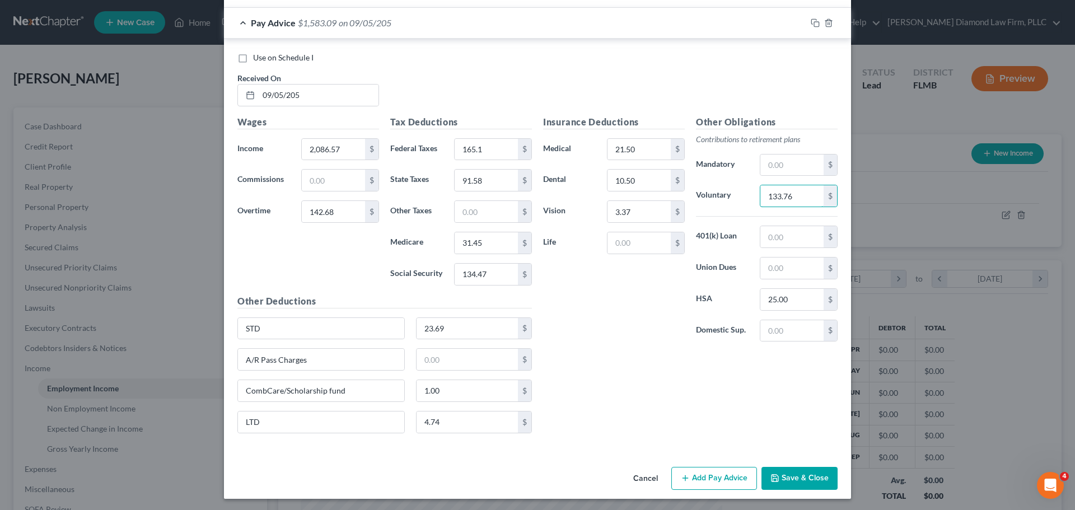
scroll to position [770, 0]
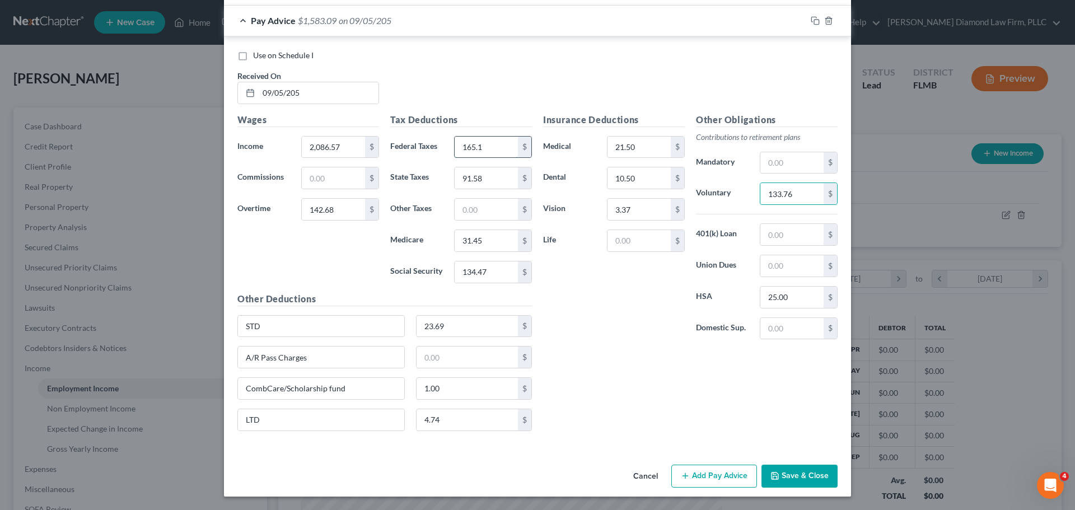
click at [491, 151] on input "165.1" at bounding box center [486, 147] width 63 height 21
click at [486, 145] on input "165.1" at bounding box center [486, 147] width 63 height 21
click at [814, 19] on icon "button" at bounding box center [815, 20] width 9 height 9
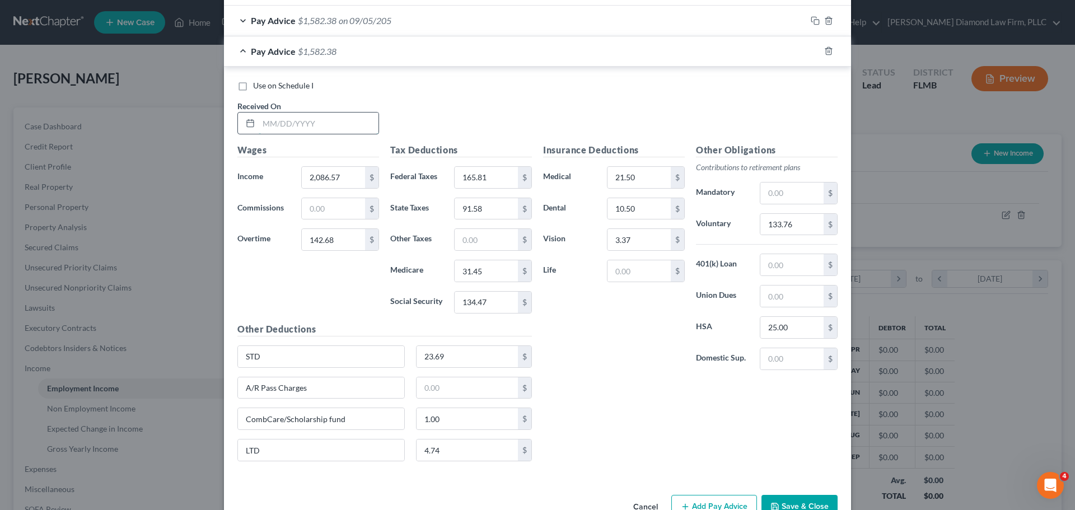
click at [299, 116] on input "text" at bounding box center [319, 123] width 120 height 21
click at [805, 227] on input "133.76" at bounding box center [791, 224] width 63 height 21
click at [452, 352] on input "23.69" at bounding box center [468, 356] width 102 height 21
click at [811, 51] on icon "button" at bounding box center [815, 50] width 9 height 9
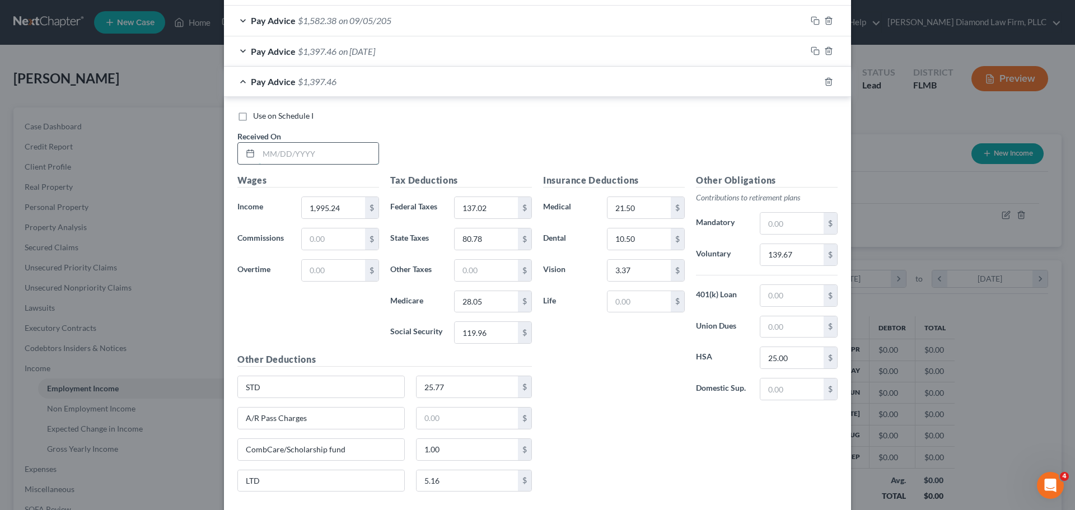
click at [334, 155] on input "text" at bounding box center [319, 153] width 120 height 21
click at [307, 273] on input "text" at bounding box center [333, 270] width 63 height 21
click at [344, 207] on input "1,995.24" at bounding box center [333, 207] width 63 height 21
click at [793, 249] on input "139.67" at bounding box center [791, 254] width 63 height 21
click at [639, 207] on input "21.50" at bounding box center [638, 207] width 63 height 21
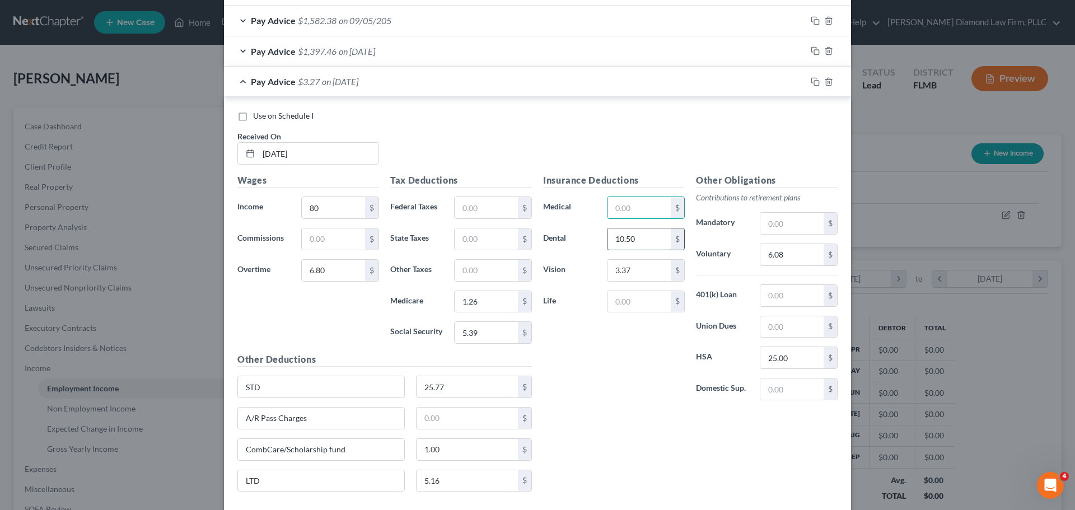
click at [633, 231] on input "10.50" at bounding box center [638, 238] width 63 height 21
click at [634, 265] on input "3.37" at bounding box center [638, 270] width 63 height 21
click at [434, 387] on input "25.77" at bounding box center [468, 386] width 102 height 21
click at [472, 447] on input "1.00" at bounding box center [468, 449] width 102 height 21
click at [464, 481] on input "5.16" at bounding box center [468, 480] width 102 height 21
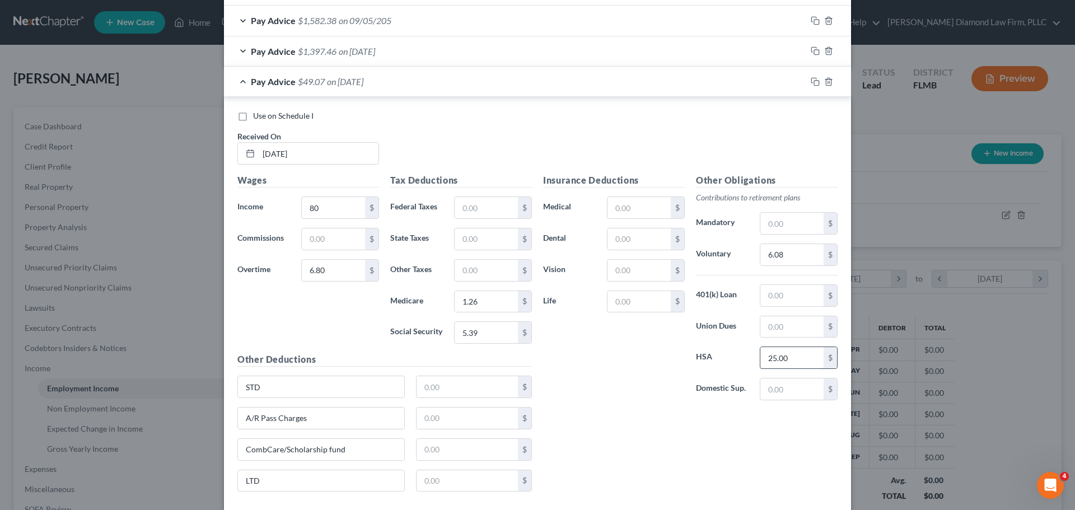
click at [796, 357] on input "25.00" at bounding box center [791, 357] width 63 height 21
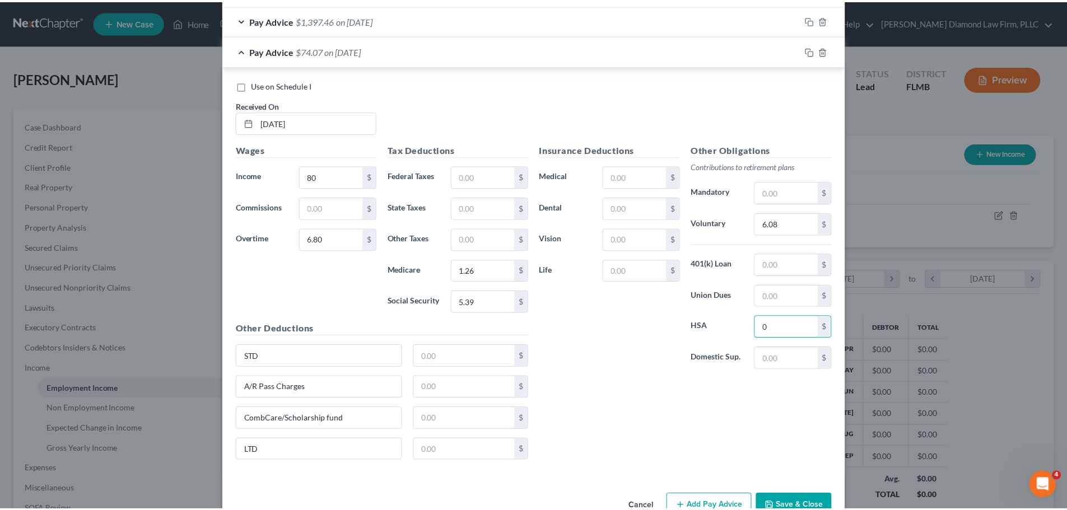
scroll to position [831, 0]
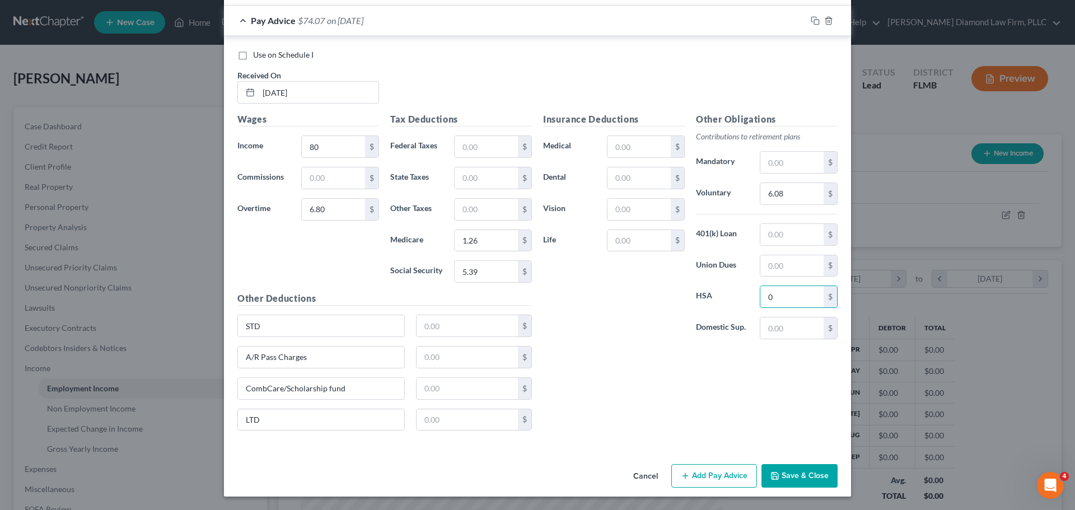
click at [814, 478] on button "Save & Close" at bounding box center [799, 476] width 76 height 24
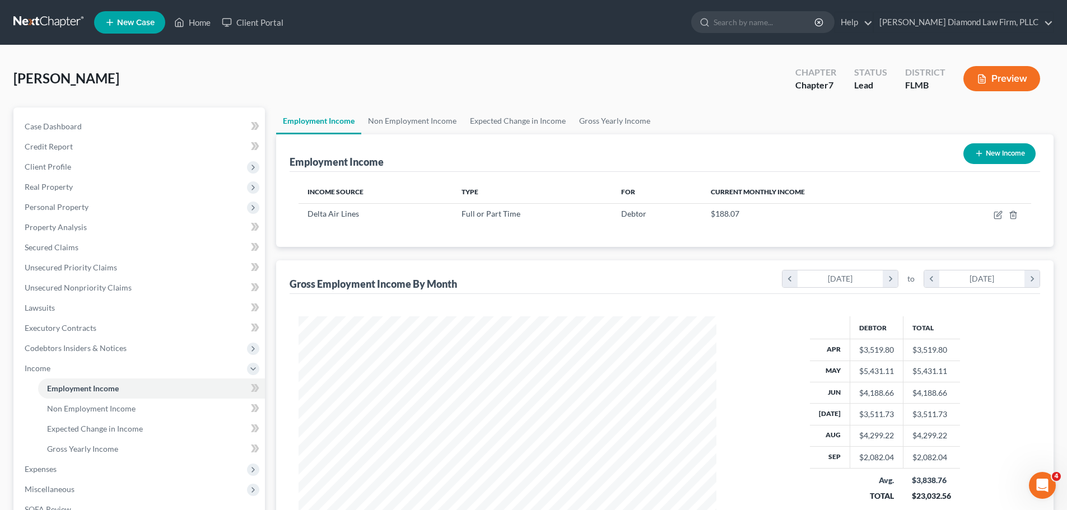
scroll to position [559685, 559453]
click at [609, 123] on link "Gross Yearly Income" at bounding box center [614, 120] width 85 height 27
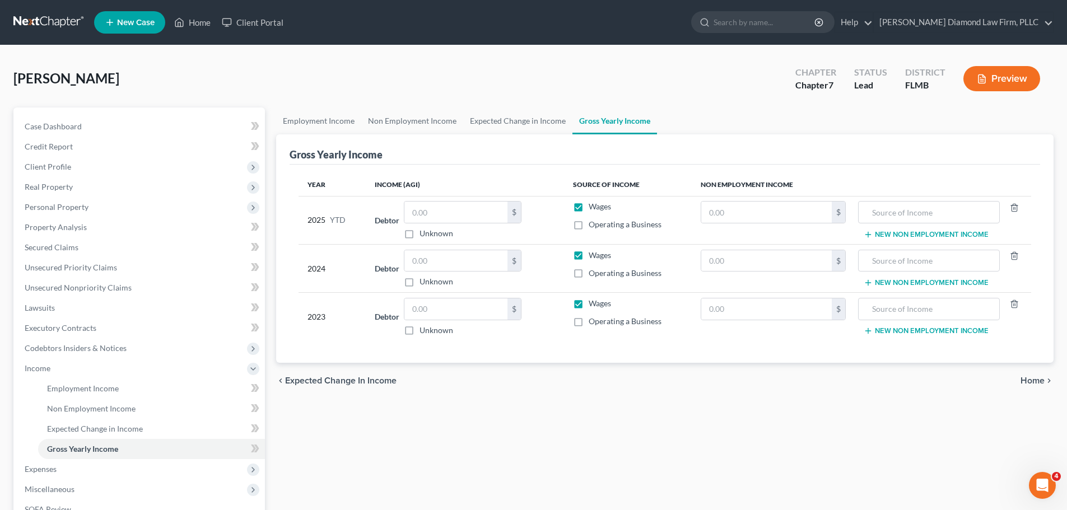
click at [474, 200] on td "Debtor $ Unknown Balance Undetermined $ Unknown" at bounding box center [465, 220] width 198 height 48
click at [473, 211] on input "text" at bounding box center [455, 212] width 103 height 21
click at [455, 307] on input "text" at bounding box center [455, 308] width 103 height 21
click at [428, 266] on input "text" at bounding box center [455, 260] width 103 height 21
click at [485, 125] on link "Expected Change in Income" at bounding box center [517, 120] width 109 height 27
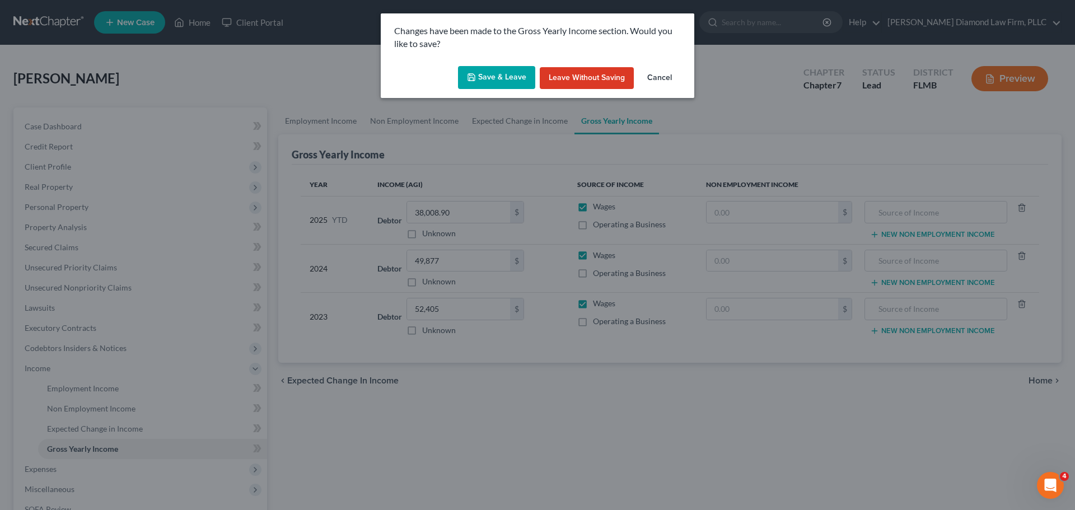
click at [477, 76] on button "Save & Leave" at bounding box center [496, 78] width 77 height 24
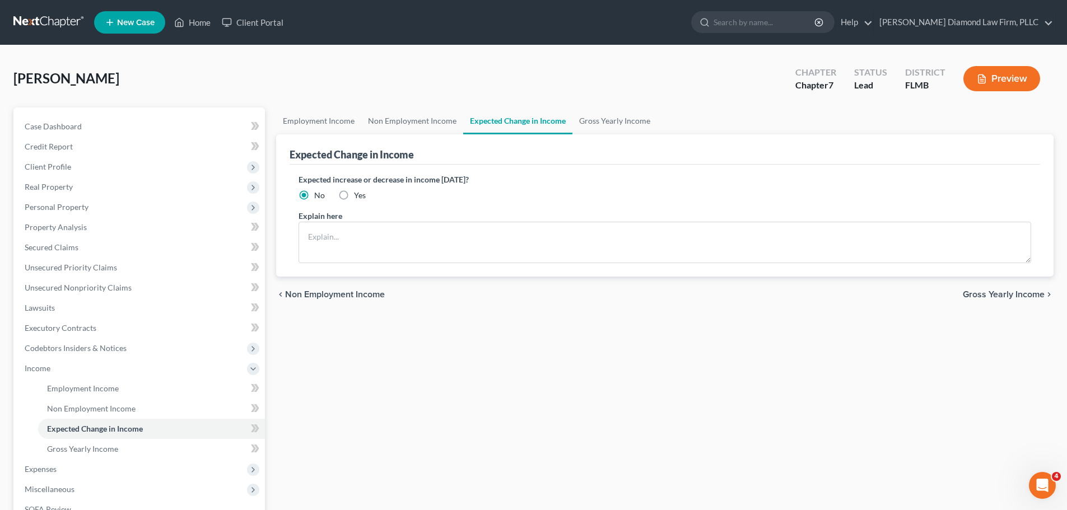
drag, startPoint x: 352, startPoint y: 194, endPoint x: 361, endPoint y: 220, distance: 27.5
click at [354, 194] on label "Yes" at bounding box center [360, 195] width 12 height 11
click at [358, 194] on input "Yes" at bounding box center [361, 193] width 7 height 7
click at [366, 249] on textarea at bounding box center [664, 242] width 732 height 41
click at [354, 235] on textarea "Delta does raises every 6 months" at bounding box center [664, 242] width 732 height 41
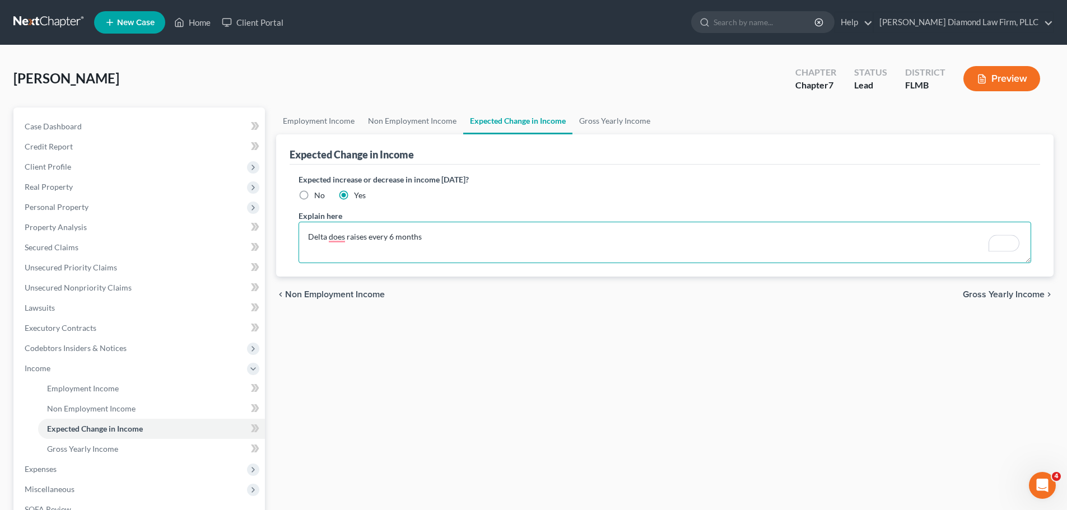
click at [369, 229] on textarea "Delta does raises every 6 months" at bounding box center [664, 242] width 732 height 41
click at [339, 241] on textarea "Delta does raises every 6 months" at bounding box center [664, 242] width 732 height 41
click at [358, 236] on textarea "Delta does raises every 6 months" at bounding box center [664, 242] width 732 height 41
click at [395, 236] on textarea "Delta does raises every 6 months" at bounding box center [664, 242] width 732 height 41
click at [342, 237] on textarea "Delta does raises every 6 months" at bounding box center [664, 242] width 732 height 41
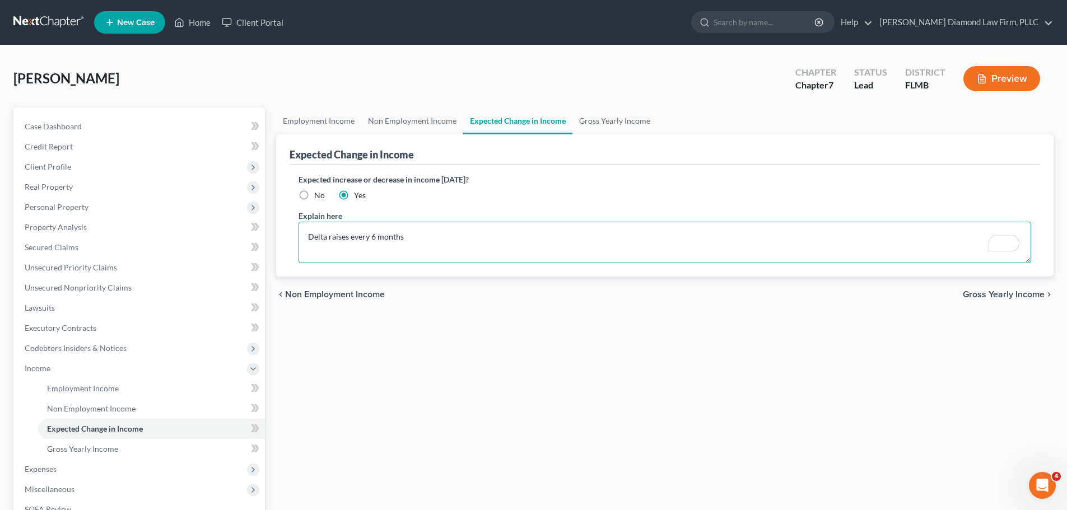
click at [349, 242] on textarea "Delta raises every 6 months" at bounding box center [664, 242] width 732 height 41
click at [322, 116] on link "Employment Income" at bounding box center [318, 120] width 85 height 27
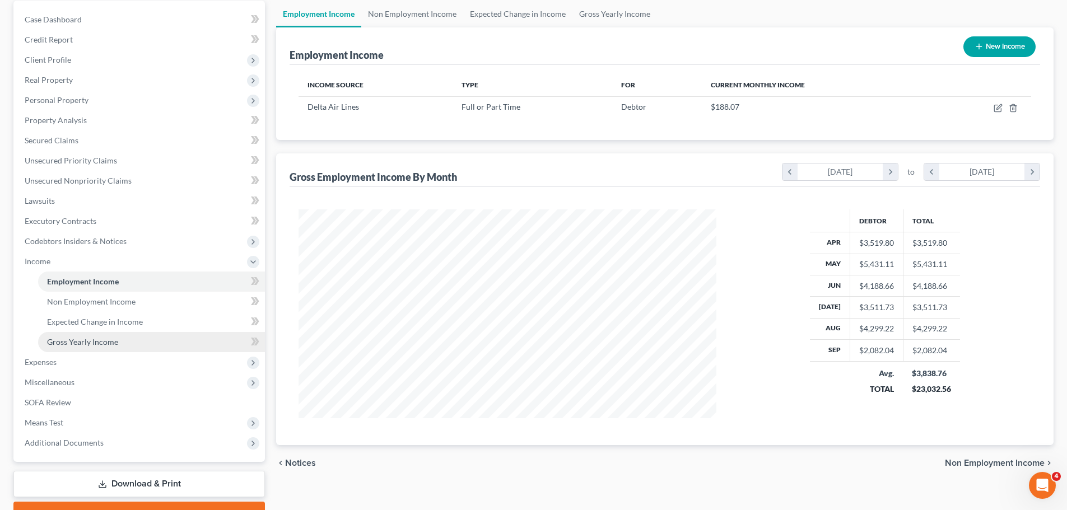
scroll to position [112, 0]
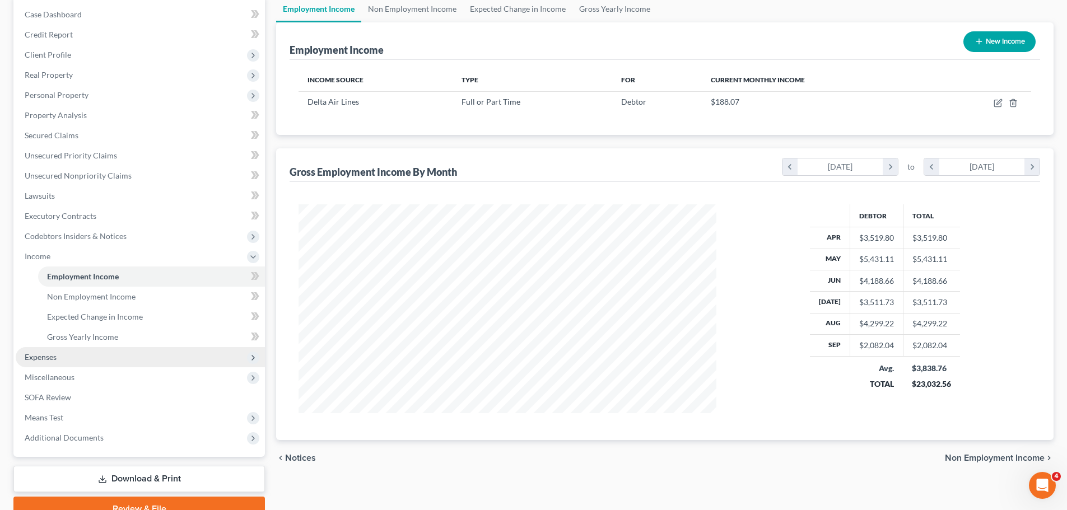
click at [70, 362] on span "Expenses" at bounding box center [140, 357] width 249 height 20
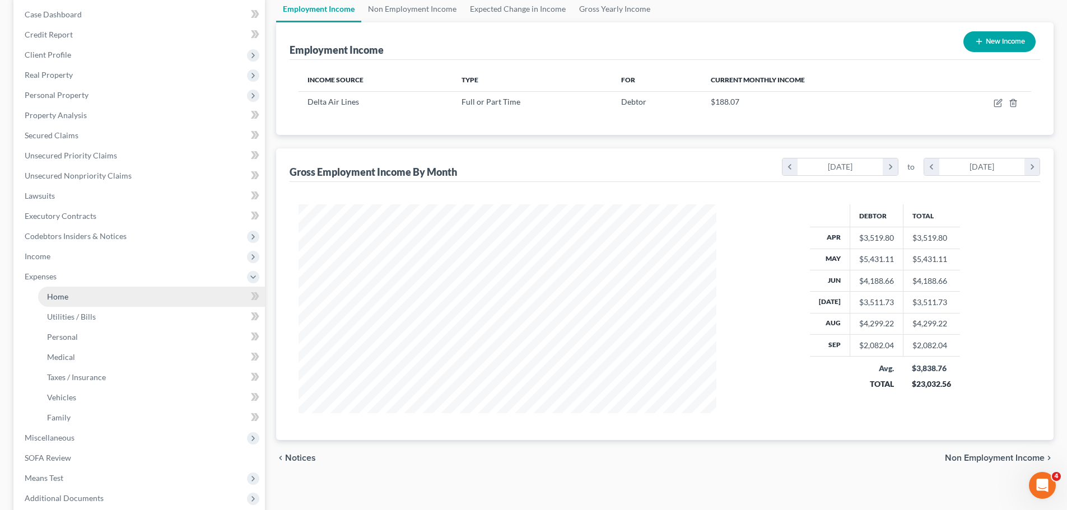
click at [74, 299] on link "Home" at bounding box center [151, 297] width 227 height 20
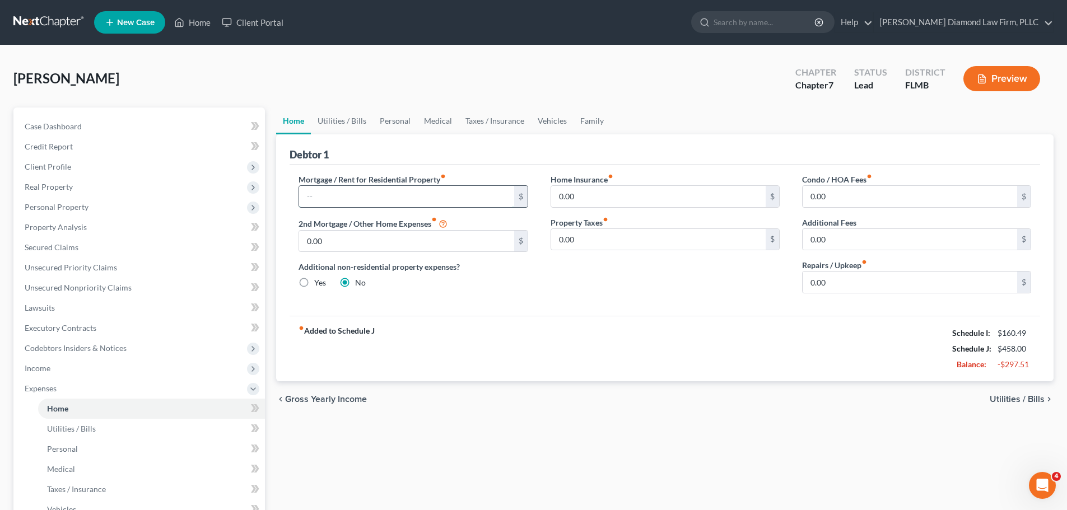
click at [401, 202] on input "text" at bounding box center [406, 196] width 214 height 21
click at [352, 120] on link "Utilities / Bills" at bounding box center [342, 120] width 62 height 27
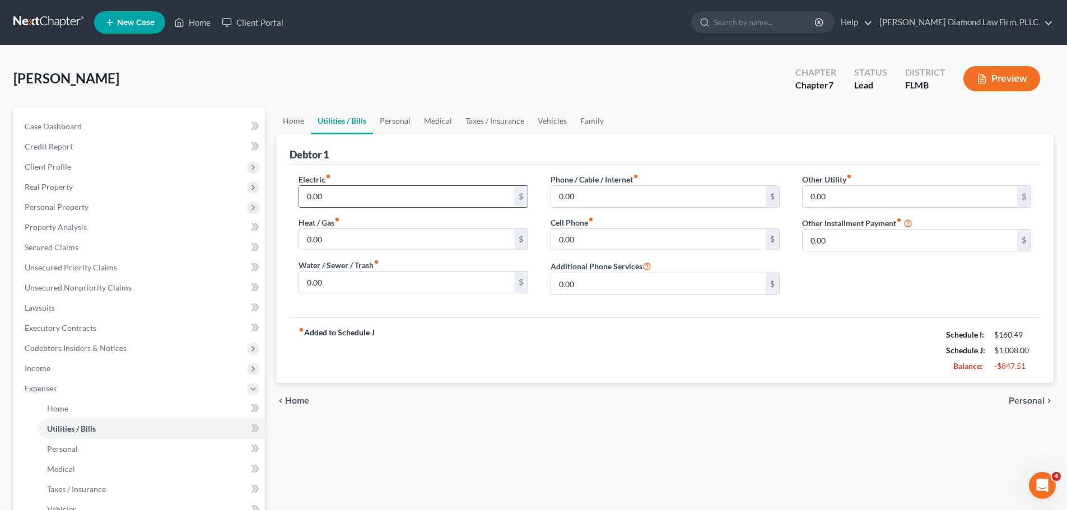
click at [378, 197] on input "0.00" at bounding box center [406, 196] width 214 height 21
click at [299, 123] on link "Home" at bounding box center [293, 120] width 35 height 27
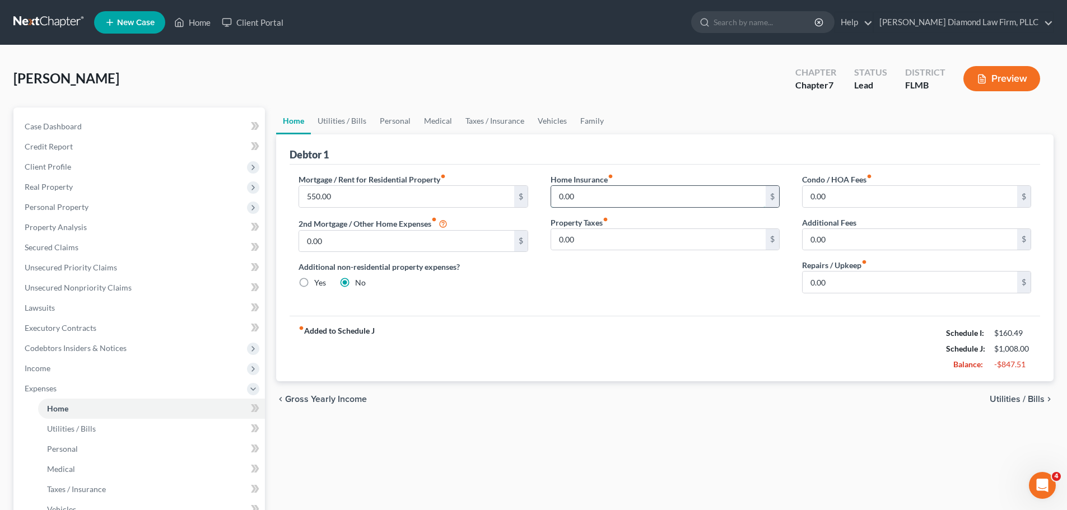
click at [628, 190] on input "0.00" at bounding box center [658, 196] width 214 height 21
click at [344, 113] on link "Utilities / Bills" at bounding box center [342, 120] width 62 height 27
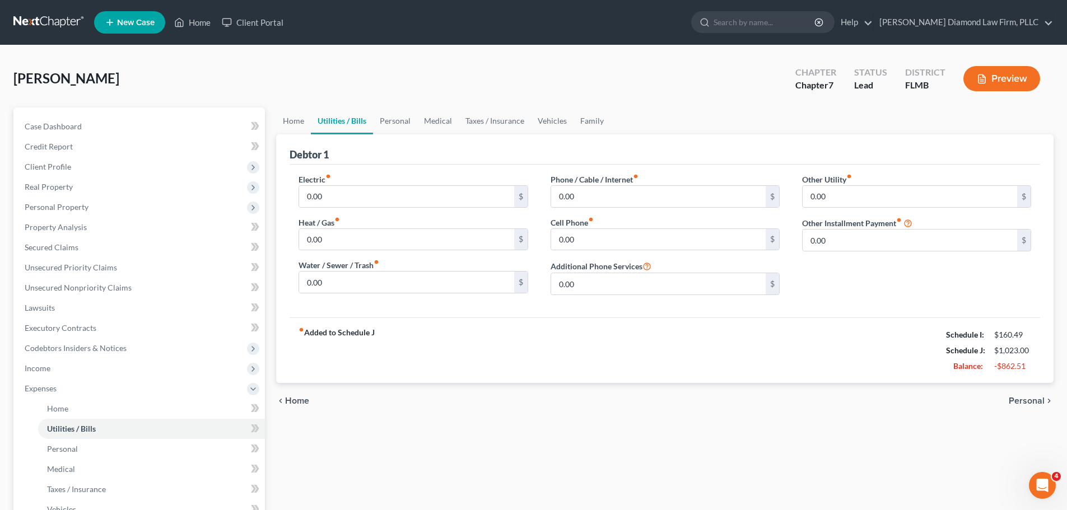
click at [362, 208] on div "Electric fiber_manual_record 0.00 $ Heat / Gas fiber_manual_record 0.00 $ Water…" at bounding box center [412, 239] width 251 height 130
click at [363, 201] on input "0.00" at bounding box center [406, 196] width 214 height 21
click at [383, 279] on input "0.00" at bounding box center [406, 282] width 214 height 21
click at [642, 204] on input "0.00" at bounding box center [658, 196] width 214 height 21
click at [410, 287] on input "45" at bounding box center [406, 282] width 214 height 21
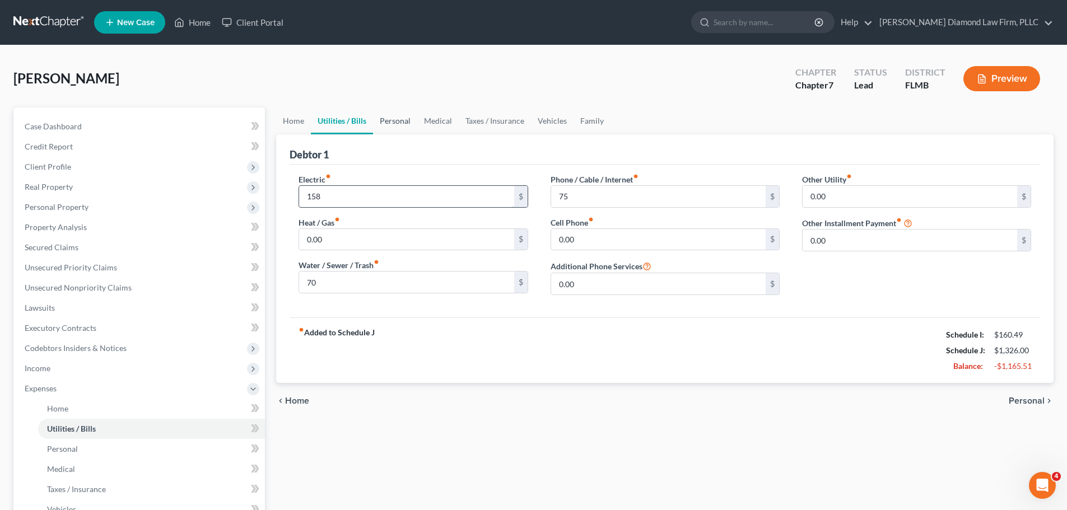
click at [396, 125] on link "Personal" at bounding box center [395, 120] width 44 height 27
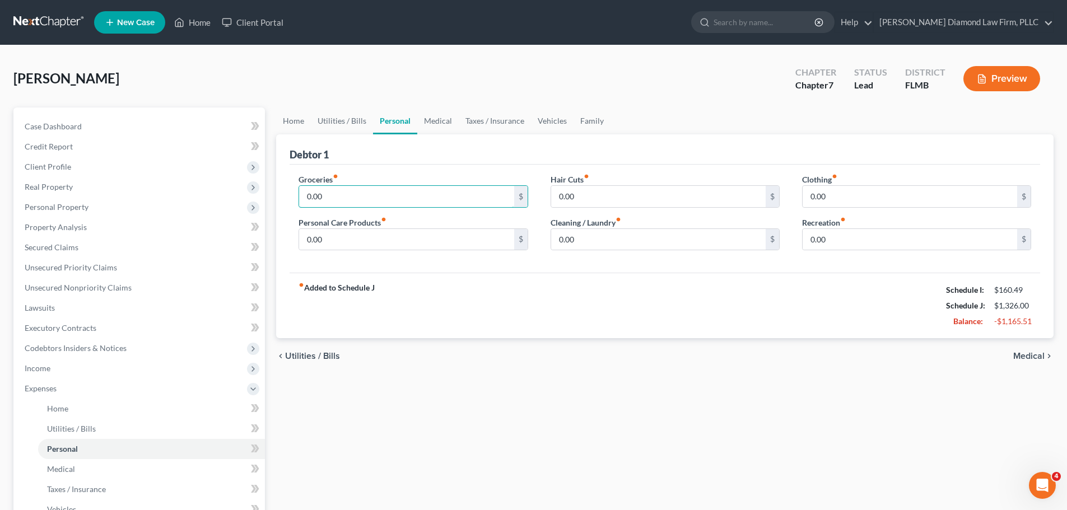
click at [385, 191] on input "0.00" at bounding box center [406, 196] width 214 height 21
click at [595, 240] on input "0.00" at bounding box center [658, 239] width 214 height 21
click at [826, 199] on input "0.00" at bounding box center [909, 196] width 214 height 21
click at [446, 233] on input "0.00" at bounding box center [406, 239] width 214 height 21
click at [447, 124] on link "Medical" at bounding box center [437, 120] width 41 height 27
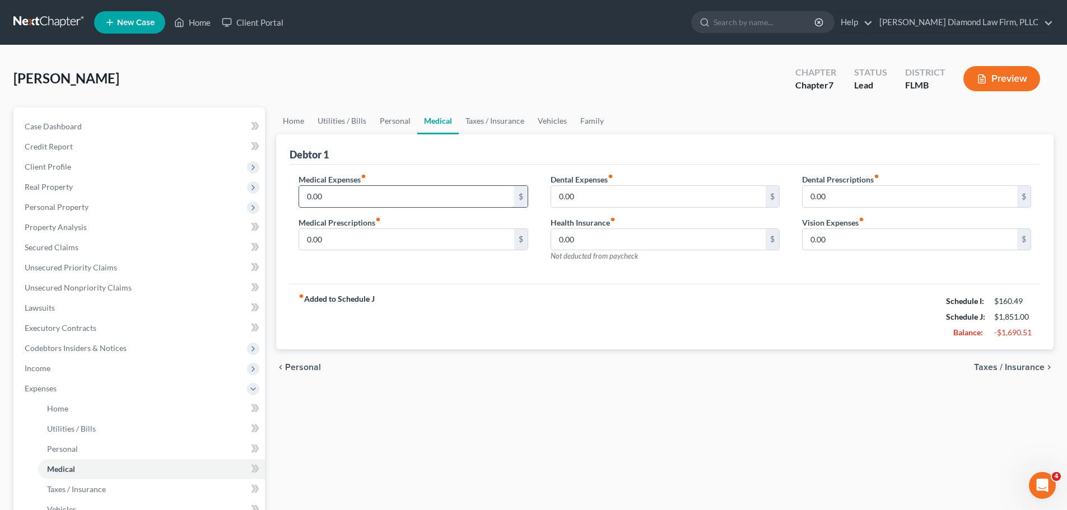
click at [409, 195] on input "0.00" at bounding box center [406, 196] width 214 height 21
click at [551, 121] on link "Vehicles" at bounding box center [552, 120] width 43 height 27
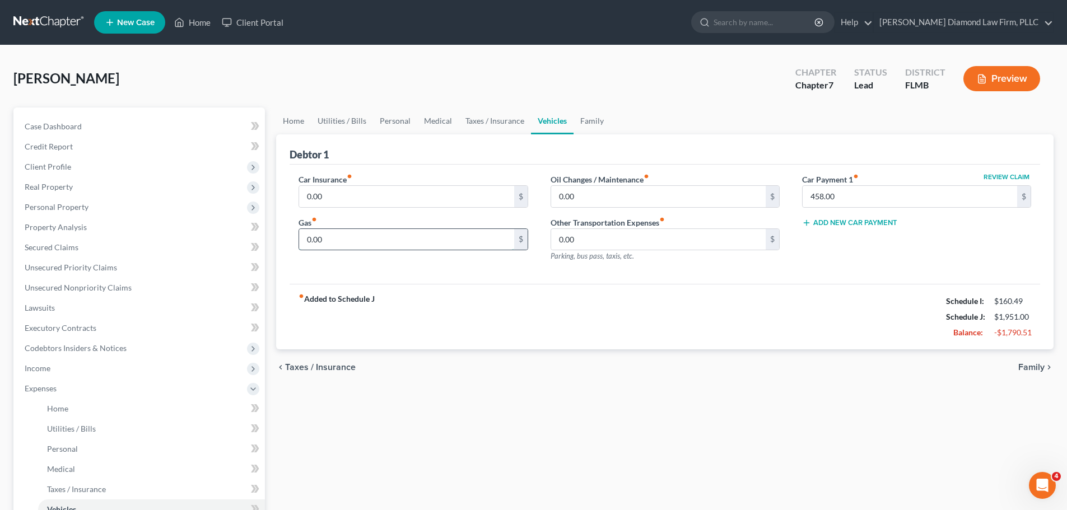
click at [436, 237] on input "0.00" at bounding box center [406, 239] width 214 height 21
click at [385, 117] on link "Personal" at bounding box center [395, 120] width 44 height 27
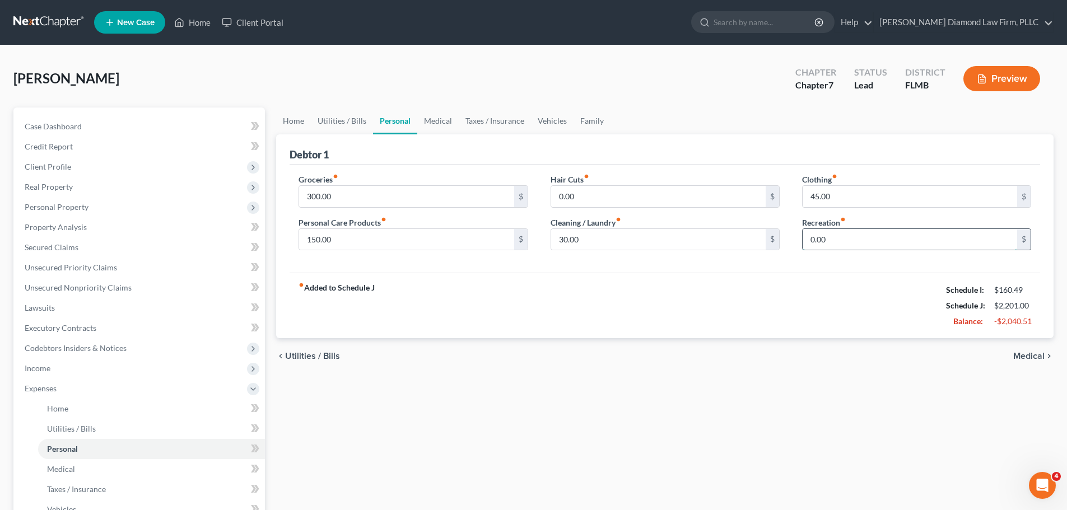
click at [842, 244] on input "0.00" at bounding box center [909, 239] width 214 height 21
click at [558, 114] on link "Vehicles" at bounding box center [552, 120] width 43 height 27
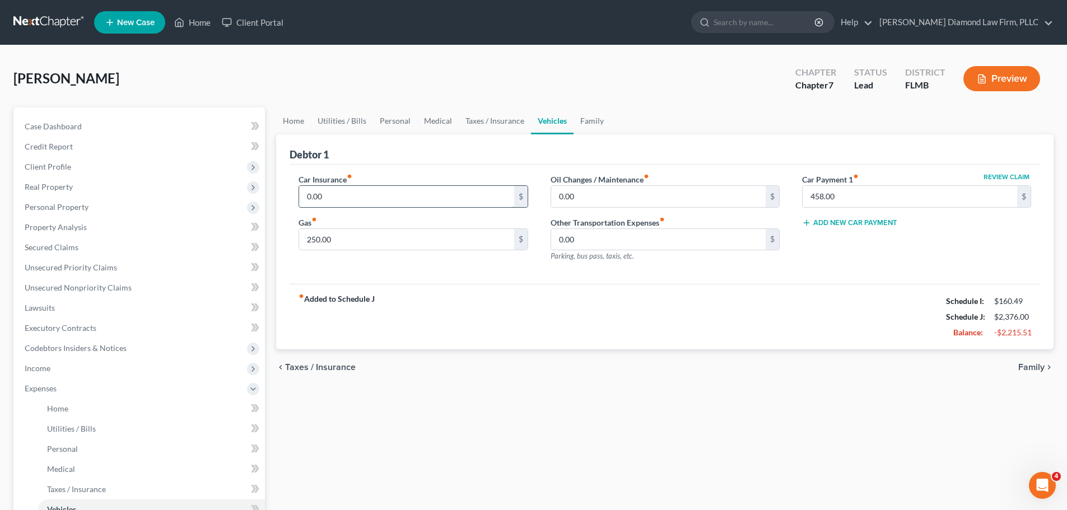
click at [382, 199] on input "0.00" at bounding box center [406, 196] width 214 height 21
click at [595, 122] on link "Family" at bounding box center [591, 120] width 37 height 27
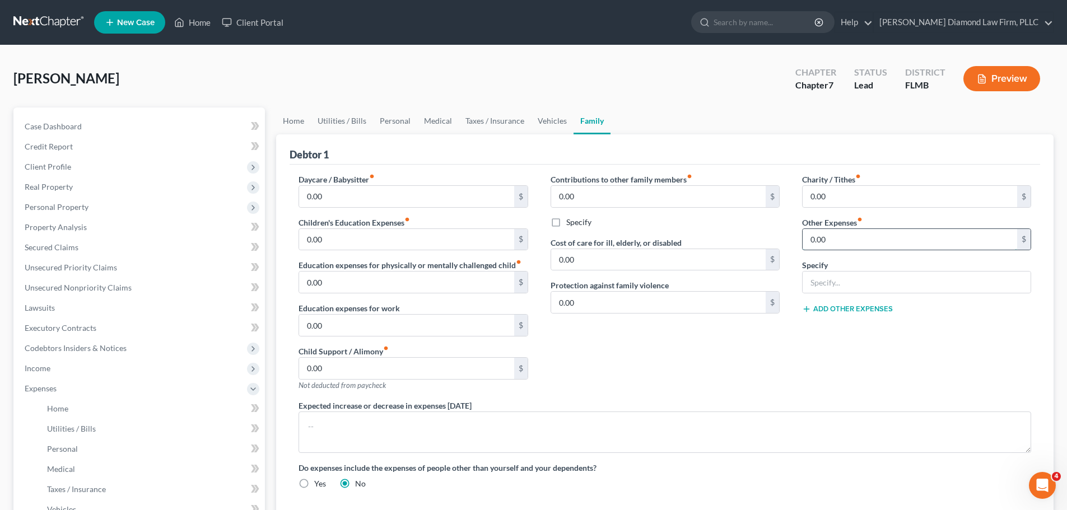
click at [840, 232] on input "0.00" at bounding box center [909, 239] width 214 height 21
click at [824, 275] on input "text" at bounding box center [916, 282] width 228 height 21
click at [849, 306] on button "Add Other Expenses" at bounding box center [847, 309] width 91 height 9
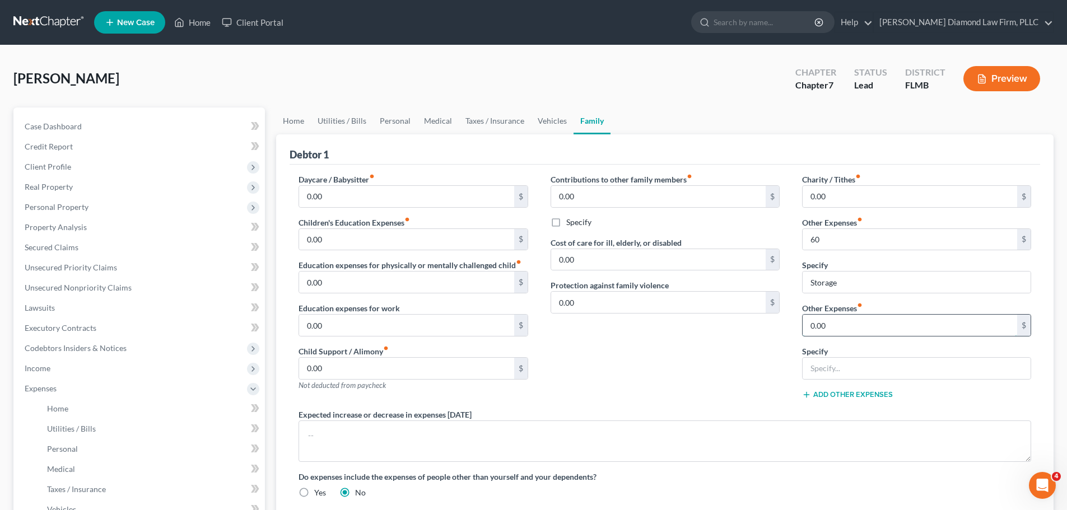
click at [848, 319] on input "0.00" at bounding box center [909, 325] width 214 height 21
click at [886, 372] on input "text" at bounding box center [916, 368] width 228 height 21
click at [849, 397] on button "Add Other Expenses" at bounding box center [847, 394] width 91 height 9
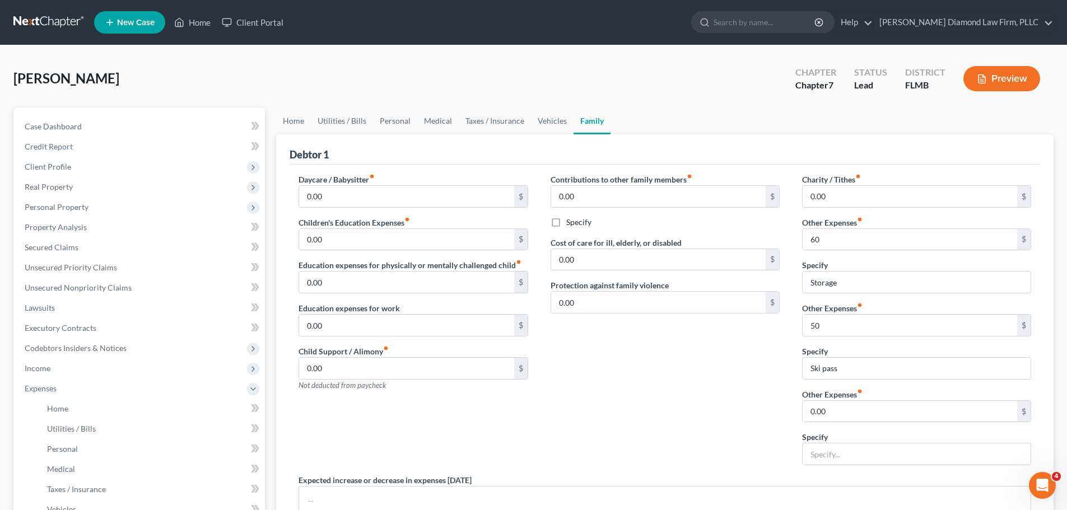
click at [849, 397] on label "Other Expenses fiber_manual_record" at bounding box center [832, 395] width 60 height 12
click at [854, 412] on input "0.00" at bounding box center [909, 411] width 214 height 21
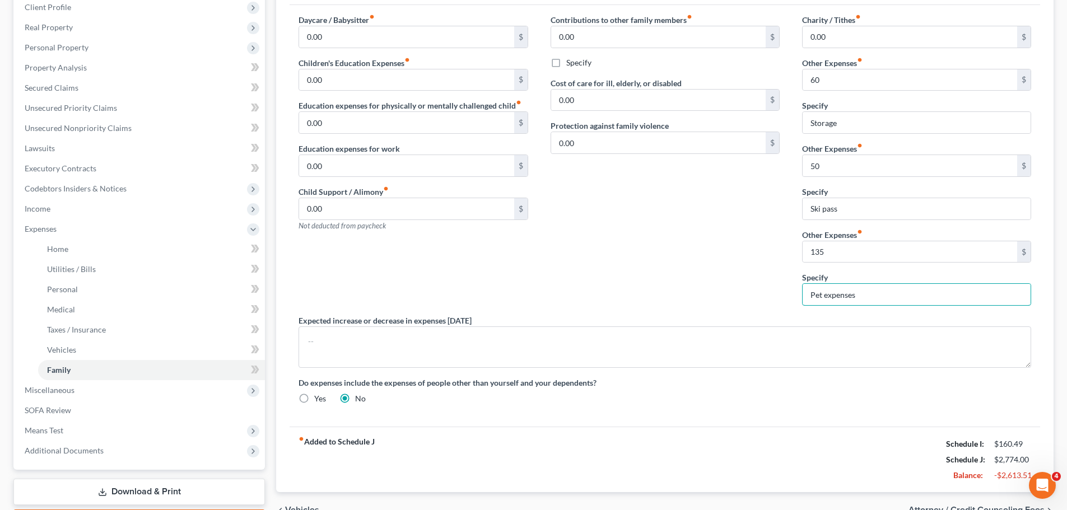
scroll to position [224, 0]
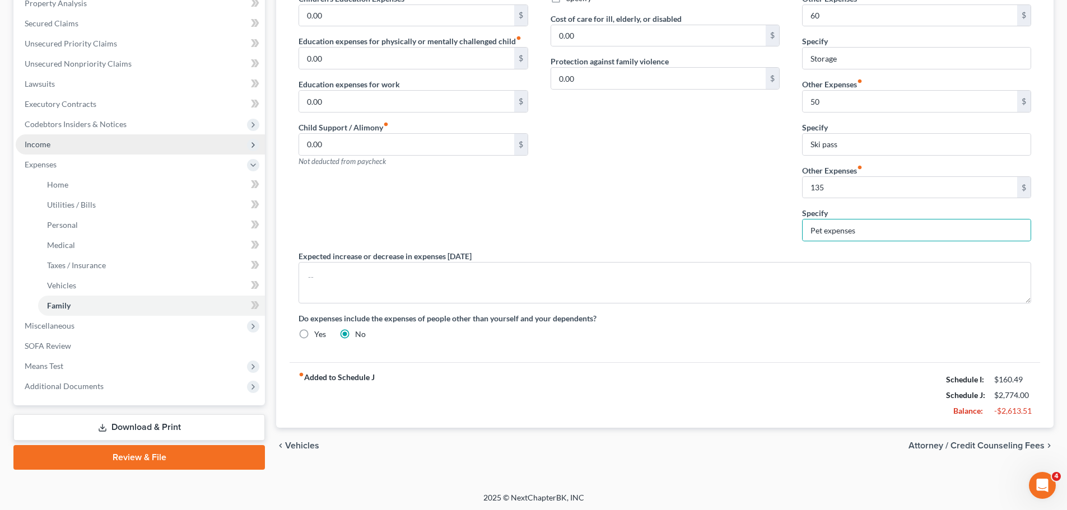
click at [76, 143] on span "Income" at bounding box center [140, 144] width 249 height 20
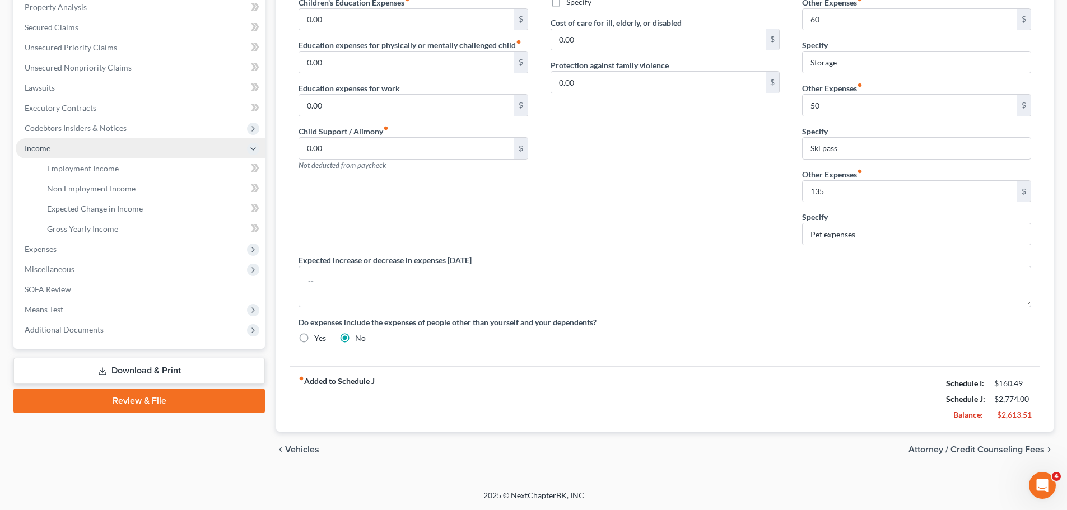
scroll to position [220, 0]
click at [74, 165] on span "Employment Income" at bounding box center [83, 168] width 72 height 10
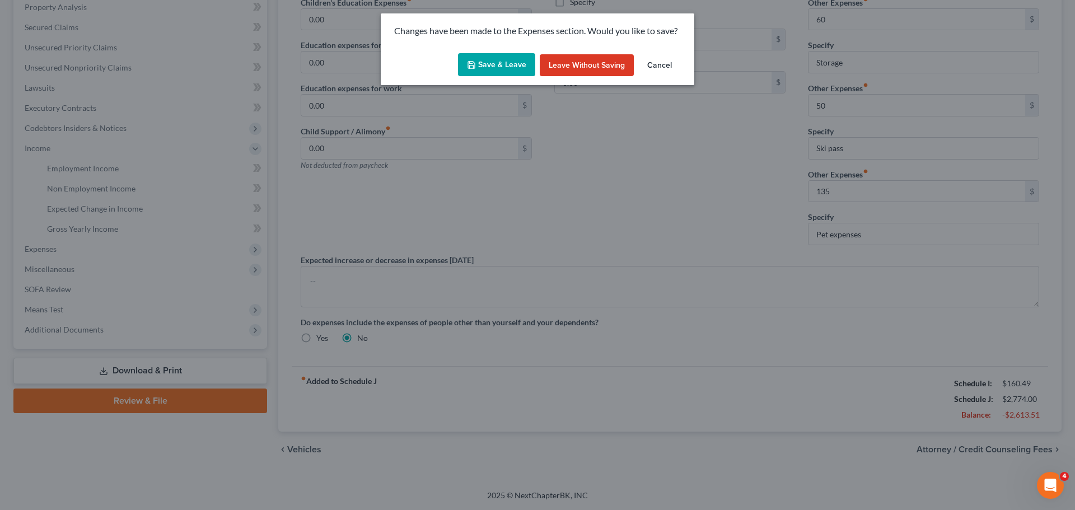
click at [473, 68] on button "Save & Leave" at bounding box center [496, 65] width 77 height 24
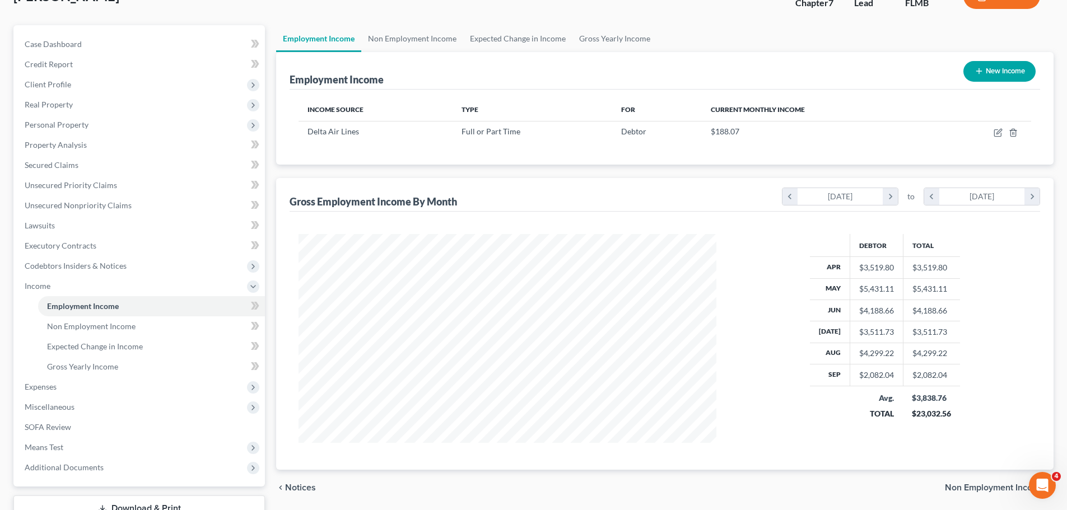
scroll to position [112, 0]
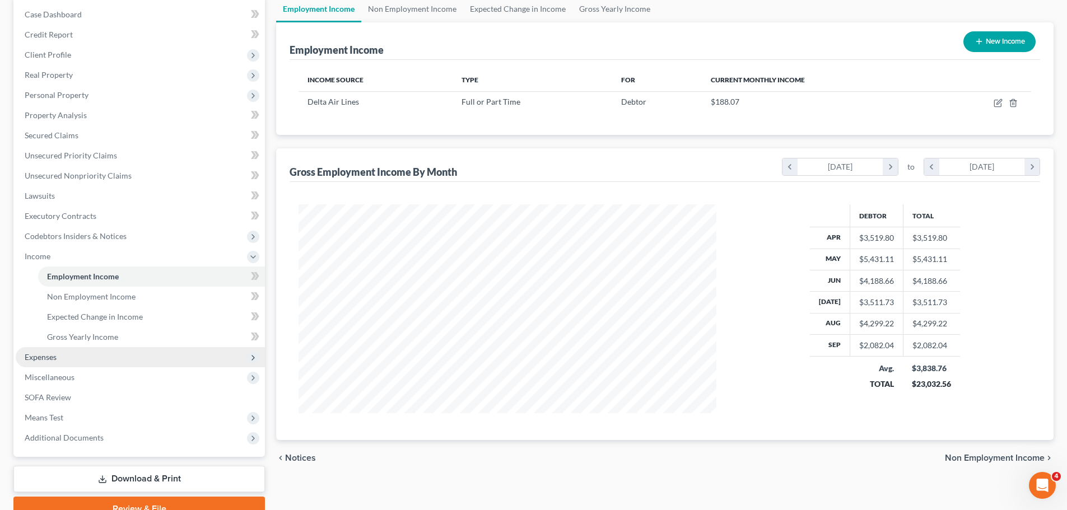
click at [71, 350] on span "Expenses" at bounding box center [140, 357] width 249 height 20
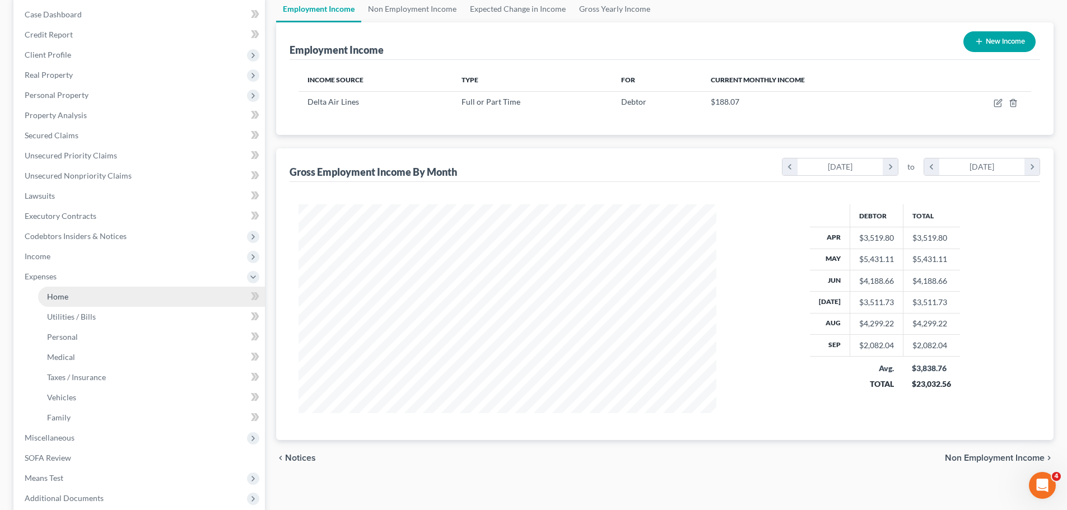
click at [63, 295] on span "Home" at bounding box center [57, 297] width 21 height 10
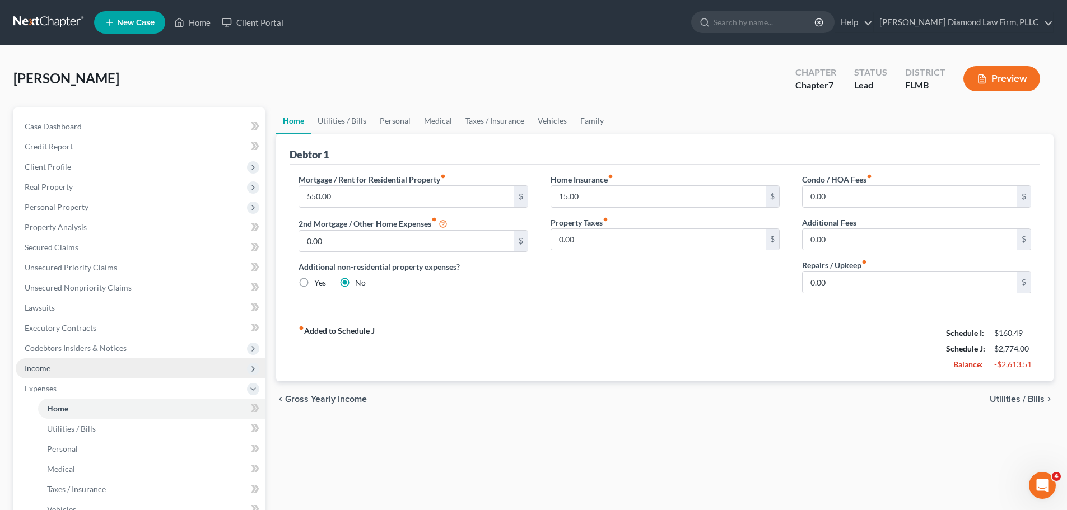
click at [90, 365] on span "Income" at bounding box center [140, 368] width 249 height 20
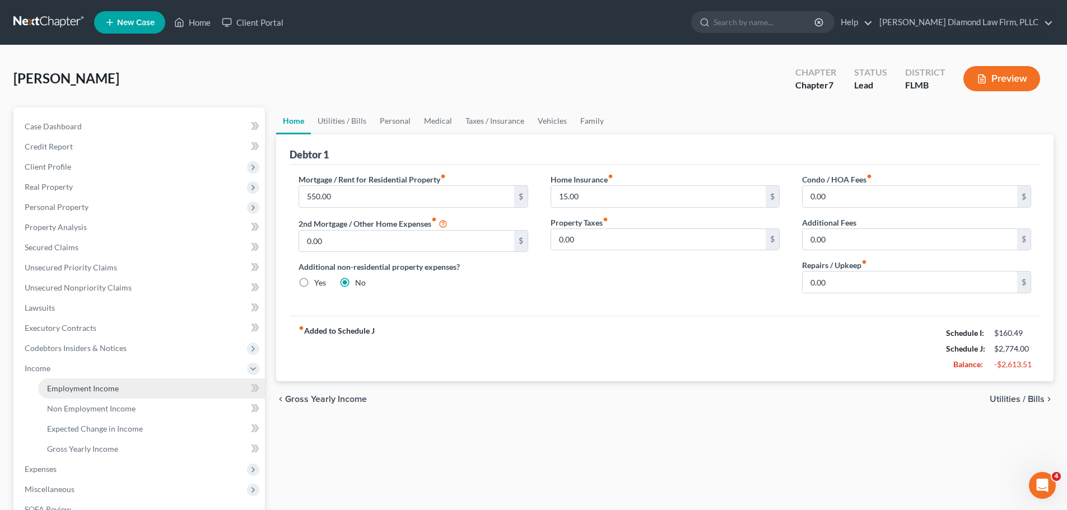
click at [81, 381] on link "Employment Income" at bounding box center [151, 388] width 227 height 20
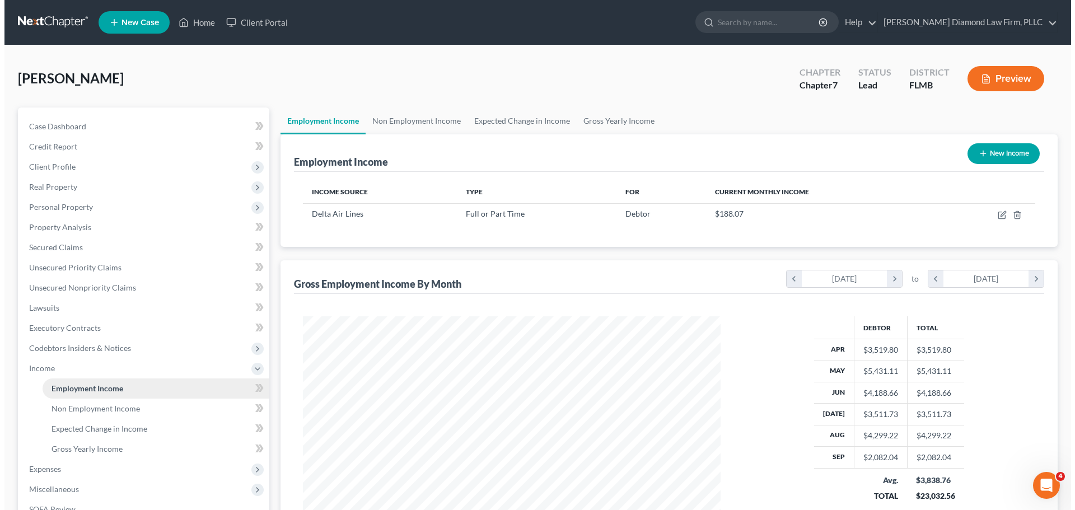
scroll to position [209, 440]
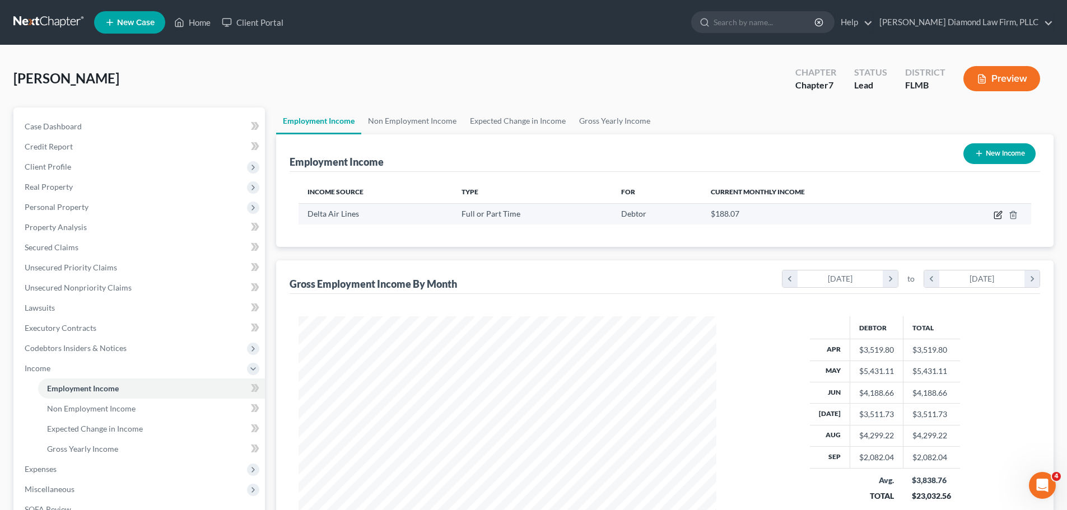
click at [995, 216] on icon "button" at bounding box center [997, 215] width 9 height 9
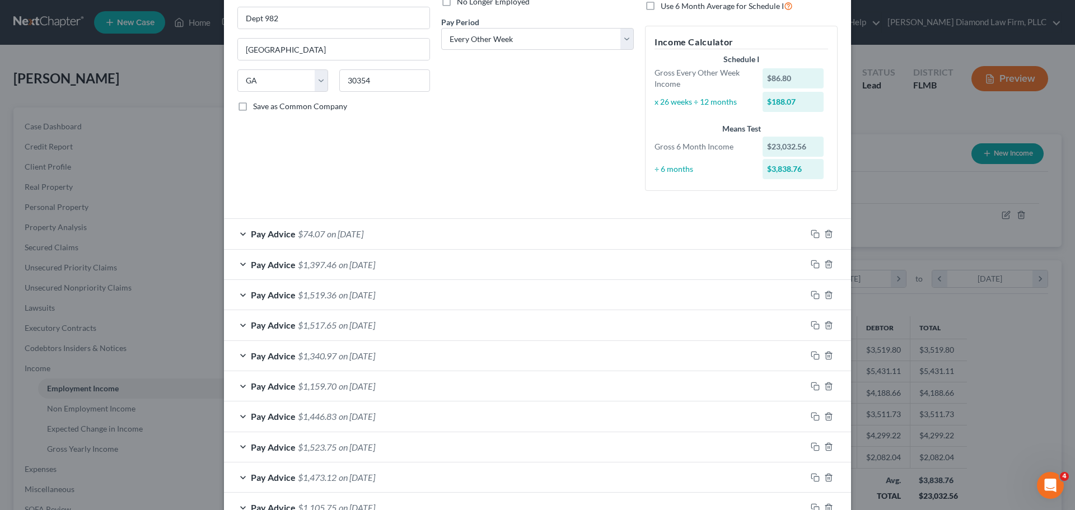
scroll to position [168, 0]
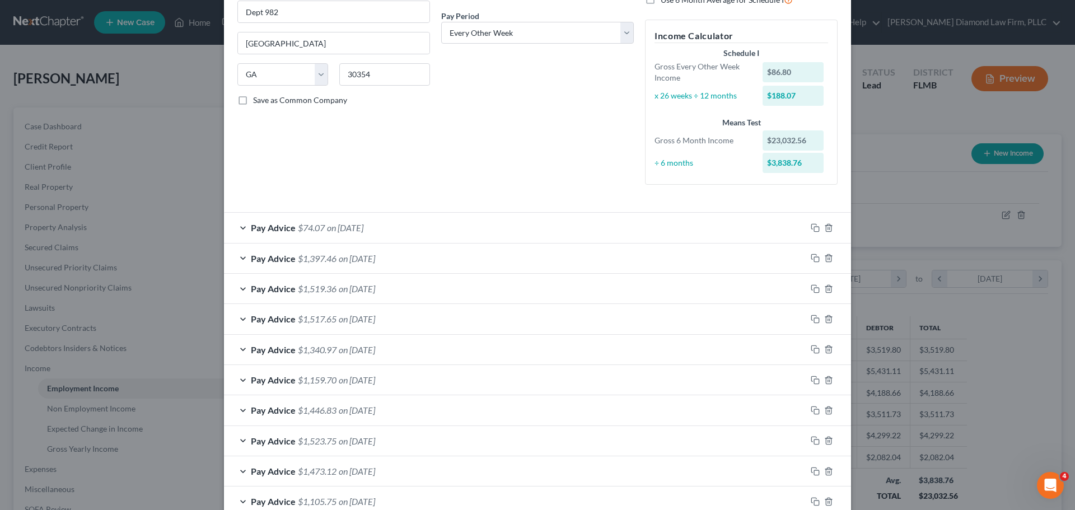
click at [383, 227] on div "Pay Advice $74.07 on [DATE]" at bounding box center [515, 228] width 582 height 30
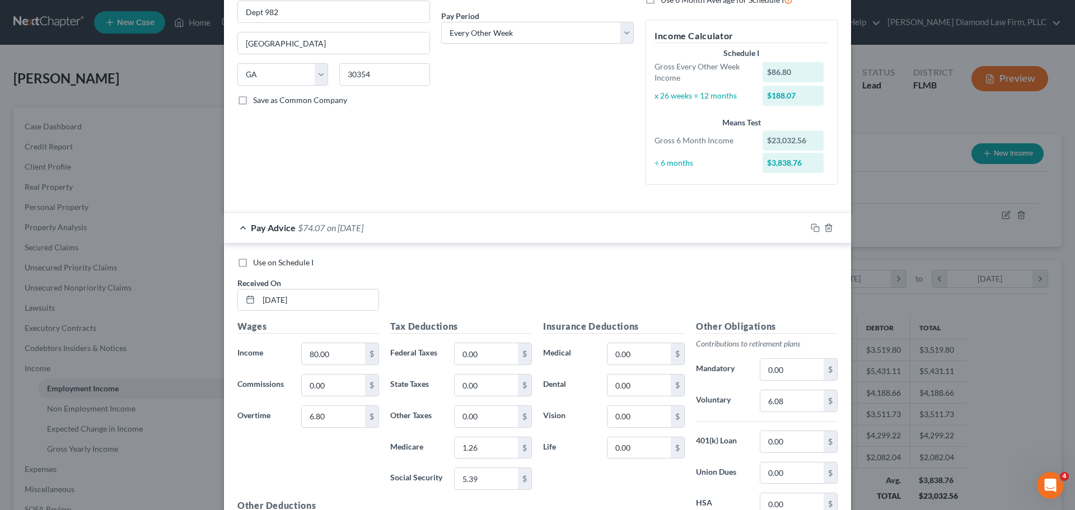
click at [382, 227] on div "Pay Advice $74.07 on [DATE]" at bounding box center [515, 228] width 582 height 30
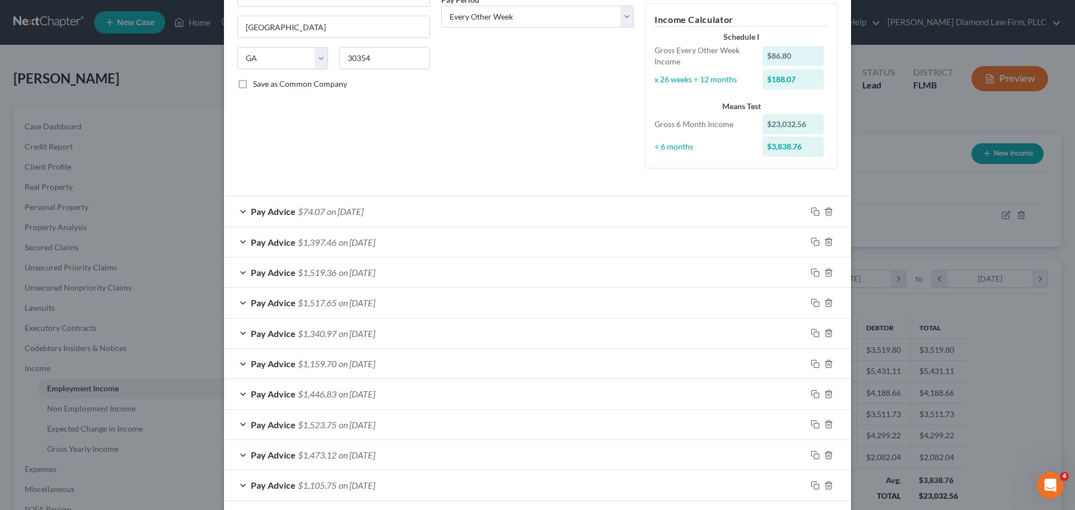
scroll to position [139, 0]
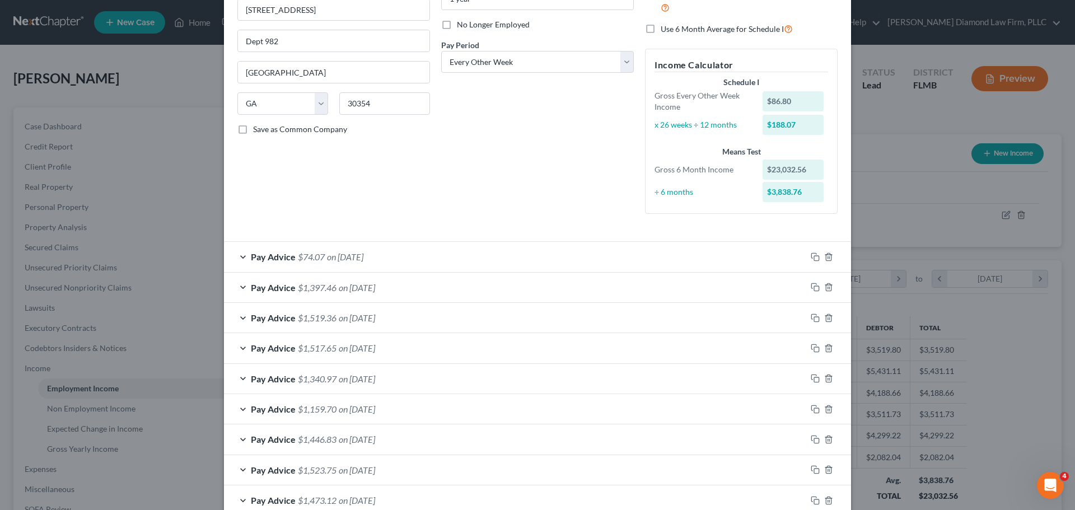
click at [375, 290] on span "on [DATE]" at bounding box center [357, 287] width 36 height 11
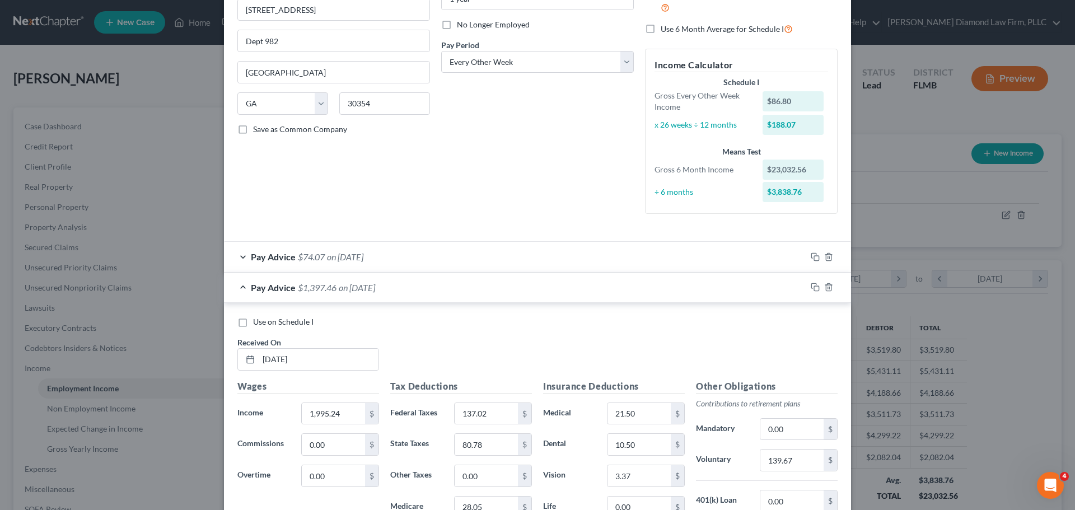
click at [305, 319] on span "Use on Schedule I" at bounding box center [283, 322] width 60 height 10
click at [265, 319] on input "Use on Schedule I" at bounding box center [261, 319] width 7 height 7
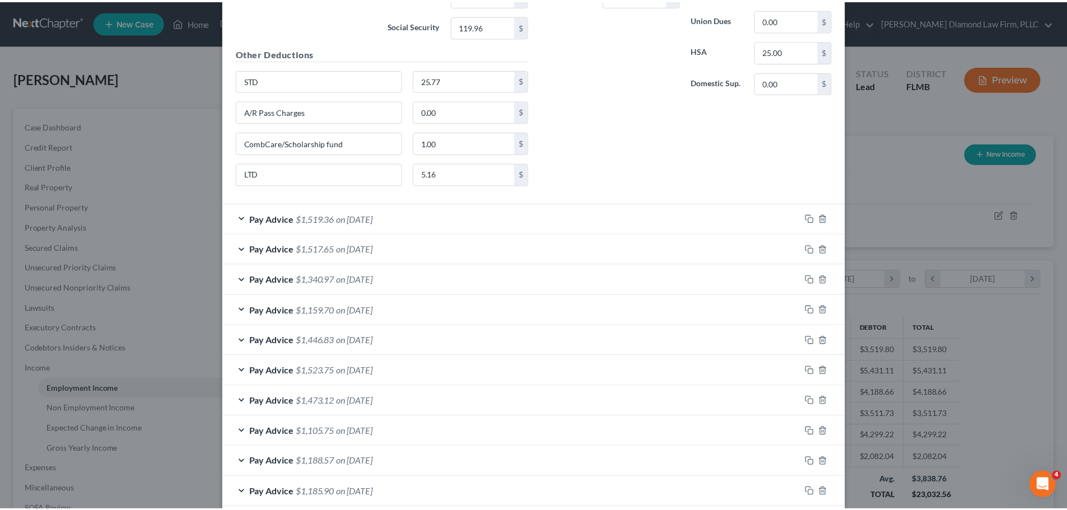
scroll to position [832, 0]
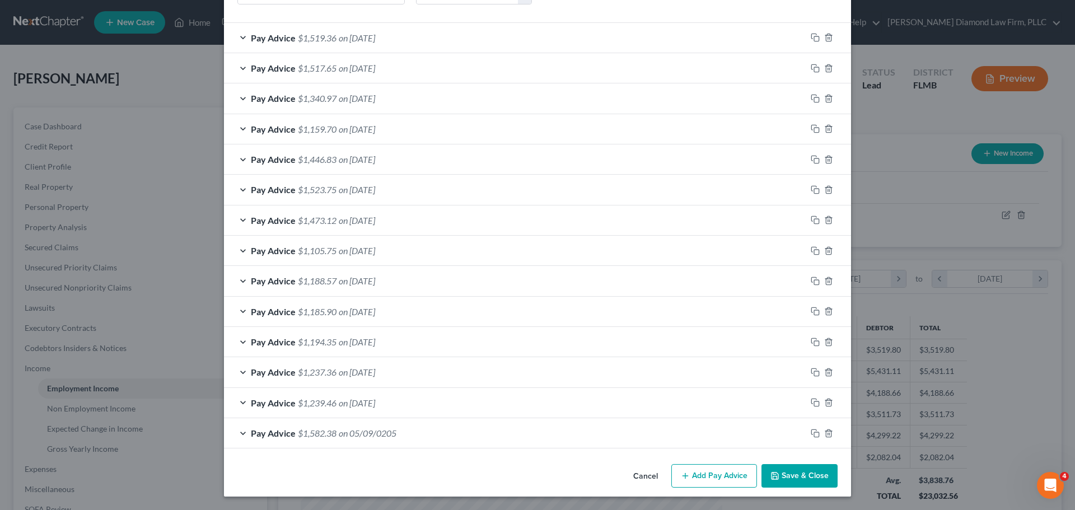
click at [777, 475] on button "Save & Close" at bounding box center [799, 476] width 76 height 24
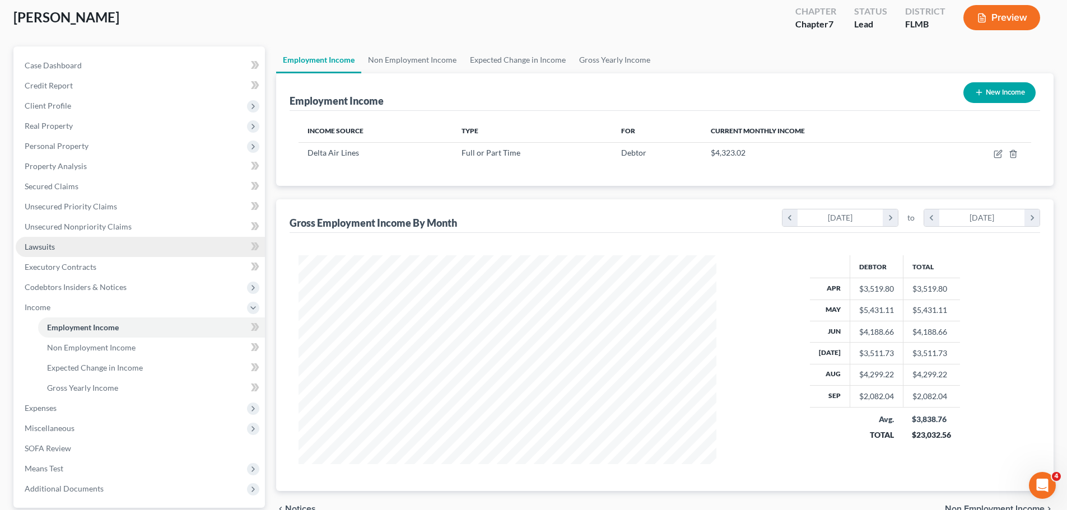
scroll to position [166, 0]
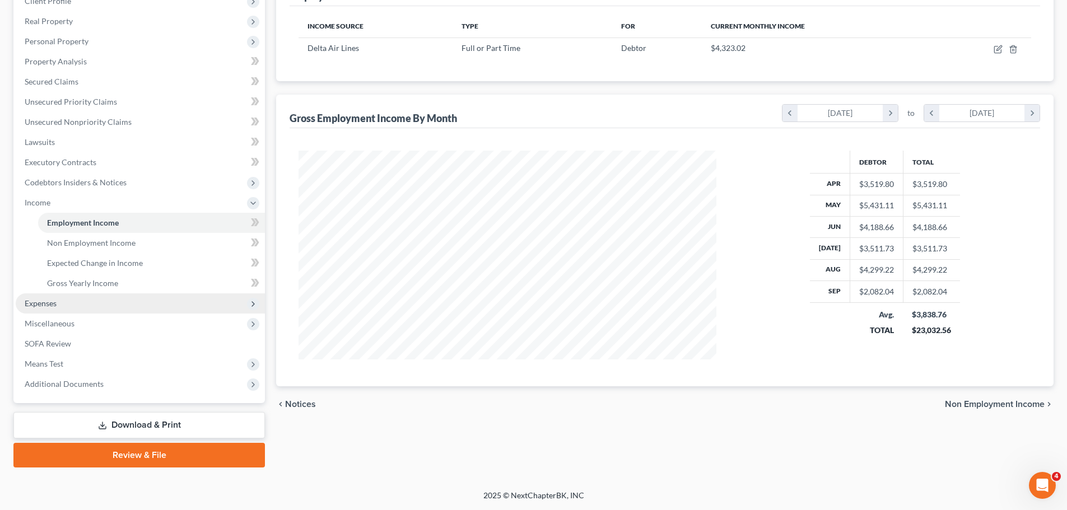
click at [74, 298] on span "Expenses" at bounding box center [140, 303] width 249 height 20
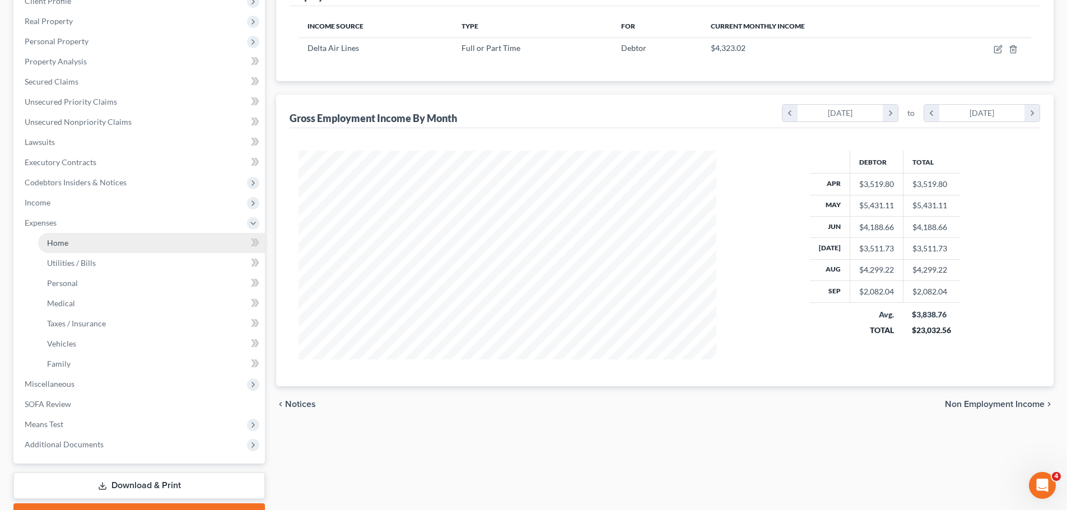
click at [58, 246] on span "Home" at bounding box center [57, 243] width 21 height 10
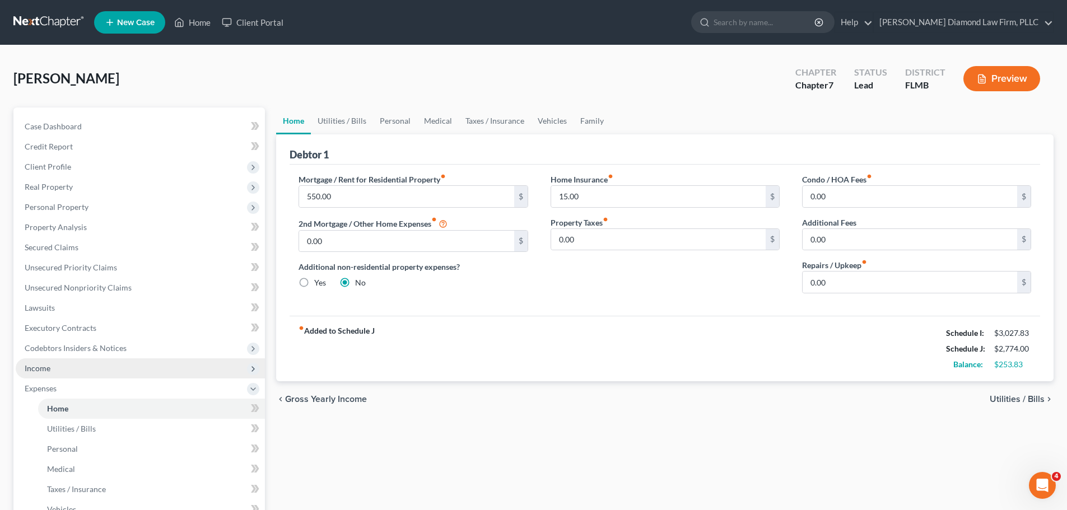
click at [104, 368] on span "Income" at bounding box center [140, 368] width 249 height 20
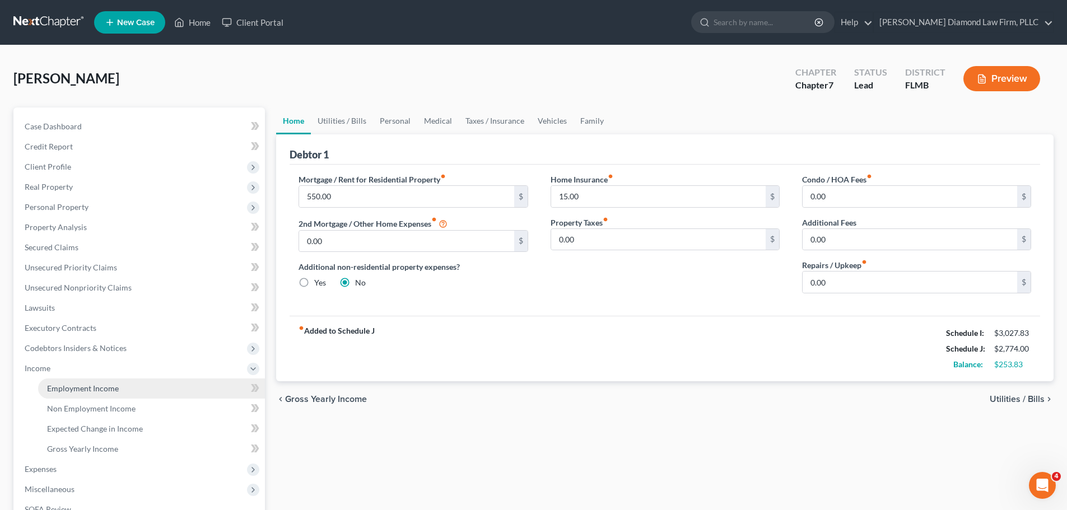
click at [97, 389] on span "Employment Income" at bounding box center [83, 389] width 72 height 10
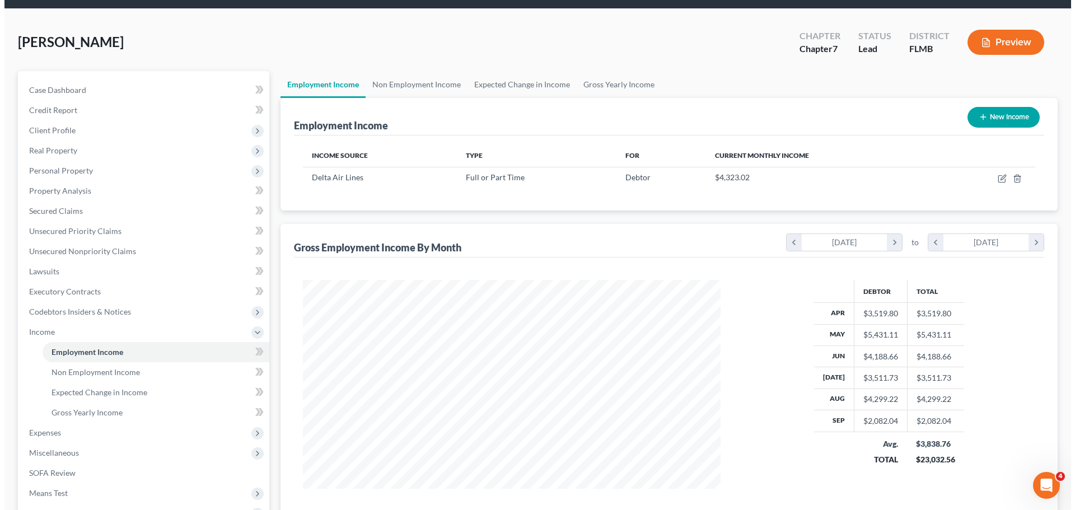
scroll to position [56, 0]
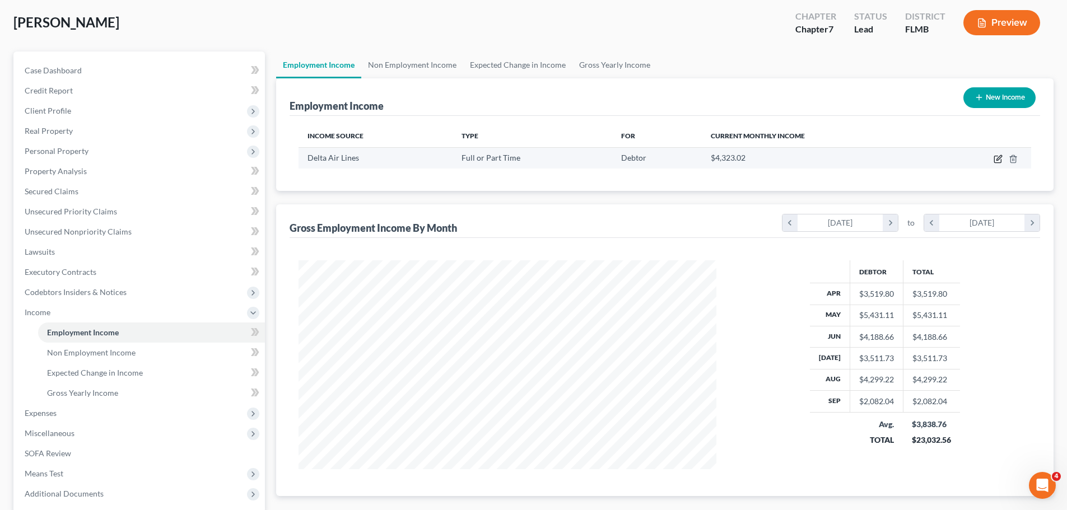
click at [1000, 161] on icon "button" at bounding box center [997, 159] width 9 height 9
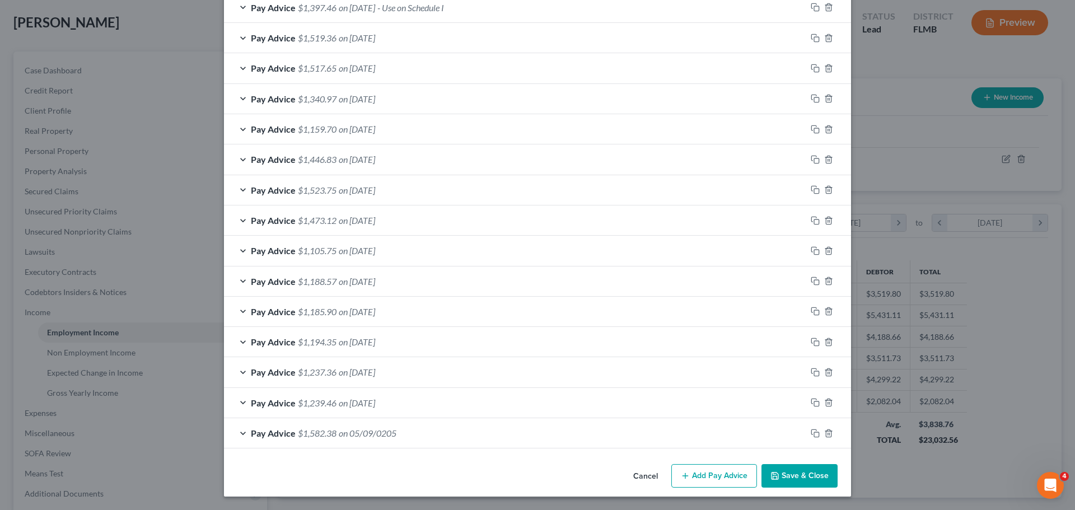
scroll to position [139, 0]
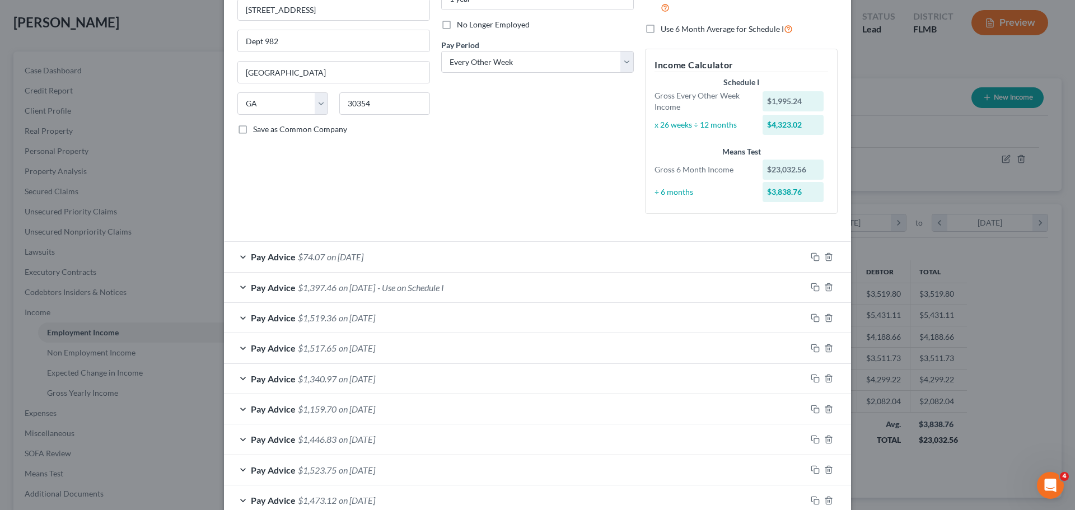
click at [440, 284] on span "- Use on Schedule I" at bounding box center [410, 287] width 67 height 11
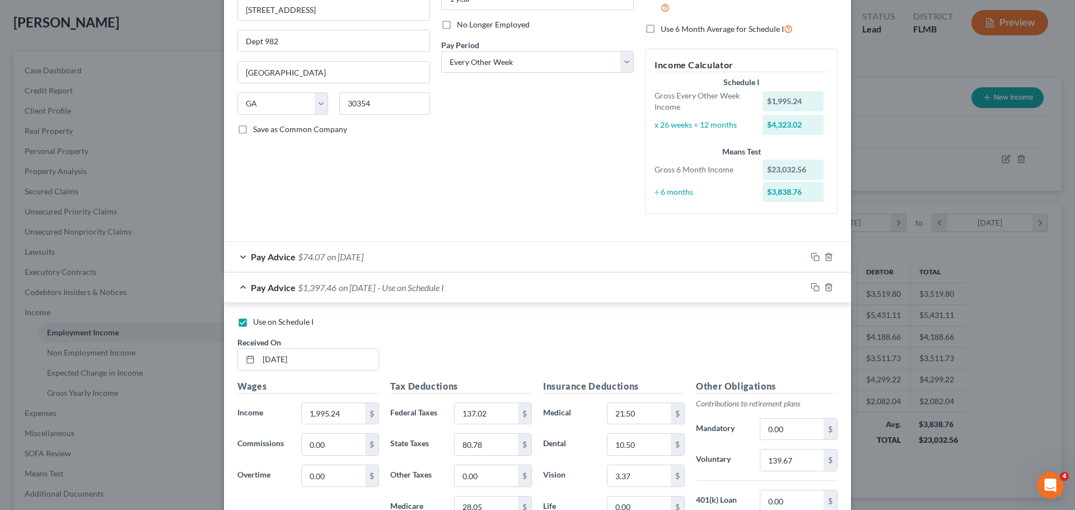
click at [290, 320] on span "Use on Schedule I" at bounding box center [283, 322] width 60 height 10
click at [265, 320] on input "Use on Schedule I" at bounding box center [261, 319] width 7 height 7
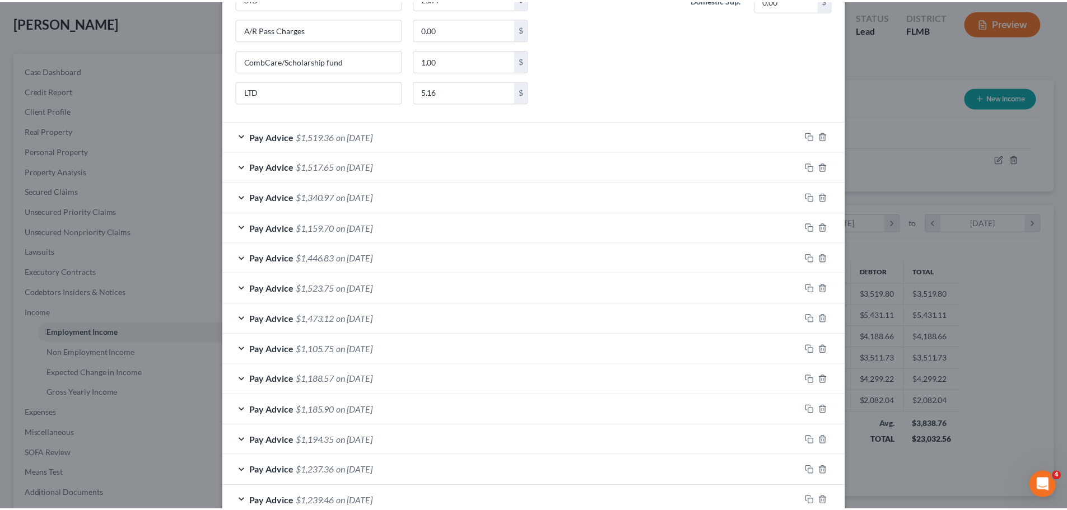
scroll to position [832, 0]
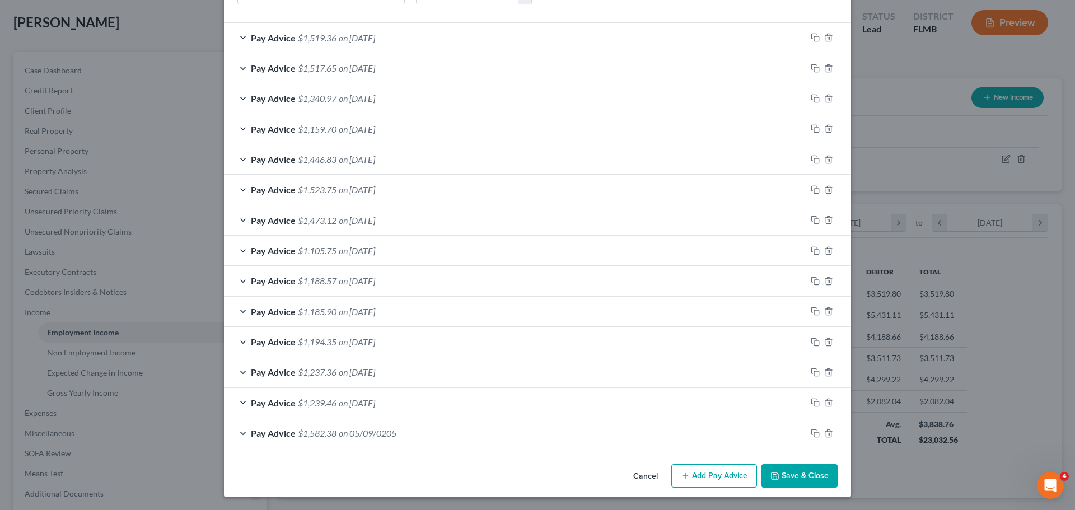
click at [821, 482] on button "Save & Close" at bounding box center [799, 476] width 76 height 24
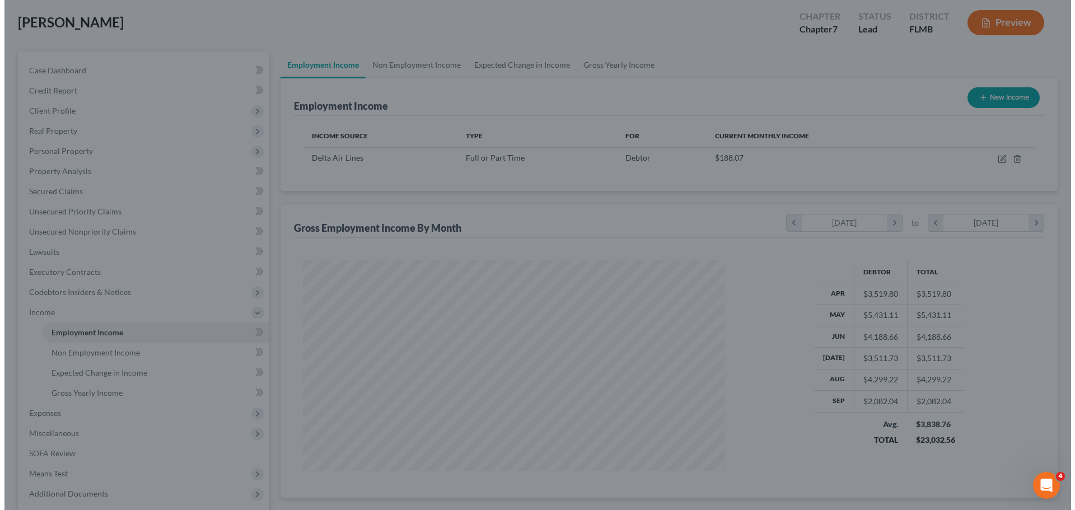
scroll to position [559685, 559453]
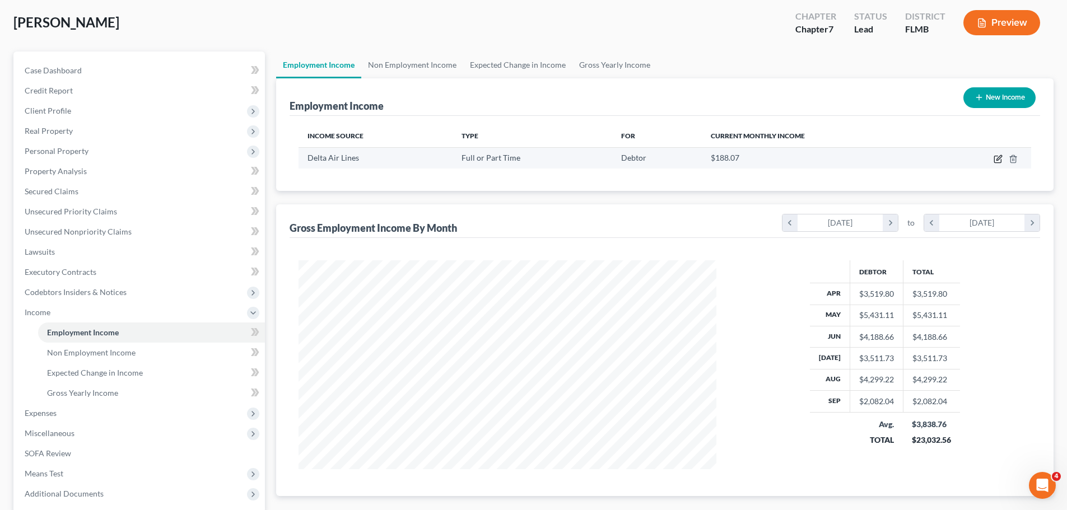
click at [996, 161] on icon "button" at bounding box center [997, 159] width 9 height 9
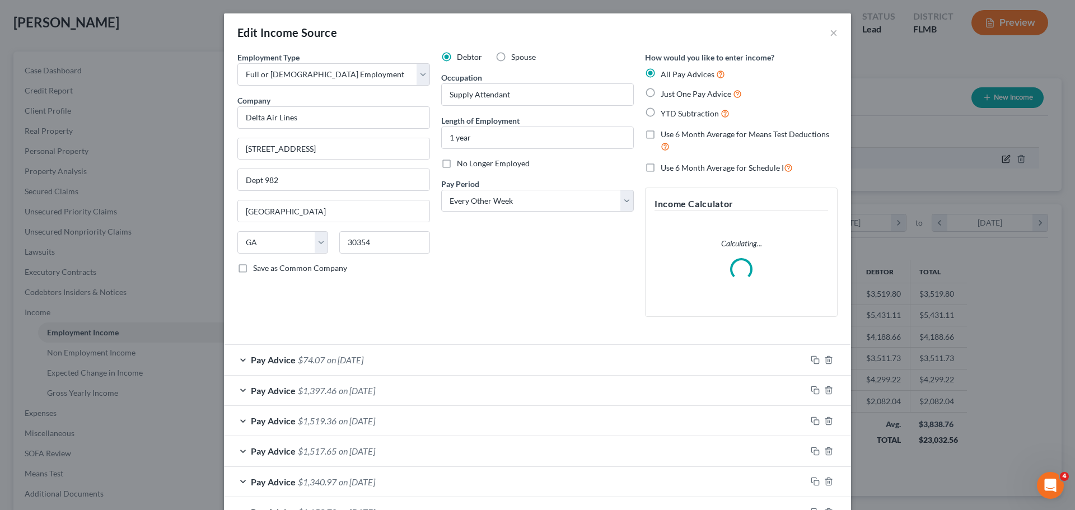
scroll to position [211, 444]
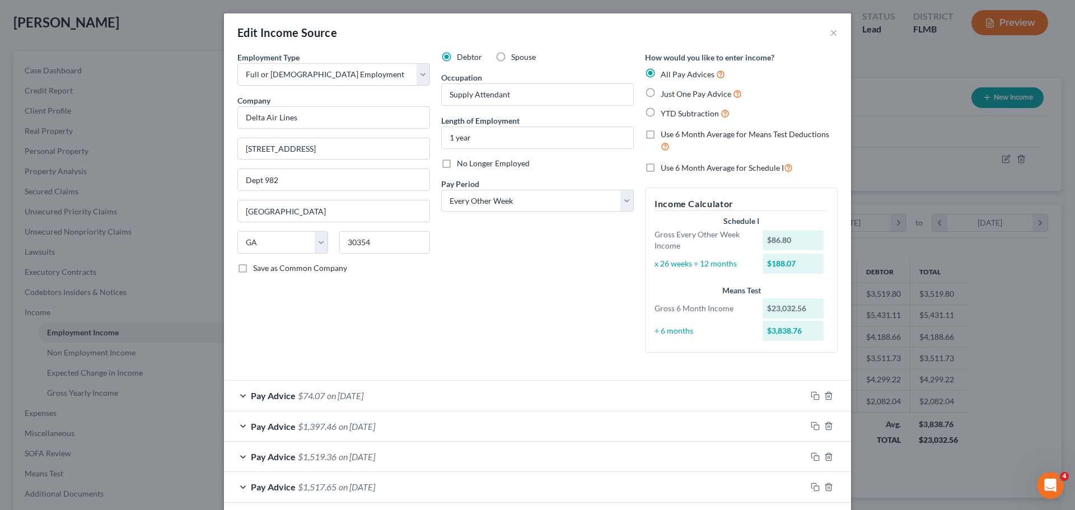
click at [661, 170] on label "Use 6 Month Average for Schedule I" at bounding box center [727, 167] width 132 height 13
click at [665, 169] on input "Use 6 Month Average for Schedule I" at bounding box center [668, 164] width 7 height 7
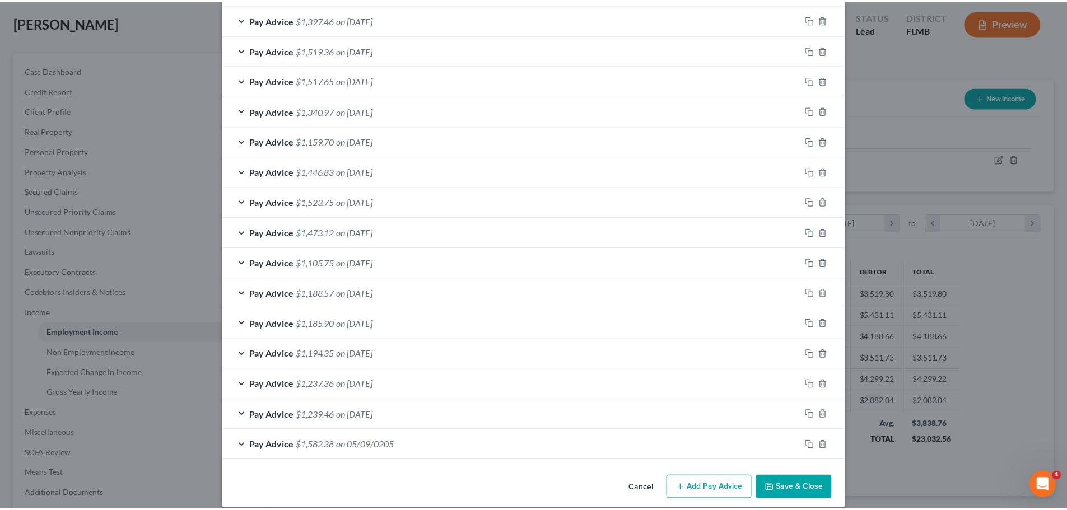
scroll to position [417, 0]
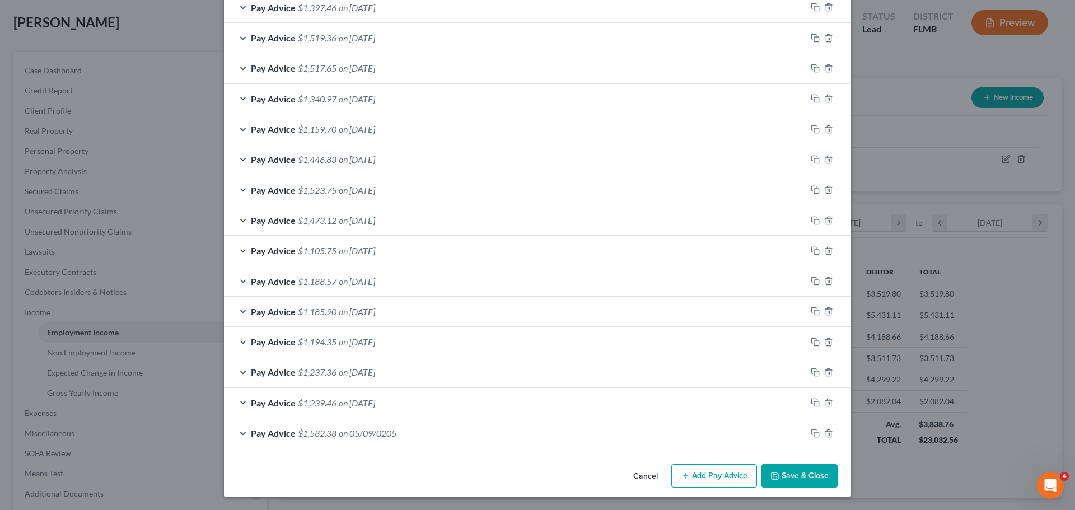
click at [808, 476] on button "Save & Close" at bounding box center [799, 476] width 76 height 24
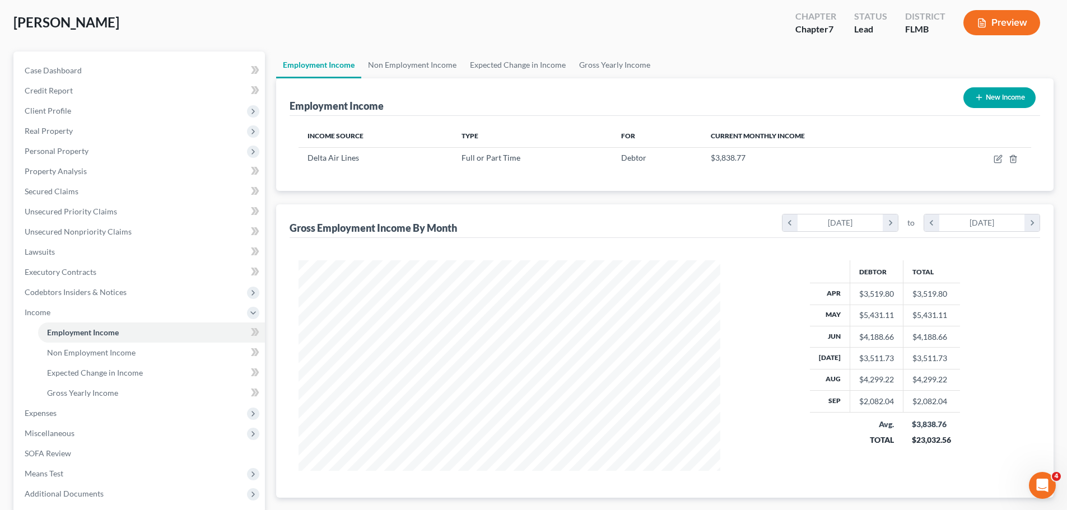
scroll to position [559685, 559453]
click at [106, 408] on span "Expenses" at bounding box center [140, 413] width 249 height 20
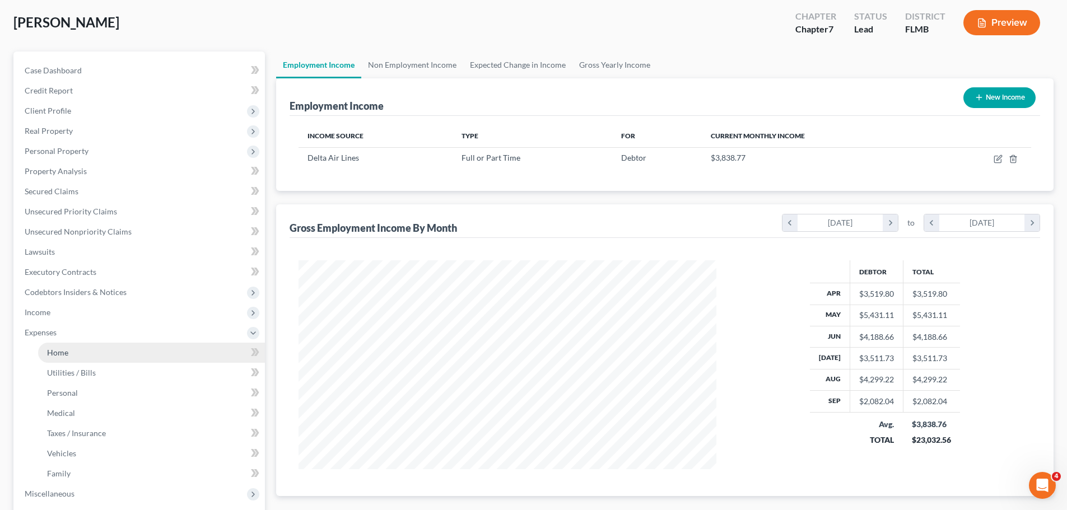
click at [102, 356] on link "Home" at bounding box center [151, 353] width 227 height 20
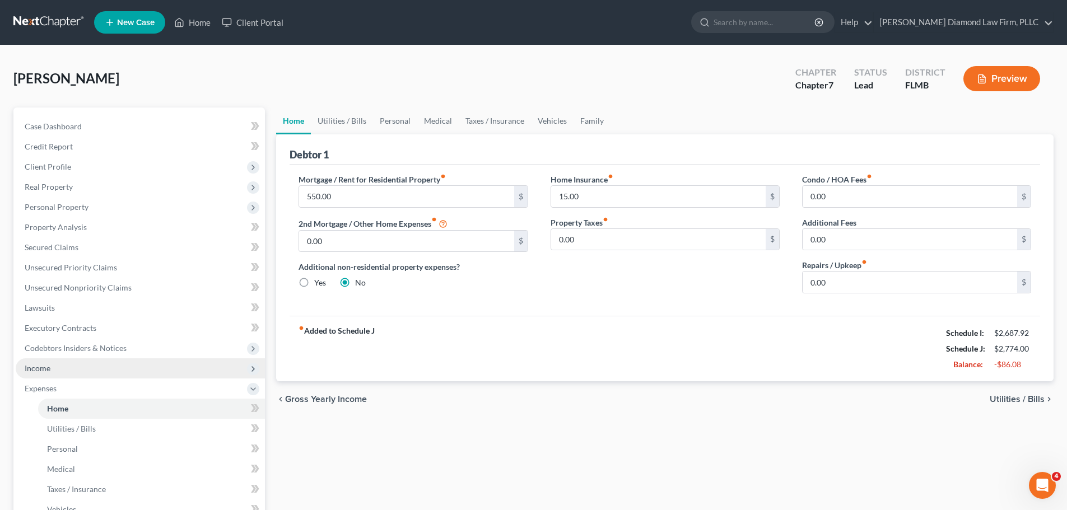
click at [100, 368] on span "Income" at bounding box center [140, 368] width 249 height 20
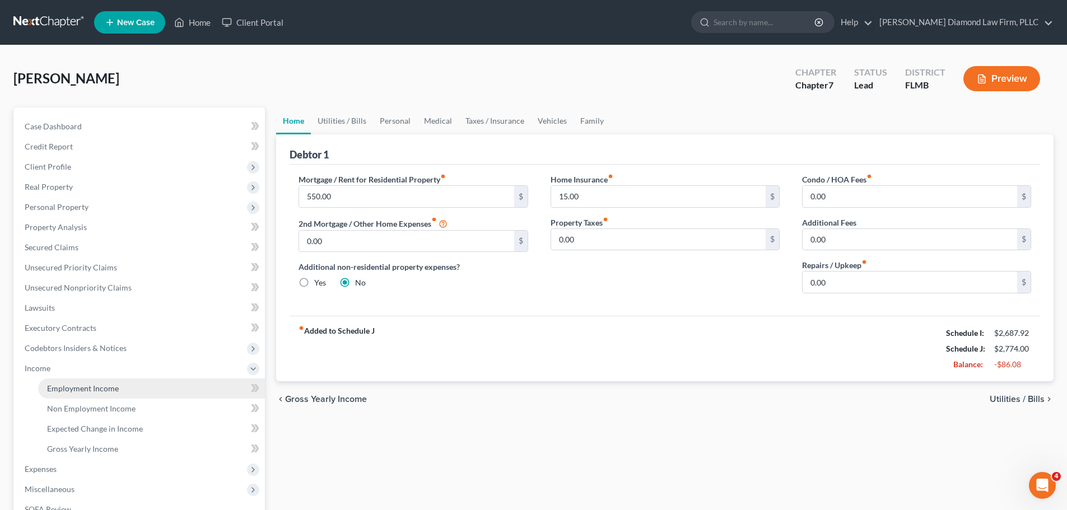
click at [92, 384] on span "Employment Income" at bounding box center [83, 389] width 72 height 10
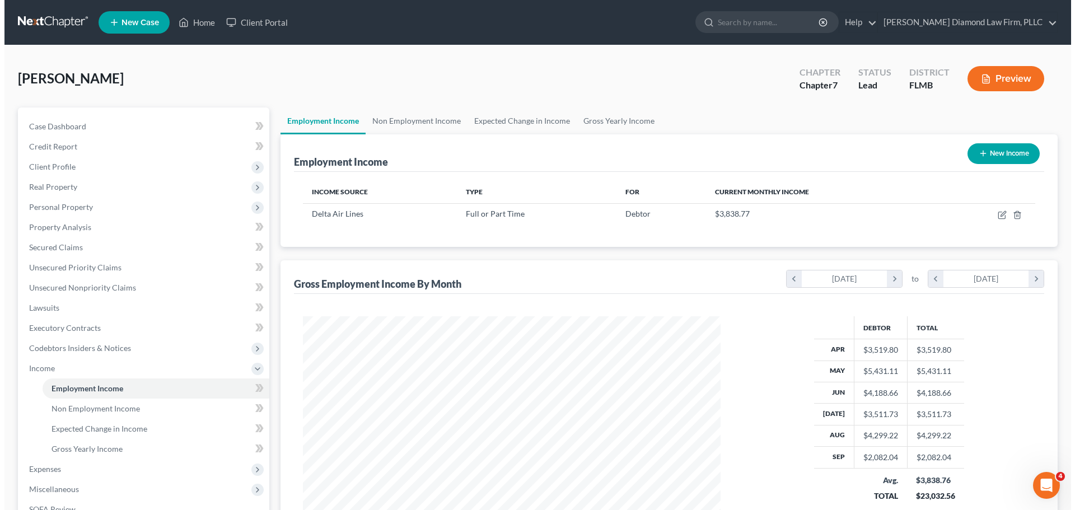
scroll to position [209, 440]
click at [999, 63] on div "Preview" at bounding box center [1003, 79] width 99 height 33
click at [998, 72] on button "Preview" at bounding box center [1001, 78] width 77 height 25
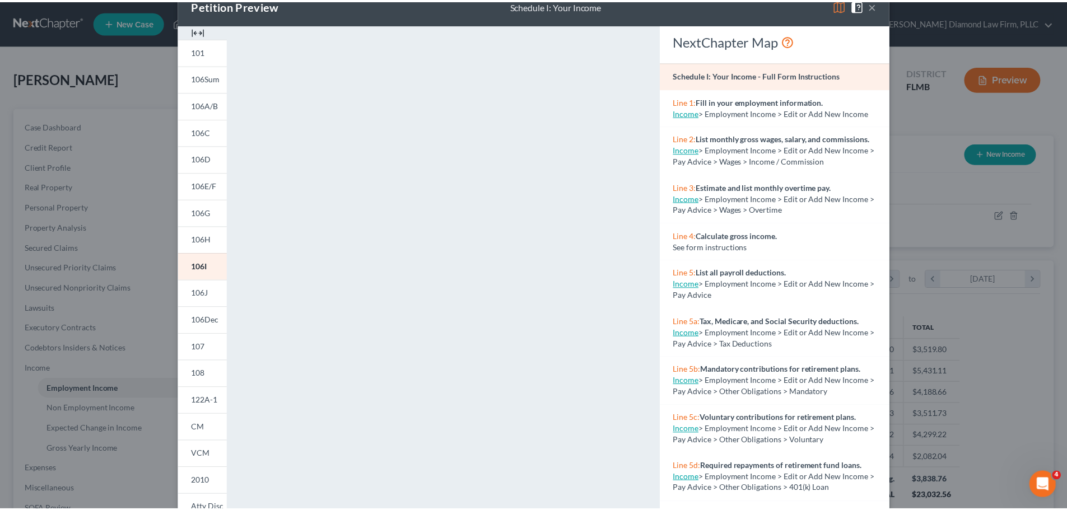
scroll to position [0, 0]
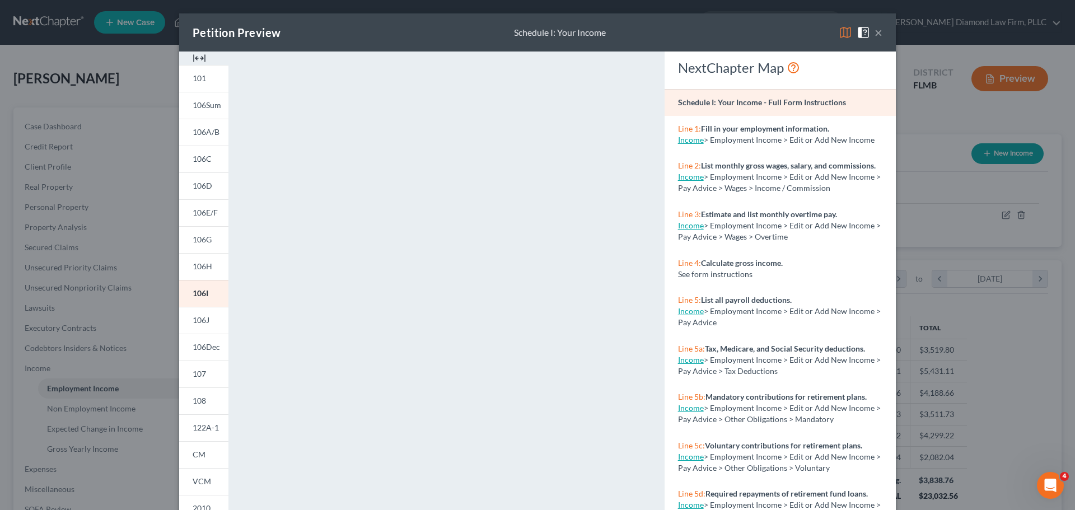
click at [875, 31] on button "×" at bounding box center [879, 32] width 8 height 13
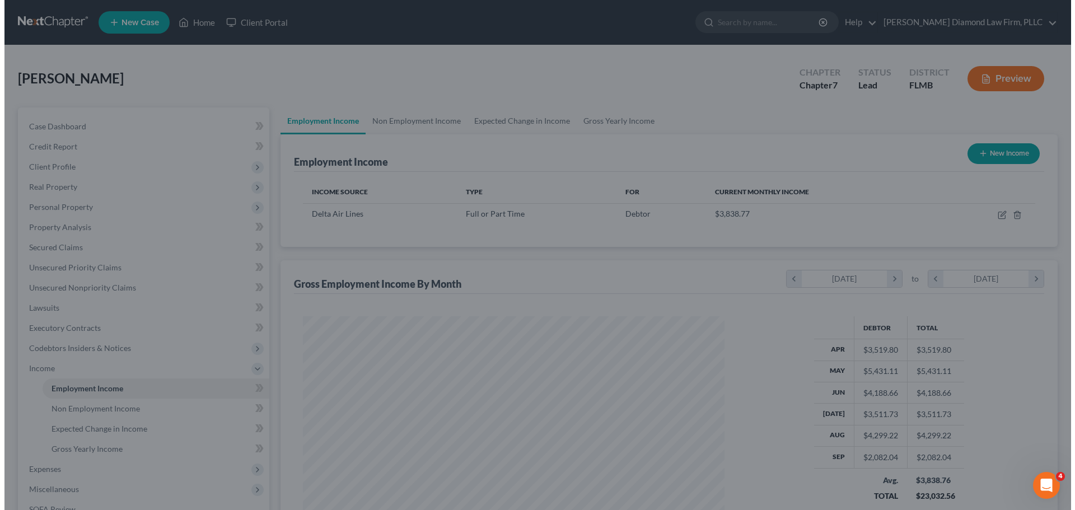
scroll to position [559685, 559453]
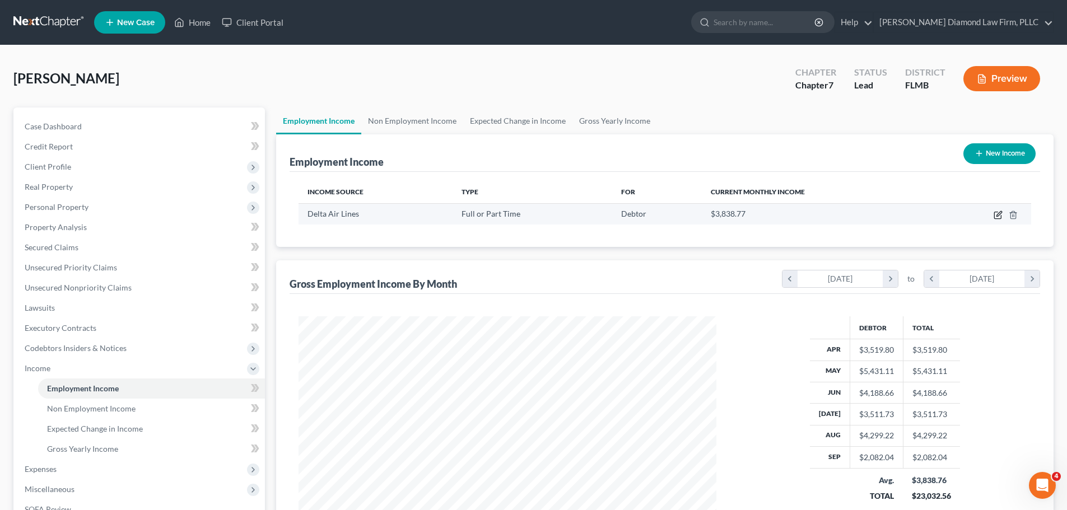
click at [998, 216] on icon "button" at bounding box center [998, 213] width 5 height 5
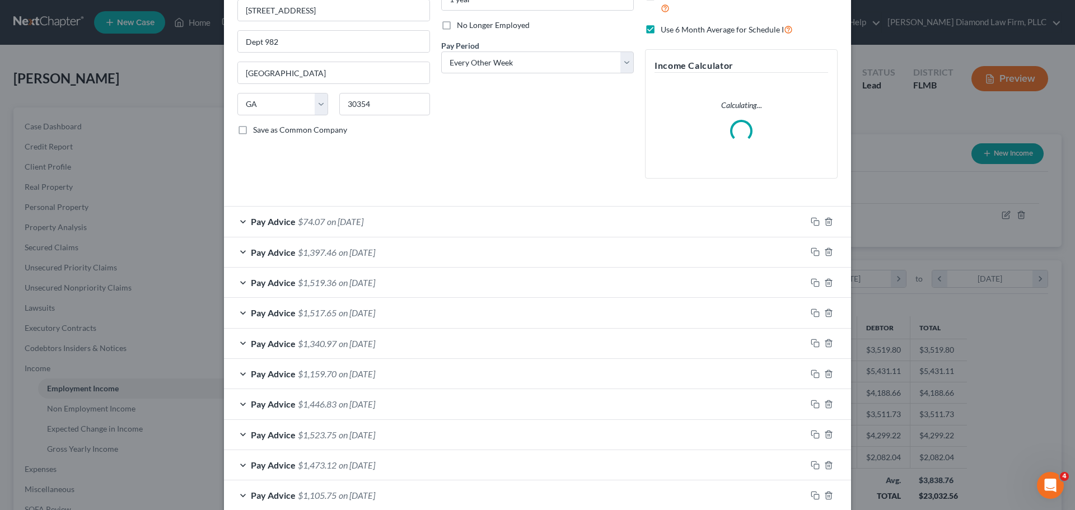
scroll to position [168, 0]
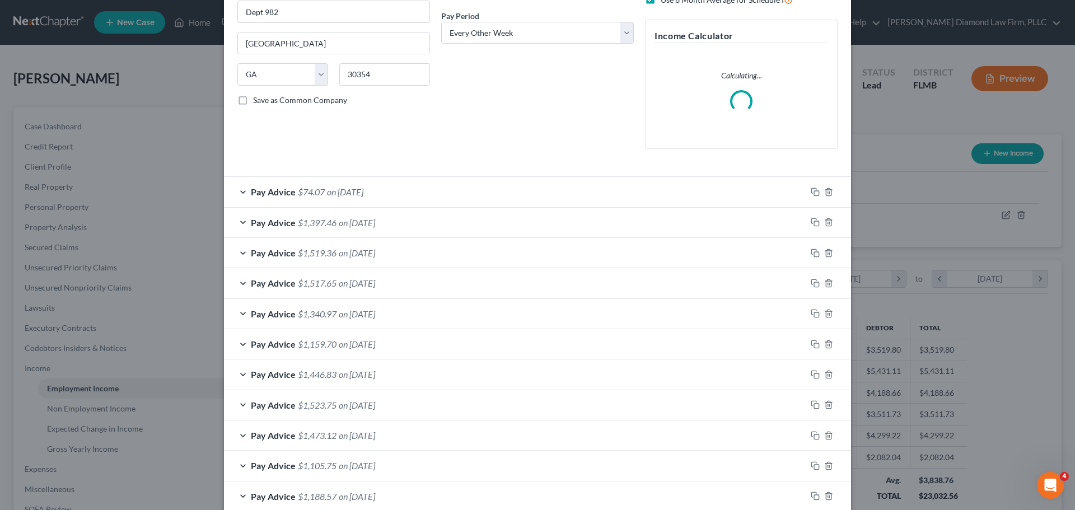
click at [374, 231] on div "Pay Advice $1,397.46 on [DATE]" at bounding box center [515, 223] width 582 height 30
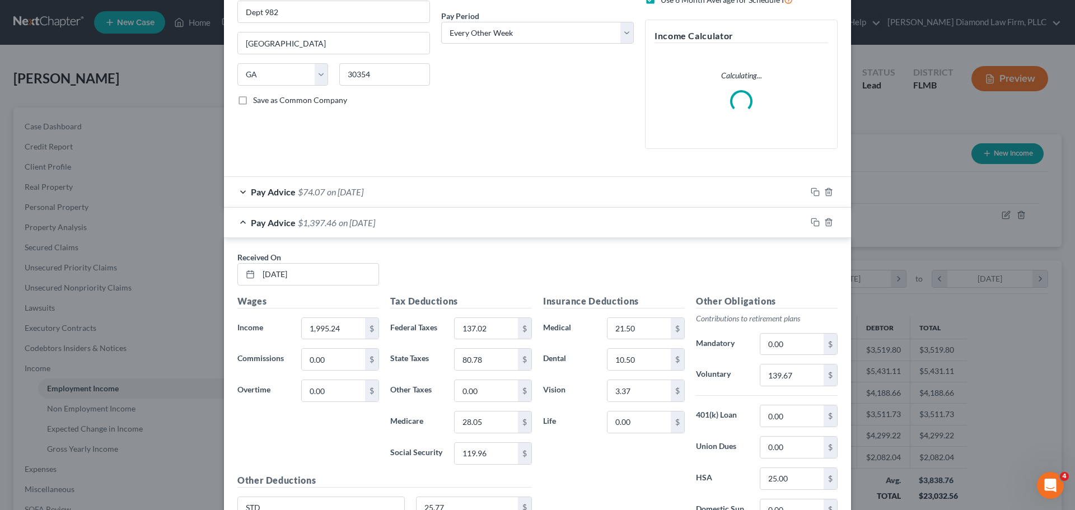
click at [374, 231] on div "Pay Advice $1,397.46 on [DATE]" at bounding box center [515, 223] width 582 height 30
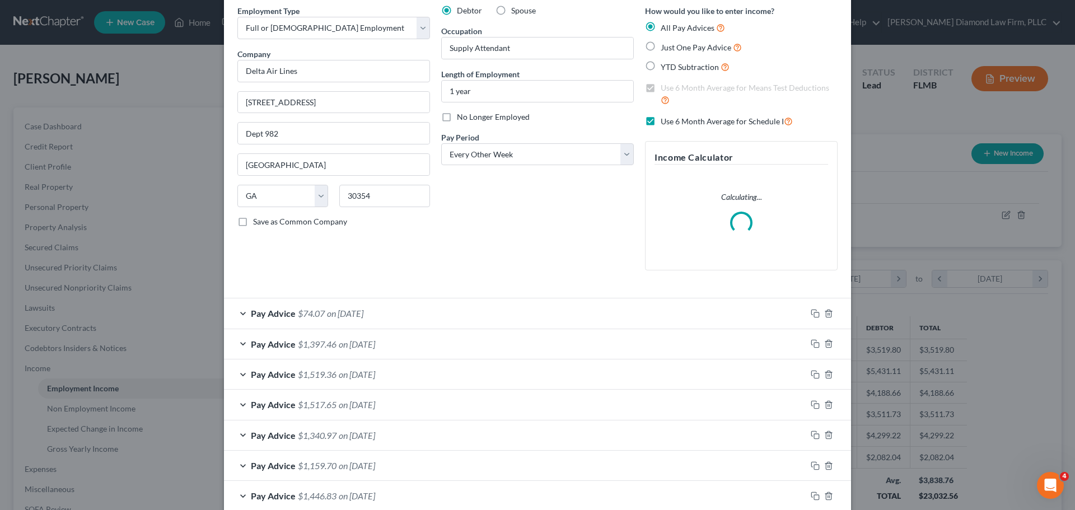
scroll to position [0, 0]
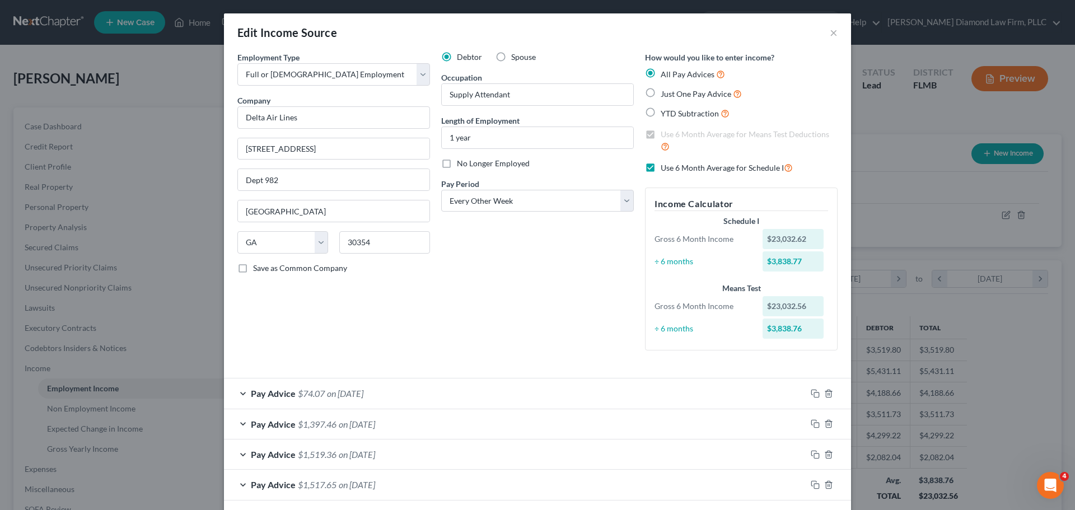
click at [661, 165] on label "Use 6 Month Average for Schedule I" at bounding box center [727, 167] width 132 height 13
click at [665, 165] on input "Use 6 Month Average for Schedule I" at bounding box center [668, 164] width 7 height 7
click at [661, 135] on label "Use 6 Month Average for Means Test Deductions" at bounding box center [749, 141] width 177 height 24
click at [665, 135] on input "Use 6 Month Average for Means Test Deductions" at bounding box center [668, 132] width 7 height 7
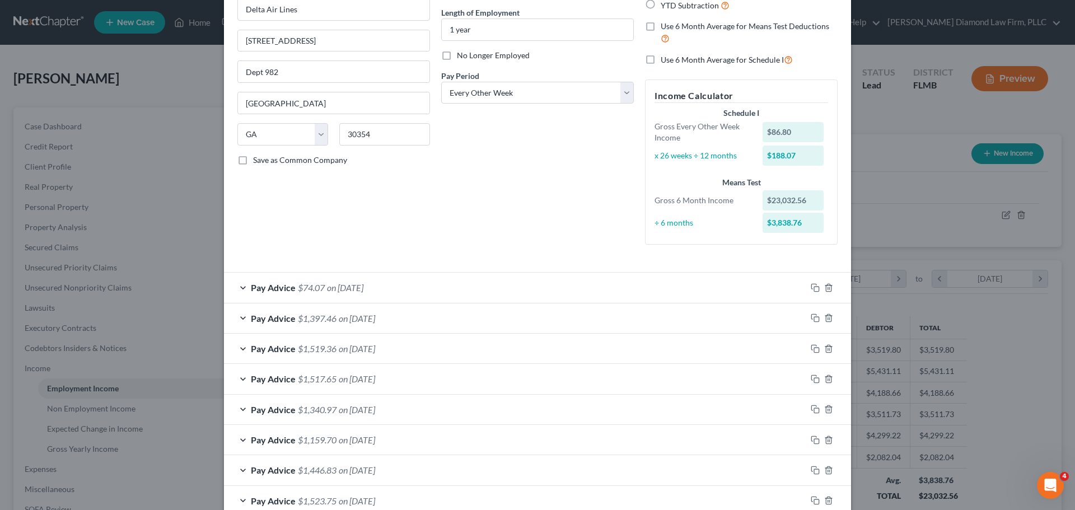
scroll to position [112, 0]
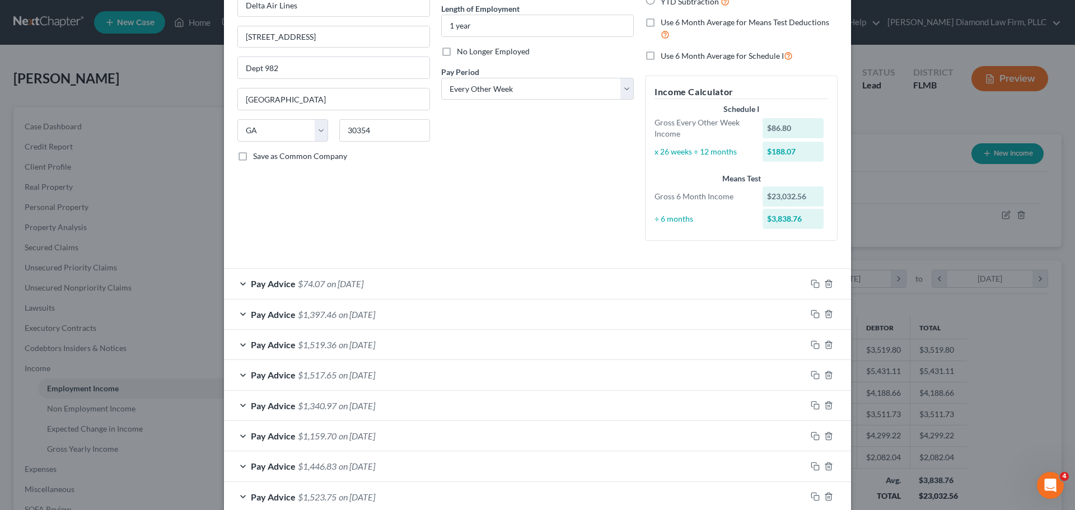
click at [366, 315] on span "on [DATE]" at bounding box center [357, 314] width 36 height 11
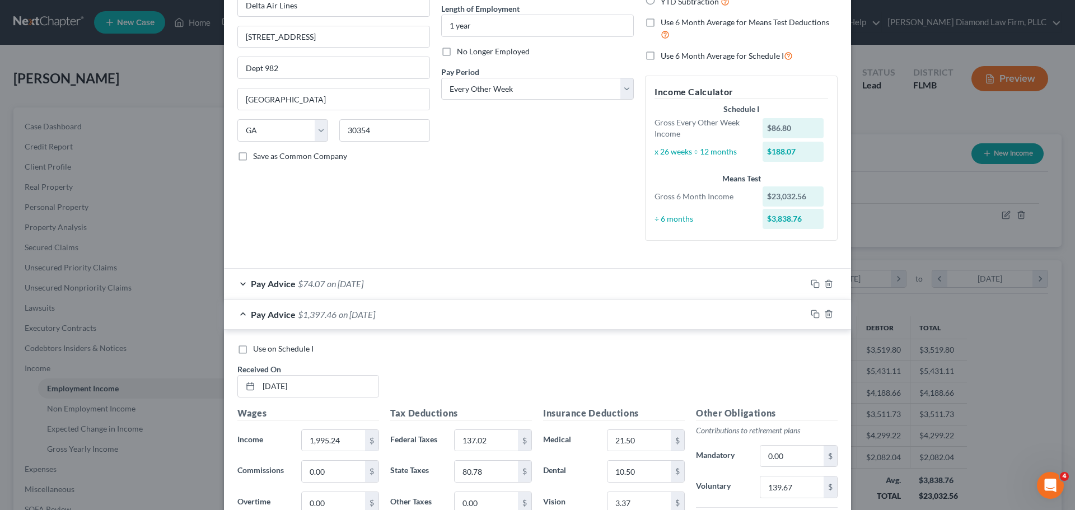
click at [253, 351] on label "Use on Schedule I" at bounding box center [283, 348] width 60 height 11
click at [258, 350] on input "Use on Schedule I" at bounding box center [261, 346] width 7 height 7
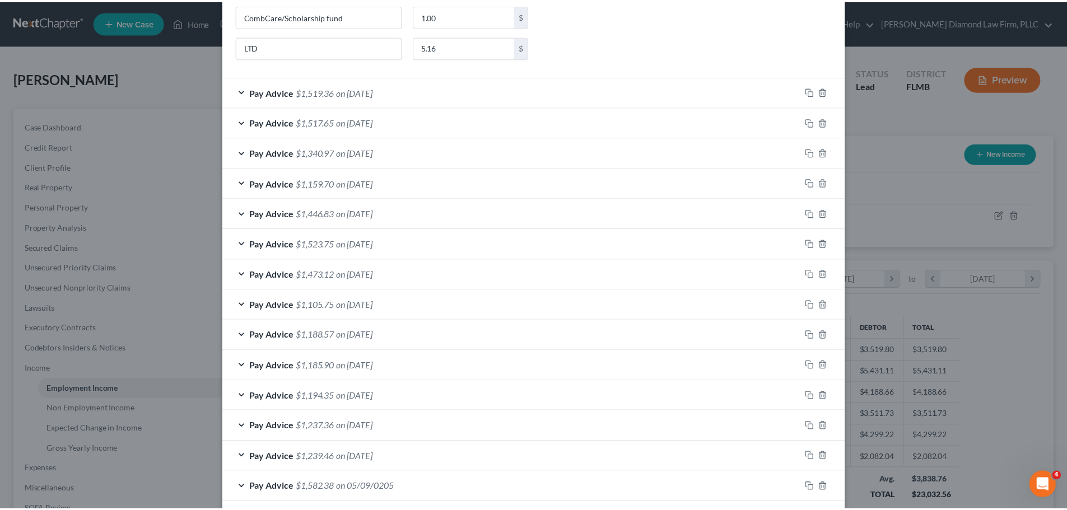
scroll to position [832, 0]
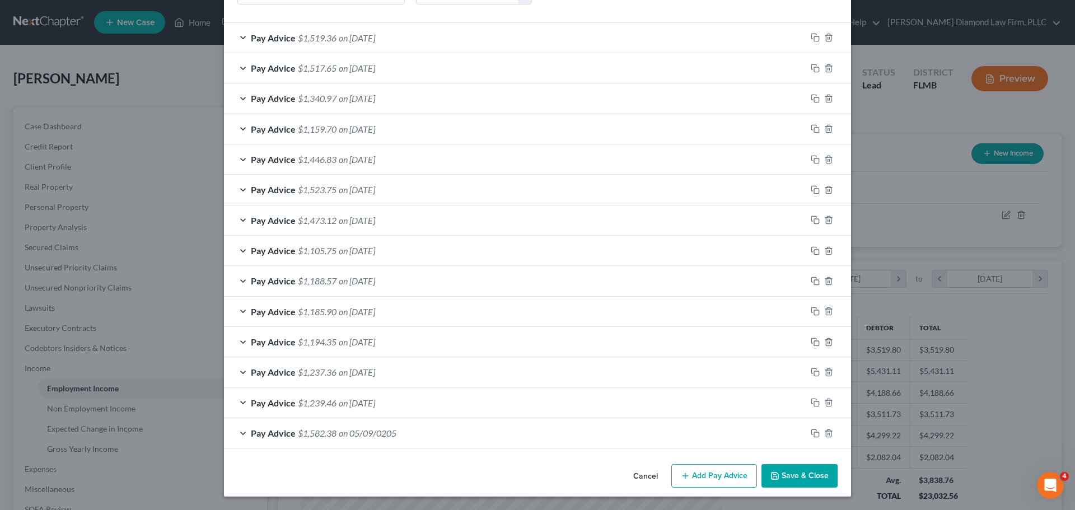
click at [779, 477] on button "Save & Close" at bounding box center [799, 476] width 76 height 24
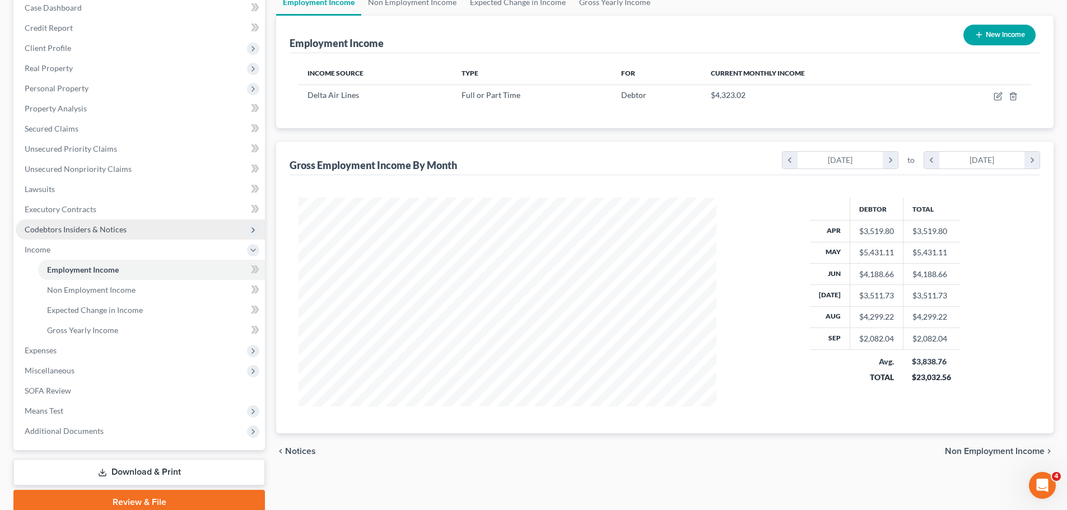
scroll to position [166, 0]
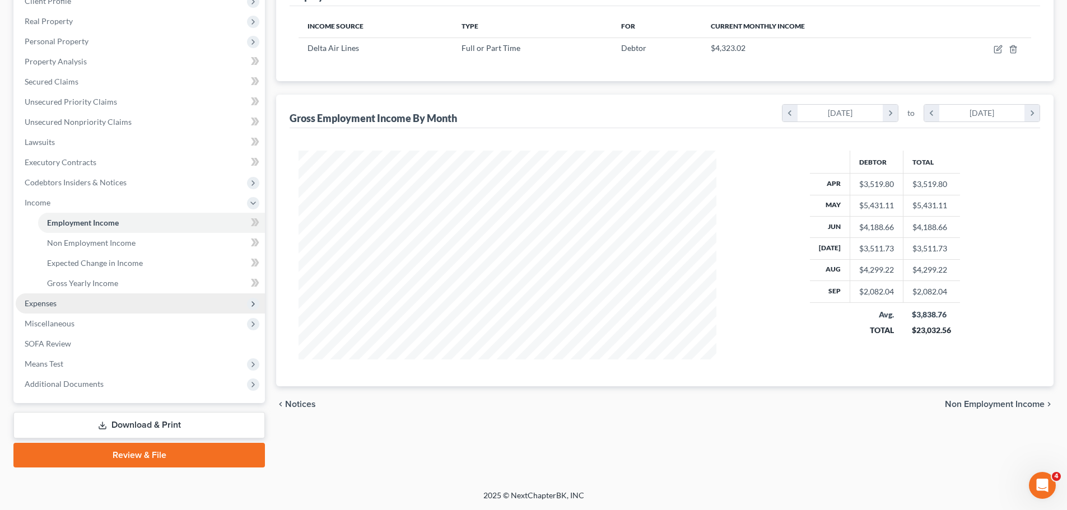
click at [91, 303] on span "Expenses" at bounding box center [140, 303] width 249 height 20
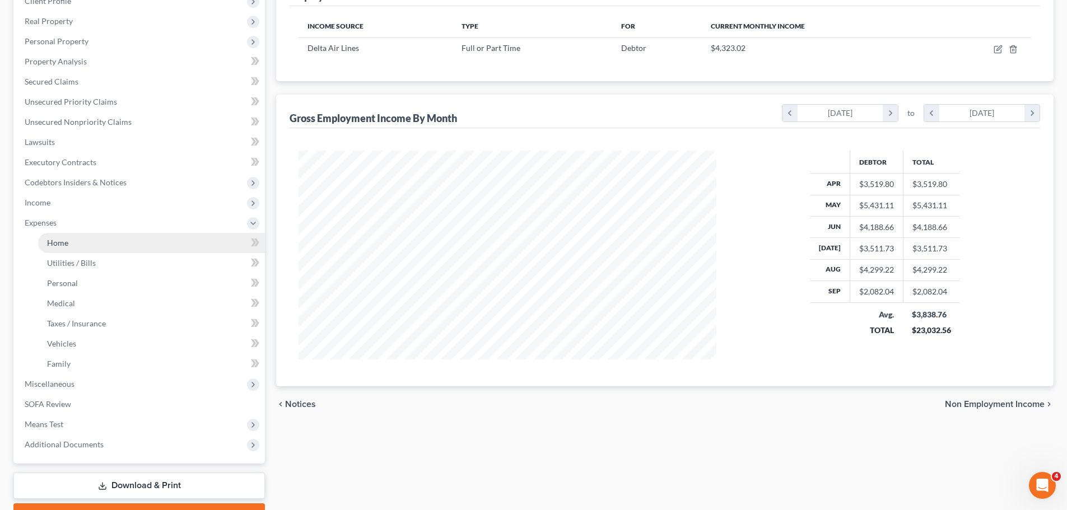
click at [64, 249] on link "Home" at bounding box center [151, 243] width 227 height 20
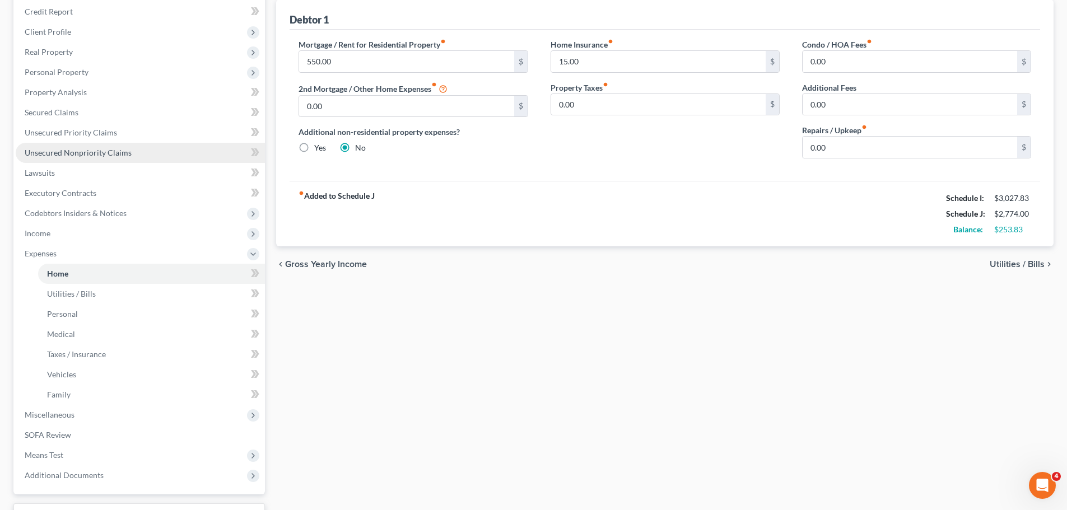
scroll to position [168, 0]
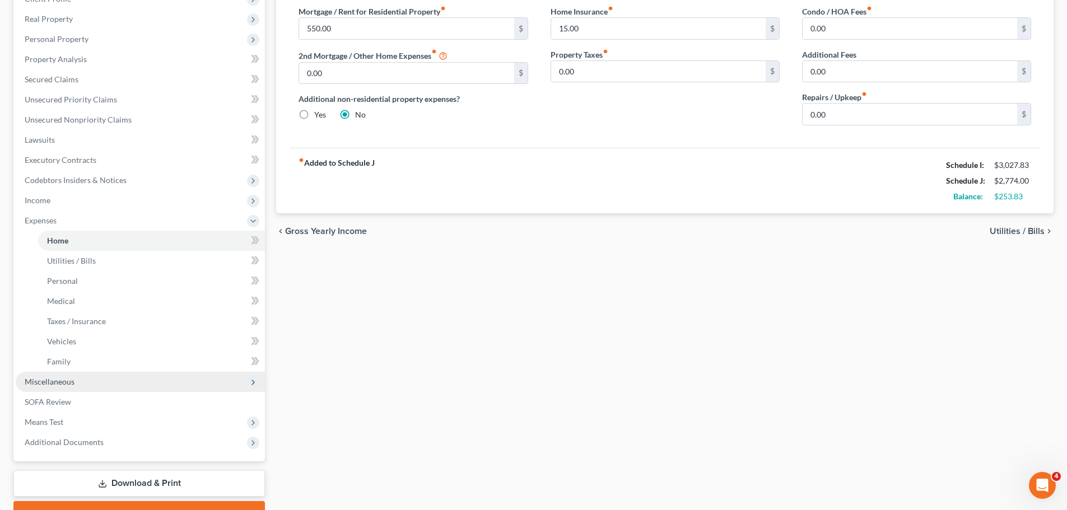
click at [139, 373] on span "Miscellaneous" at bounding box center [140, 382] width 249 height 20
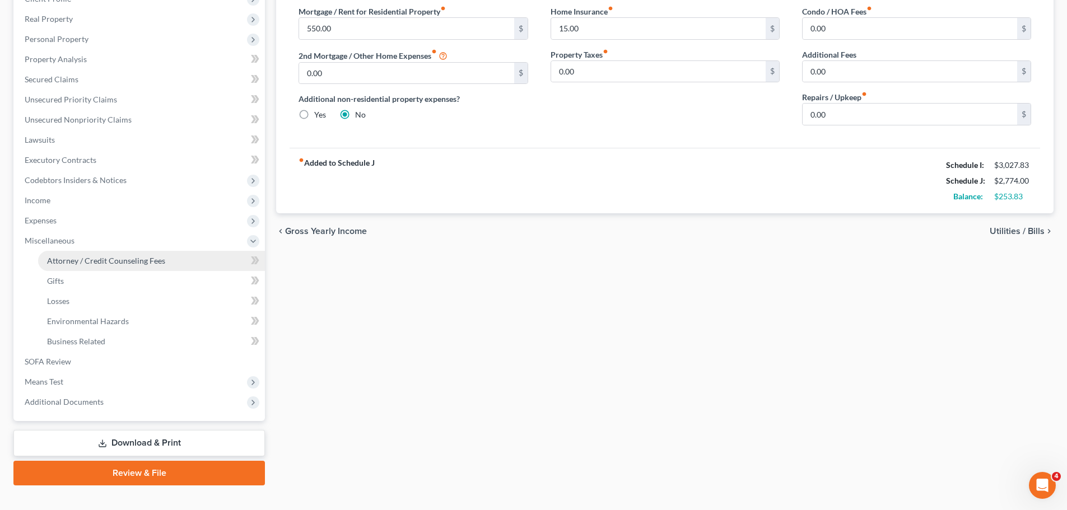
click at [121, 268] on link "Attorney / Credit Counseling Fees" at bounding box center [151, 261] width 227 height 20
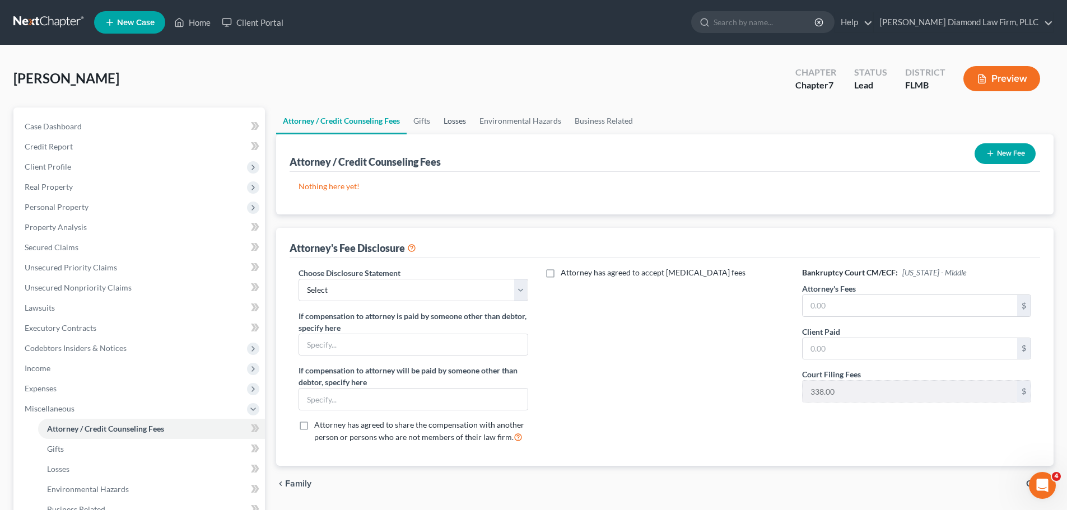
click at [447, 120] on link "Losses" at bounding box center [455, 120] width 36 height 27
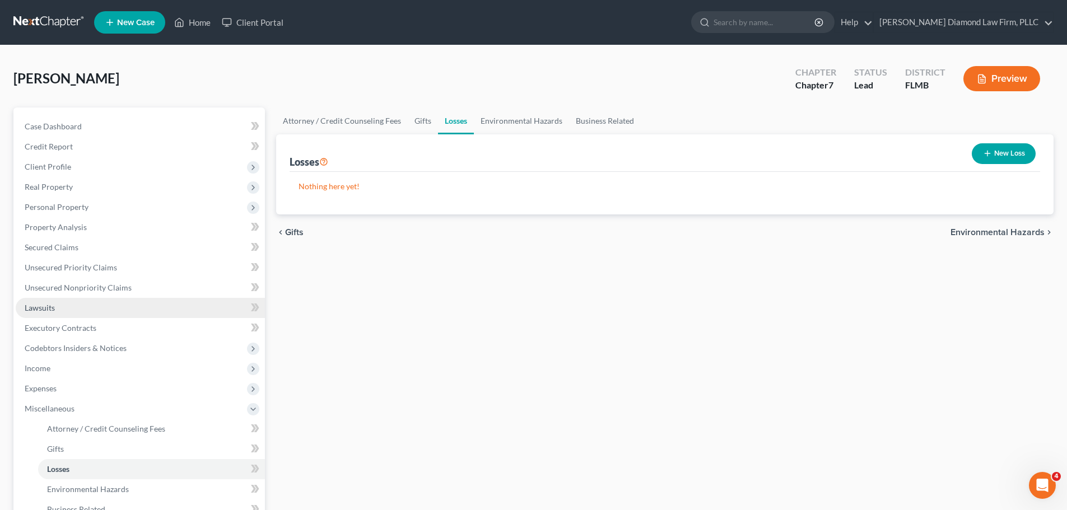
scroll to position [56, 0]
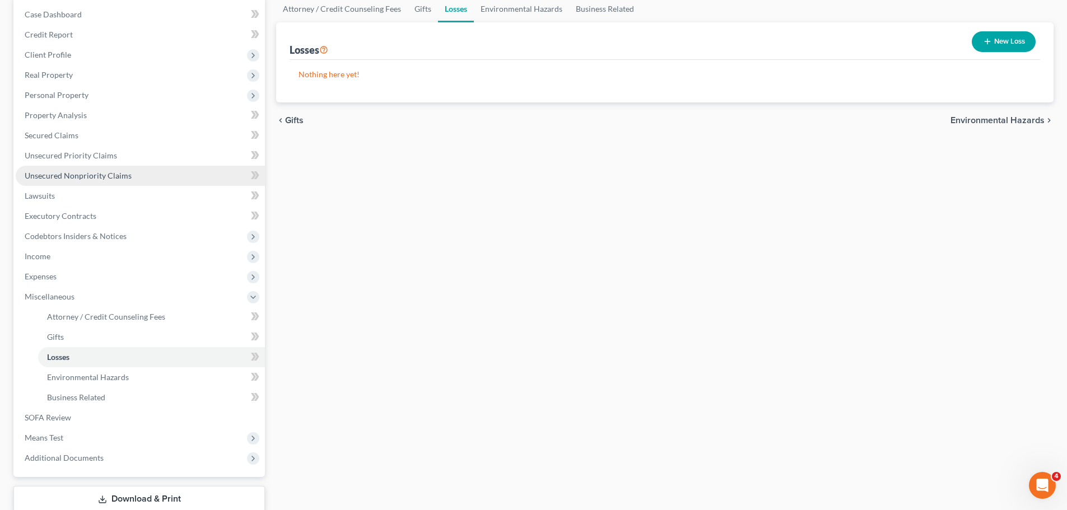
click at [68, 175] on span "Unsecured Nonpriority Claims" at bounding box center [78, 176] width 107 height 10
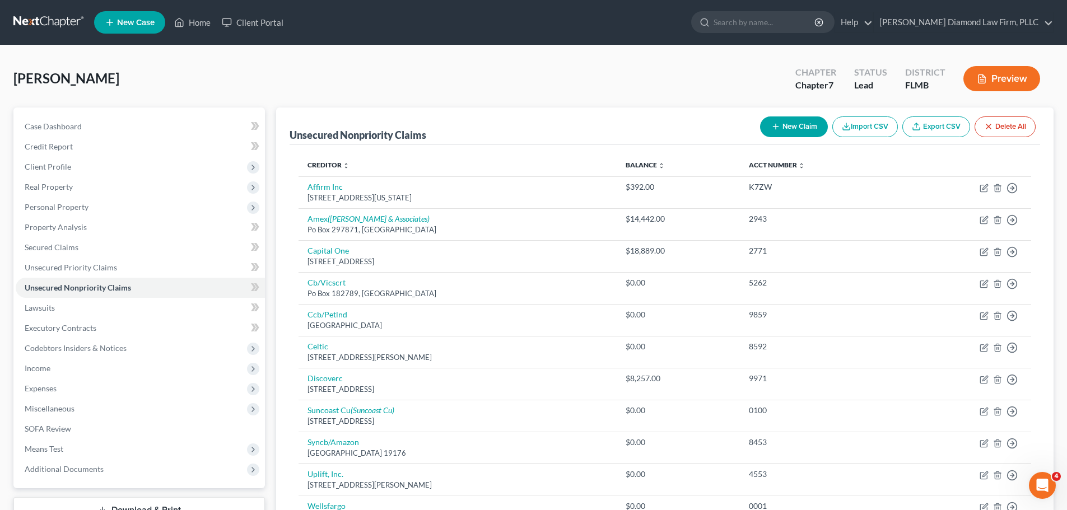
click at [48, 24] on link at bounding box center [49, 22] width 72 height 20
